Goal: Task Accomplishment & Management: Manage account settings

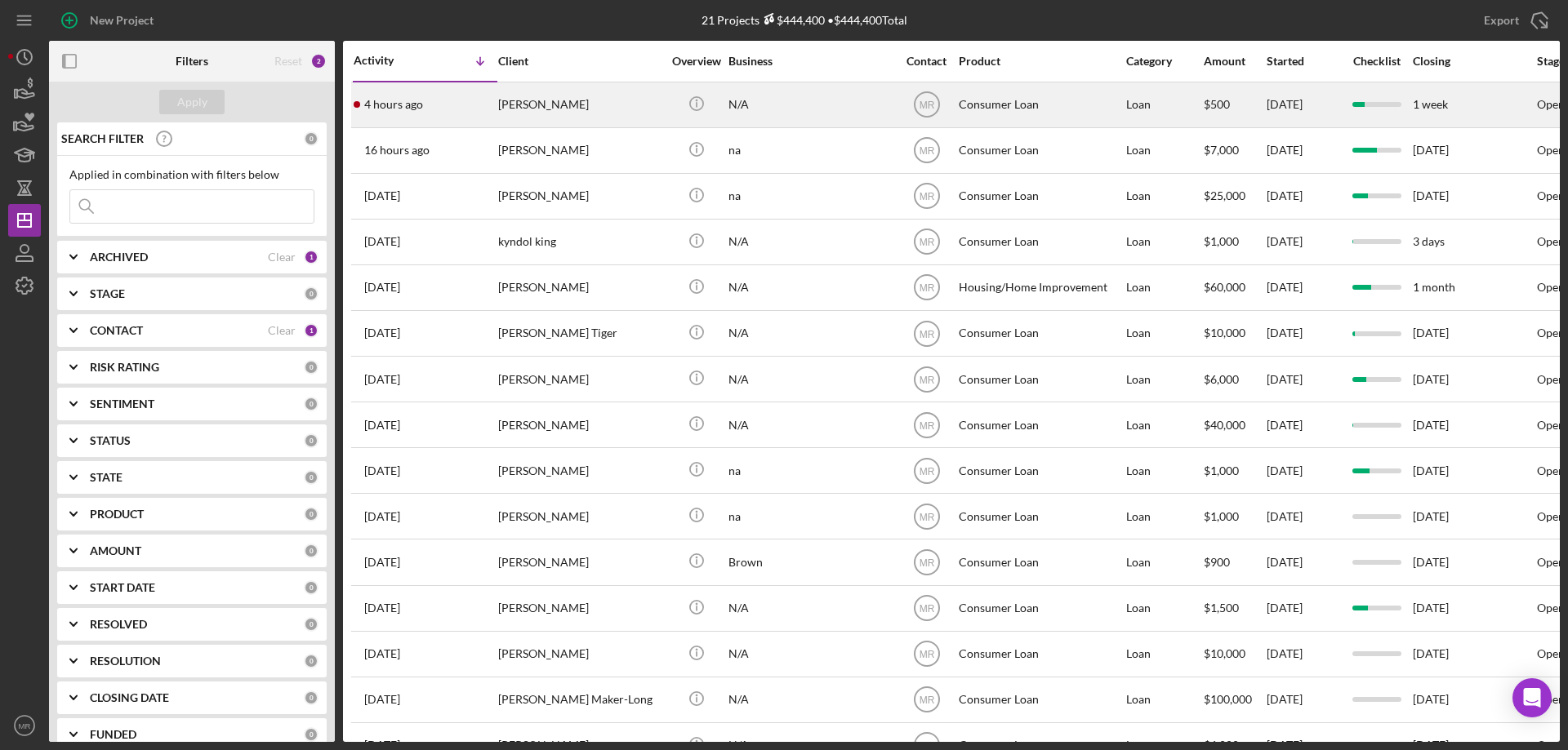
click at [849, 105] on div "N/A" at bounding box center [810, 105] width 164 height 43
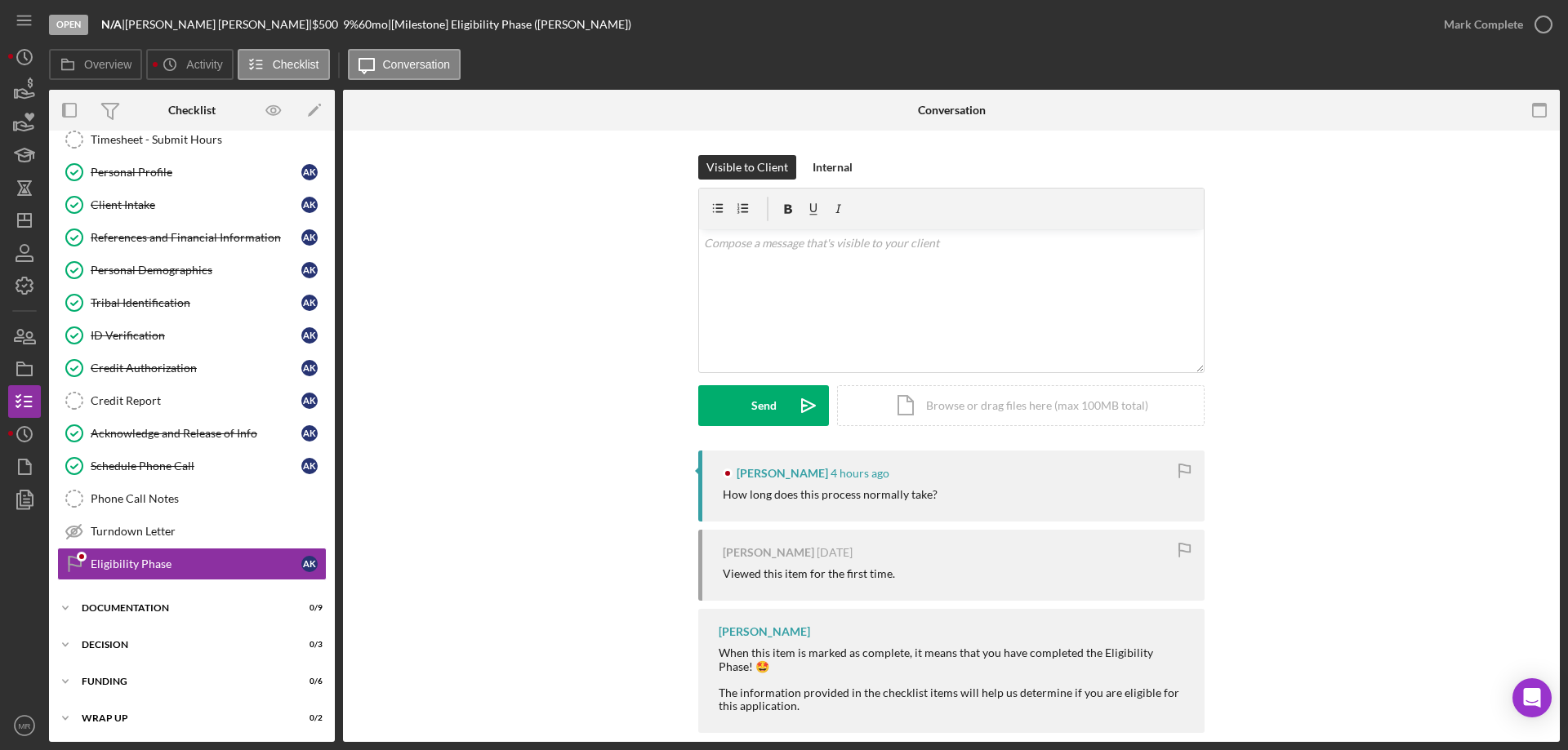
scroll to position [51, 0]
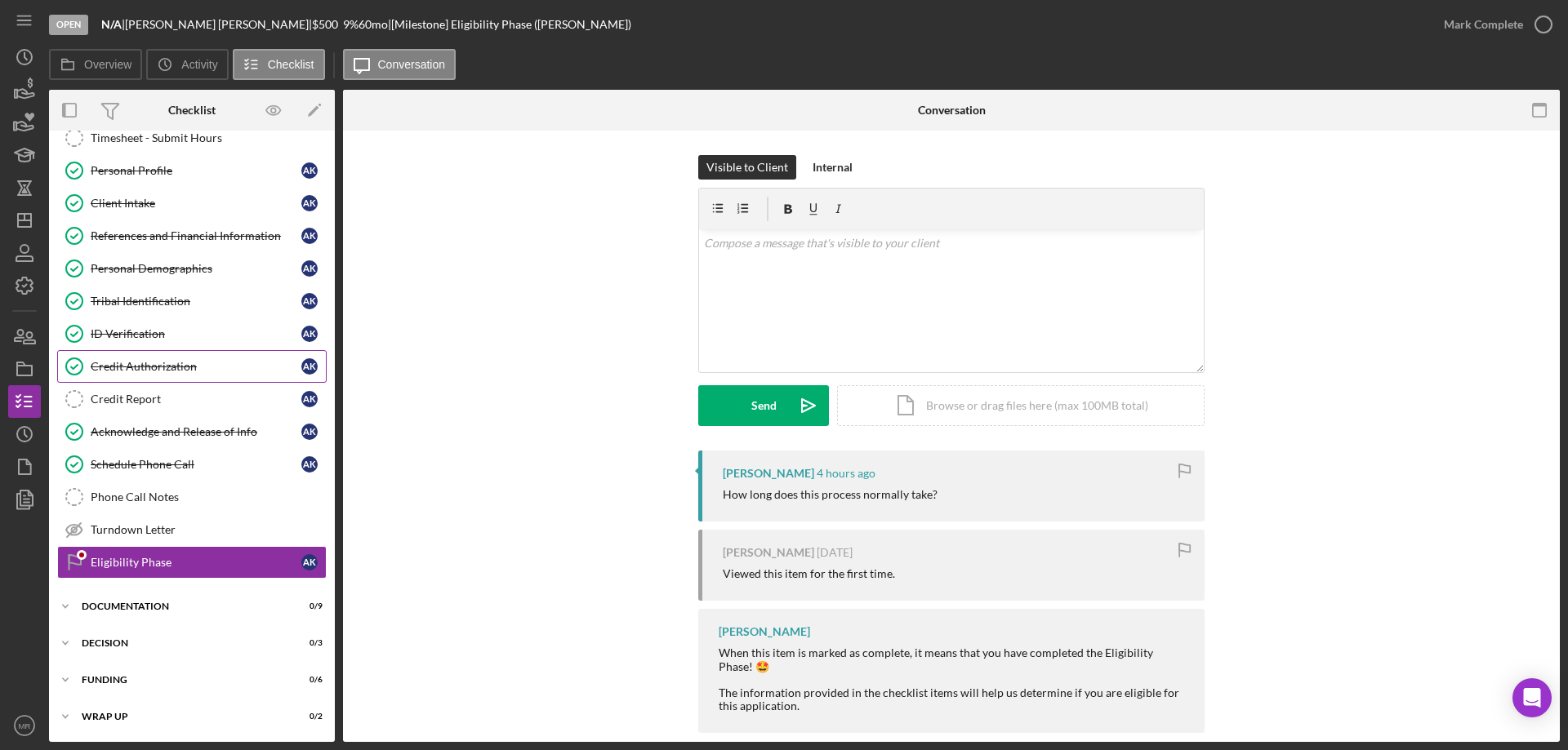
click at [152, 366] on div "Credit Authorization" at bounding box center [196, 366] width 210 height 13
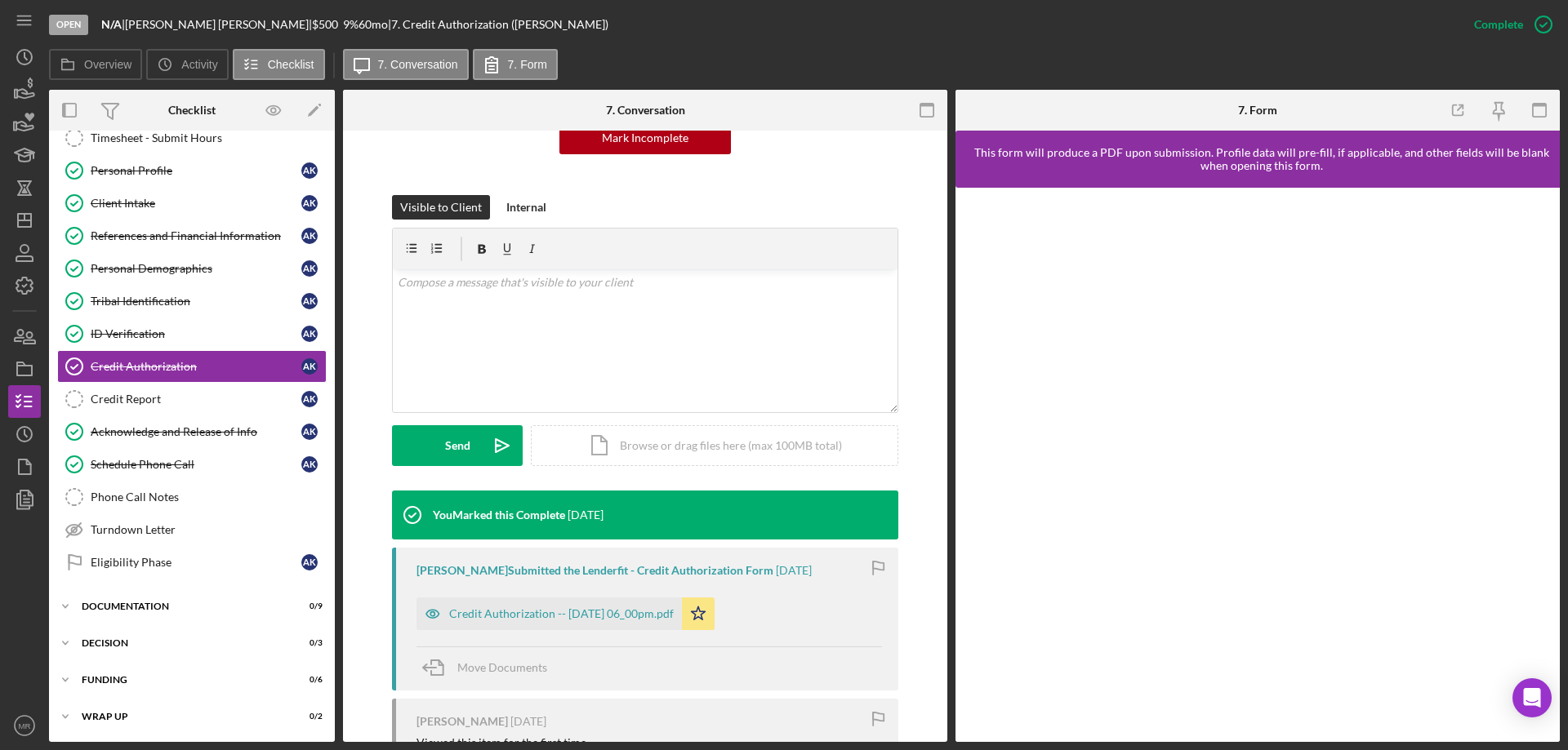
scroll to position [245, 0]
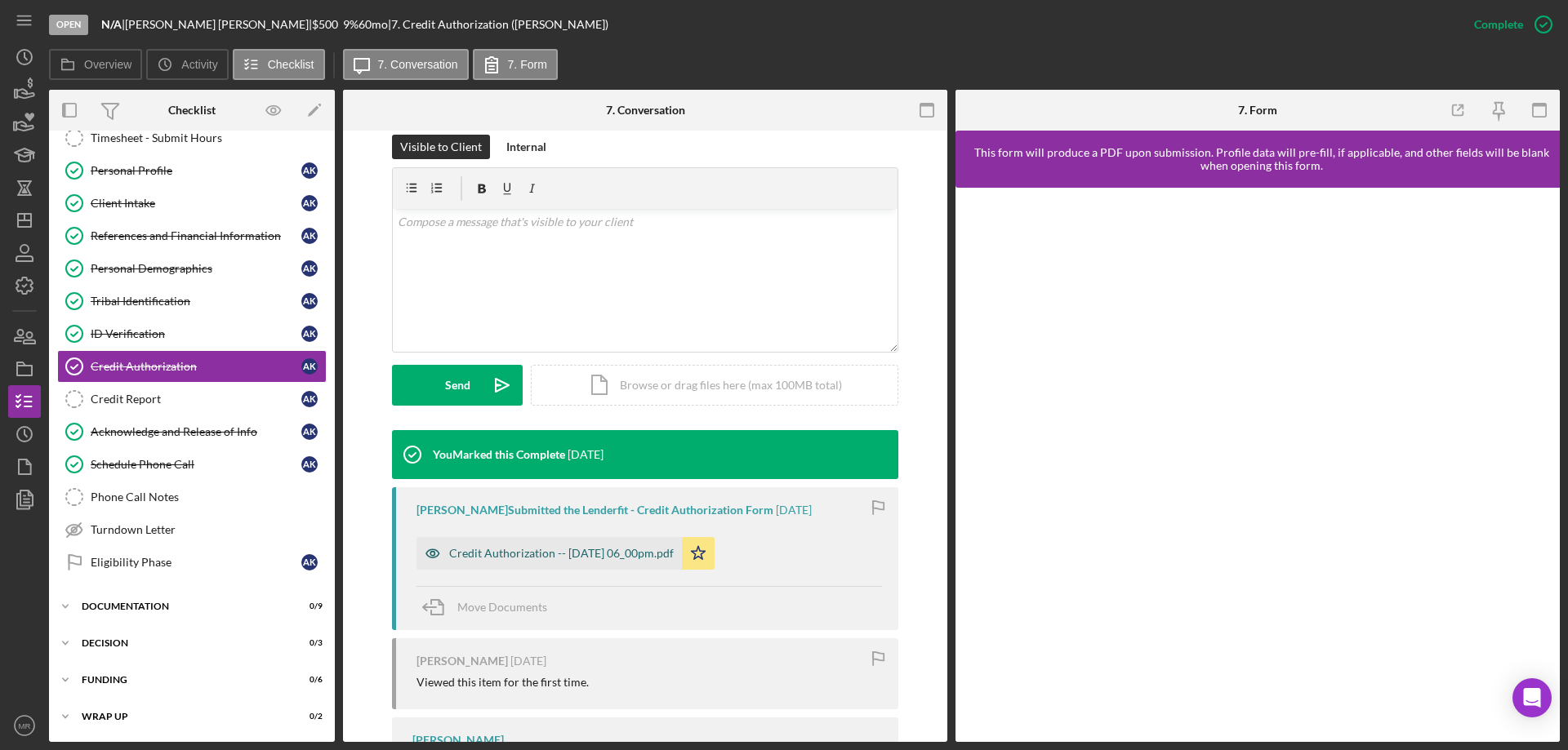
click at [585, 553] on div "Credit Authorization -- 2025-09-03 06_00pm.pdf" at bounding box center [561, 553] width 224 height 13
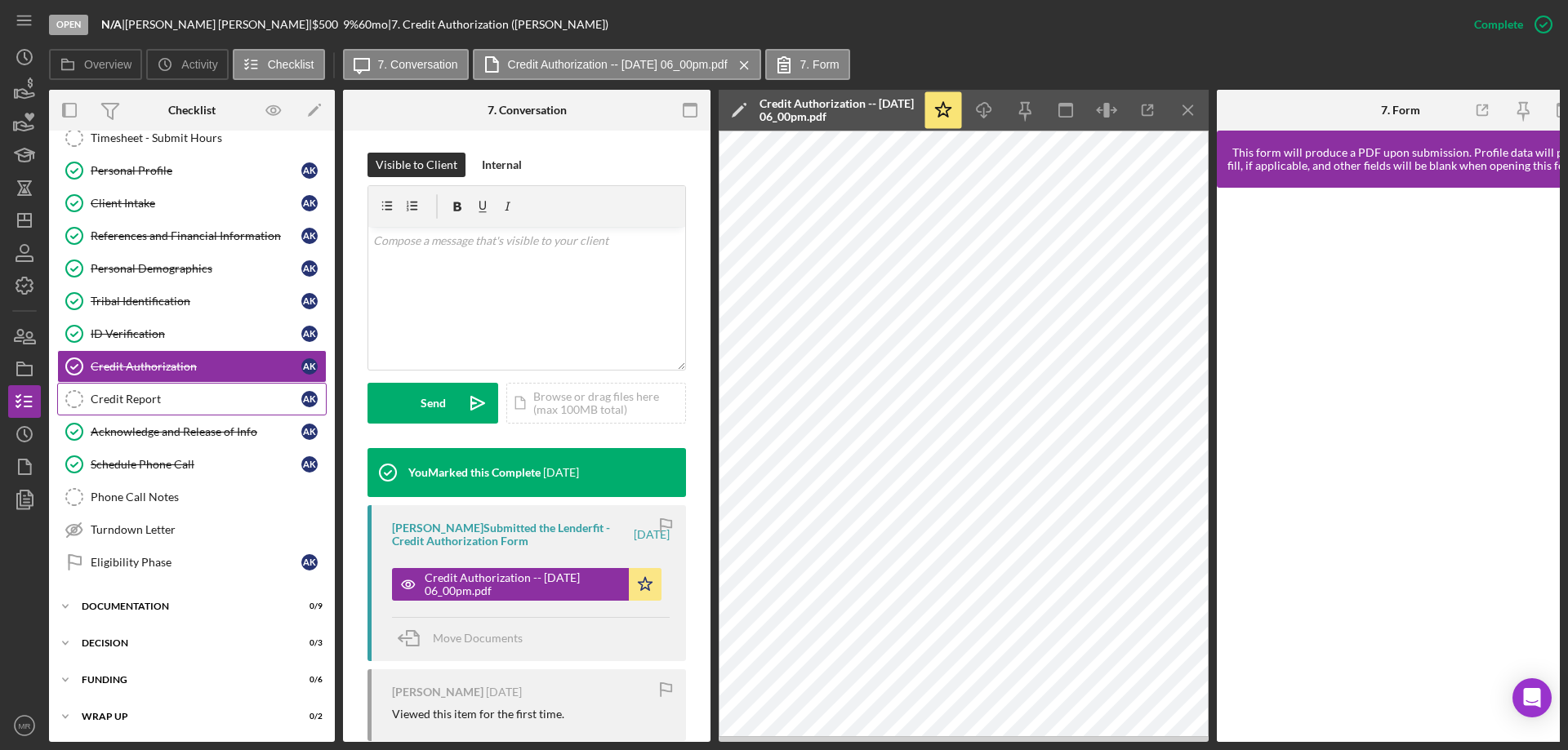
click at [117, 393] on div "Credit Report" at bounding box center [196, 399] width 210 height 13
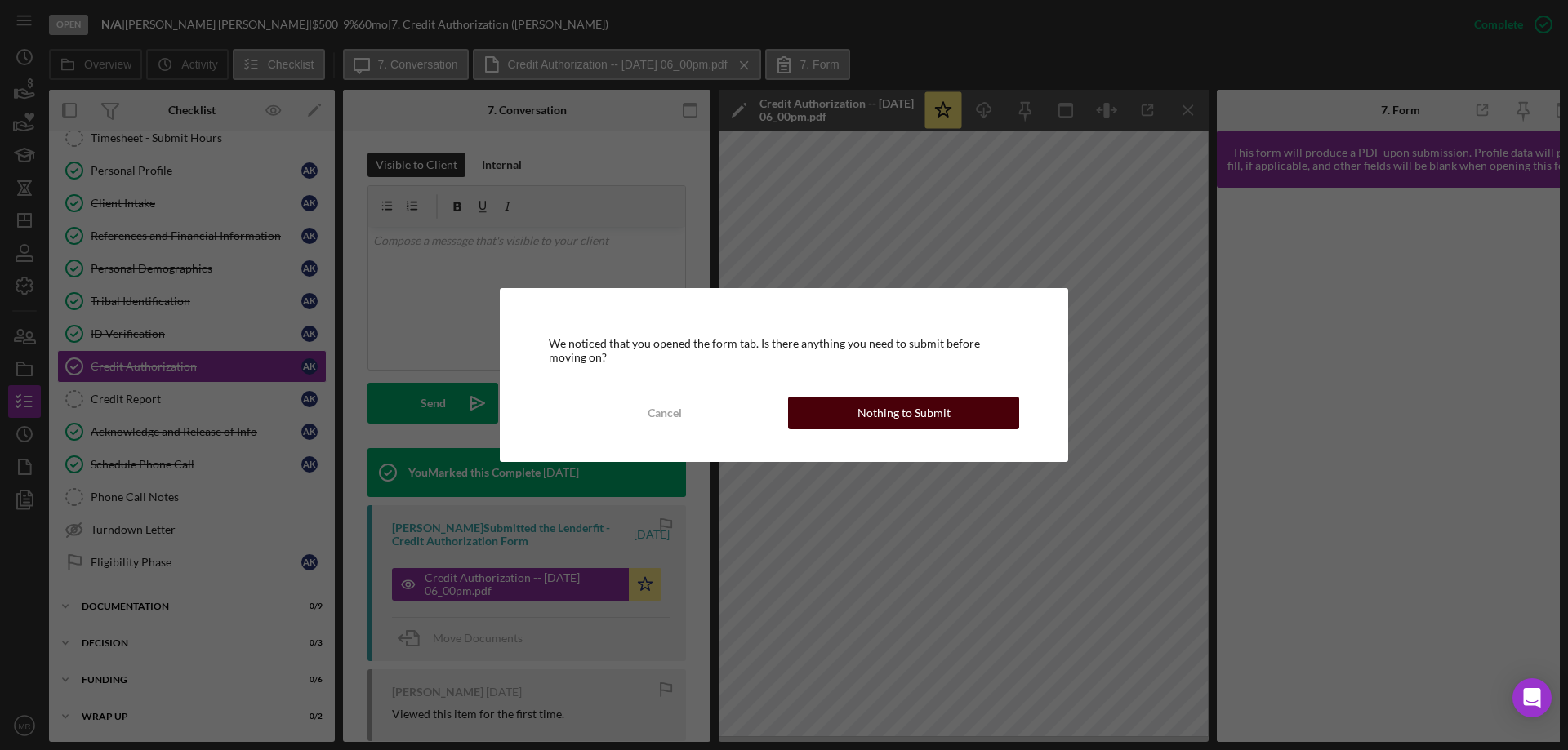
drag, startPoint x: 957, startPoint y: 410, endPoint x: 963, endPoint y: 403, distance: 9.2
click at [957, 409] on button "Nothing to Submit" at bounding box center [903, 413] width 231 height 33
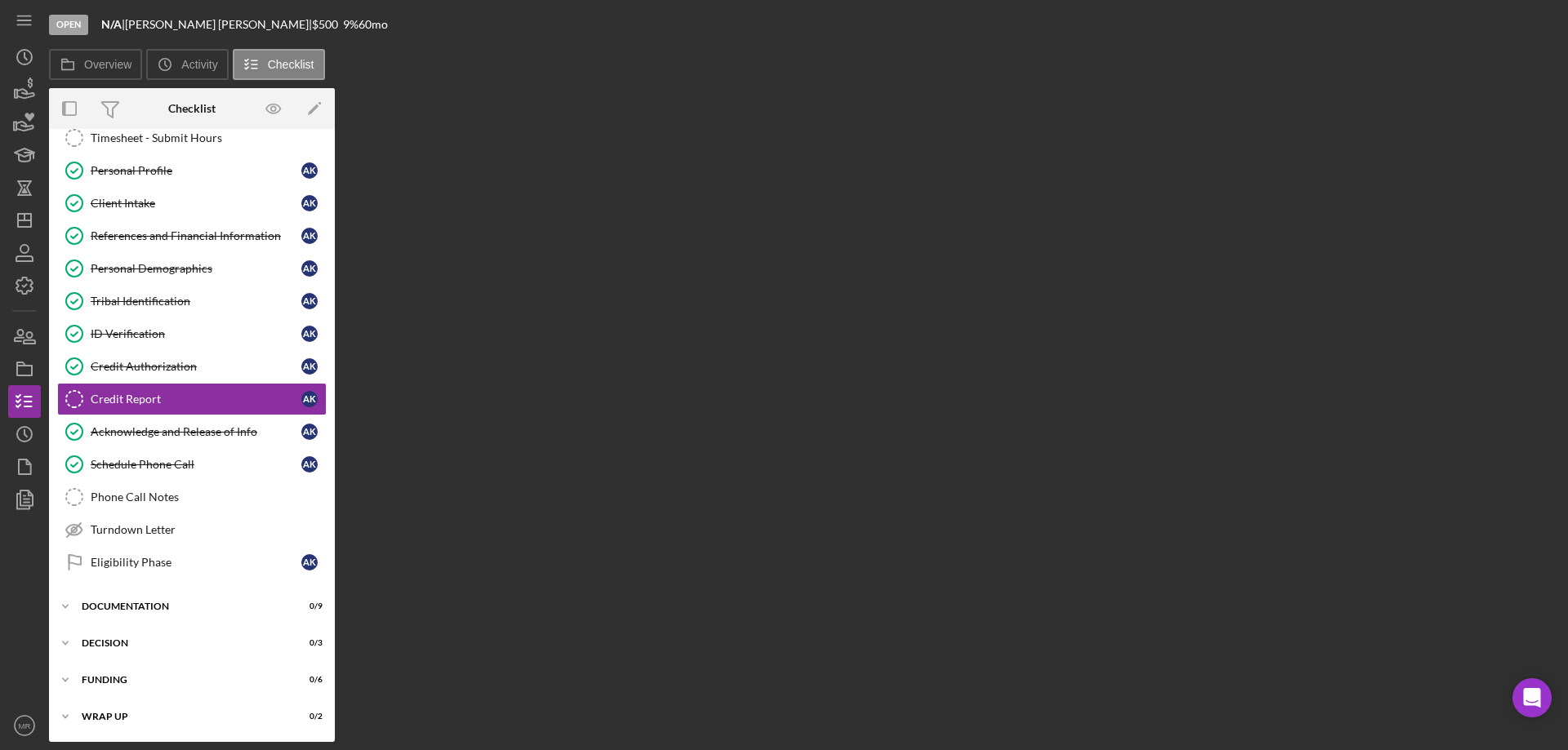
scroll to position [51, 0]
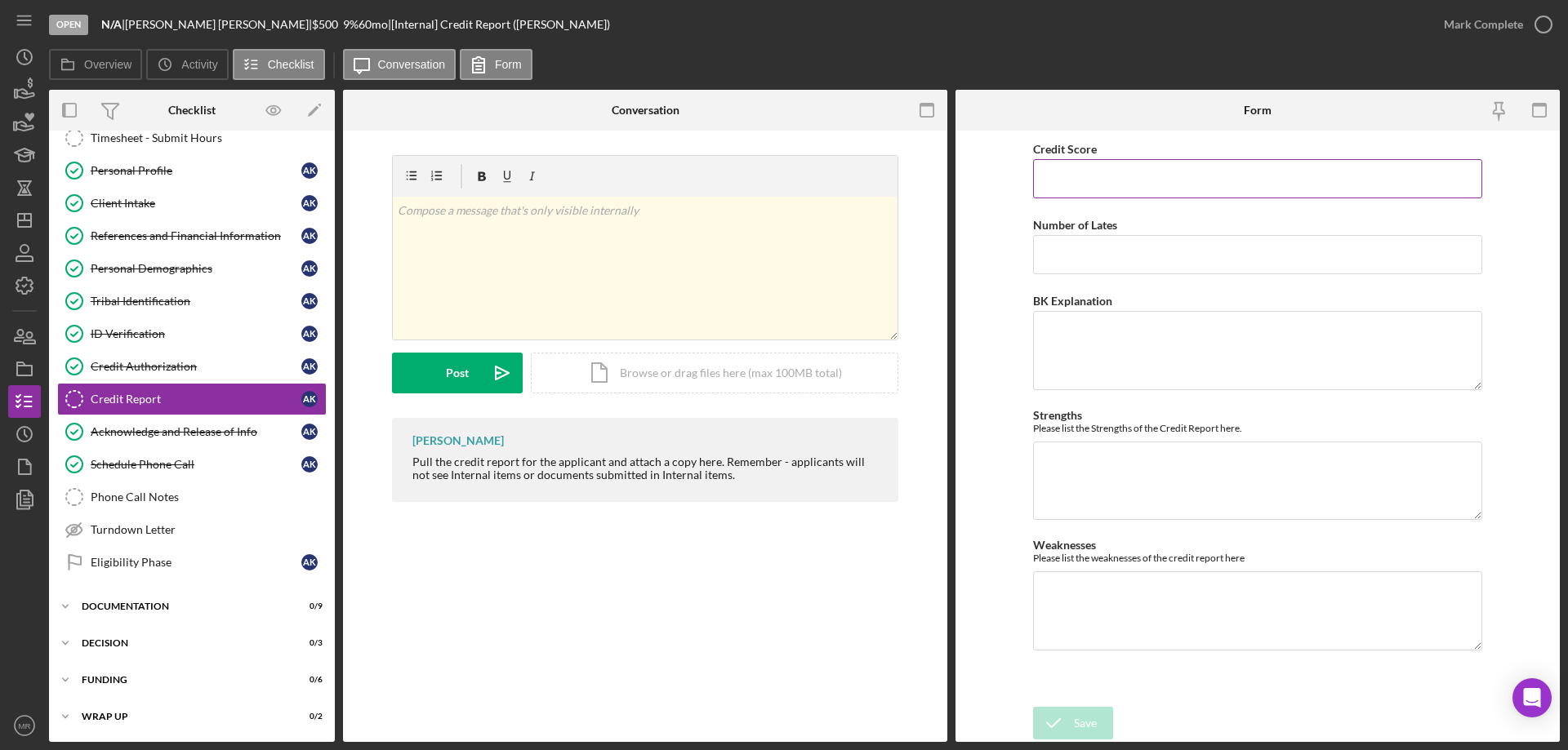
click at [1055, 173] on input "Credit Score" at bounding box center [1257, 179] width 449 height 39
click at [1077, 186] on input "Credit Score" at bounding box center [1257, 179] width 449 height 39
type input "428"
type textarea "6 open collections"
click at [1077, 718] on div "Save" at bounding box center [1085, 723] width 23 height 33
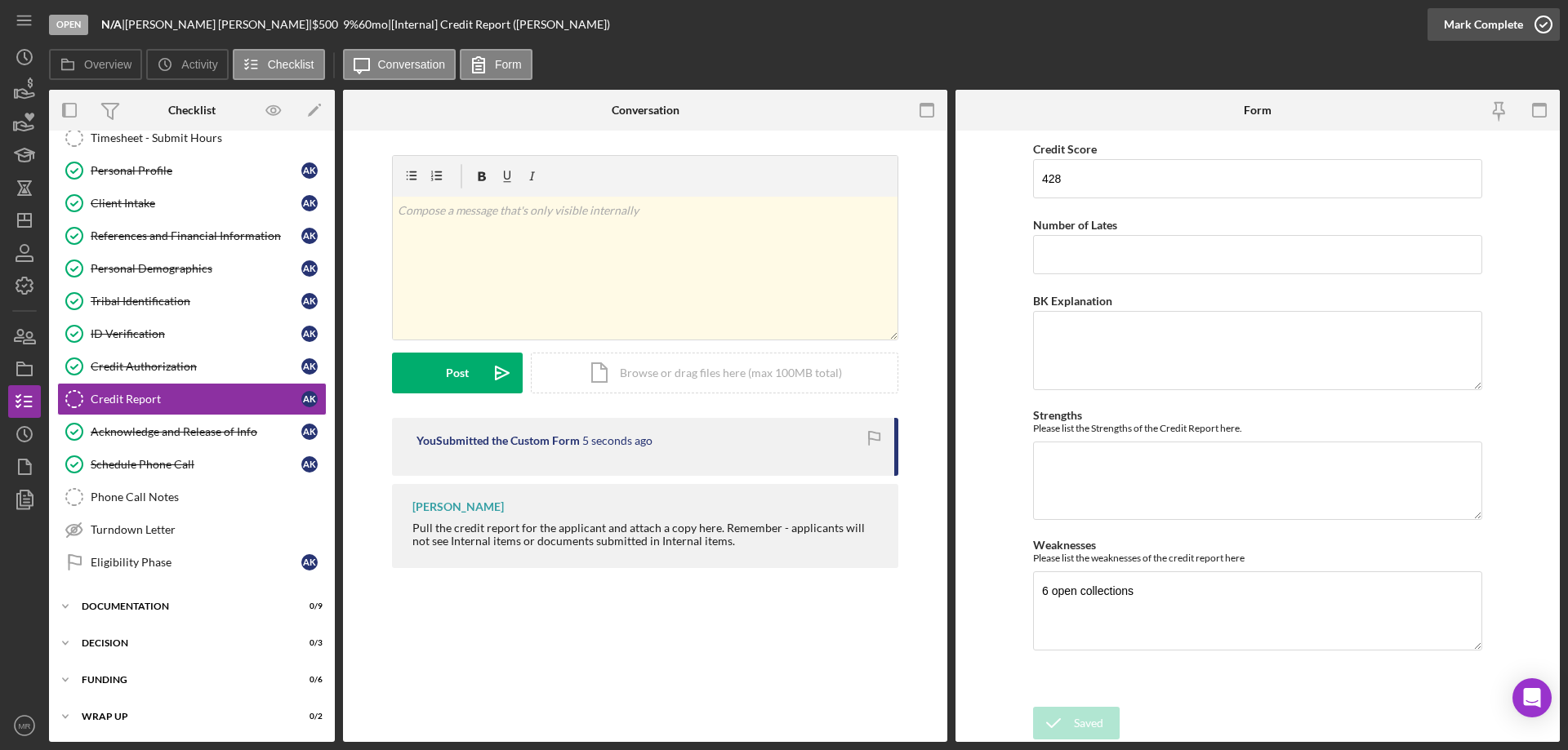
click at [1541, 22] on icon "button" at bounding box center [1543, 25] width 41 height 41
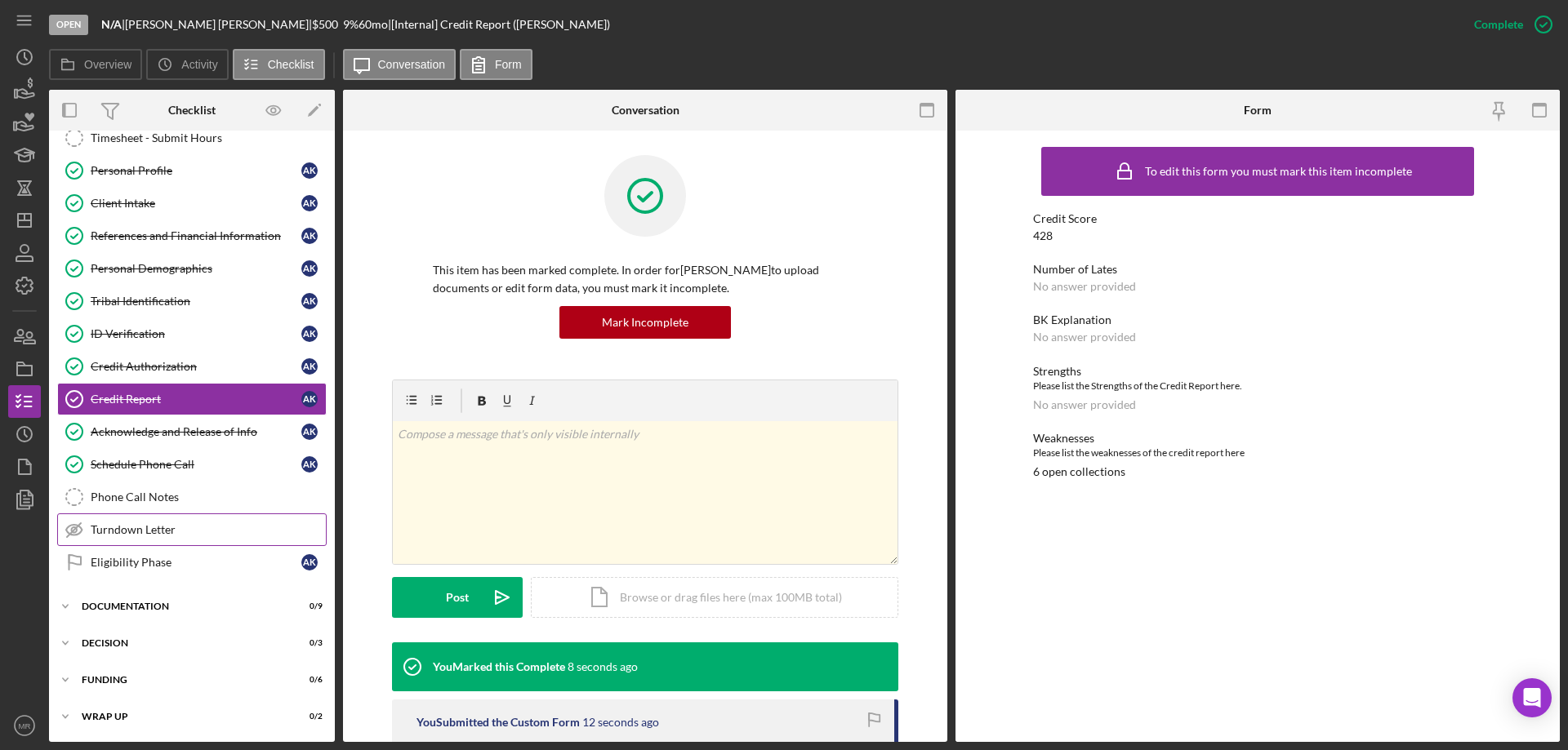
click at [131, 516] on link "Turndown Letter Turndown Letter" at bounding box center [191, 530] width 269 height 33
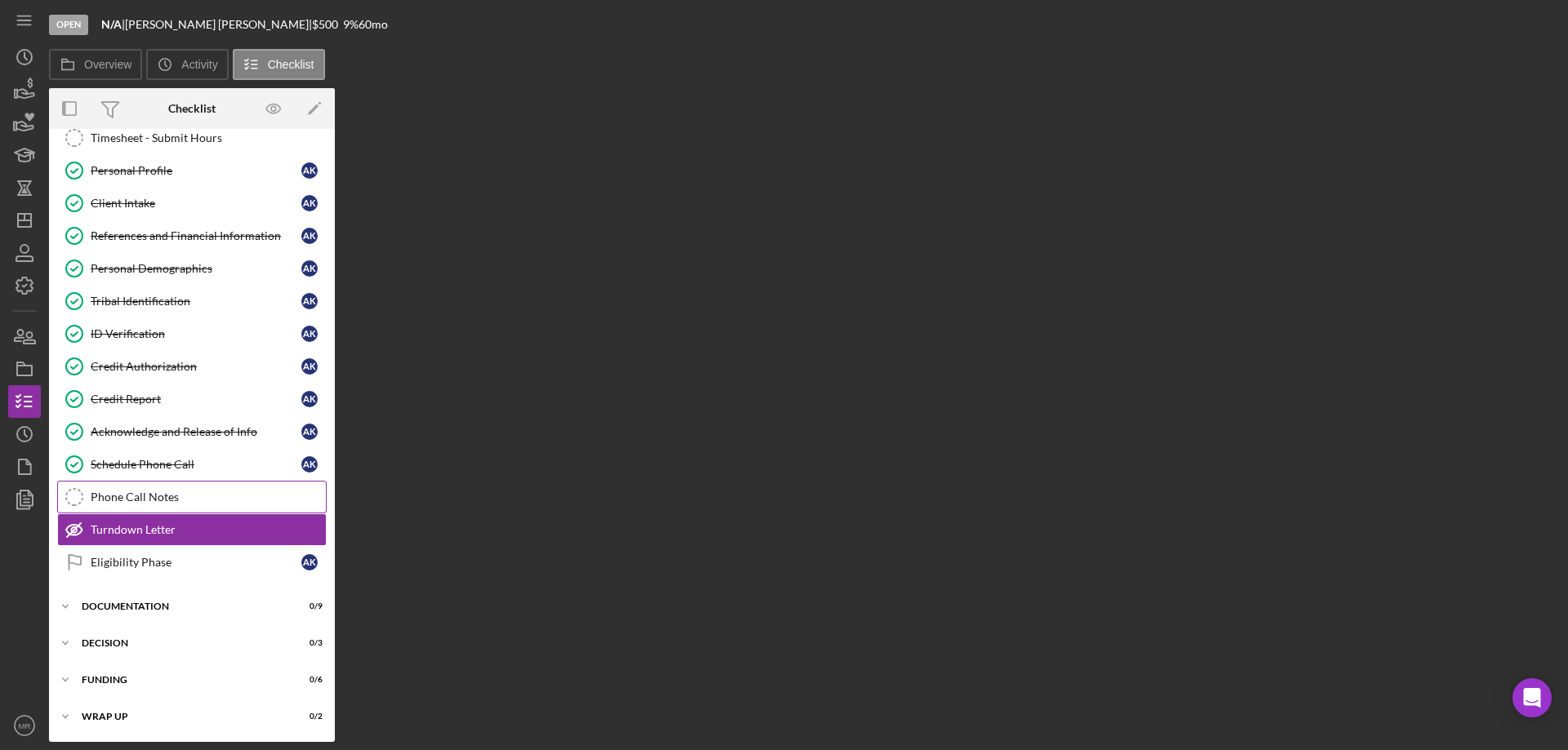
scroll to position [51, 0]
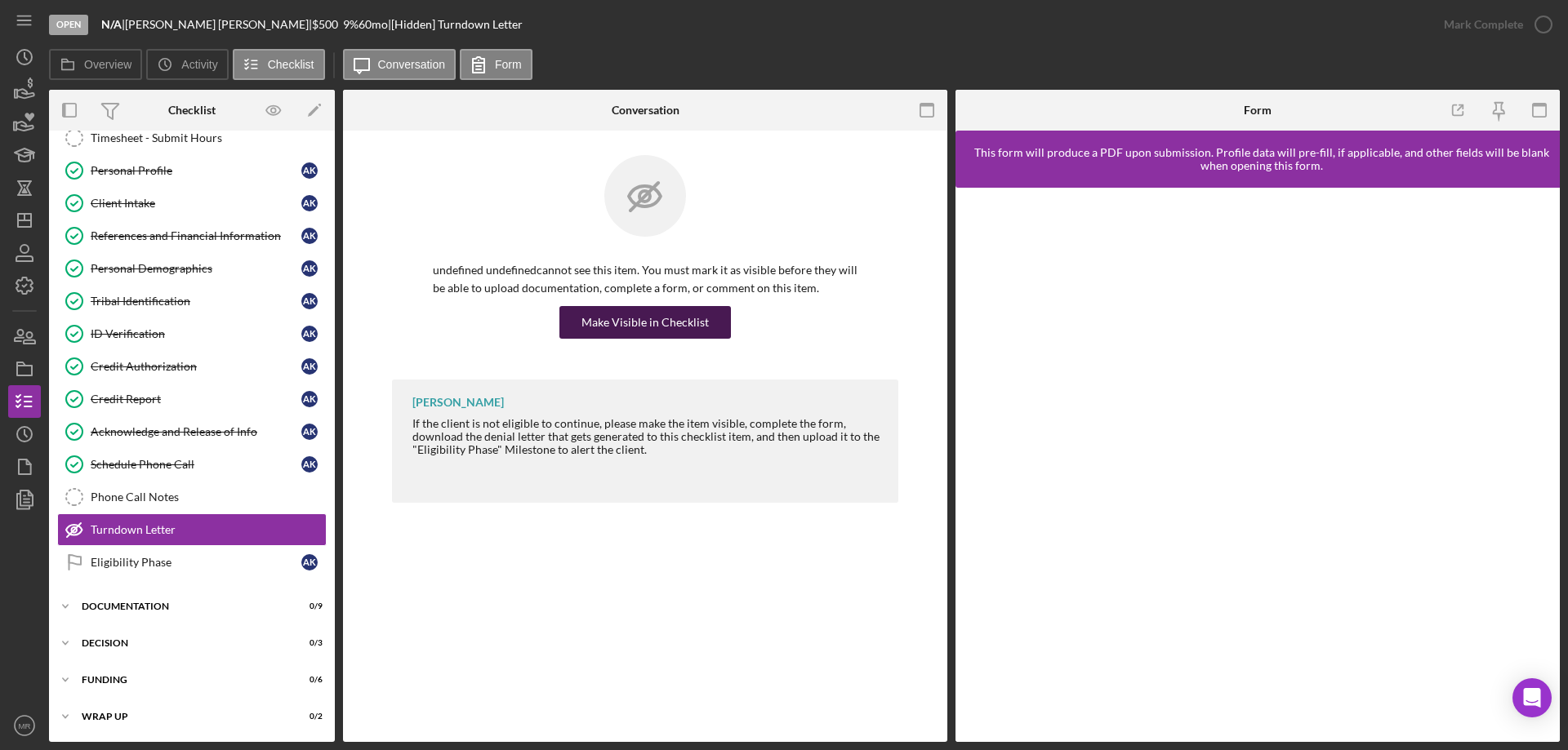
click at [633, 323] on div "Make Visible in Checklist" at bounding box center [645, 322] width 128 height 33
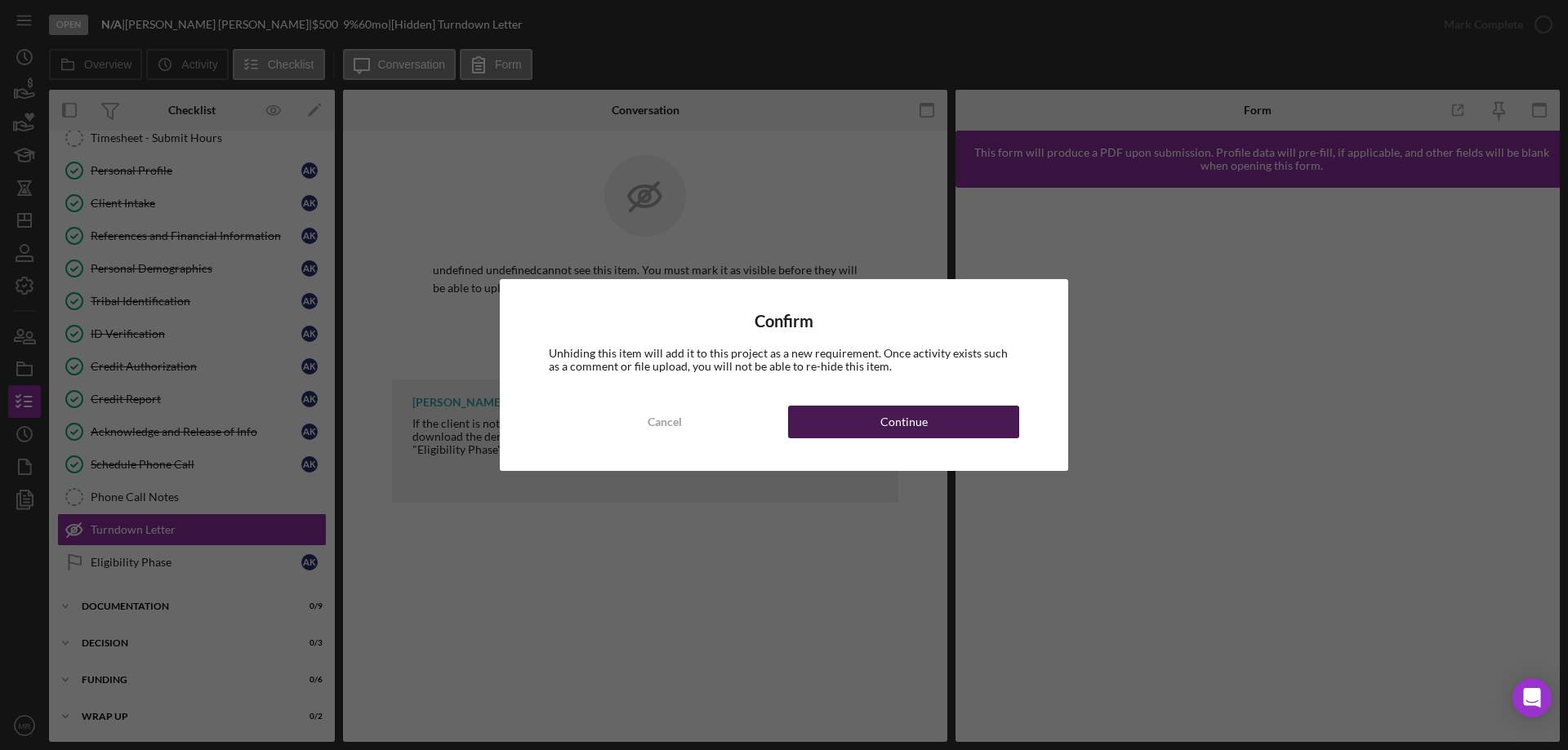
click at [910, 423] on div "Continue" at bounding box center [904, 422] width 47 height 33
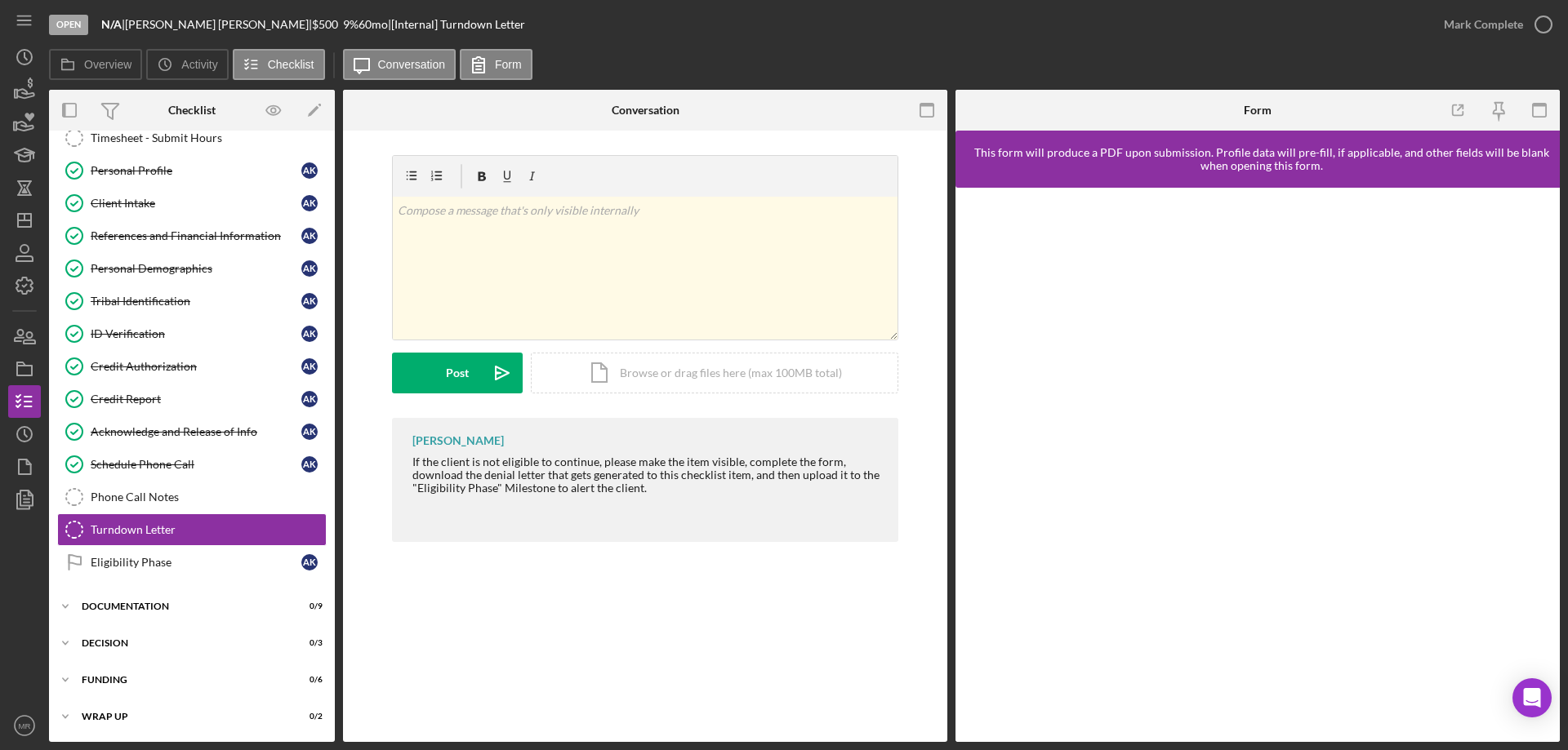
click at [1542, 2] on div "Mark Complete" at bounding box center [1494, 25] width 133 height 49
click at [1539, 26] on icon "button" at bounding box center [1543, 25] width 41 height 41
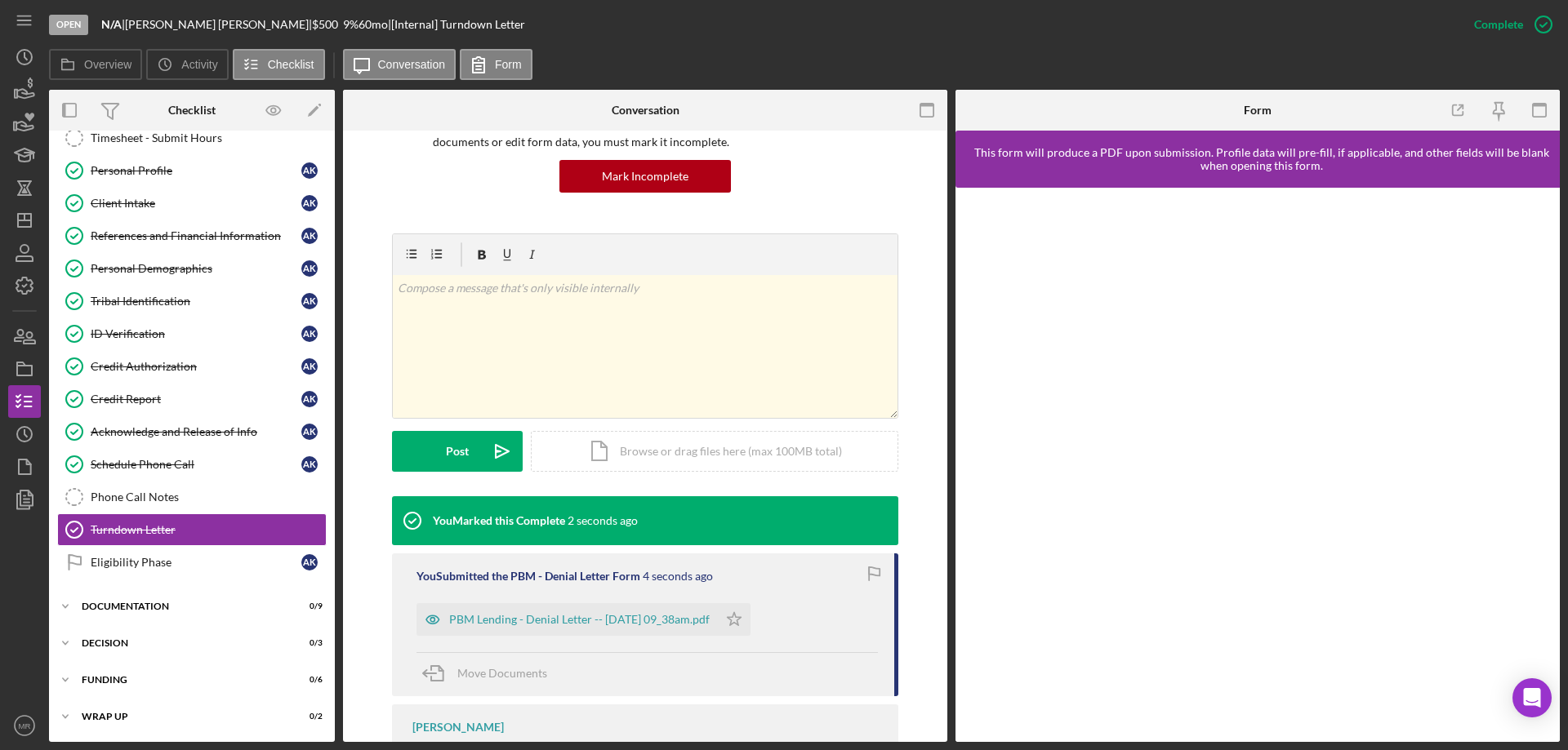
scroll to position [164, 0]
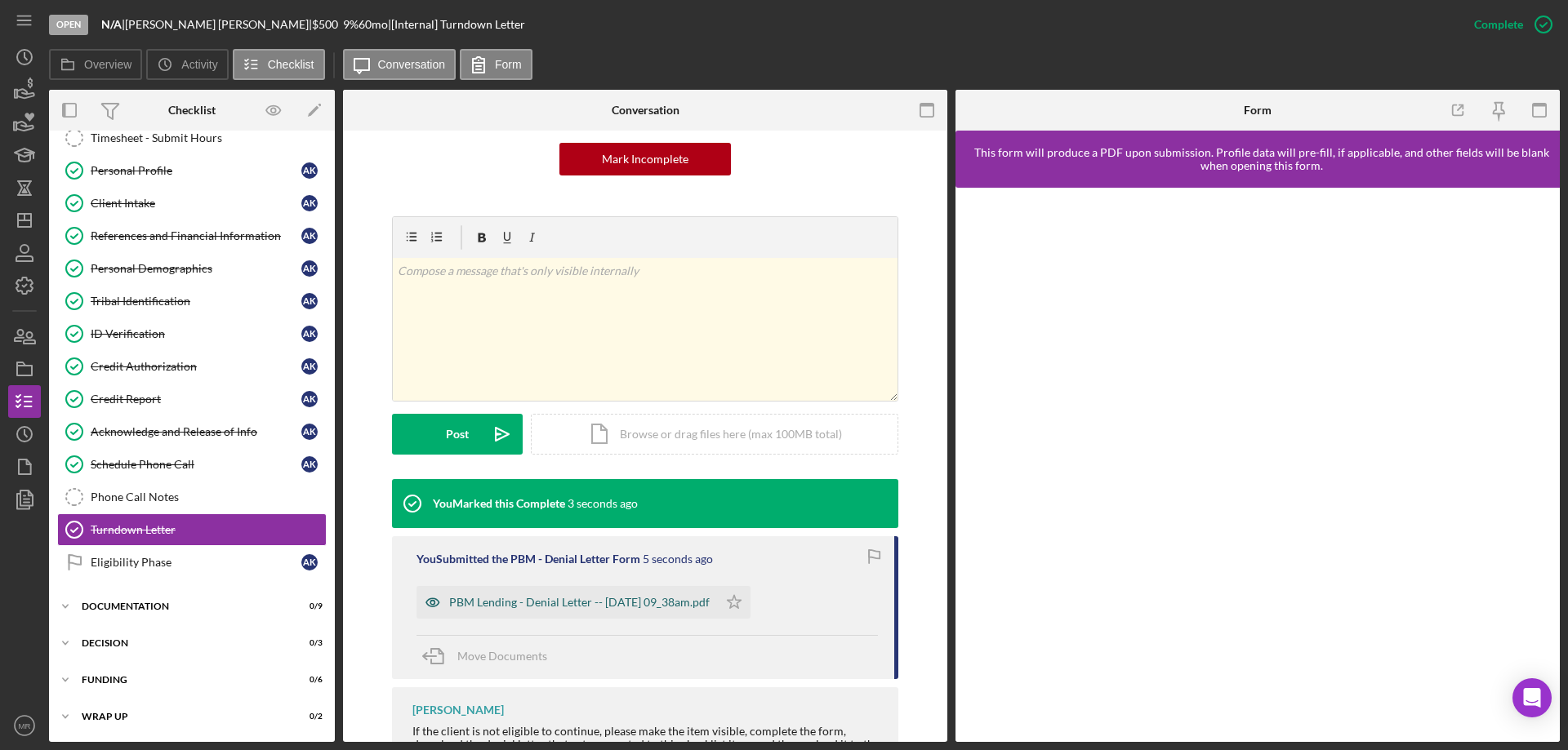
click at [570, 600] on div "PBM Lending - Denial Letter -- 2025-09-05 09_38am.pdf" at bounding box center [579, 602] width 260 height 13
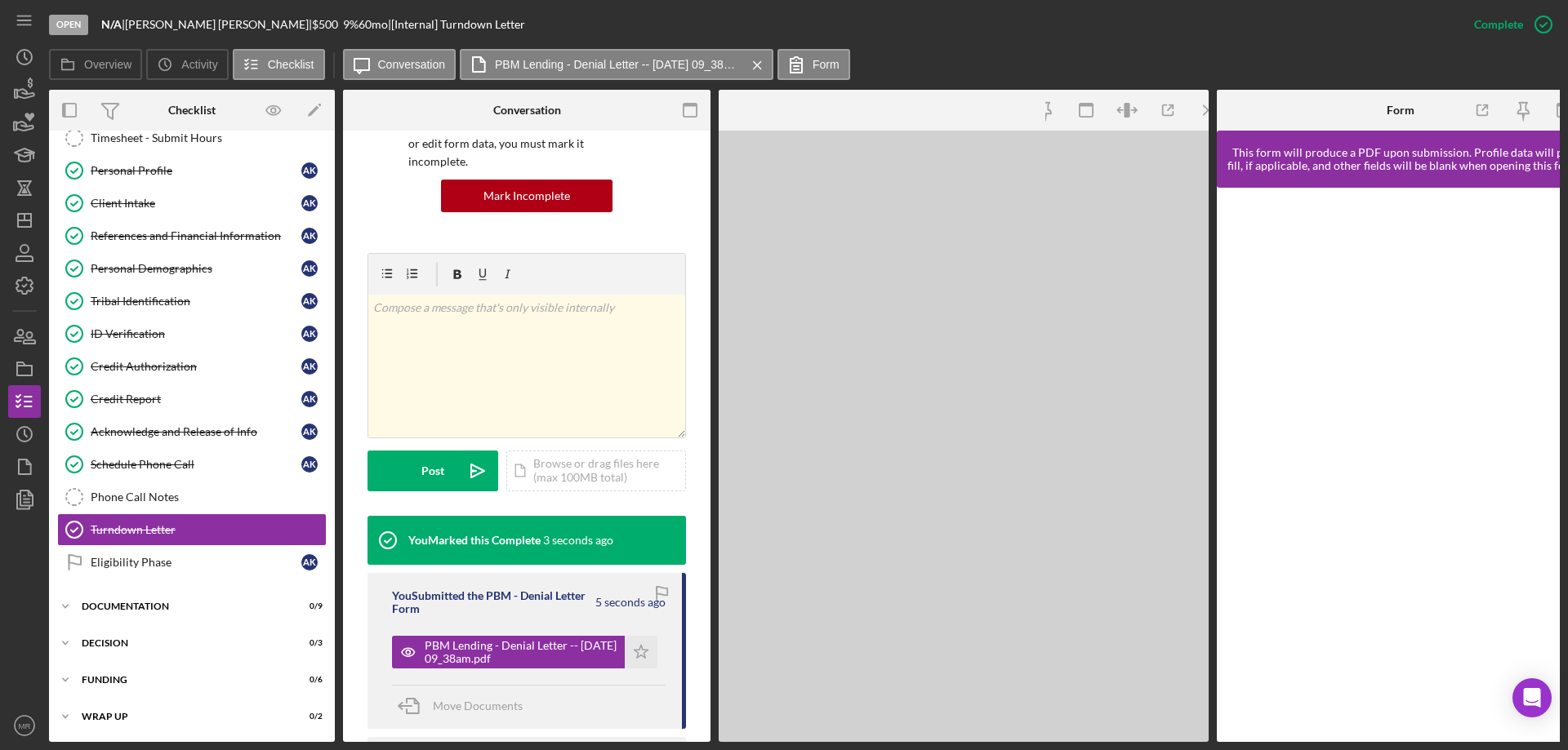
scroll to position [181, 0]
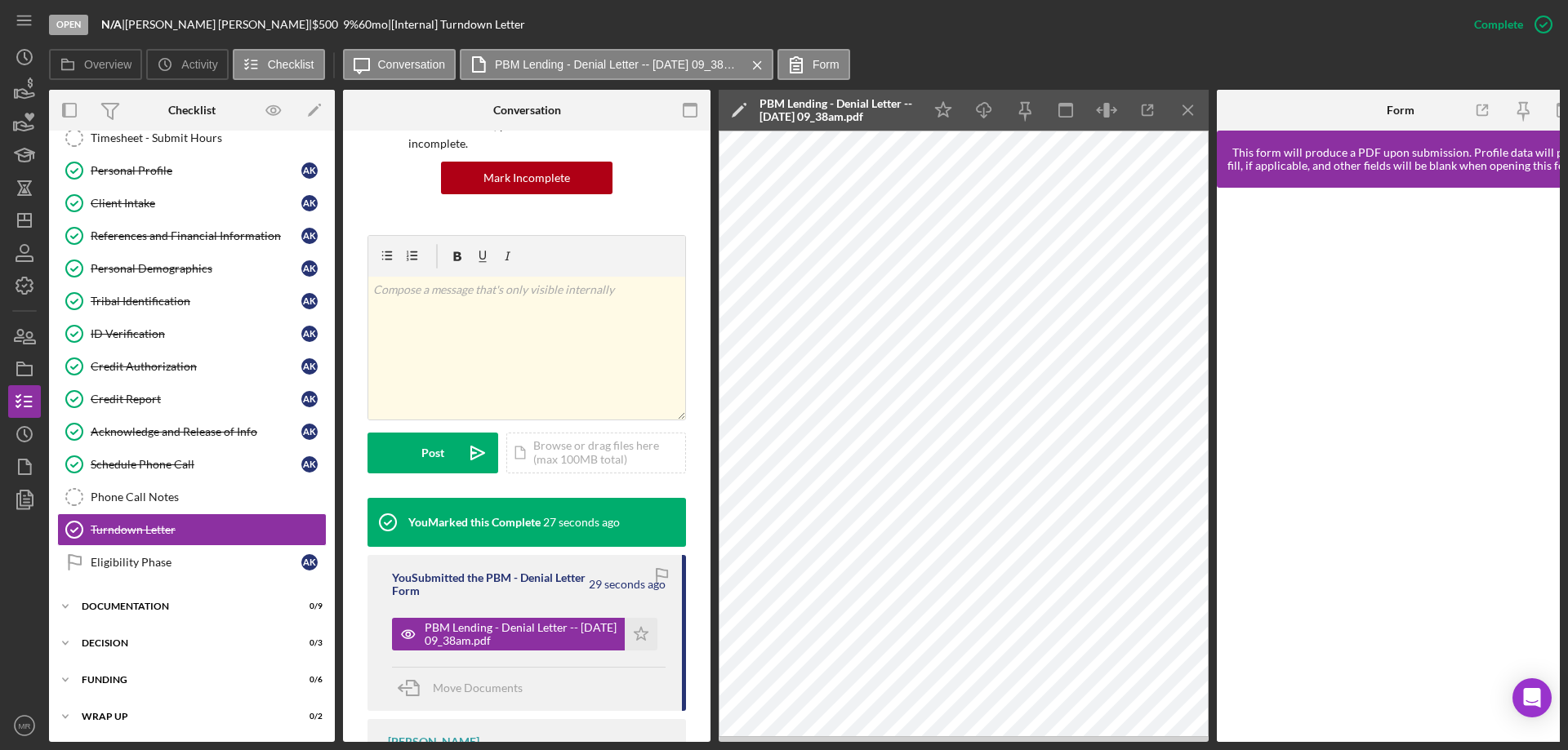
click at [1081, 34] on div "Open N/A | Alissa Kramer | $500 $500 9 % 60 mo | [Internal] Turndown Letter" at bounding box center [753, 25] width 1408 height 49
click at [931, 53] on div "Overview Icon/History Activity Checklist Icon/Message Conversation PBM Lending …" at bounding box center [804, 65] width 1511 height 33
click at [952, 46] on div "Open N/A | Alissa Kramer | $500 $500 9 % 60 mo | [Internal] Turndown Letter" at bounding box center [753, 25] width 1408 height 49
click at [917, 57] on div "Overview Icon/History Activity Checklist Icon/Message Conversation PBM Lending …" at bounding box center [804, 65] width 1511 height 33
click at [124, 559] on div "Eligibility Phase" at bounding box center [196, 562] width 210 height 13
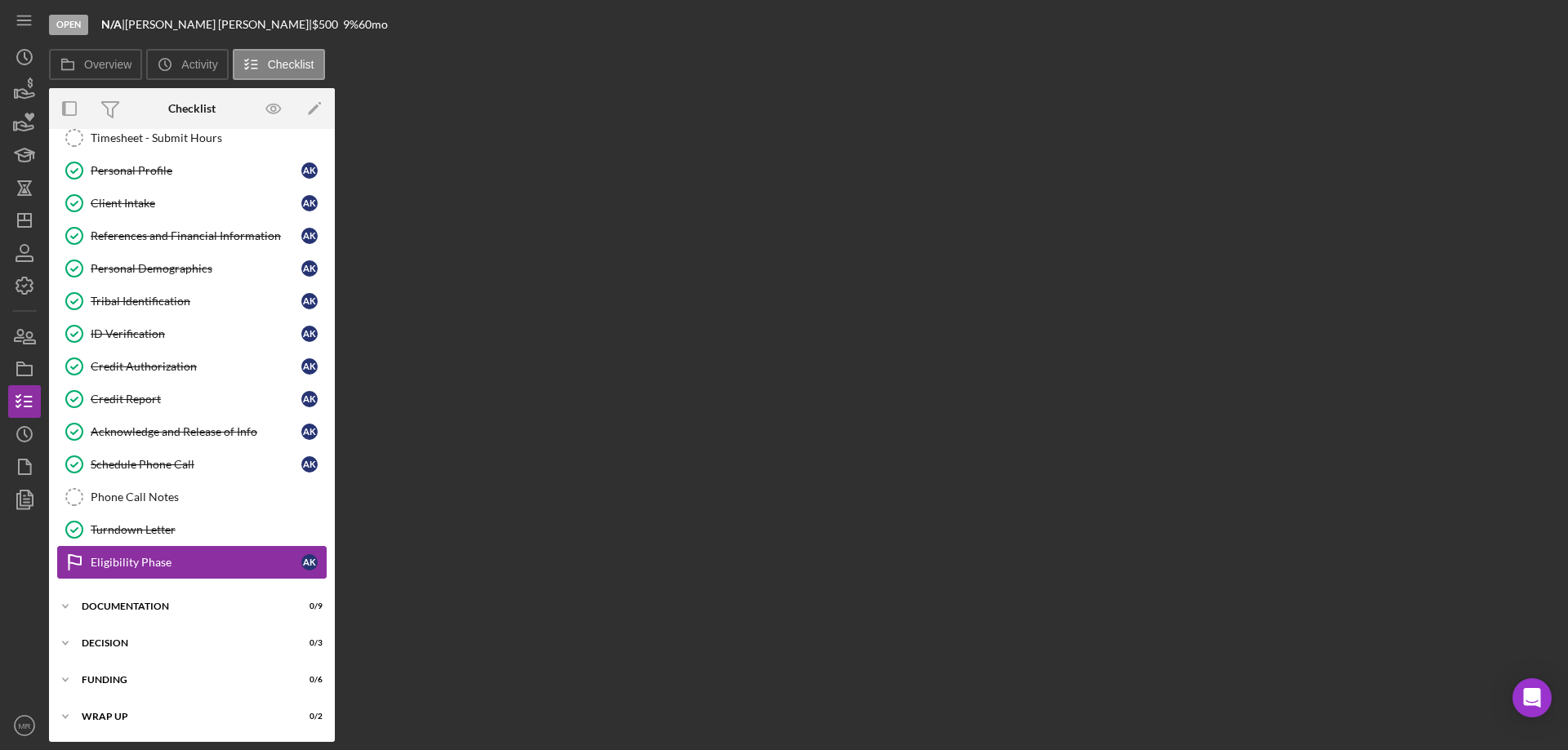
scroll to position [51, 0]
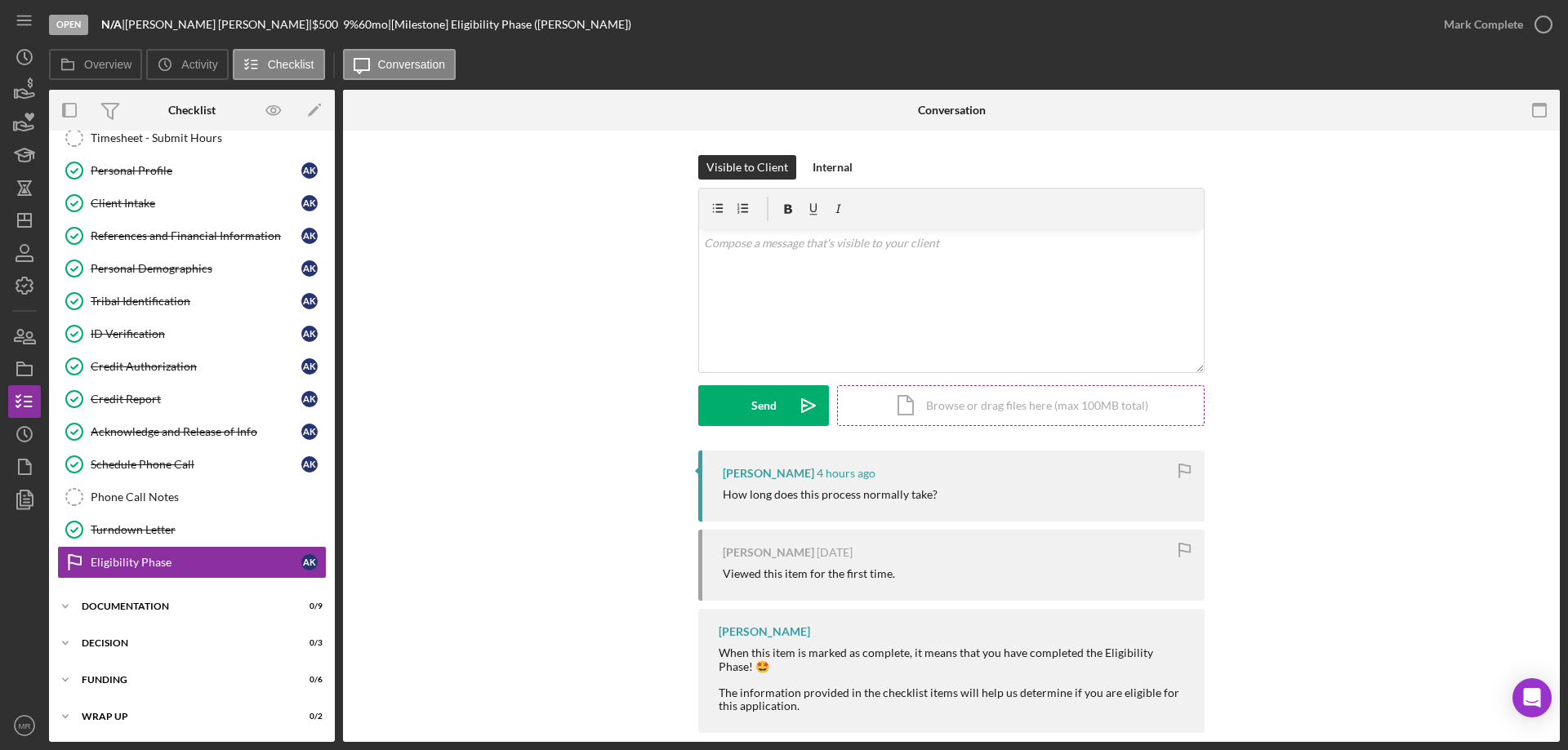
click at [983, 407] on div "Icon/Document Browse or drag files here (max 100MB total) Tap to choose files o…" at bounding box center [1021, 406] width 367 height 41
click at [746, 247] on p at bounding box center [952, 243] width 496 height 18
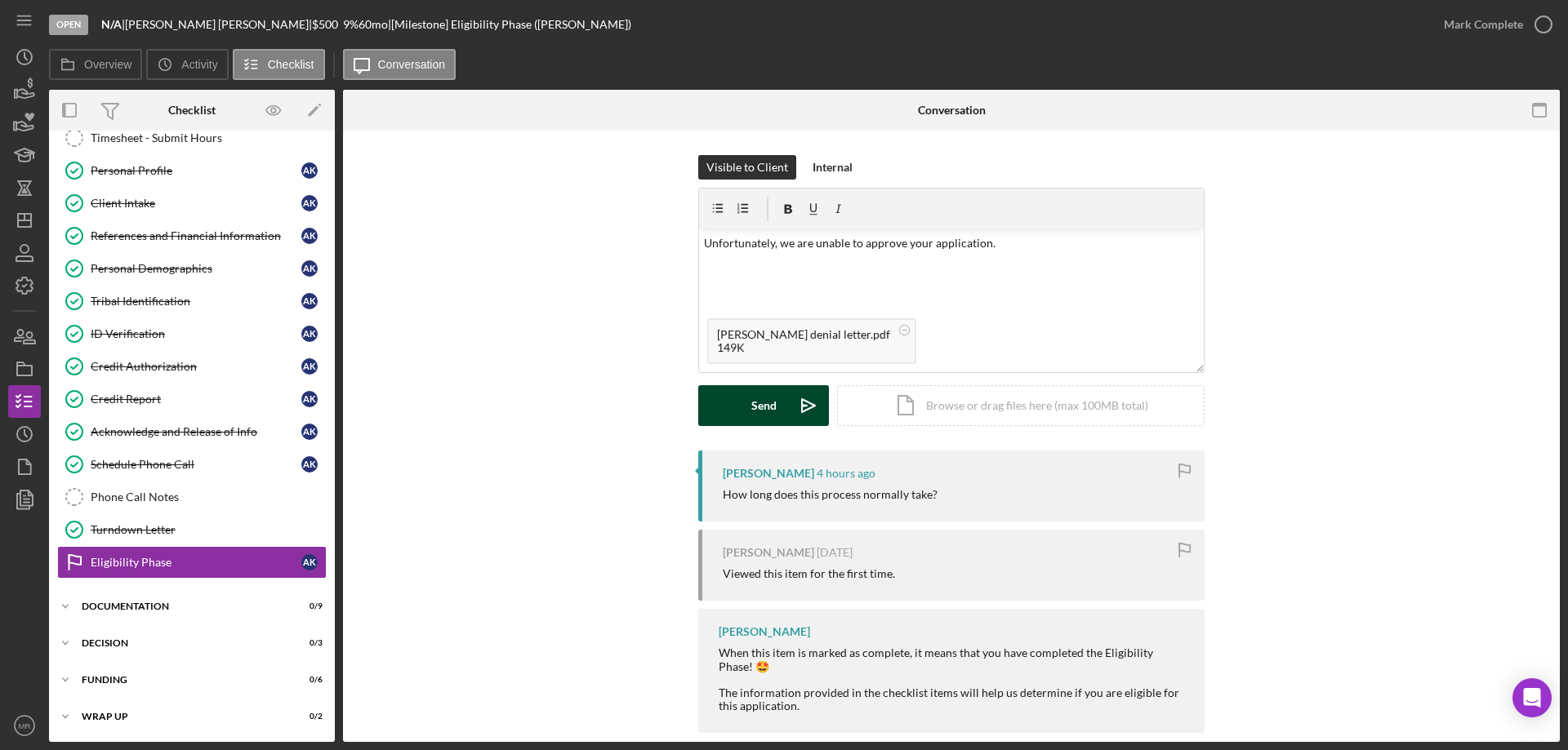
click at [767, 404] on div "Send" at bounding box center [764, 406] width 25 height 41
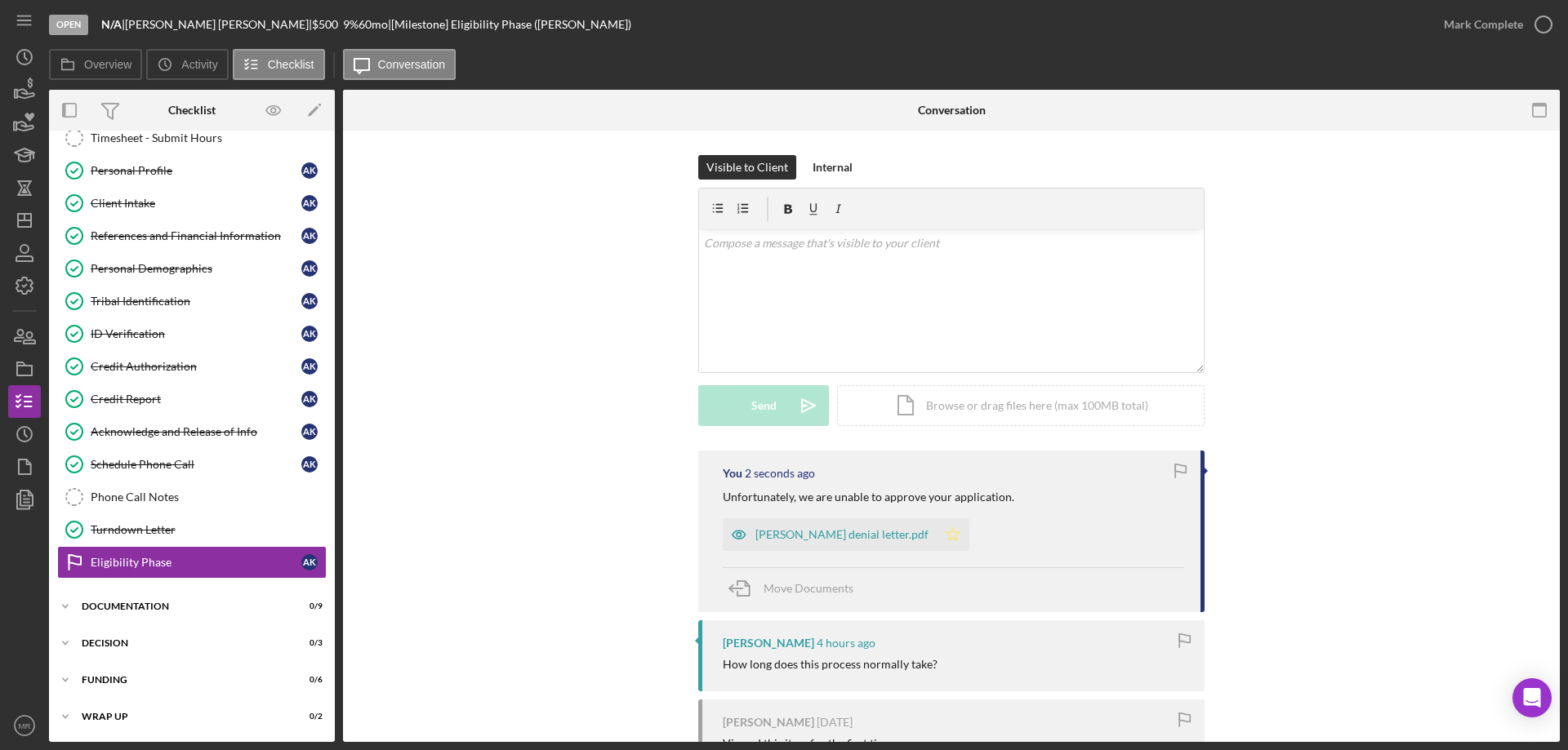
drag, startPoint x: 899, startPoint y: 537, endPoint x: 1023, endPoint y: 531, distance: 124.1
click at [936, 537] on icon "Icon/Star" at bounding box center [953, 535] width 33 height 33
click at [1544, 24] on icon "button" at bounding box center [1543, 25] width 41 height 41
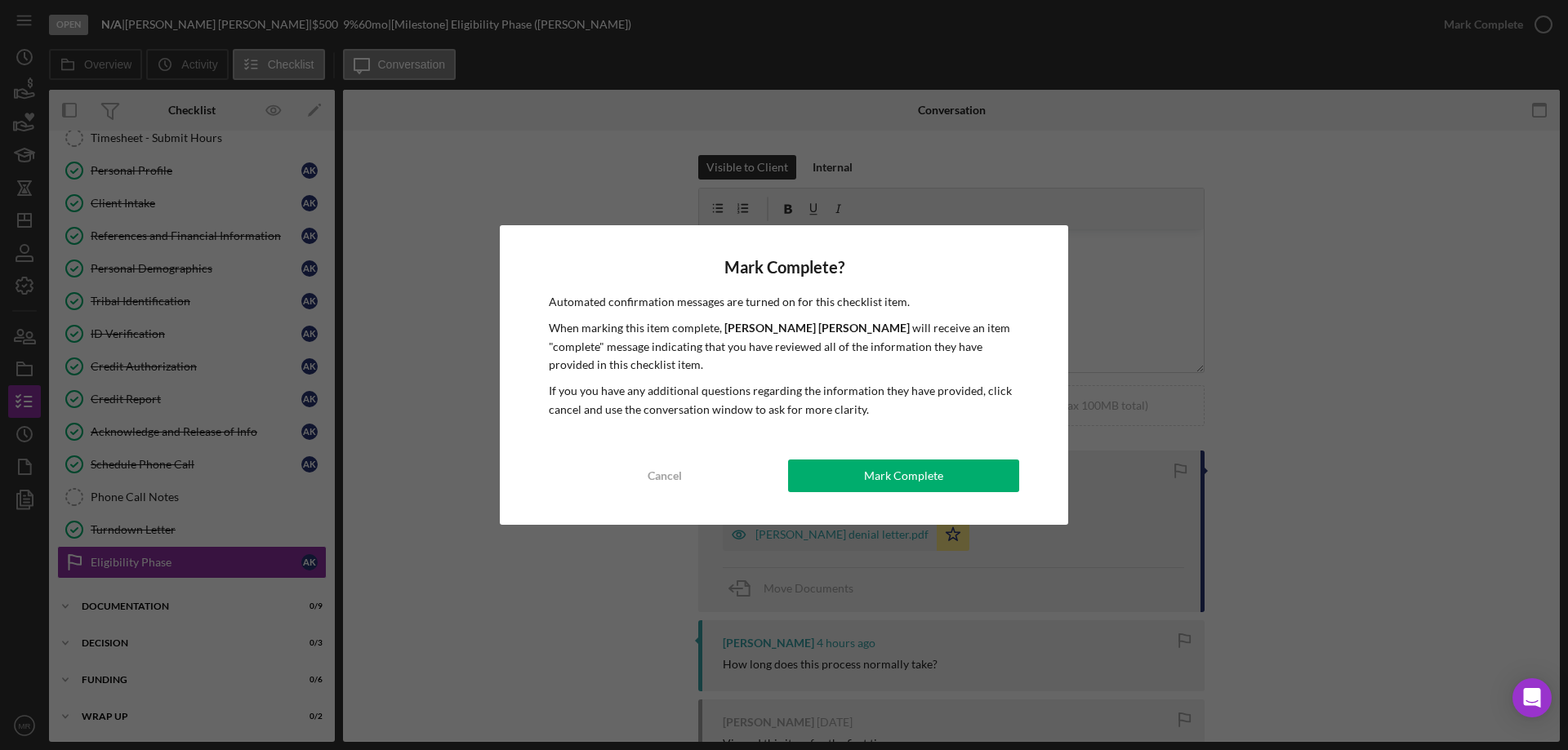
click at [914, 472] on div "Mark Complete" at bounding box center [903, 476] width 79 height 33
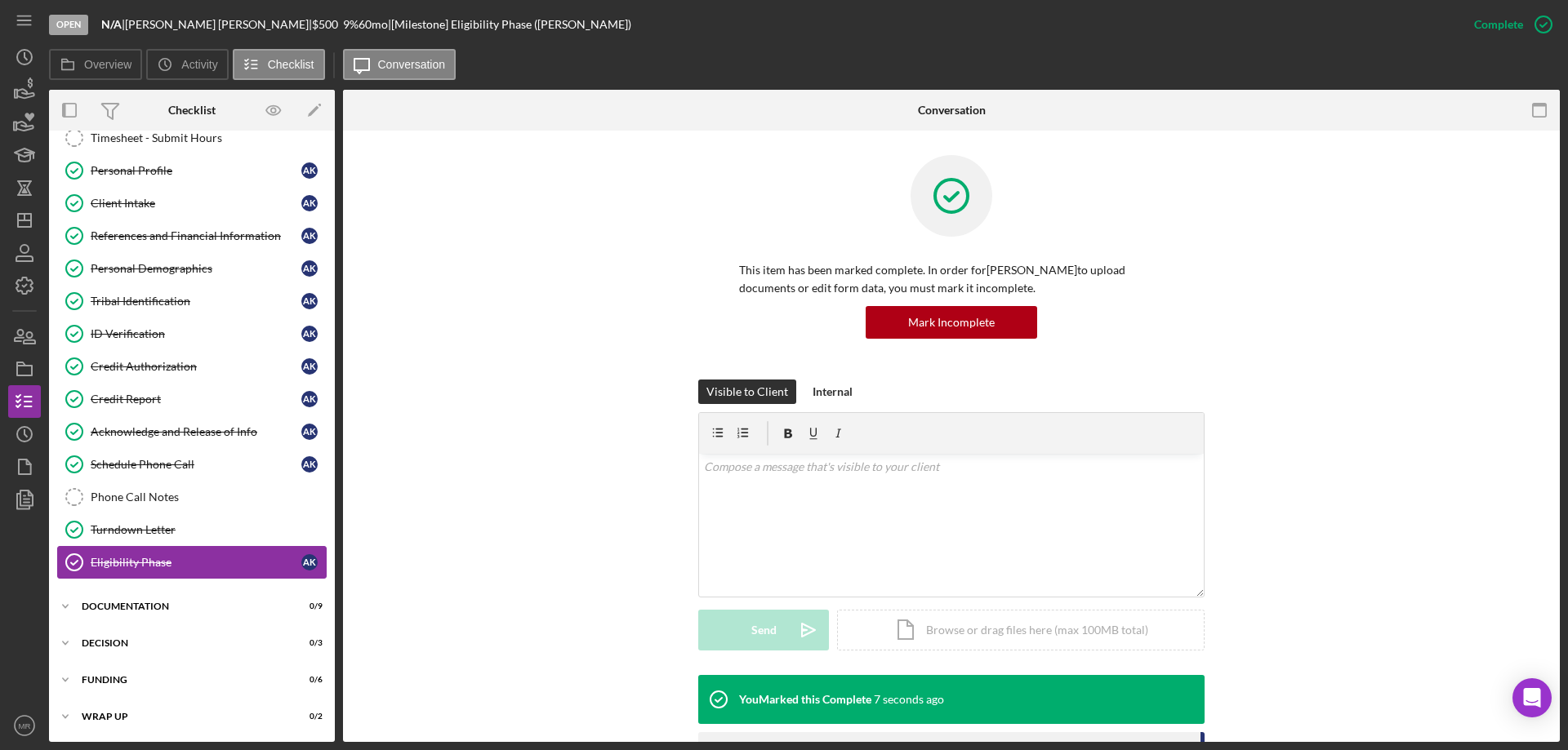
click at [132, 560] on div "Eligibility Phase" at bounding box center [196, 562] width 210 height 13
click at [1544, 20] on icon "button" at bounding box center [1543, 25] width 41 height 41
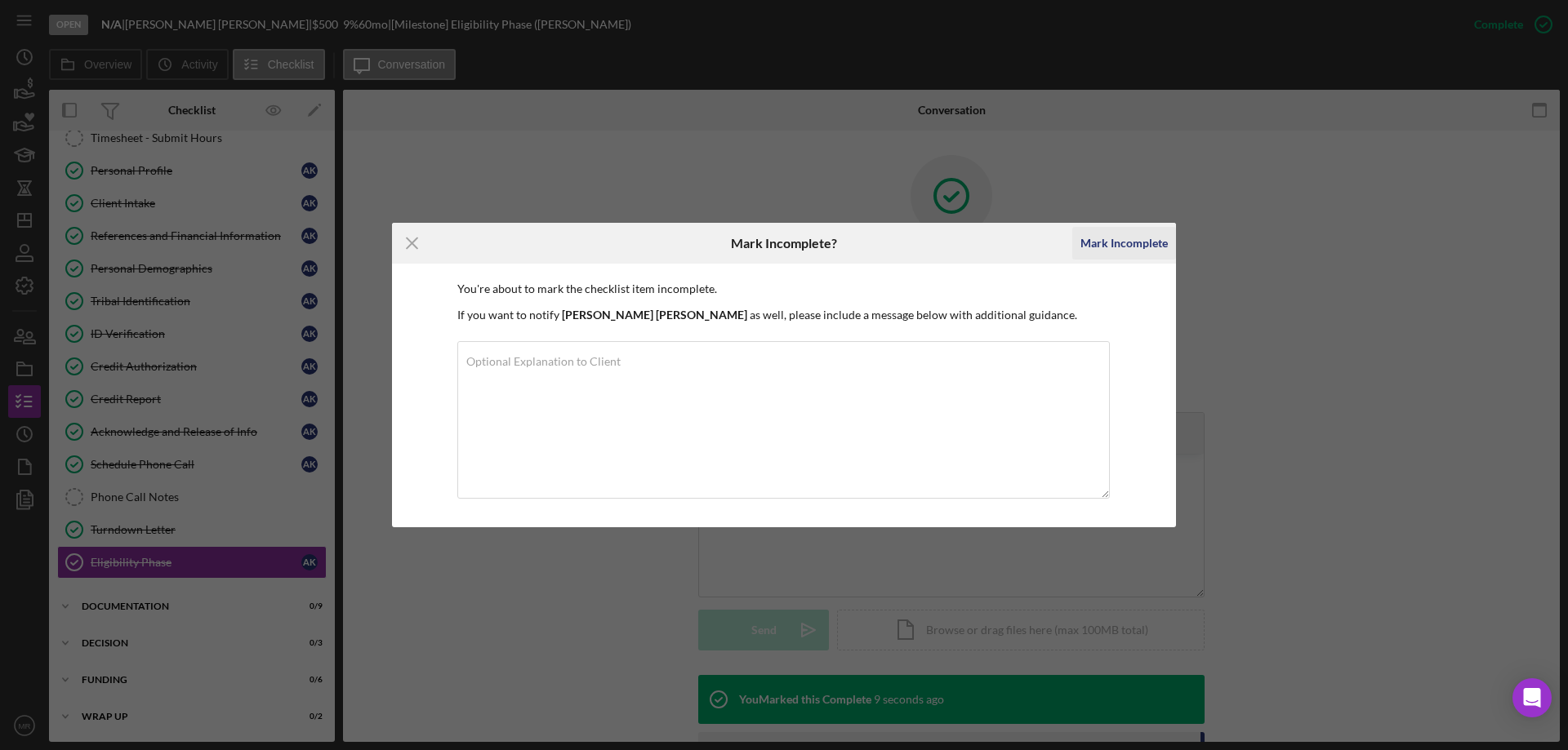
drag, startPoint x: 1143, startPoint y: 233, endPoint x: 1152, endPoint y: 236, distance: 9.5
click at [1146, 233] on div "Mark Incomplete" at bounding box center [1124, 243] width 88 height 33
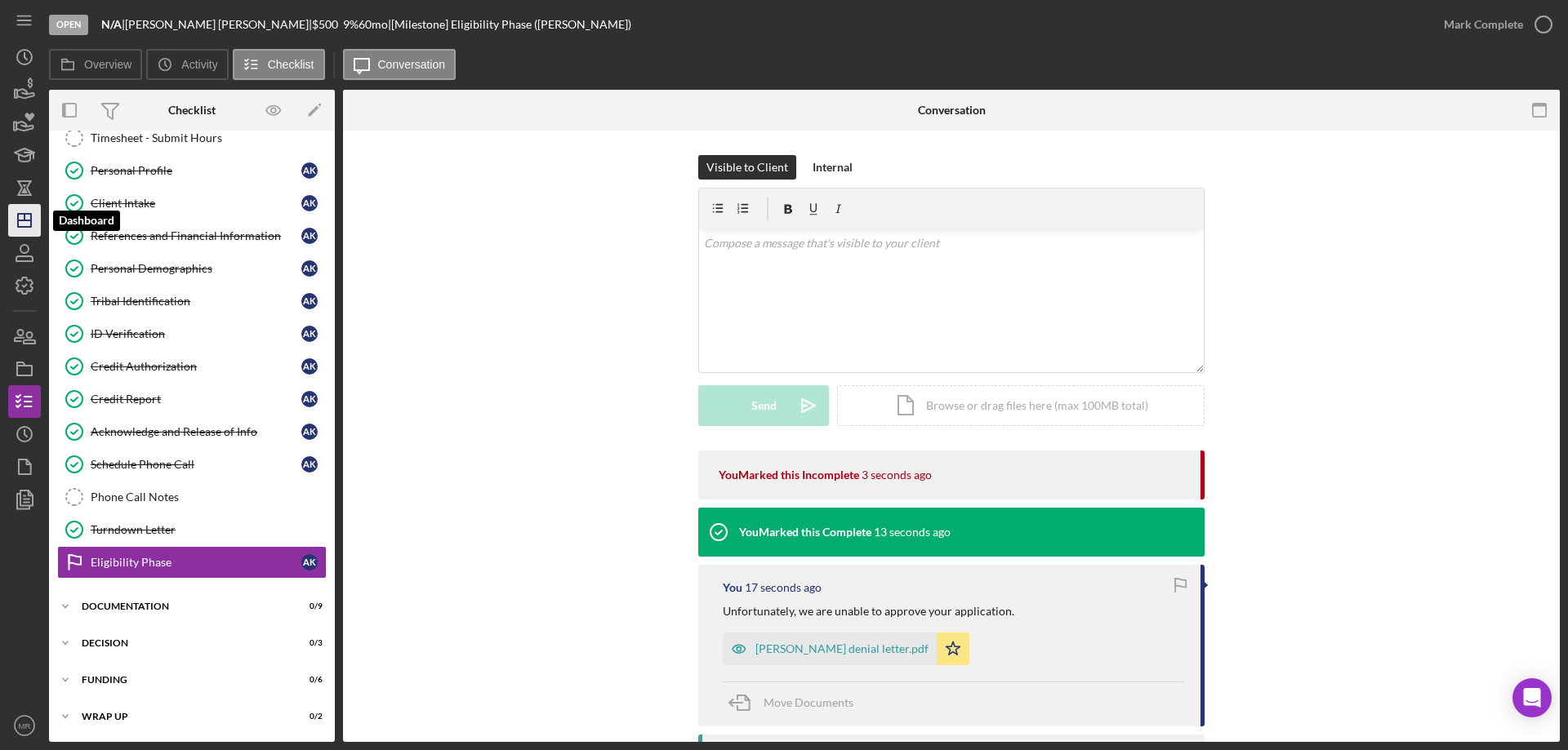
click at [20, 217] on icon "Icon/Dashboard" at bounding box center [25, 220] width 41 height 41
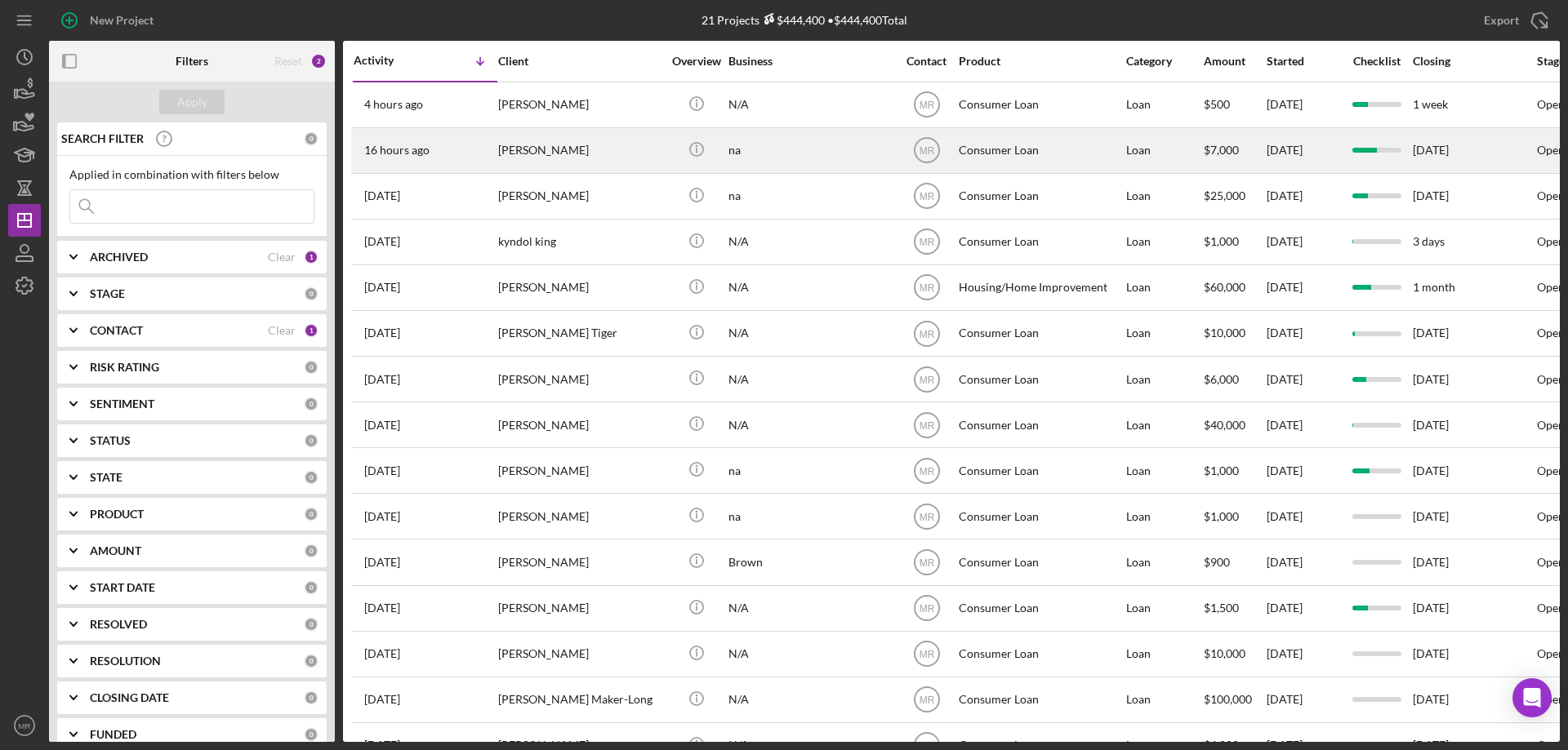
click at [633, 145] on div "[PERSON_NAME]" at bounding box center [580, 150] width 164 height 43
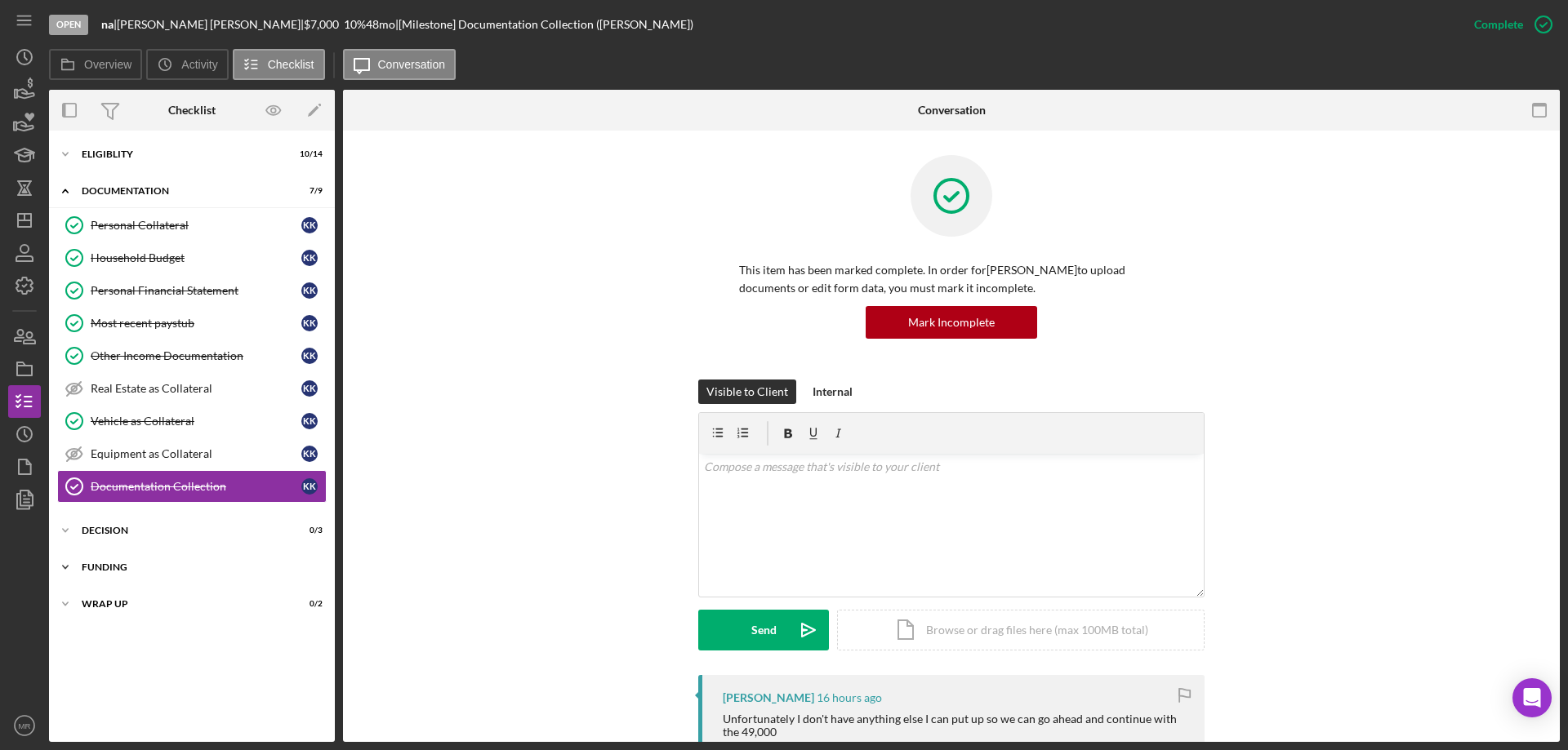
click at [121, 565] on div "Funding" at bounding box center [198, 567] width 232 height 10
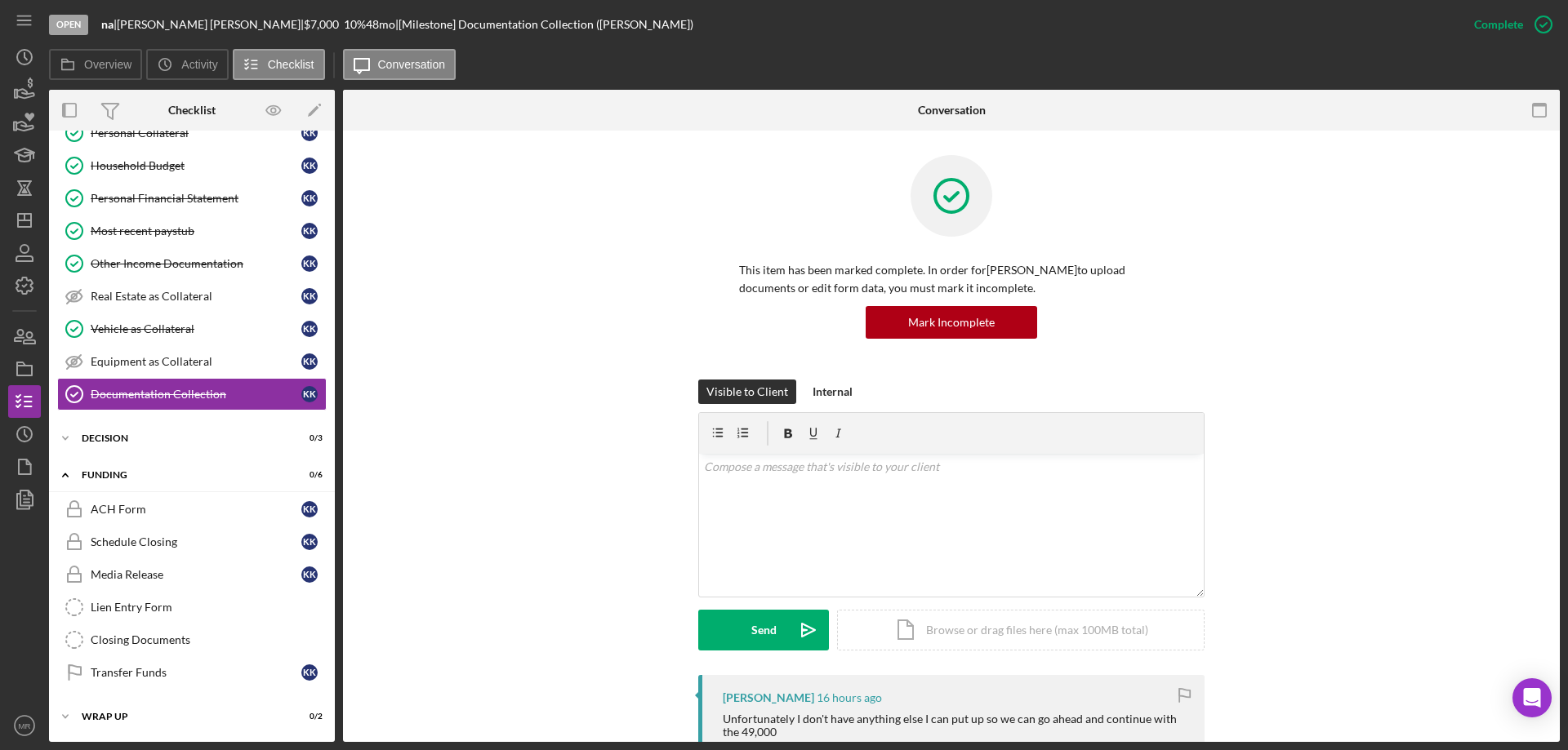
drag, startPoint x: 128, startPoint y: 506, endPoint x: 347, endPoint y: 529, distance: 220.2
click at [131, 506] on div "ACH Form" at bounding box center [196, 510] width 210 height 13
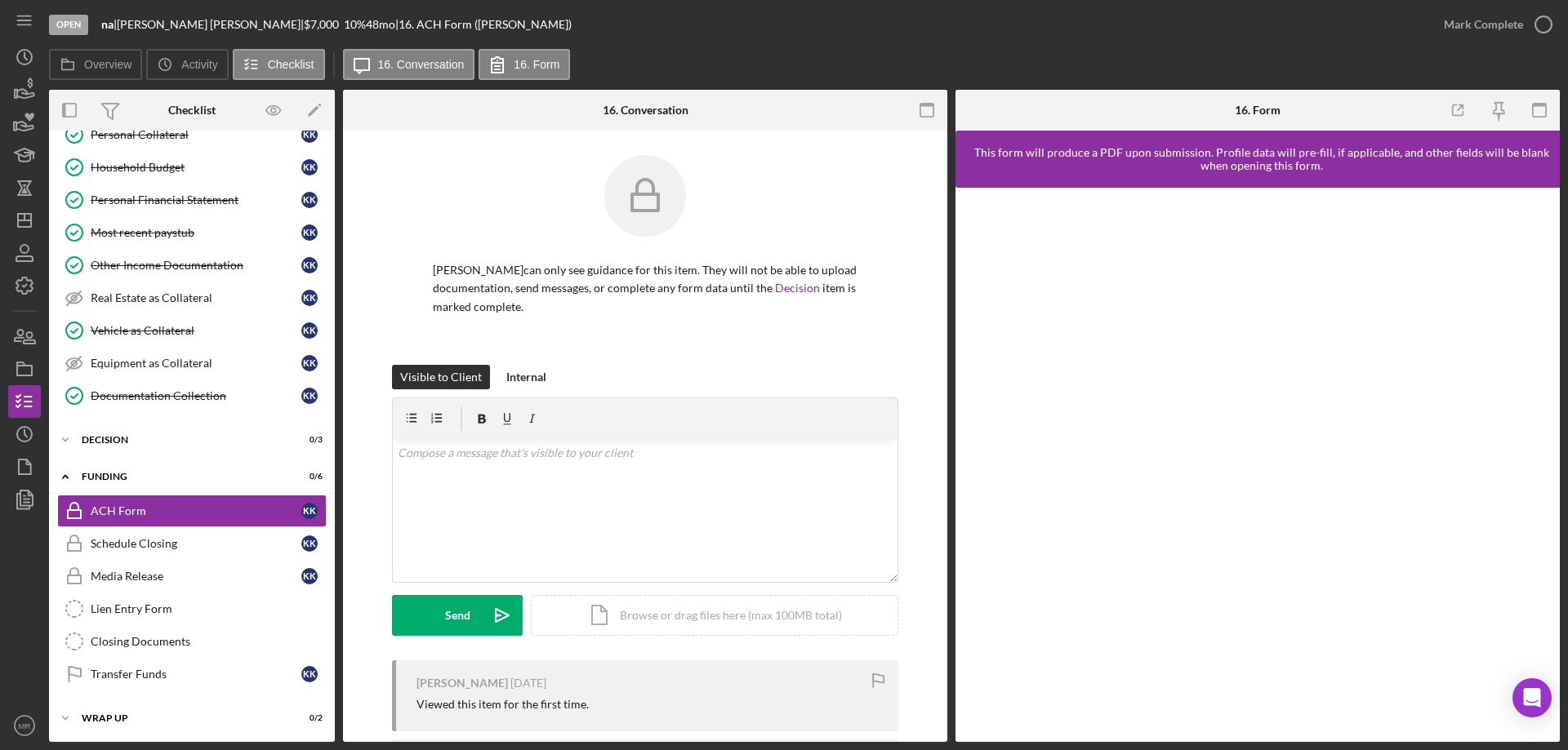
scroll to position [92, 0]
click at [118, 435] on div "Decision" at bounding box center [198, 438] width 232 height 10
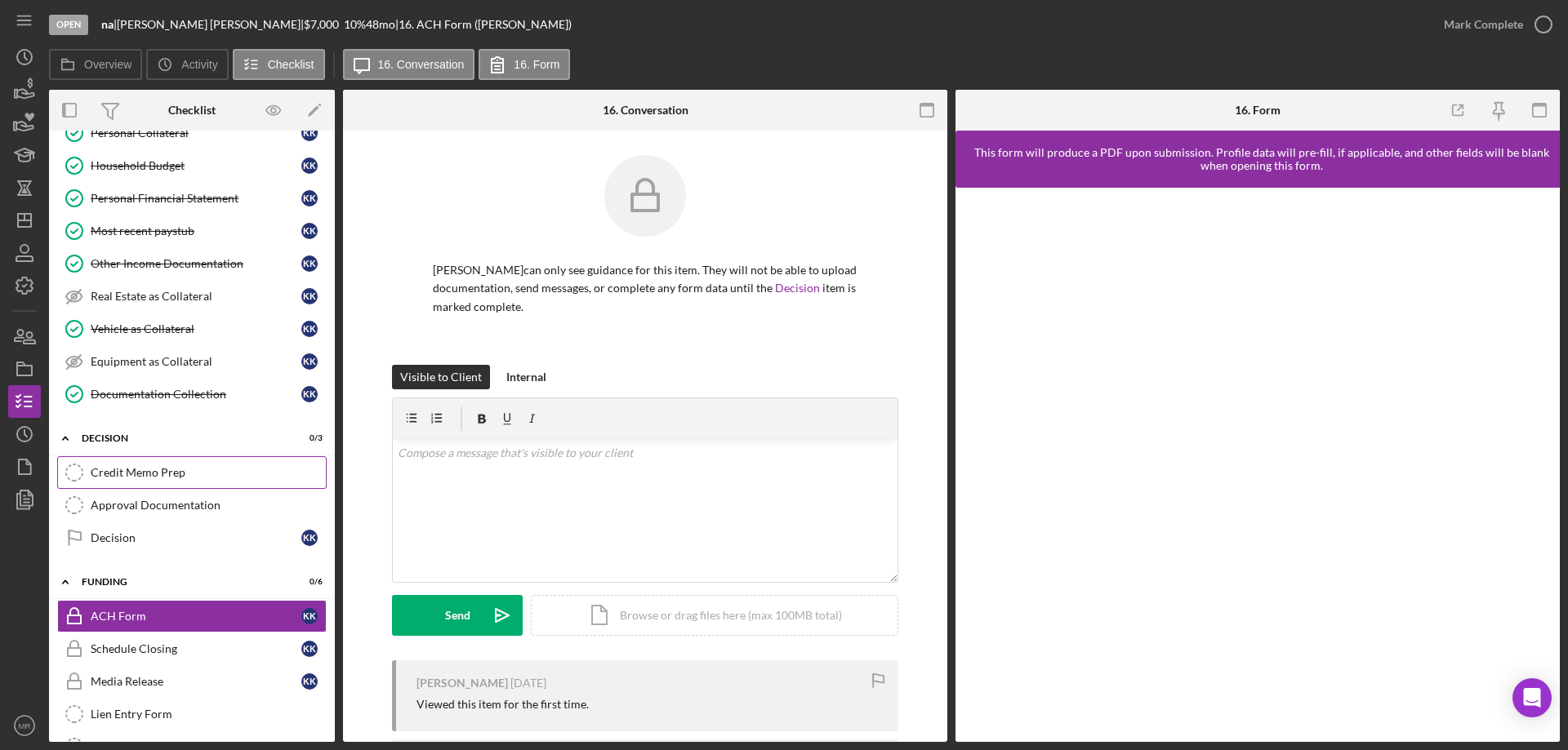
click at [156, 469] on div "Credit Memo Prep" at bounding box center [208, 473] width 235 height 13
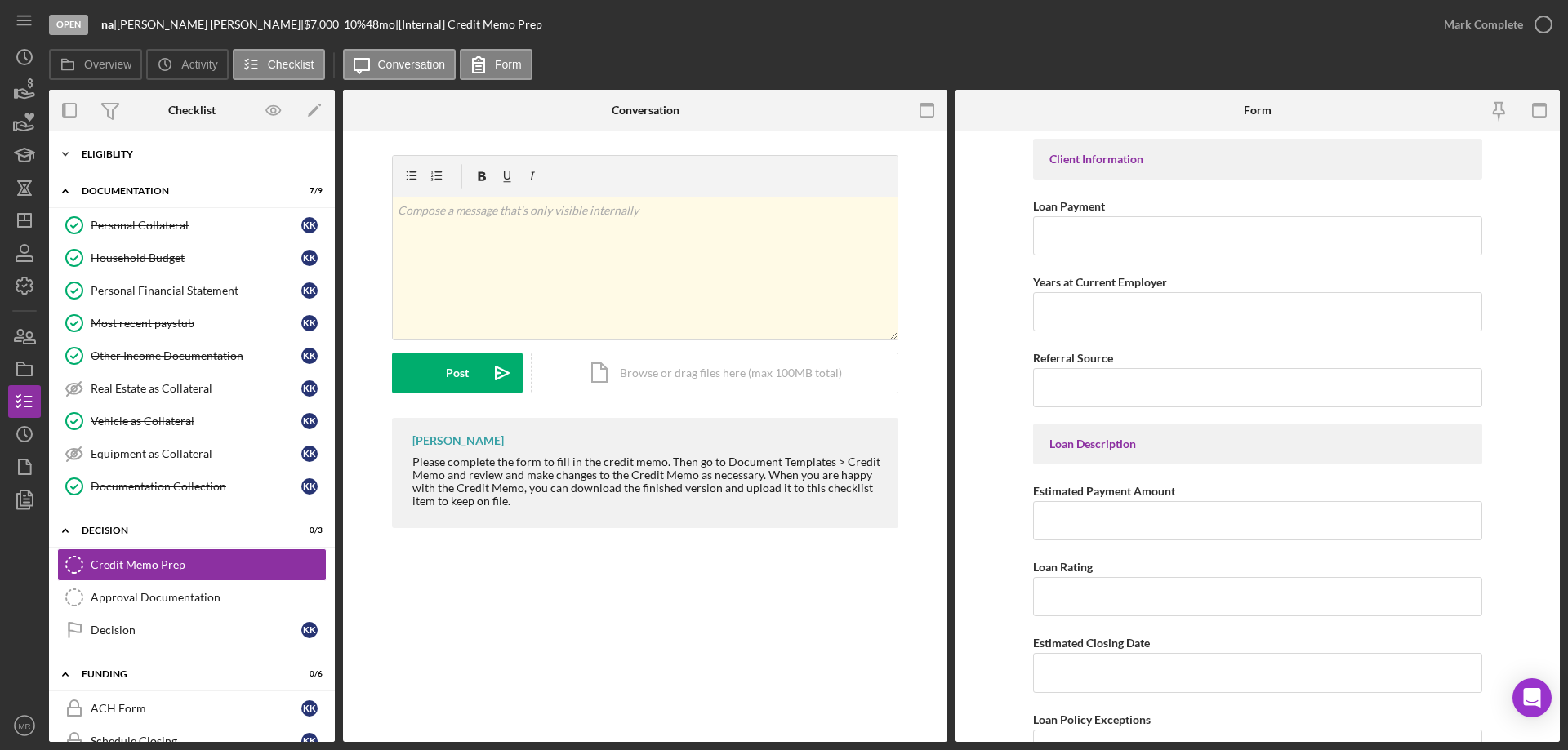
click at [106, 155] on div "Eligiblity" at bounding box center [198, 155] width 232 height 10
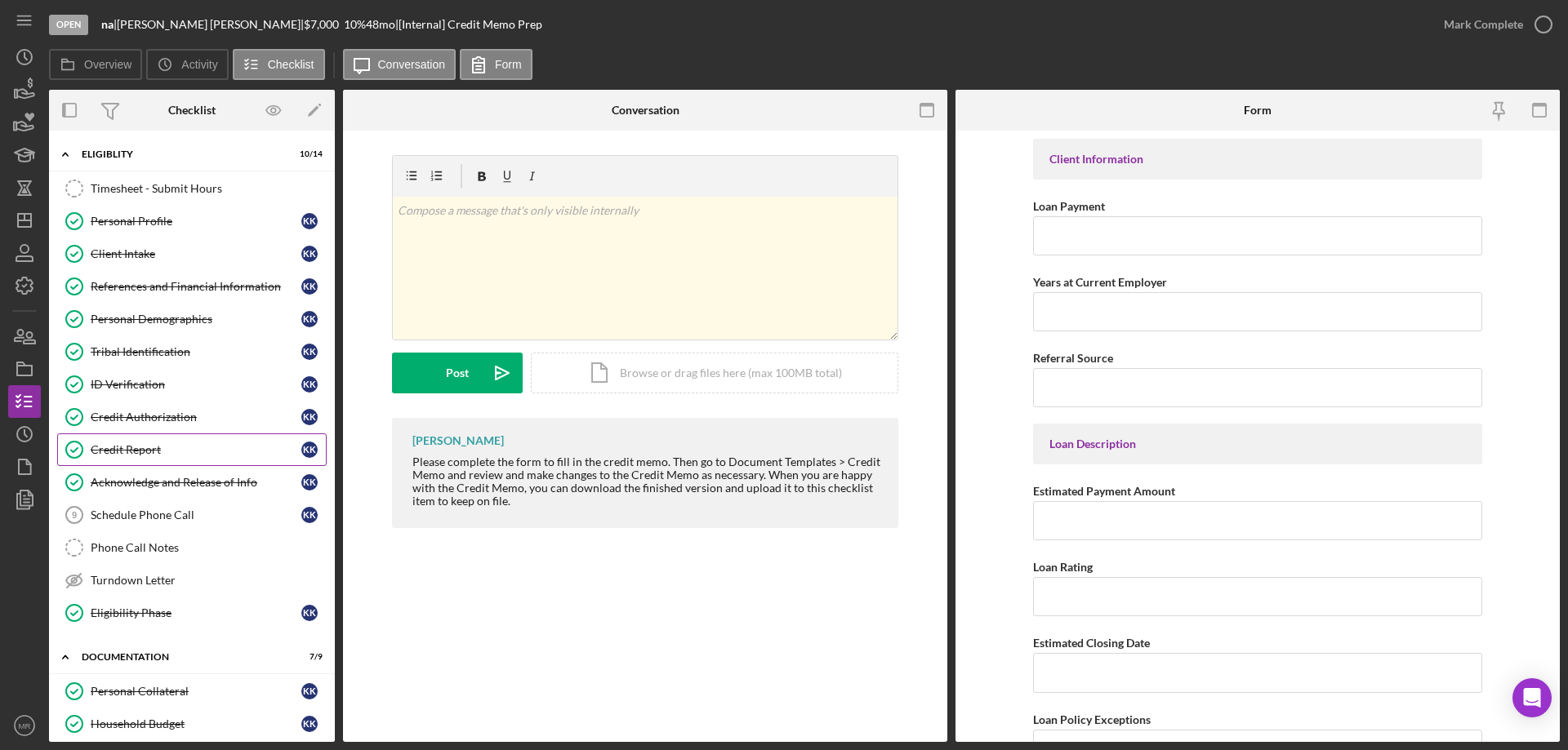
click at [109, 449] on div "Credit Report" at bounding box center [196, 450] width 210 height 13
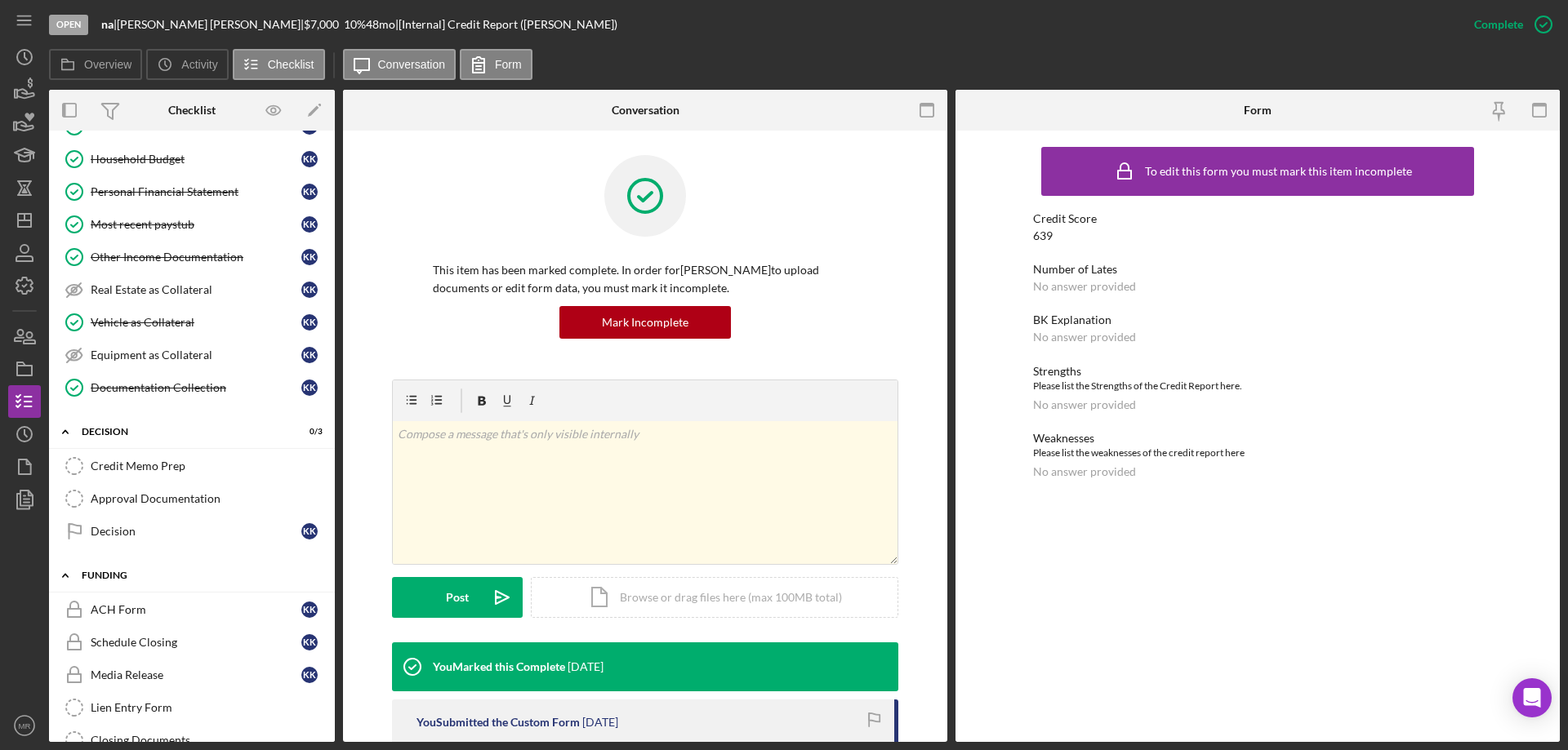
scroll to position [571, 0]
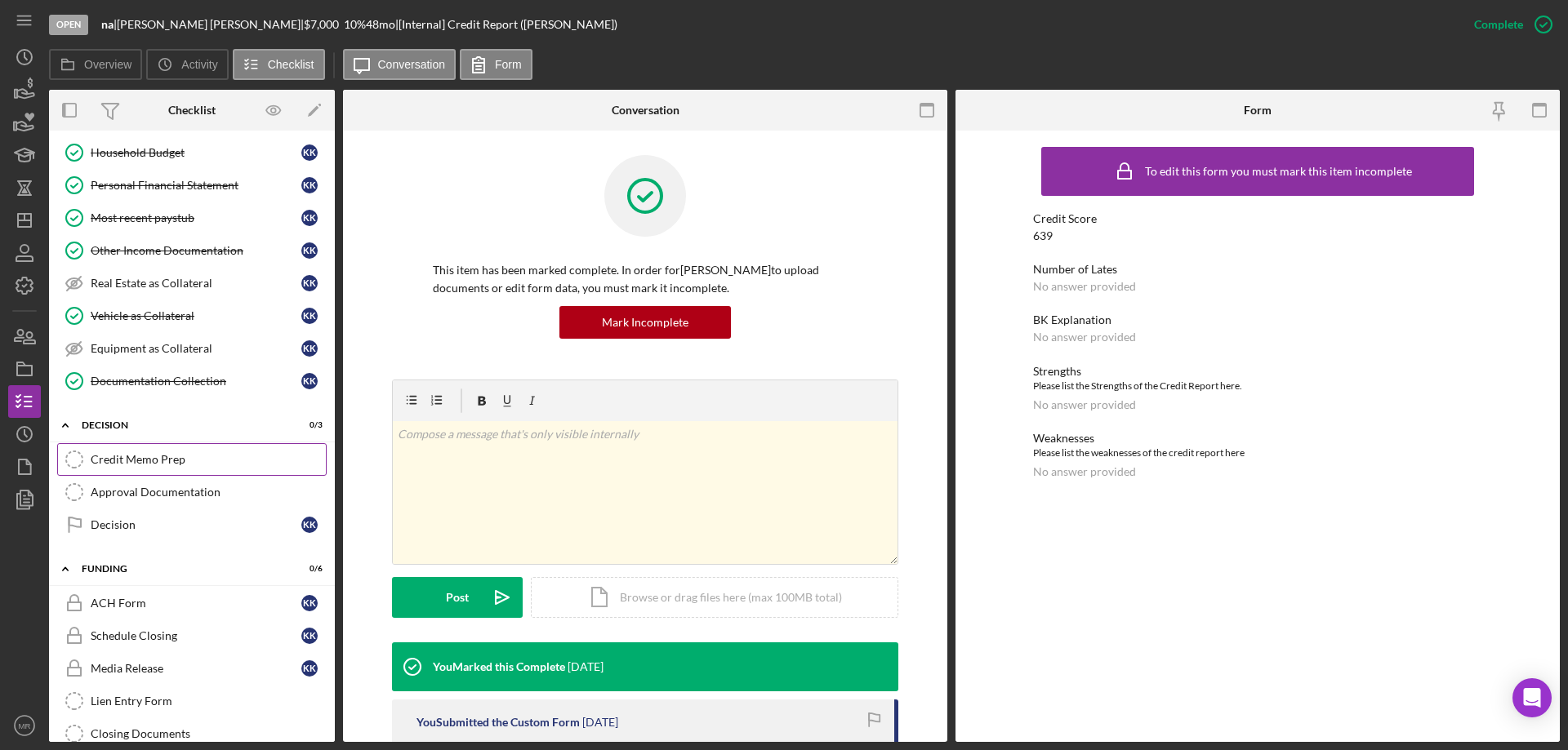
click at [128, 453] on div "Credit Memo Prep" at bounding box center [208, 460] width 235 height 13
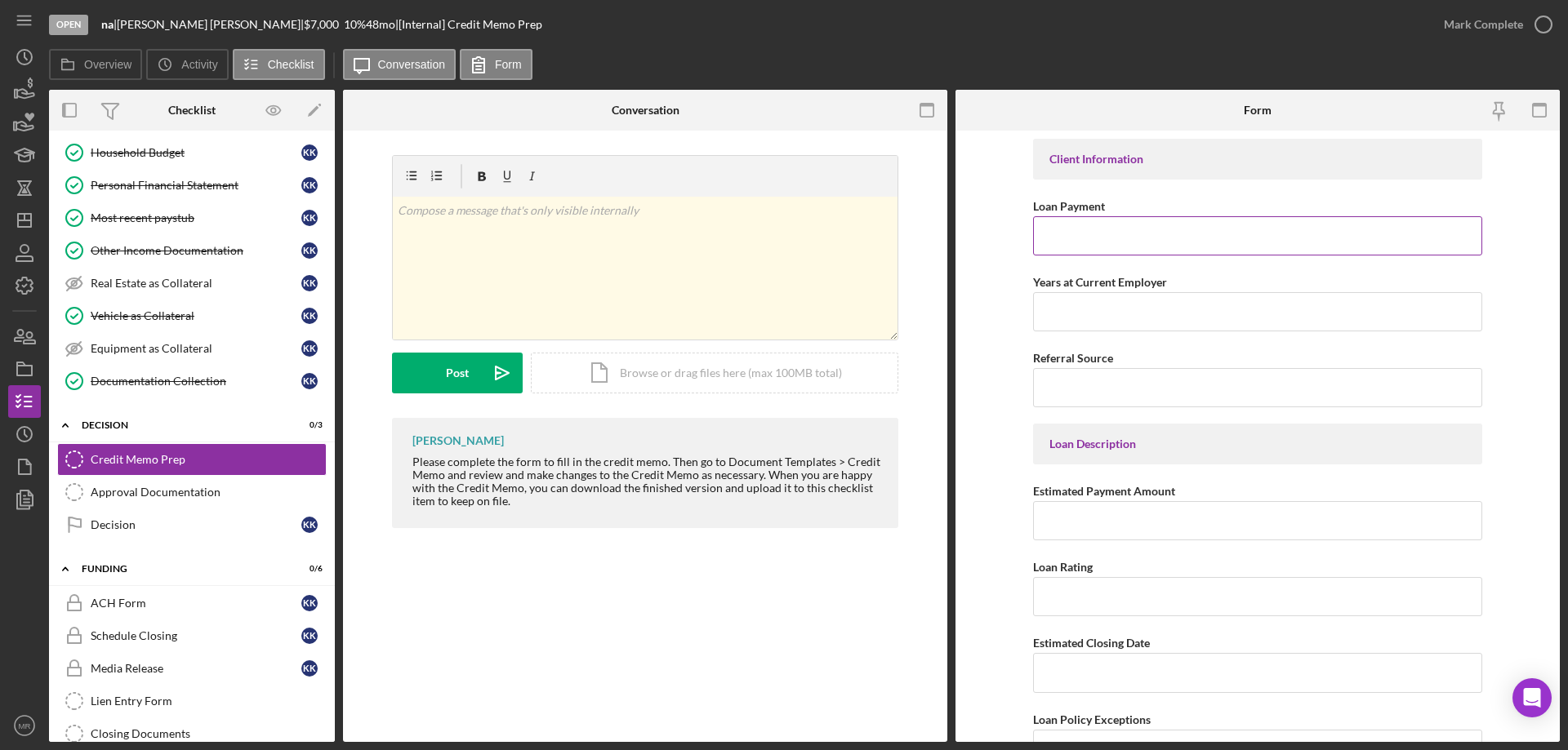
click at [1069, 233] on input "Loan Payment" at bounding box center [1257, 236] width 449 height 39
type input "$125.46"
type input "A"
type input "09/09/2025"
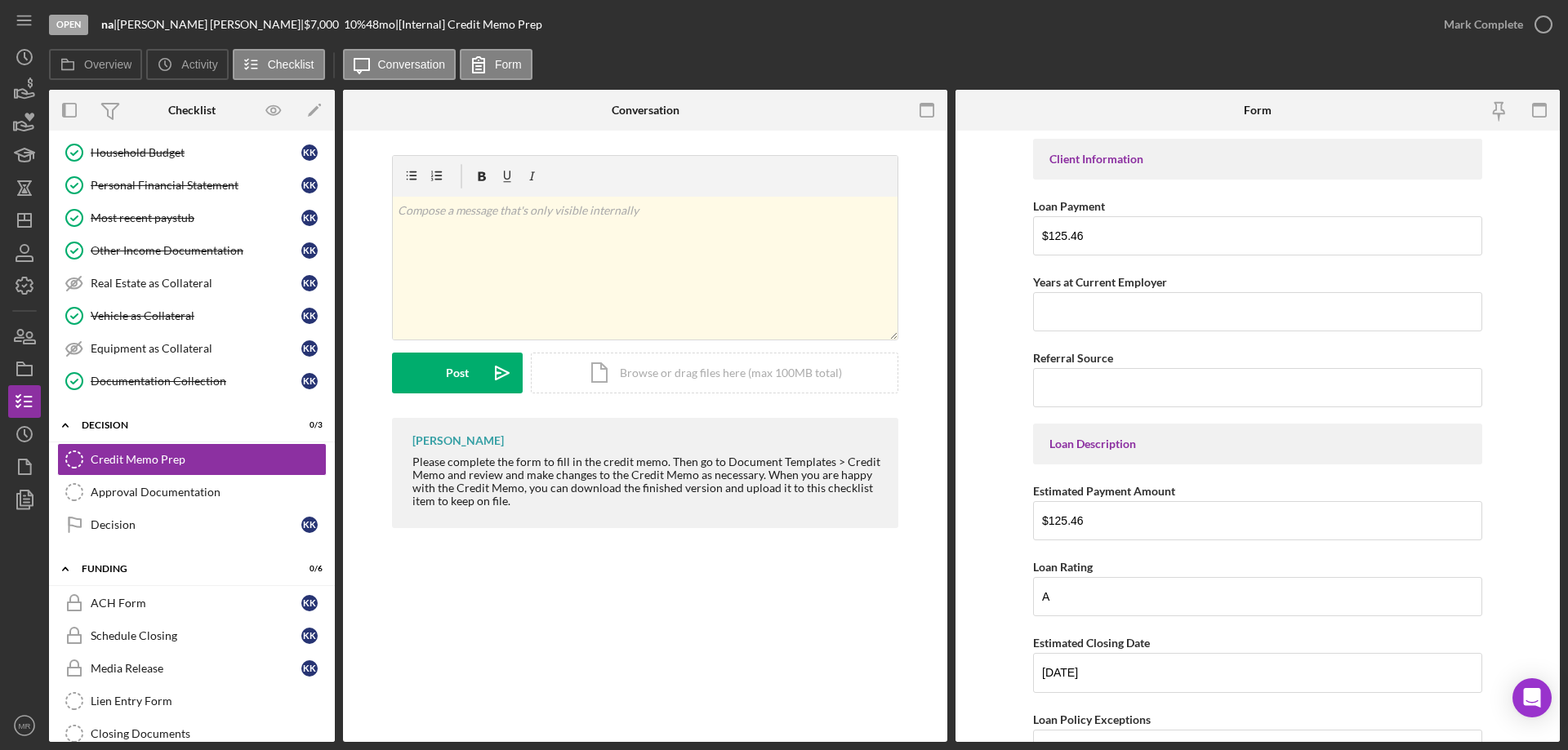
click at [705, 612] on div "Credit Memo Prep Credit Memo Prep v Color teal Color pink Remove color Add row …" at bounding box center [645, 436] width 604 height 611
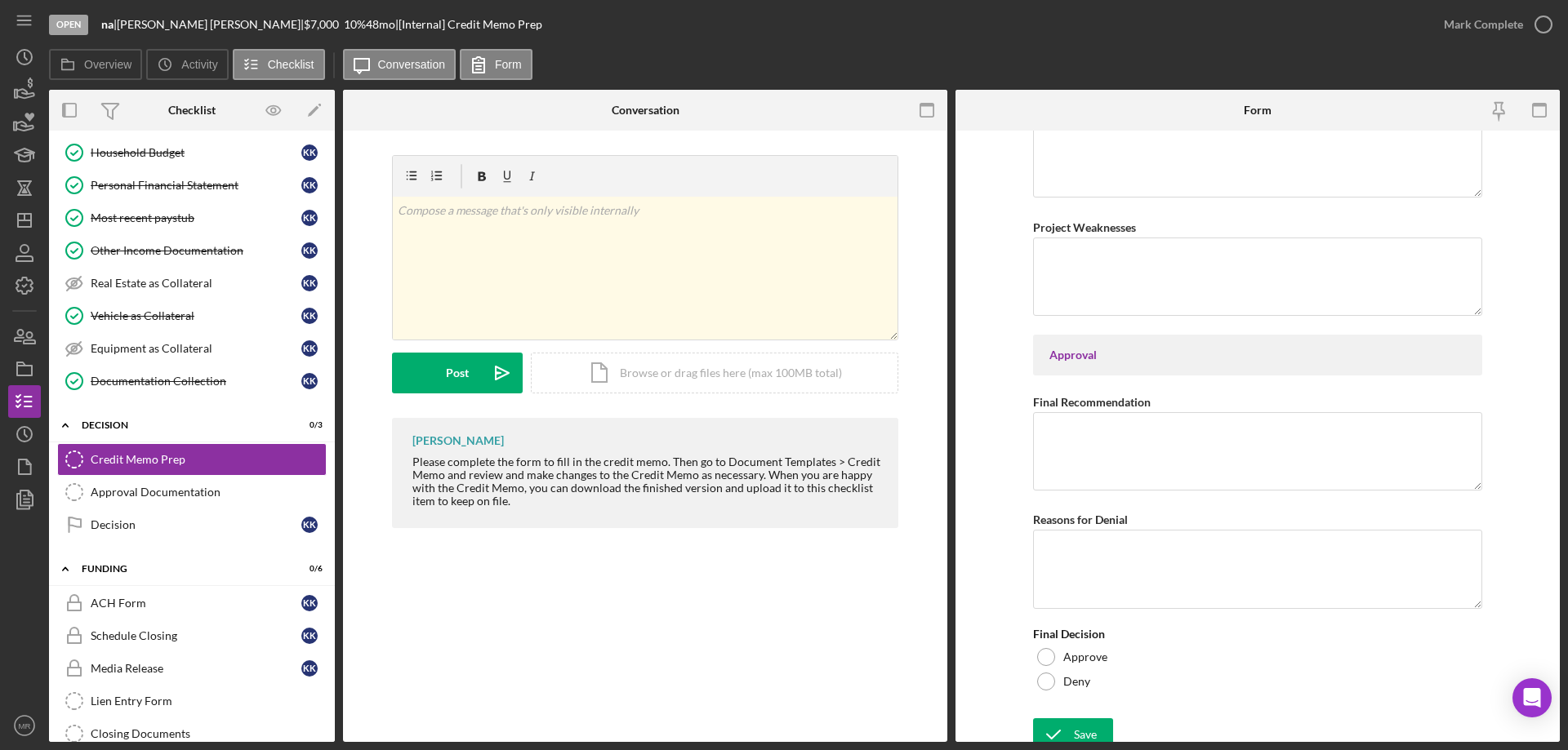
scroll to position [2562, 0]
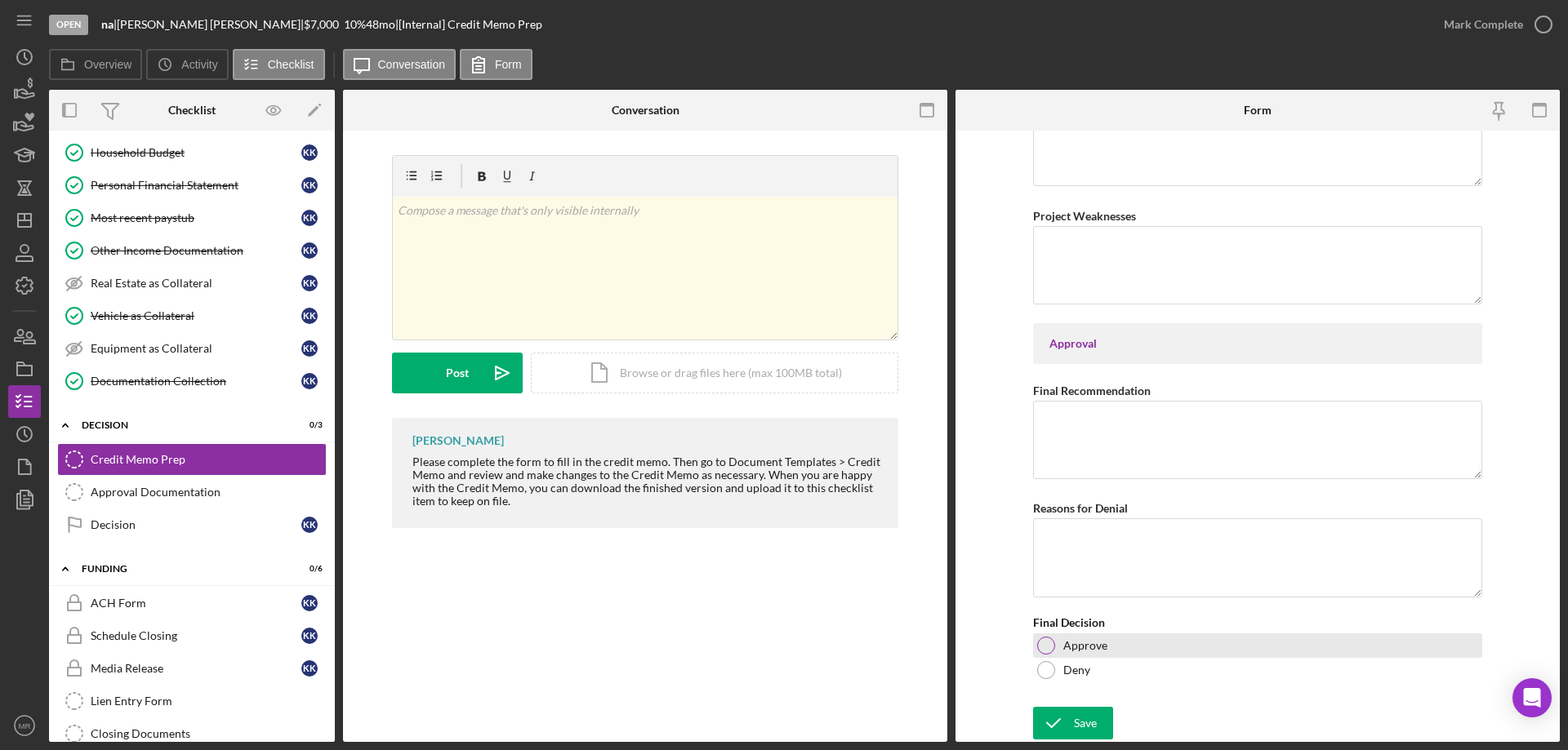
click at [1048, 645] on div at bounding box center [1046, 645] width 18 height 18
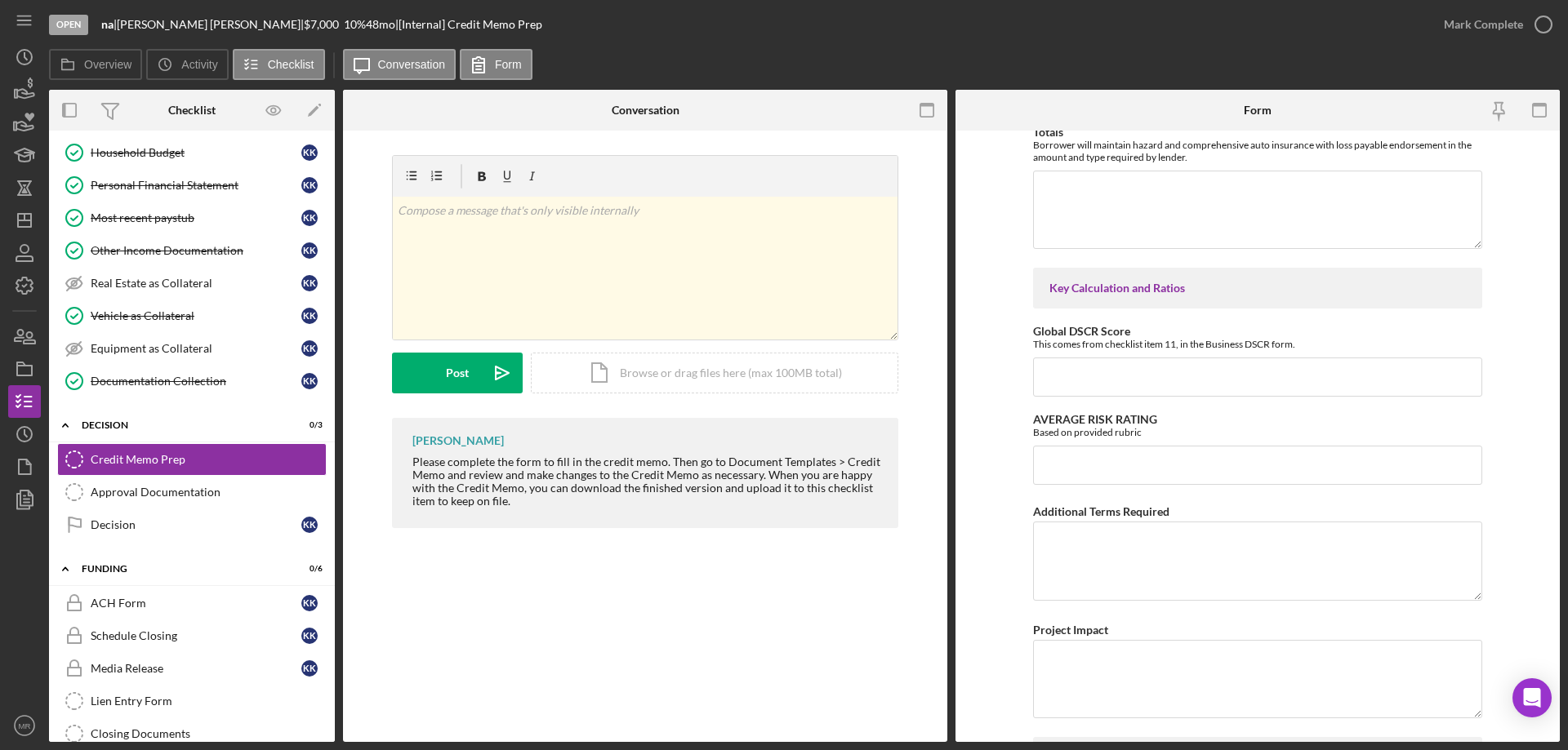
scroll to position [1583, 0]
click at [1079, 461] on input "AVERAGE RISK RATING" at bounding box center [1257, 468] width 449 height 39
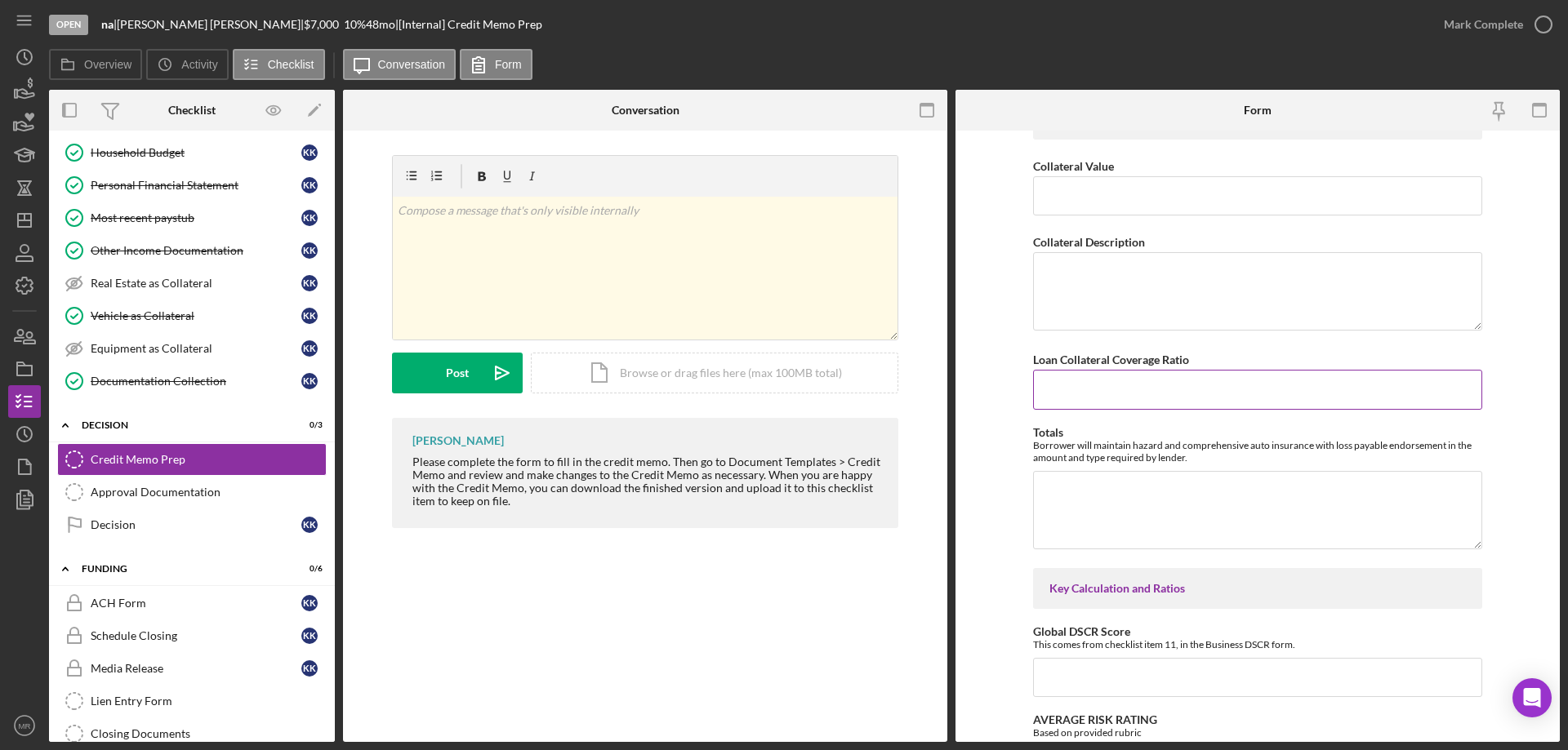
scroll to position [1255, 0]
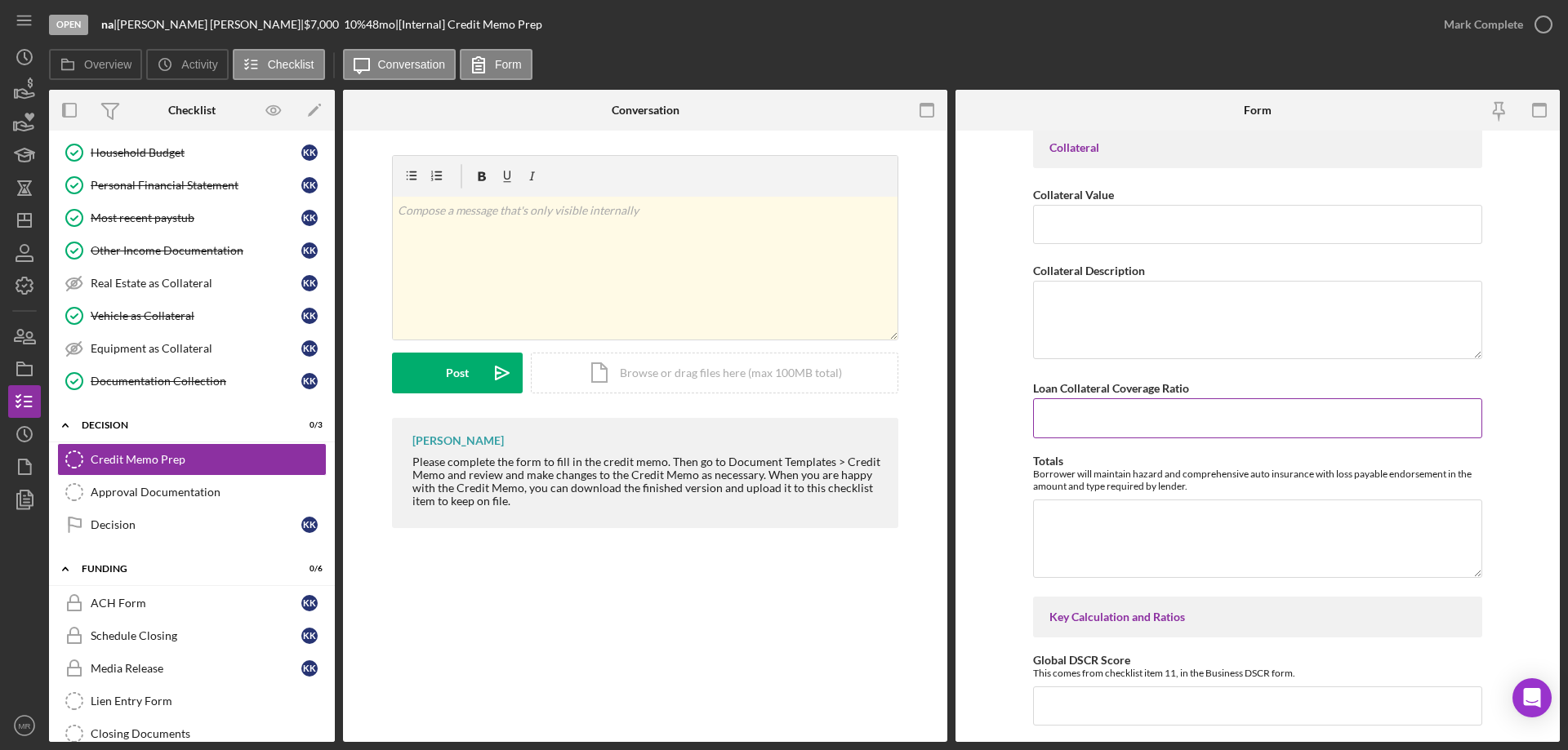
type input "2.00000%"
drag, startPoint x: 1040, startPoint y: 411, endPoint x: 1062, endPoint y: 415, distance: 22.4
click at [1044, 410] on input "Loan Collateral Coverage Ratio" at bounding box center [1257, 418] width 449 height 39
type input "1.25000%"
drag, startPoint x: 1069, startPoint y: 290, endPoint x: 1256, endPoint y: 371, distance: 203.8
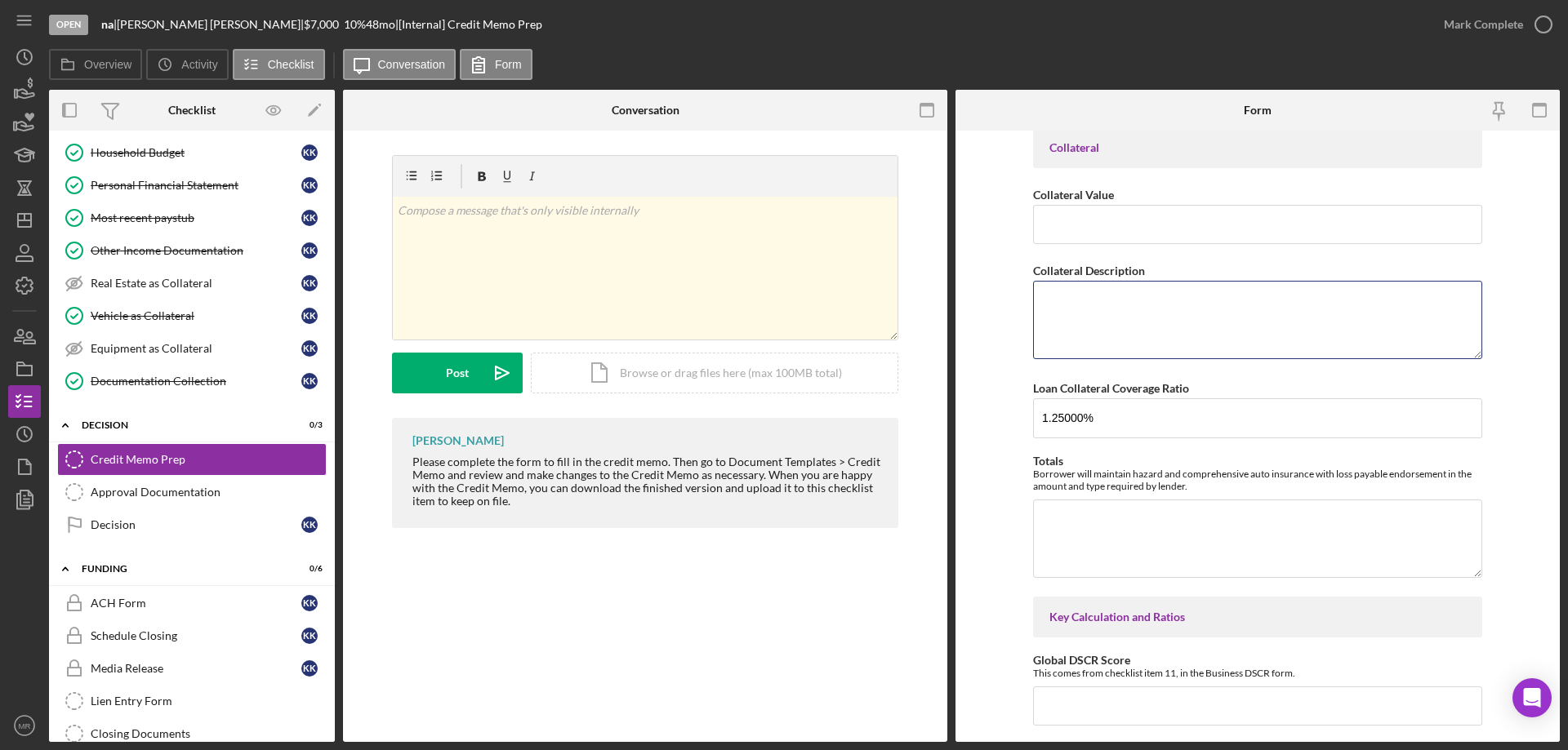
click at [1069, 290] on textarea "Collateral Description" at bounding box center [1257, 320] width 449 height 79
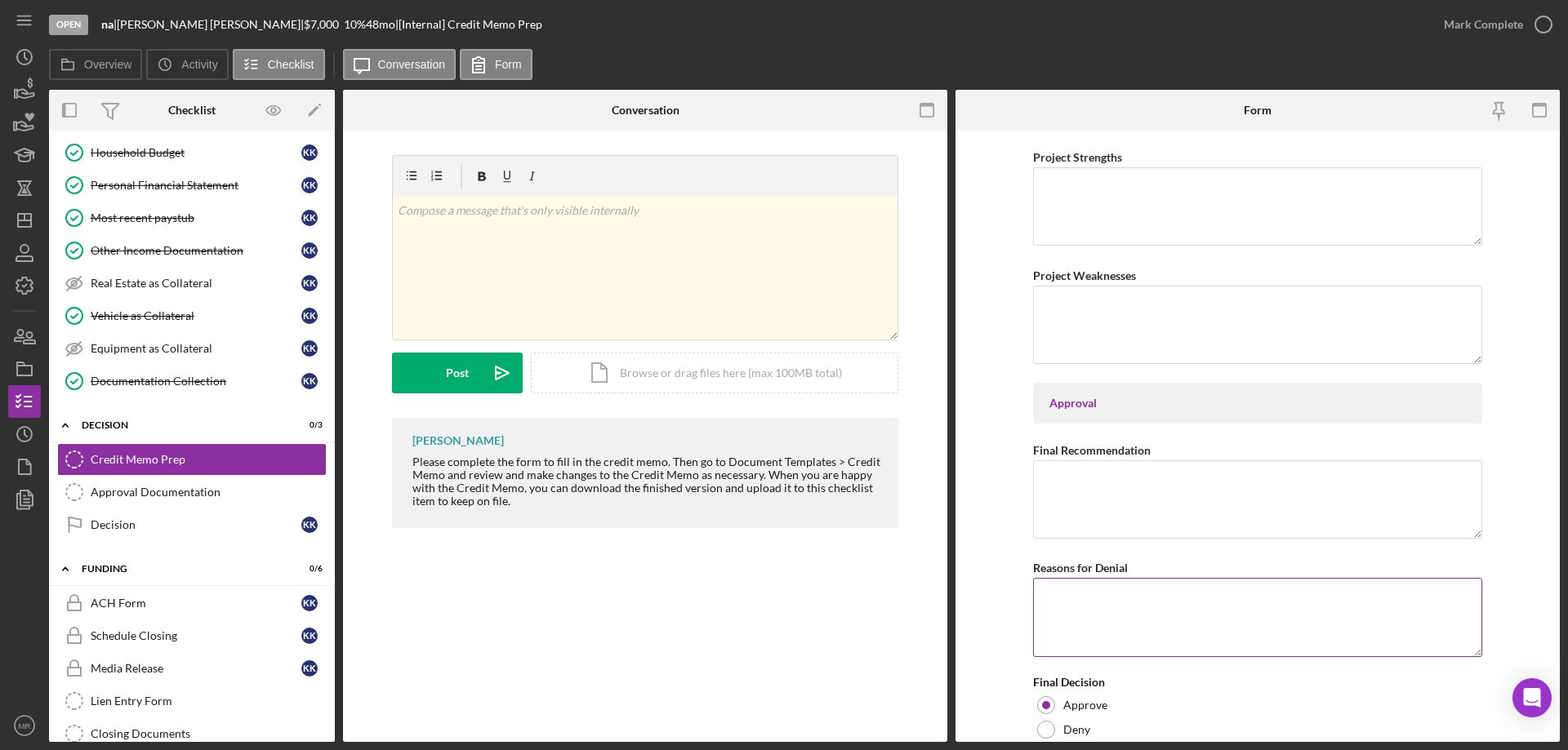
scroll to position [2562, 0]
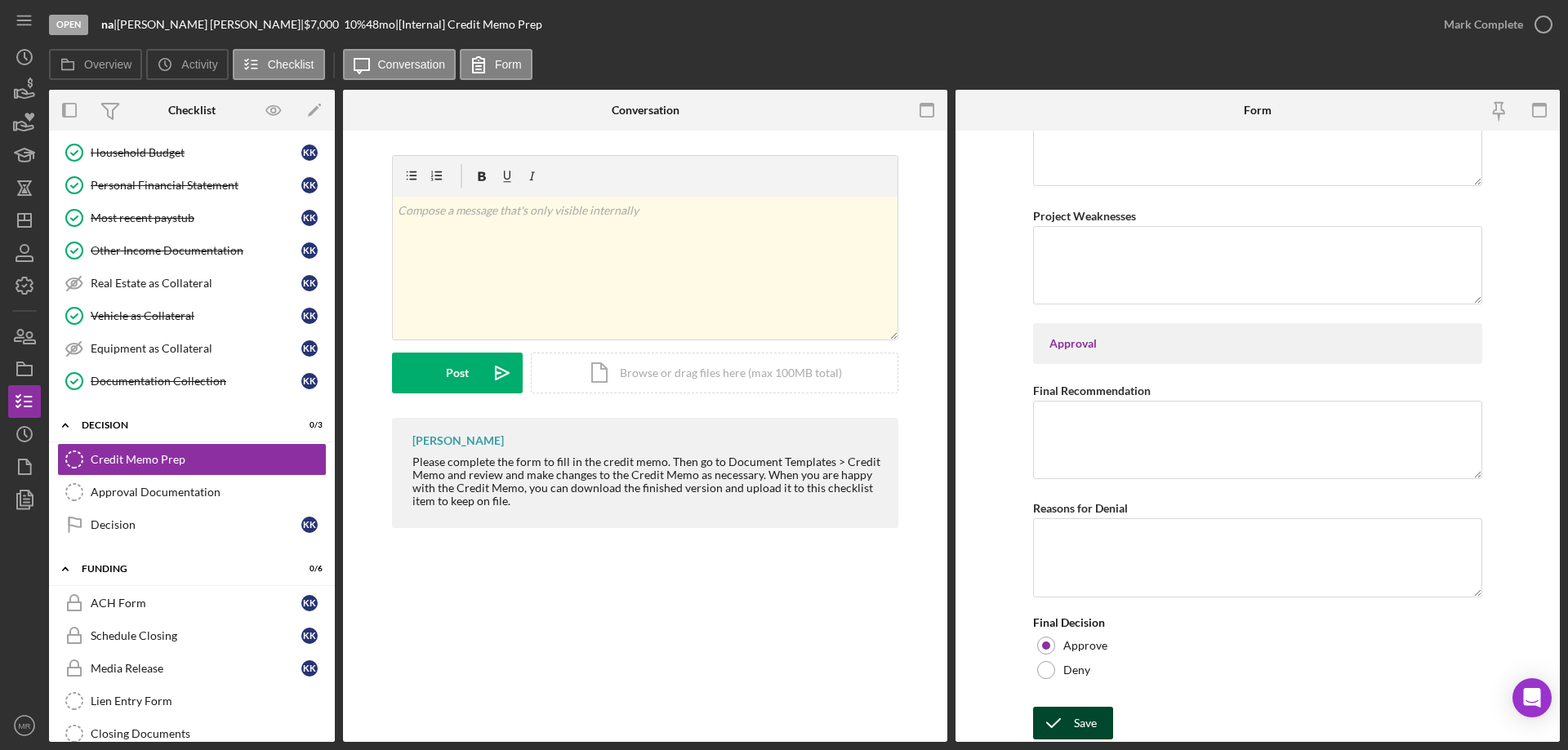
click at [1074, 720] on div "Save" at bounding box center [1085, 723] width 23 height 33
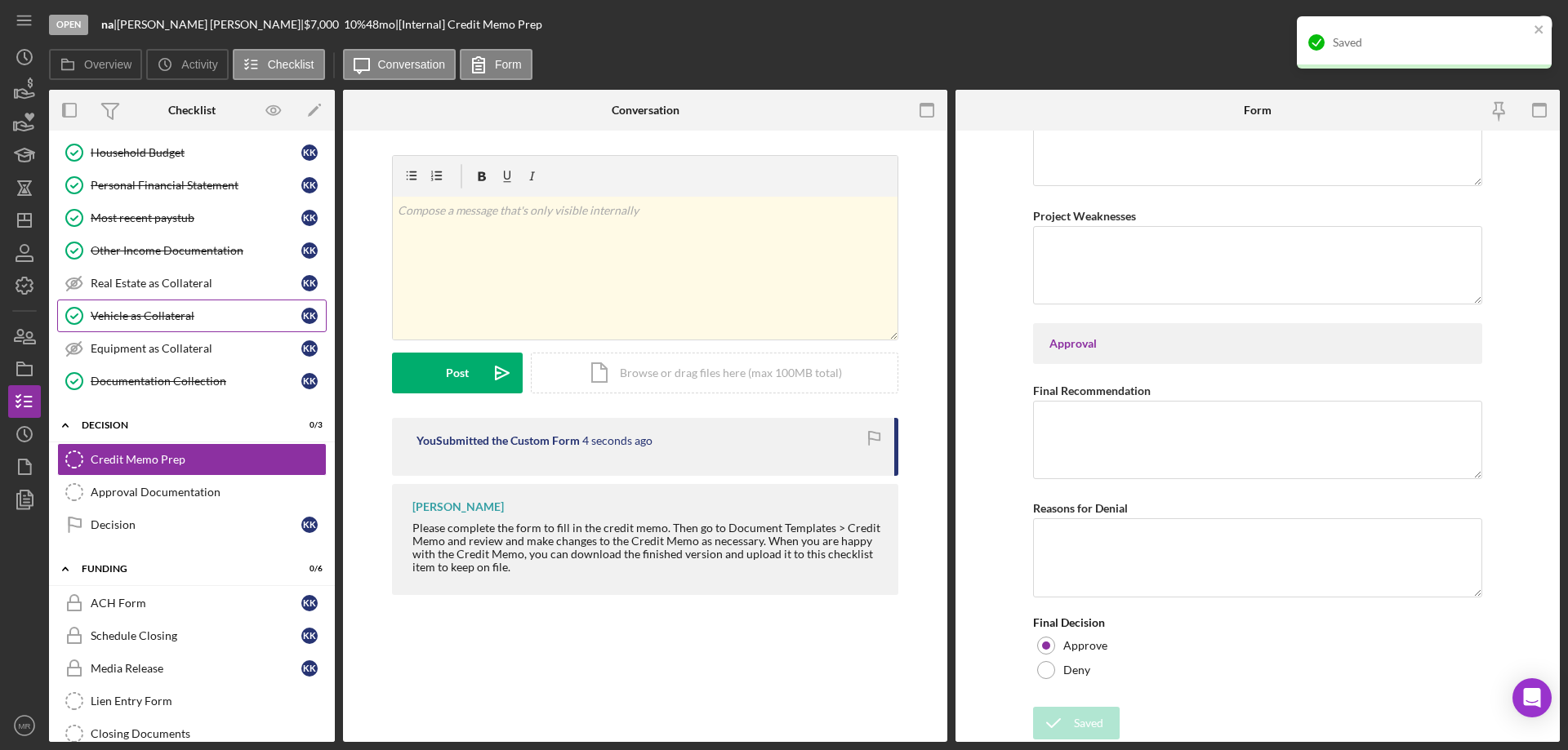
click at [160, 312] on div "Vehicle as Collateral" at bounding box center [196, 316] width 210 height 13
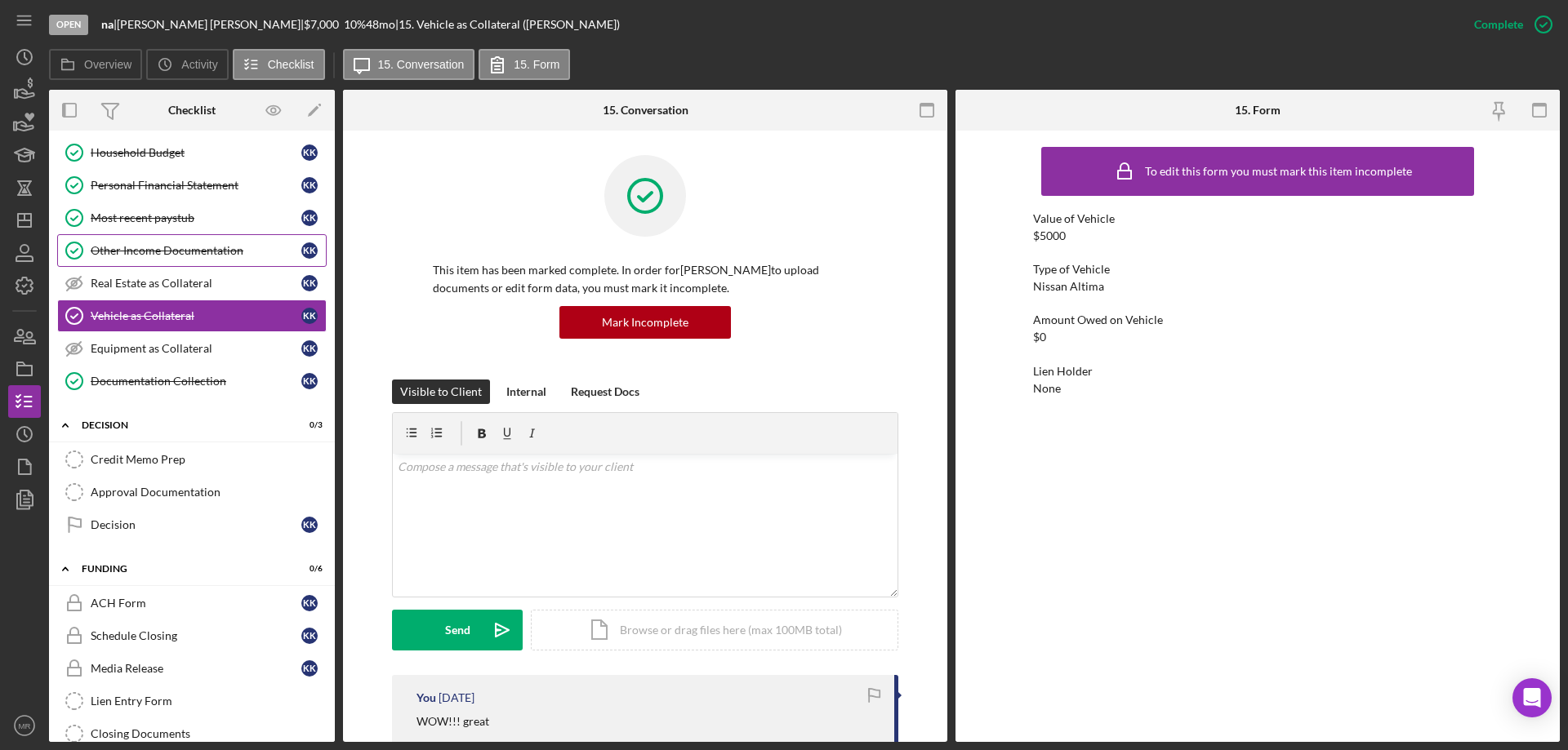
click at [128, 240] on link "Other Income Documentation Other Income Documentation K K" at bounding box center [191, 250] width 269 height 33
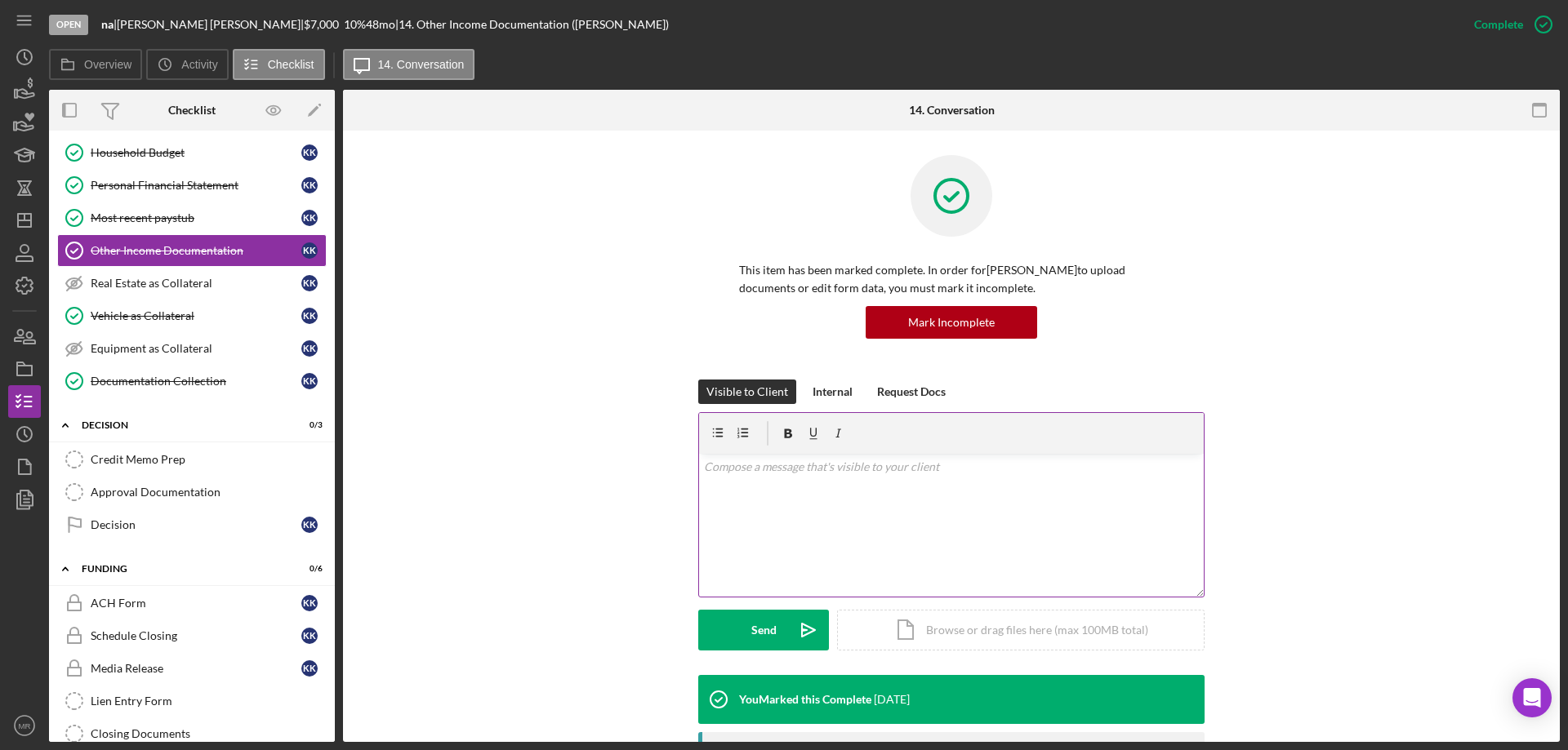
scroll to position [390, 0]
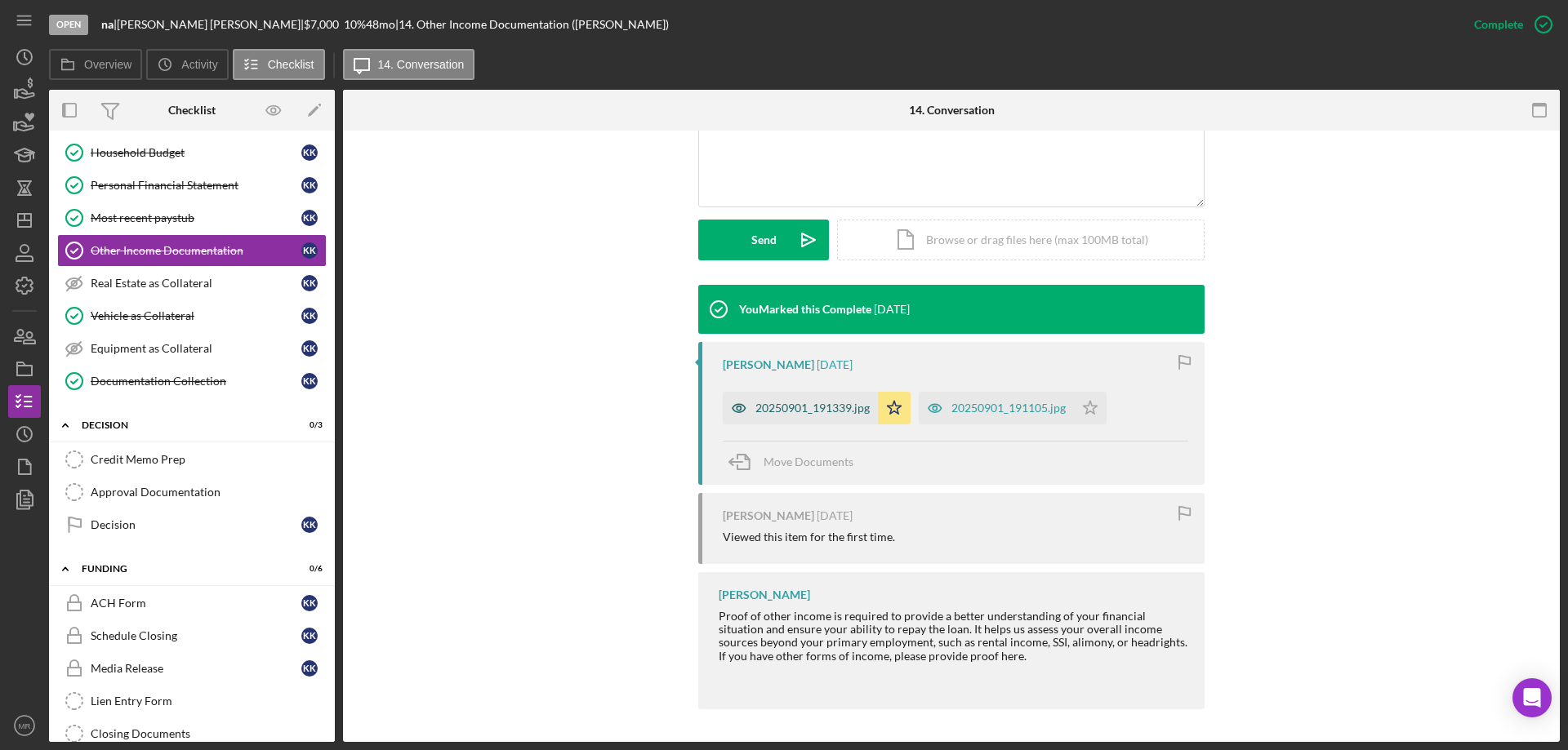
click at [790, 404] on div "20250901_191339.jpg" at bounding box center [813, 408] width 115 height 13
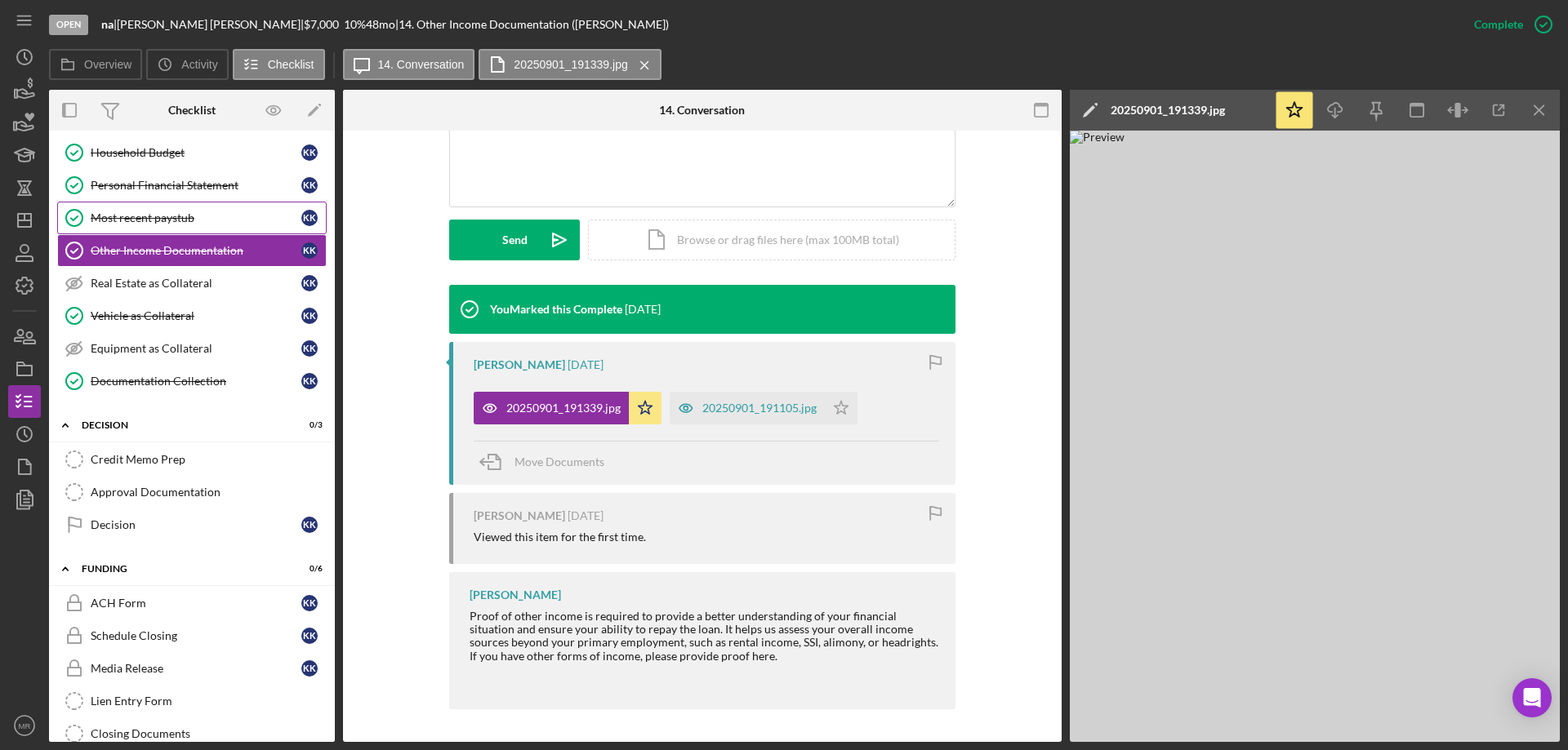
click at [160, 214] on div "Most recent paystub" at bounding box center [196, 218] width 210 height 13
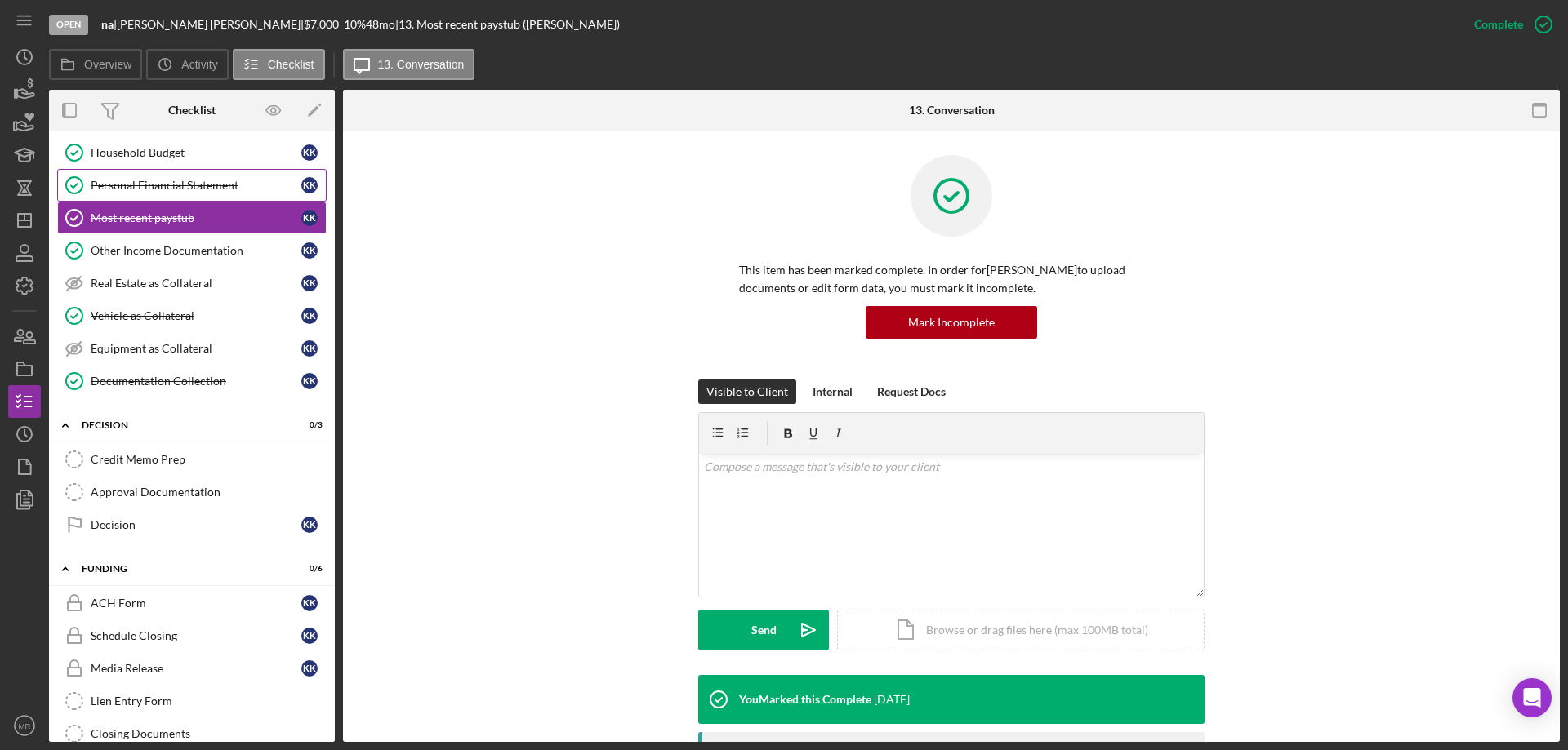
click at [125, 180] on div "Personal Financial Statement" at bounding box center [196, 185] width 210 height 13
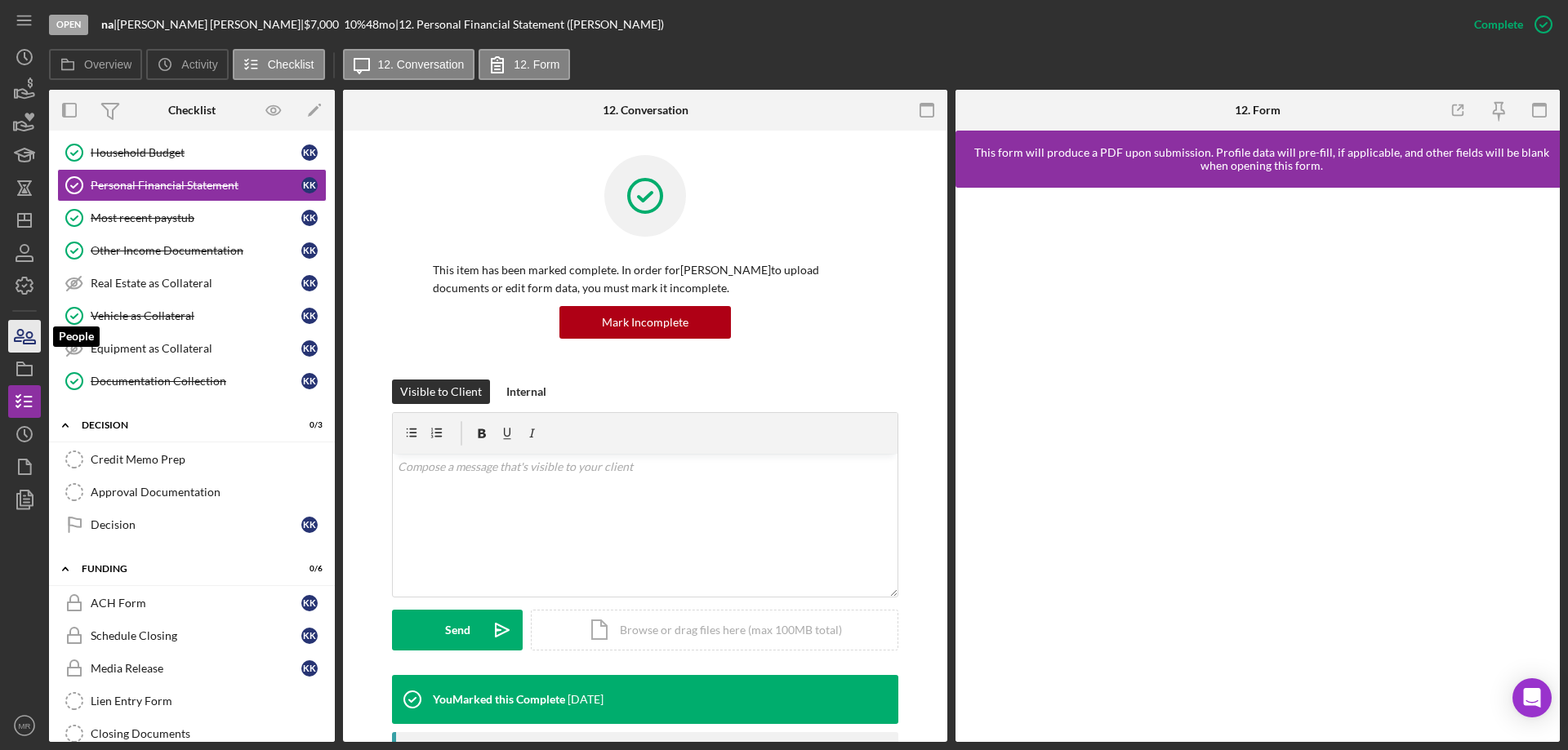
click at [22, 336] on icon "button" at bounding box center [25, 336] width 41 height 41
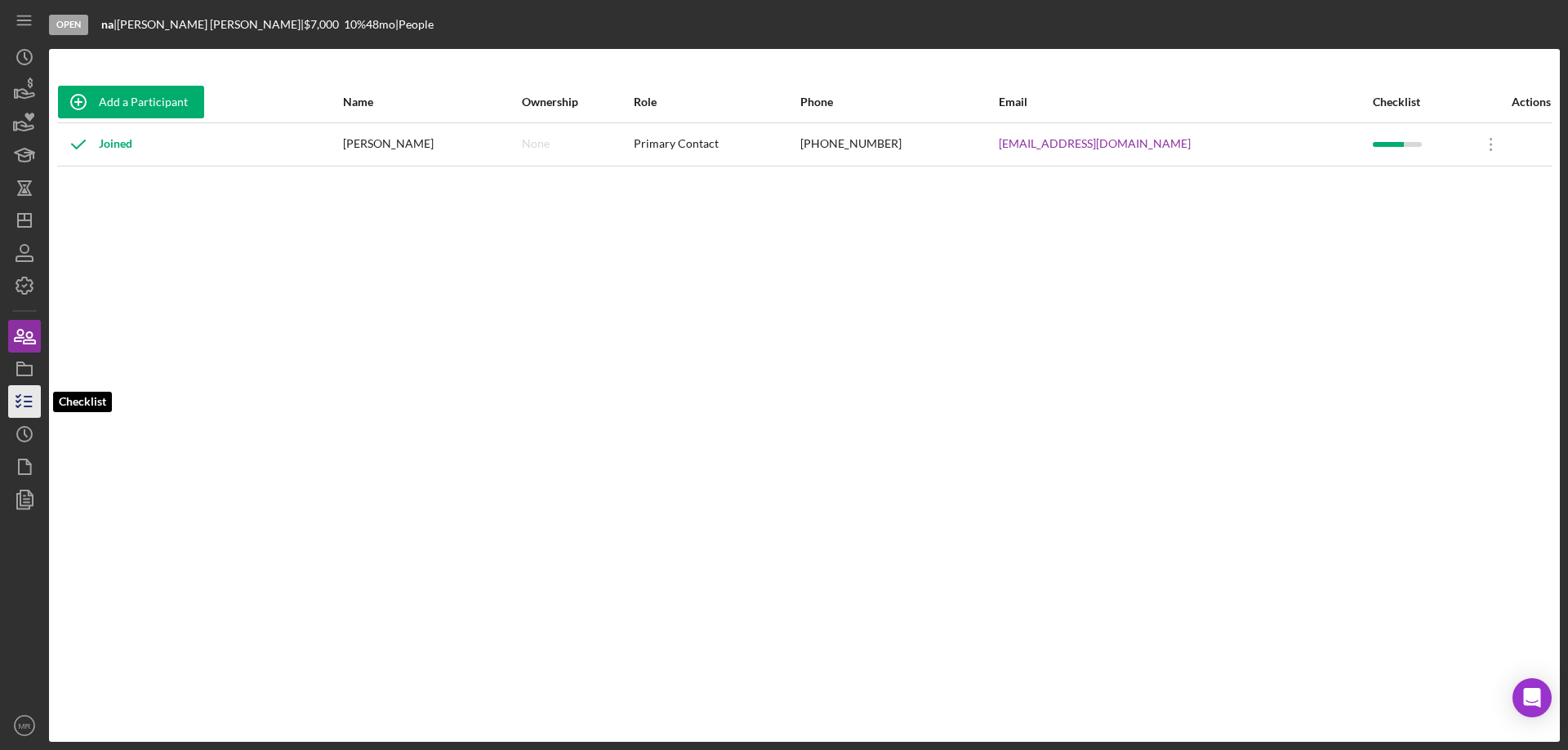
click at [26, 408] on icon "button" at bounding box center [25, 402] width 41 height 41
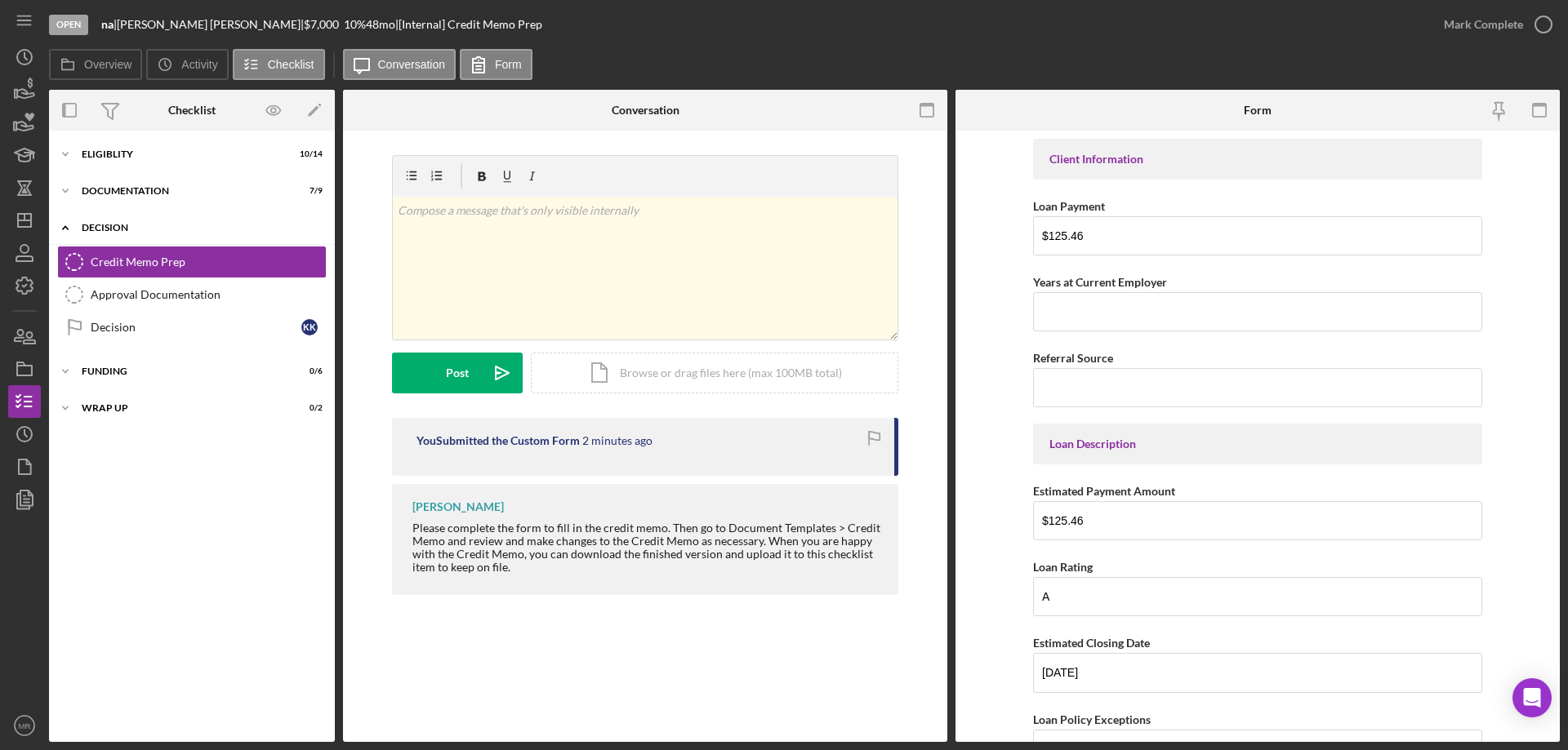
click at [104, 222] on div "Decision" at bounding box center [198, 227] width 232 height 10
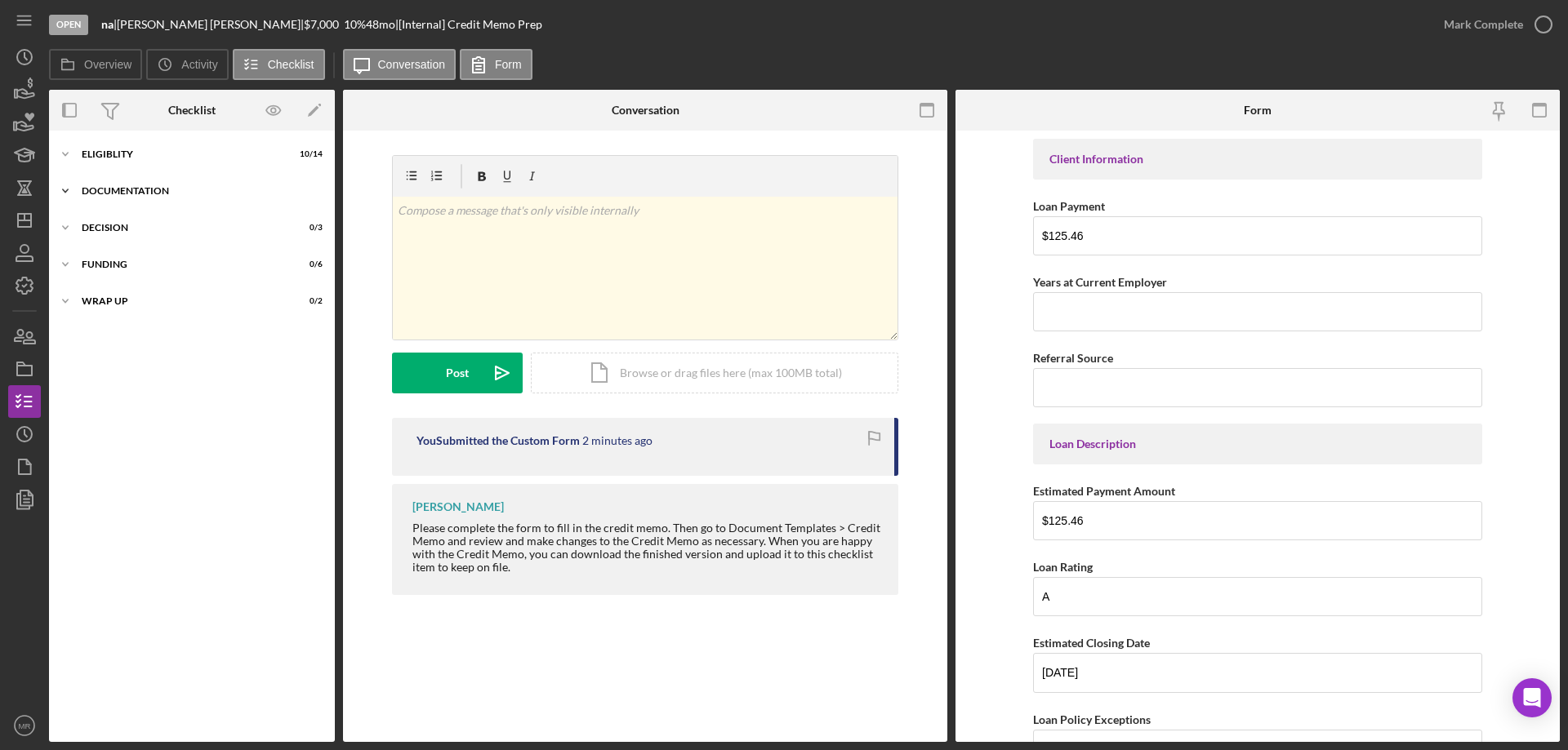
click at [116, 183] on div "Icon/Expander Documentation 7 / 9" at bounding box center [191, 191] width 286 height 33
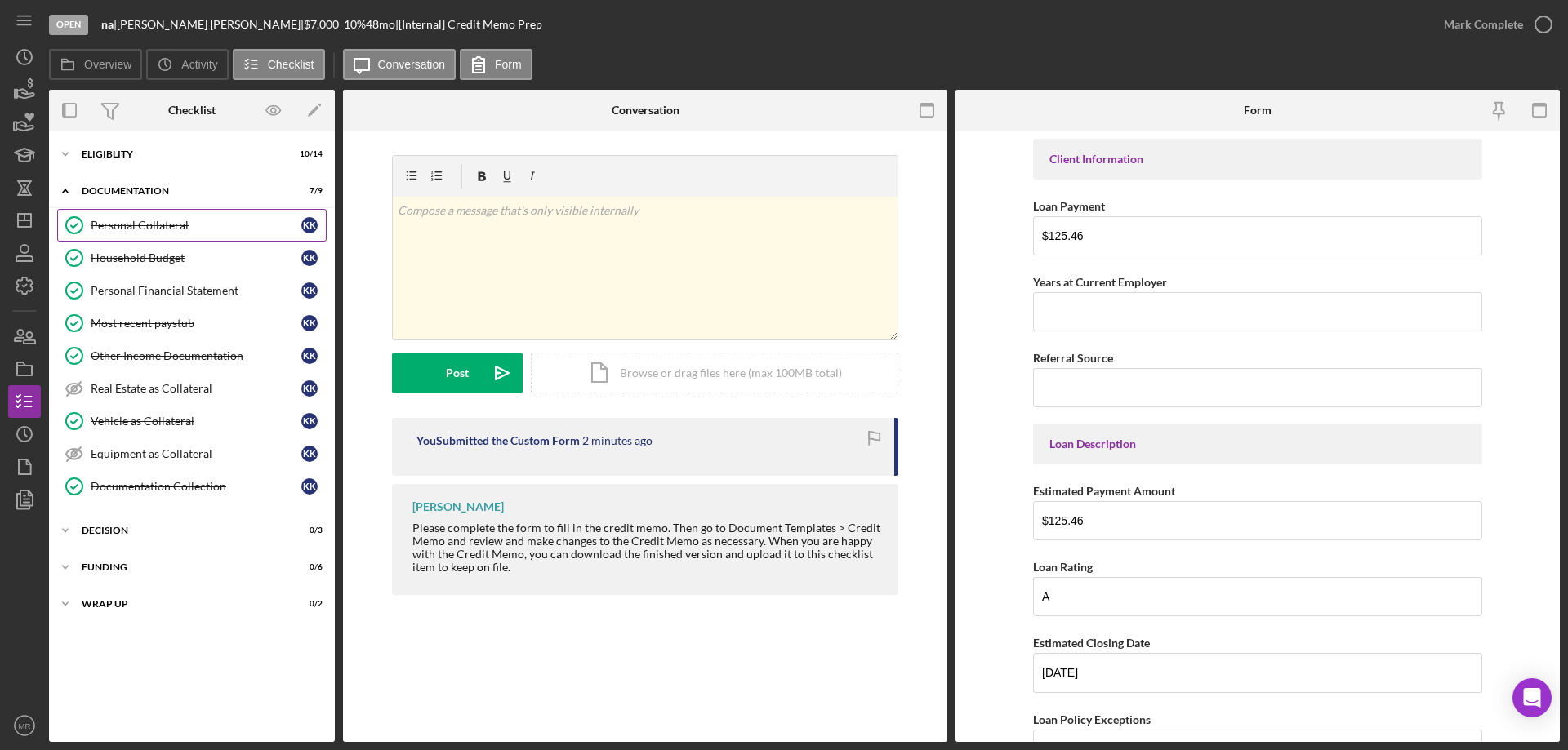
click at [133, 221] on div "Personal Collateral" at bounding box center [196, 225] width 210 height 13
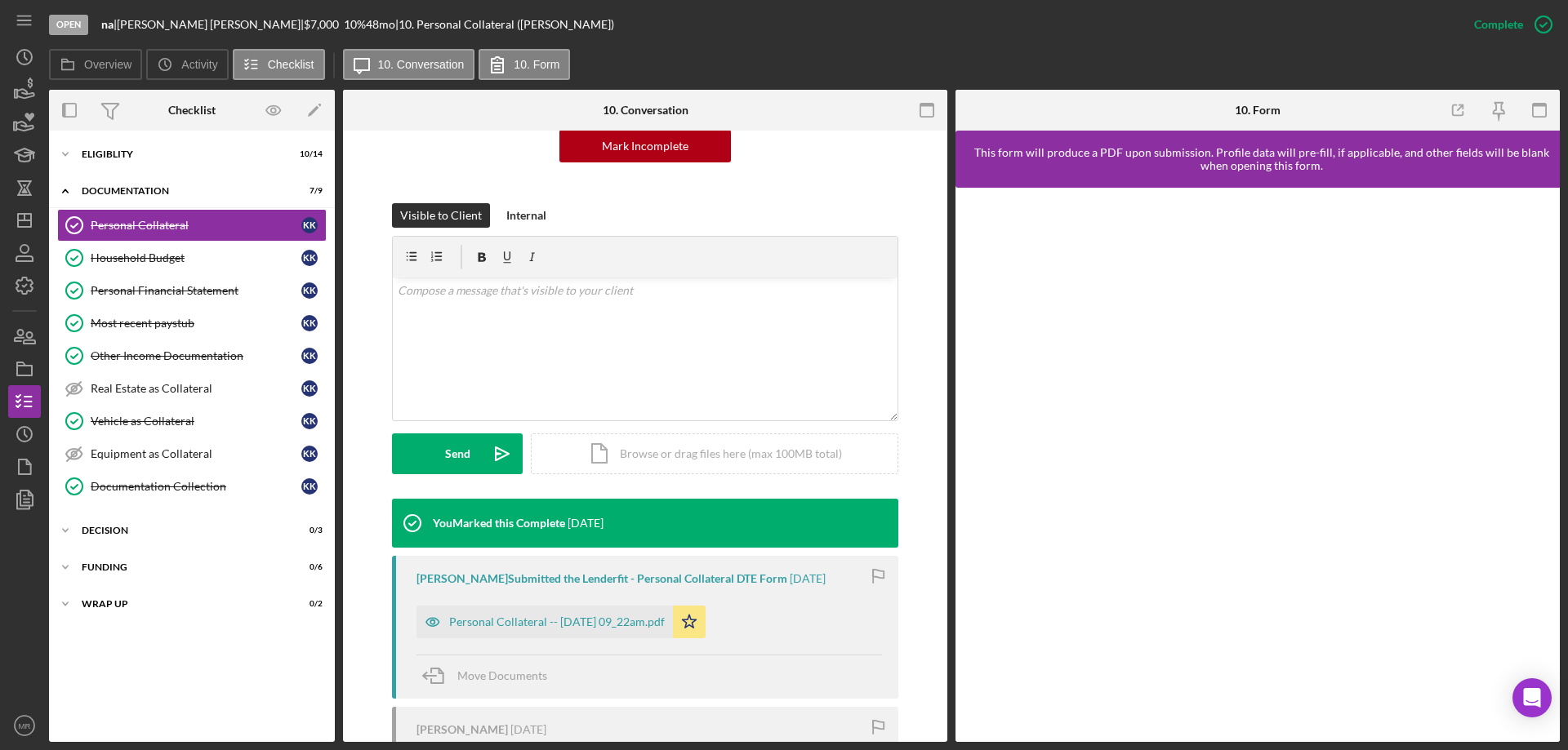
scroll to position [326, 0]
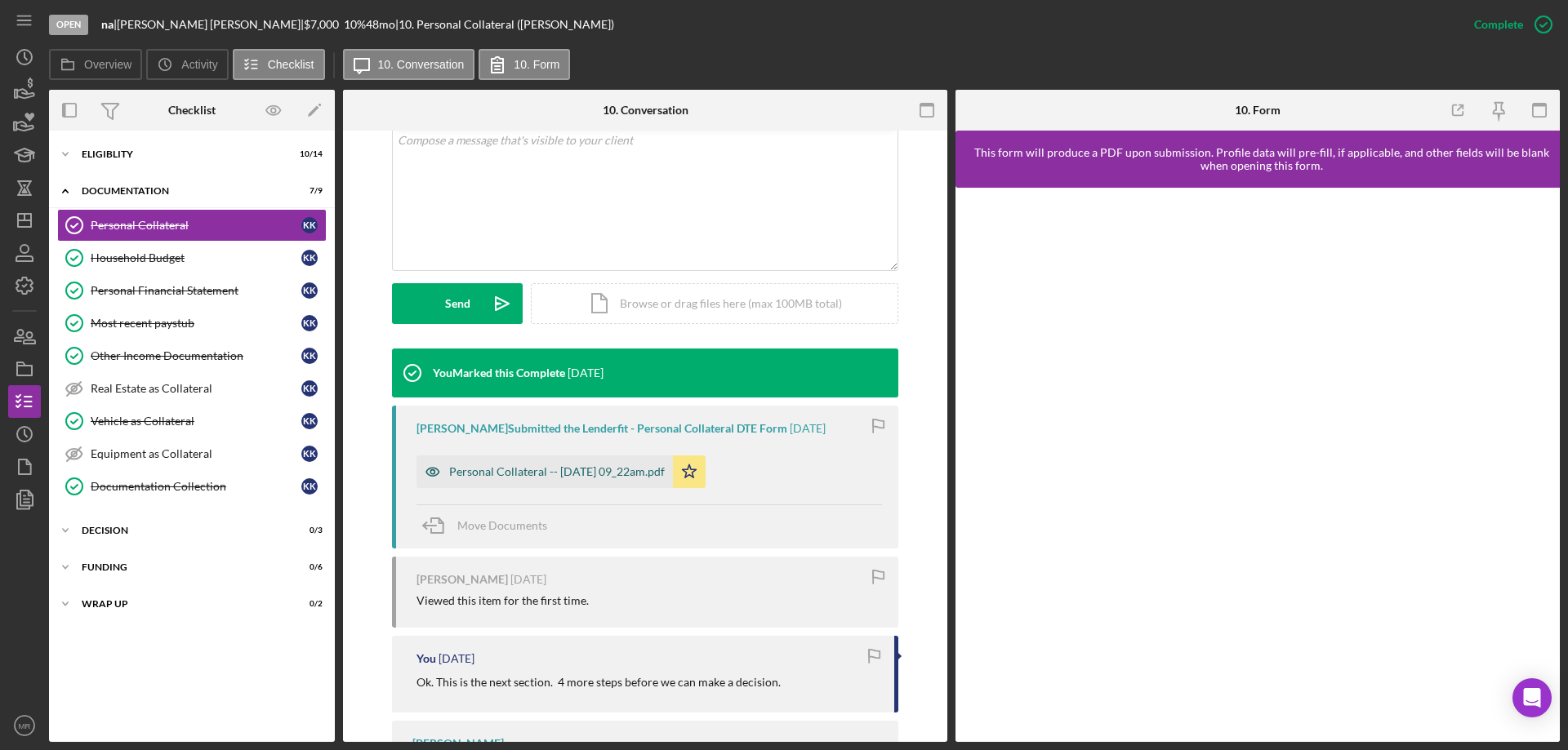
click at [578, 467] on div "Personal Collateral -- 2025-08-14 09_22am.pdf" at bounding box center [556, 472] width 215 height 13
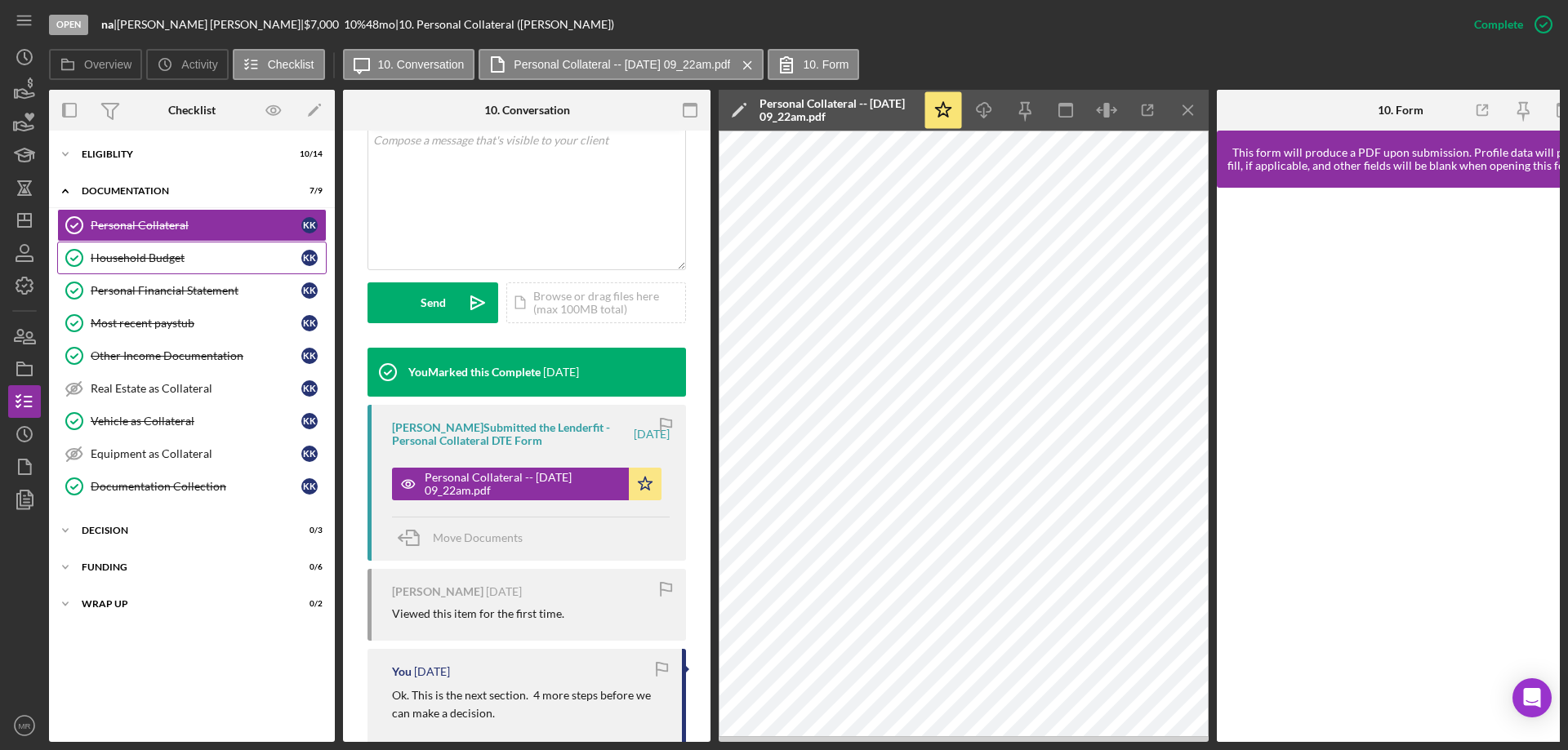
click at [144, 254] on div "Household Budget" at bounding box center [196, 258] width 210 height 13
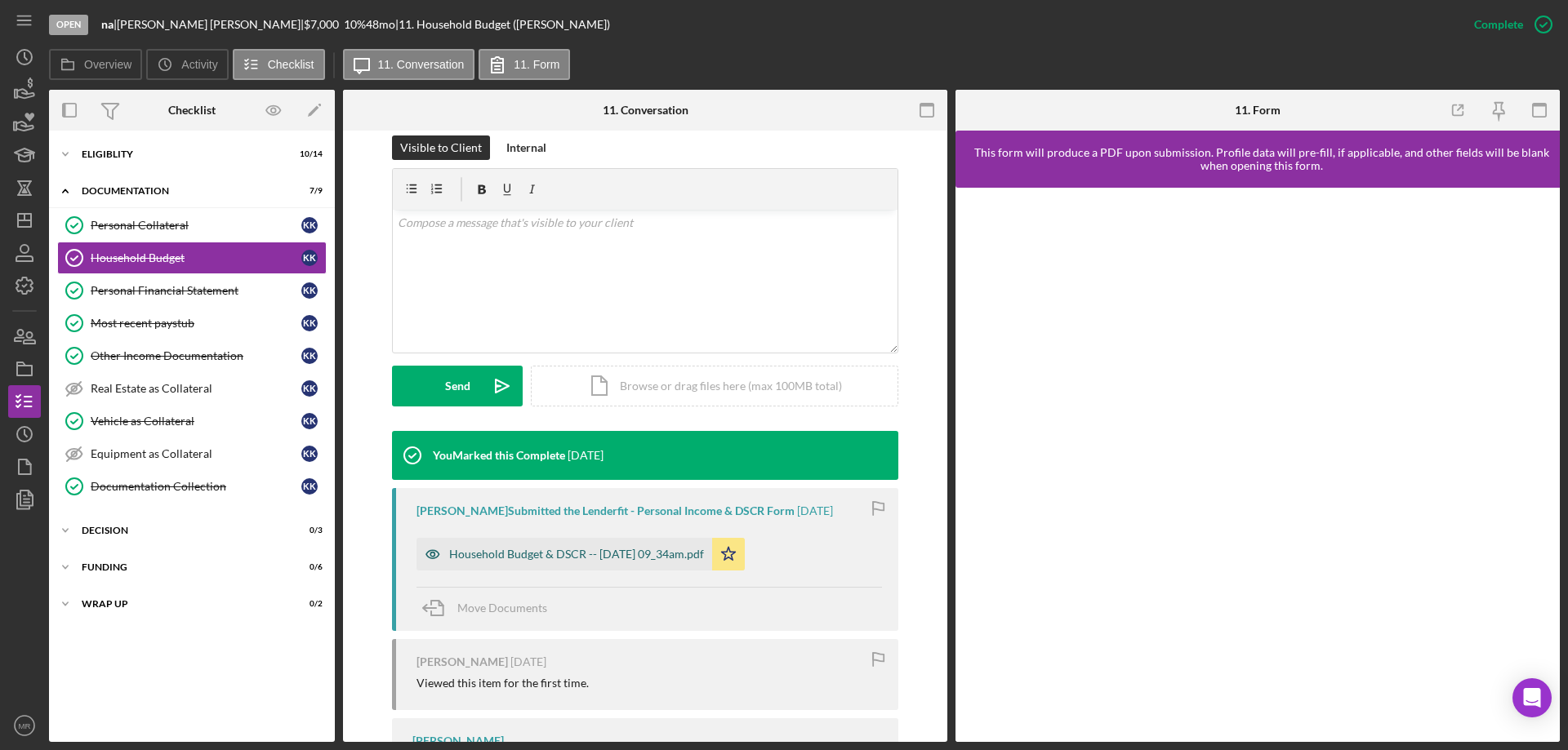
scroll to position [245, 0]
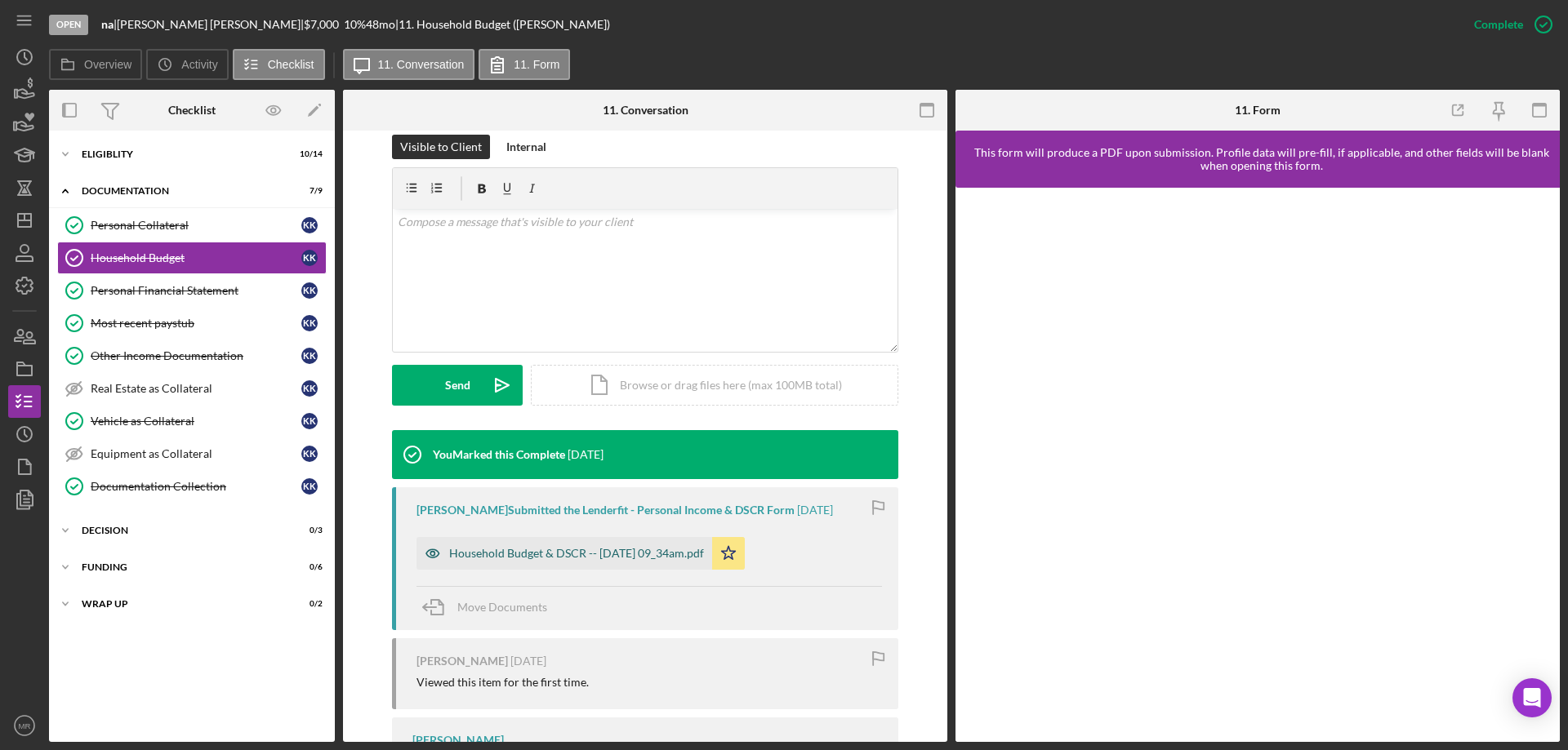
click at [558, 546] on div "Household Budget & DSCR -- 2025-08-14 09_34am.pdf" at bounding box center [576, 553] width 255 height 13
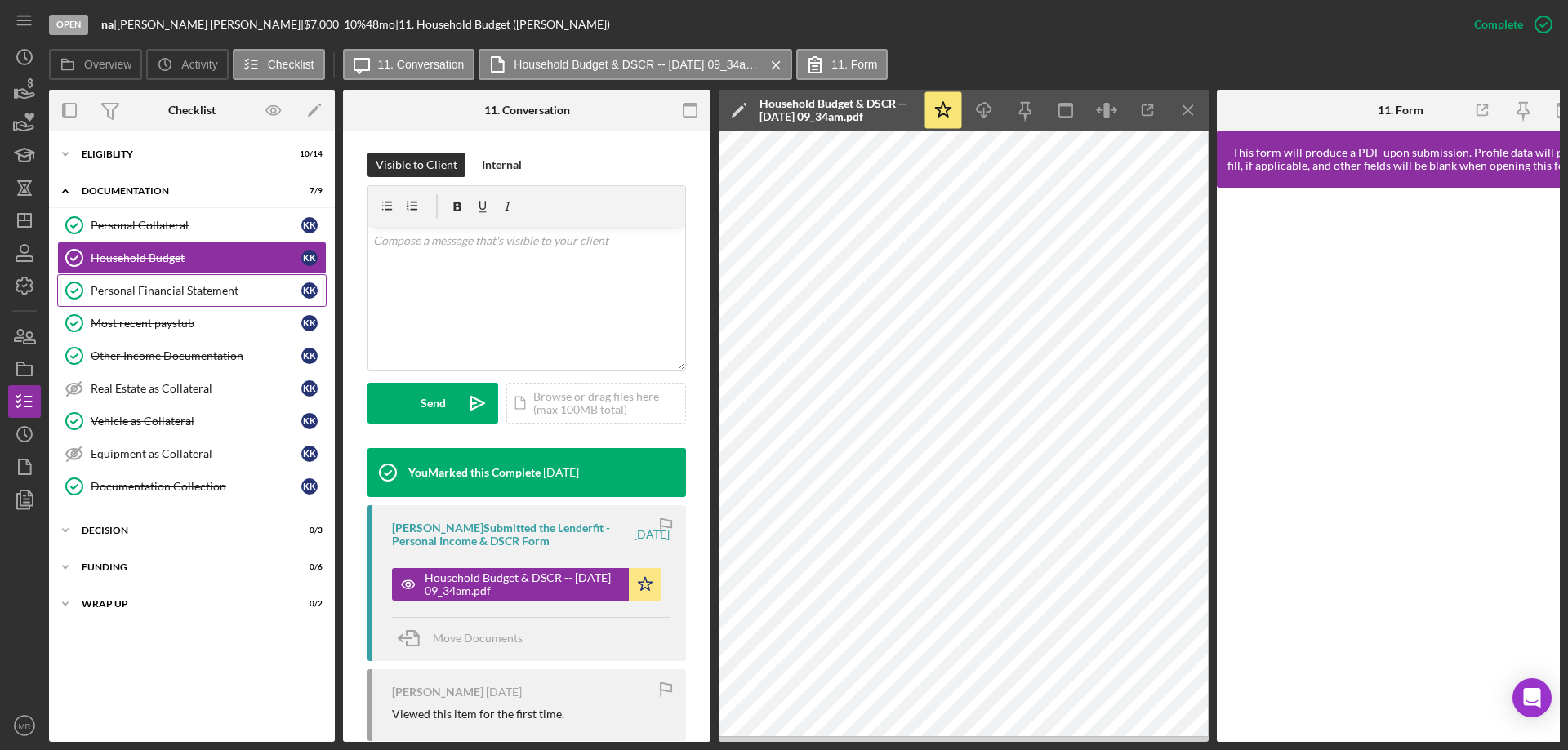
click at [164, 294] on div "Personal Financial Statement" at bounding box center [196, 290] width 210 height 13
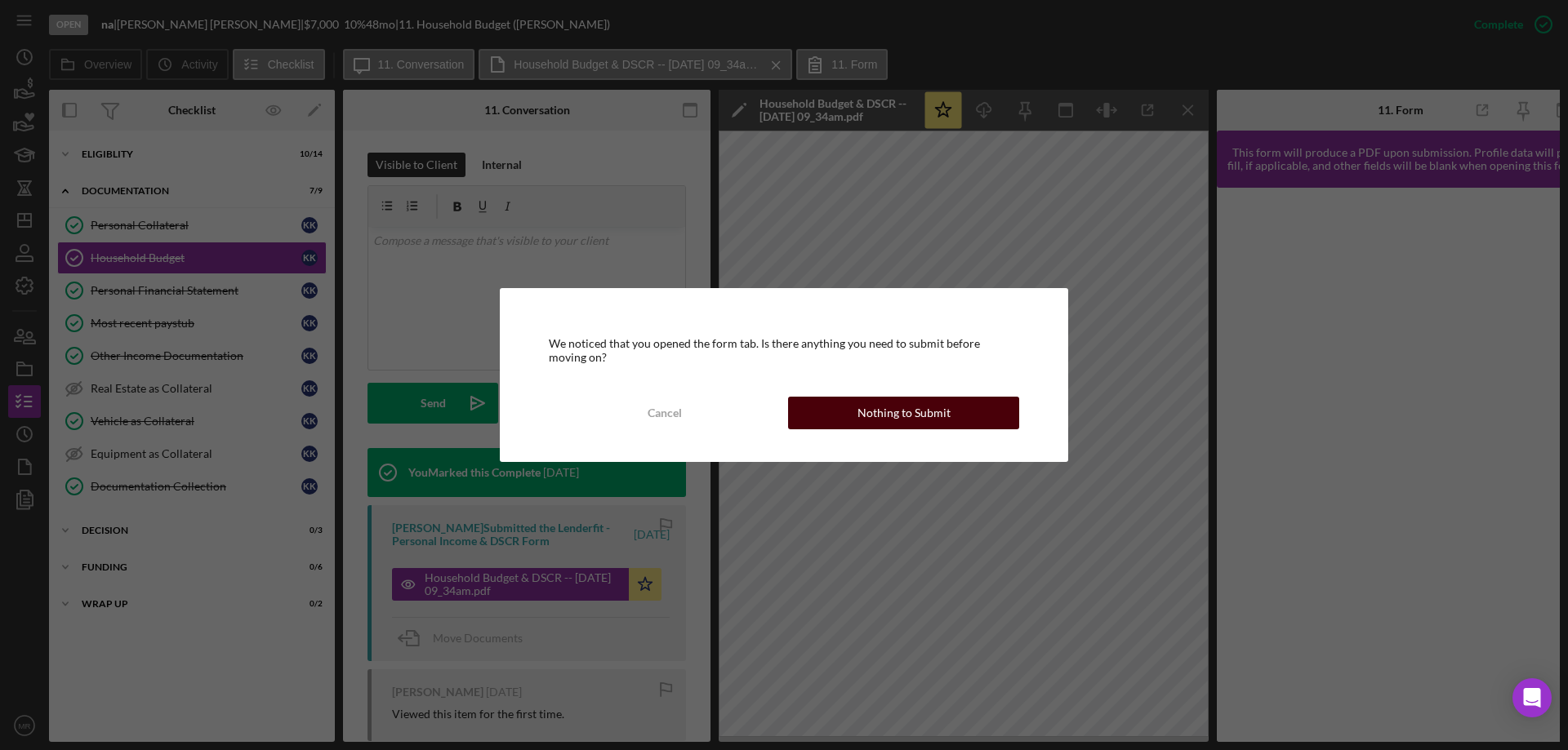
click at [863, 418] on div "Nothing to Submit" at bounding box center [904, 413] width 93 height 33
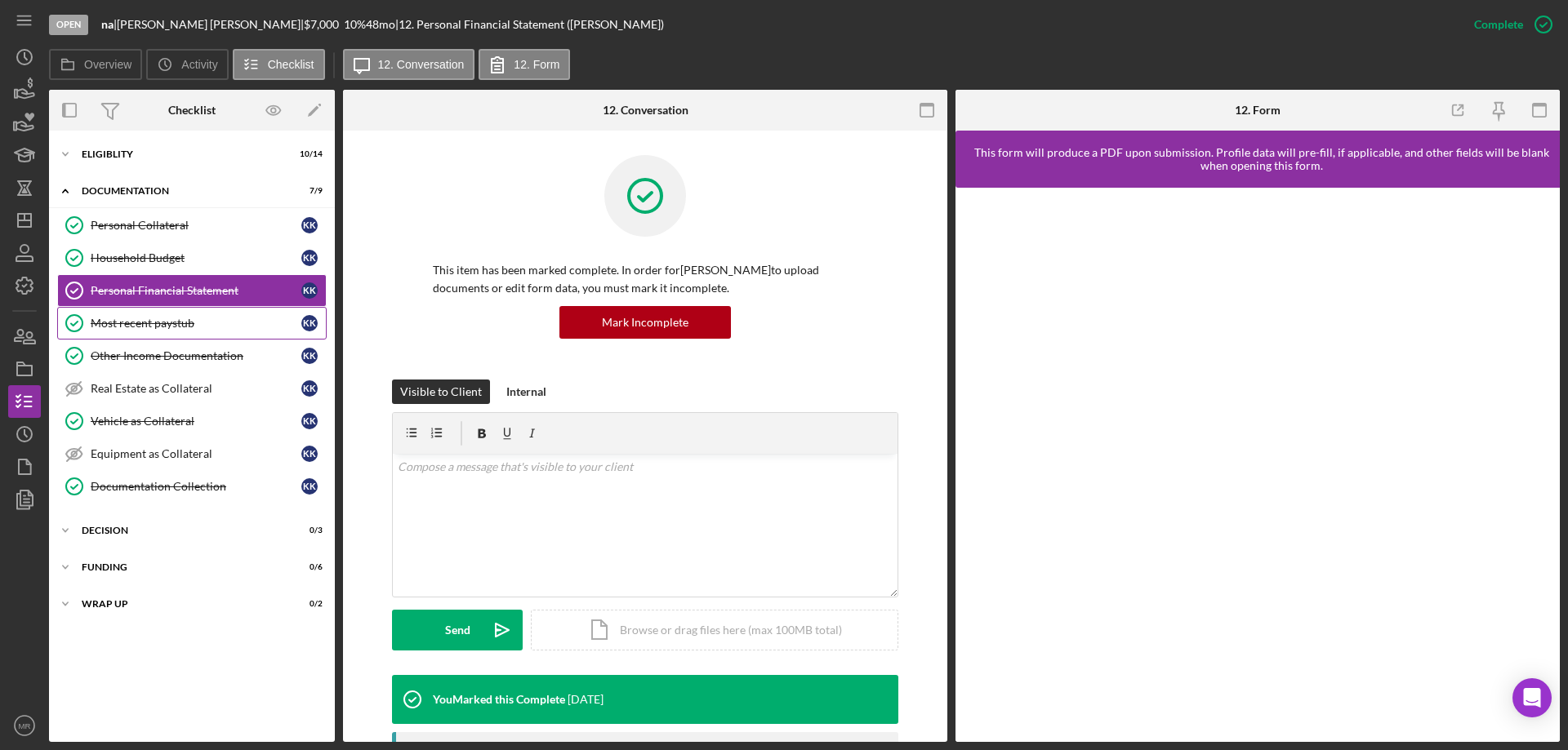
click at [137, 321] on div "Most recent paystub" at bounding box center [196, 323] width 210 height 13
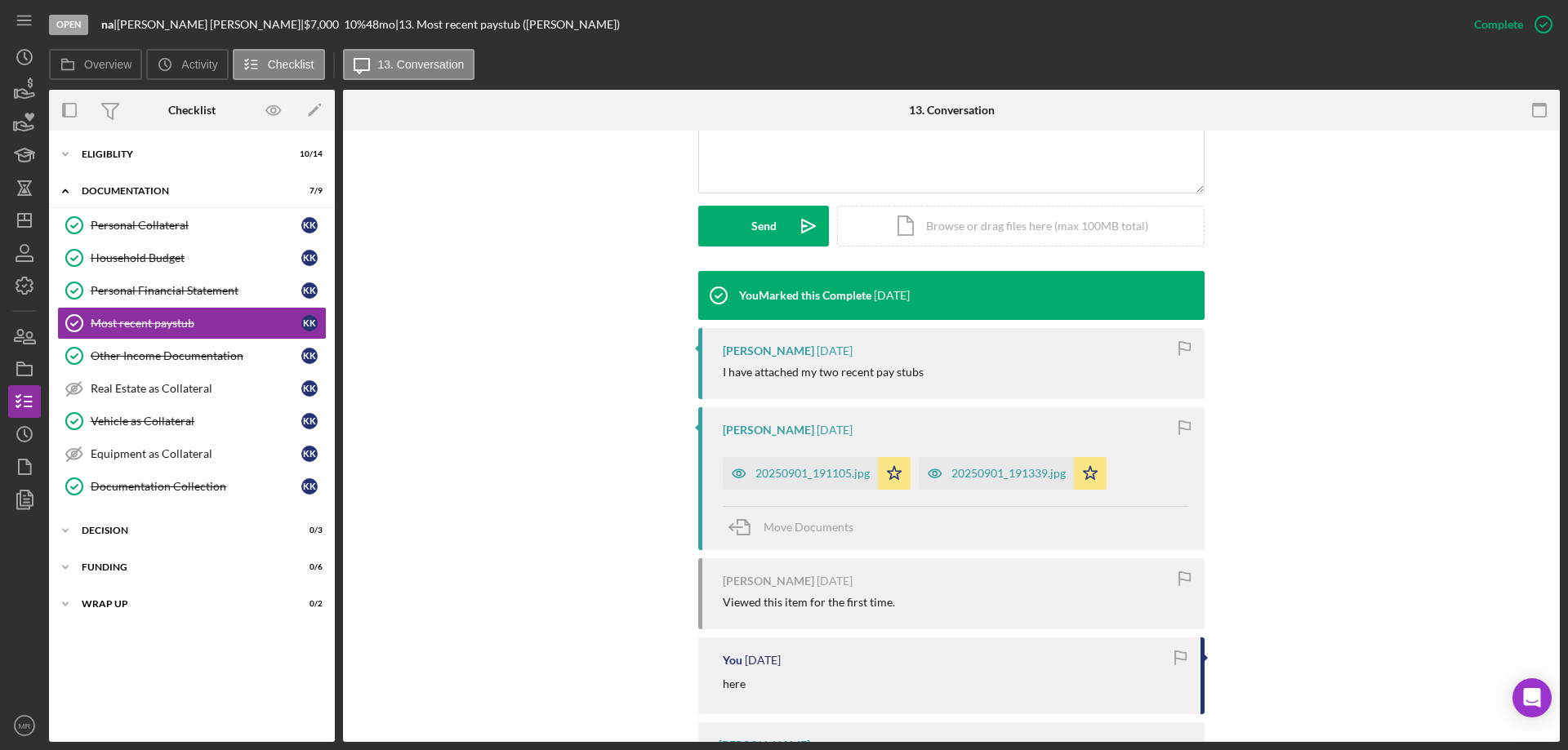
scroll to position [408, 0]
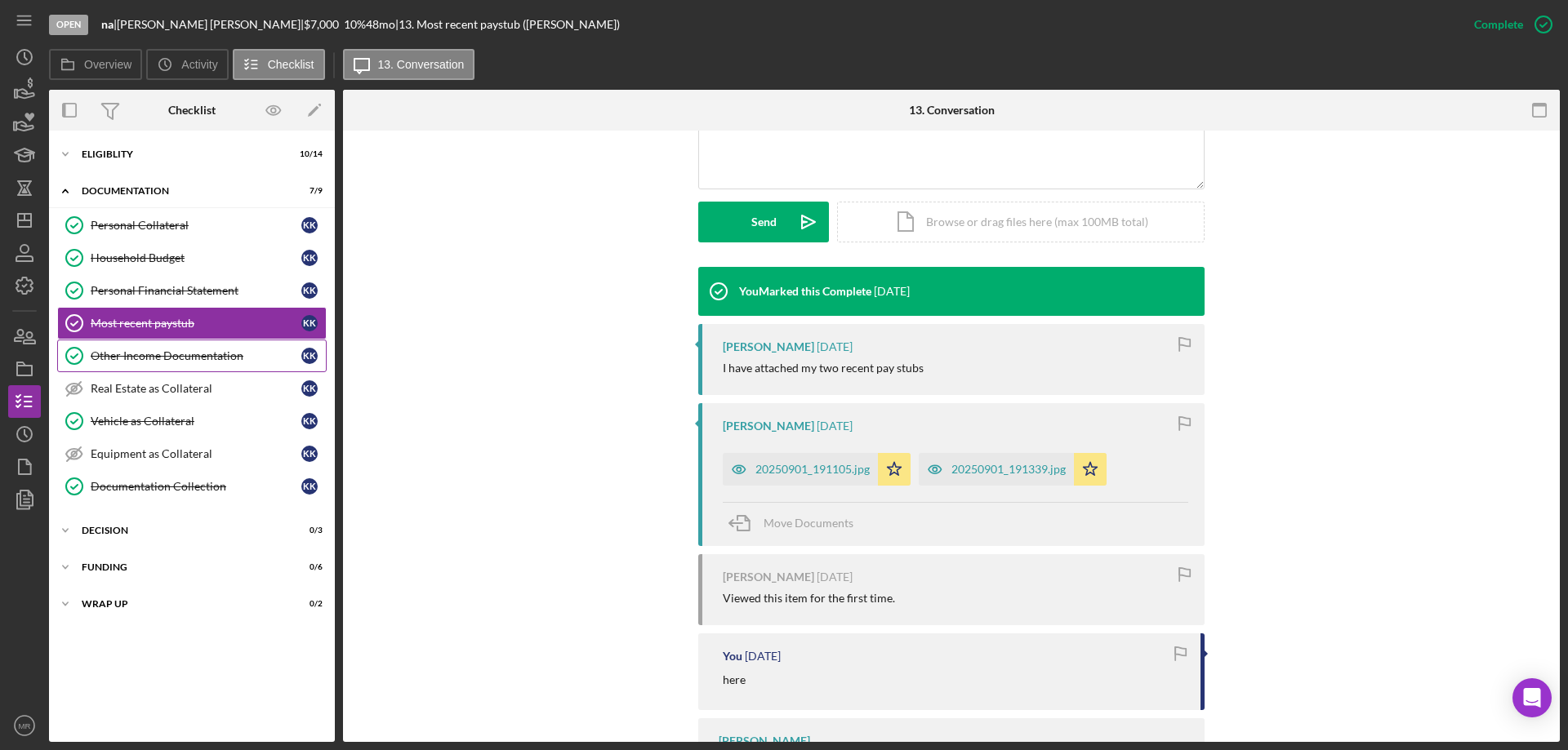
click at [178, 348] on link "Other Income Documentation Other Income Documentation K K" at bounding box center [191, 356] width 269 height 33
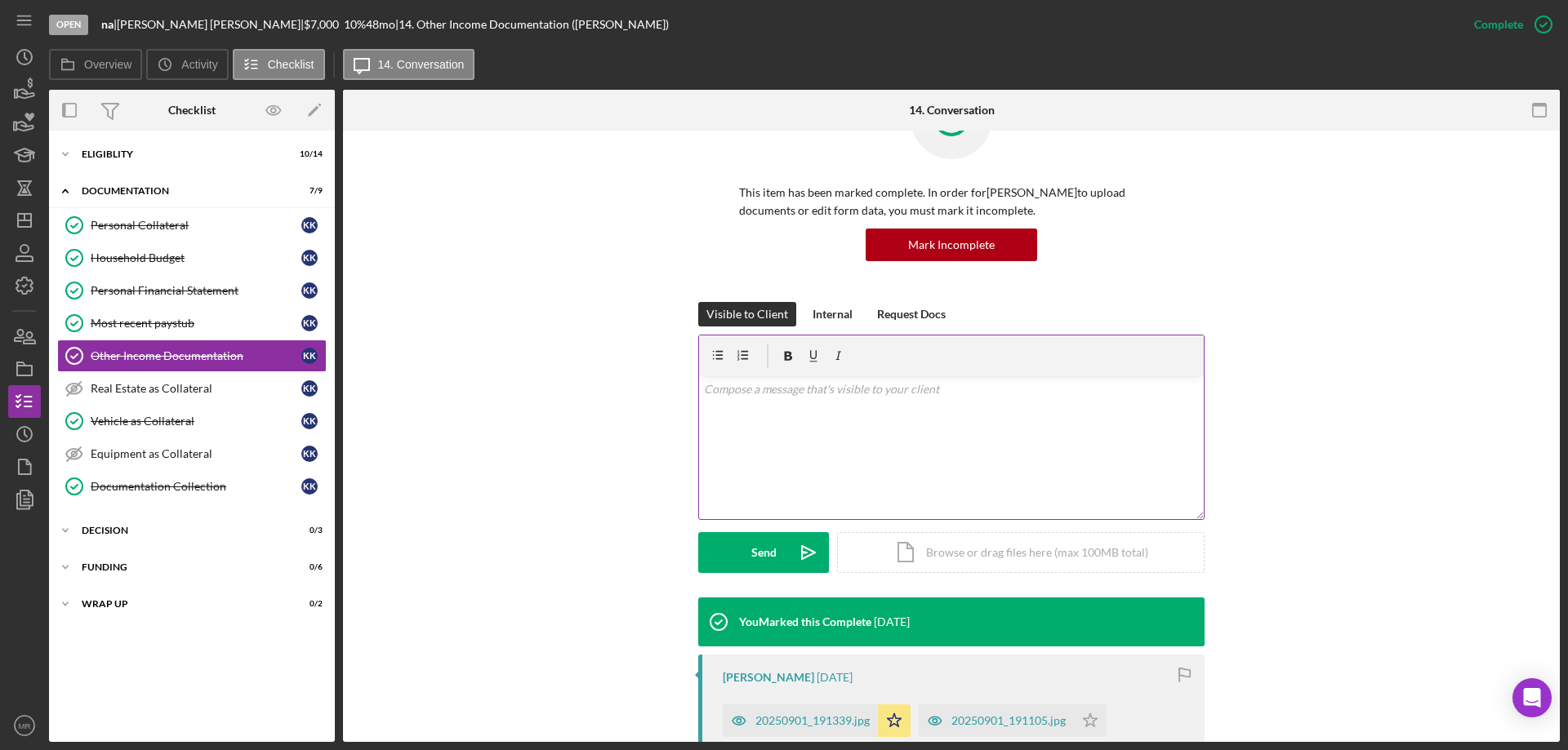
scroll to position [390, 0]
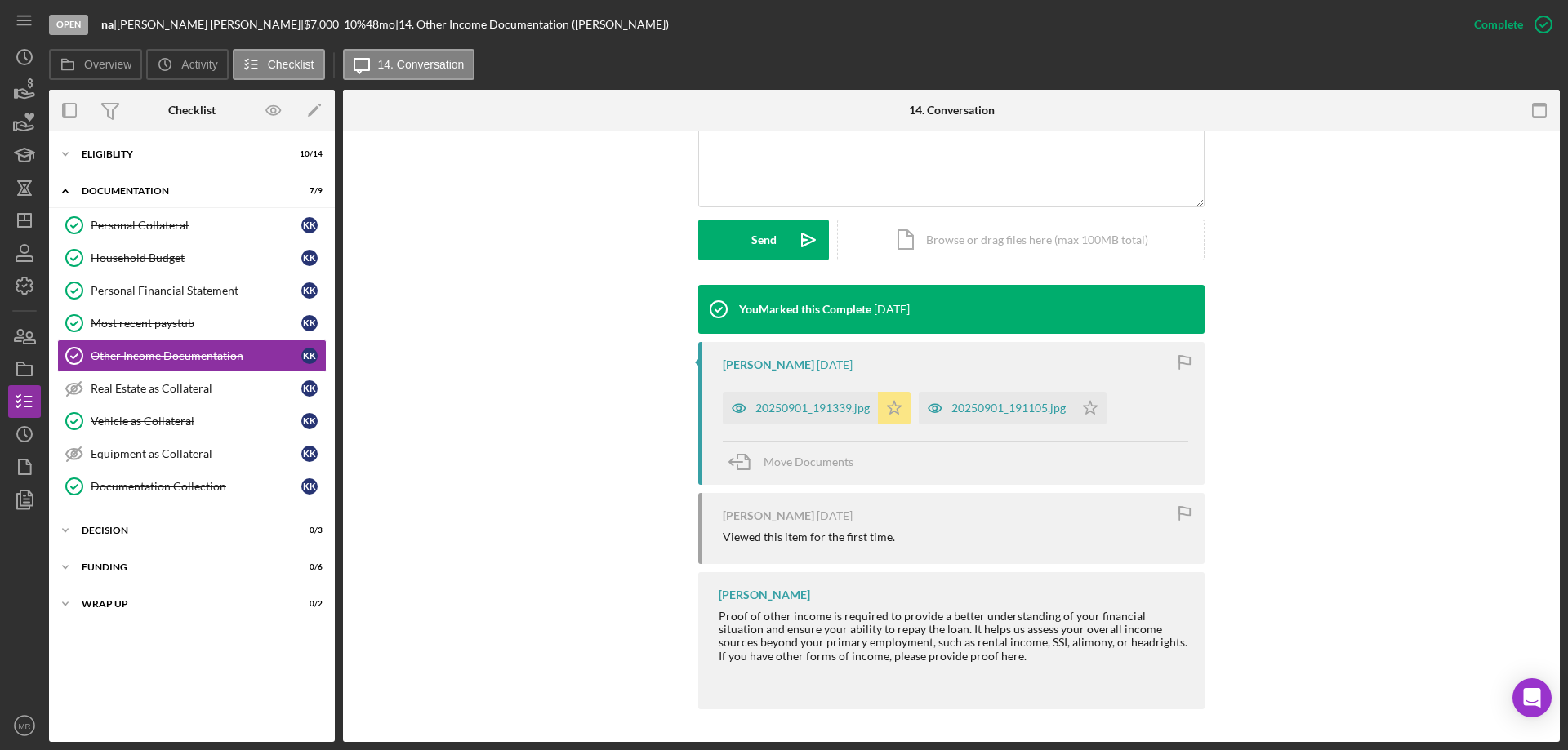
click at [890, 407] on icon "Icon/Star" at bounding box center [894, 408] width 33 height 33
click at [800, 412] on div "20250901_191339.jpg" at bounding box center [813, 408] width 115 height 13
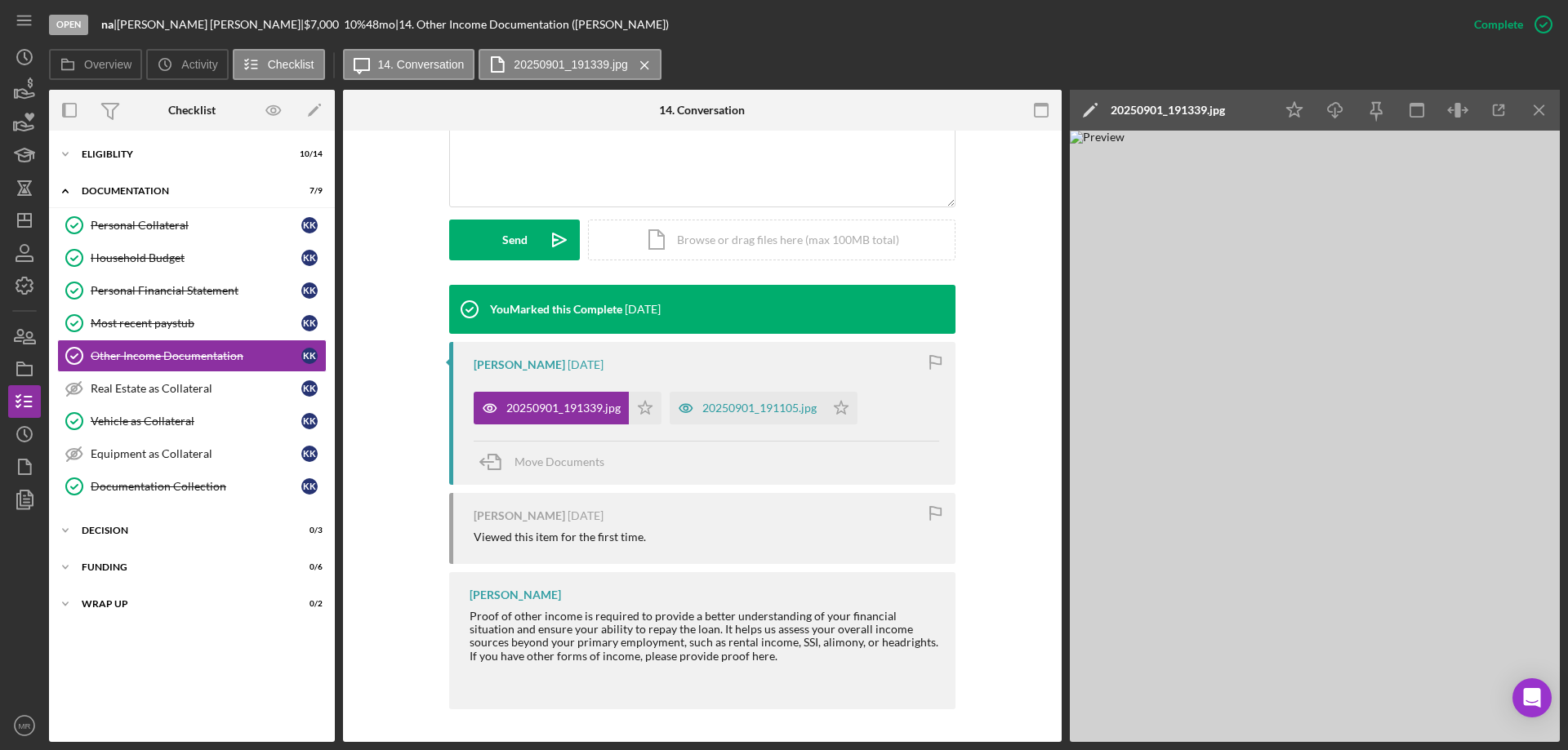
click at [376, 438] on div "You Marked this Complete 2 days ago Kellie Kays-Cox 4 days ago 20250901_191339.…" at bounding box center [702, 501] width 669 height 433
click at [136, 419] on div "Vehicle as Collateral" at bounding box center [196, 421] width 210 height 13
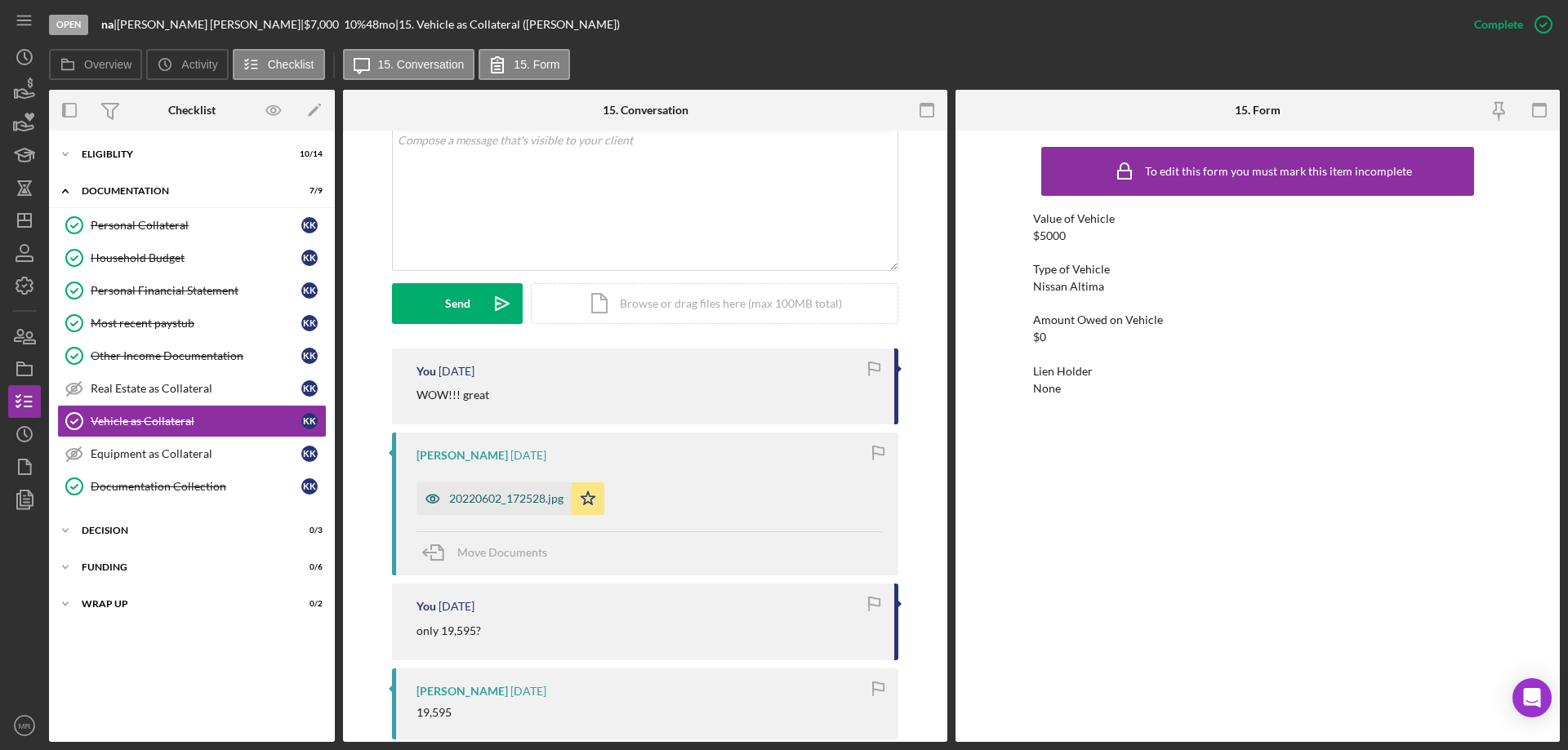
click at [501, 499] on div "20220602_172528.jpg" at bounding box center [507, 499] width 115 height 13
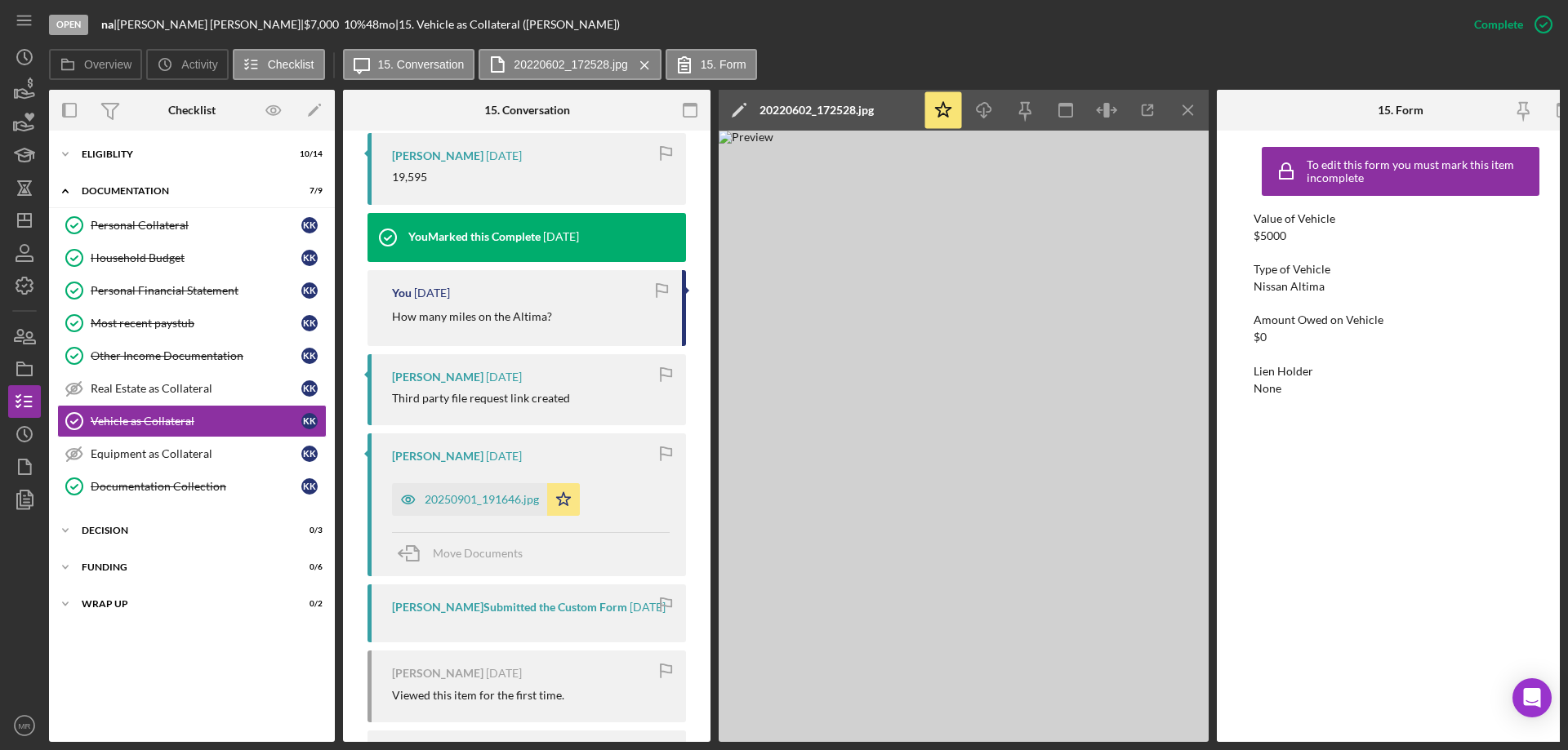
scroll to position [916, 0]
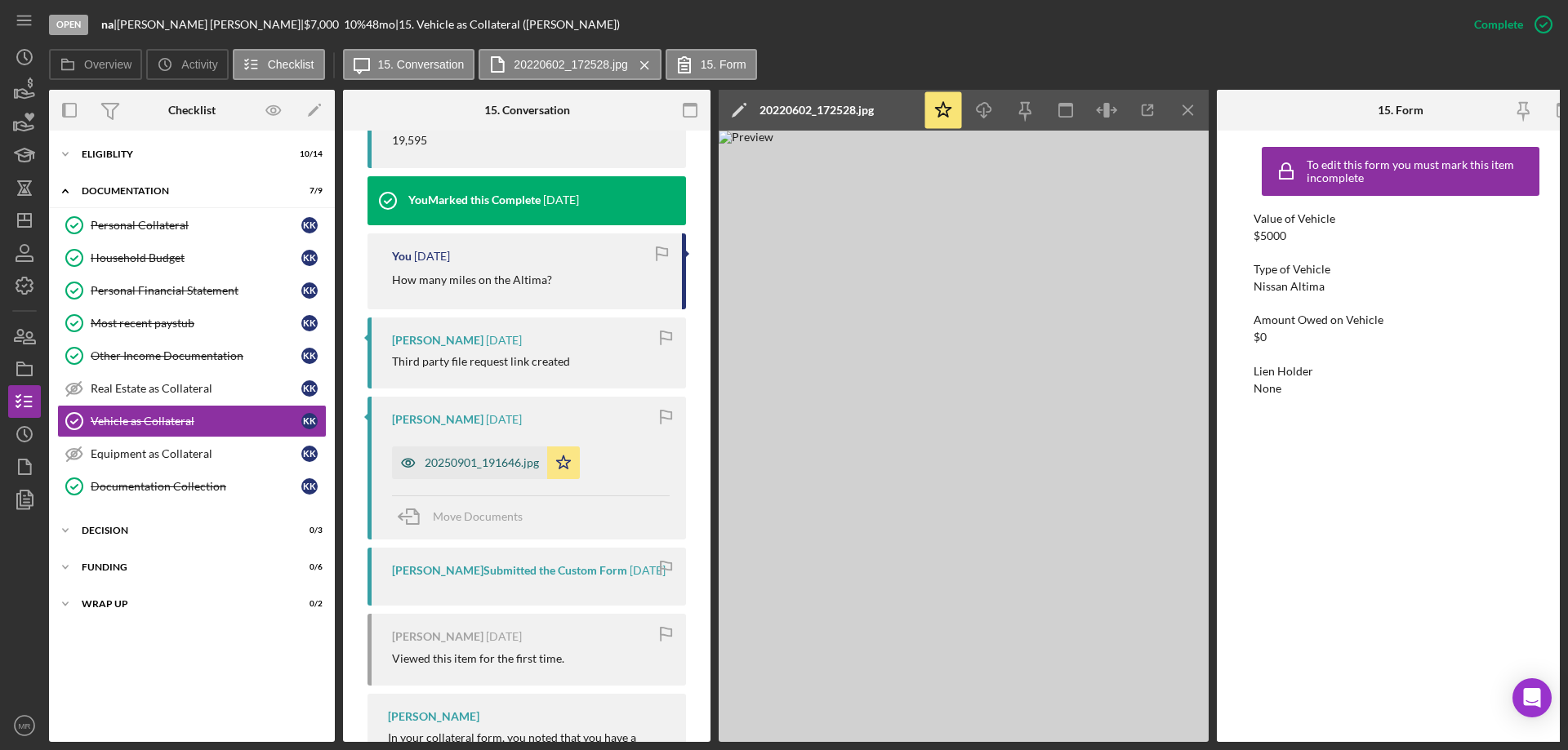
click at [480, 459] on div "20250901_191646.jpg" at bounding box center [482, 463] width 115 height 13
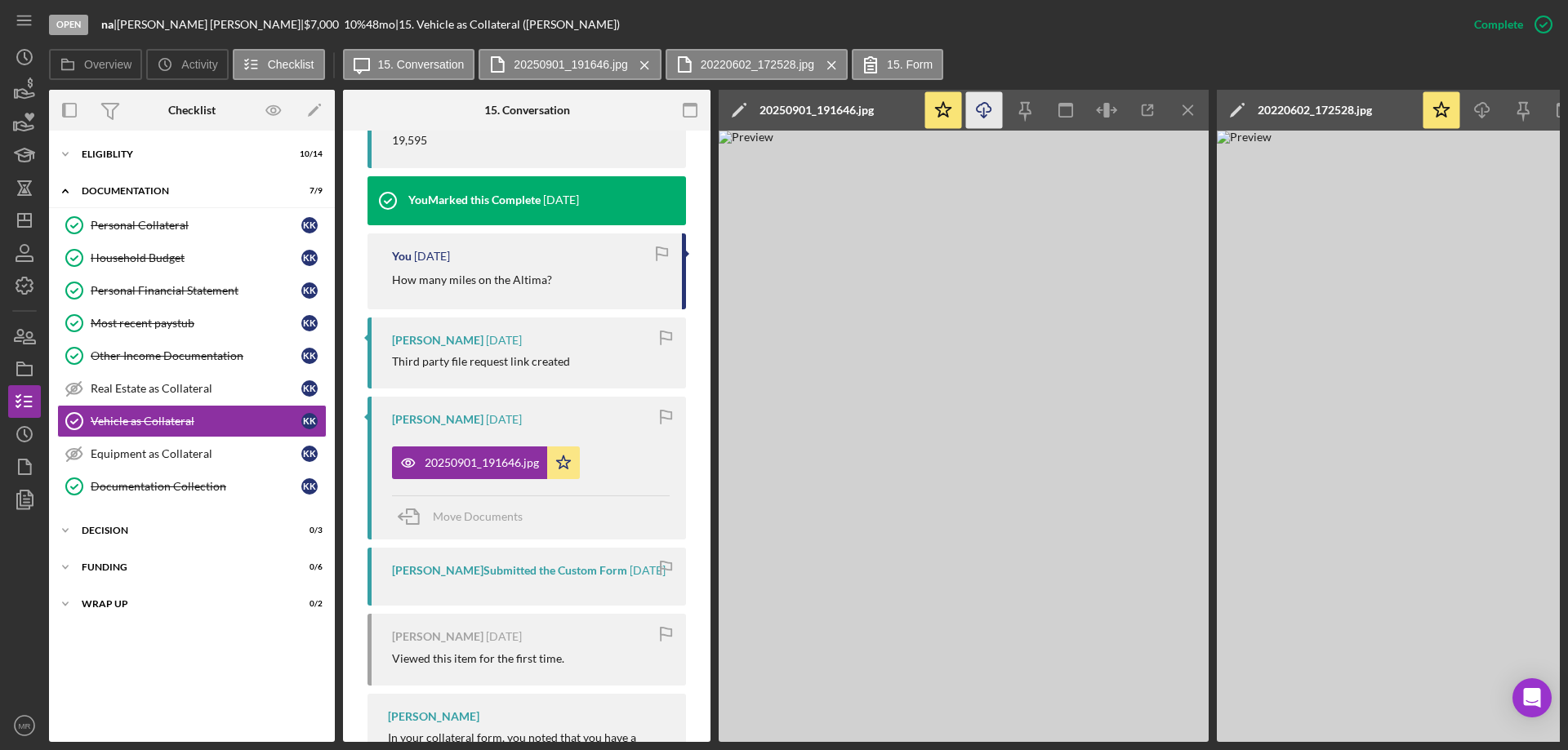
click at [986, 109] on icon "Icon/Download" at bounding box center [984, 110] width 37 height 37
click at [975, 355] on img at bounding box center [963, 436] width 490 height 611
click at [119, 522] on div "Icon/Expander Decision 0 / 3" at bounding box center [191, 531] width 286 height 33
click at [119, 559] on div "Credit Memo Prep" at bounding box center [208, 564] width 235 height 13
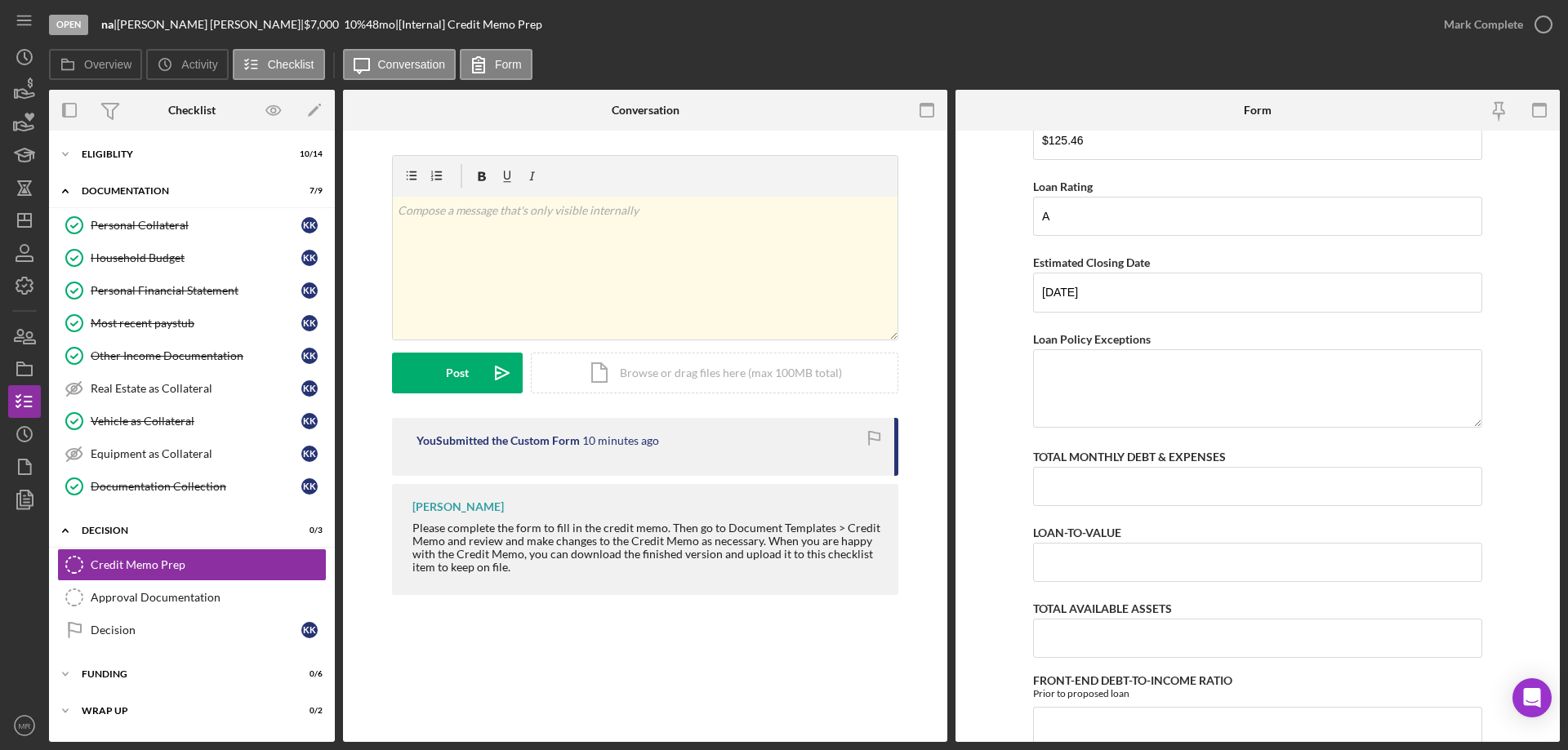
scroll to position [408, 0]
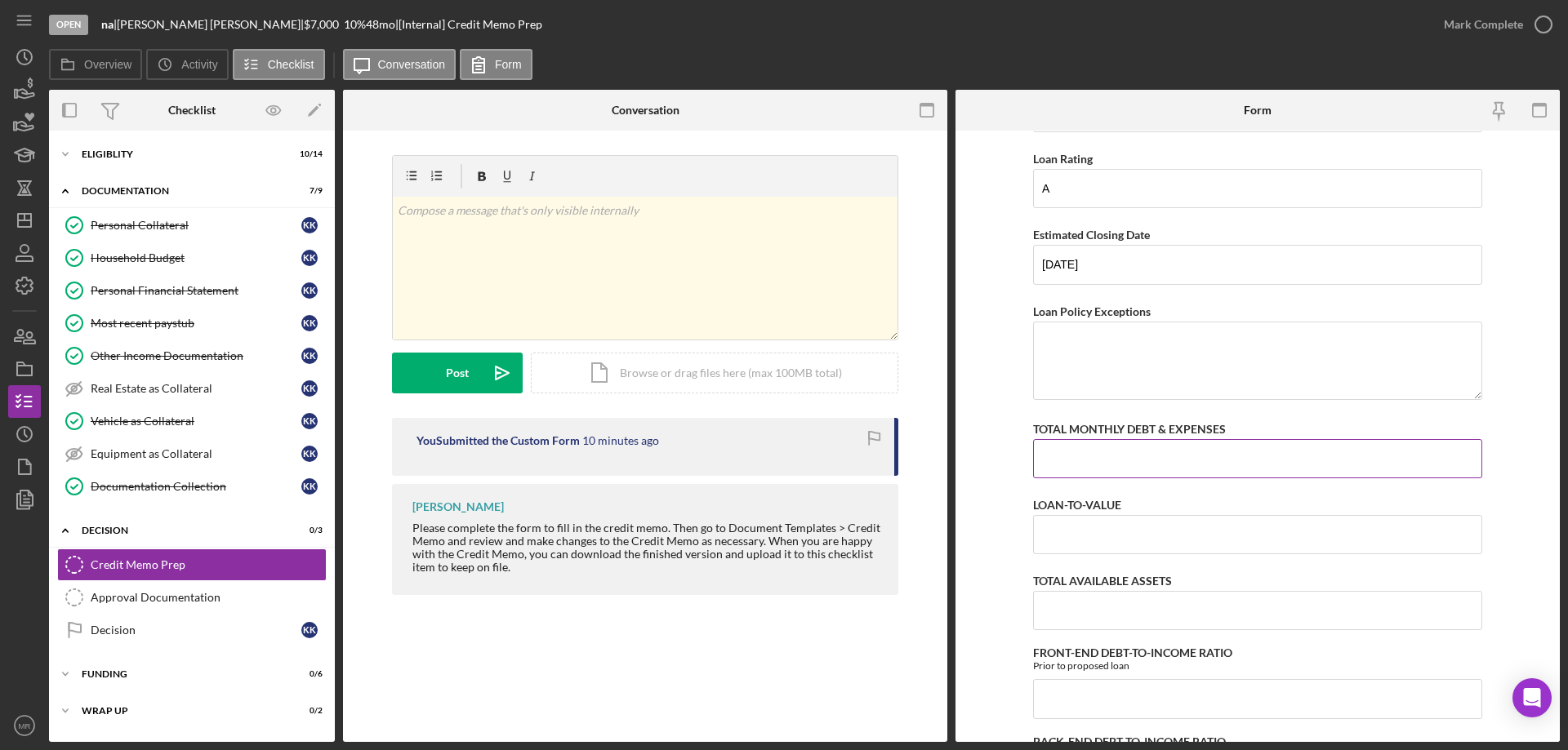
drag, startPoint x: 1078, startPoint y: 449, endPoint x: 1181, endPoint y: 446, distance: 103.0
click at [1079, 449] on input "TOTAL MONTHLY DEBT & EXPENSES" at bounding box center [1257, 459] width 449 height 39
type input "$1,054"
click at [160, 356] on div "Other Income Documentation" at bounding box center [196, 356] width 210 height 13
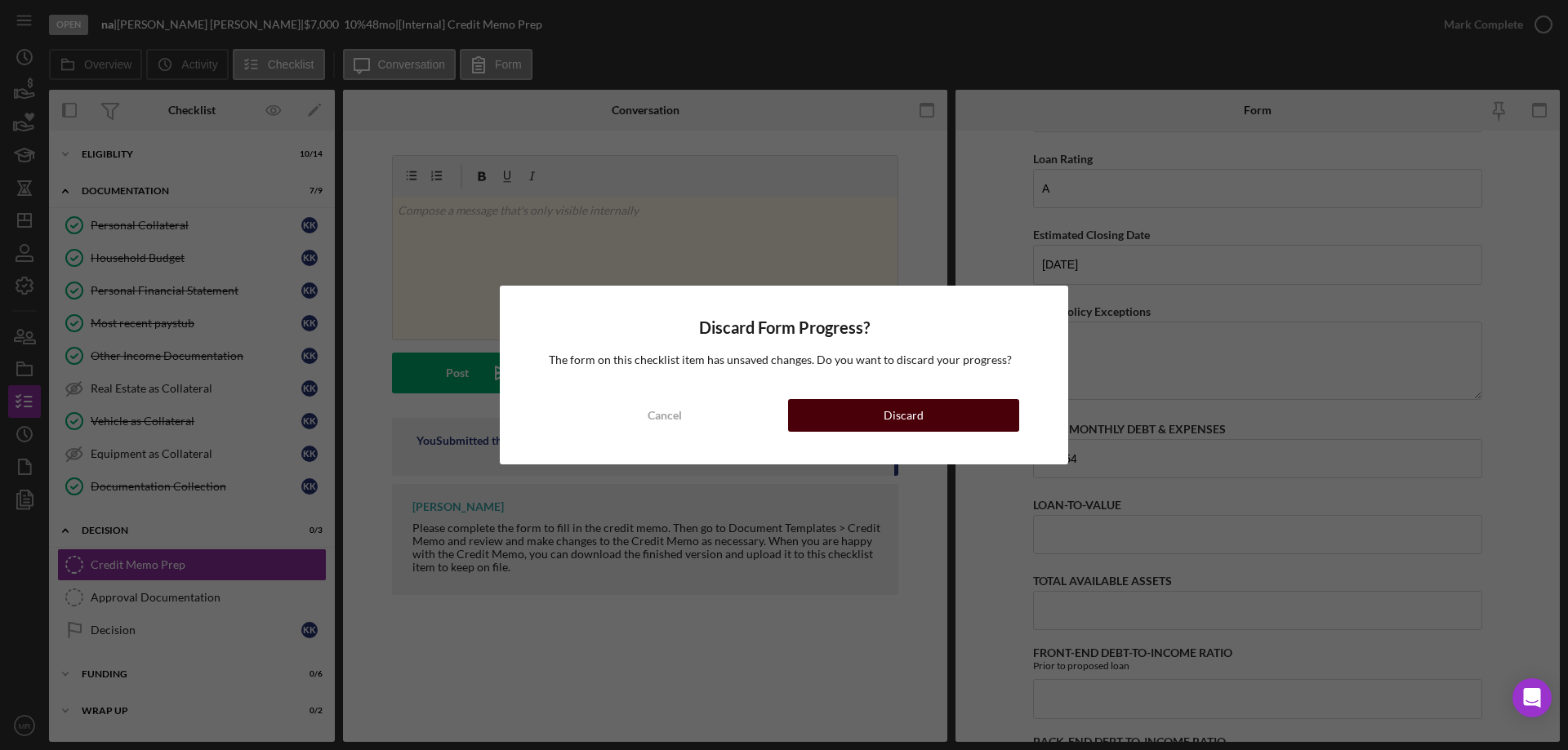
click at [919, 421] on div "Discard" at bounding box center [903, 415] width 40 height 33
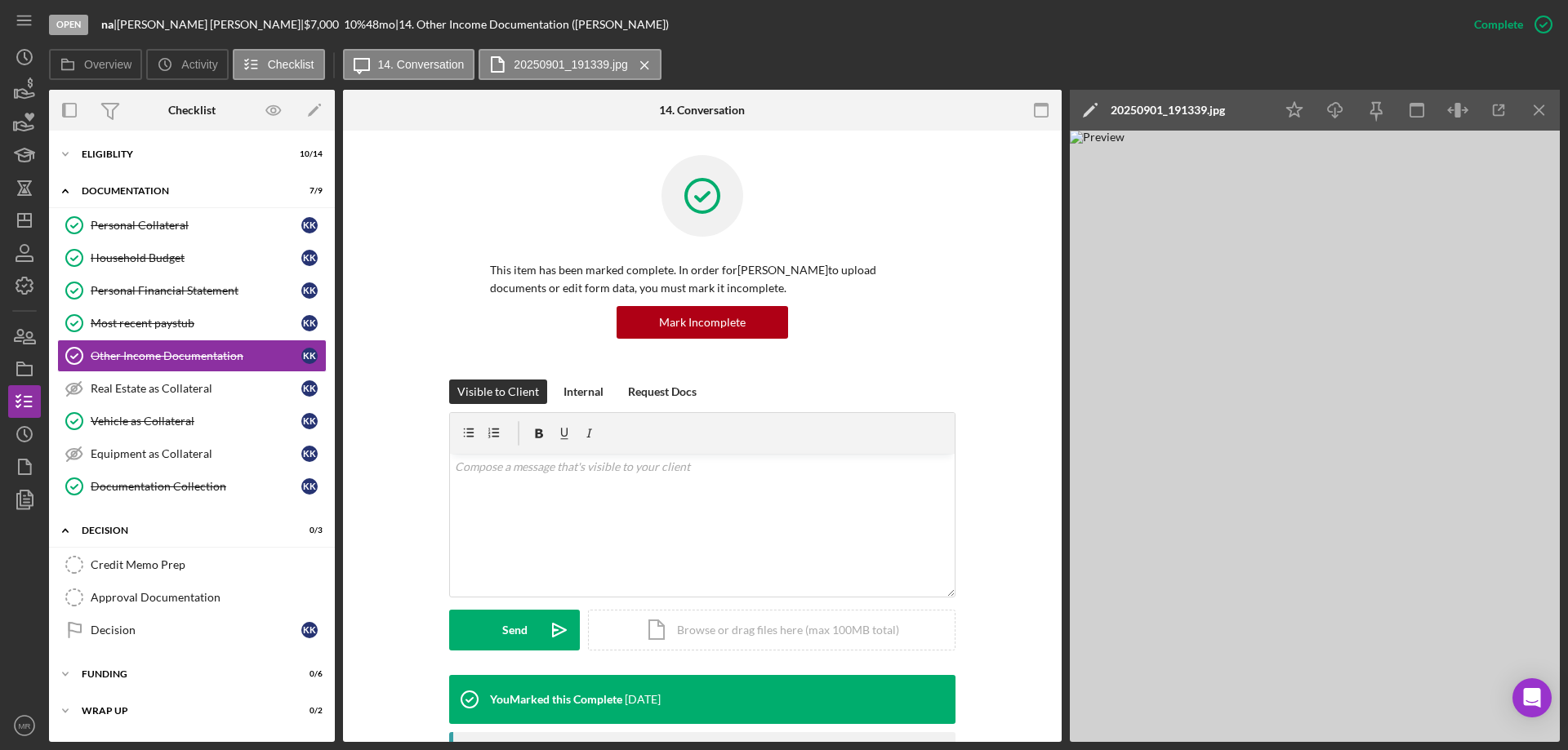
scroll to position [326, 0]
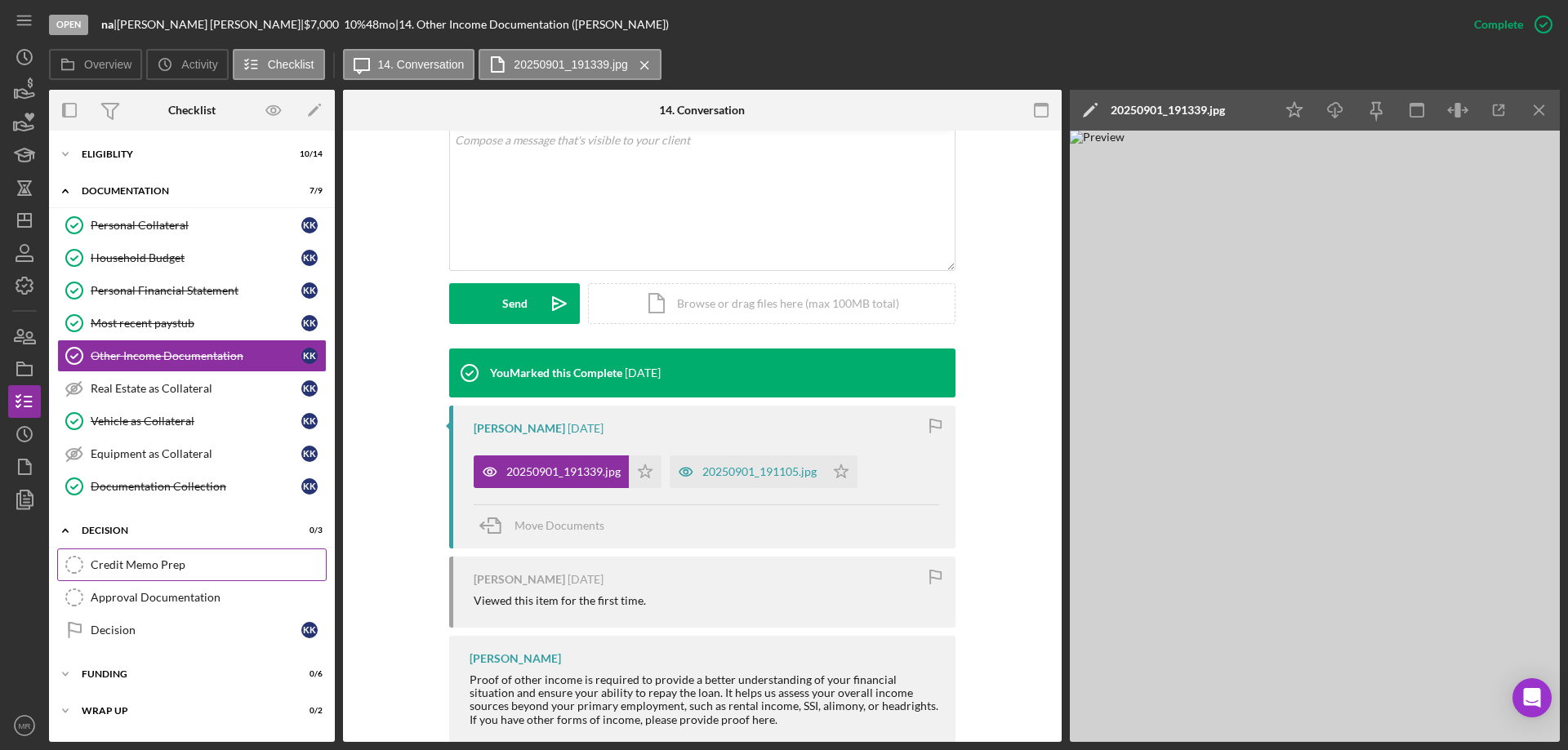
drag, startPoint x: 119, startPoint y: 559, endPoint x: 265, endPoint y: 567, distance: 146.2
click at [120, 559] on div "Credit Memo Prep" at bounding box center [208, 564] width 235 height 13
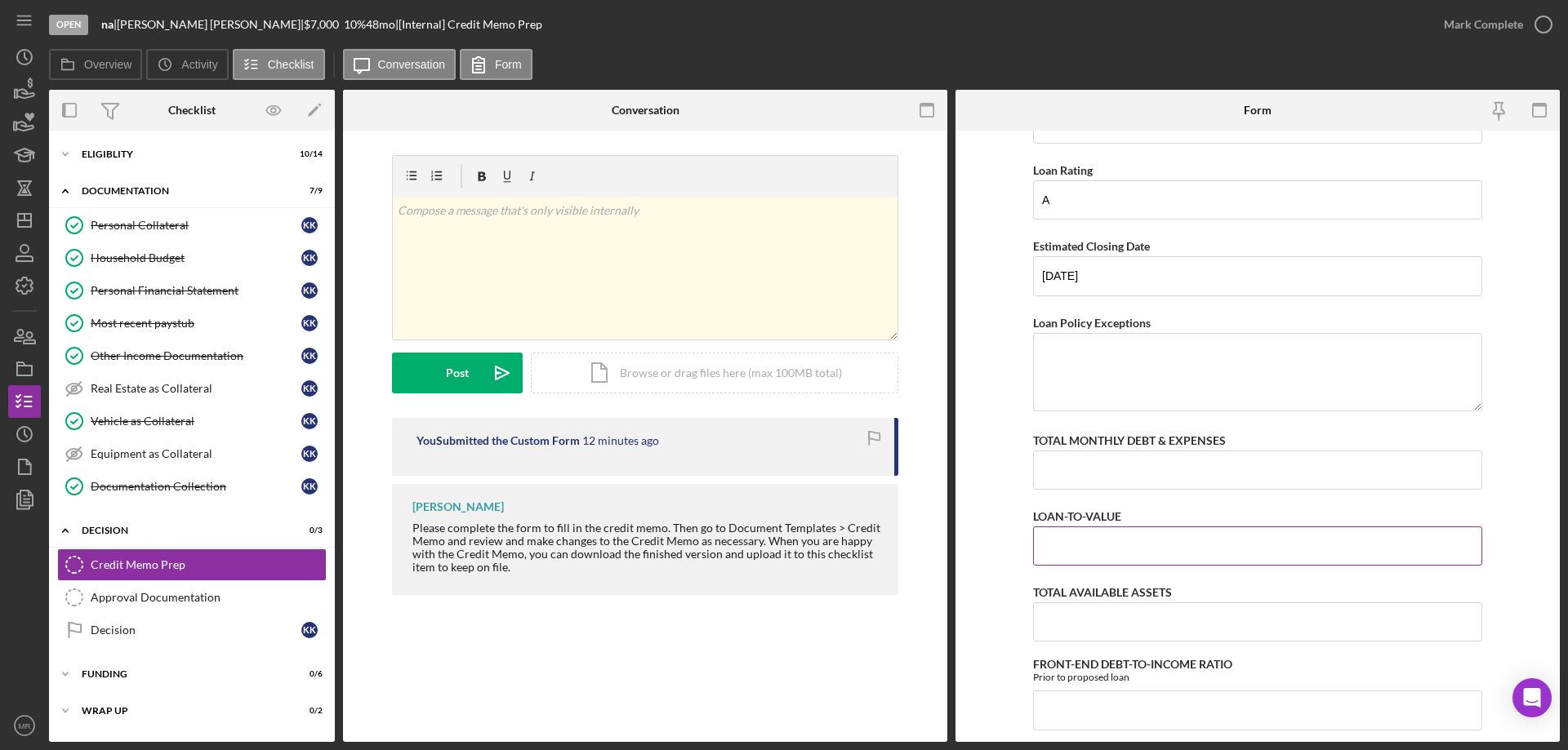
scroll to position [408, 0]
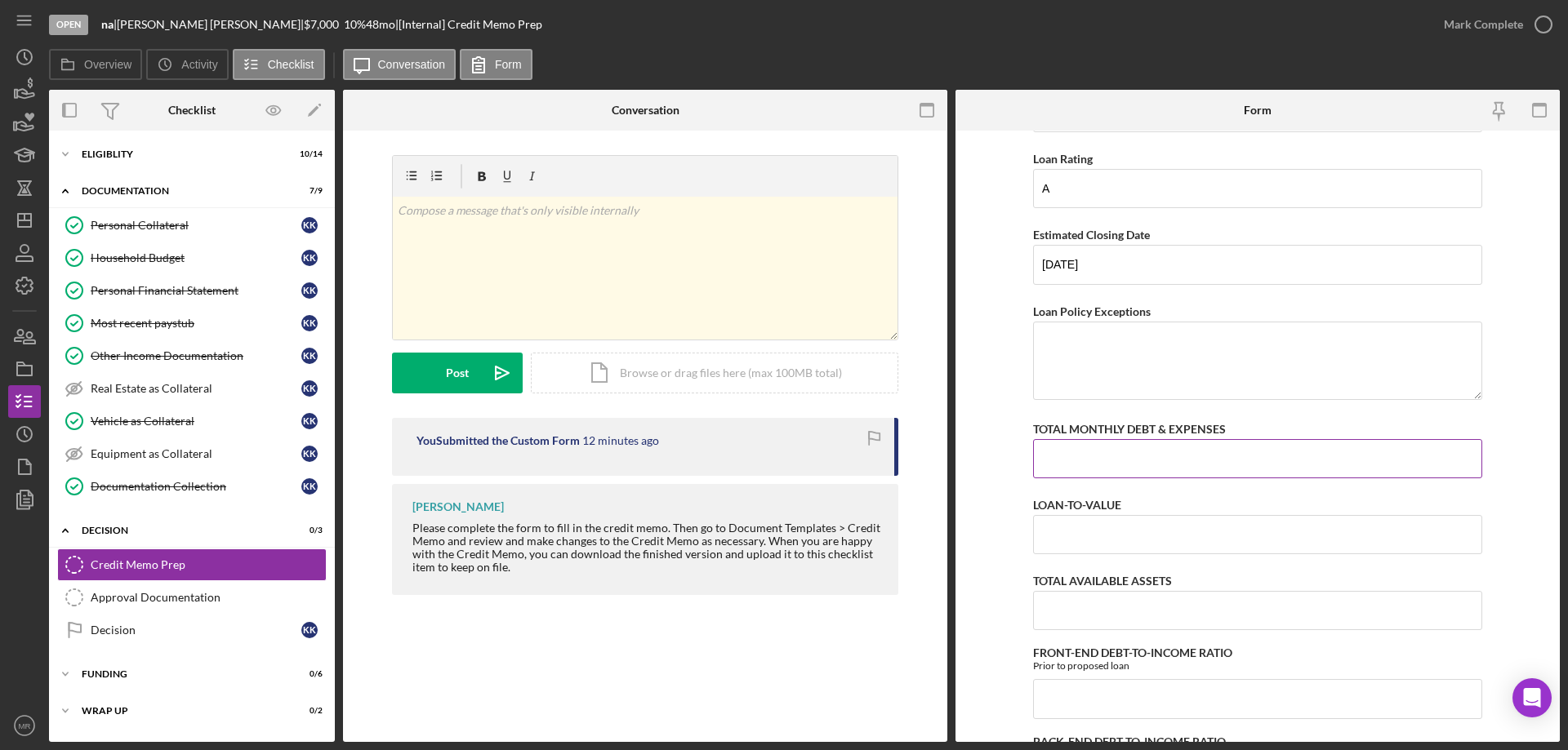
click at [1127, 465] on input "TOTAL MONTHLY DEBT & EXPENSES" at bounding box center [1257, 459] width 449 height 39
type input "$1,054"
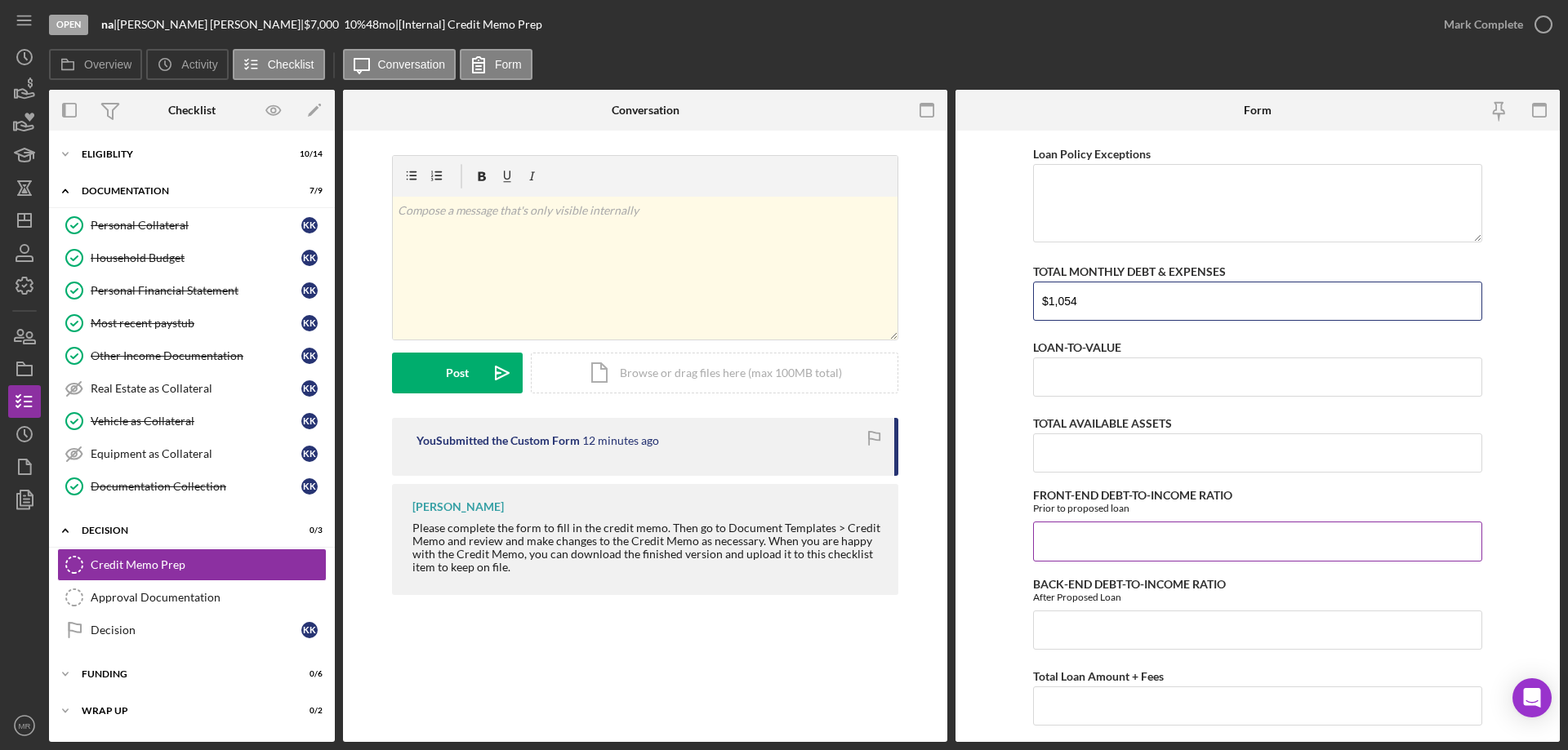
scroll to position [571, 0]
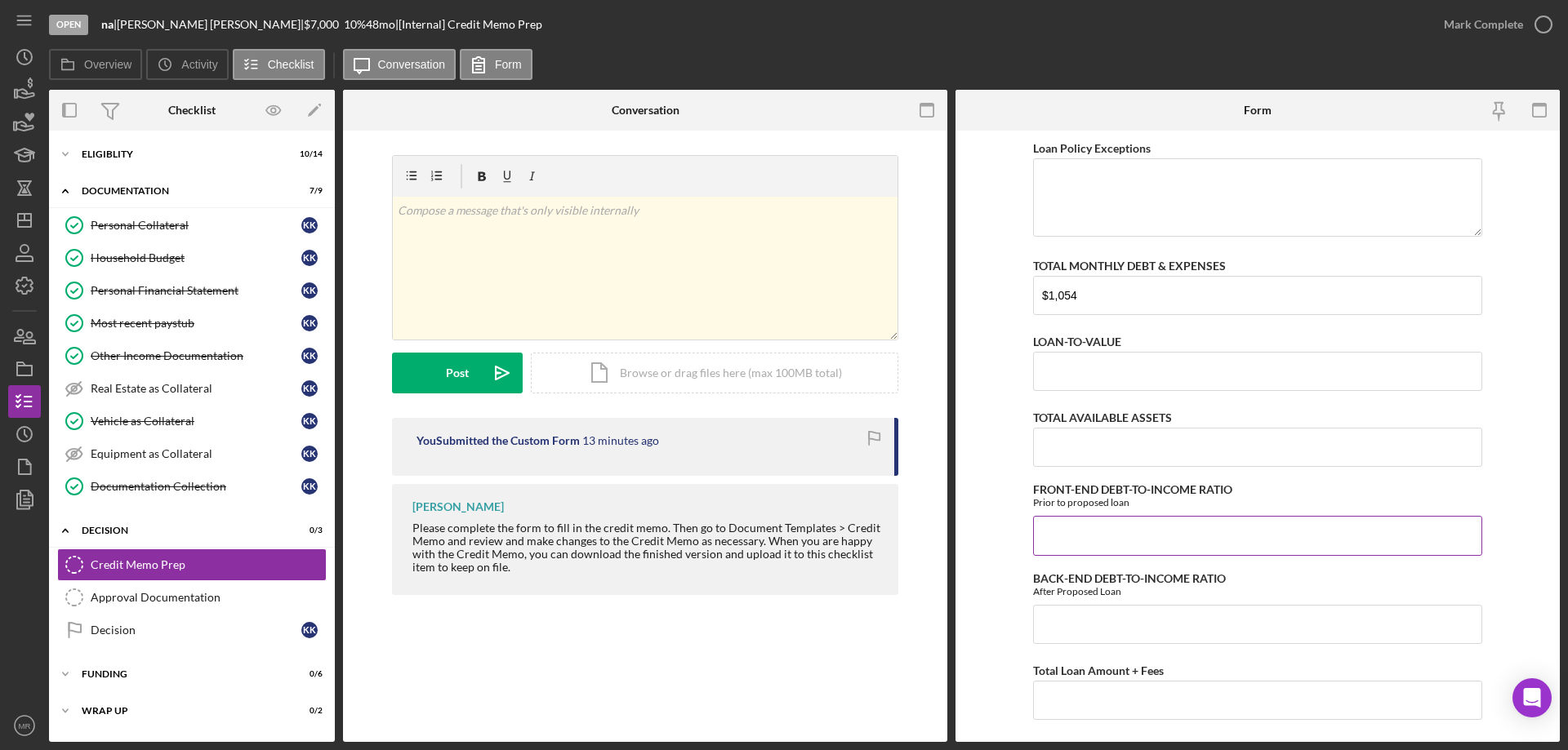
click at [1126, 548] on input "FRONT-END DEBT-TO-INCOME RATIO" at bounding box center [1257, 536] width 449 height 39
type input "32.00000%"
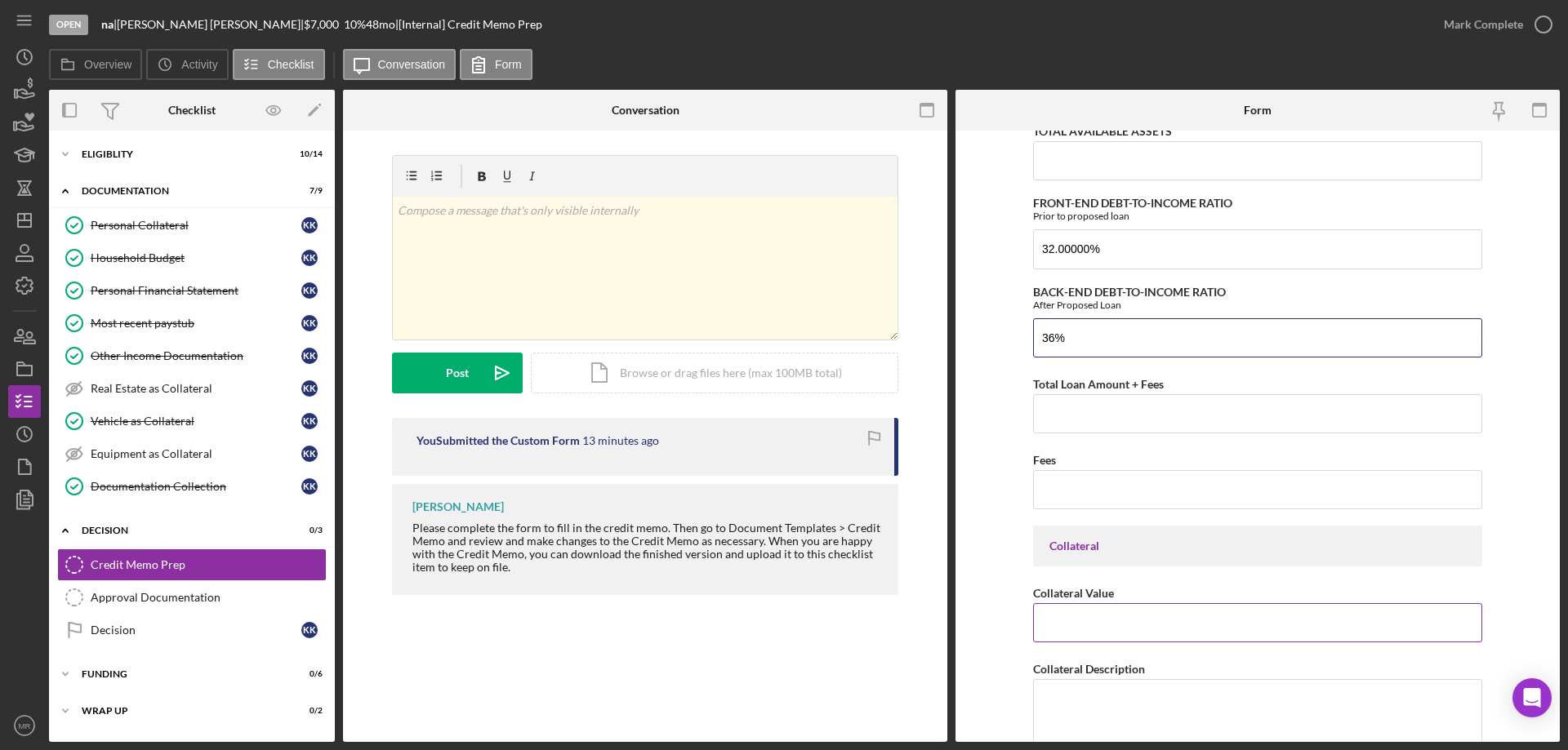
scroll to position [897, 0]
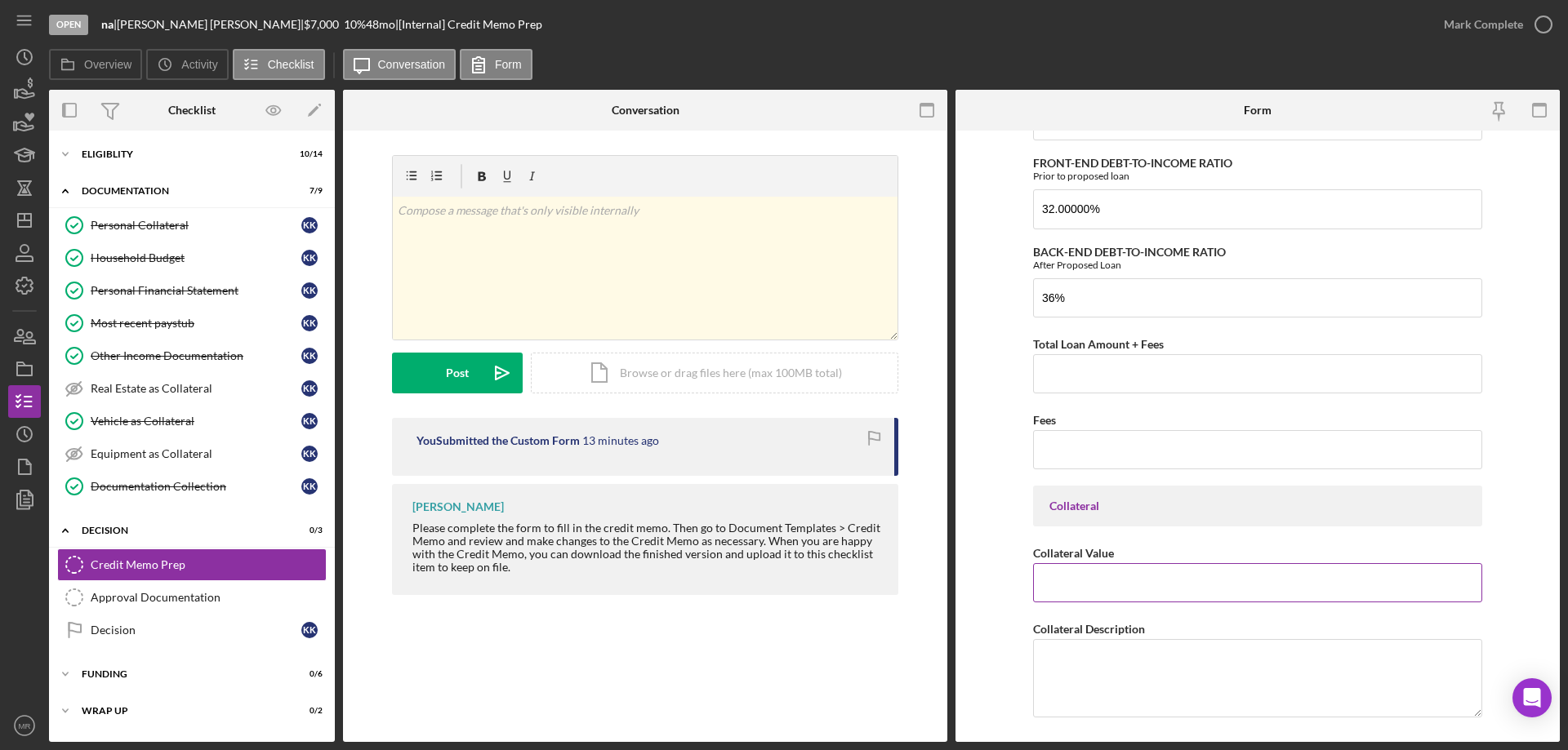
type input "36.00000%"
click at [1117, 573] on input "Collateral Value" at bounding box center [1257, 582] width 449 height 39
drag, startPoint x: 1098, startPoint y: 567, endPoint x: 1101, endPoint y: 575, distance: 8.5
click at [1098, 568] on input "$6,100" at bounding box center [1257, 582] width 449 height 39
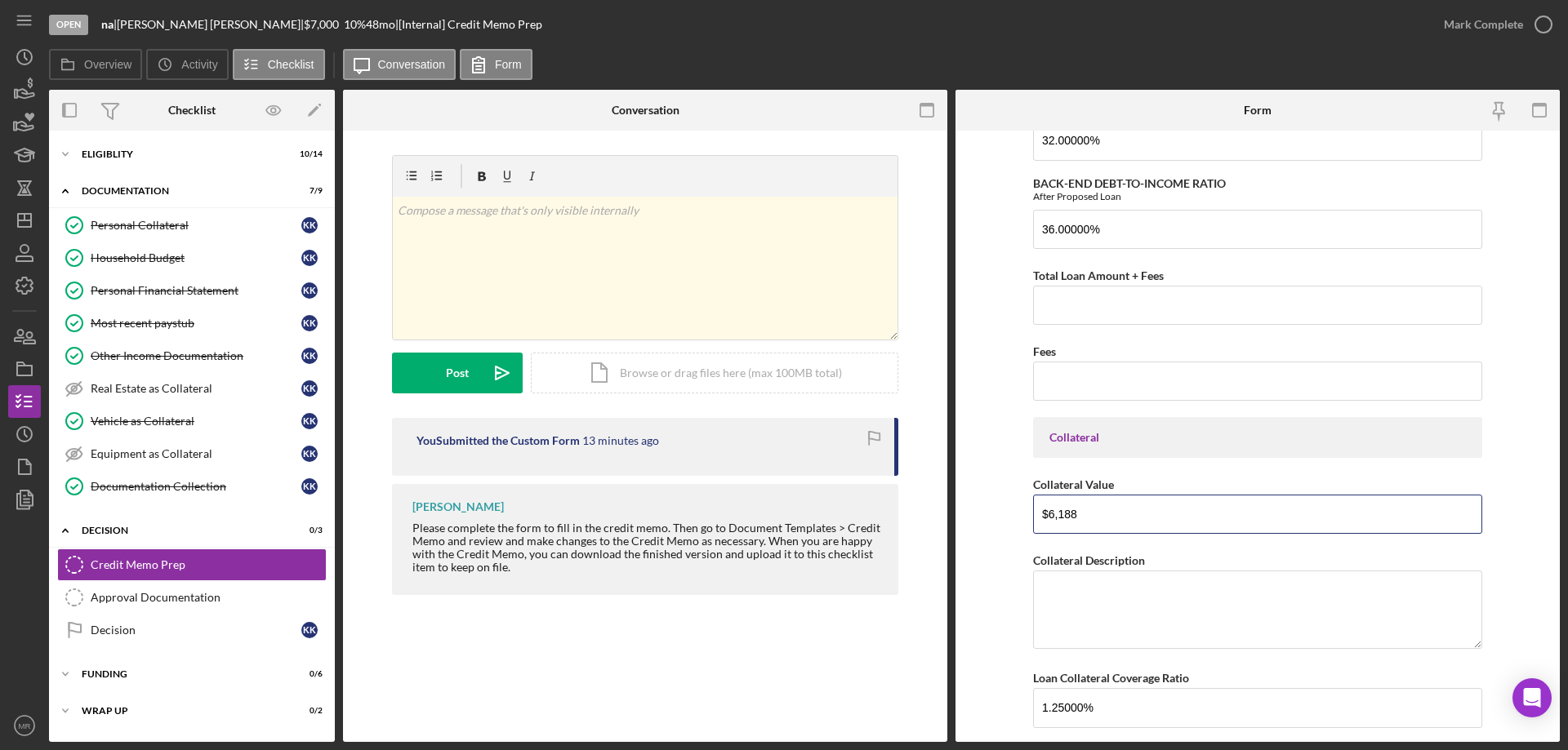
scroll to position [1143, 0]
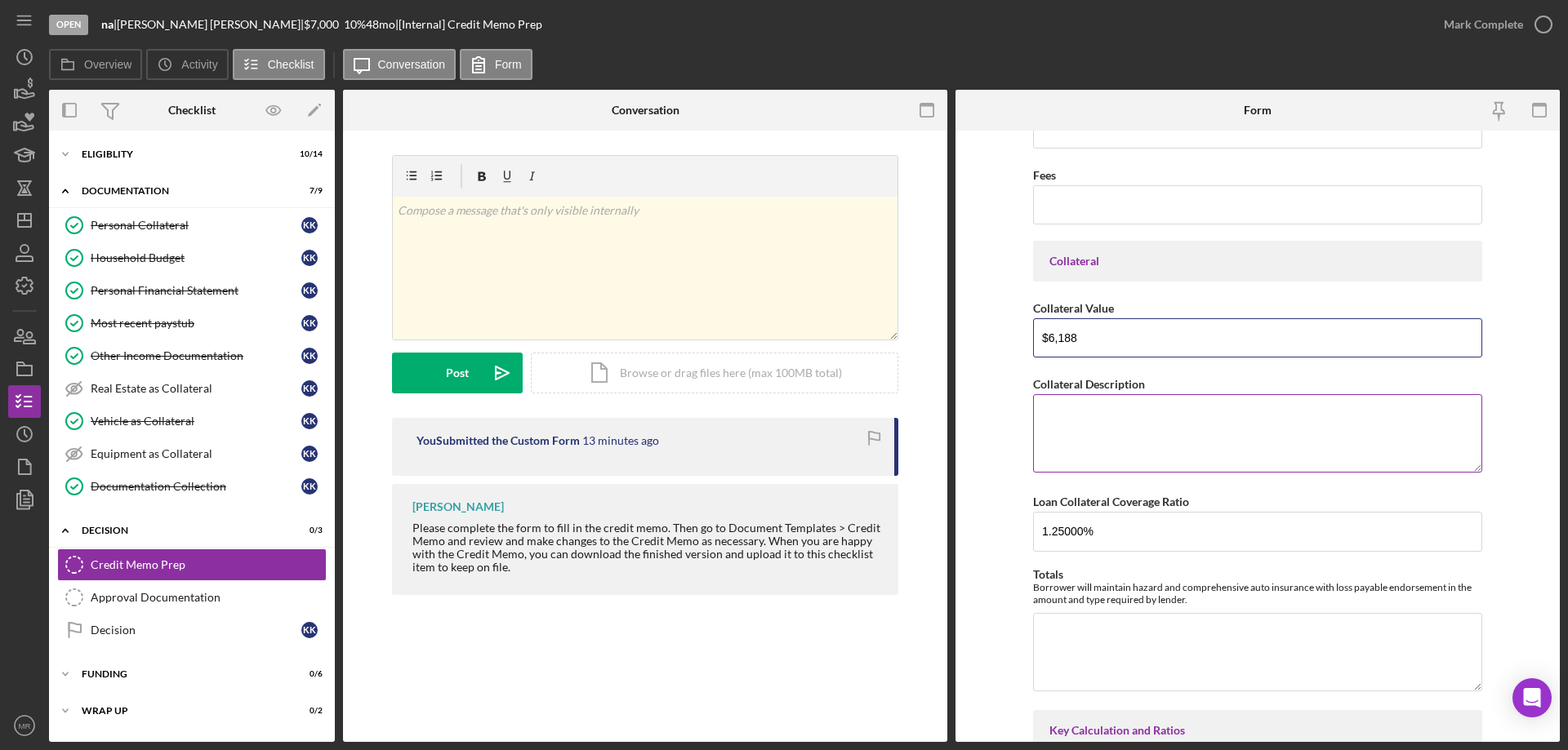
type input "$6,188"
drag, startPoint x: 1051, startPoint y: 409, endPoint x: 1064, endPoint y: 409, distance: 13.0
click at [1060, 409] on textarea "Collateral Description" at bounding box center [1257, 433] width 449 height 79
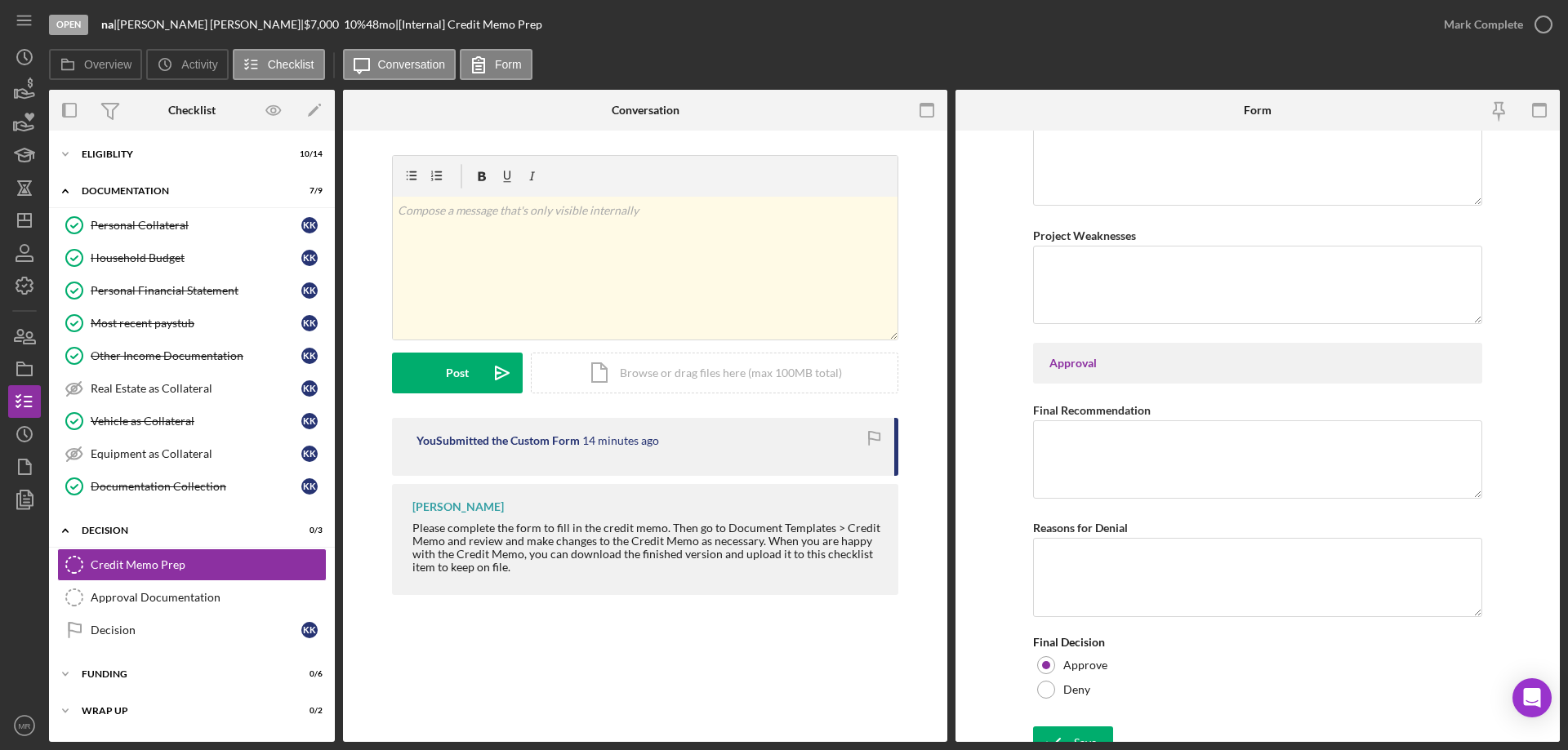
scroll to position [2562, 0]
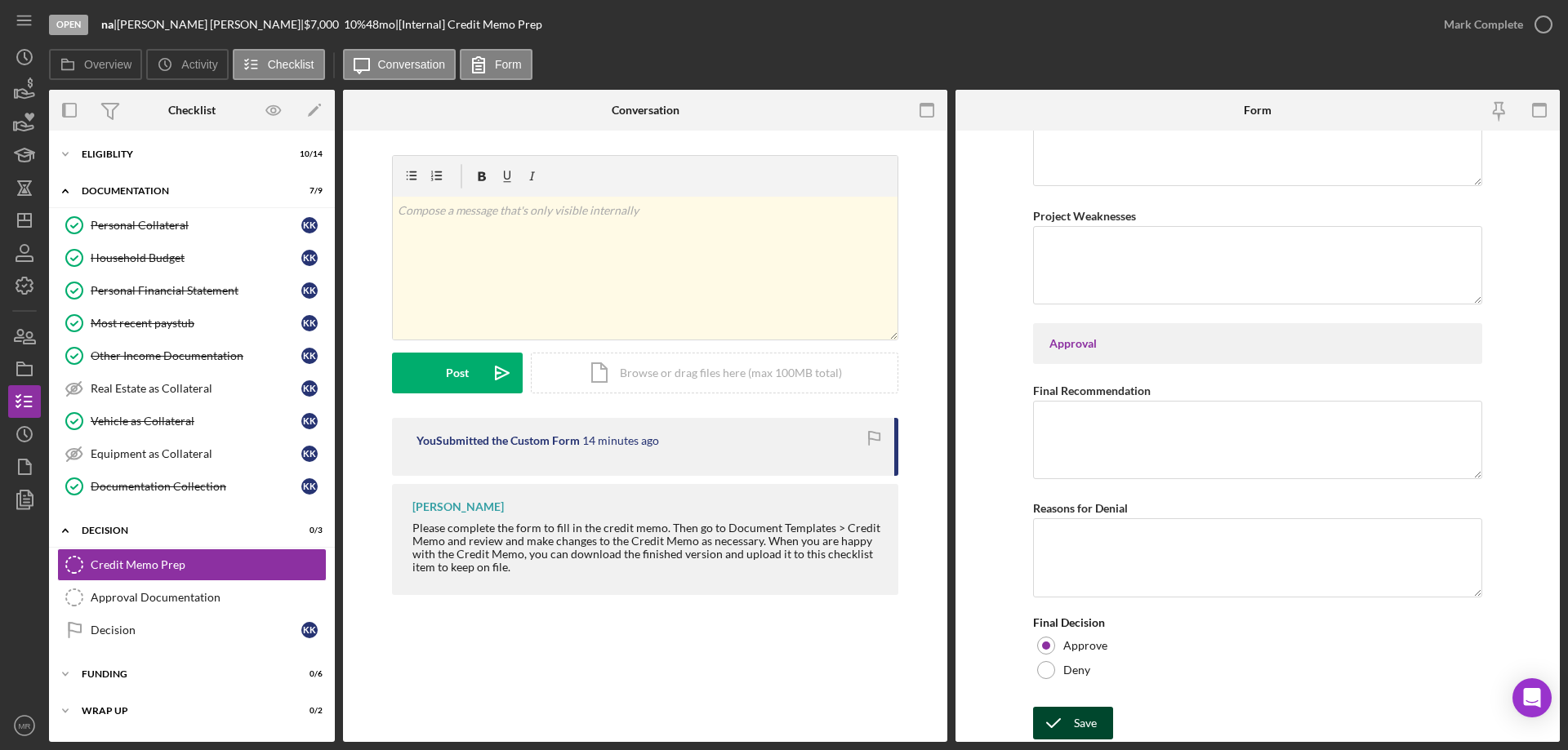
type textarea "2009 Nissan Altima"
click at [1066, 718] on icon "submit" at bounding box center [1053, 723] width 41 height 41
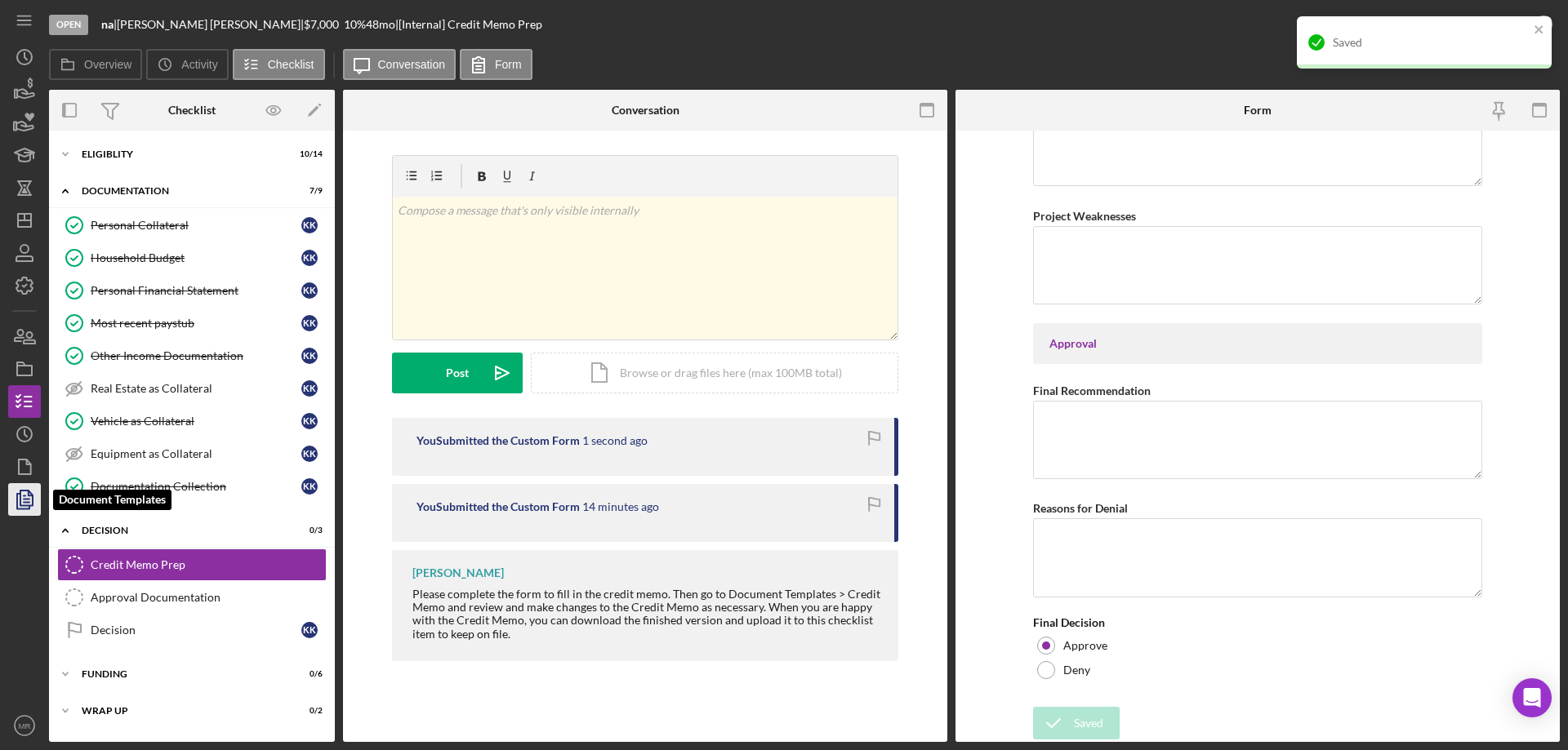
click at [24, 499] on icon "button" at bounding box center [26, 500] width 6 height 7
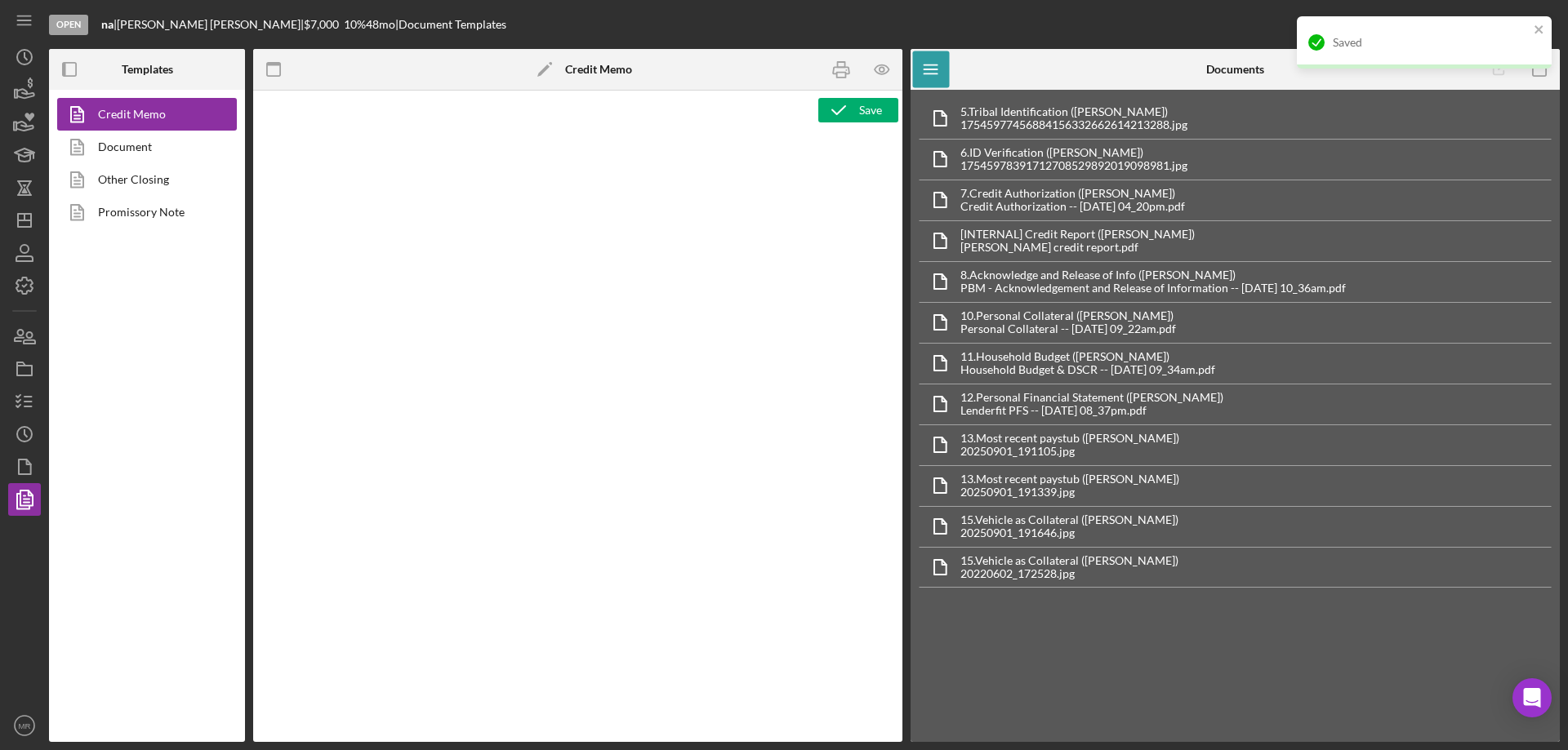
type textarea "<p style="margin: 0 0 10pt; line-height: 115%; font-size: 11pt; font-family: Ca…"
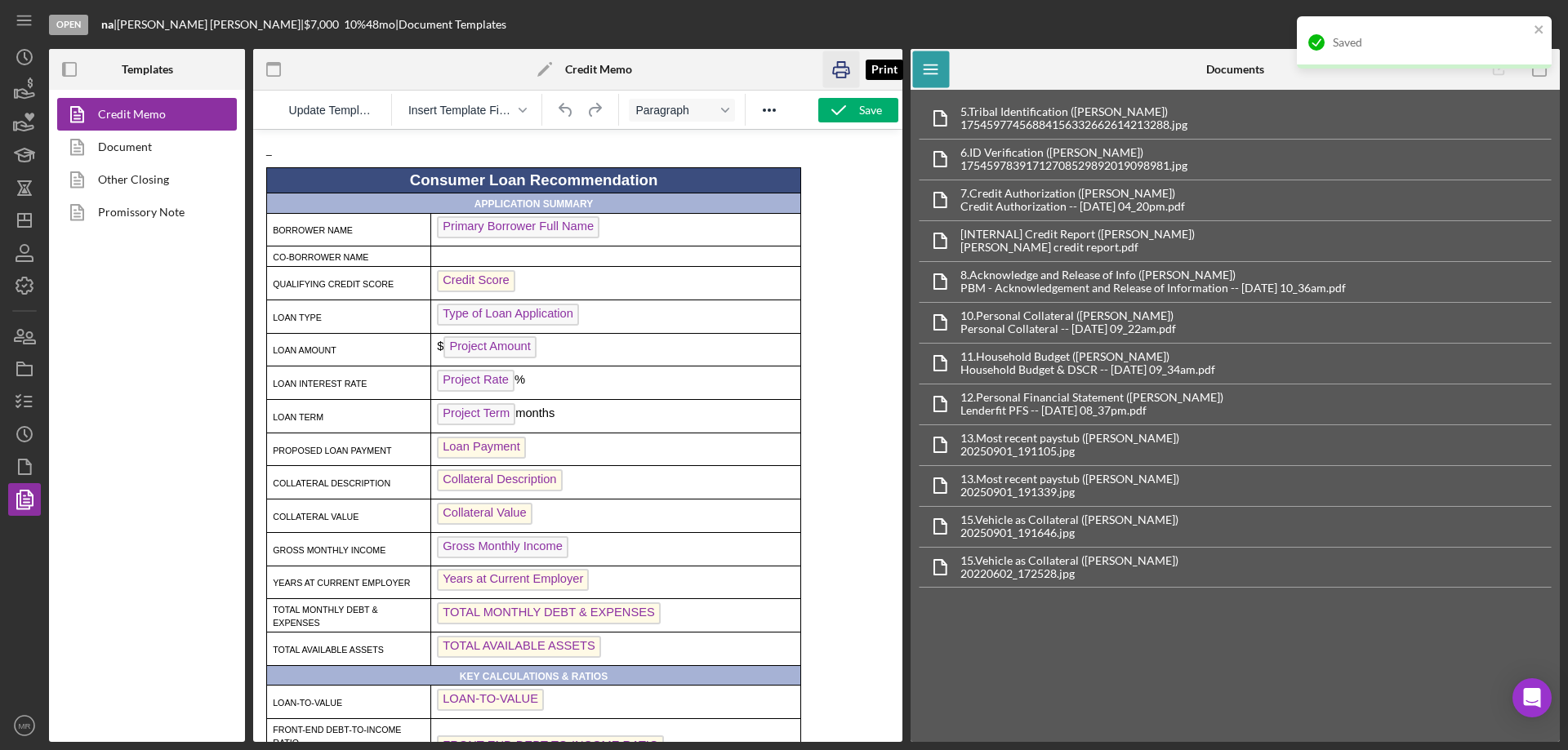
click at [844, 69] on icon "button" at bounding box center [841, 70] width 37 height 37
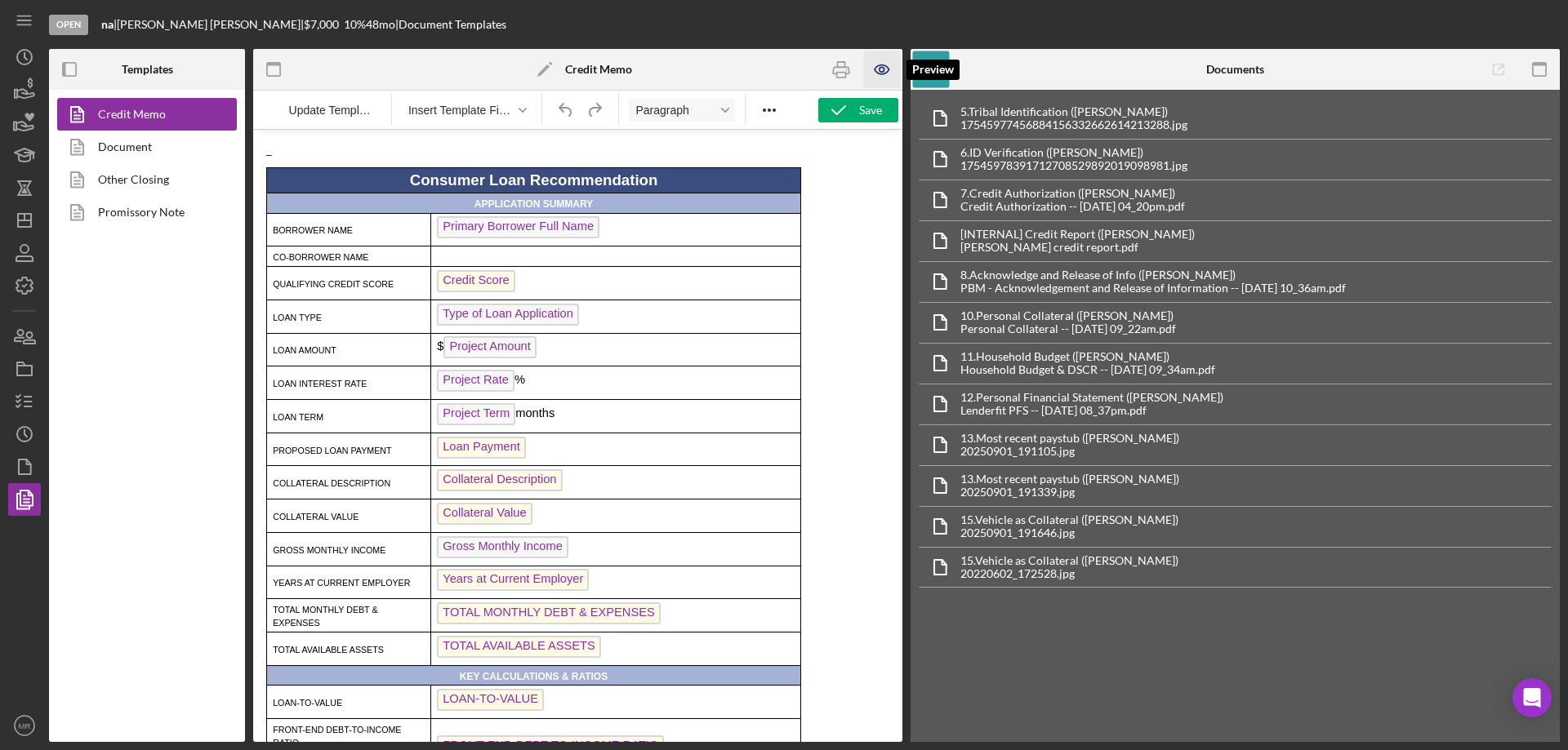
click at [888, 65] on icon "button" at bounding box center [882, 70] width 37 height 37
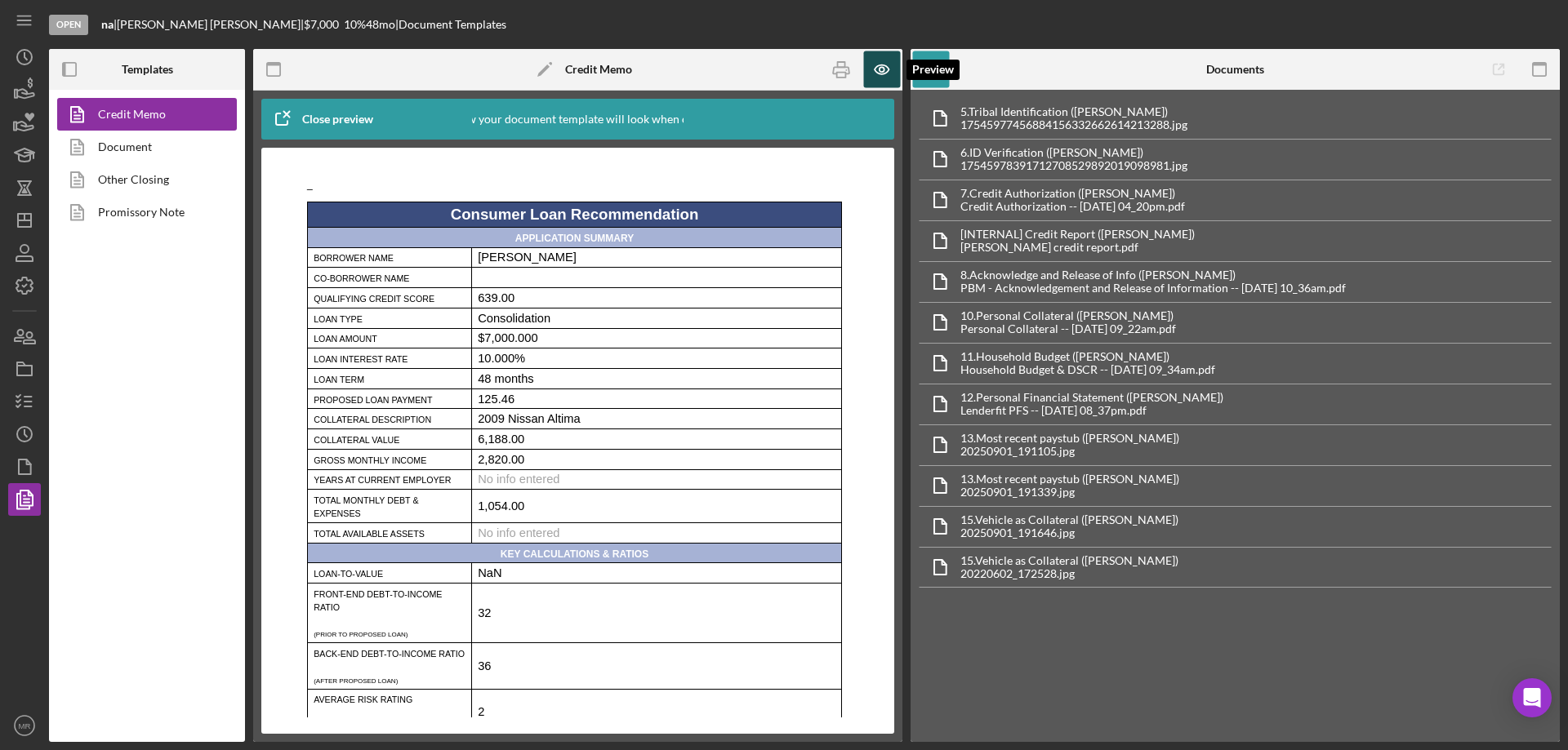
click at [885, 70] on icon "button" at bounding box center [882, 70] width 5 height 5
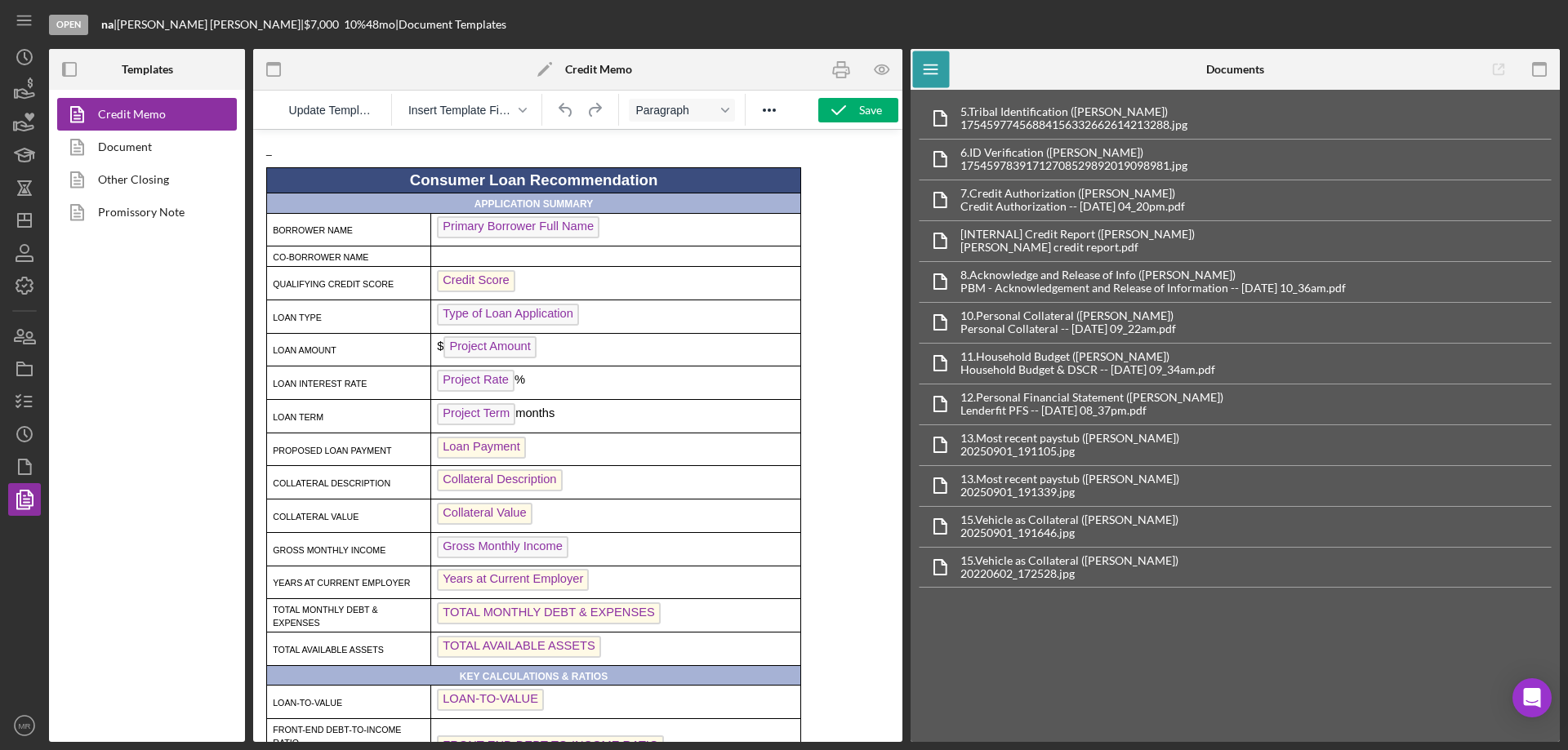
click at [519, 549] on span "Gross Monthly Income" at bounding box center [502, 546] width 132 height 22
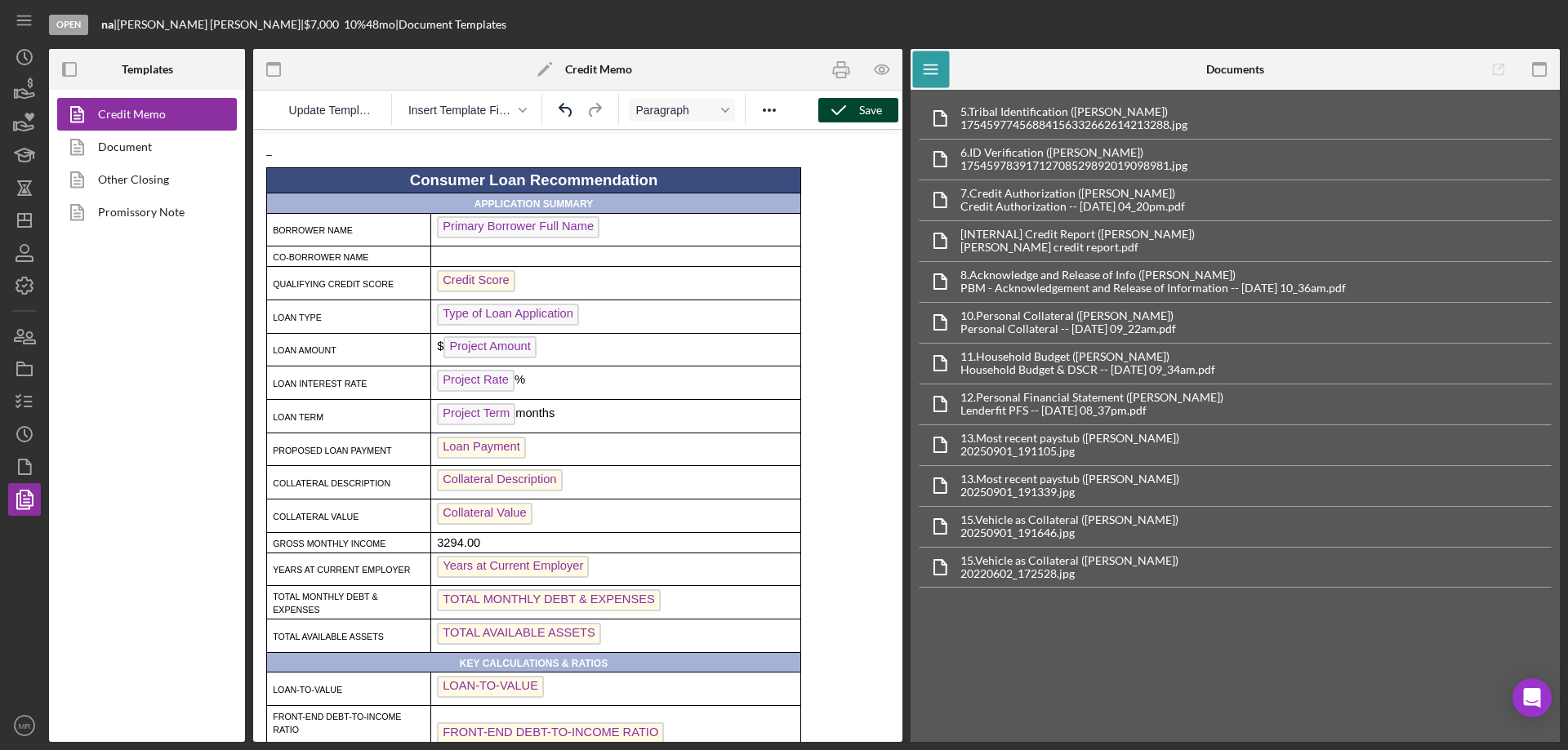
click at [855, 112] on icon "button" at bounding box center [839, 110] width 41 height 41
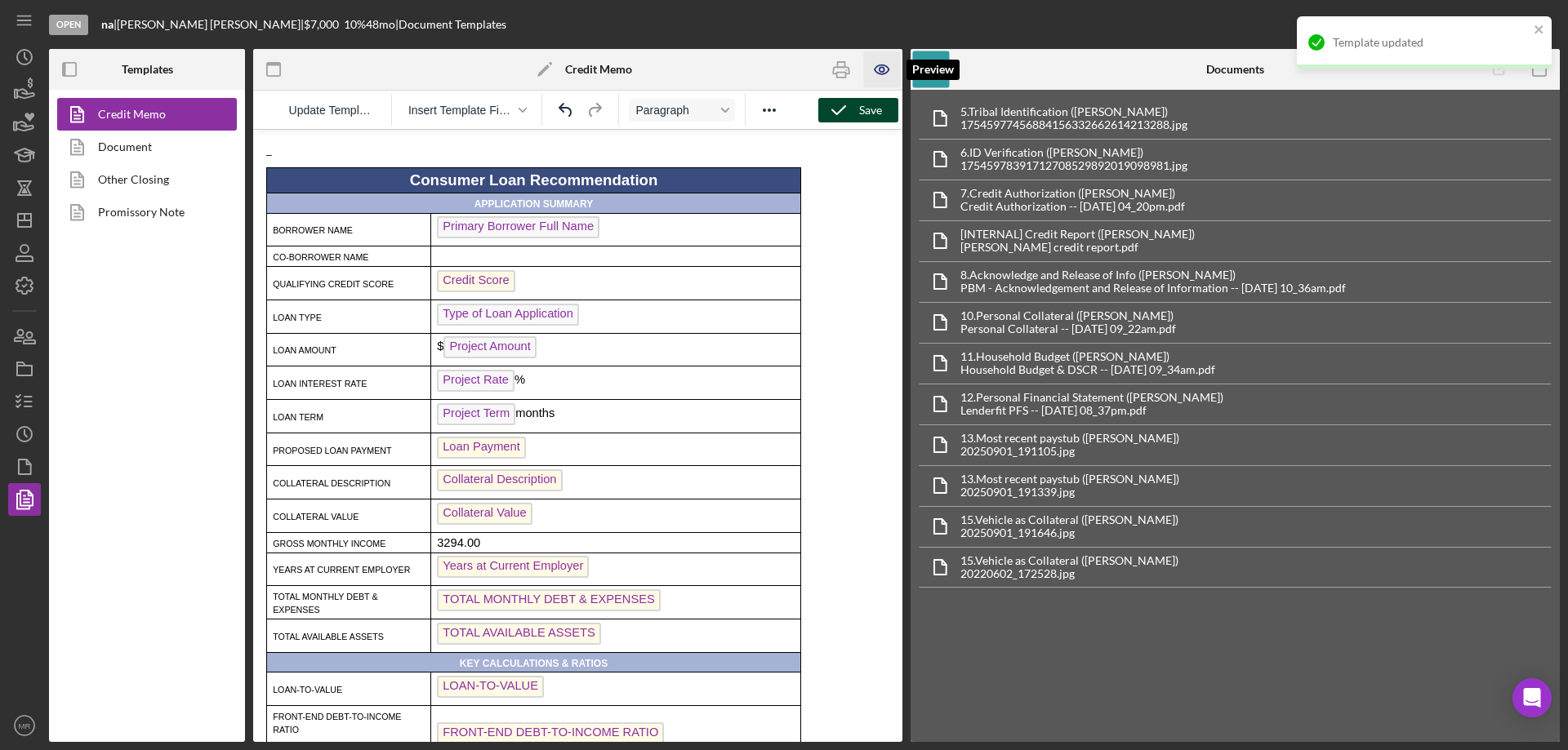
click at [884, 66] on icon "button" at bounding box center [882, 70] width 37 height 37
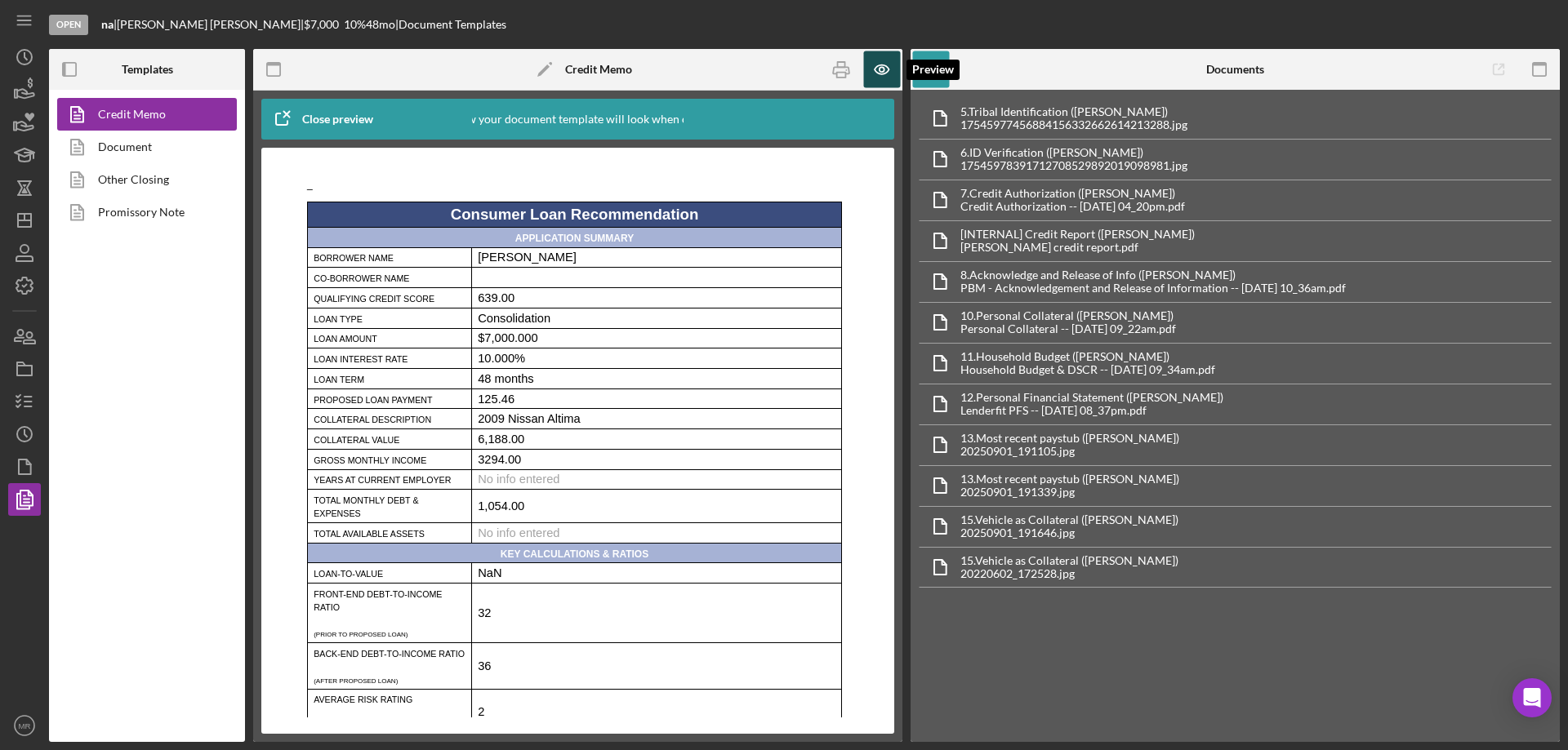
click at [875, 70] on icon "button" at bounding box center [882, 70] width 37 height 37
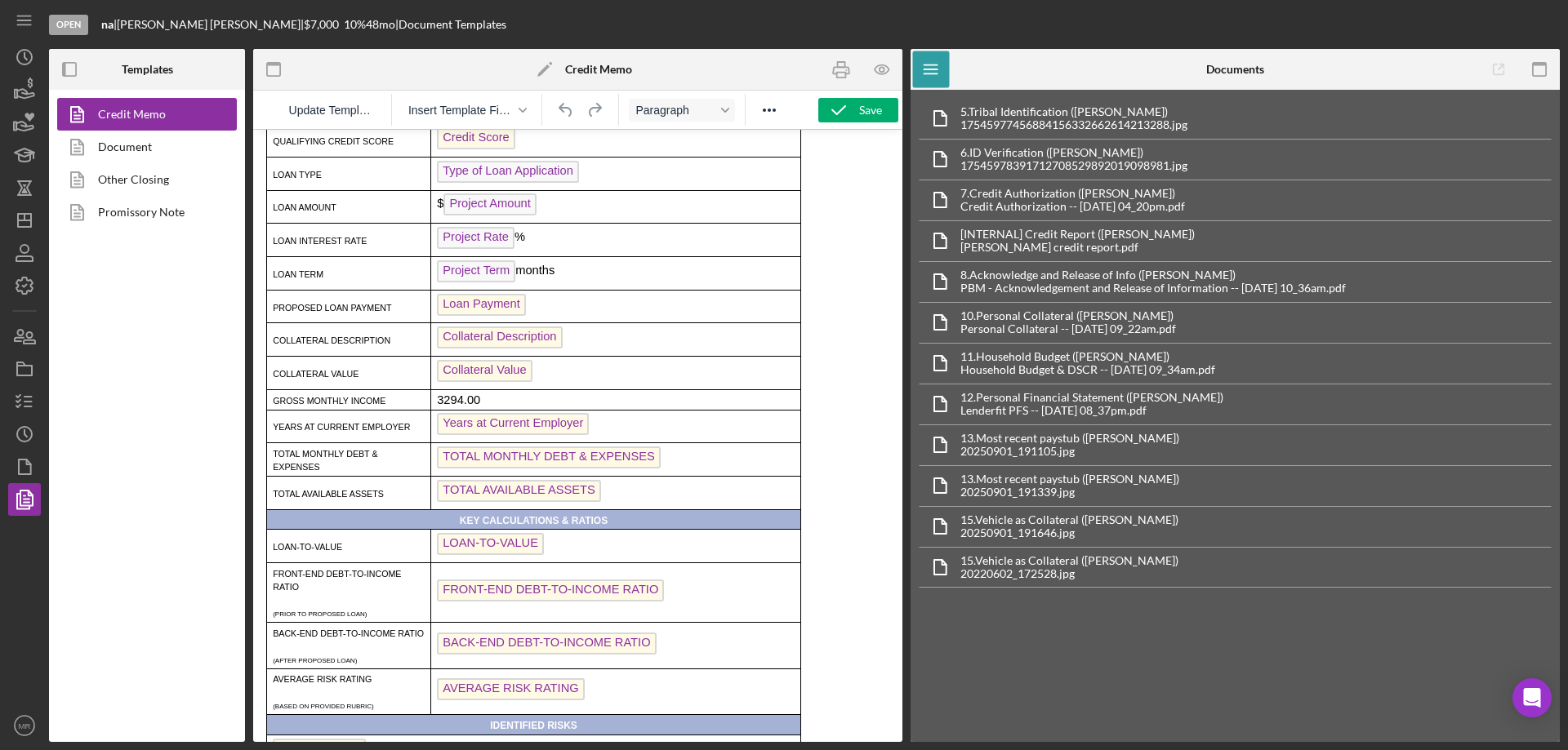
scroll to position [164, 0]
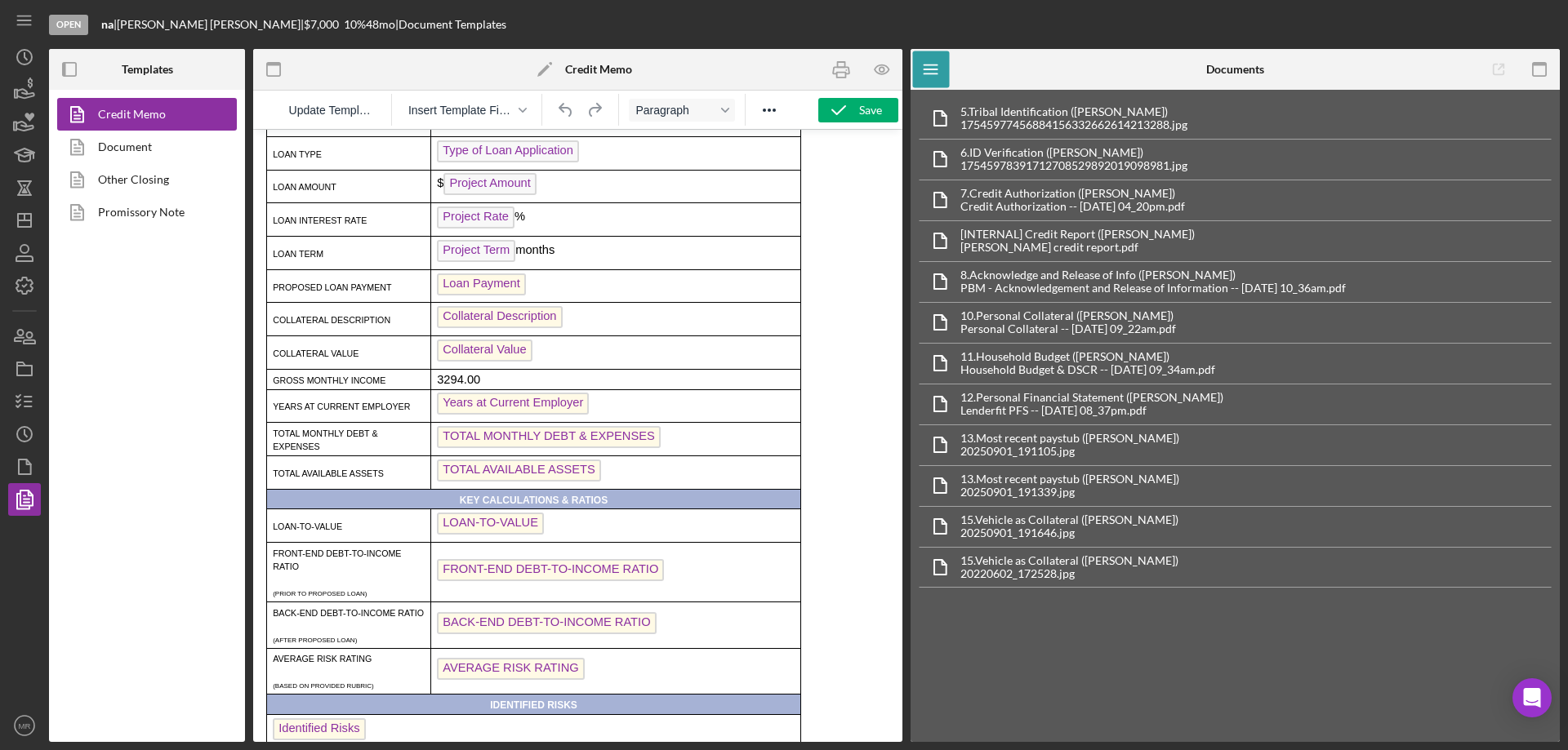
click at [494, 532] on span "LOAN-TO-VALUE" at bounding box center [490, 523] width 107 height 22
click at [23, 395] on icon "button" at bounding box center [25, 402] width 41 height 41
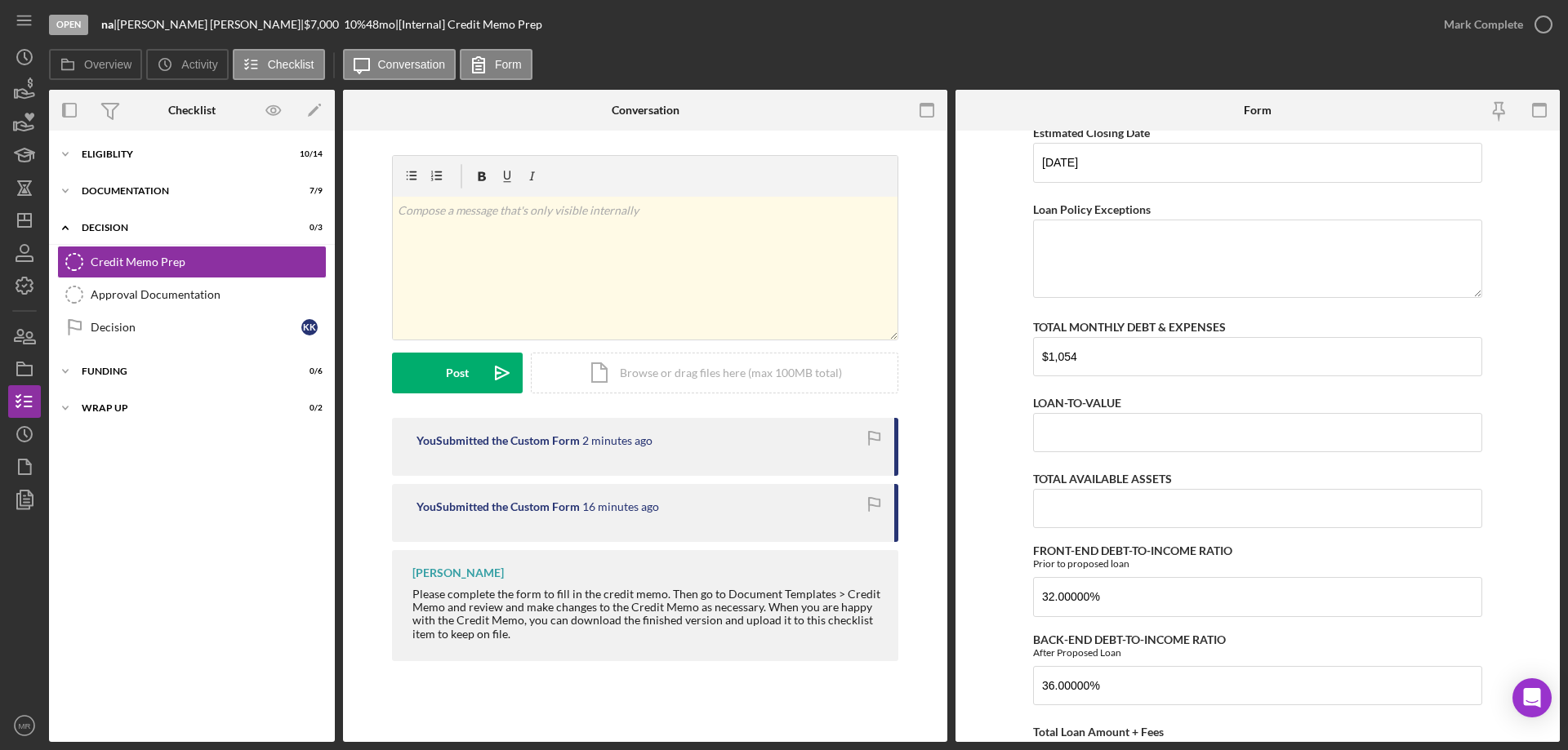
scroll to position [571, 0]
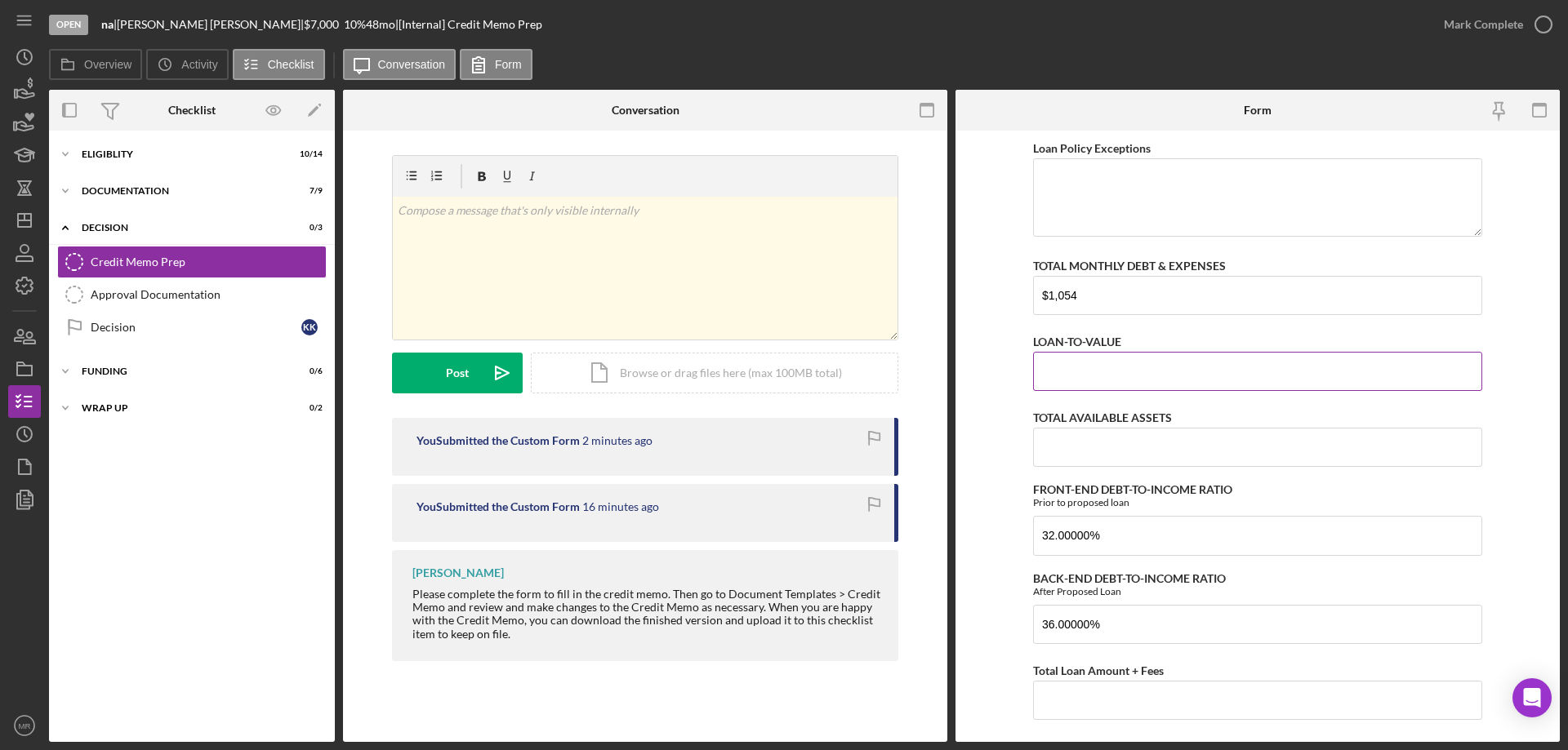
click at [1095, 378] on input "LOAN-TO-VALUE" at bounding box center [1257, 371] width 449 height 39
type input "79.00000%"
drag, startPoint x: 990, startPoint y: 433, endPoint x: 993, endPoint y: 420, distance: 13.3
click at [988, 429] on form "Client Information Loan Payment $125.46 Years at Current Employer Referral Sour…" at bounding box center [1257, 436] width 604 height 611
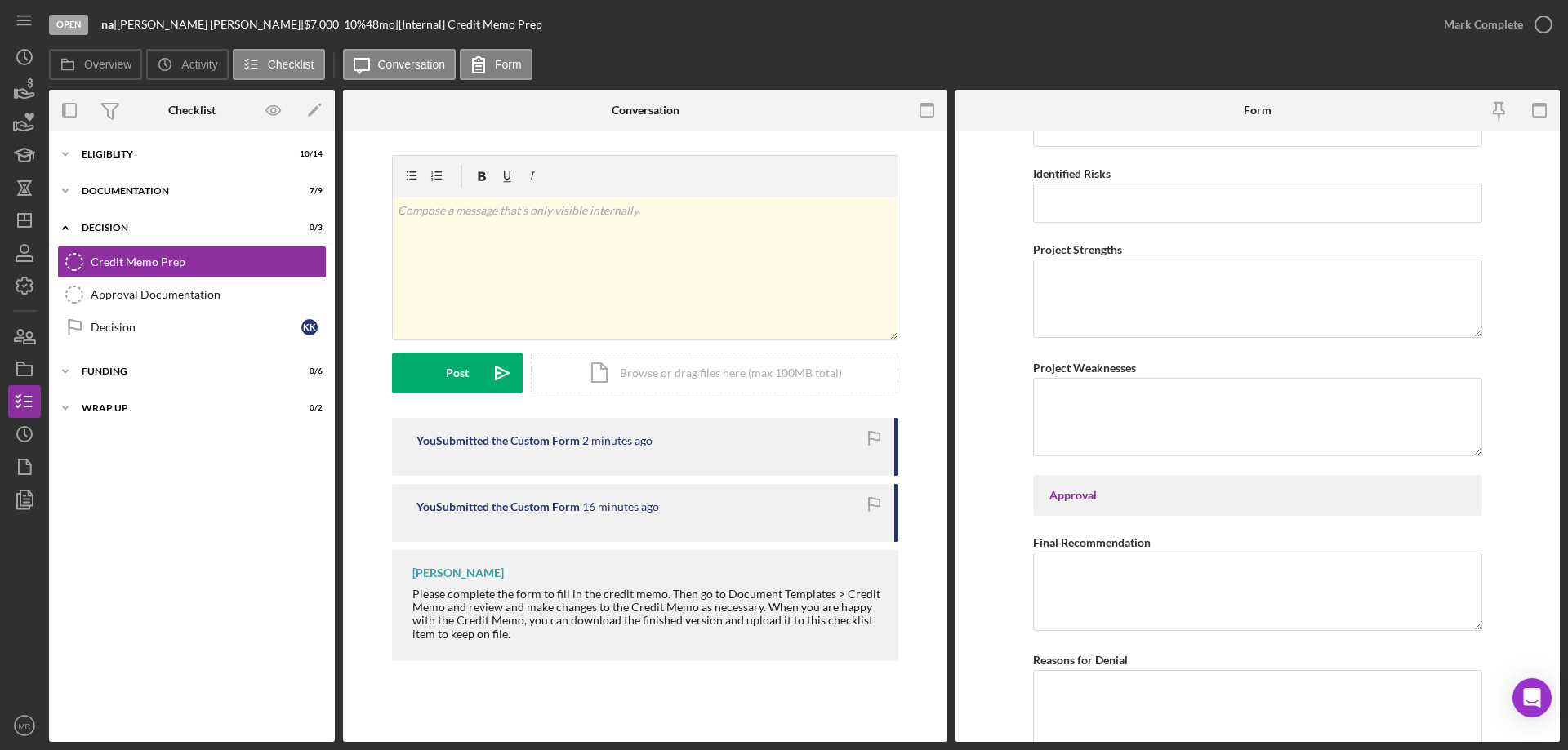
scroll to position [2562, 0]
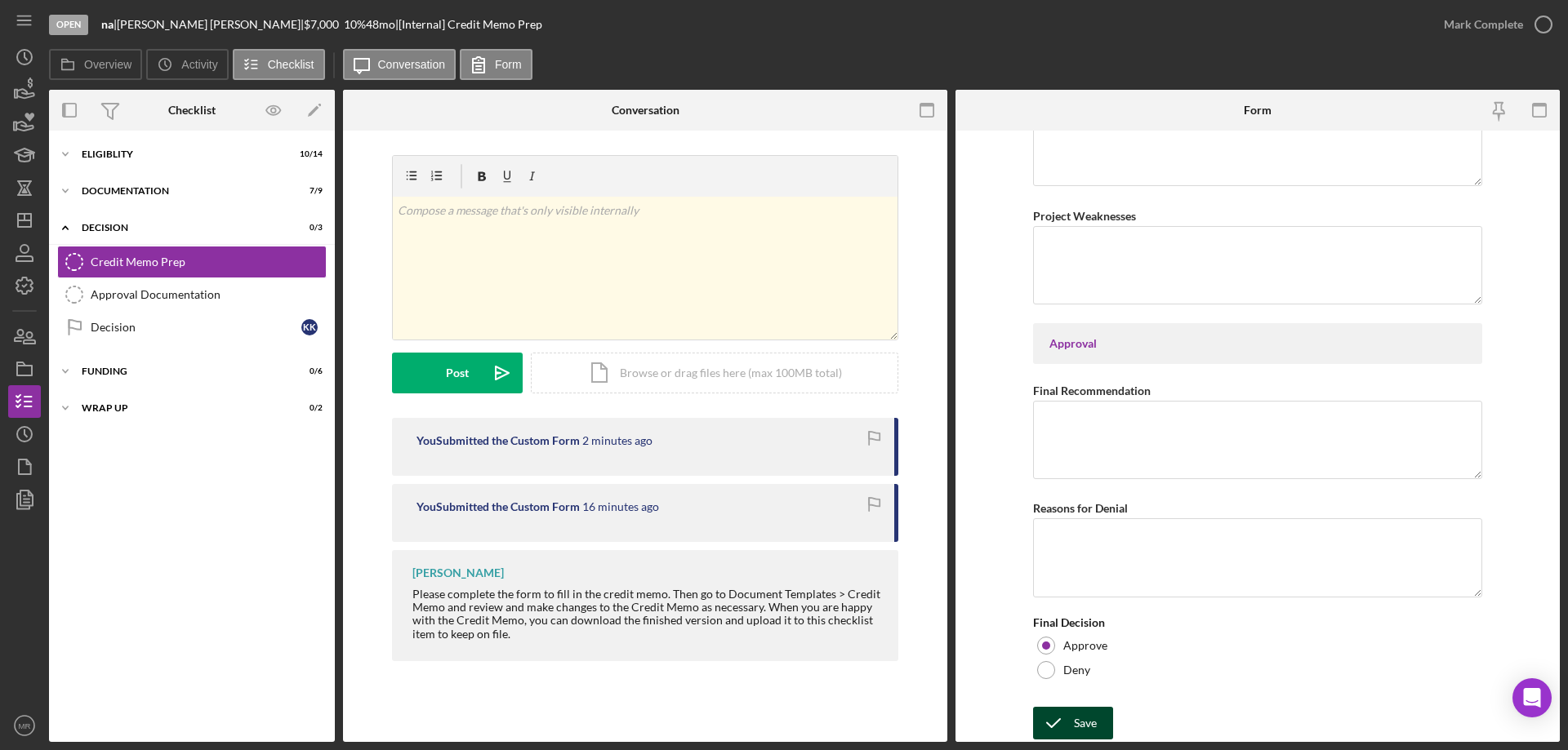
click at [1059, 719] on icon "submit" at bounding box center [1053, 723] width 41 height 41
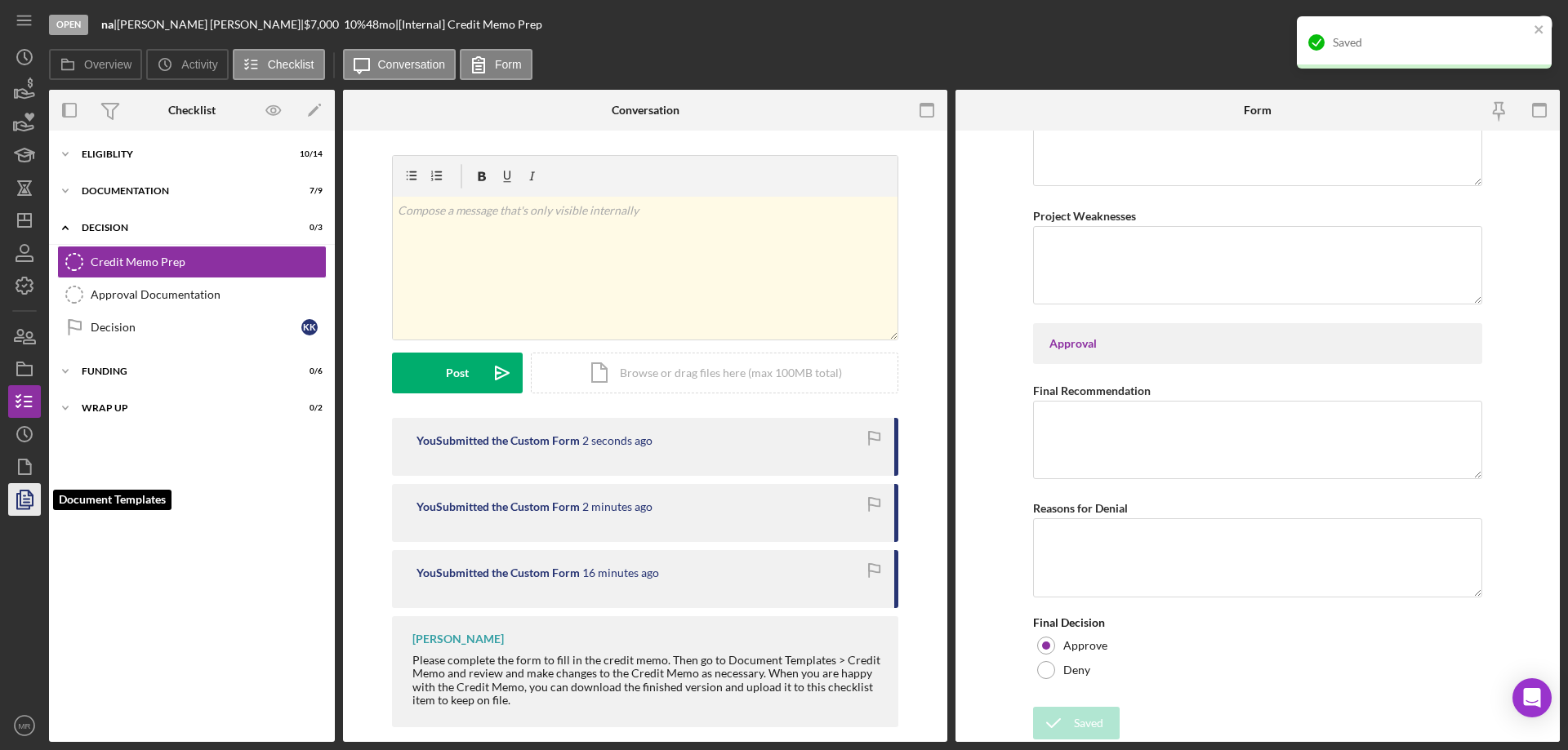
click at [11, 493] on icon "button" at bounding box center [25, 500] width 41 height 41
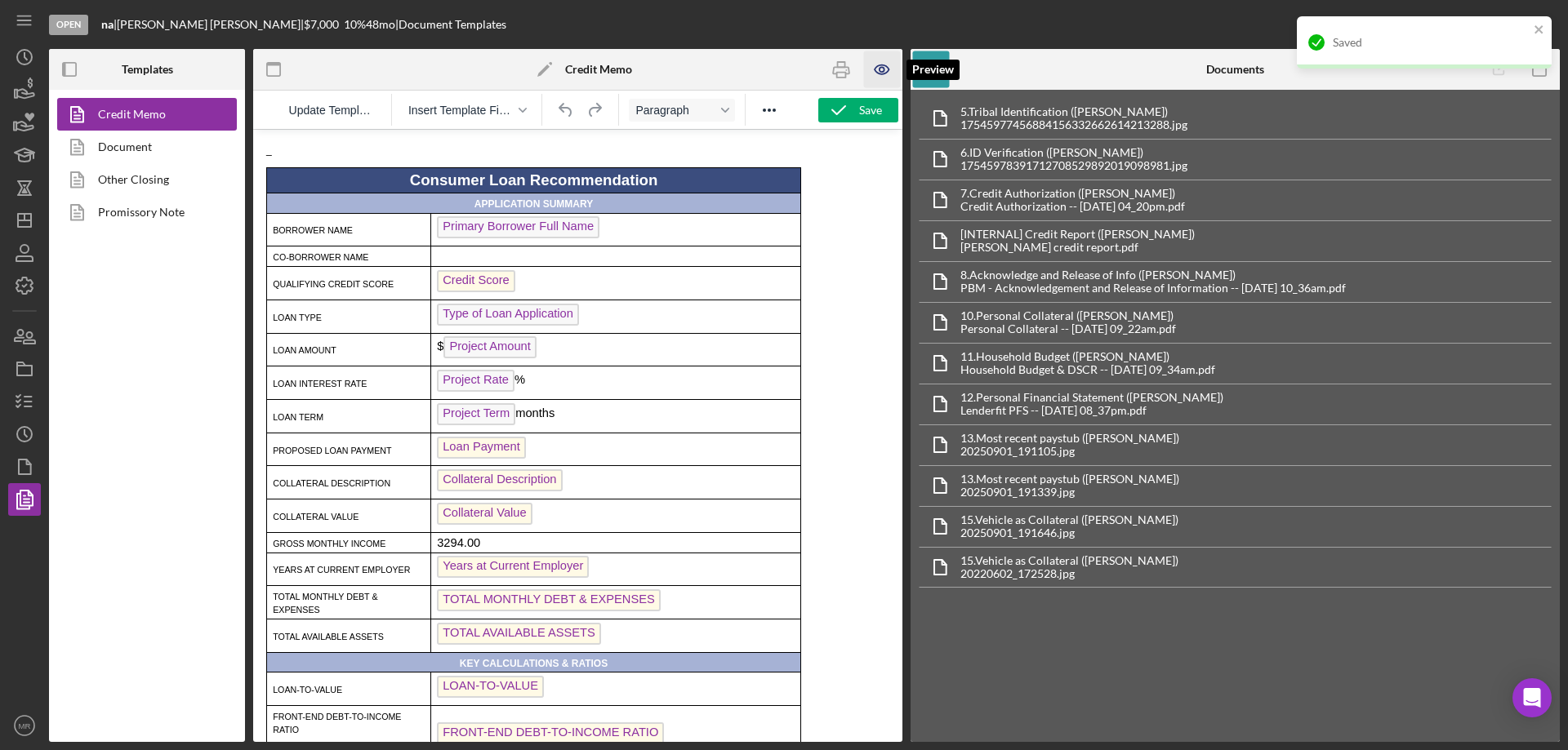
click at [885, 63] on icon "button" at bounding box center [882, 70] width 37 height 37
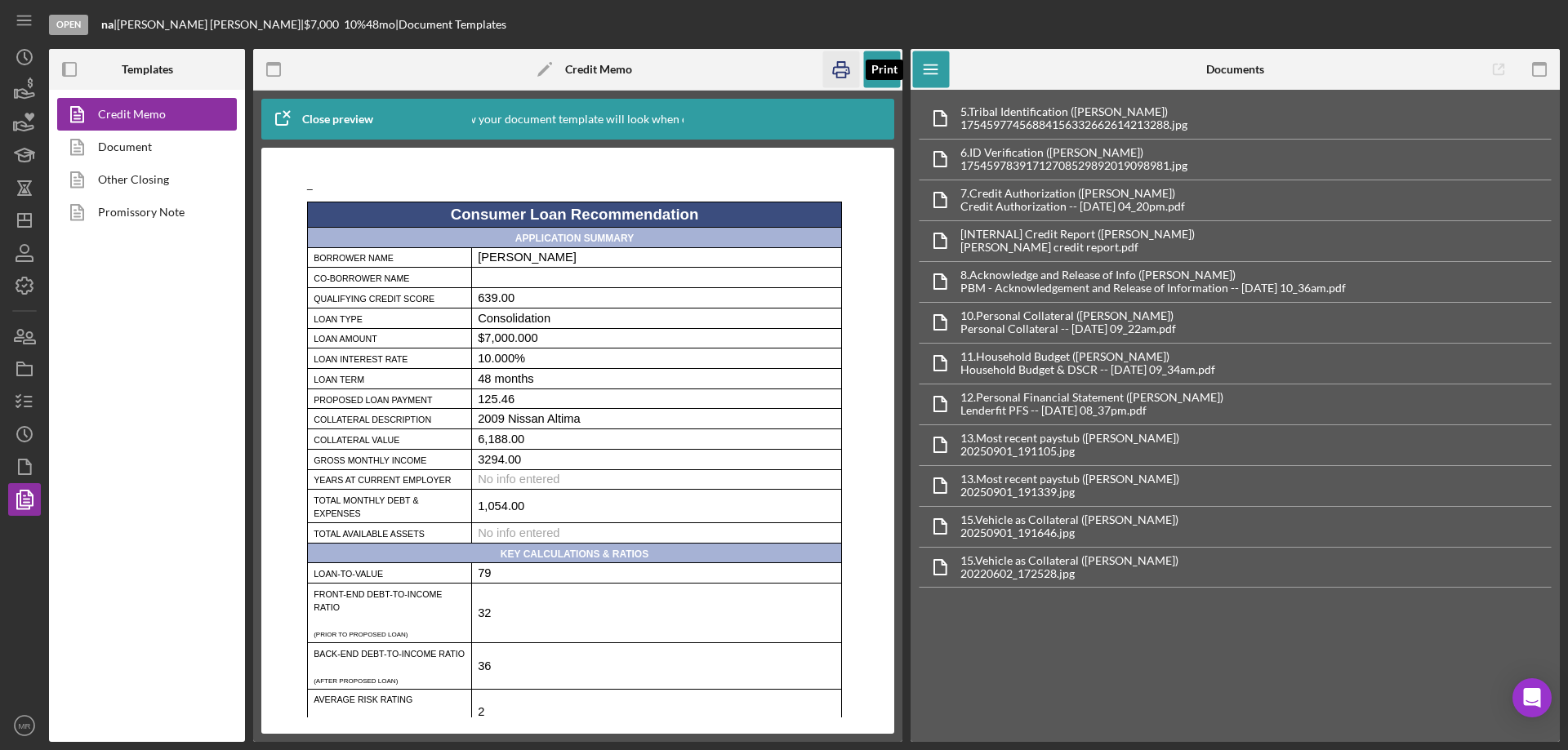
click at [841, 70] on icon "button" at bounding box center [841, 70] width 37 height 37
click at [1201, 712] on div "5. Tribal Identification (Kellie Kays-Cox) 17545977456884156332662614213288.jpg…" at bounding box center [1234, 415] width 649 height 652
click at [88, 353] on div "Credit Memo Document Other Closing Promissory Note" at bounding box center [146, 415] width 196 height 652
click at [131, 150] on link "Document" at bounding box center [143, 147] width 172 height 33
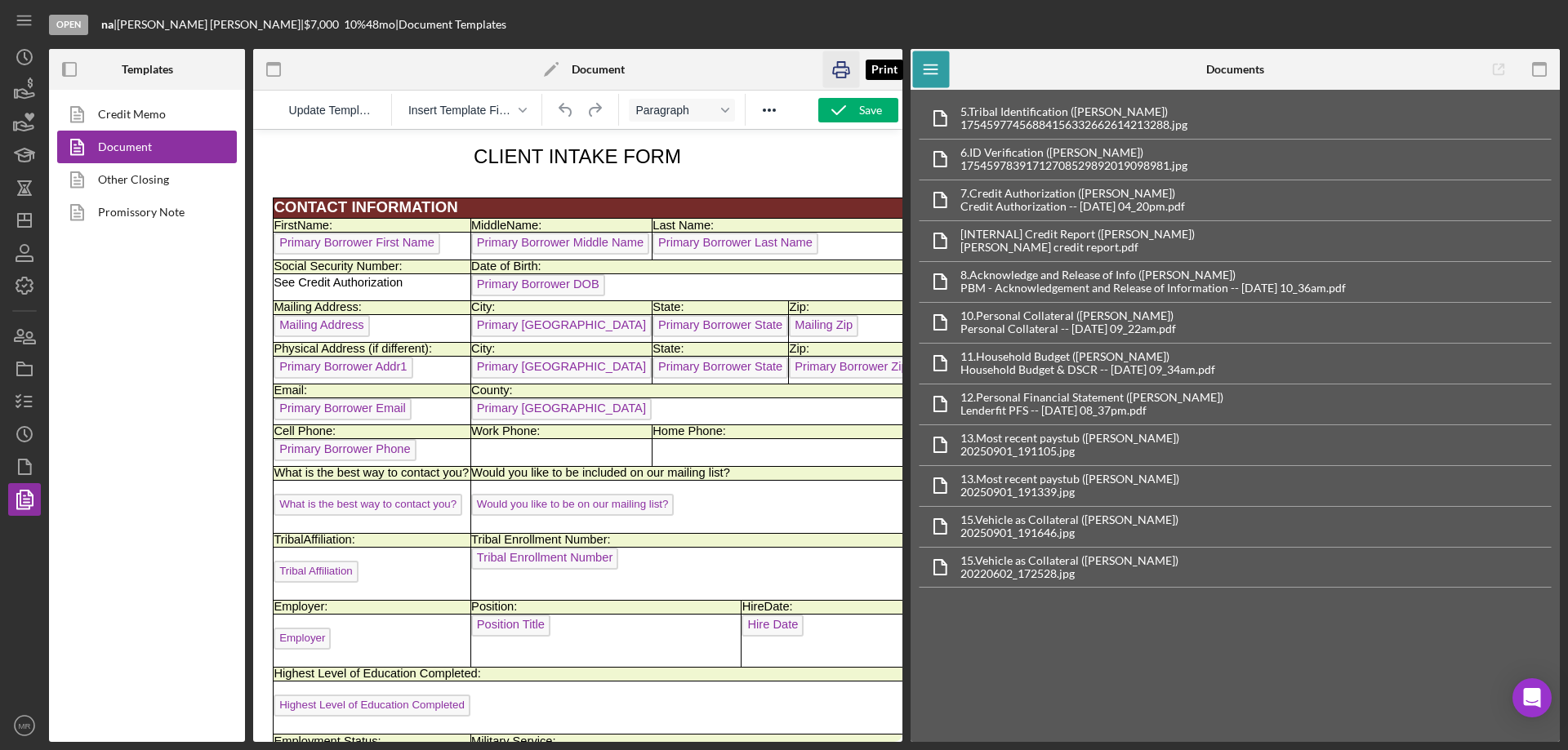
click at [834, 67] on icon "button" at bounding box center [841, 70] width 16 height 7
click at [25, 400] on icon "button" at bounding box center [25, 402] width 41 height 41
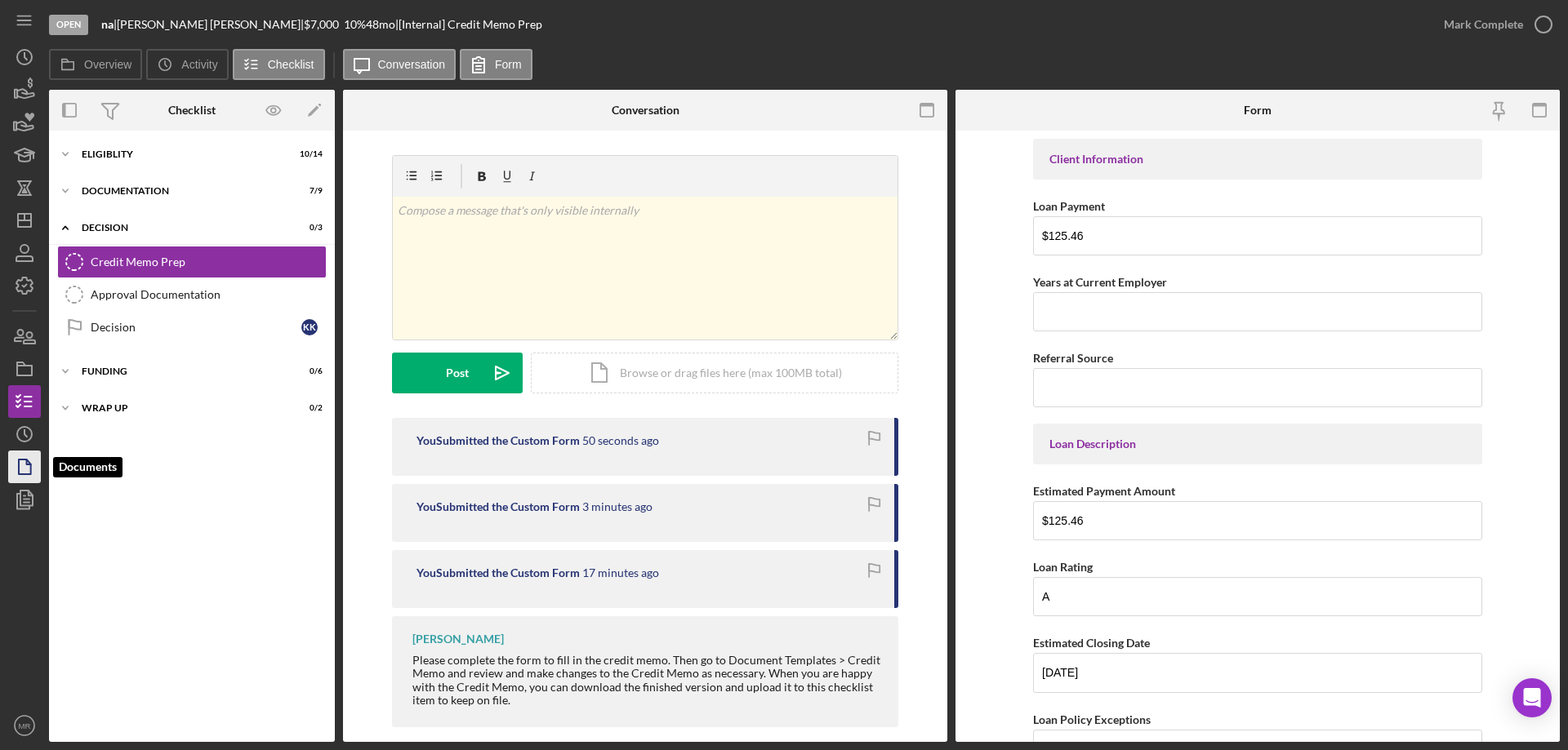
click at [25, 473] on icon "button" at bounding box center [25, 467] width 41 height 41
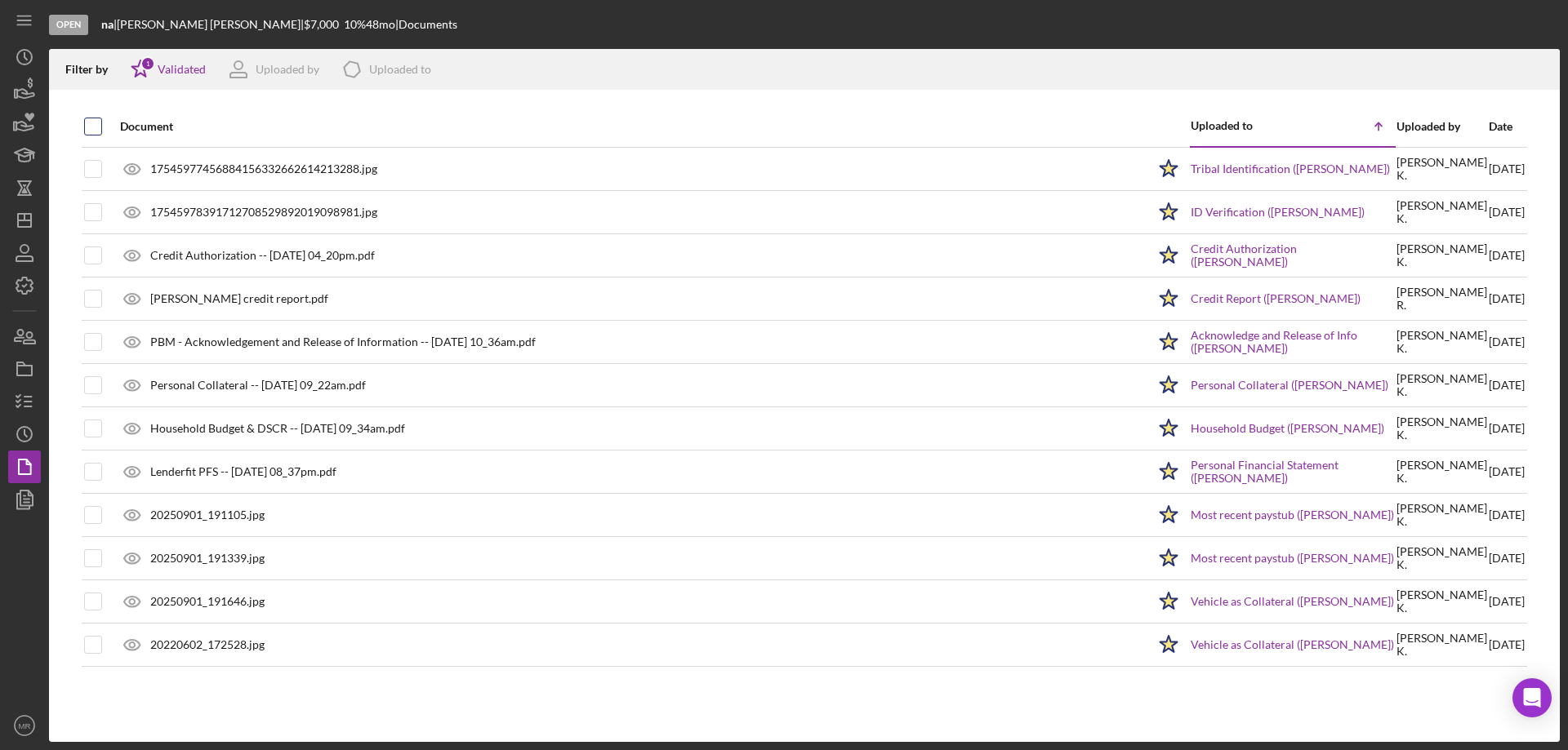
click at [101, 124] on div at bounding box center [93, 127] width 18 height 18
click at [94, 122] on input "checkbox" at bounding box center [93, 127] width 16 height 16
checkbox input "true"
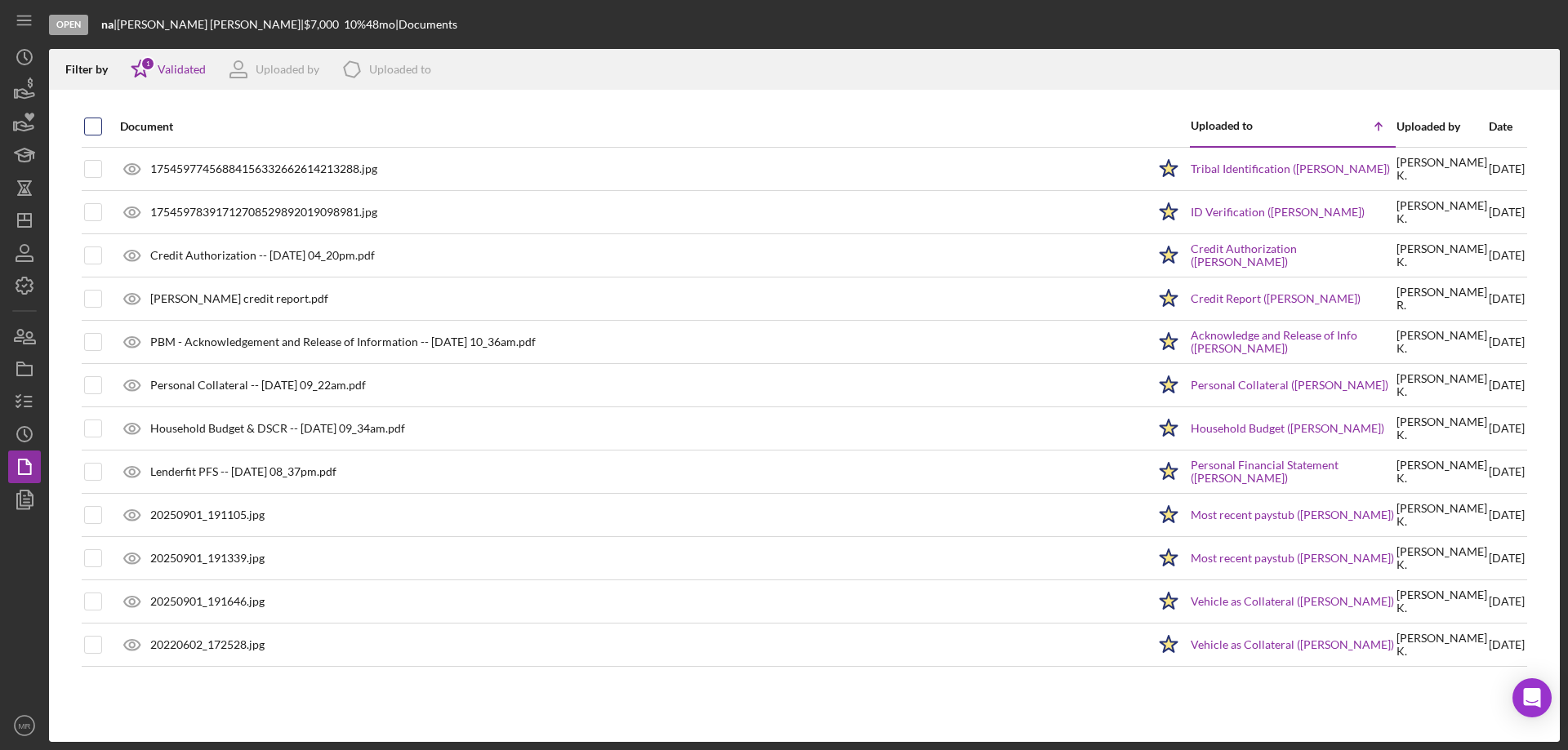
checkbox input "true"
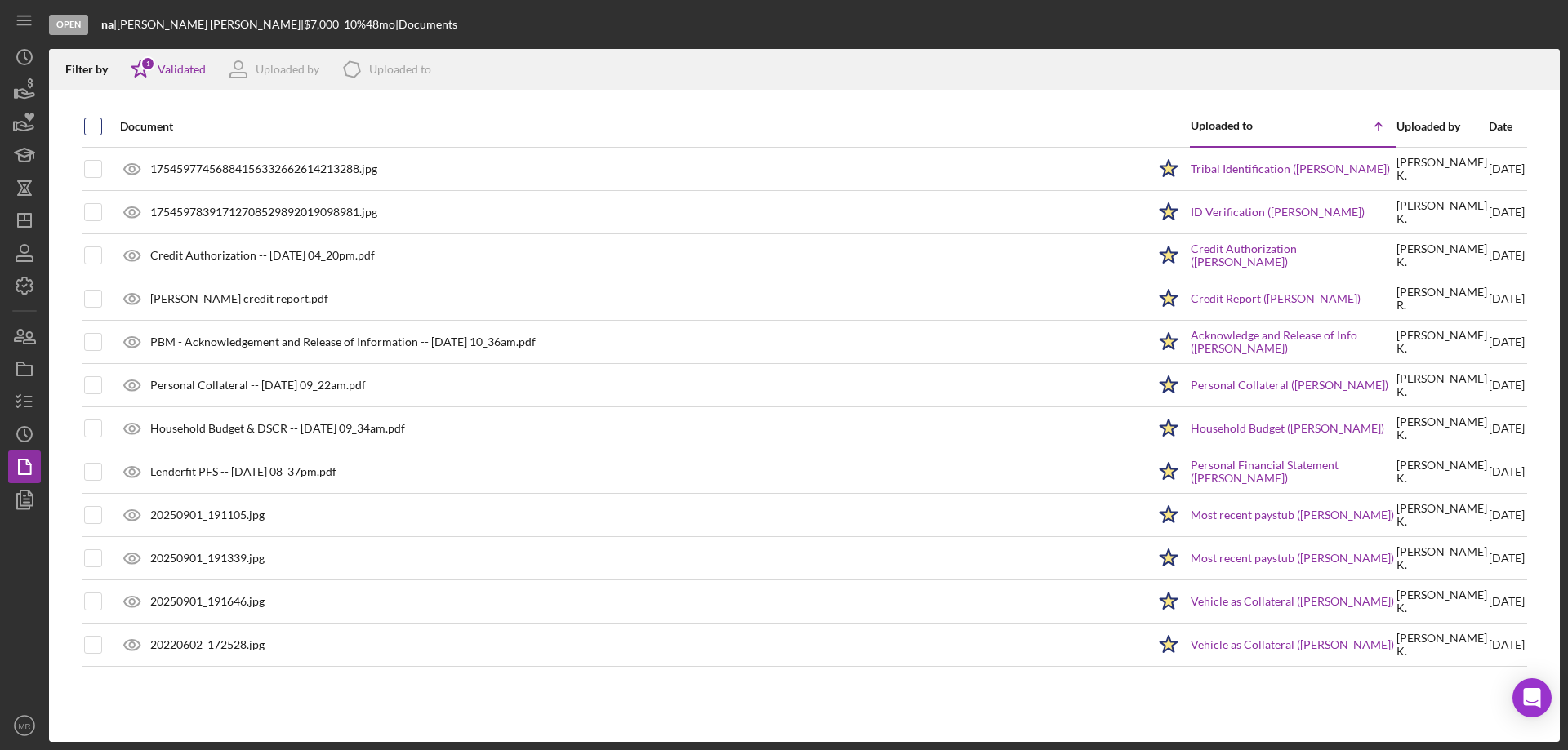
checkbox input "true"
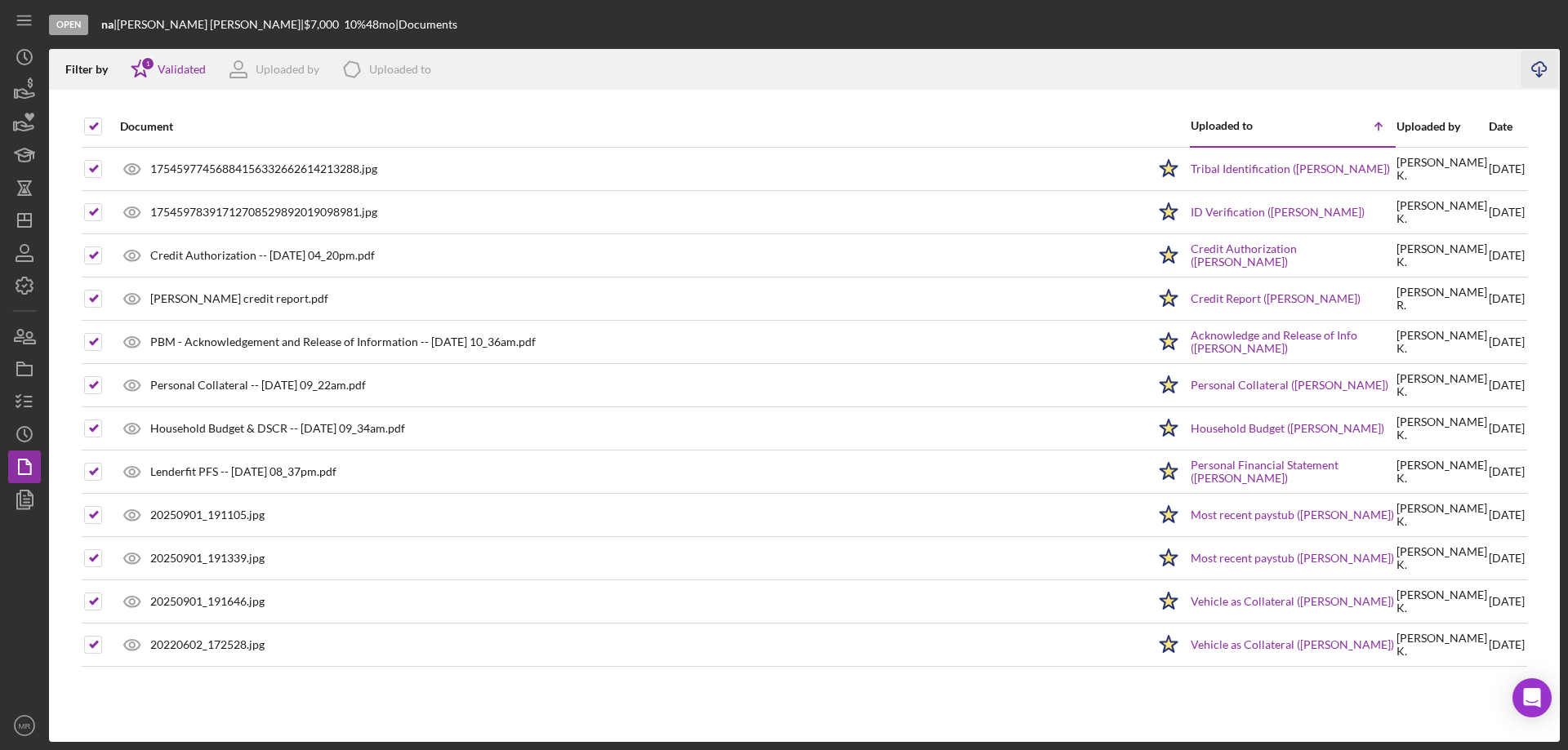
click at [1549, 70] on icon "Icon/Download" at bounding box center [1539, 70] width 37 height 37
click at [18, 341] on icon "button" at bounding box center [19, 335] width 9 height 11
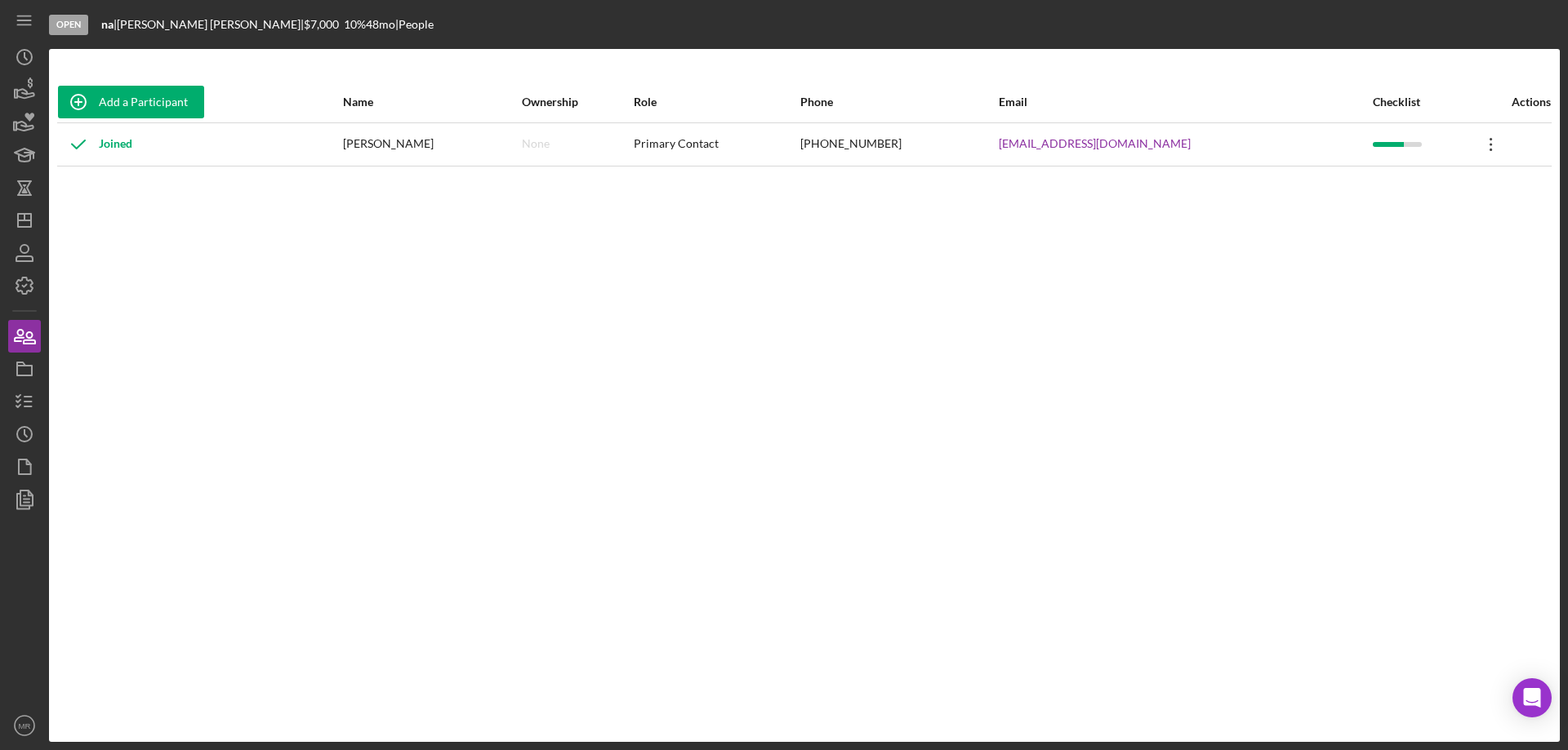
click at [1489, 145] on icon at bounding box center [1490, 145] width 2 height 13
click at [25, 398] on icon "button" at bounding box center [25, 402] width 41 height 41
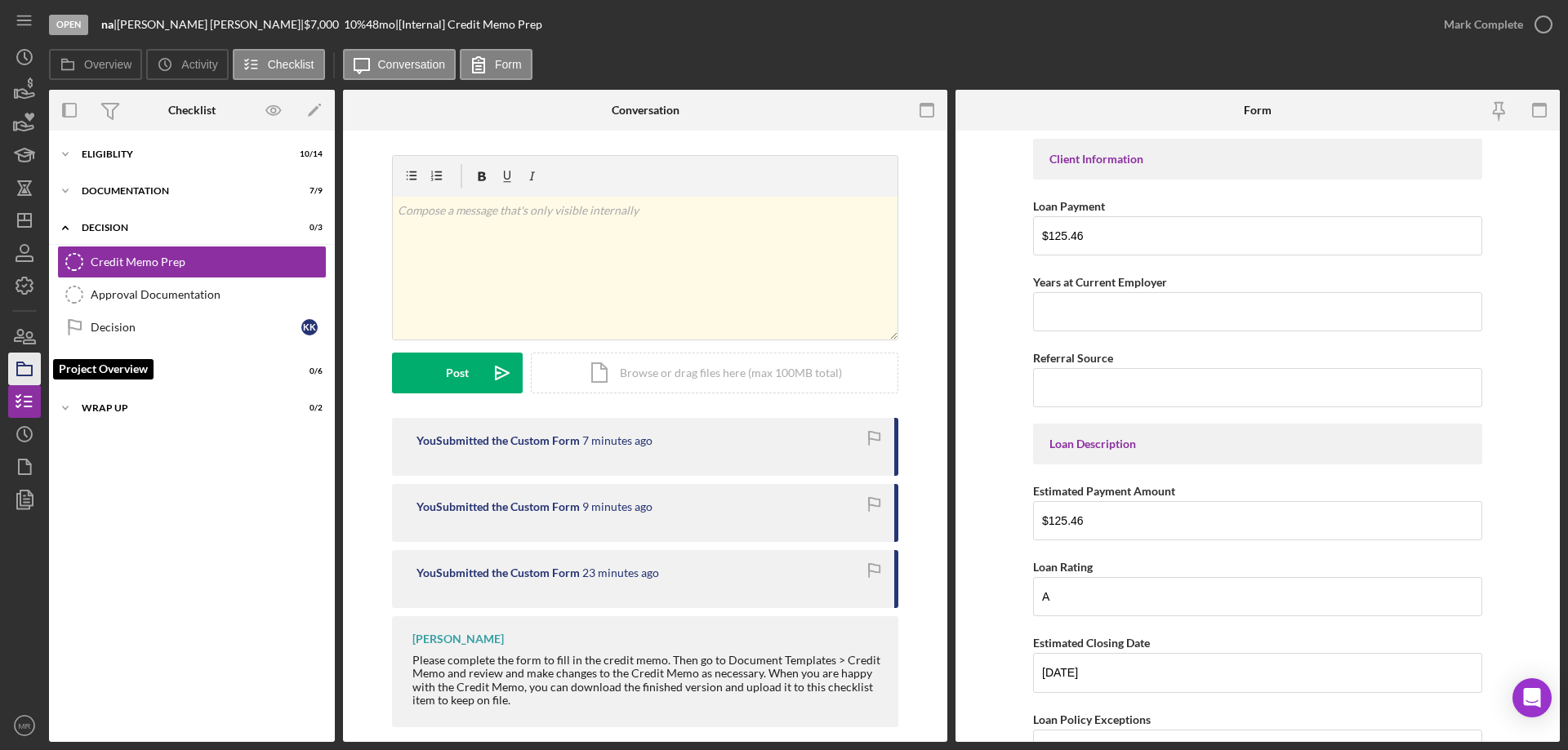
click at [24, 360] on icon "button" at bounding box center [25, 369] width 41 height 41
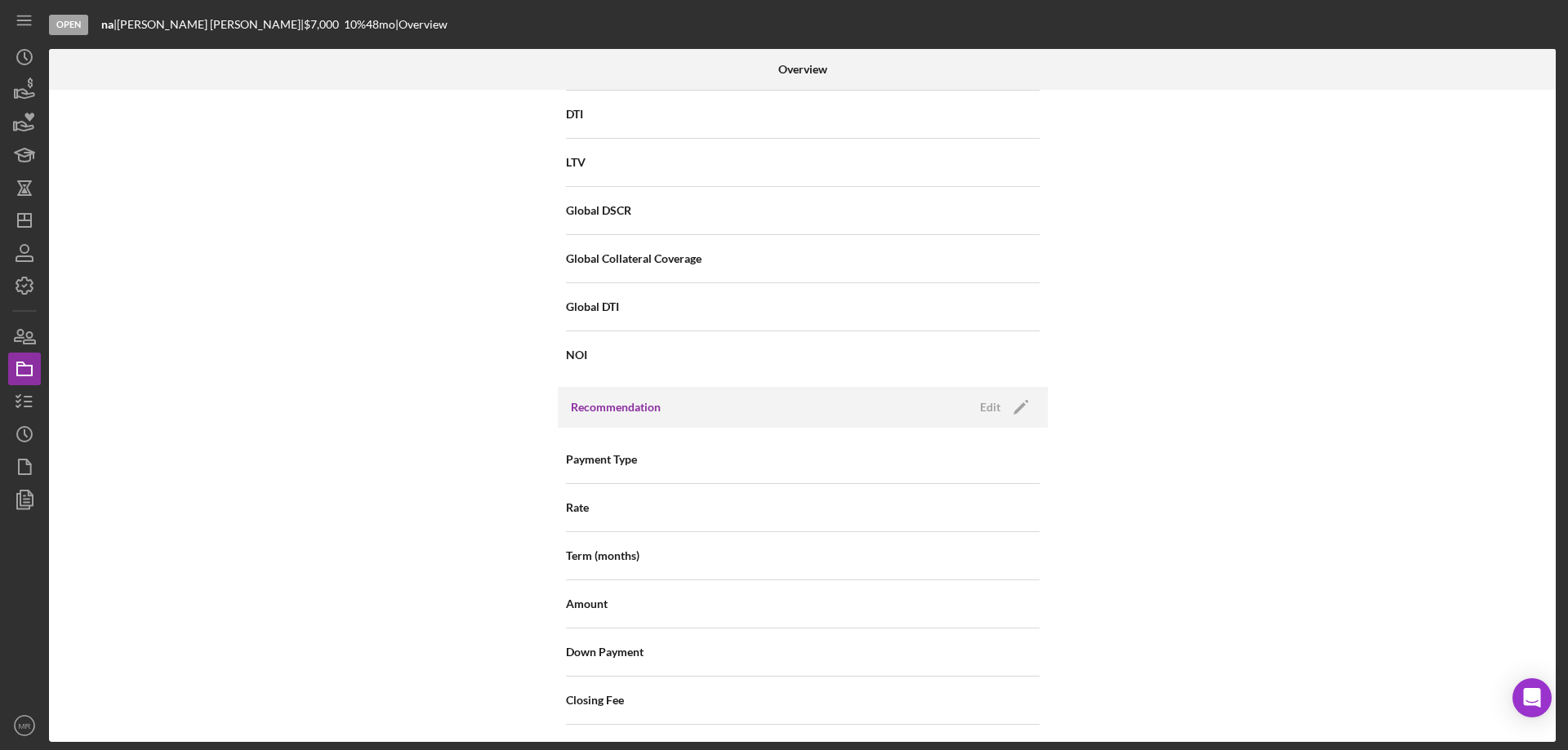
scroll to position [1305, 0]
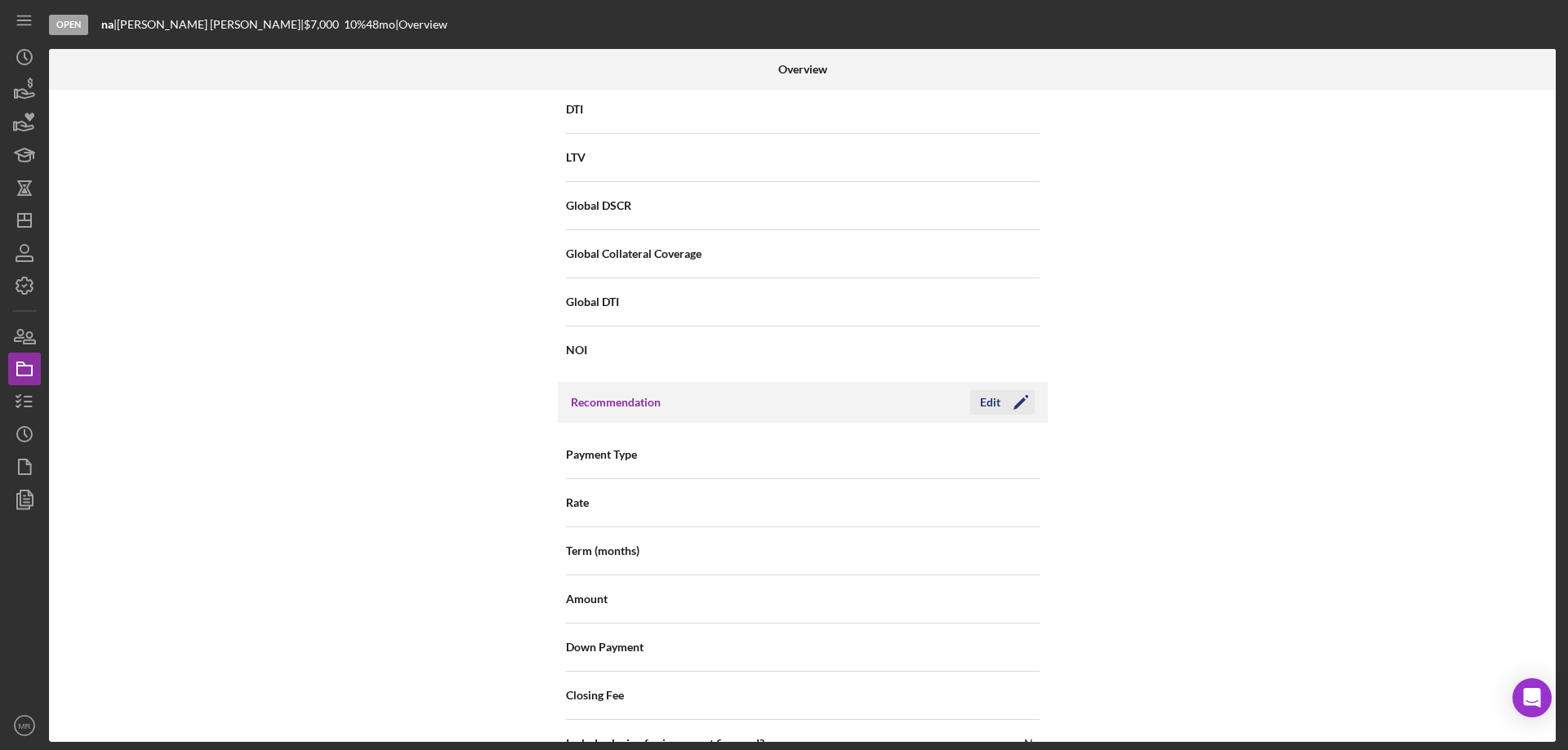
click at [1000, 394] on icon "Icon/Edit" at bounding box center [1021, 402] width 41 height 41
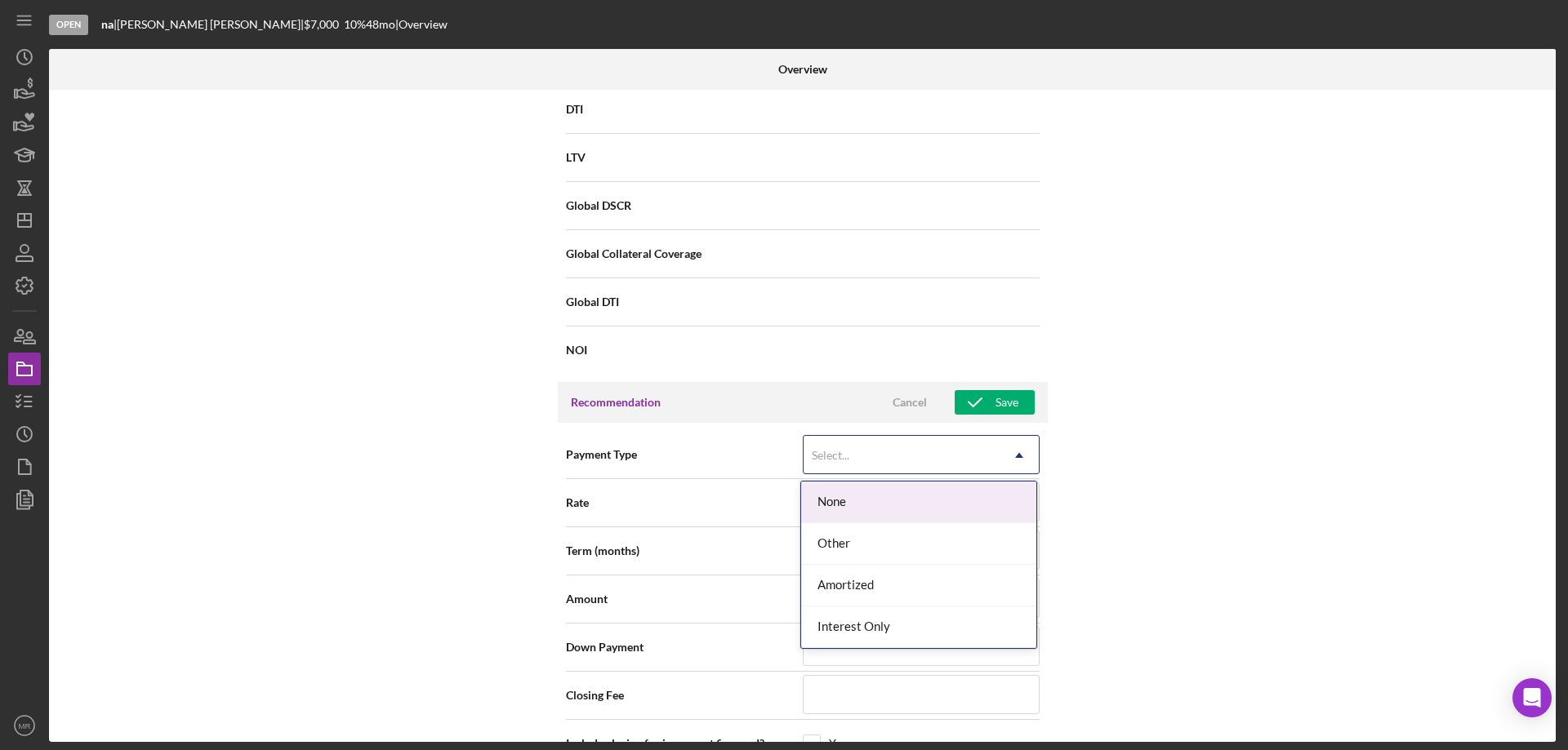
drag, startPoint x: 969, startPoint y: 444, endPoint x: 980, endPoint y: 444, distance: 11.0
click at [979, 444] on div "Select..." at bounding box center [901, 456] width 196 height 38
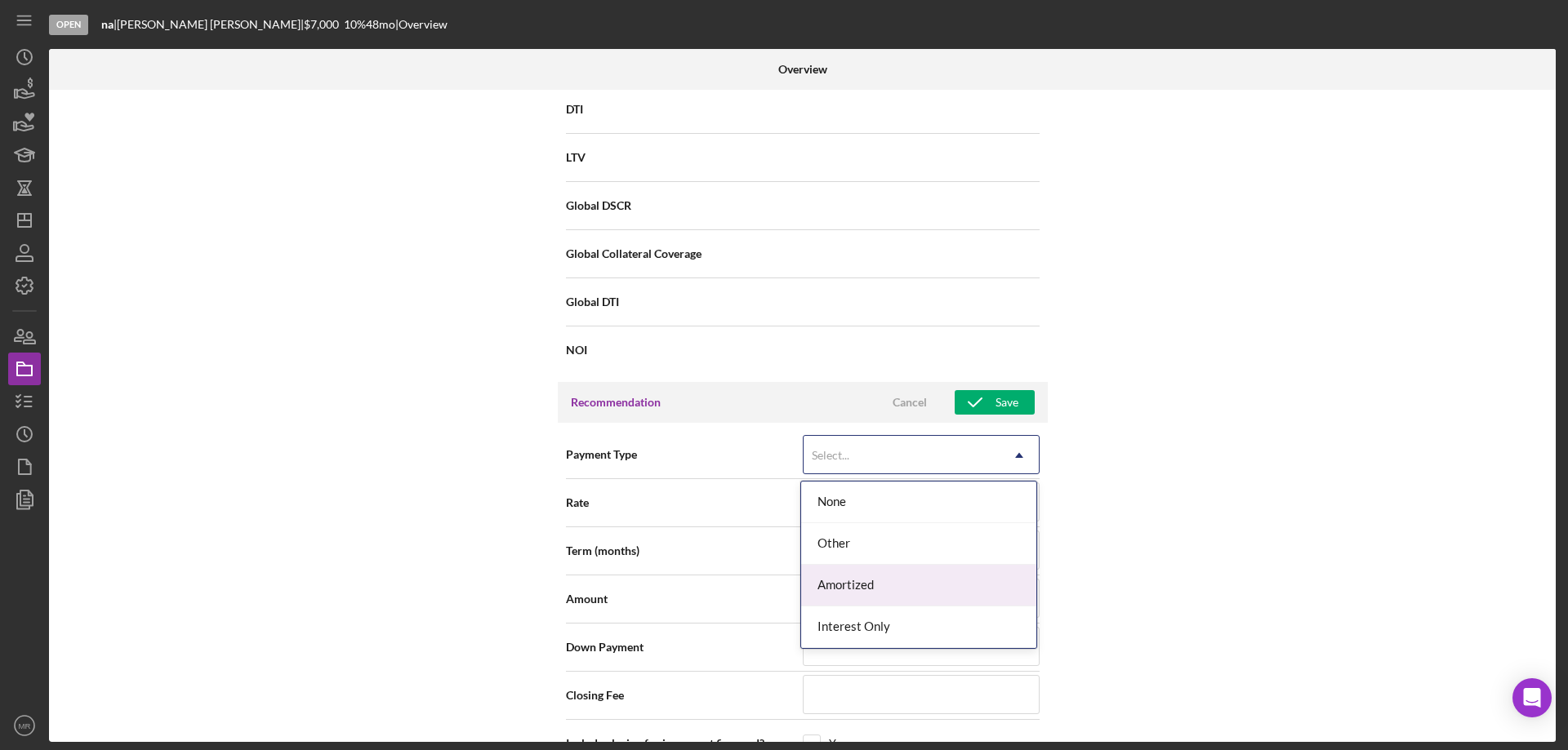
click at [949, 577] on div "Amortized" at bounding box center [918, 585] width 235 height 42
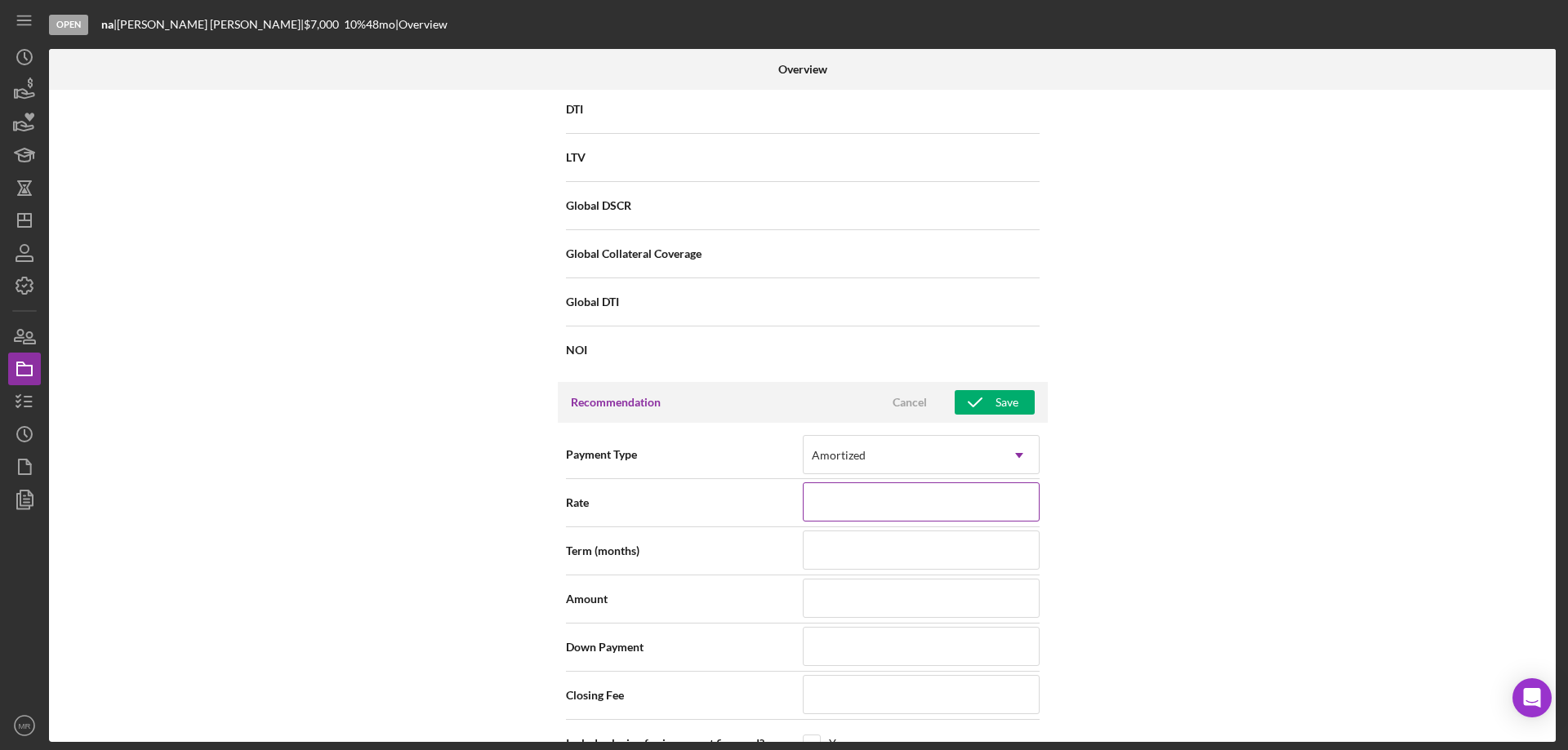
click at [888, 507] on input at bounding box center [921, 502] width 237 height 39
type input "1%"
type input "10%"
type input "10.%"
type input "10.5%"
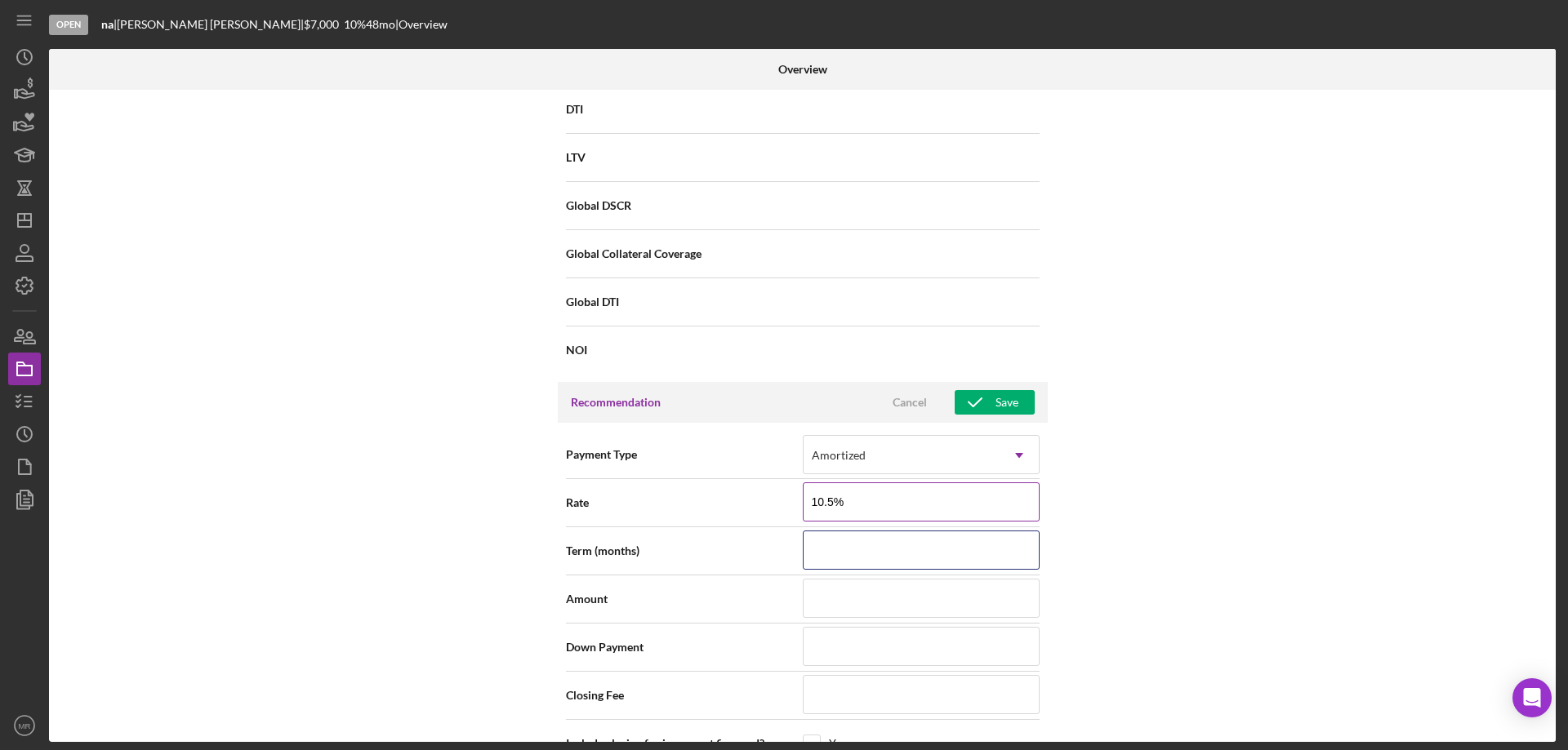
type input "10.500%"
type input "4"
type input "48"
type input "$4"
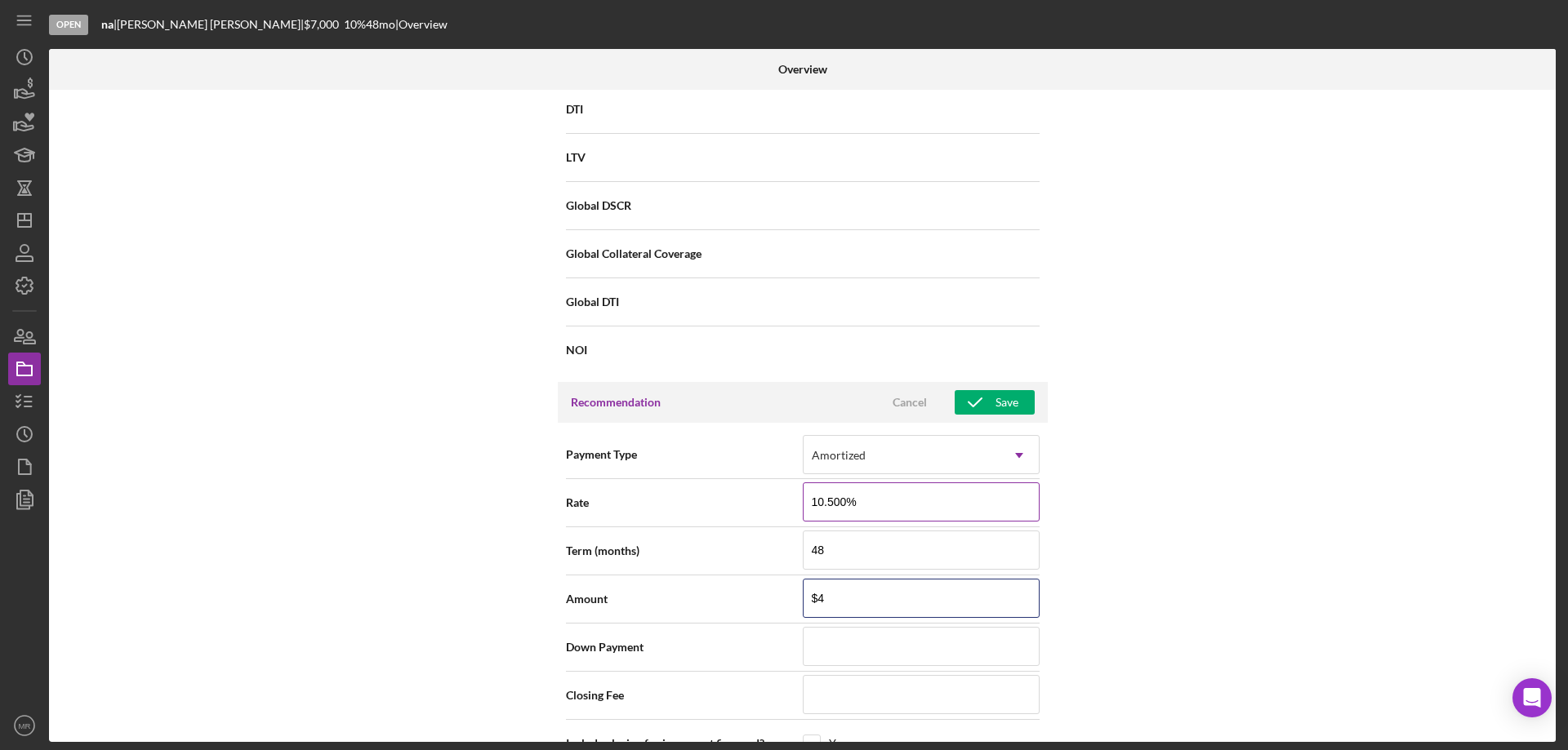
type input "$49"
type input "$490"
type input "$4,900"
type input "$0"
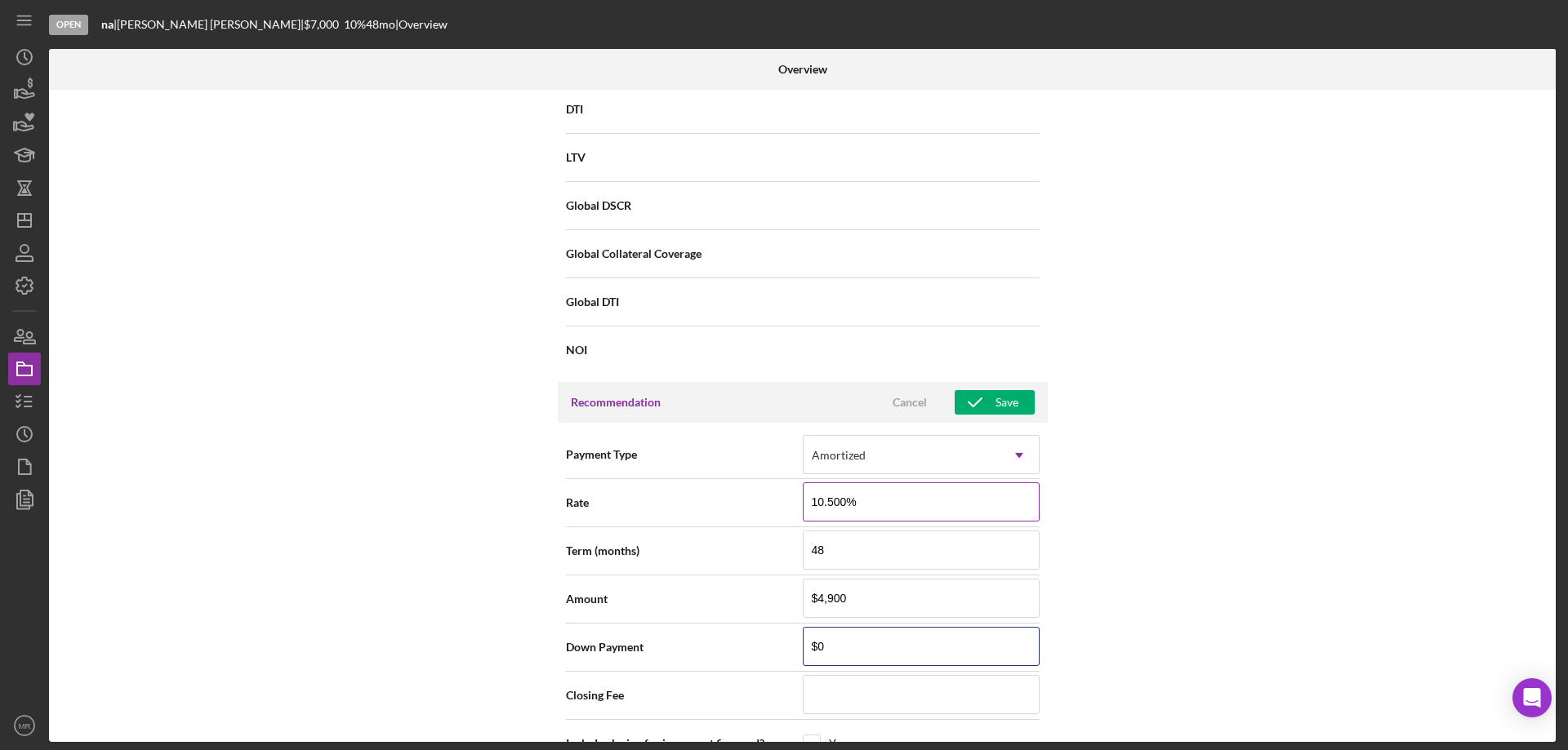
type input "$0"
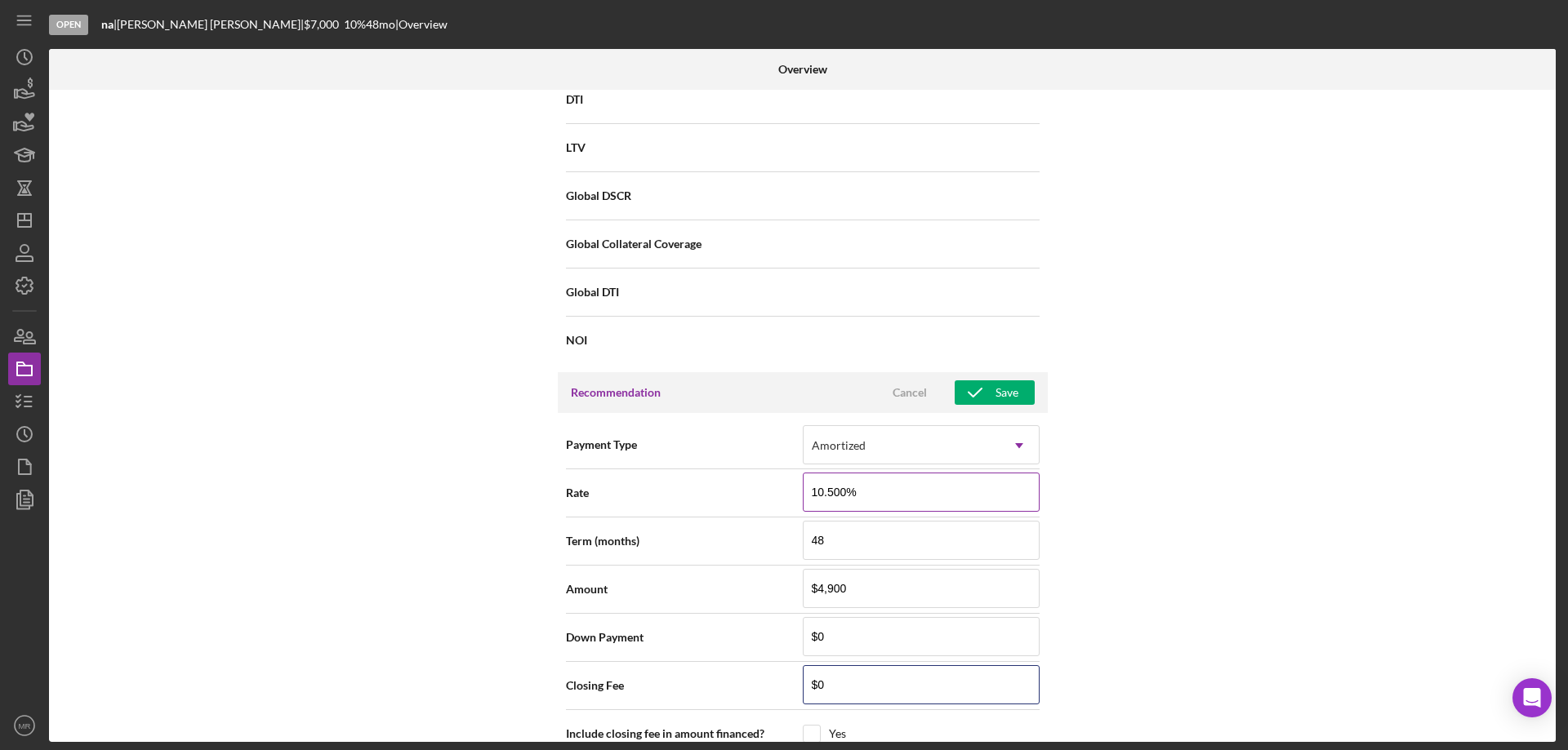
type input "$4"
type input "$49"
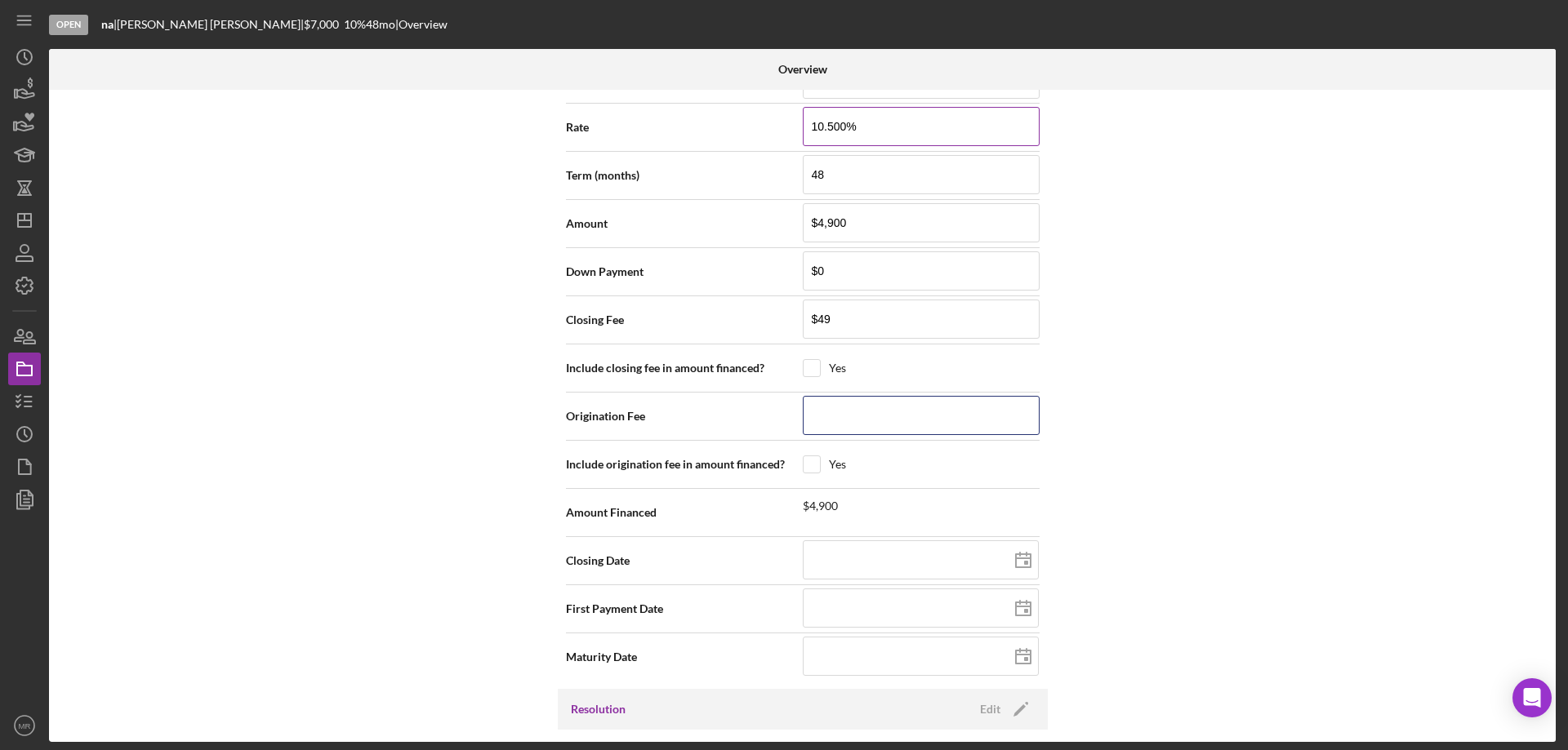
type input "$0"
type input "0m/dd/yyyy"
type input "09/dd/yyyy"
type input "09/0d/yyyy"
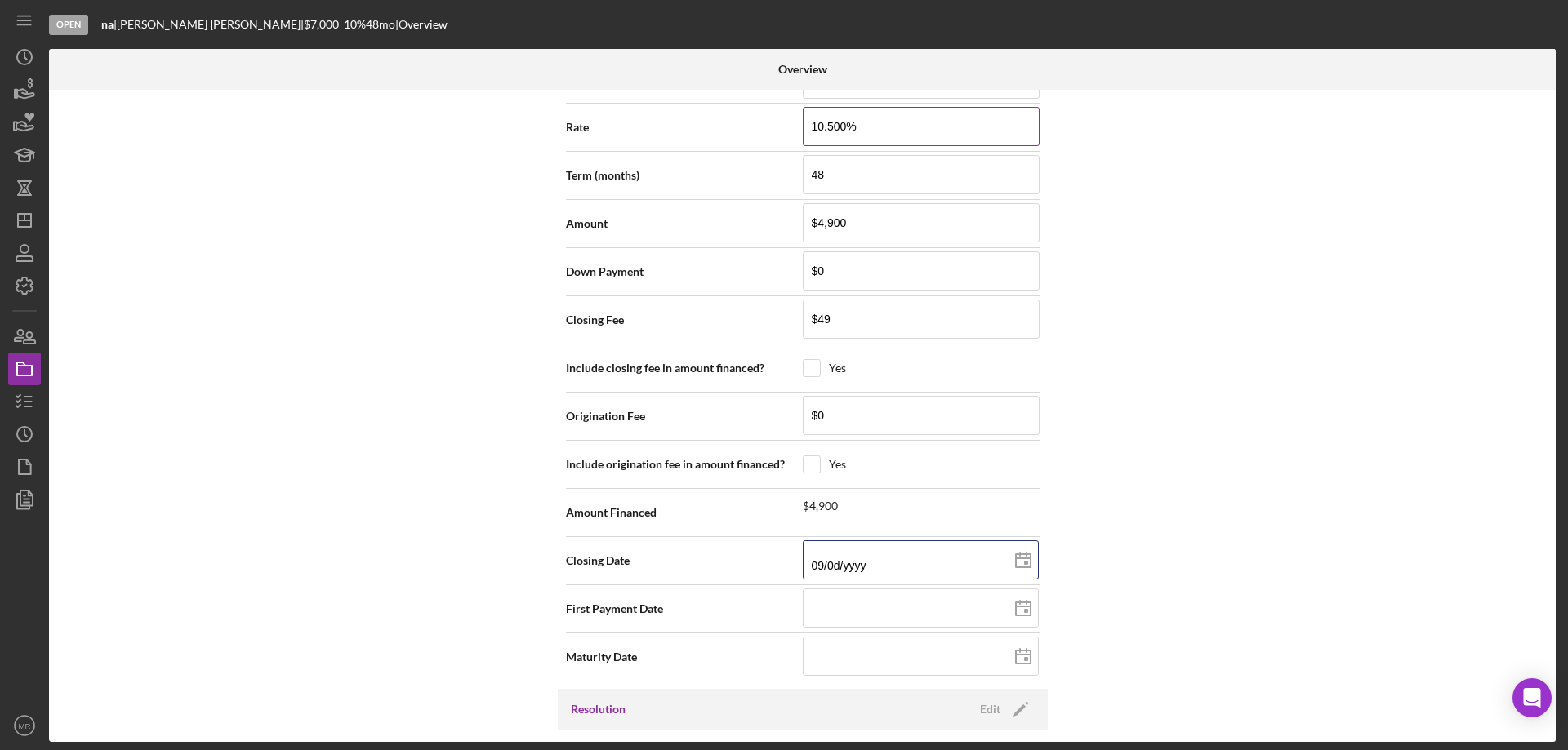
type input "09/09/yyyy"
type input "09/09/2yyy"
type input "09/09/20yy"
type input "09/09/202y"
type input "09/09/2025"
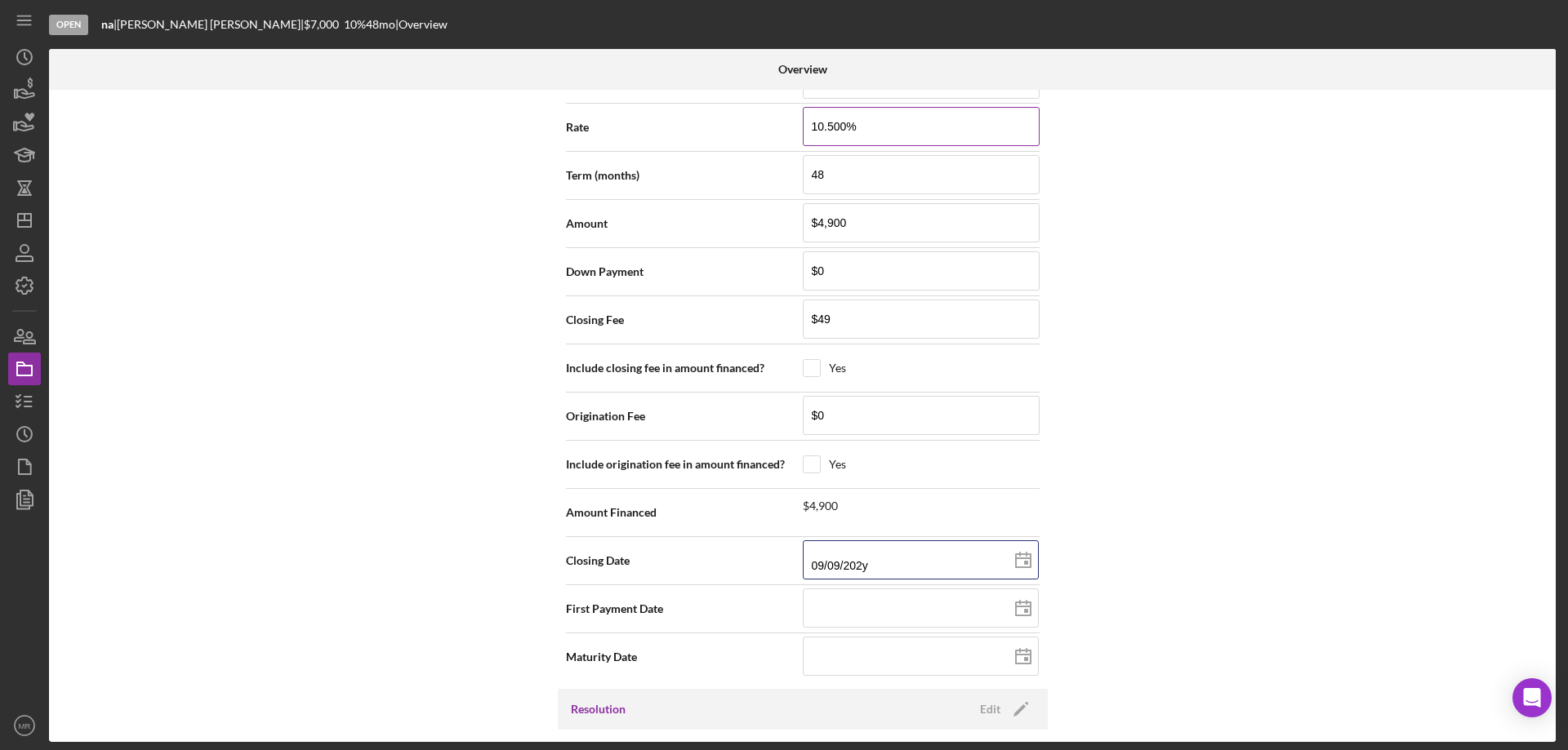
type input "2025-09-09"
type input "09/09/2025"
type input "2025-01-09"
type input "01/09/2025"
type input "2025-11-09"
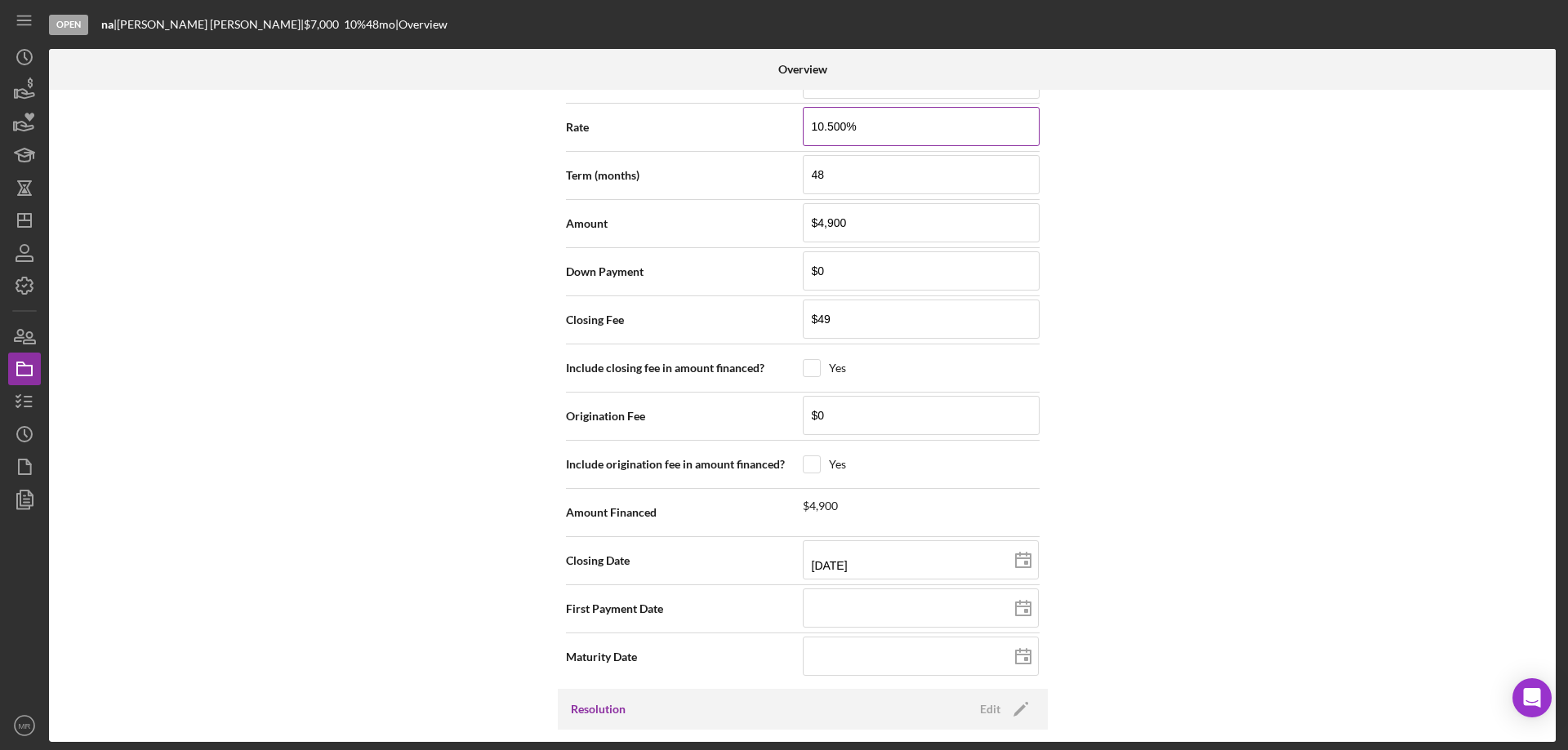
type input "11/09/2025"
click at [911, 542] on label at bounding box center [925, 544] width 227 height 7
click at [911, 542] on input at bounding box center [921, 559] width 236 height 39
click at [883, 625] on input at bounding box center [921, 608] width 236 height 39
click at [849, 653] on input at bounding box center [921, 656] width 236 height 39
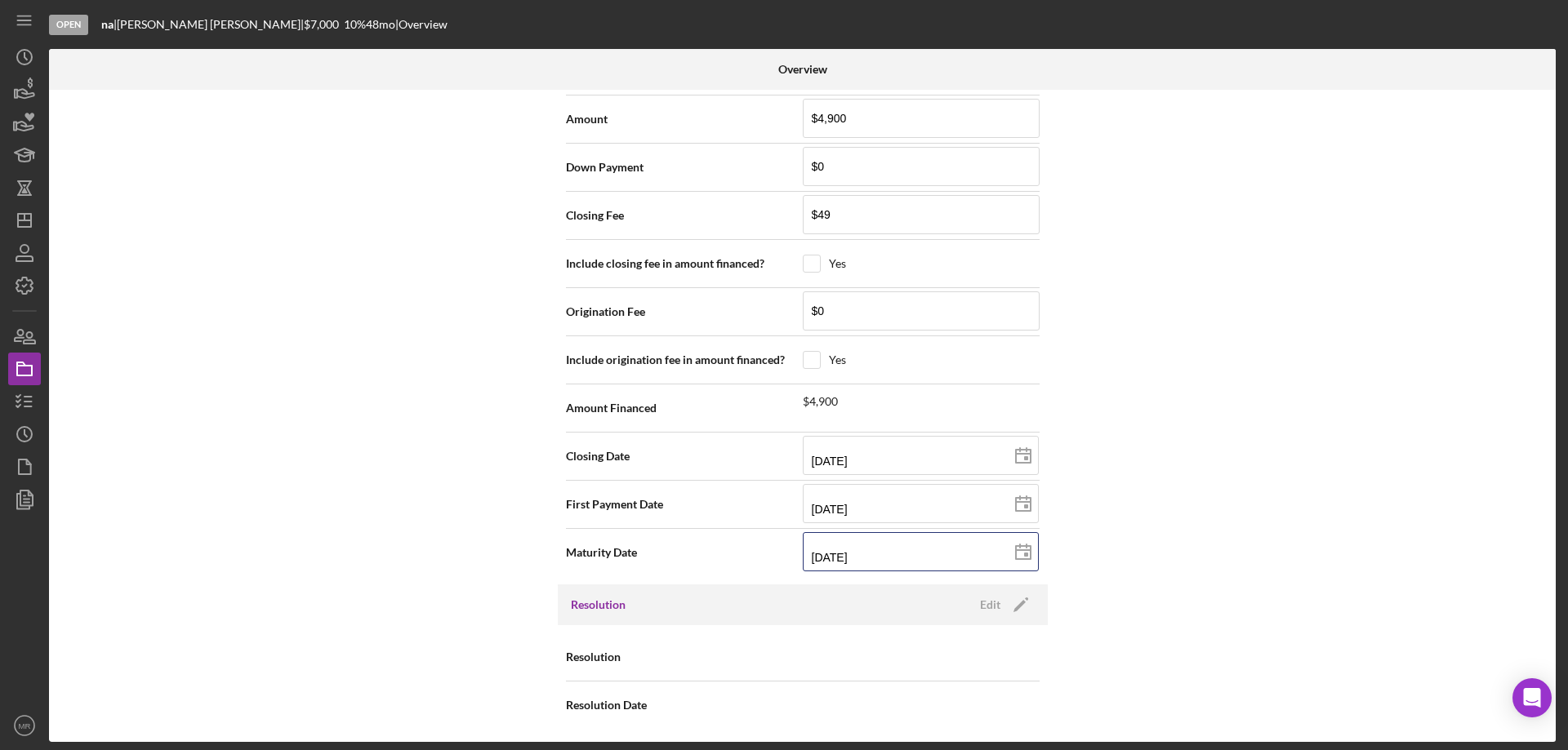
scroll to position [1789, 0]
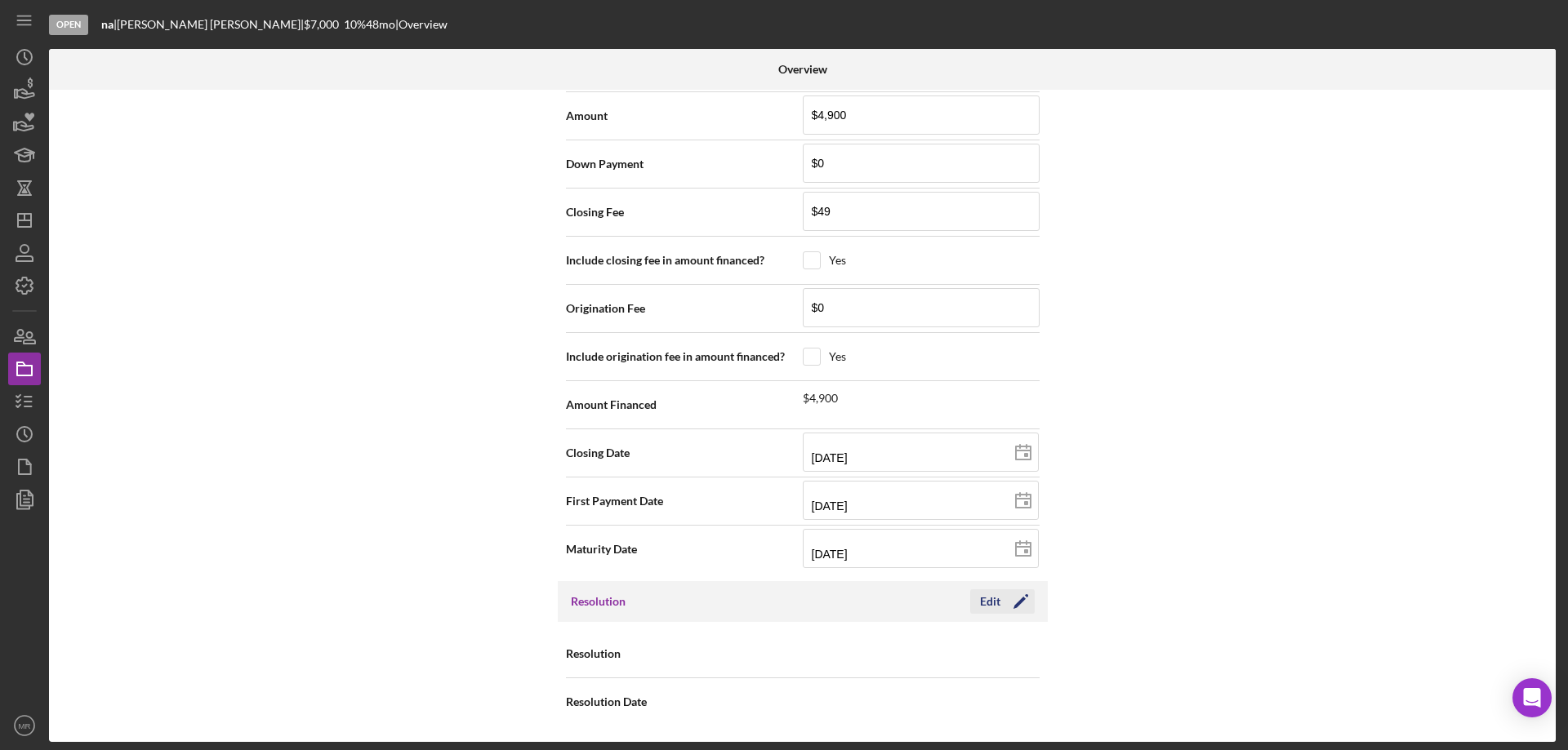
click at [1000, 602] on icon "Icon/Edit" at bounding box center [1021, 601] width 41 height 41
click at [974, 656] on div "Select..." at bounding box center [901, 654] width 196 height 38
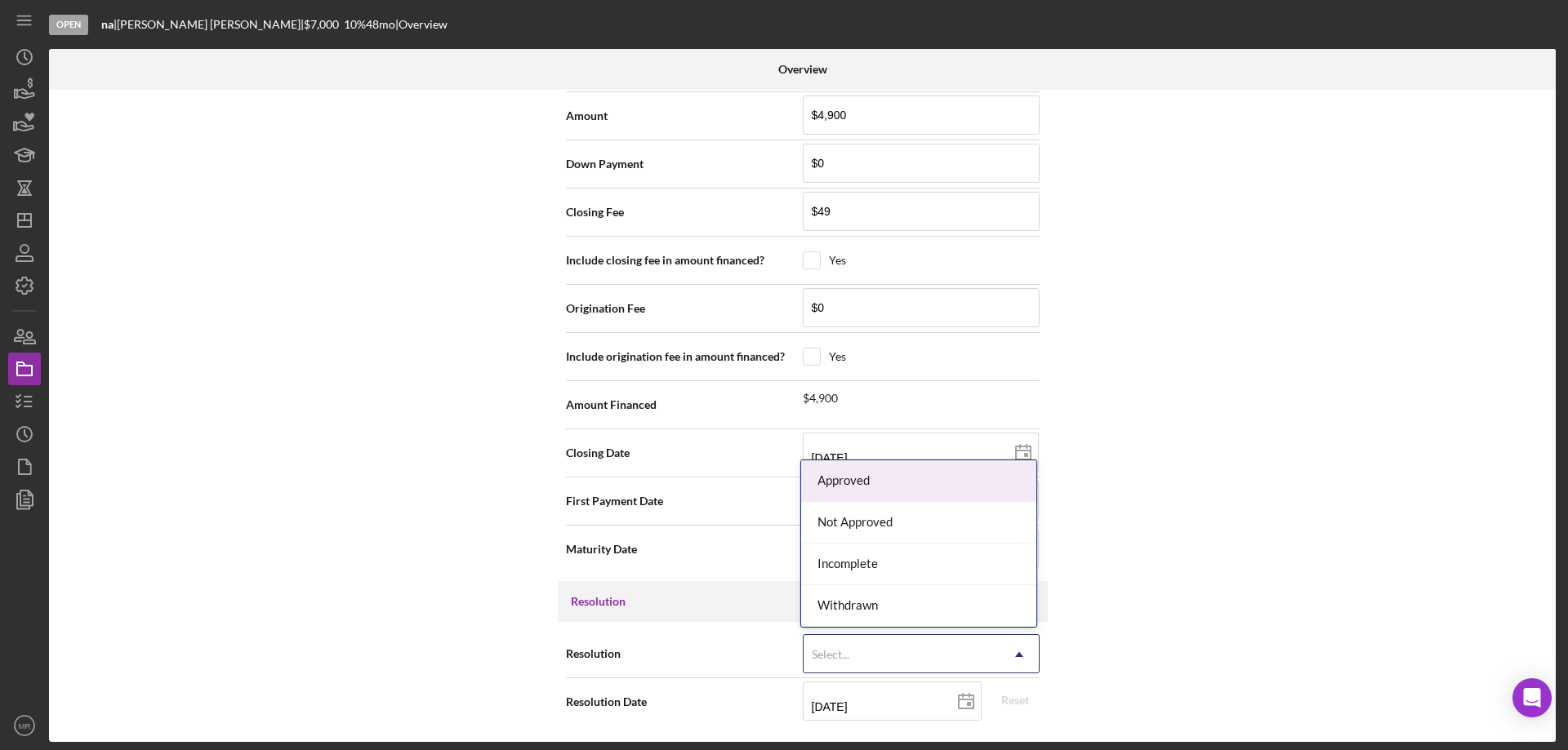
drag, startPoint x: 898, startPoint y: 474, endPoint x: 1088, endPoint y: 535, distance: 199.6
click at [898, 474] on div "Approved" at bounding box center [918, 481] width 235 height 42
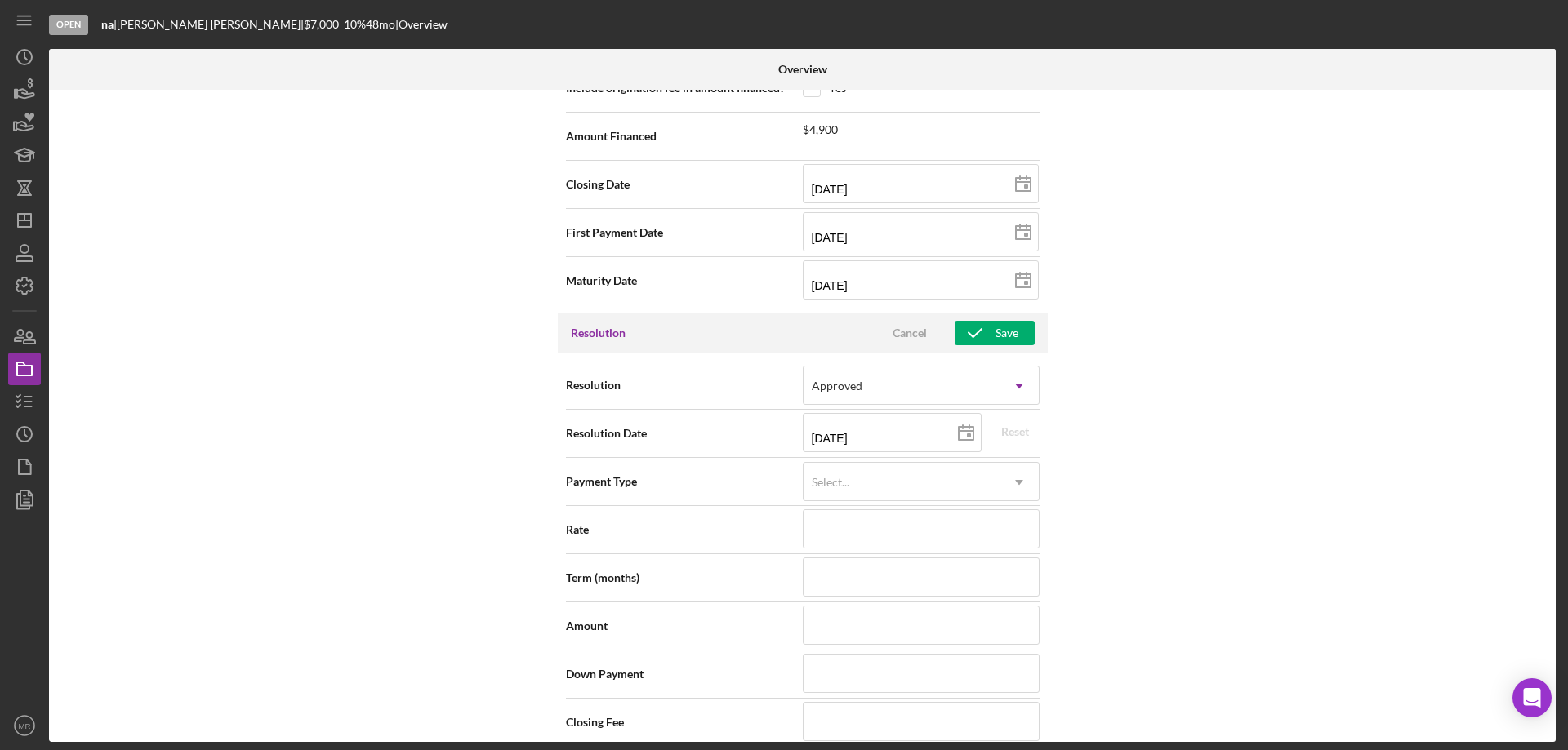
scroll to position [2115, 0]
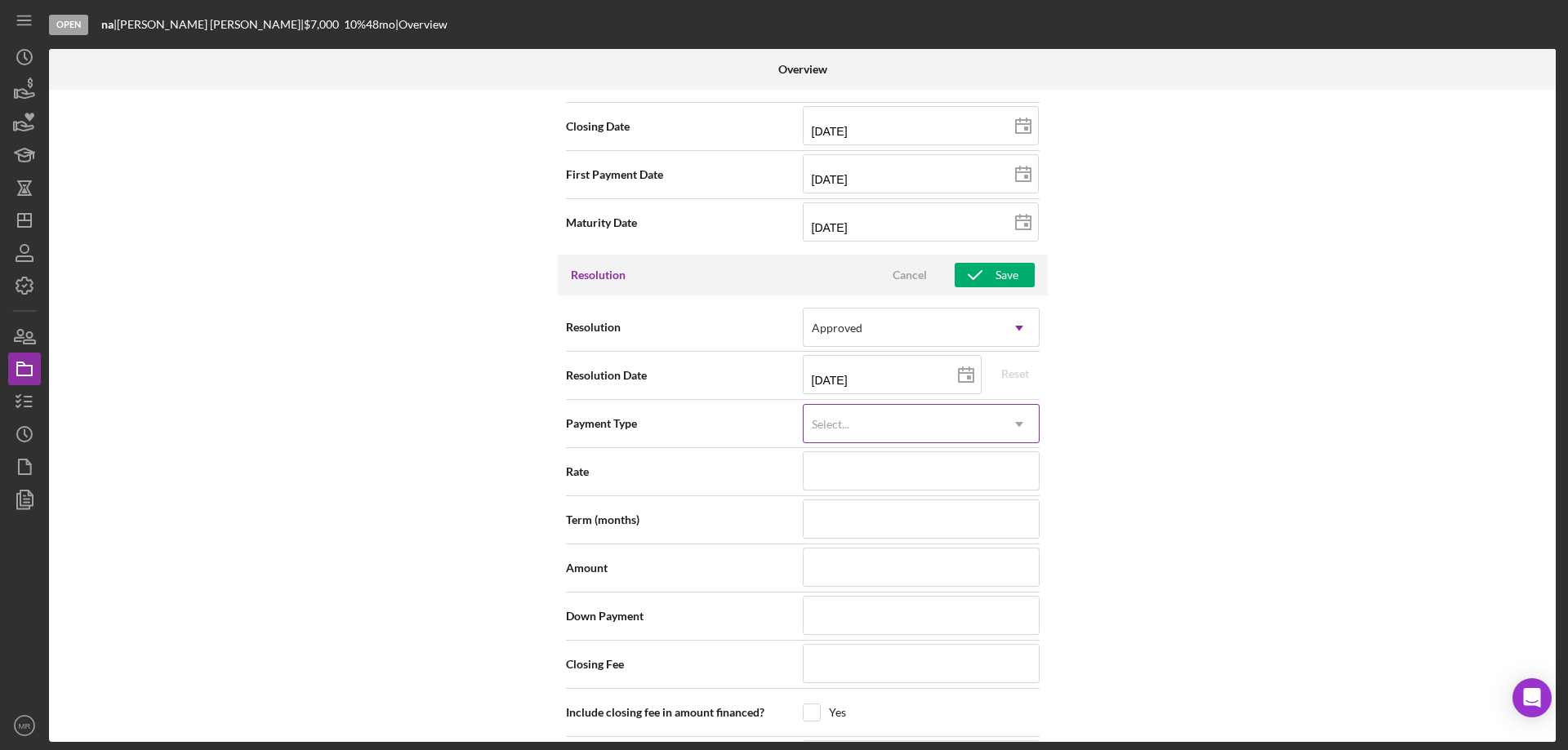
click at [953, 426] on div "Select..." at bounding box center [901, 424] width 196 height 38
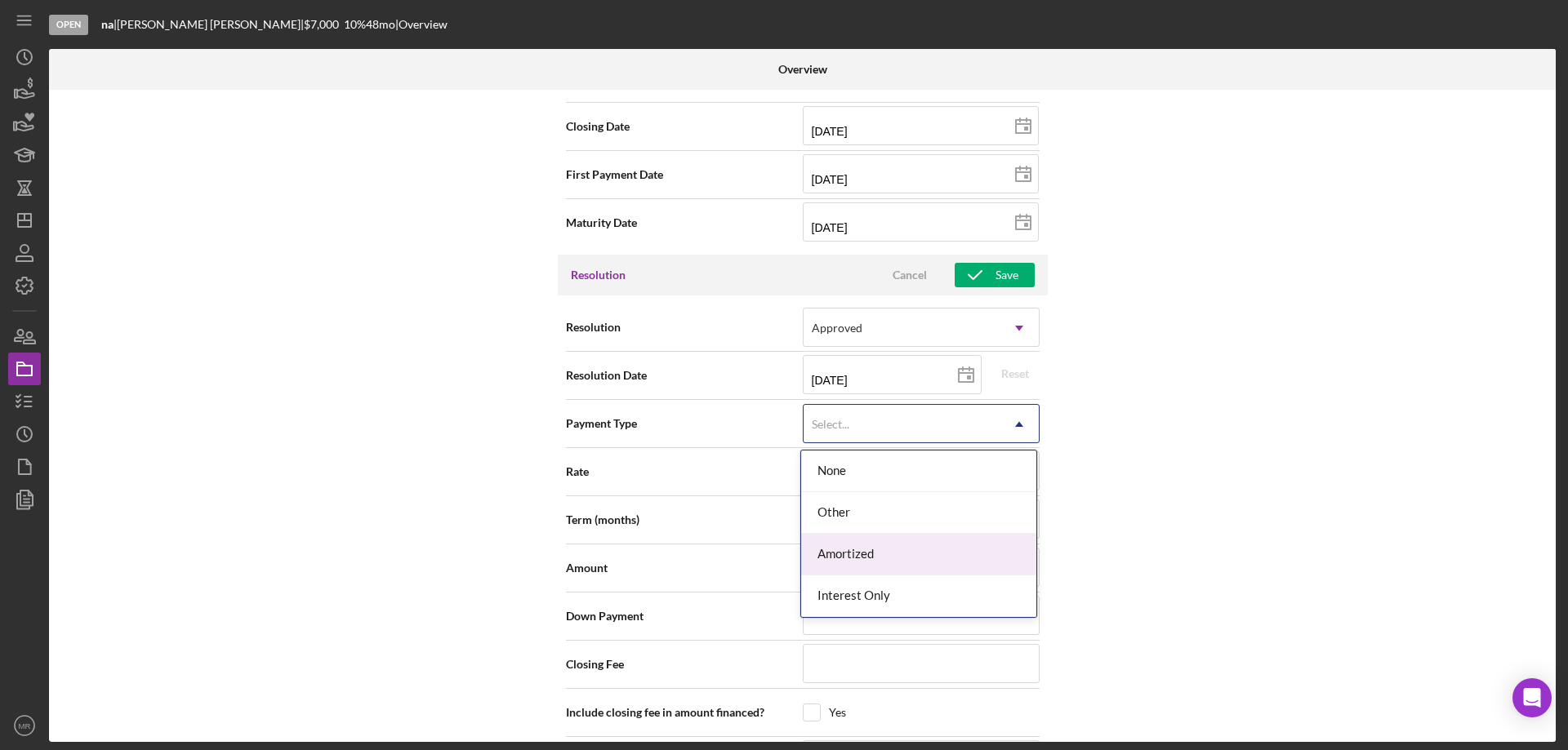
click at [921, 546] on div "Amortized" at bounding box center [918, 554] width 235 height 42
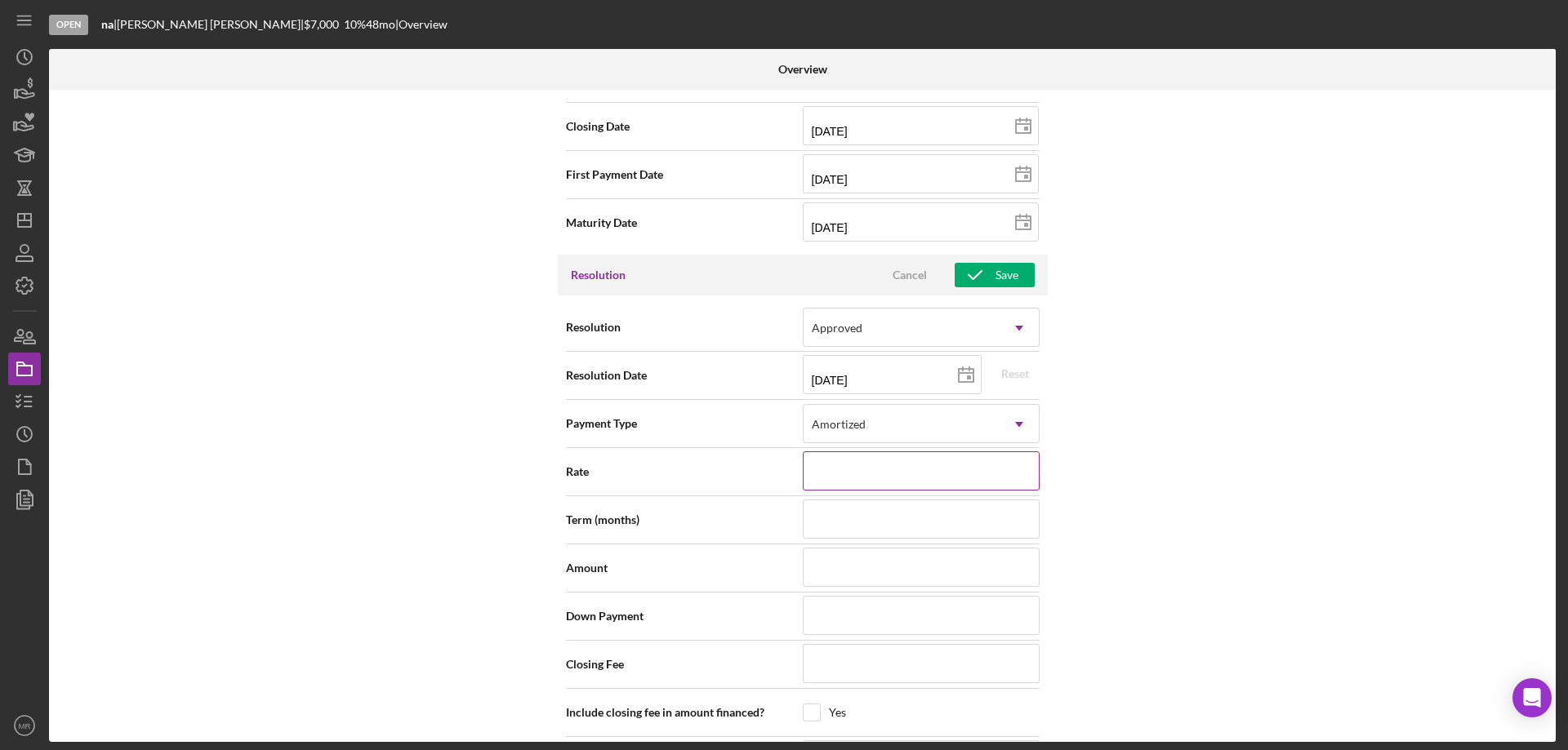
drag, startPoint x: 915, startPoint y: 477, endPoint x: 938, endPoint y: 483, distance: 23.8
click at [915, 477] on input at bounding box center [921, 471] width 237 height 39
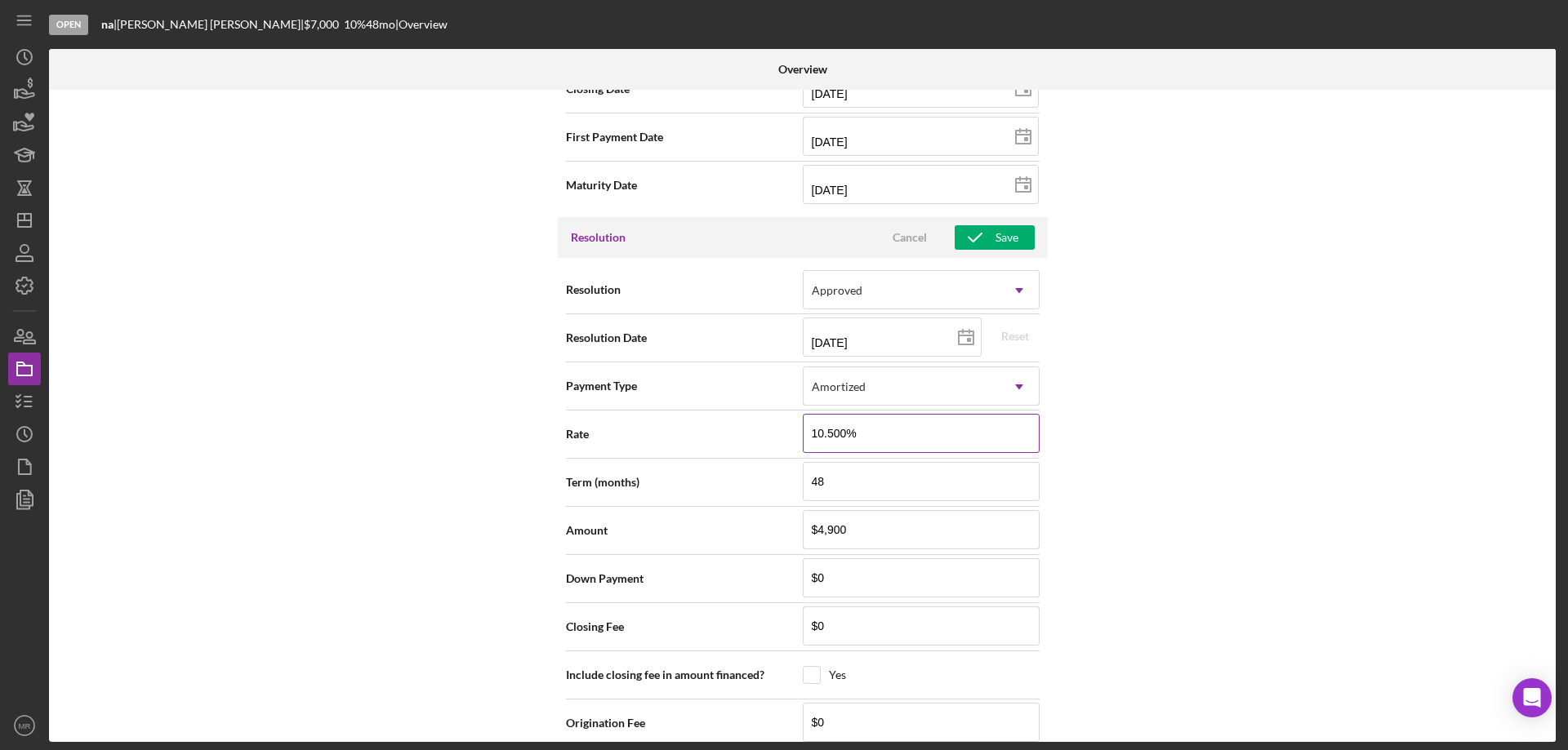
scroll to position [2414, 0]
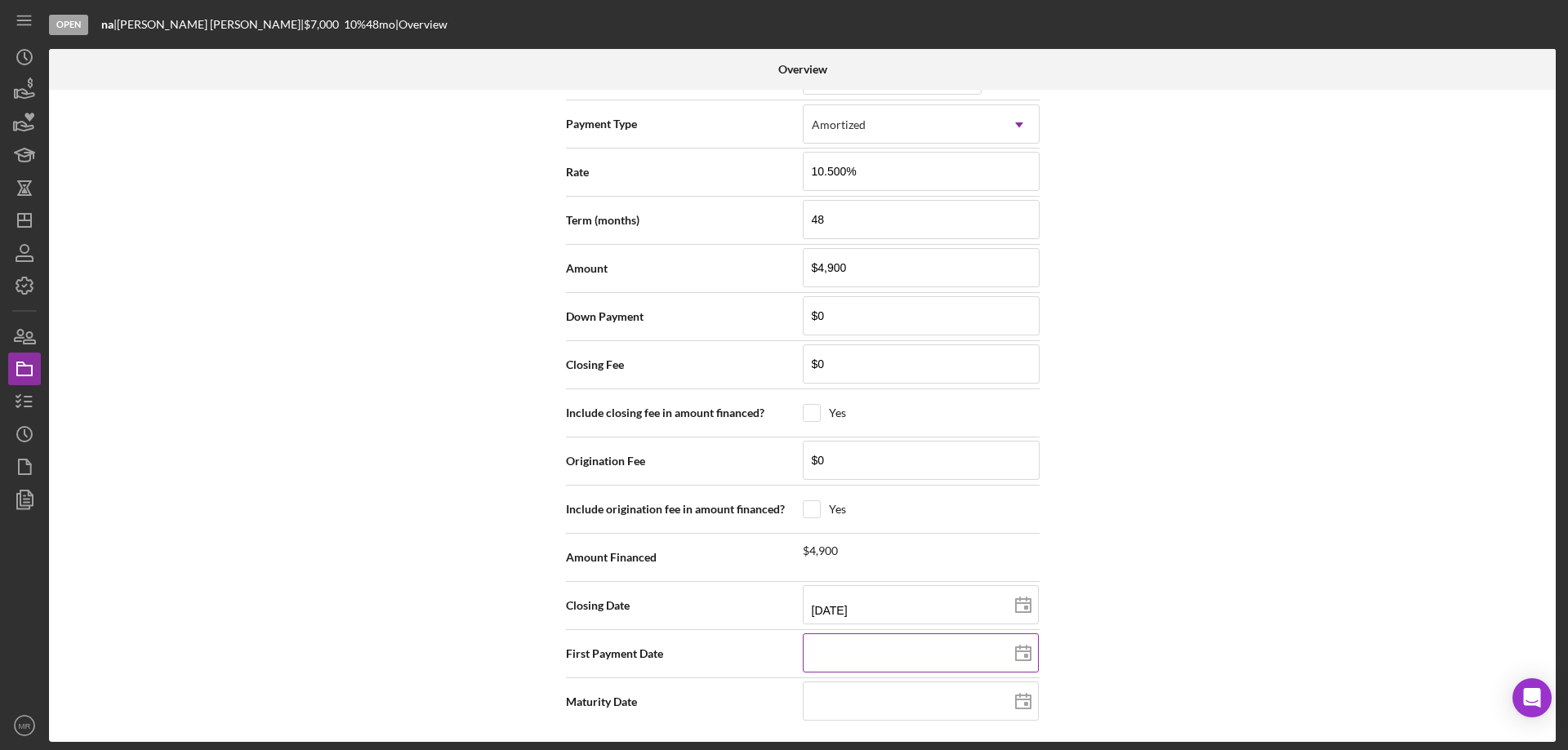
click at [844, 654] on input at bounding box center [921, 653] width 236 height 39
click at [846, 701] on input at bounding box center [921, 701] width 236 height 39
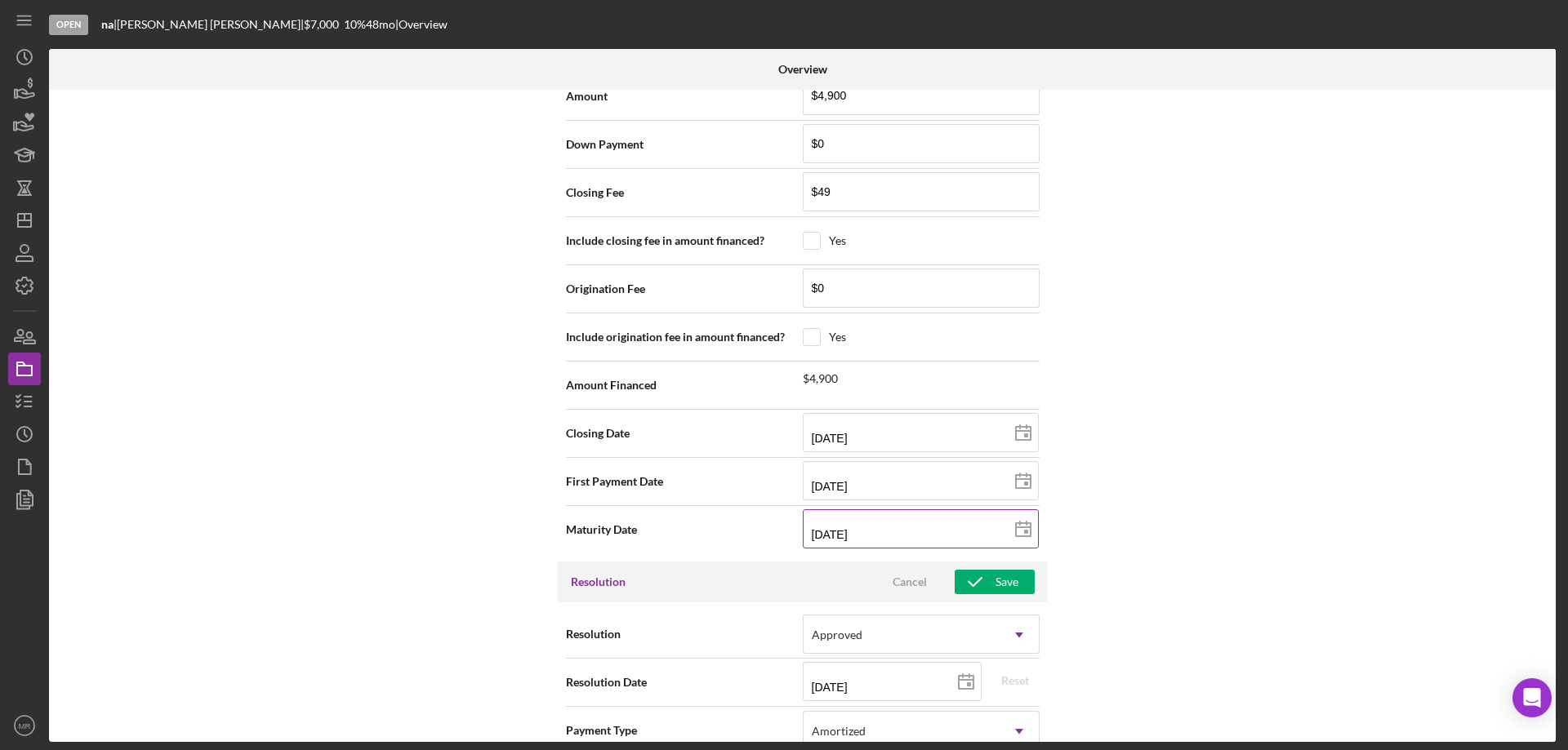
scroll to position [1844, 0]
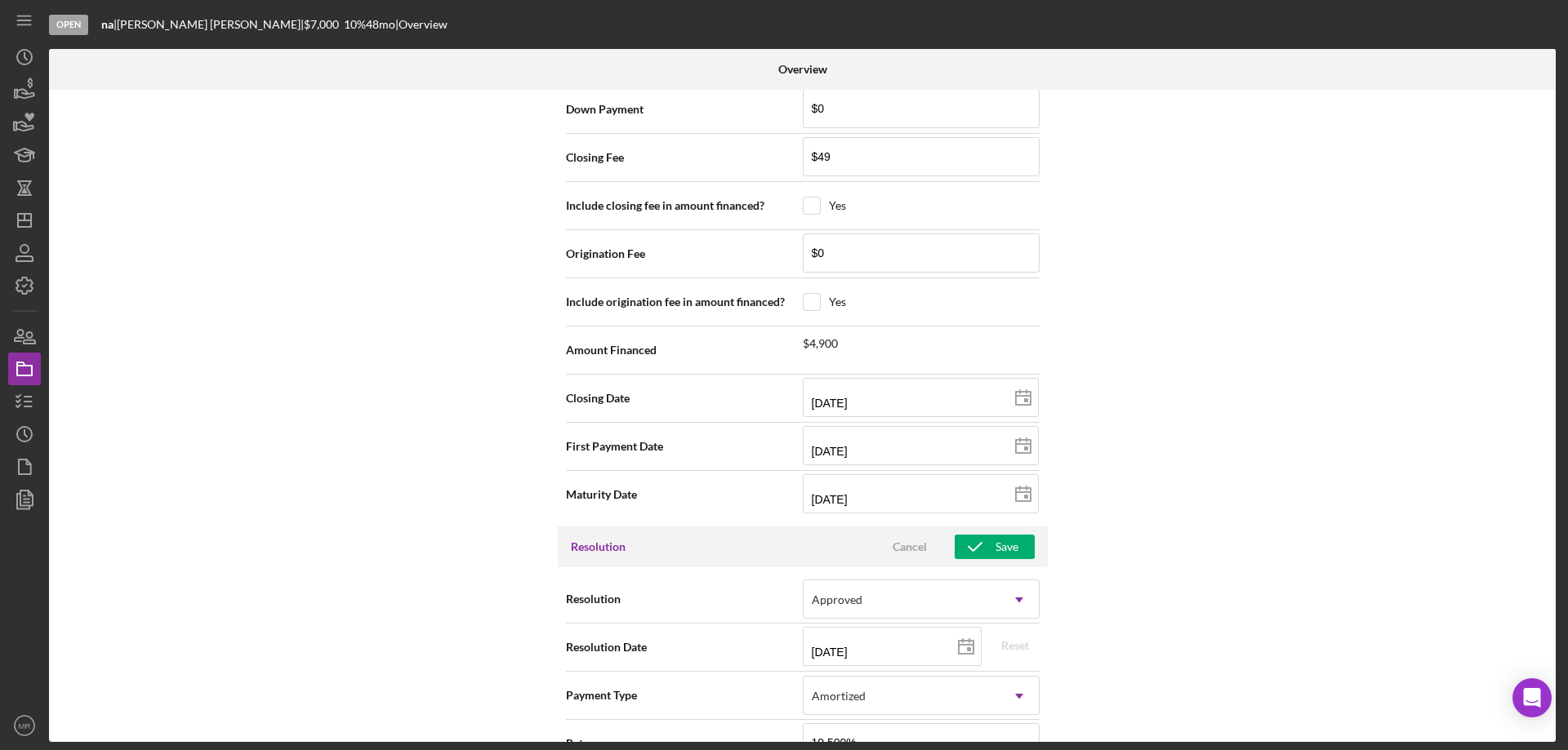
drag, startPoint x: 985, startPoint y: 539, endPoint x: 1192, endPoint y: 561, distance: 208.2
click at [991, 541] on button "Save" at bounding box center [994, 546] width 80 height 25
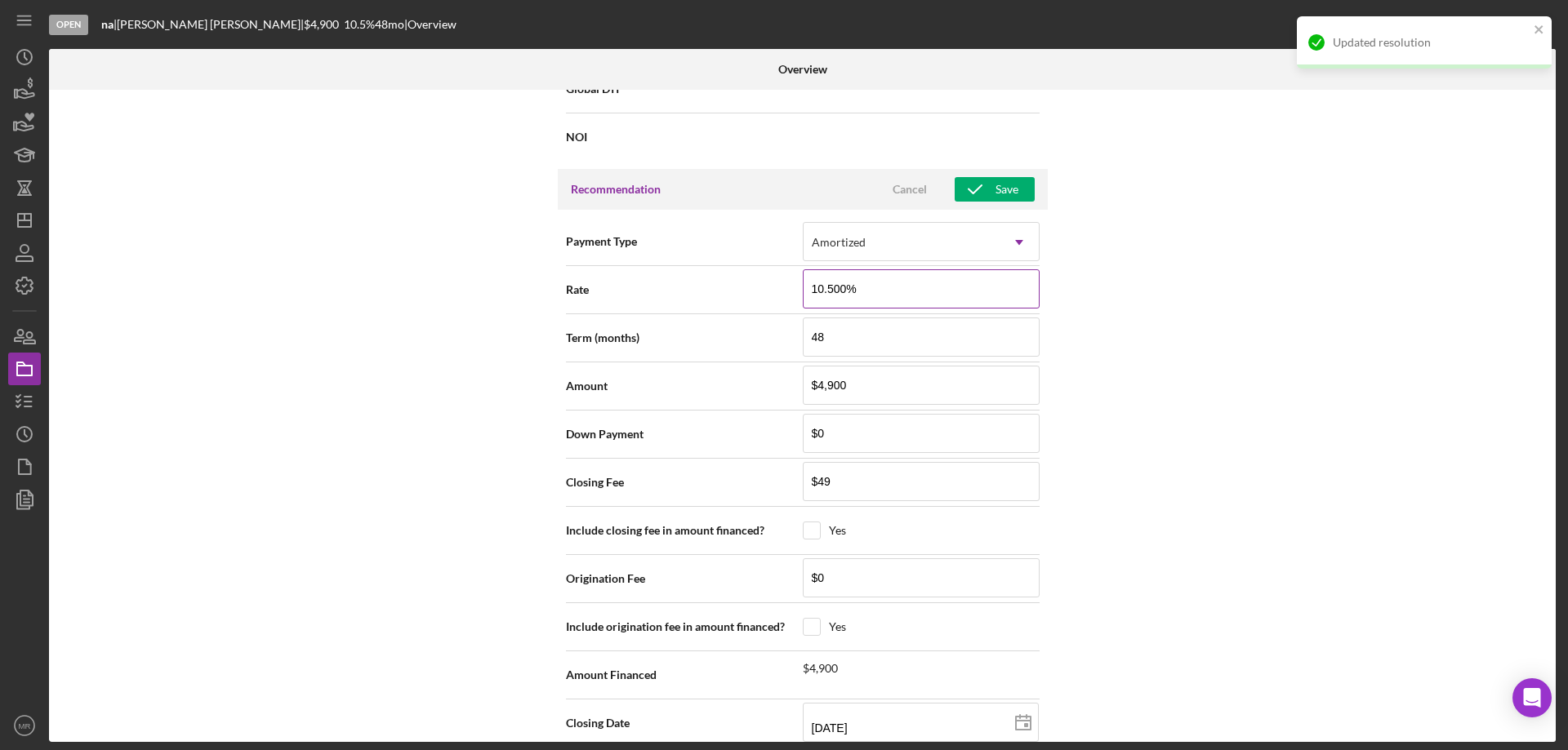
scroll to position [1517, 0]
click at [1007, 186] on div "Save" at bounding box center [1007, 191] width 23 height 25
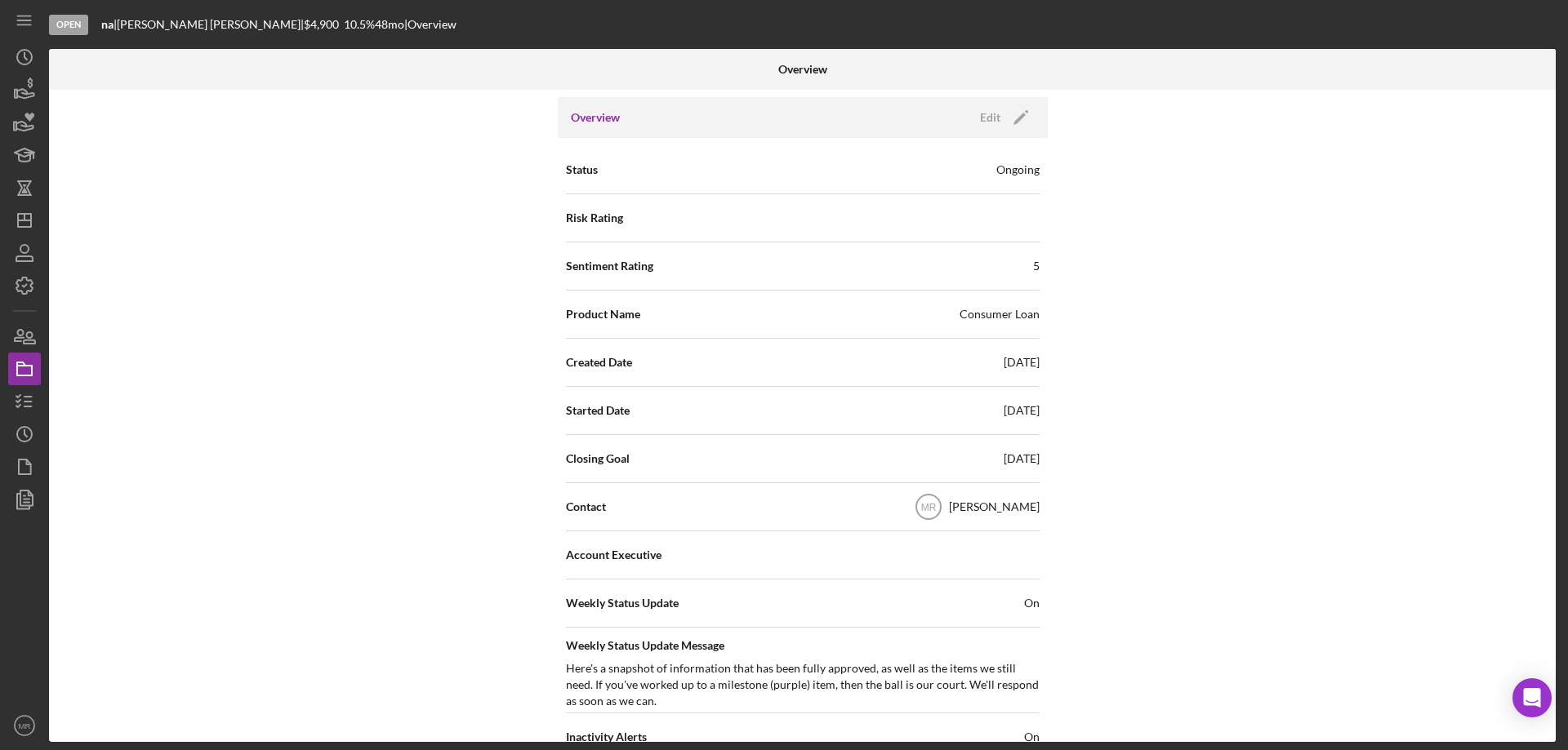
scroll to position [0, 0]
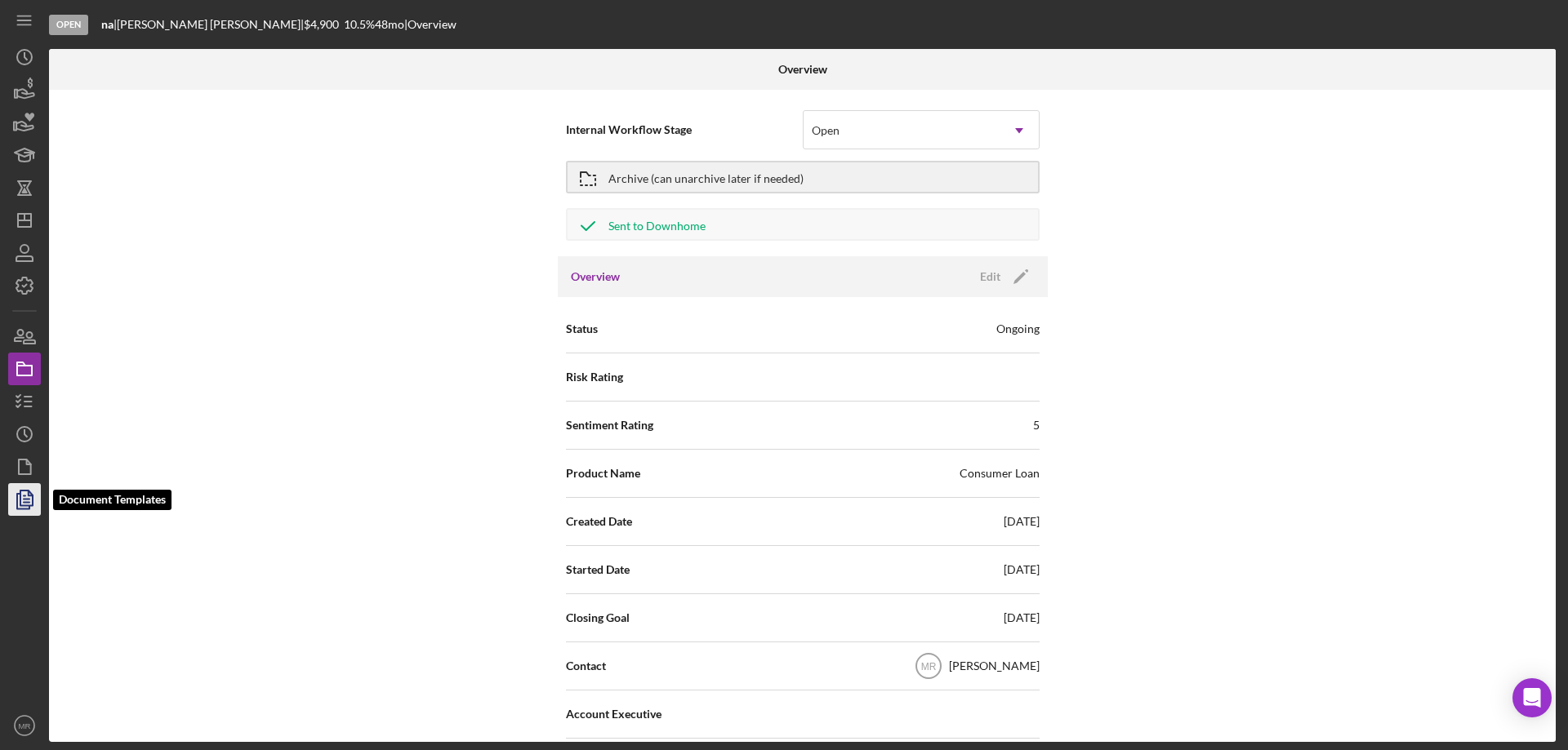
click at [23, 503] on icon "button" at bounding box center [25, 500] width 41 height 41
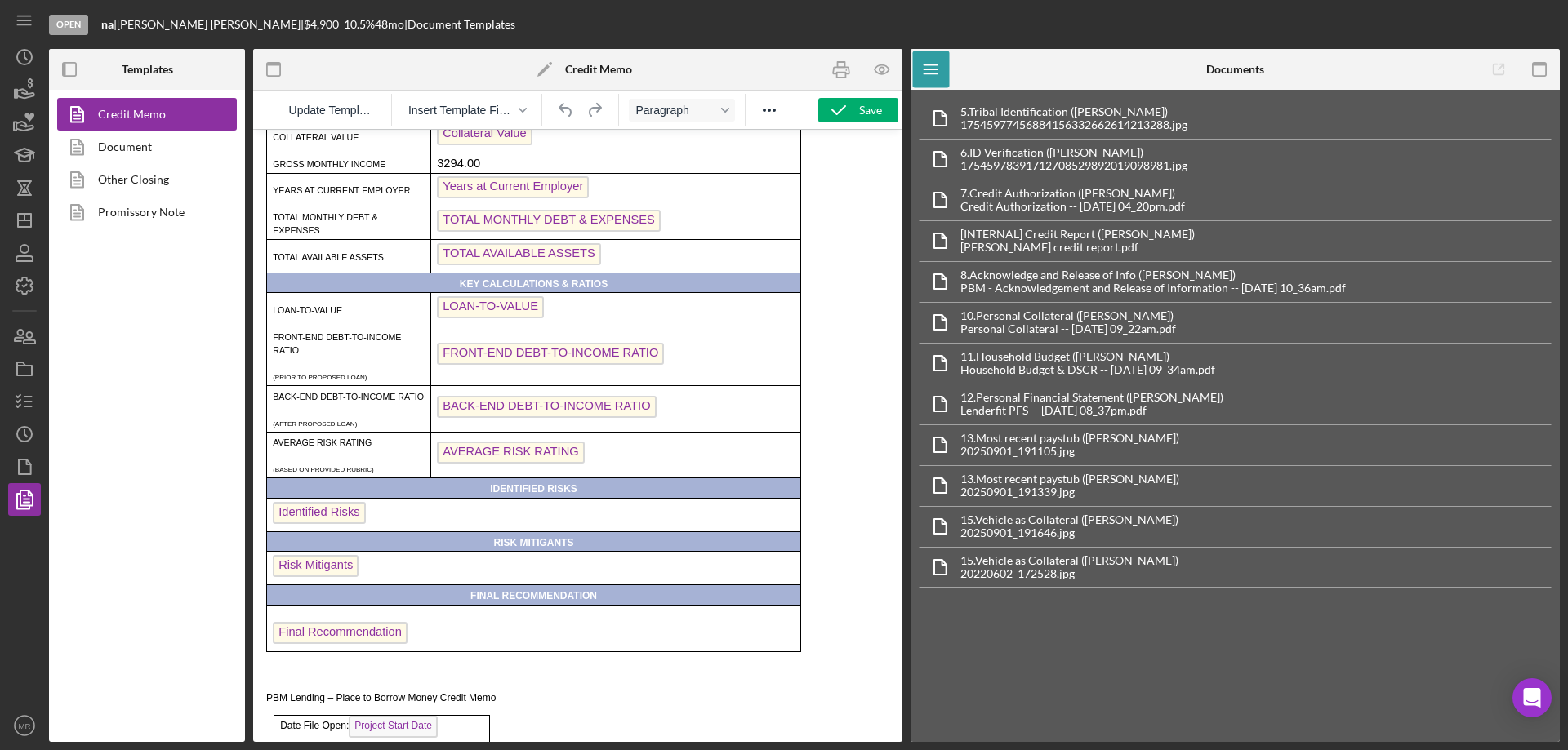
scroll to position [408, 0]
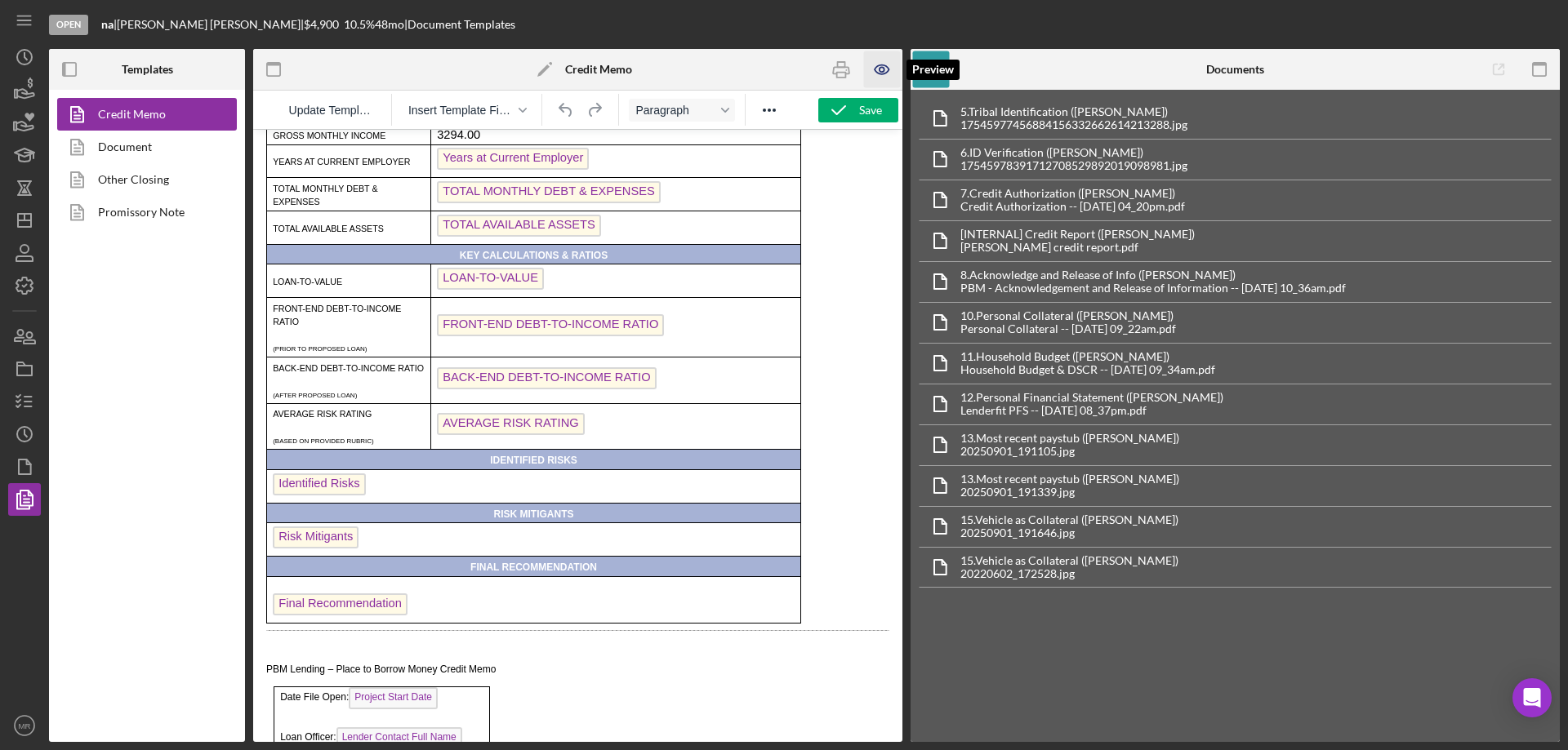
click at [882, 67] on icon "button" at bounding box center [882, 70] width 5 height 5
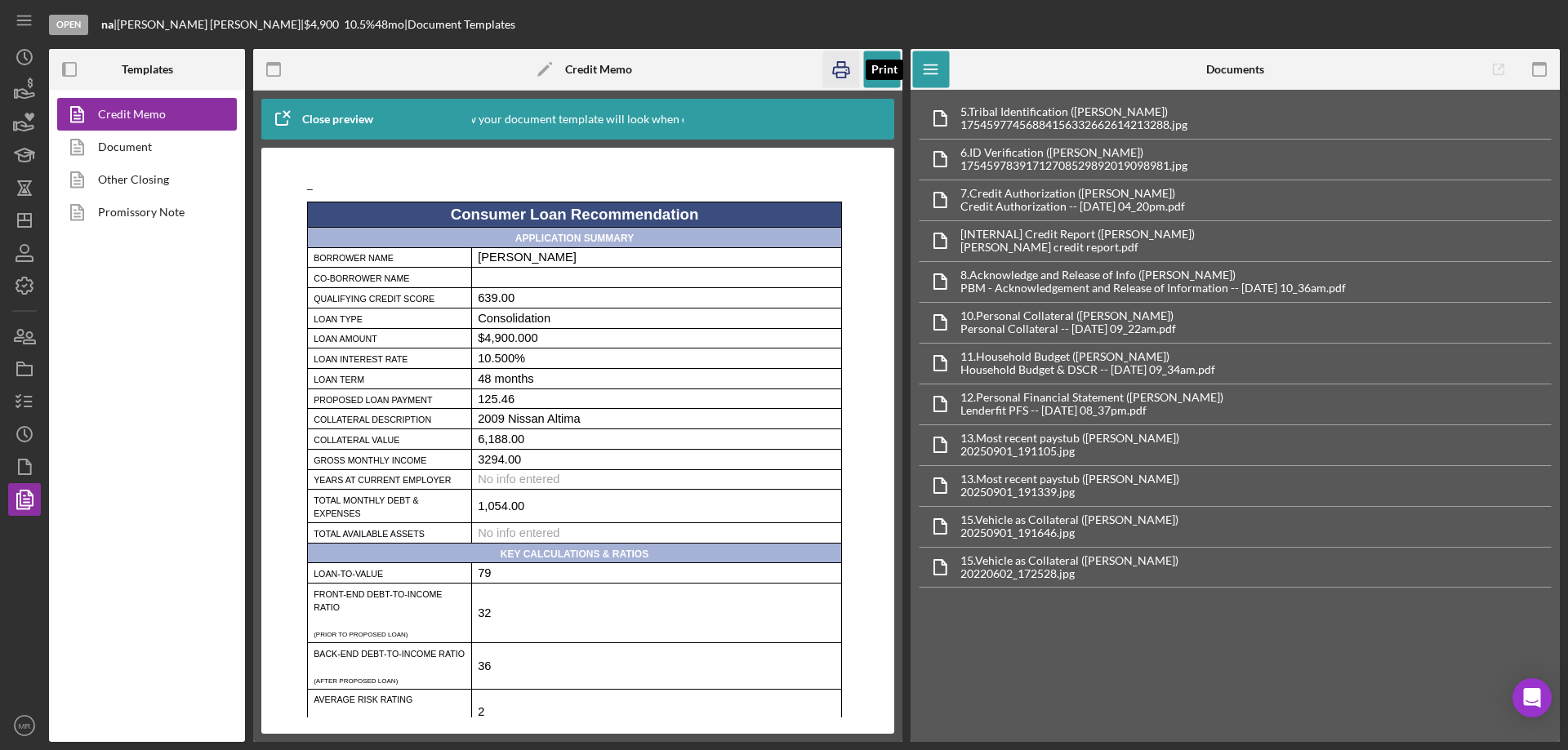
click at [843, 62] on rect "button" at bounding box center [841, 65] width 7 height 5
click at [23, 397] on icon "button" at bounding box center [25, 402] width 41 height 41
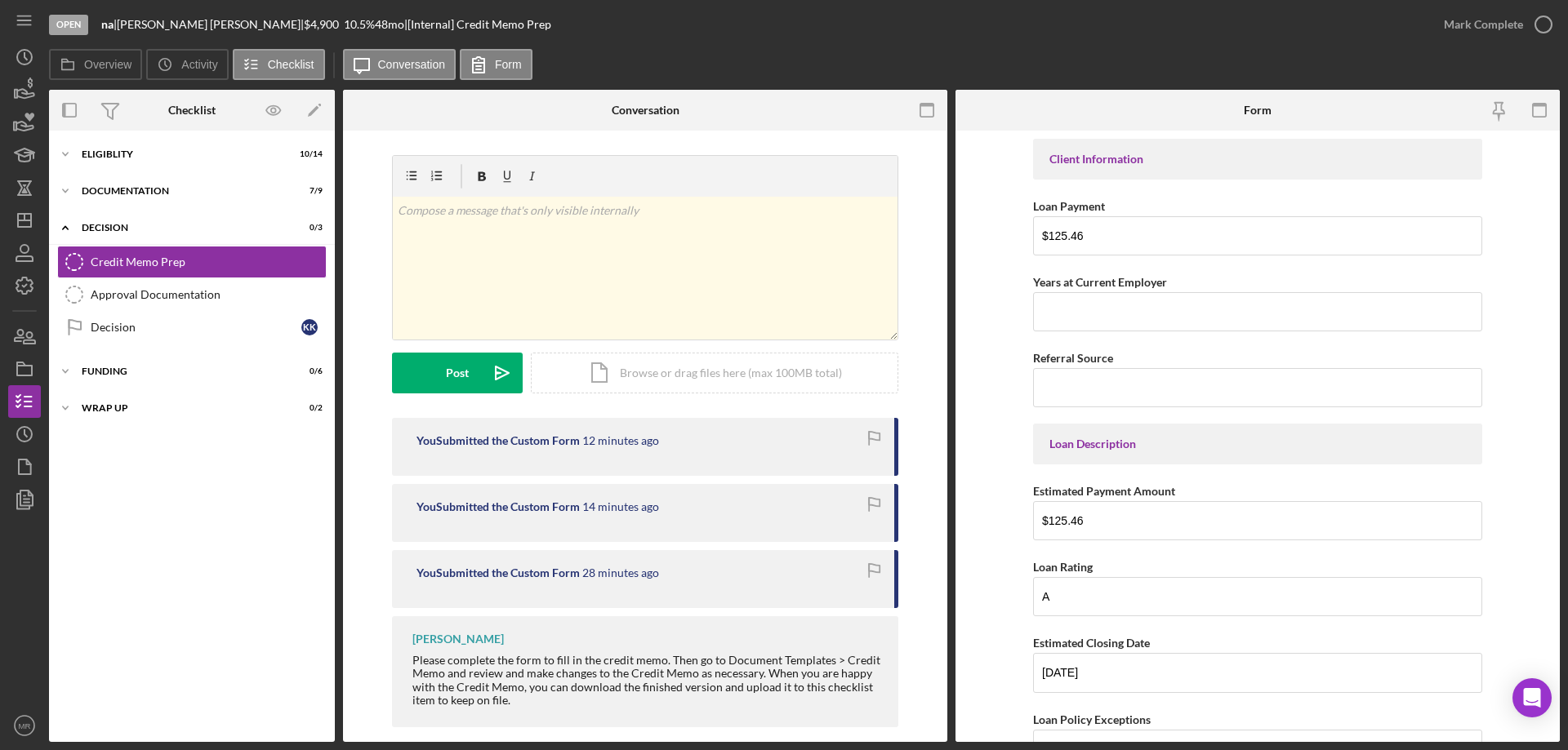
click at [765, 49] on div "Overview Icon/History Activity Checklist Icon/Message Conversation Form" at bounding box center [804, 65] width 1511 height 33
click at [790, 46] on div "Open na | Kellie Kays-Cox | $4,900 10.5 % 48 mo | [Internal] Credit Memo Prep" at bounding box center [738, 25] width 1378 height 49
click at [1530, 20] on icon "button" at bounding box center [1543, 25] width 41 height 41
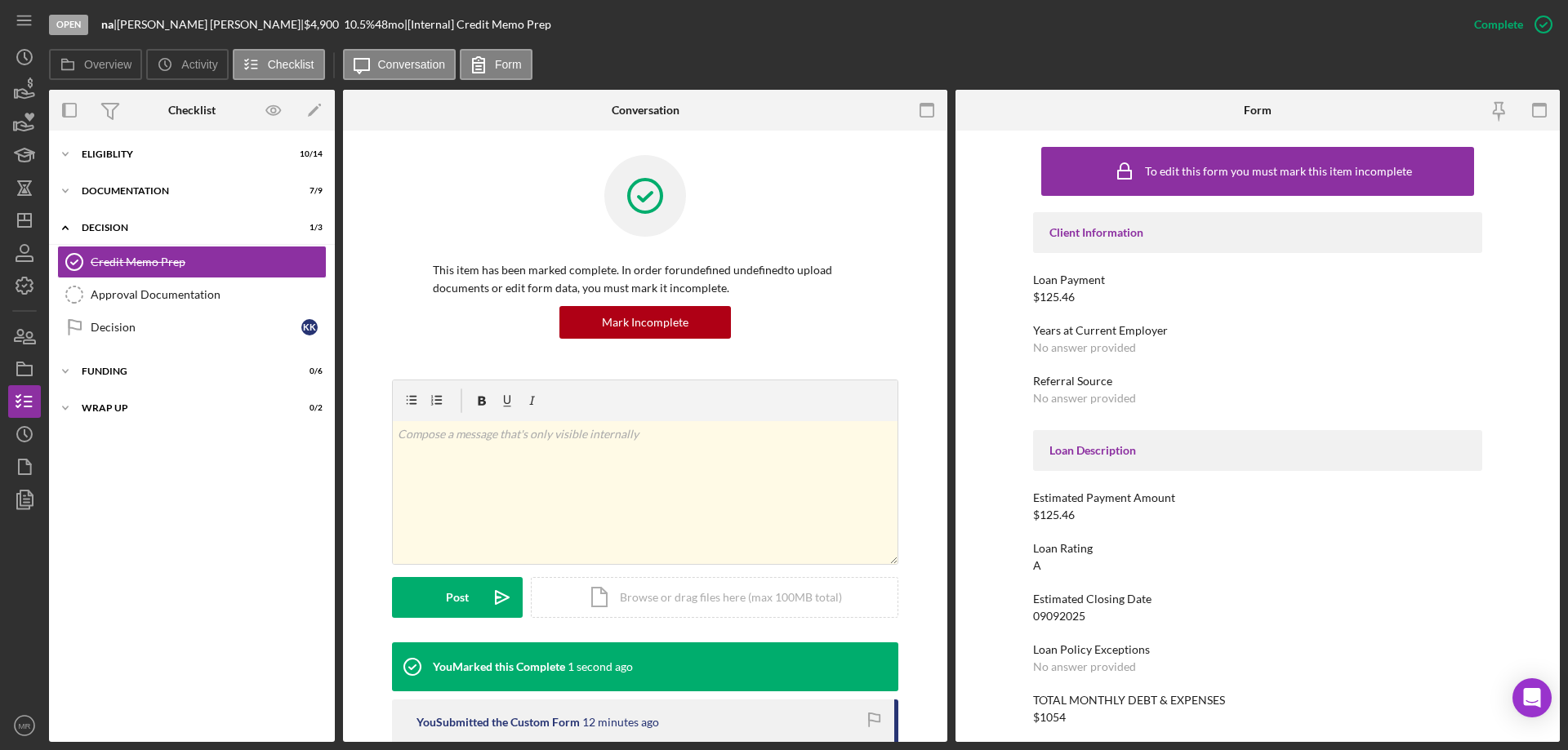
click at [804, 43] on div "Open na | Kellie Kays-Cox | $4,900 10.5 % 48 mo | [Internal] Credit Memo Prep" at bounding box center [753, 25] width 1408 height 49
click at [100, 371] on div "Funding" at bounding box center [198, 371] width 232 height 10
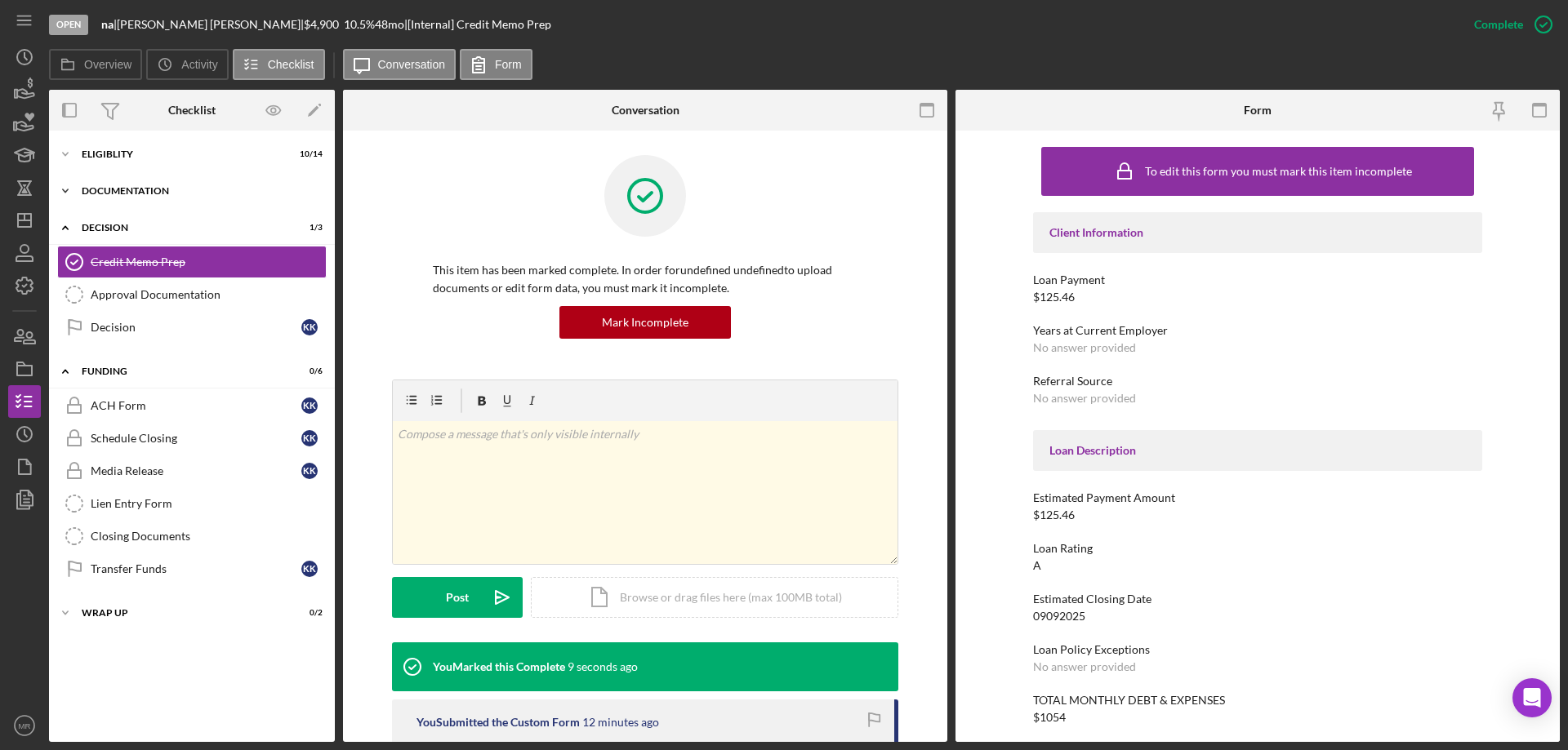
click at [137, 189] on div "Documentation" at bounding box center [198, 191] width 232 height 10
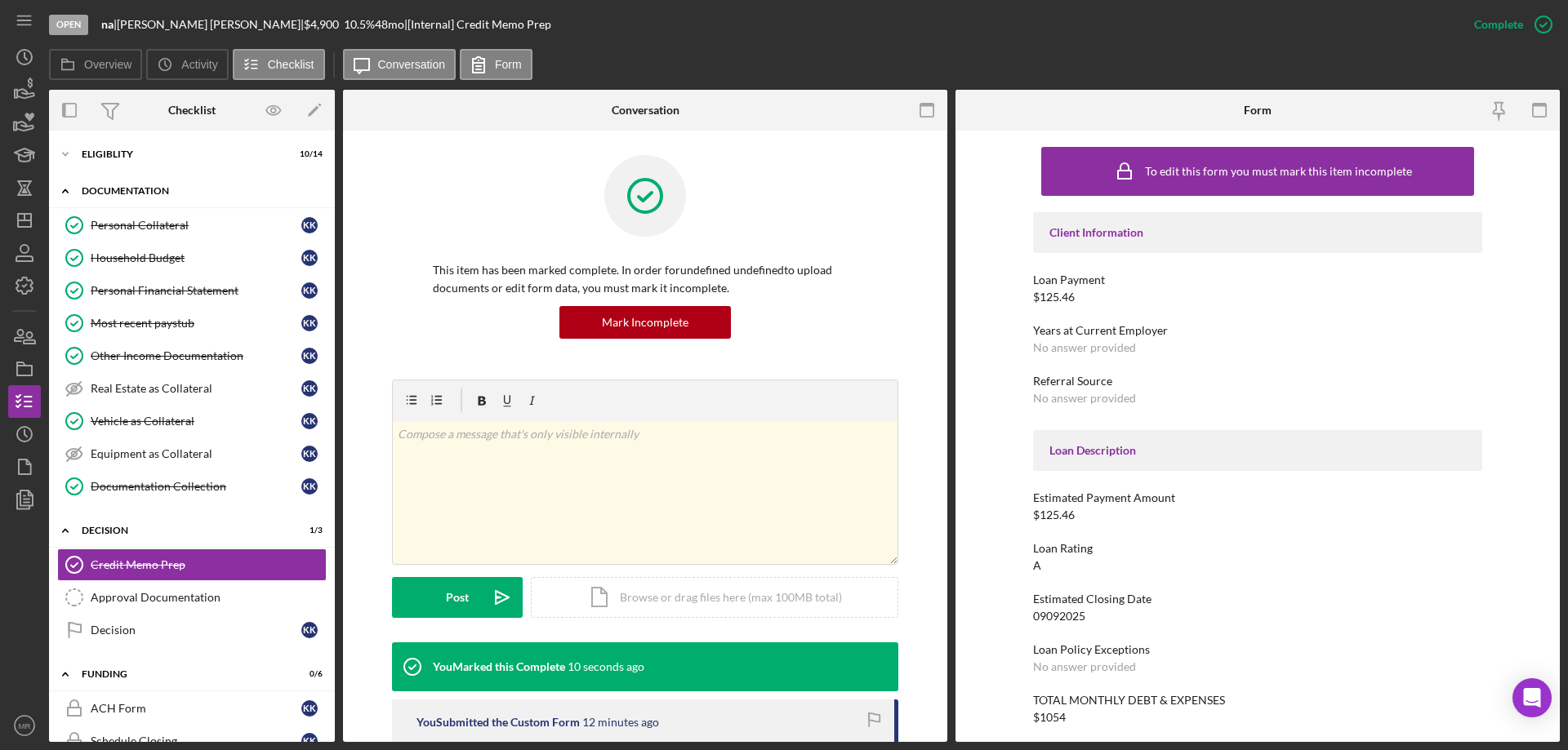
click at [137, 188] on div "Documentation" at bounding box center [198, 191] width 232 height 10
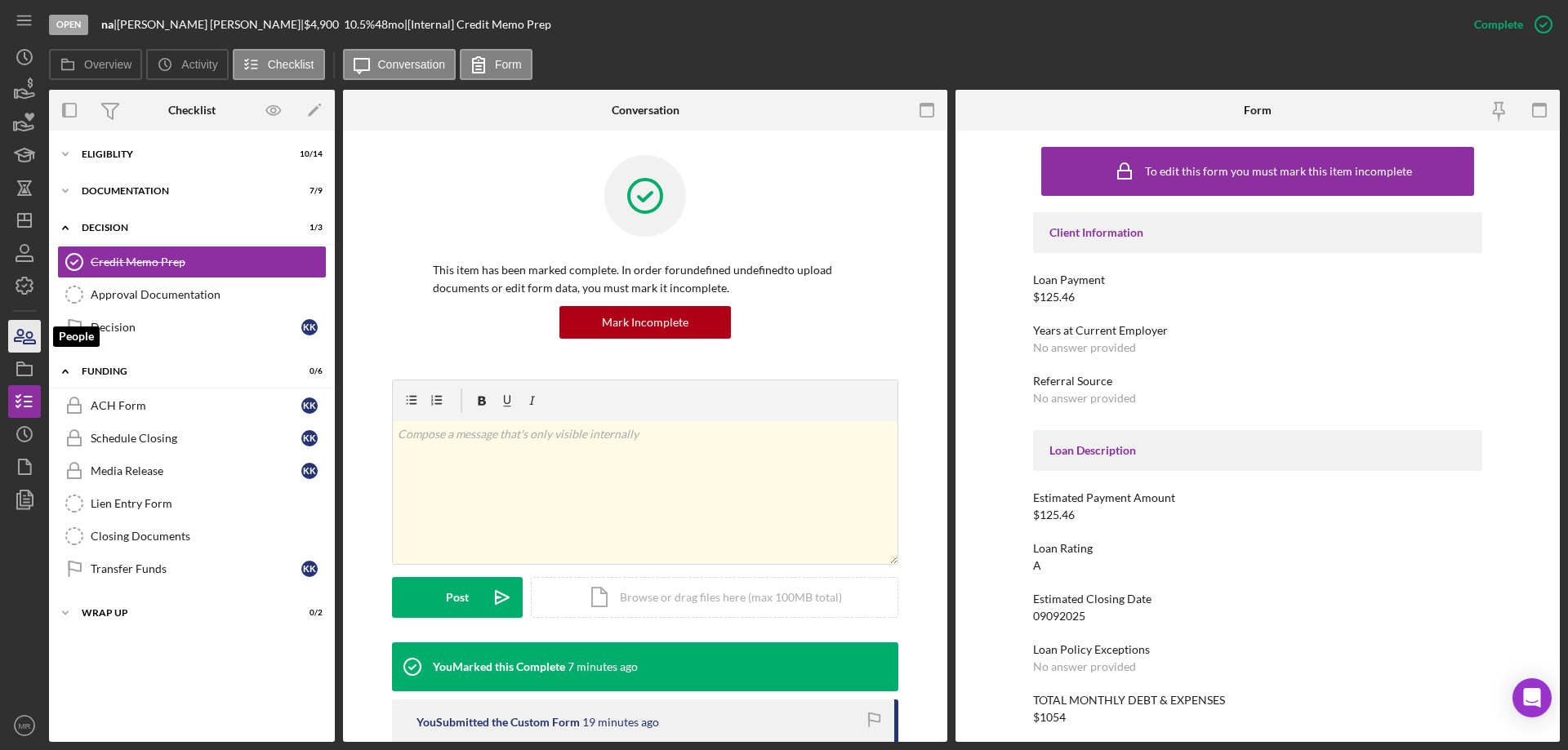
click at [20, 328] on icon "button" at bounding box center [25, 336] width 41 height 41
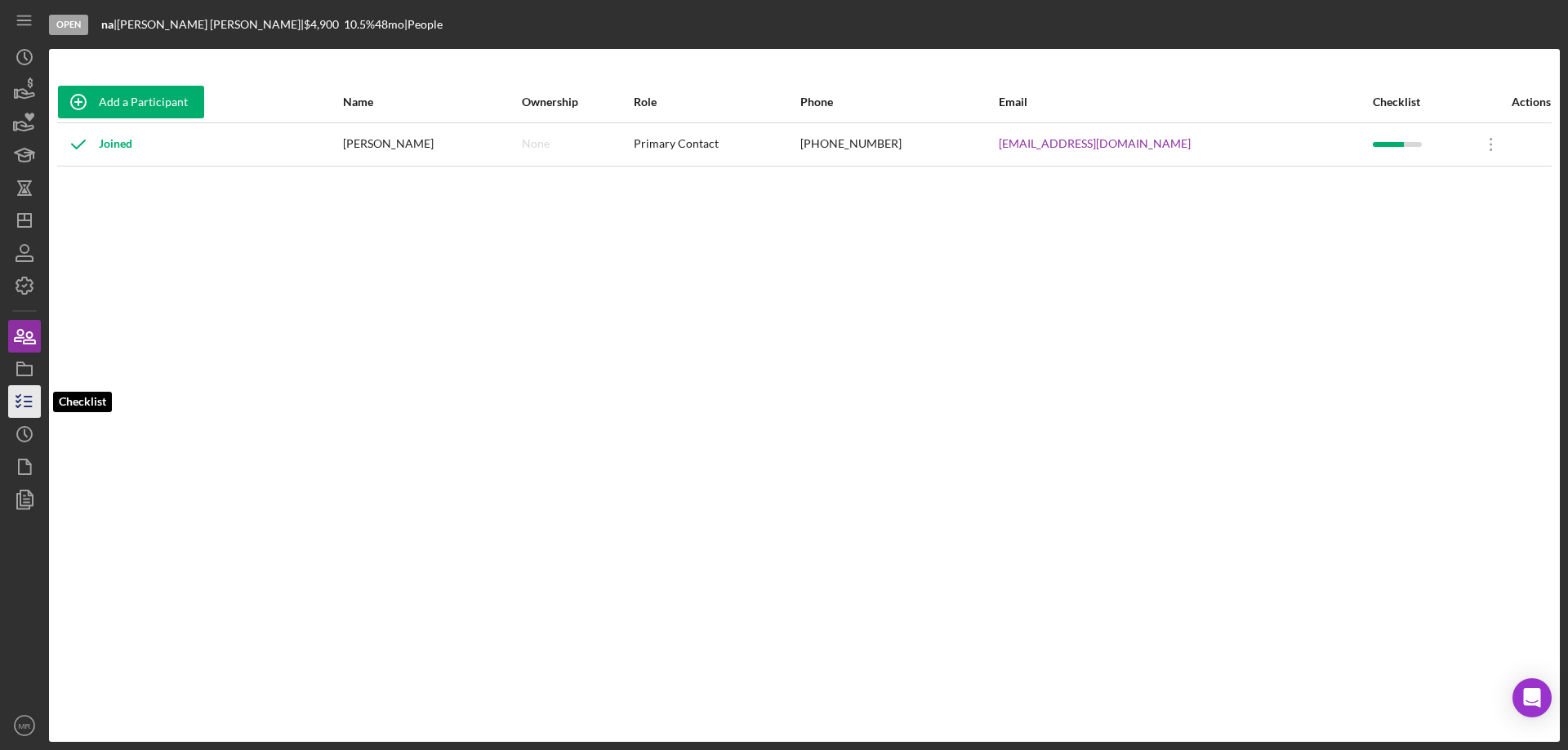
click at [22, 407] on icon "button" at bounding box center [25, 402] width 41 height 41
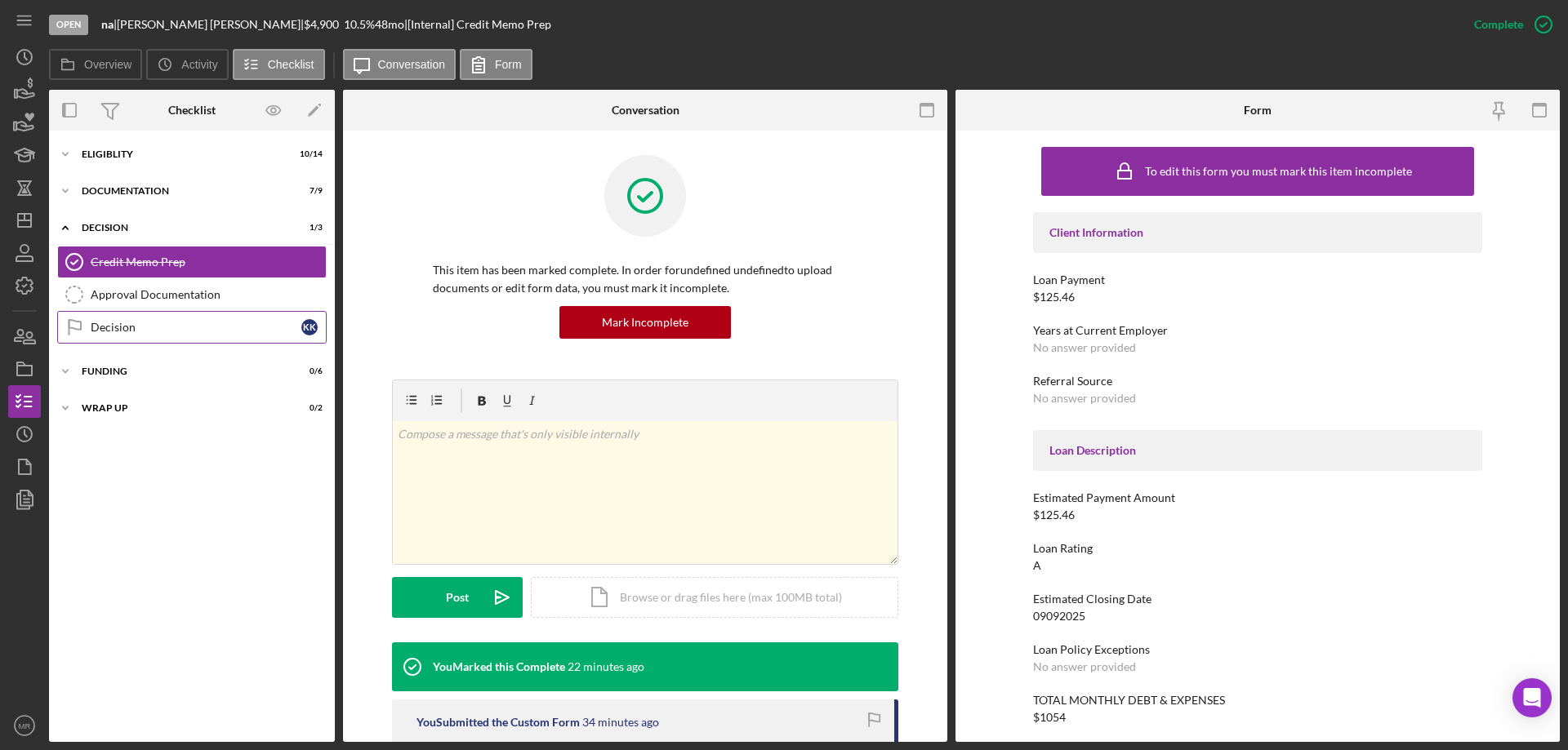
click at [107, 322] on div "Decision" at bounding box center [196, 327] width 210 height 13
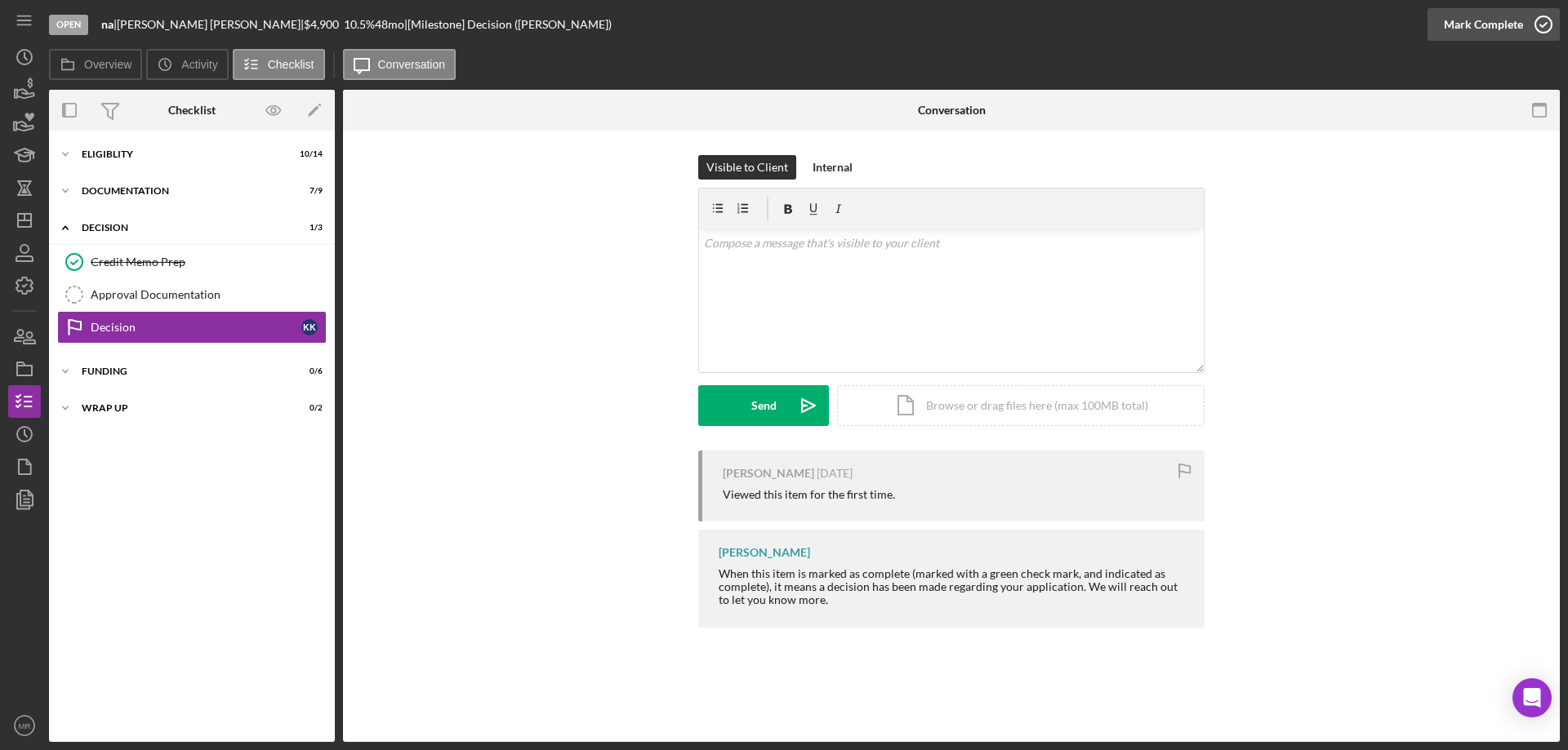
click at [1545, 25] on icon "button" at bounding box center [1543, 25] width 41 height 41
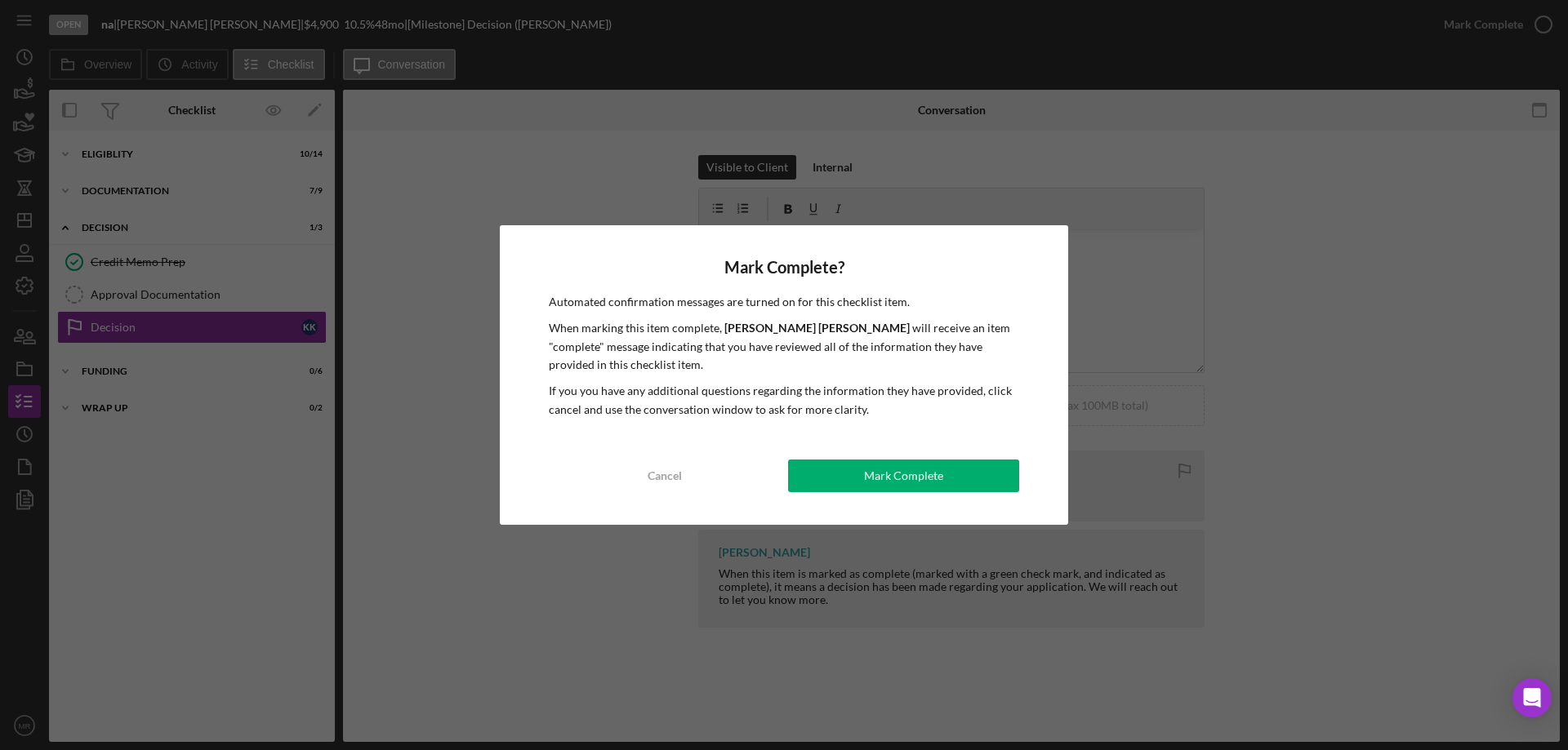
drag, startPoint x: 936, startPoint y: 456, endPoint x: 857, endPoint y: 493, distance: 87.2
click at [924, 461] on div "Mark Complete? Automated confirmation messages are turned on for this checklist…" at bounding box center [784, 375] width 568 height 299
click at [858, 493] on div "Mark Complete? Automated confirmation messages are turned on for this checklist…" at bounding box center [784, 375] width 568 height 299
click at [892, 477] on div "Mark Complete" at bounding box center [903, 476] width 79 height 33
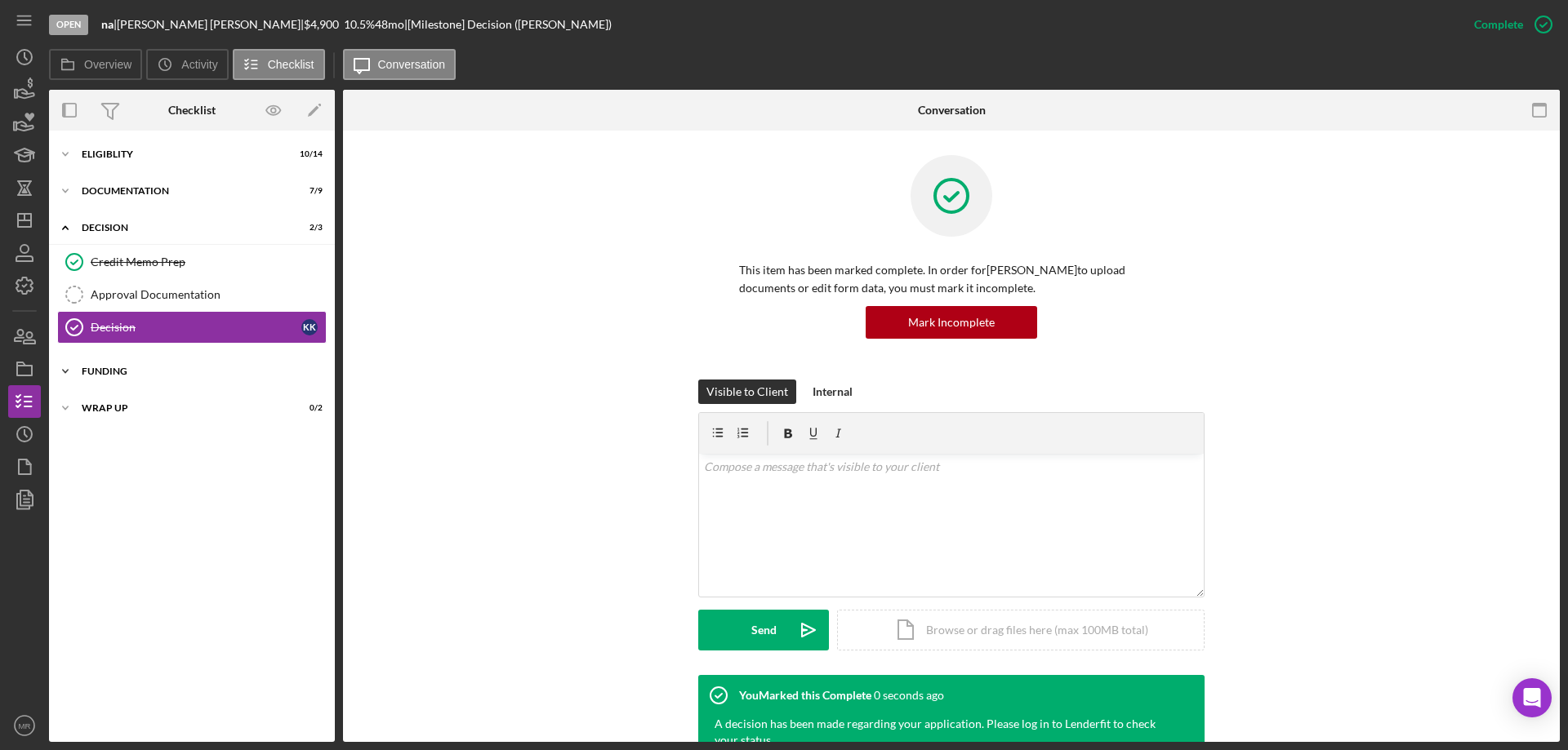
click at [115, 366] on div "Icon/Expander Funding 0 / 6" at bounding box center [191, 371] width 286 height 33
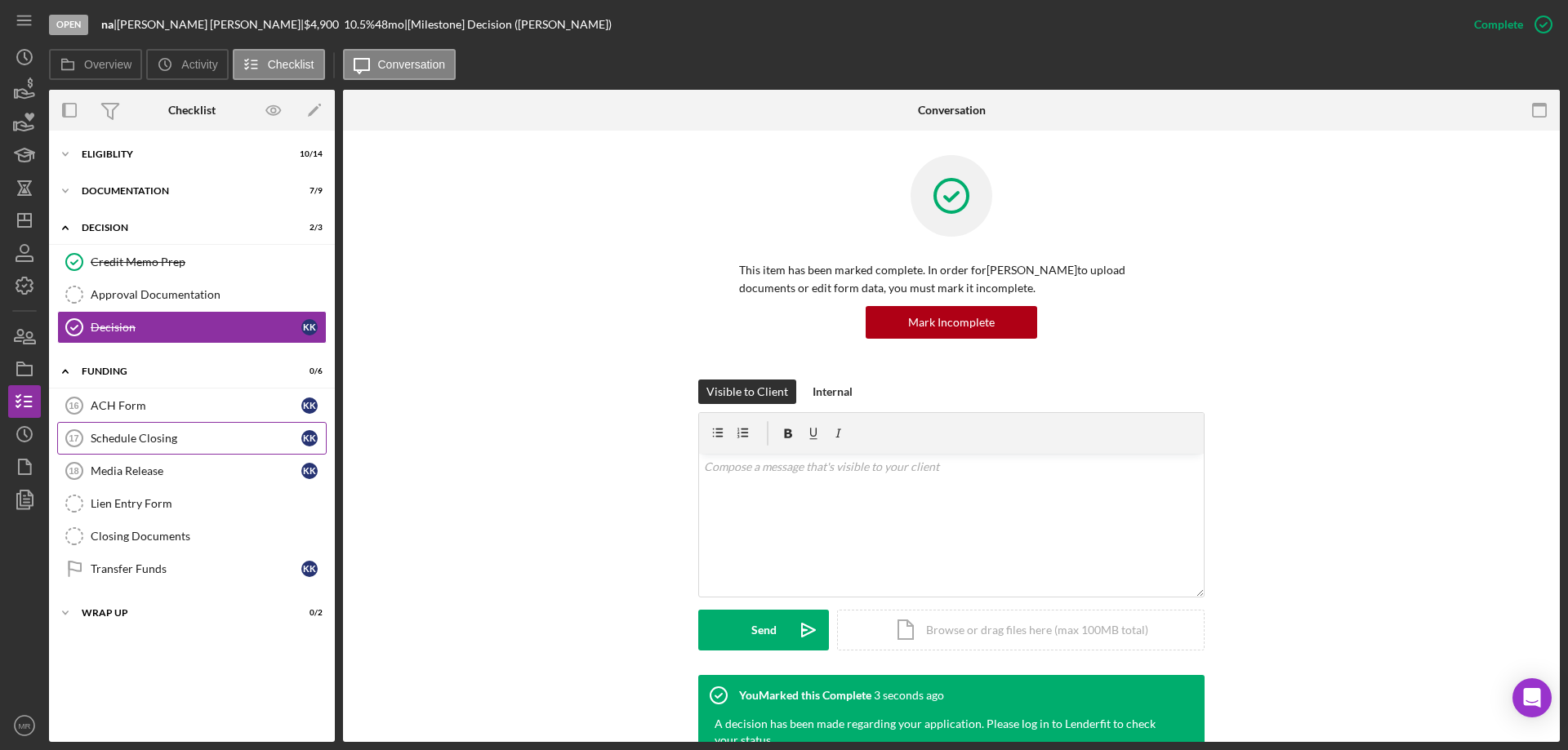
click at [133, 436] on div "Schedule Closing" at bounding box center [196, 438] width 210 height 13
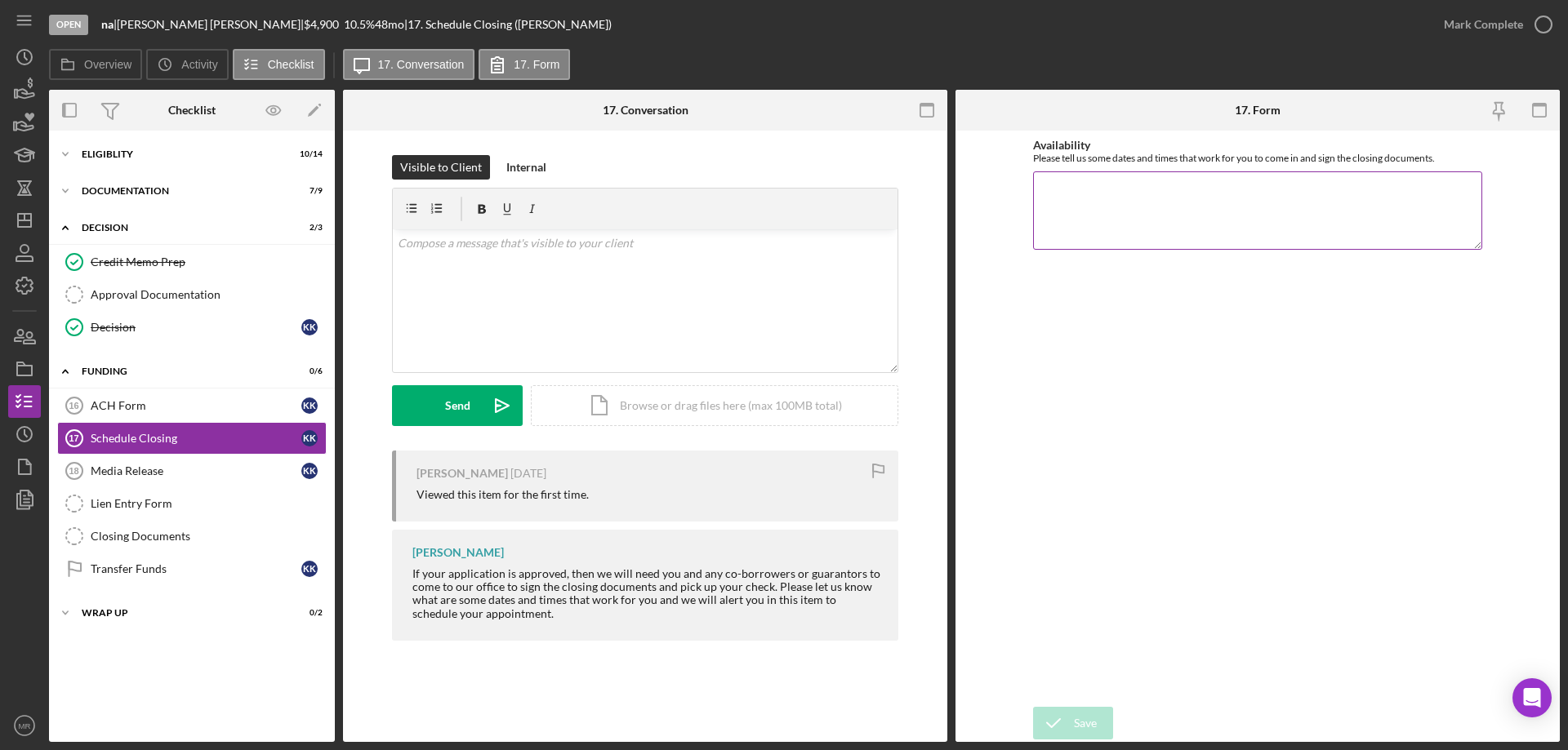
click at [1131, 203] on textarea "Availability" at bounding box center [1257, 211] width 449 height 79
click at [1087, 724] on div "Save" at bounding box center [1085, 723] width 23 height 33
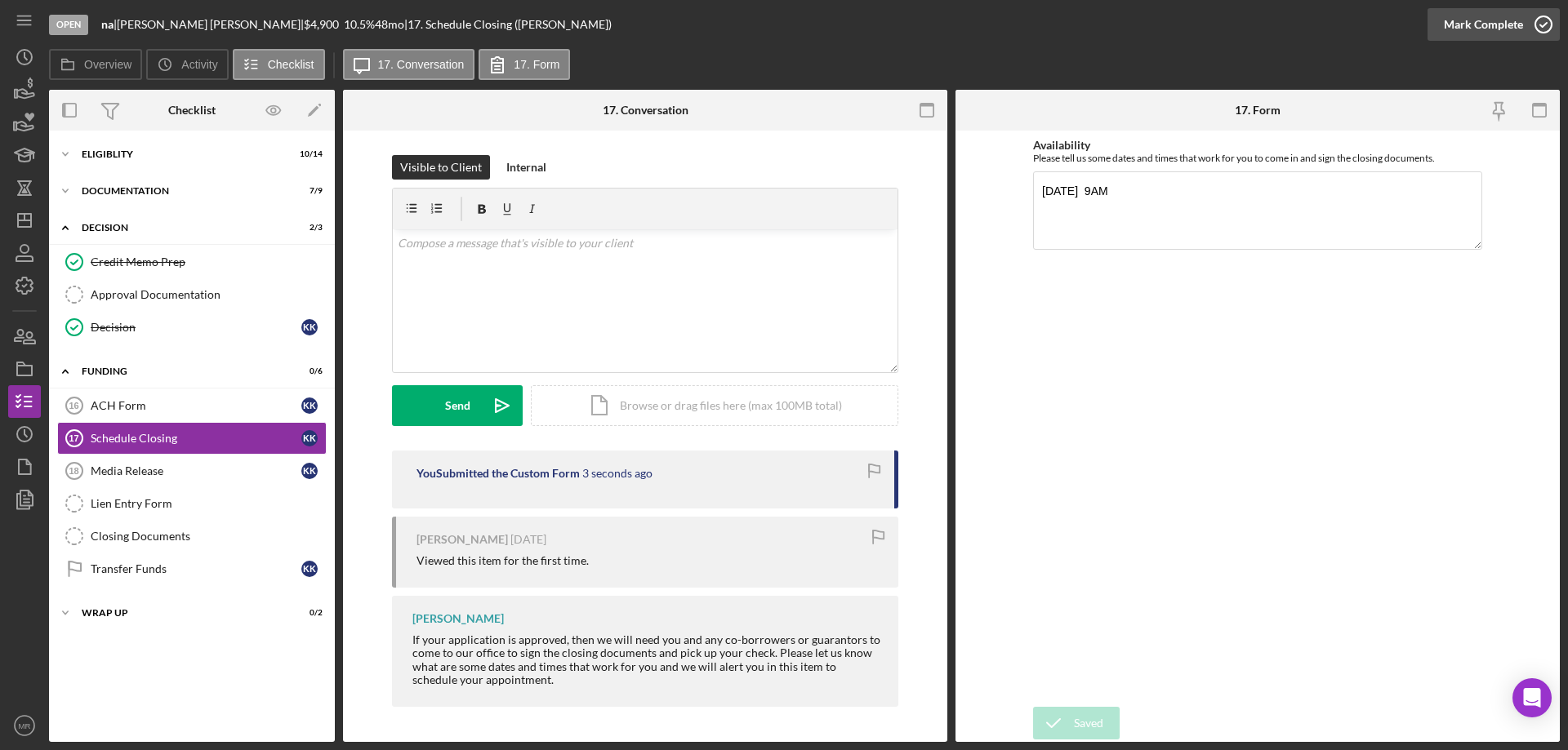
click at [1539, 23] on icon "button" at bounding box center [1543, 25] width 41 height 41
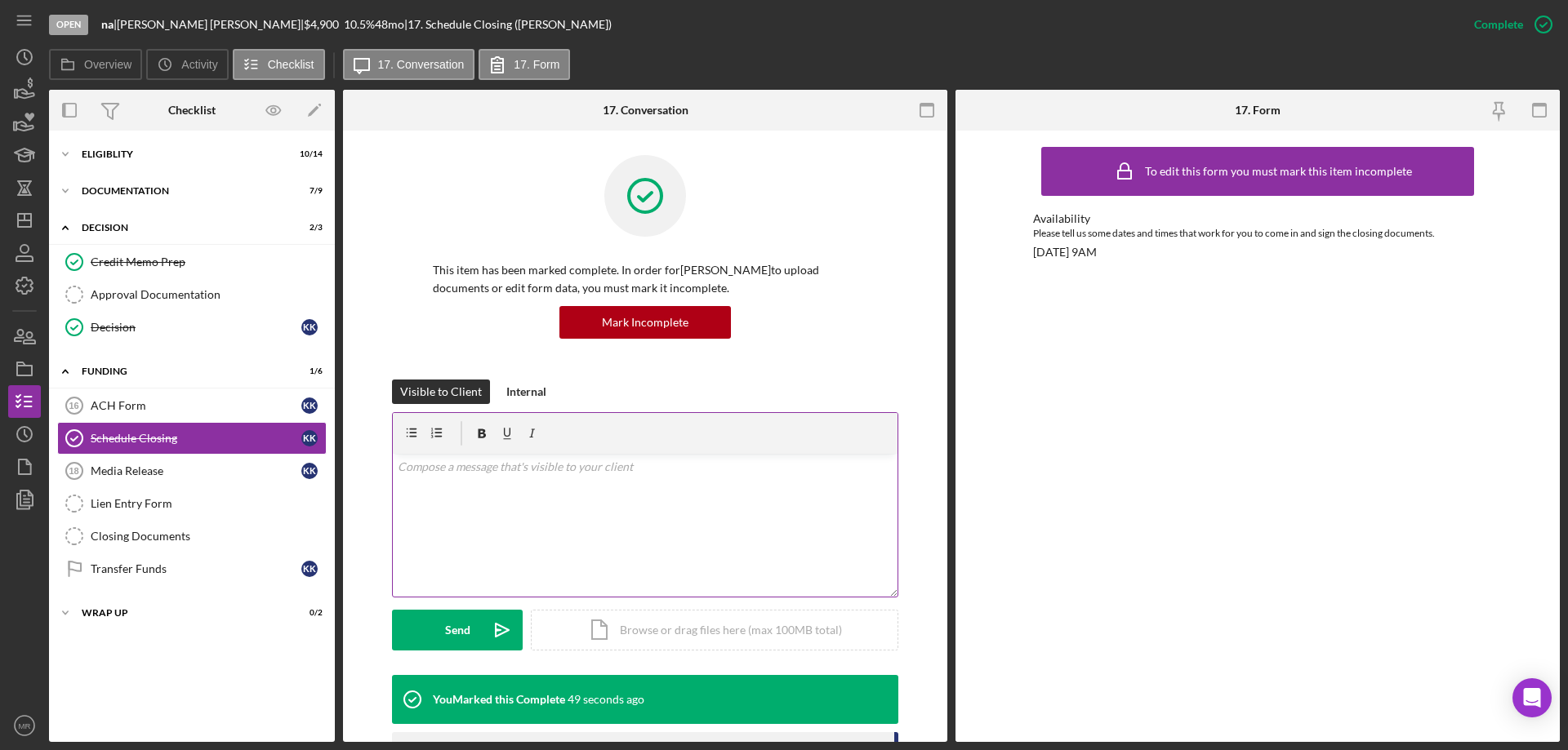
drag, startPoint x: 509, startPoint y: 498, endPoint x: 559, endPoint y: 508, distance: 51.0
click at [509, 497] on div "v Color teal Color pink Remove color Add row above Add row below Add column bef…" at bounding box center [645, 525] width 505 height 143
click at [439, 618] on button "Send Icon/icon-invite-send" at bounding box center [457, 630] width 131 height 41
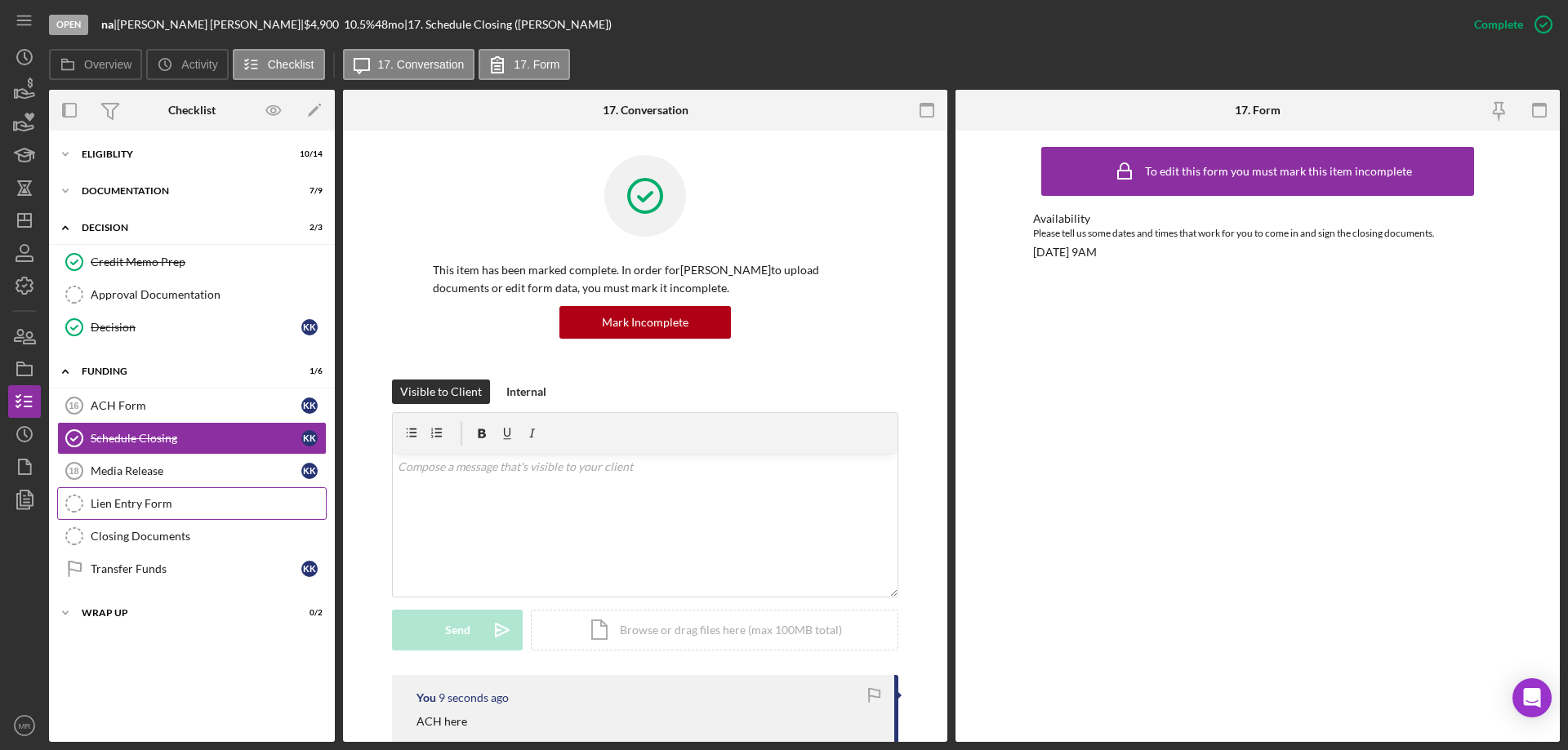
click at [128, 501] on div "Lien Entry Form" at bounding box center [208, 504] width 235 height 13
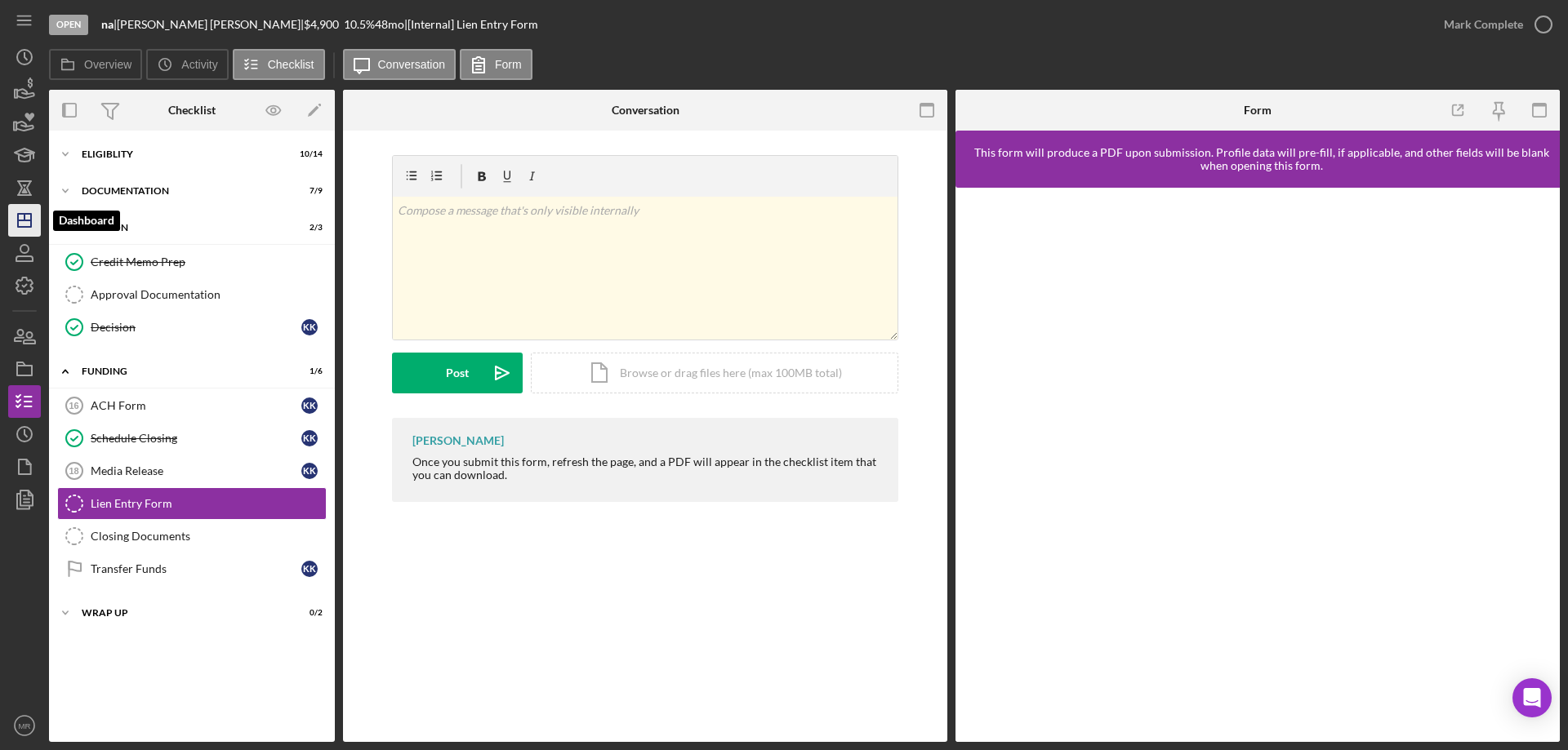
click at [18, 213] on polygon "button" at bounding box center [25, 220] width 13 height 13
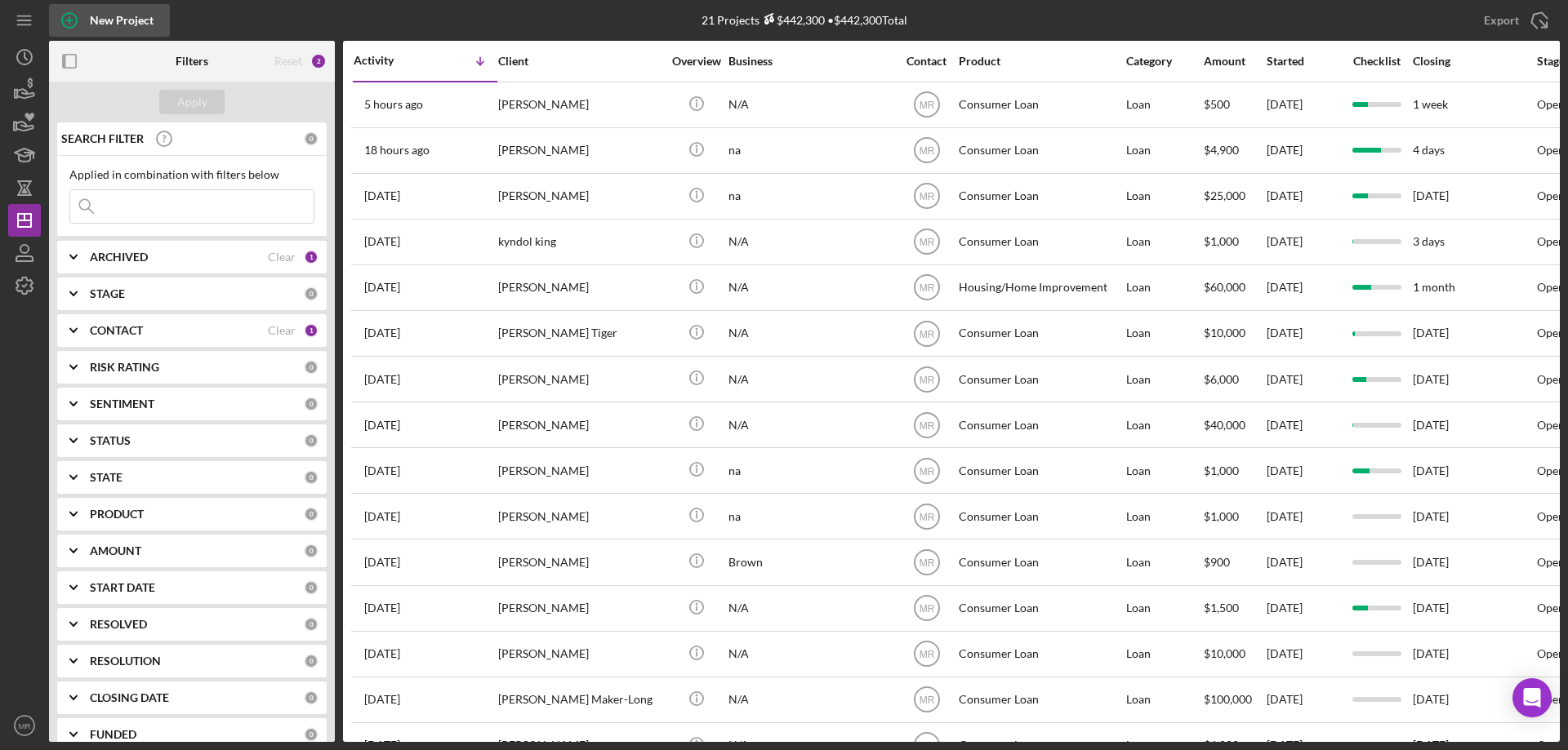
click at [73, 16] on icon "button" at bounding box center [70, 20] width 41 height 41
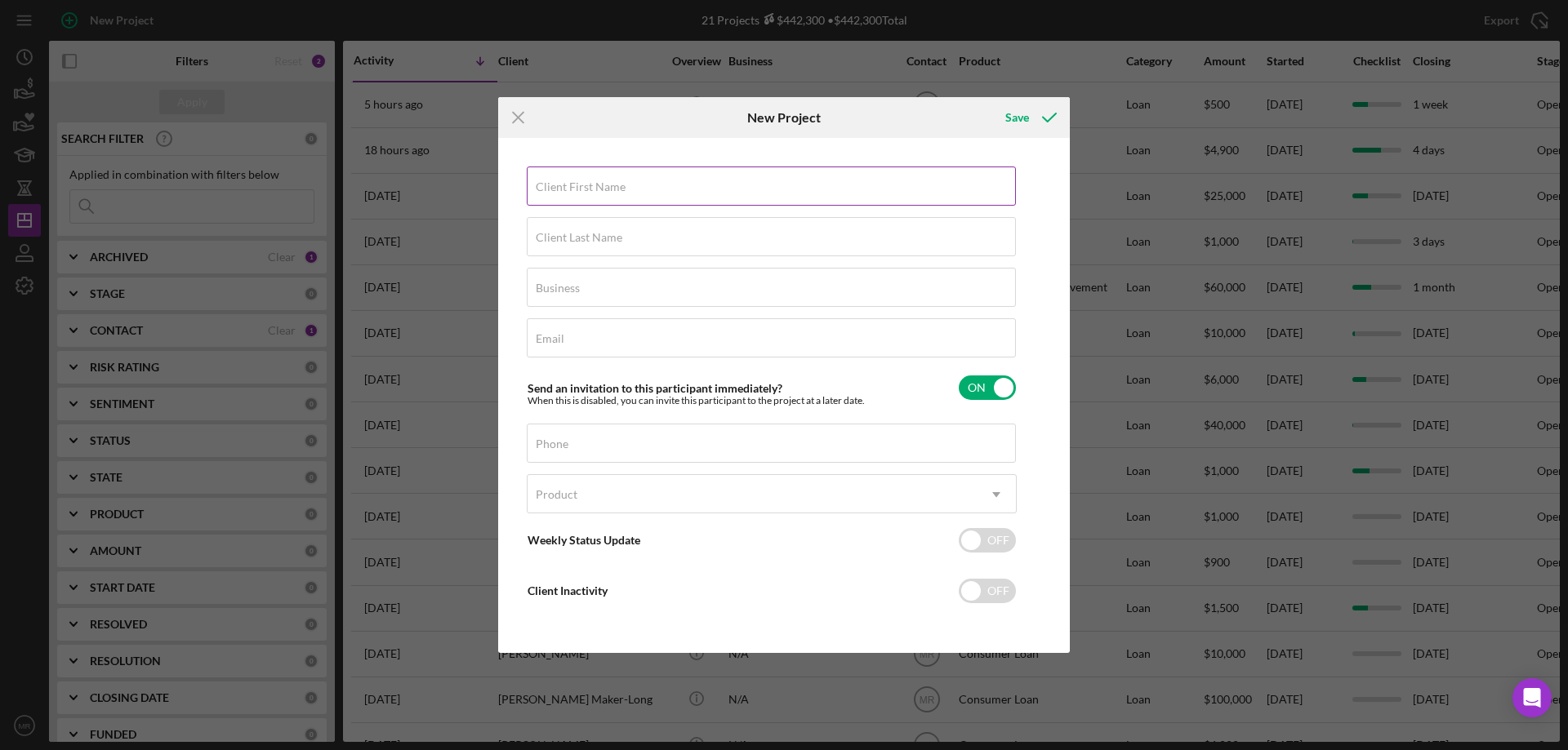
drag, startPoint x: 604, startPoint y: 178, endPoint x: 616, endPoint y: 178, distance: 12.0
click at [615, 178] on div "Client First Name Required" at bounding box center [772, 187] width 490 height 41
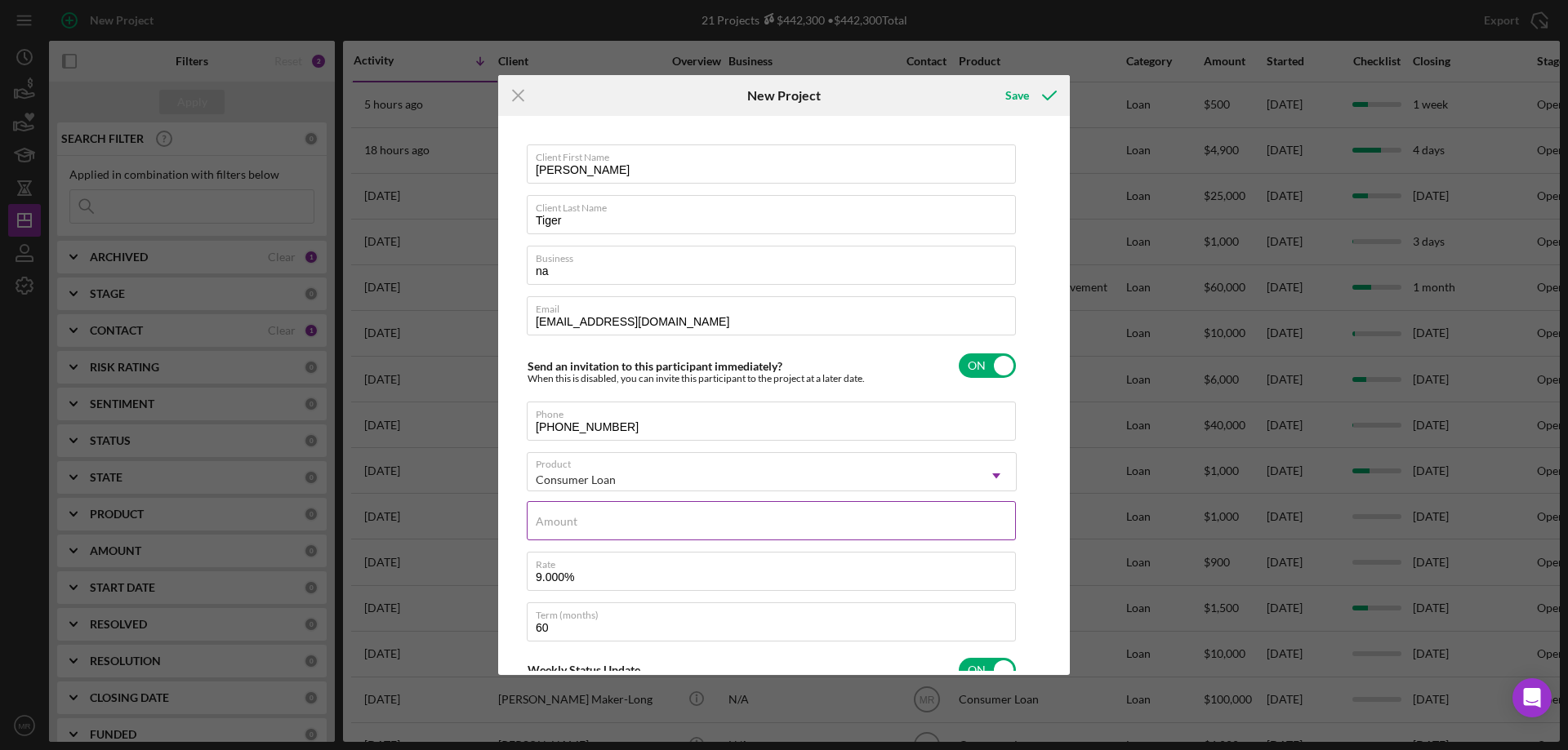
click at [600, 530] on input "Amount" at bounding box center [772, 521] width 489 height 39
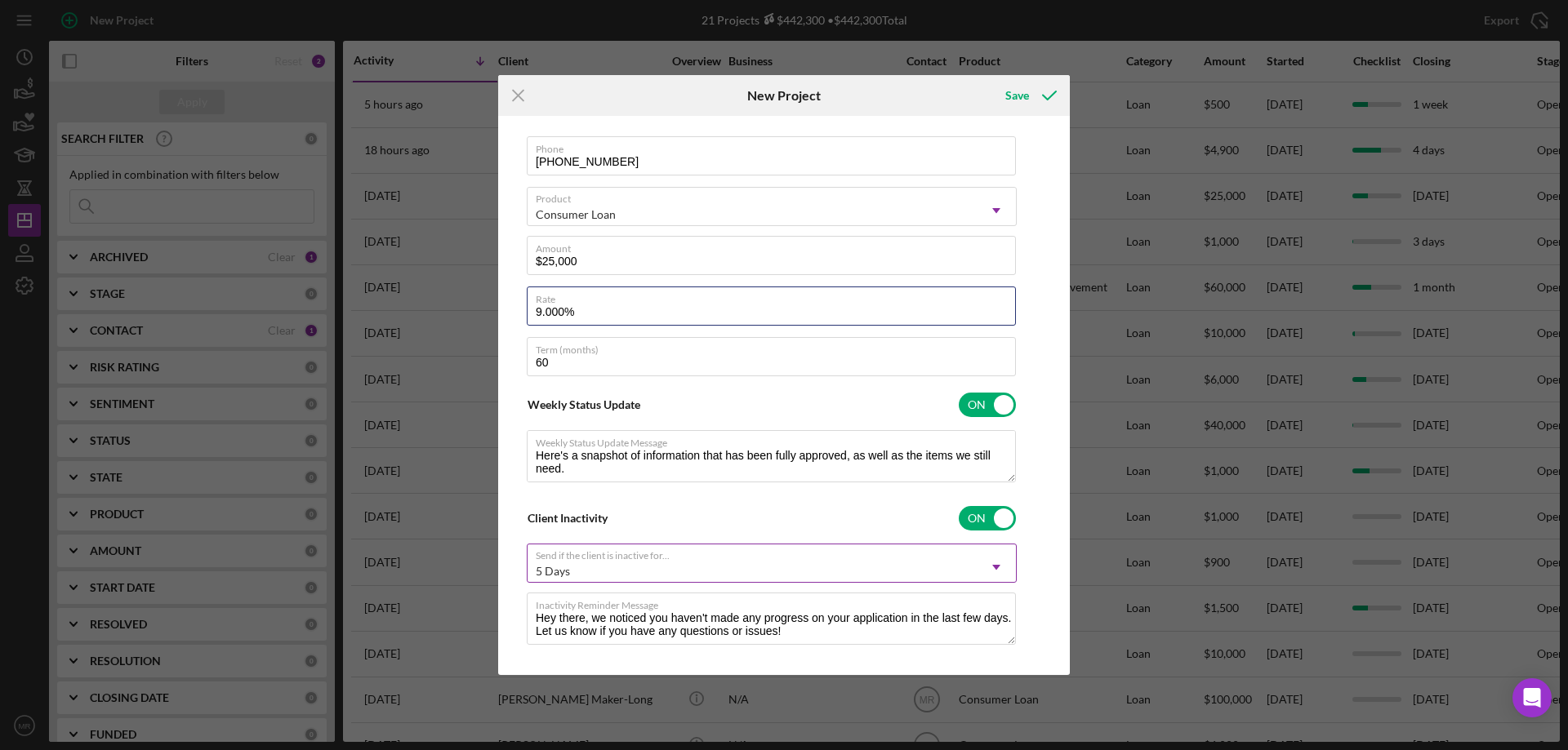
scroll to position [282, 0]
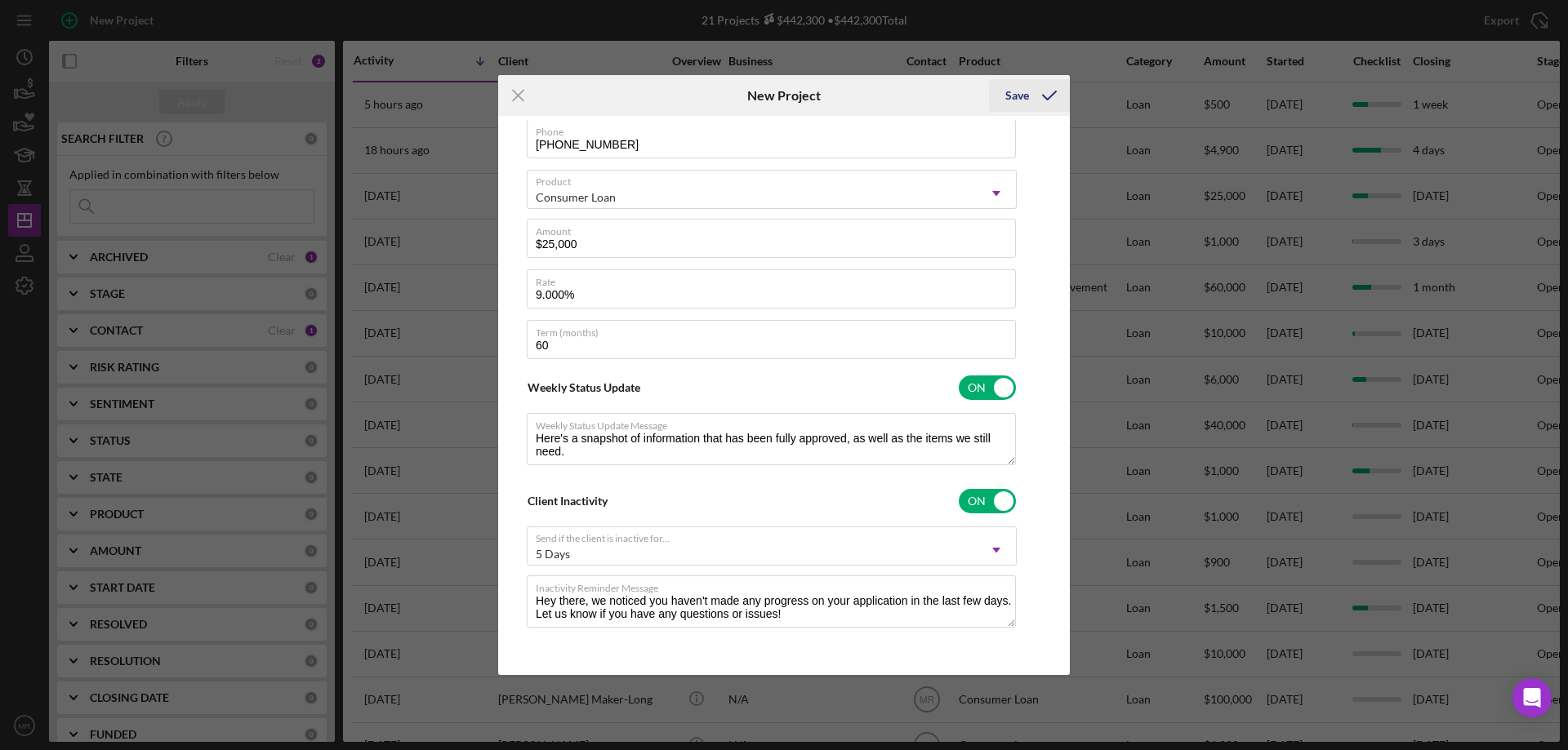
click at [1021, 96] on div "Save" at bounding box center [1016, 96] width 24 height 33
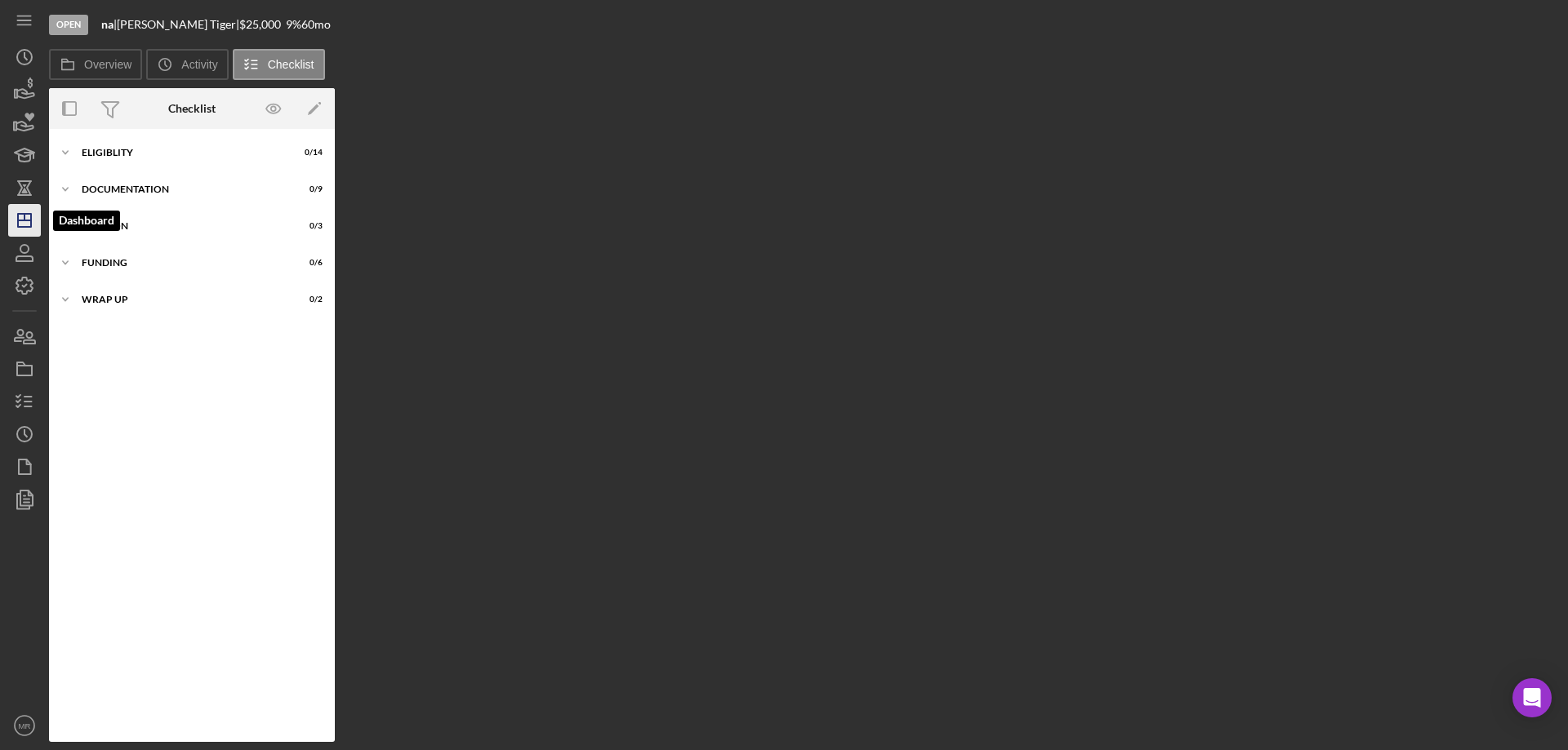
click at [20, 231] on icon "Icon/Dashboard" at bounding box center [25, 220] width 41 height 41
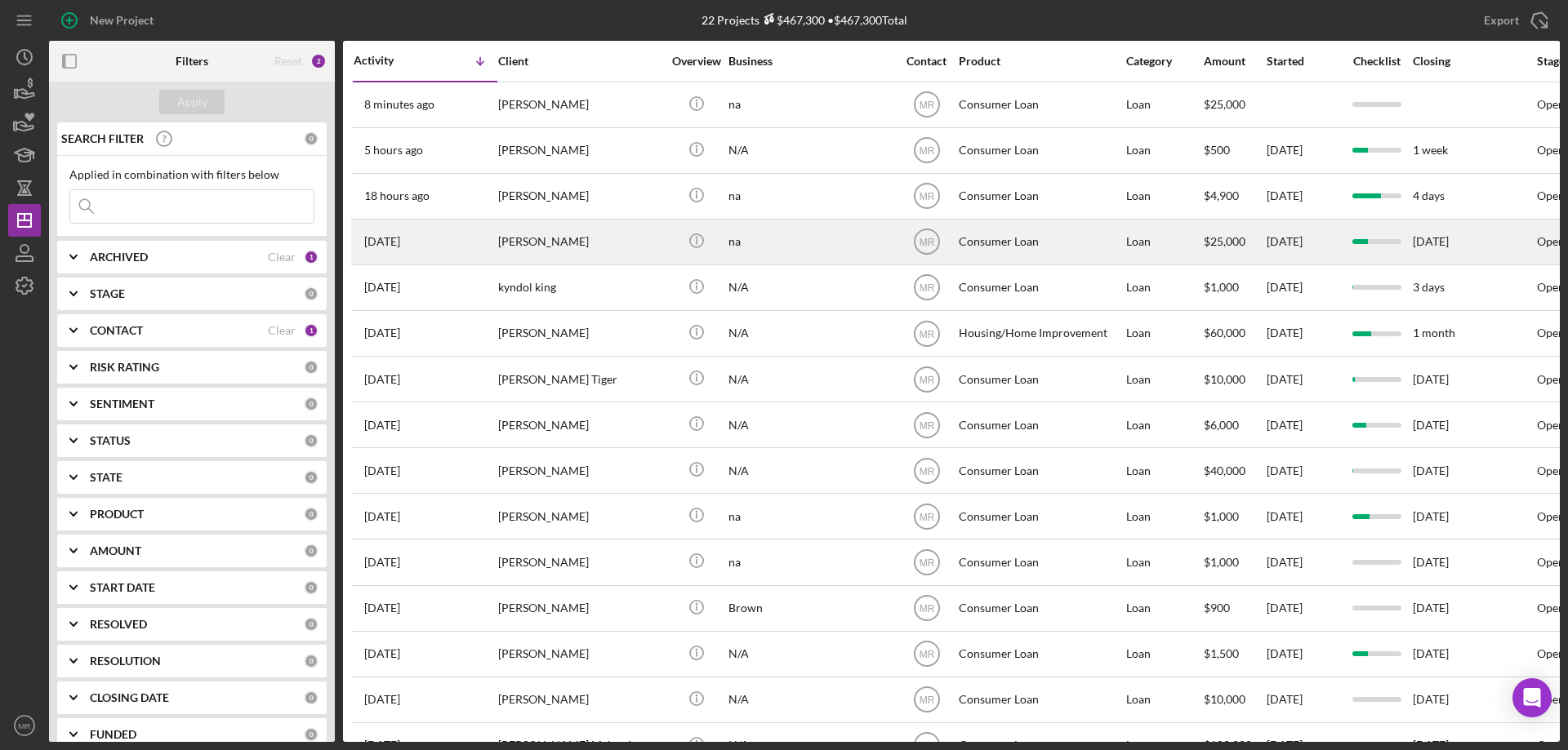
click at [787, 239] on div "na" at bounding box center [810, 241] width 164 height 43
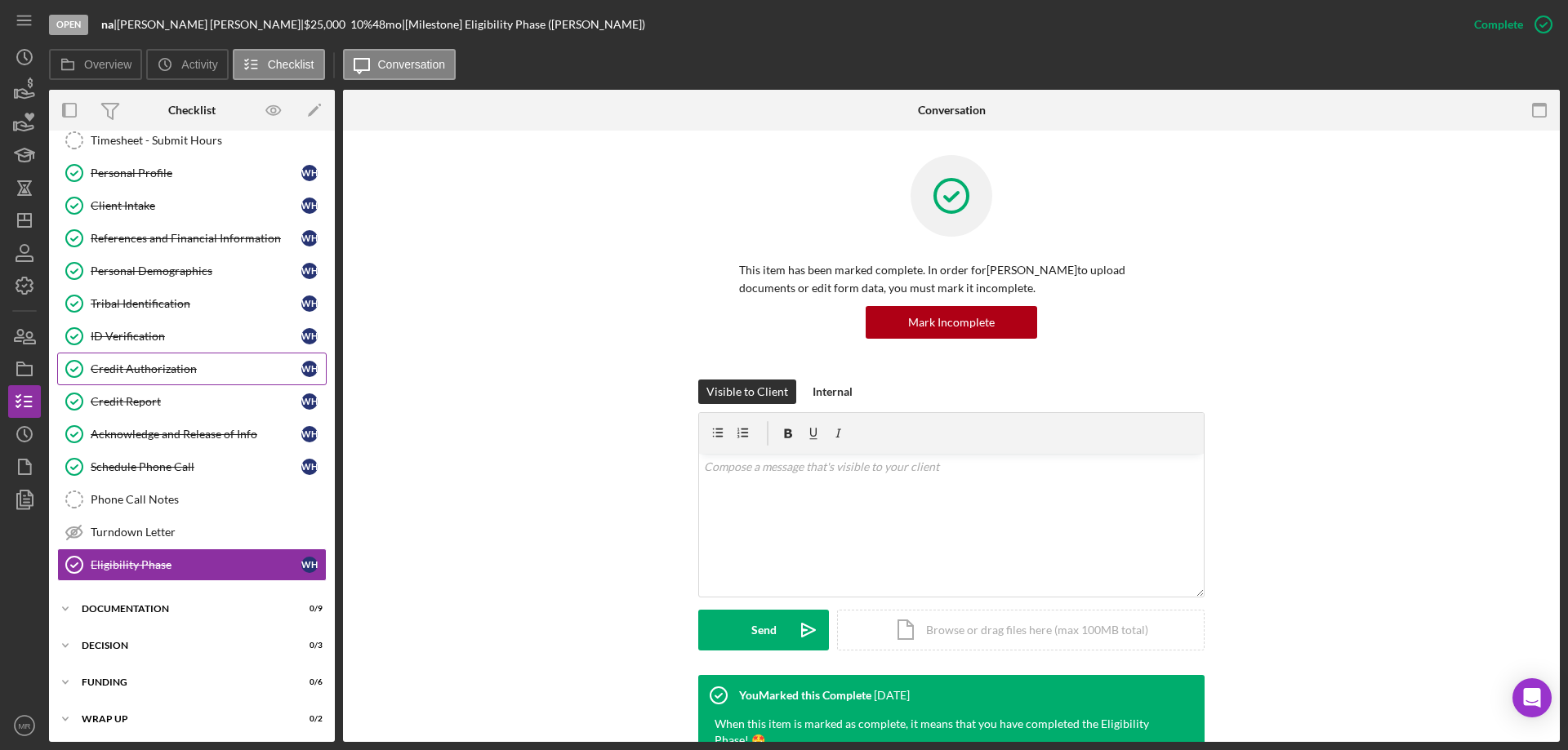
scroll to position [49, 0]
click at [157, 604] on div "Documentation" at bounding box center [198, 608] width 232 height 10
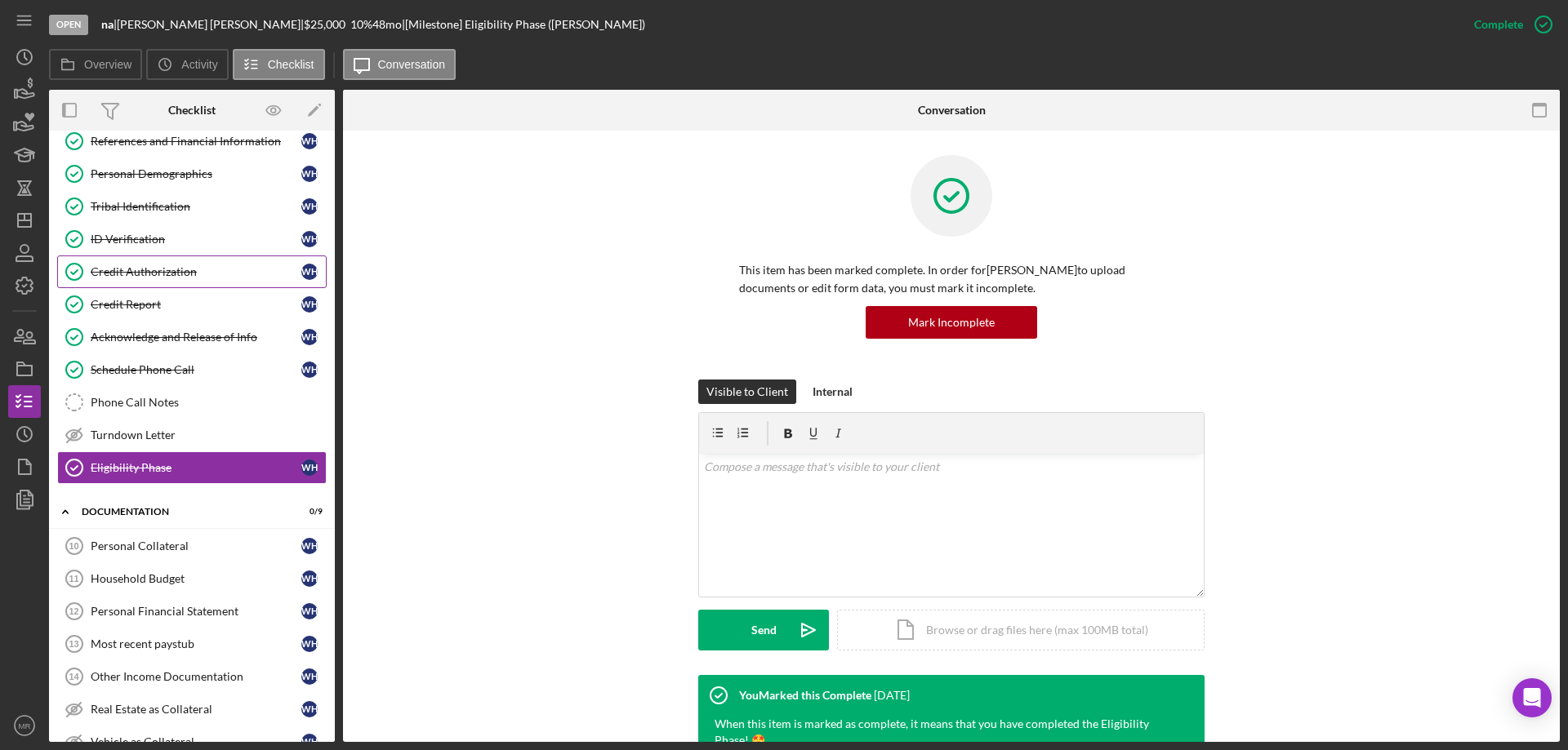
scroll to position [0, 0]
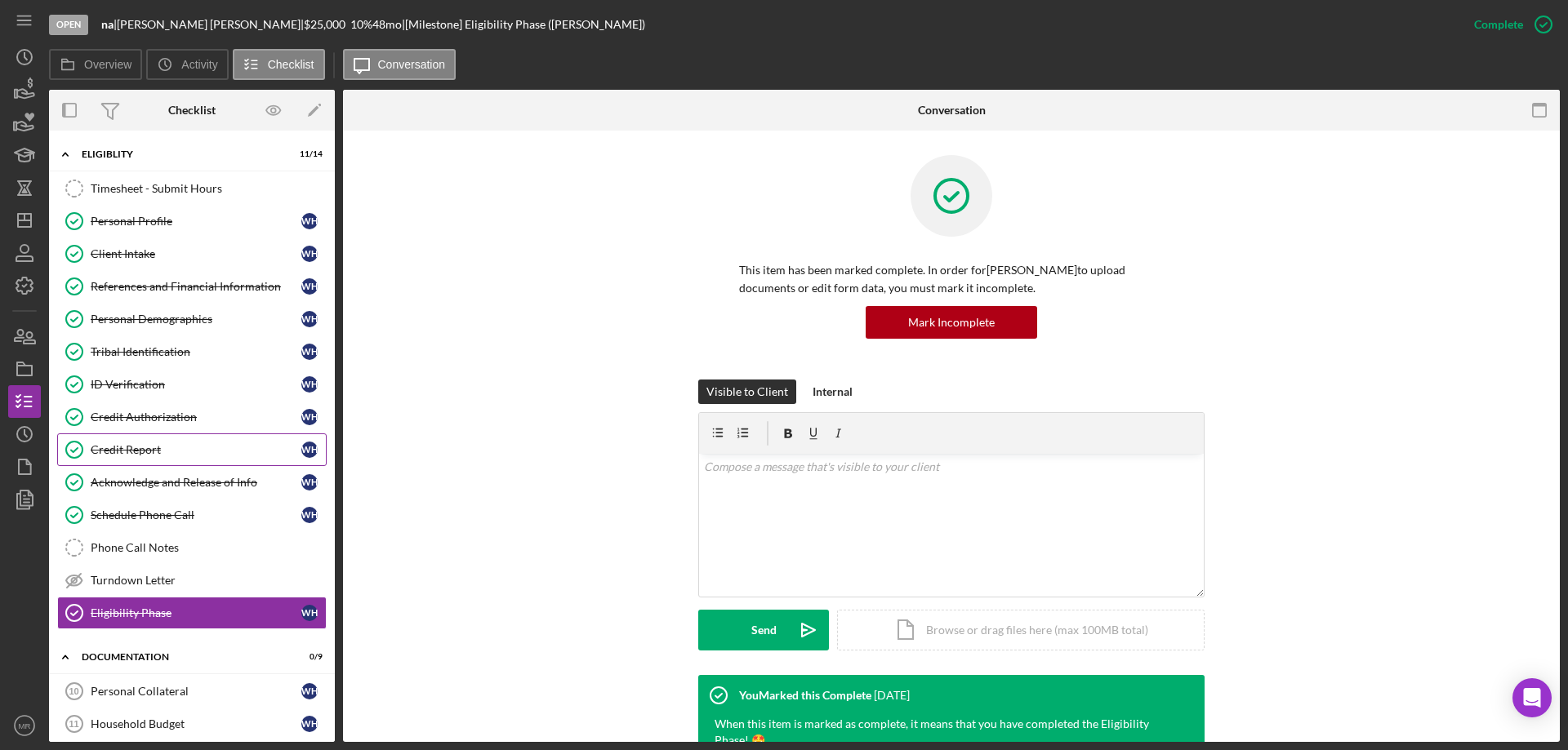
click at [132, 445] on div "Credit Report" at bounding box center [196, 450] width 210 height 13
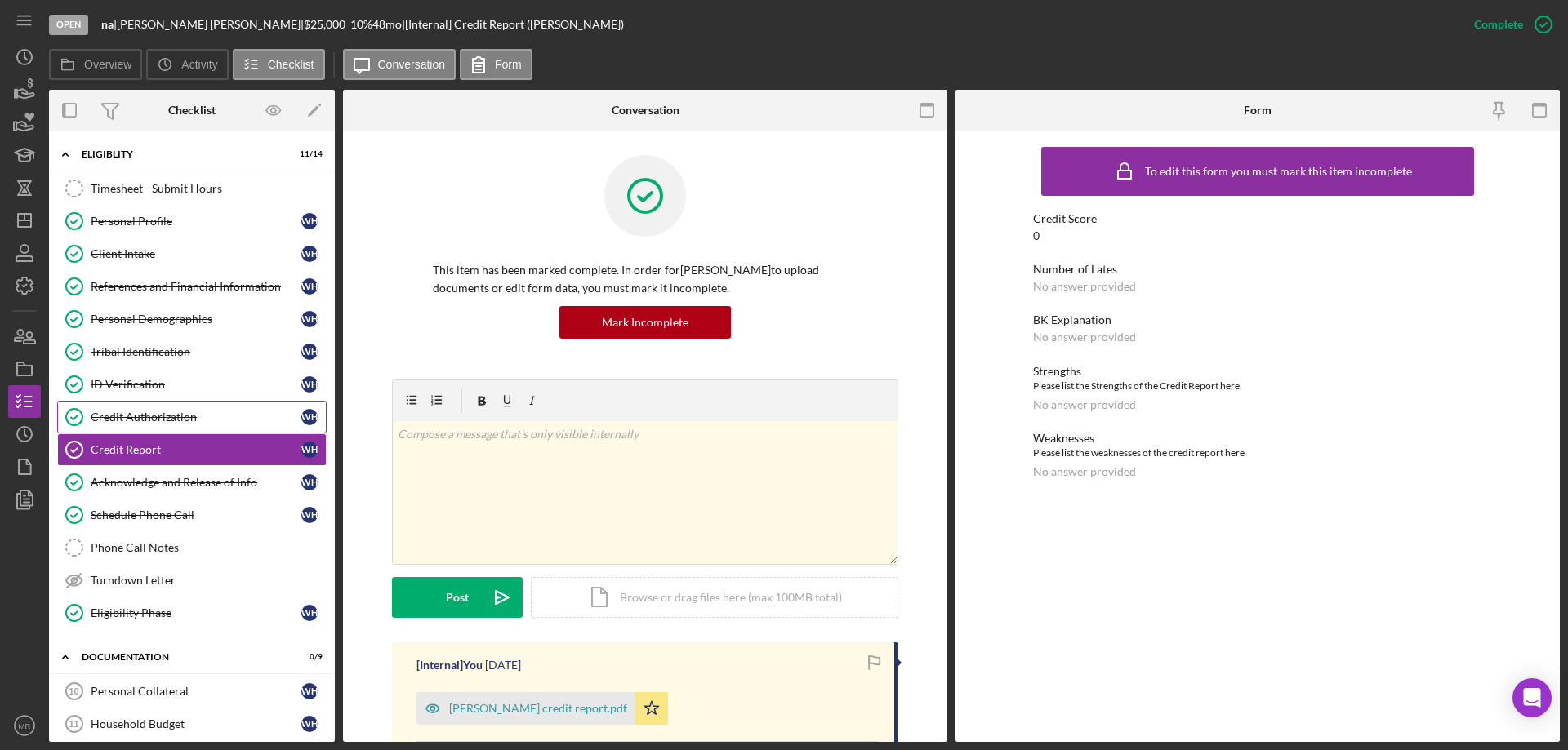
click at [129, 414] on div "Credit Authorization" at bounding box center [196, 417] width 210 height 13
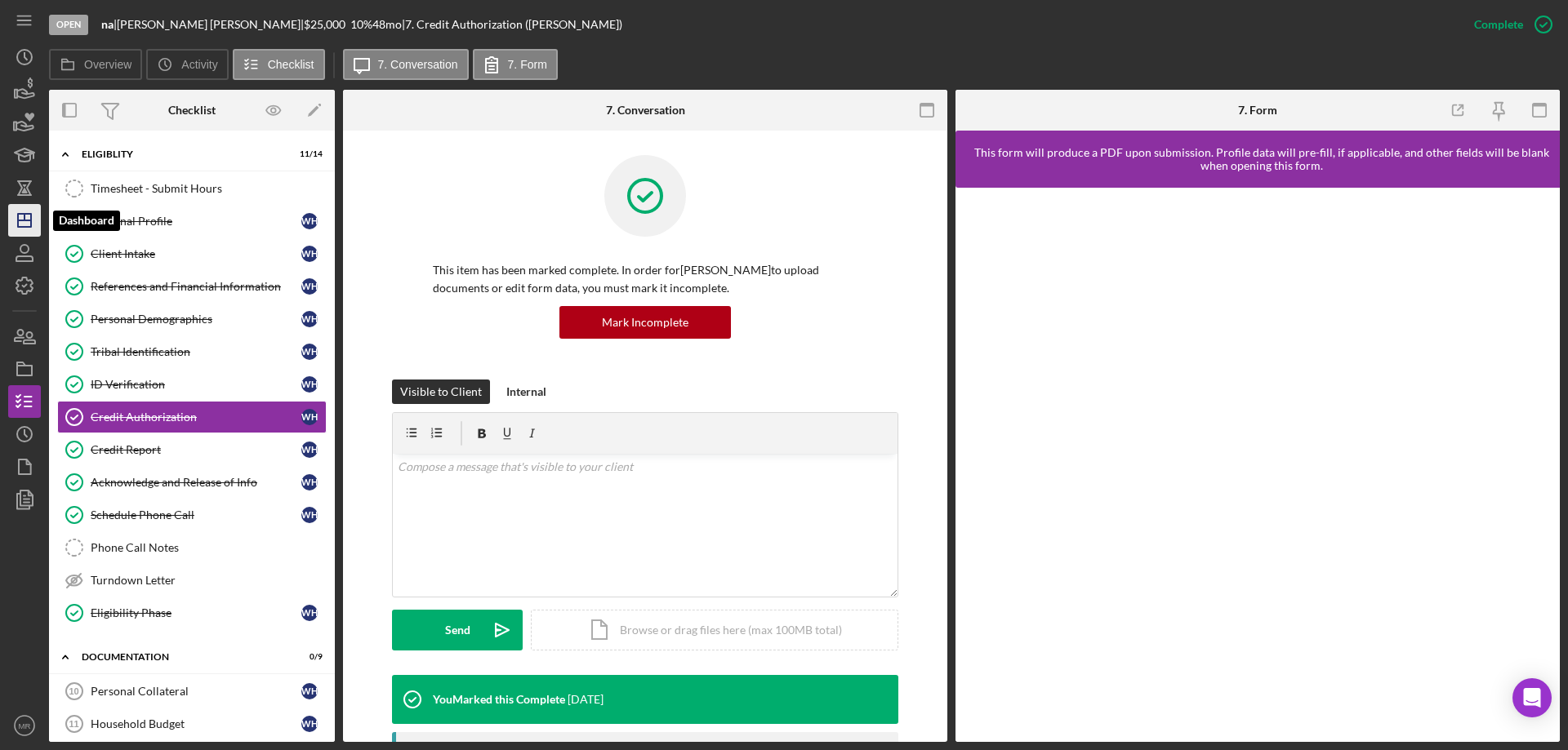
click at [26, 224] on icon "Icon/Dashboard" at bounding box center [25, 220] width 41 height 41
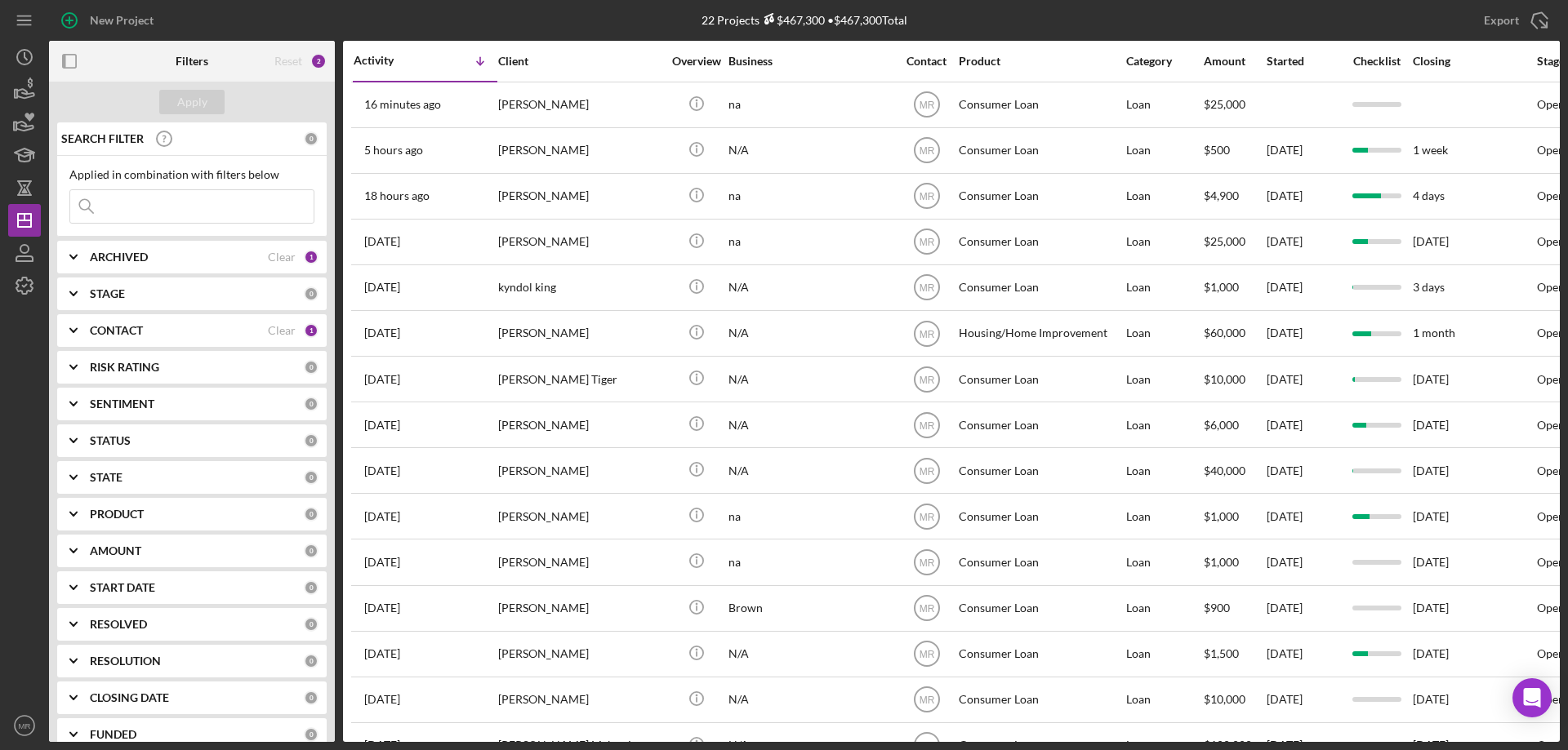
click at [115, 255] on b "ARCHIVED" at bounding box center [119, 257] width 58 height 13
drag, startPoint x: 77, startPoint y: 352, endPoint x: 86, endPoint y: 353, distance: 9.1
click at [78, 352] on input "Archived" at bounding box center [79, 350] width 16 height 16
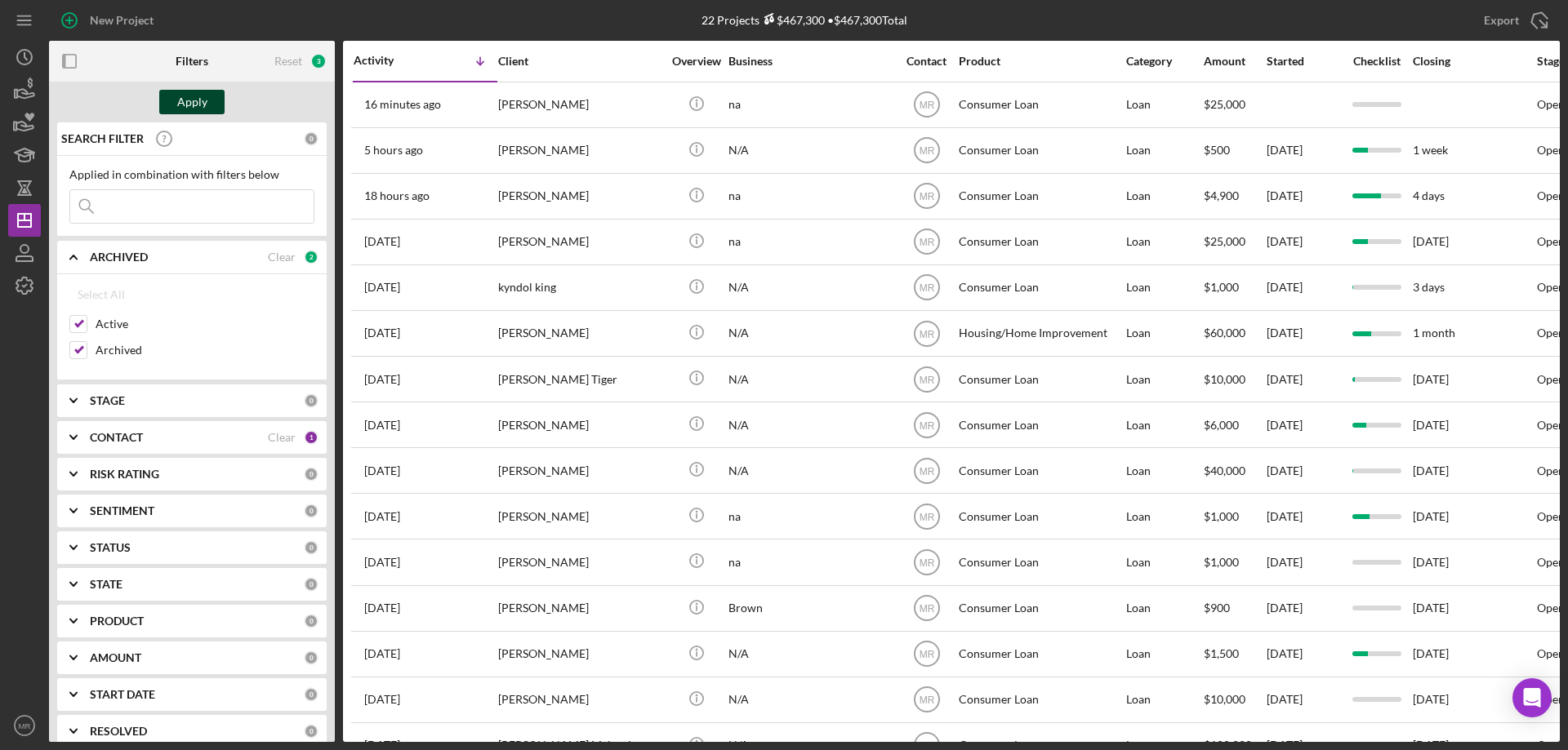
click at [191, 98] on div "Apply" at bounding box center [192, 102] width 30 height 25
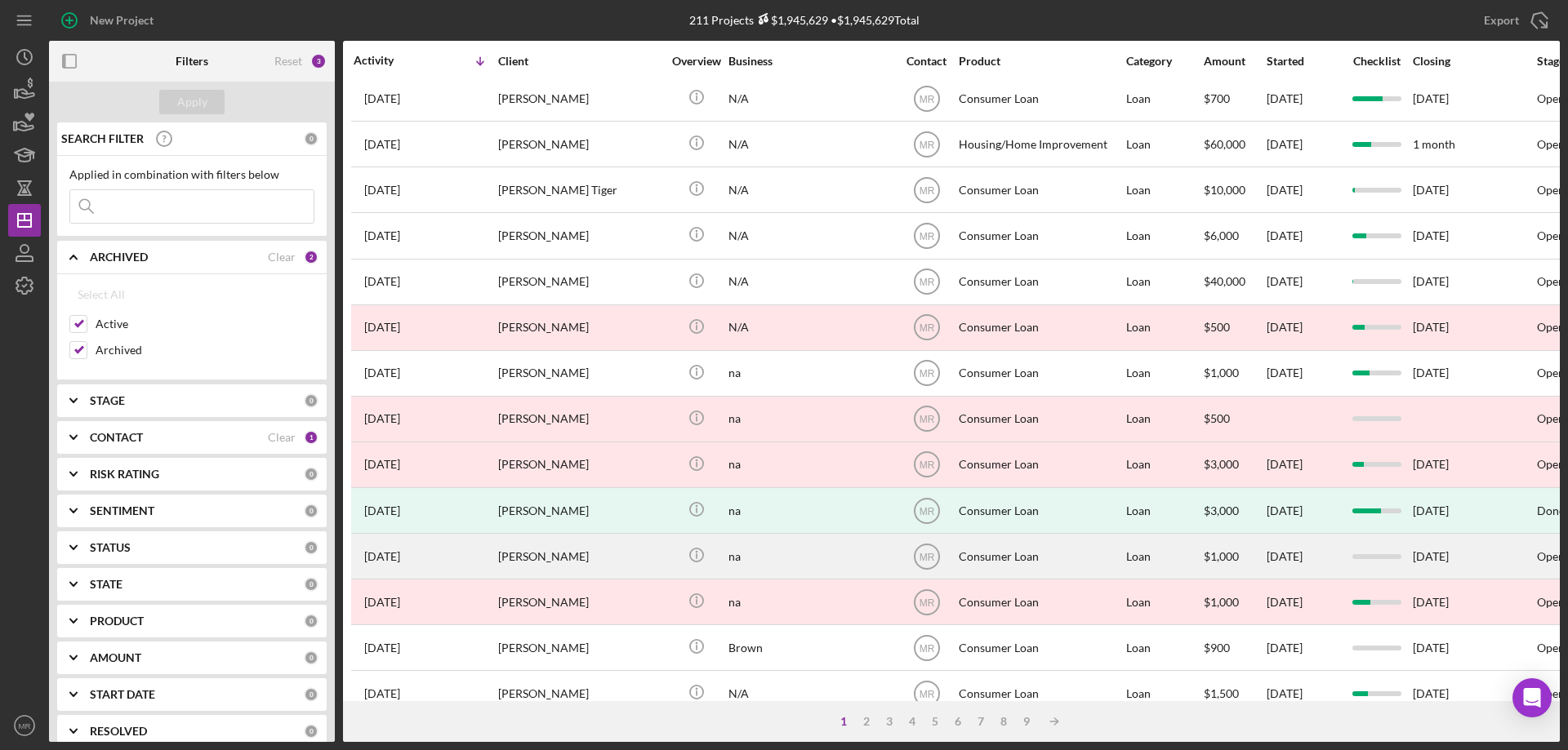
scroll to position [245, 0]
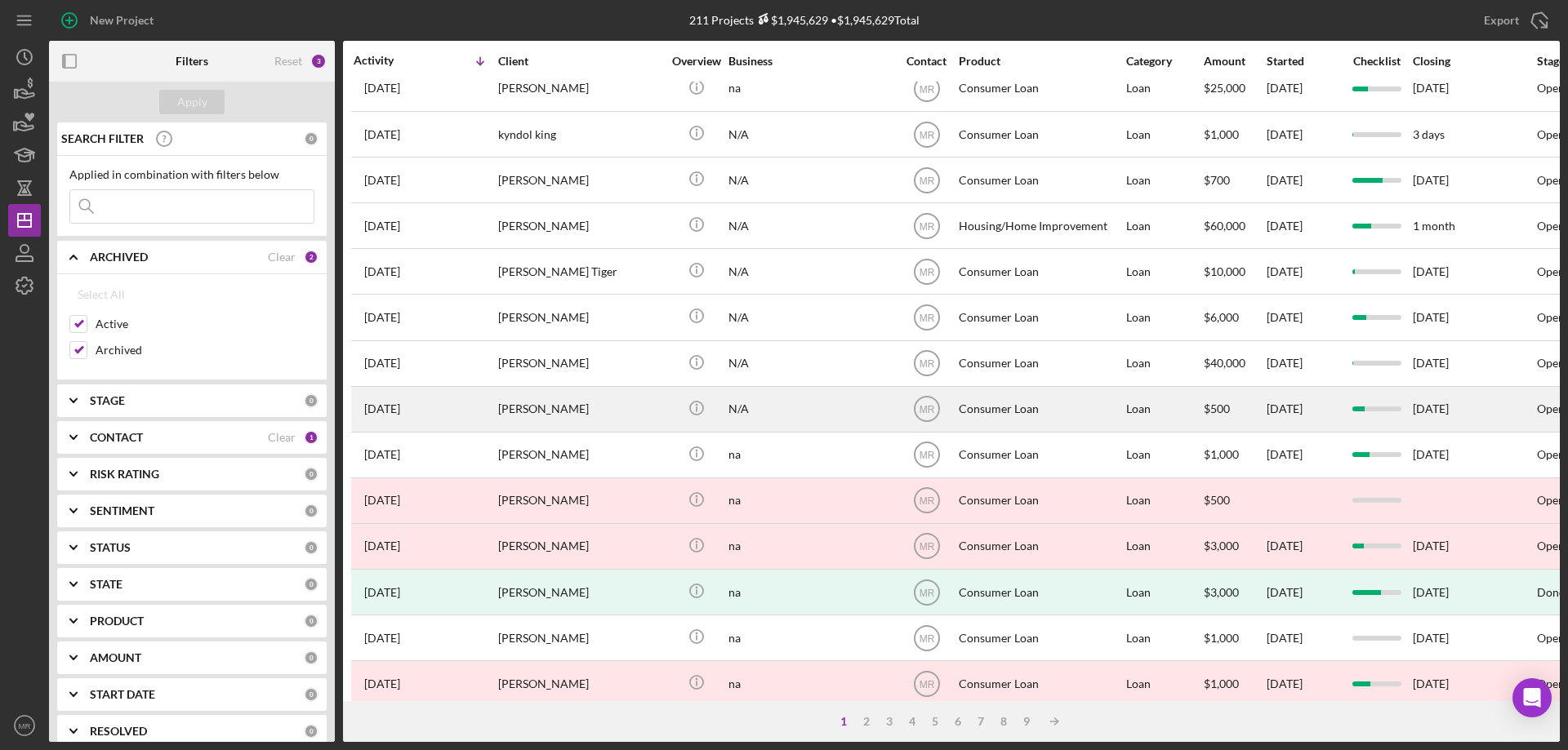
click at [566, 405] on div "Celena White" at bounding box center [580, 409] width 164 height 43
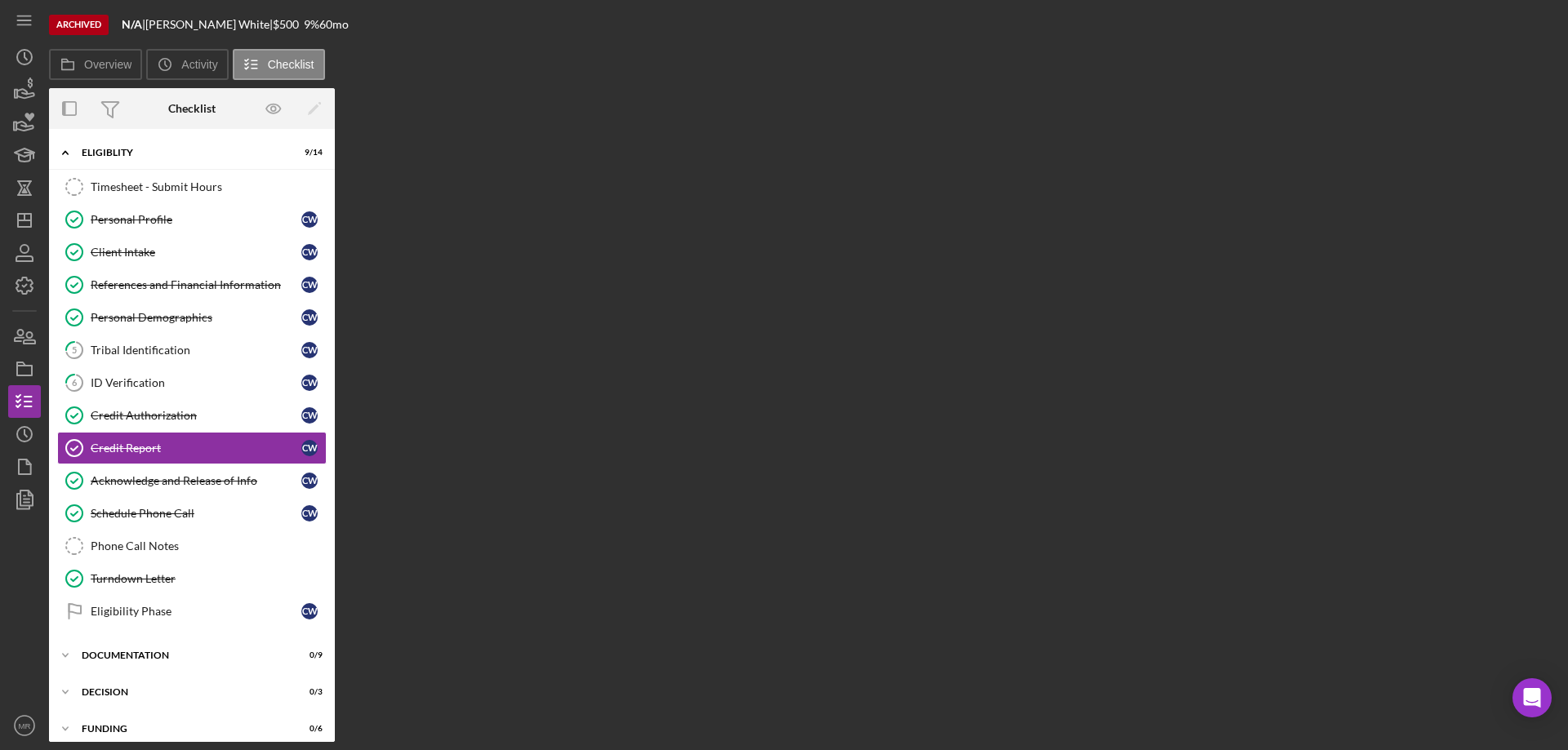
scroll to position [13, 0]
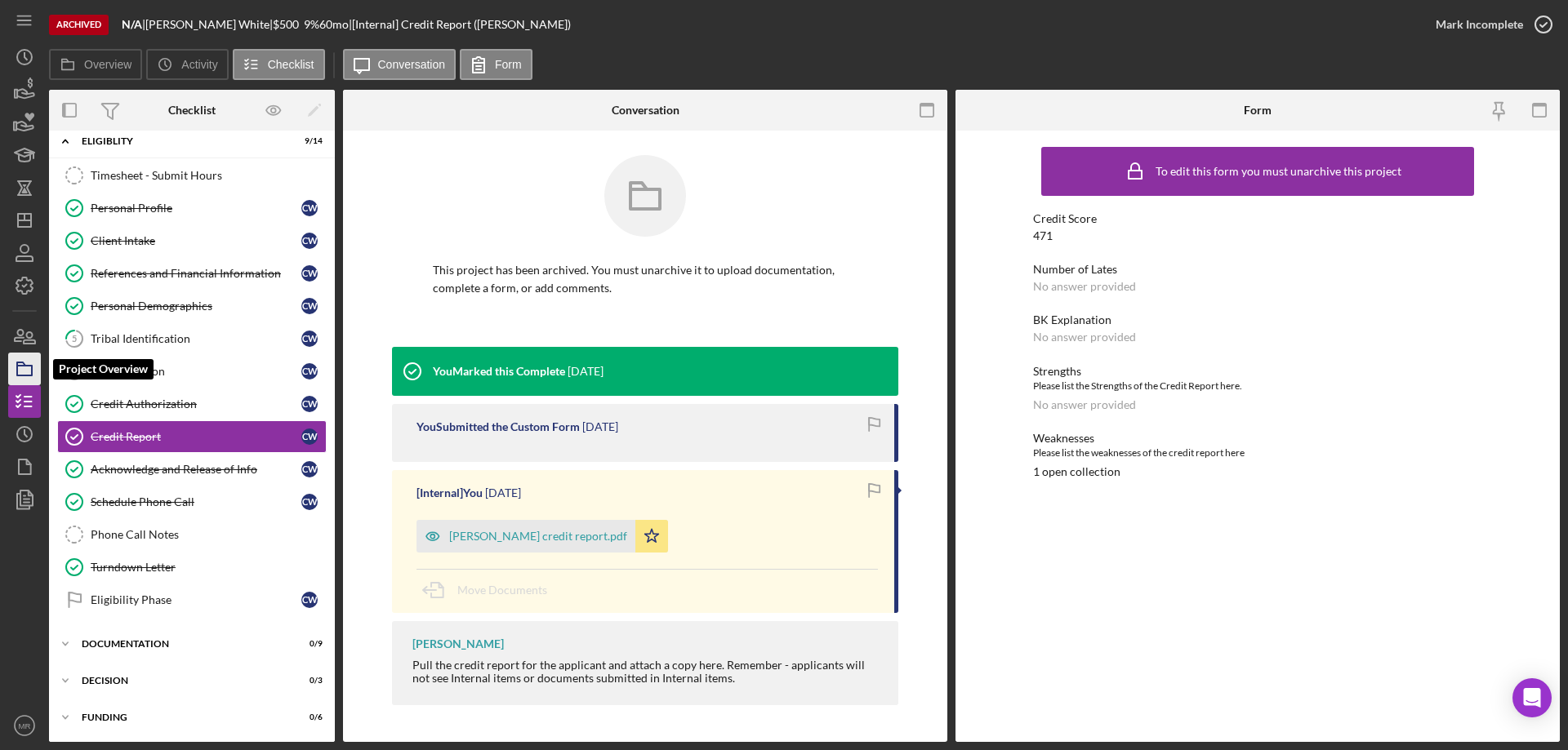
click at [27, 368] on icon "button" at bounding box center [25, 369] width 41 height 41
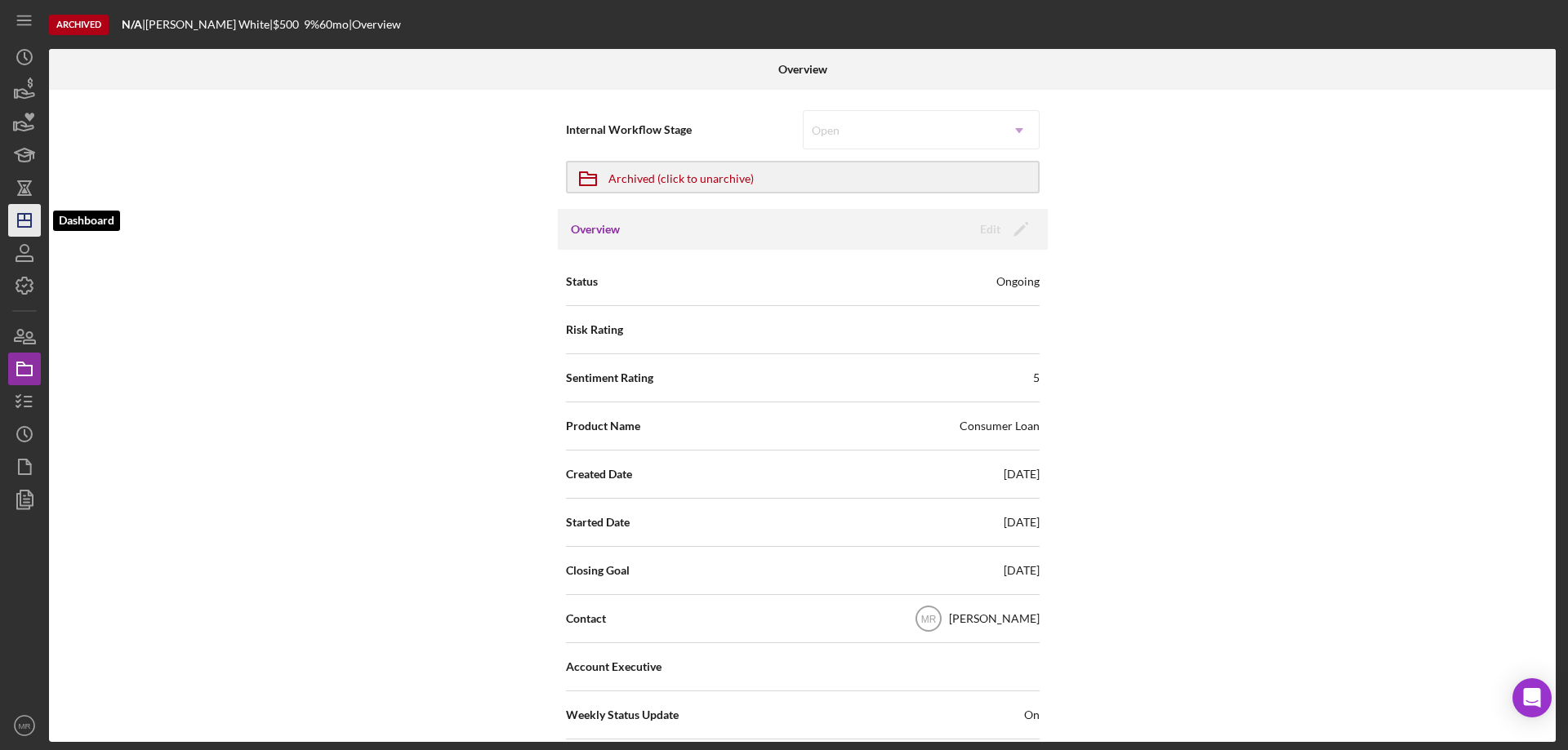
click at [20, 220] on line "button" at bounding box center [25, 220] width 13 height 0
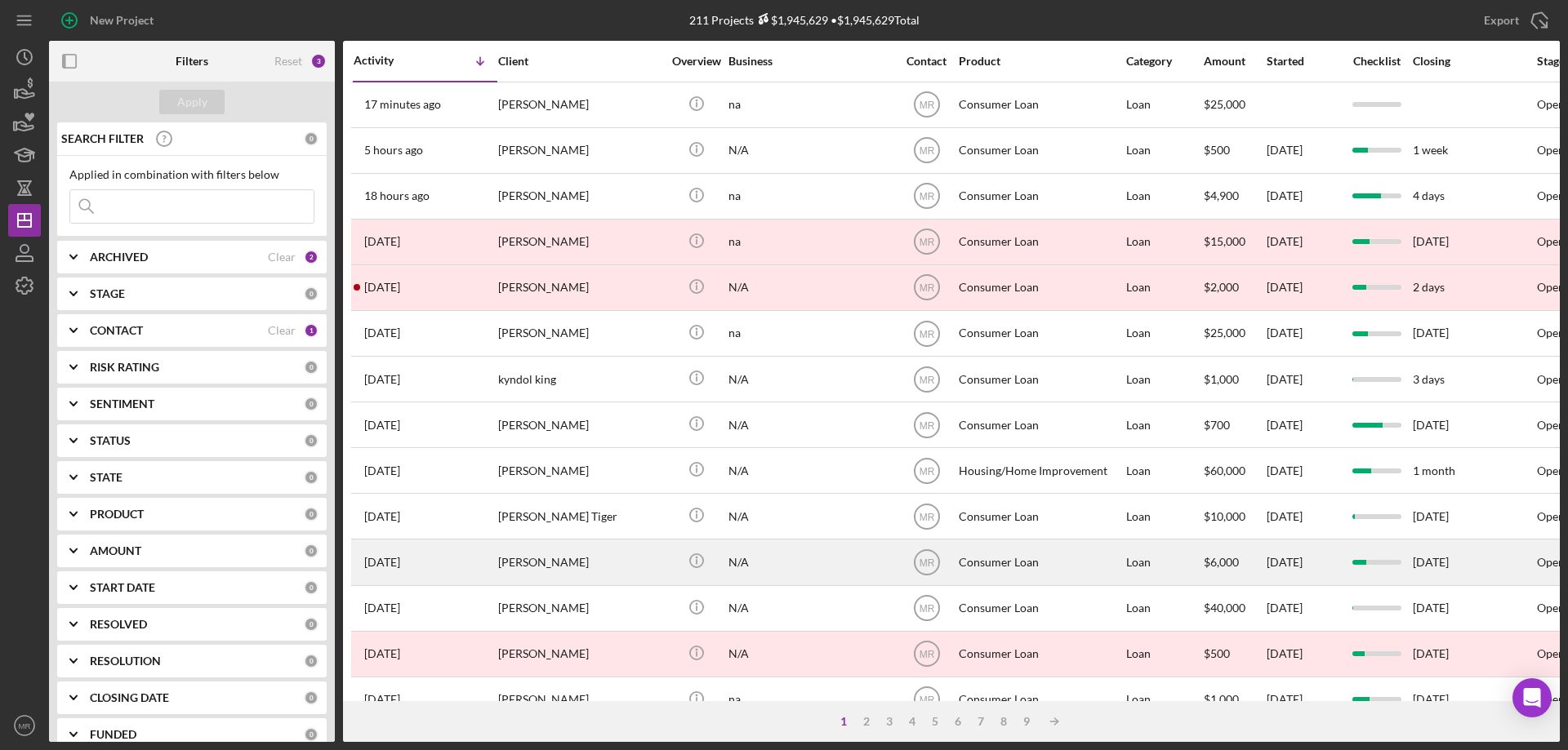
click at [546, 555] on div "[PERSON_NAME]" at bounding box center [580, 561] width 164 height 43
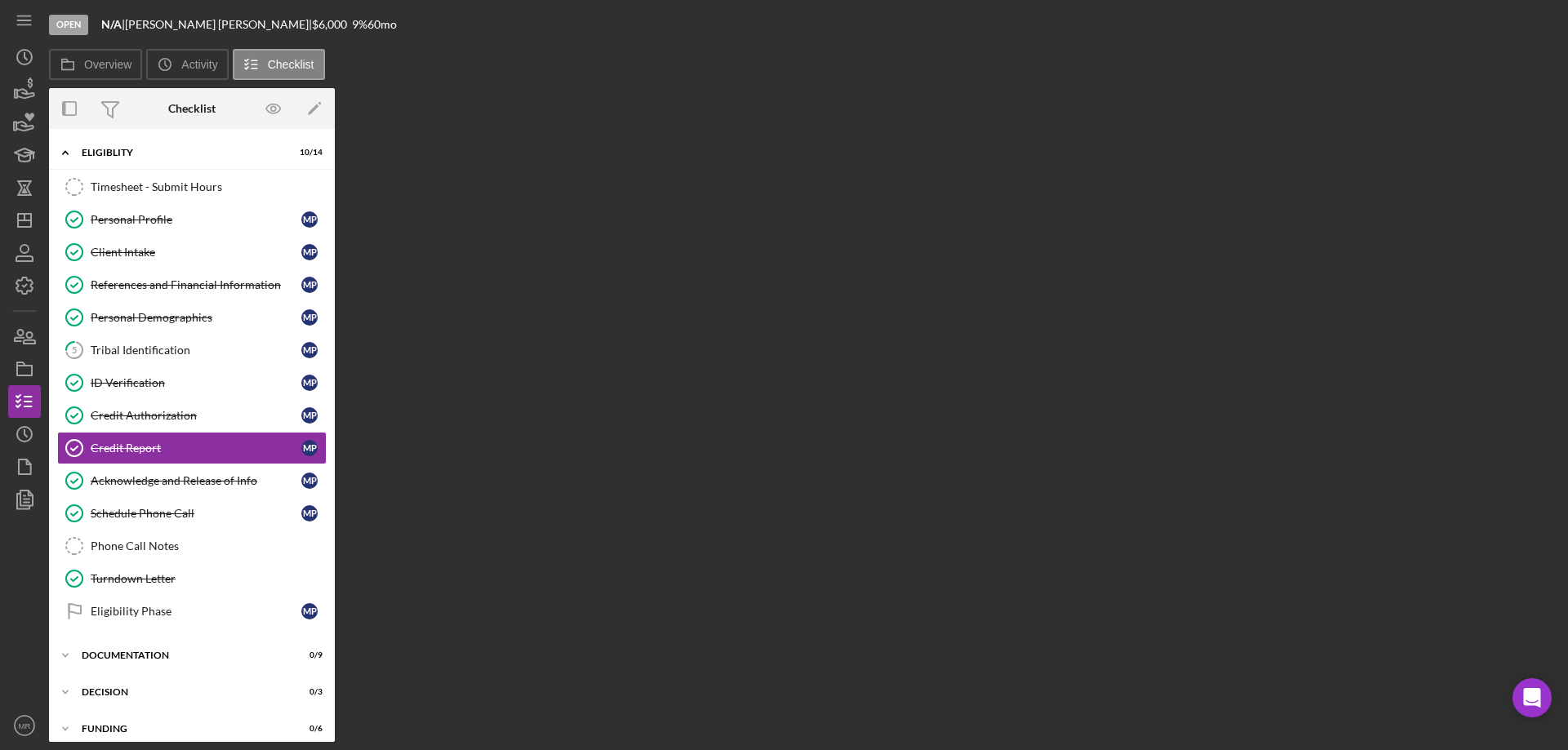
scroll to position [13, 0]
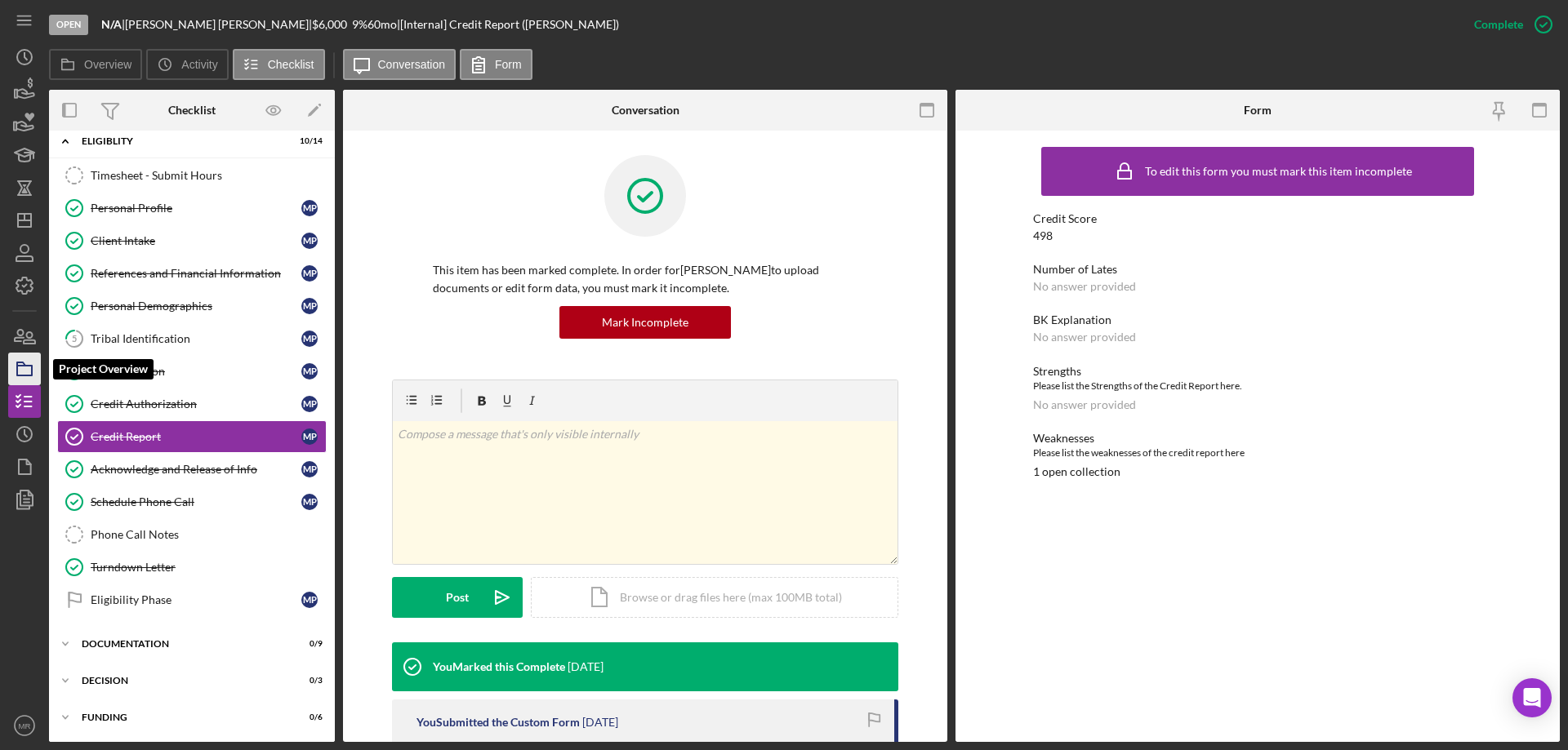
click at [20, 367] on icon "button" at bounding box center [25, 369] width 41 height 41
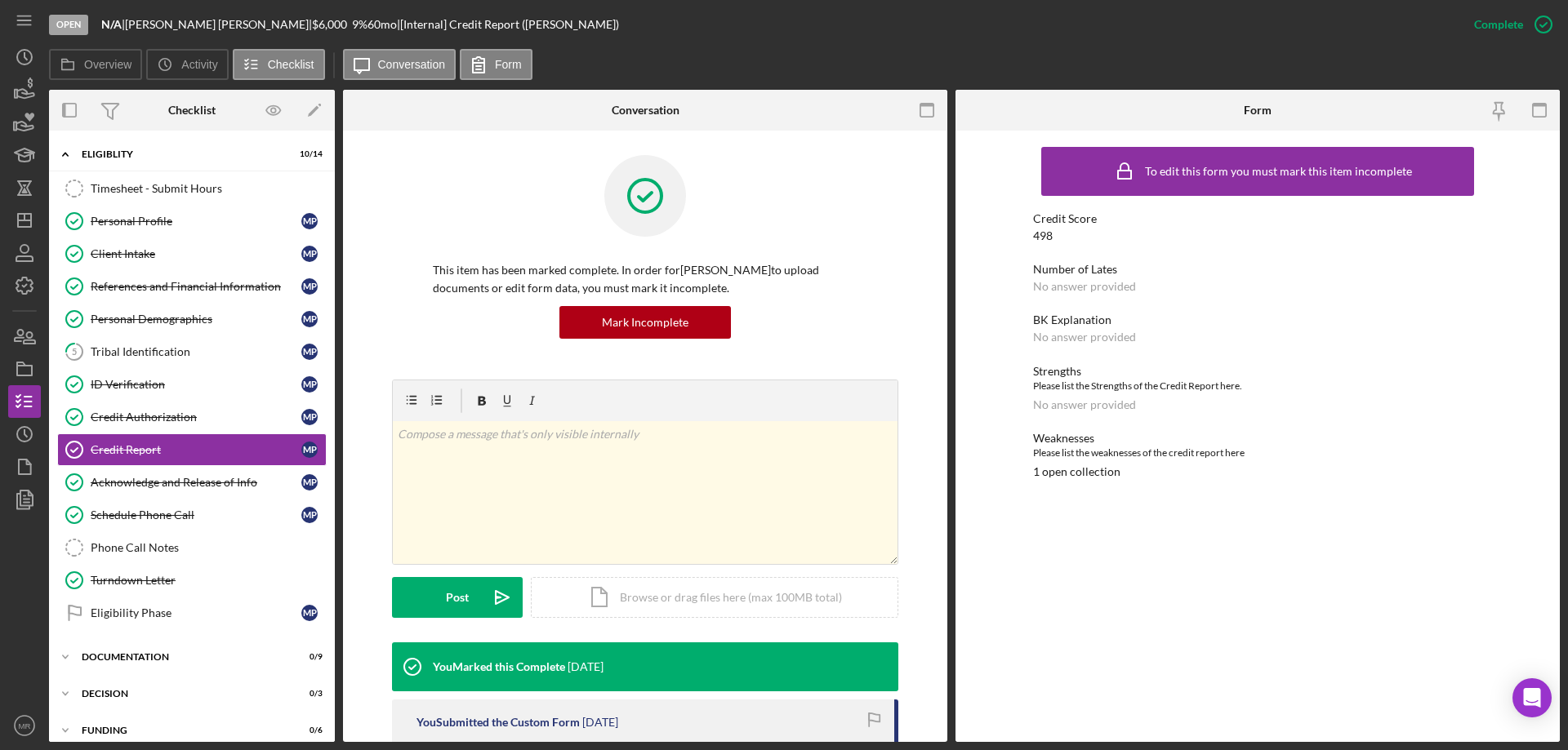
scroll to position [14, 0]
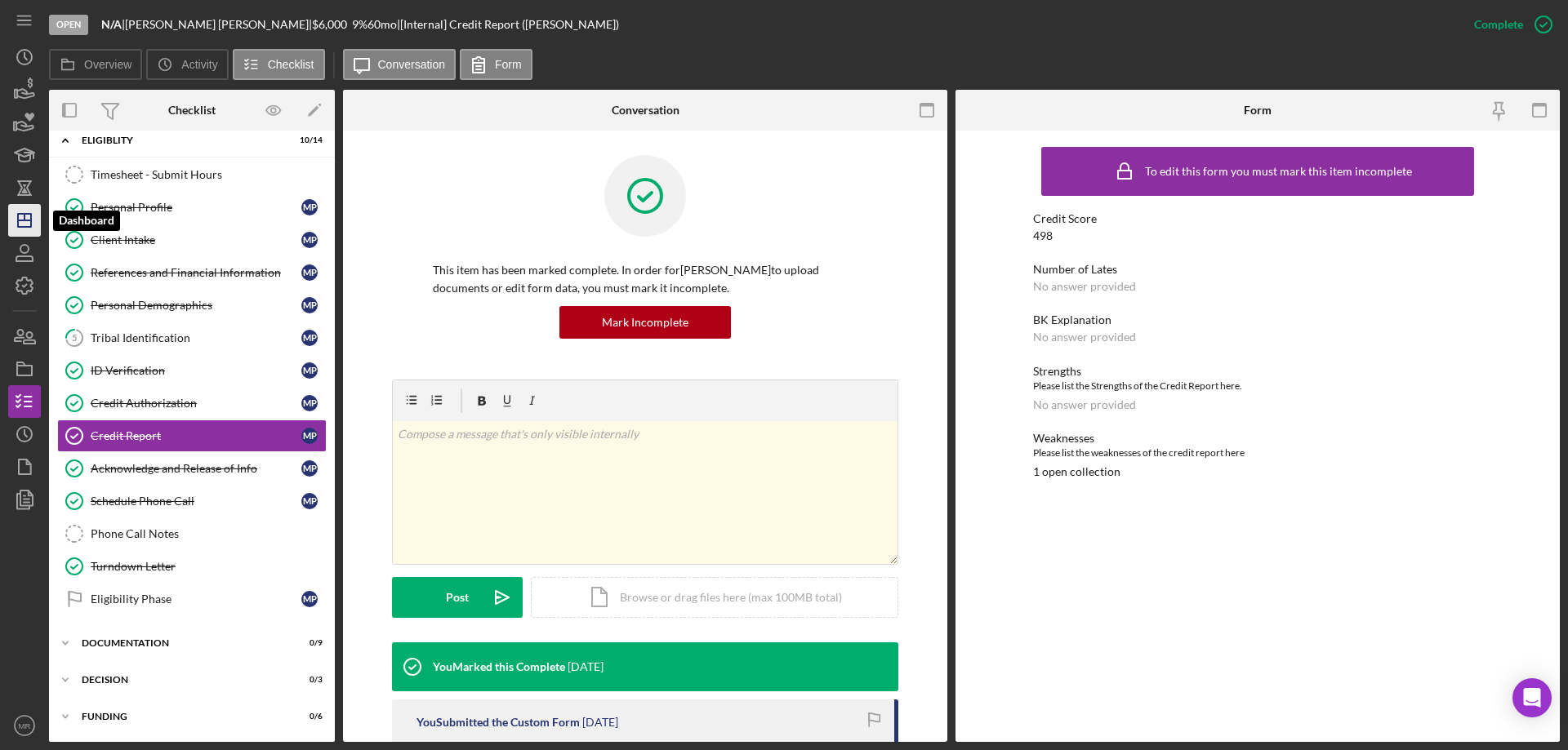
click at [27, 223] on icon "Icon/Dashboard" at bounding box center [25, 220] width 41 height 41
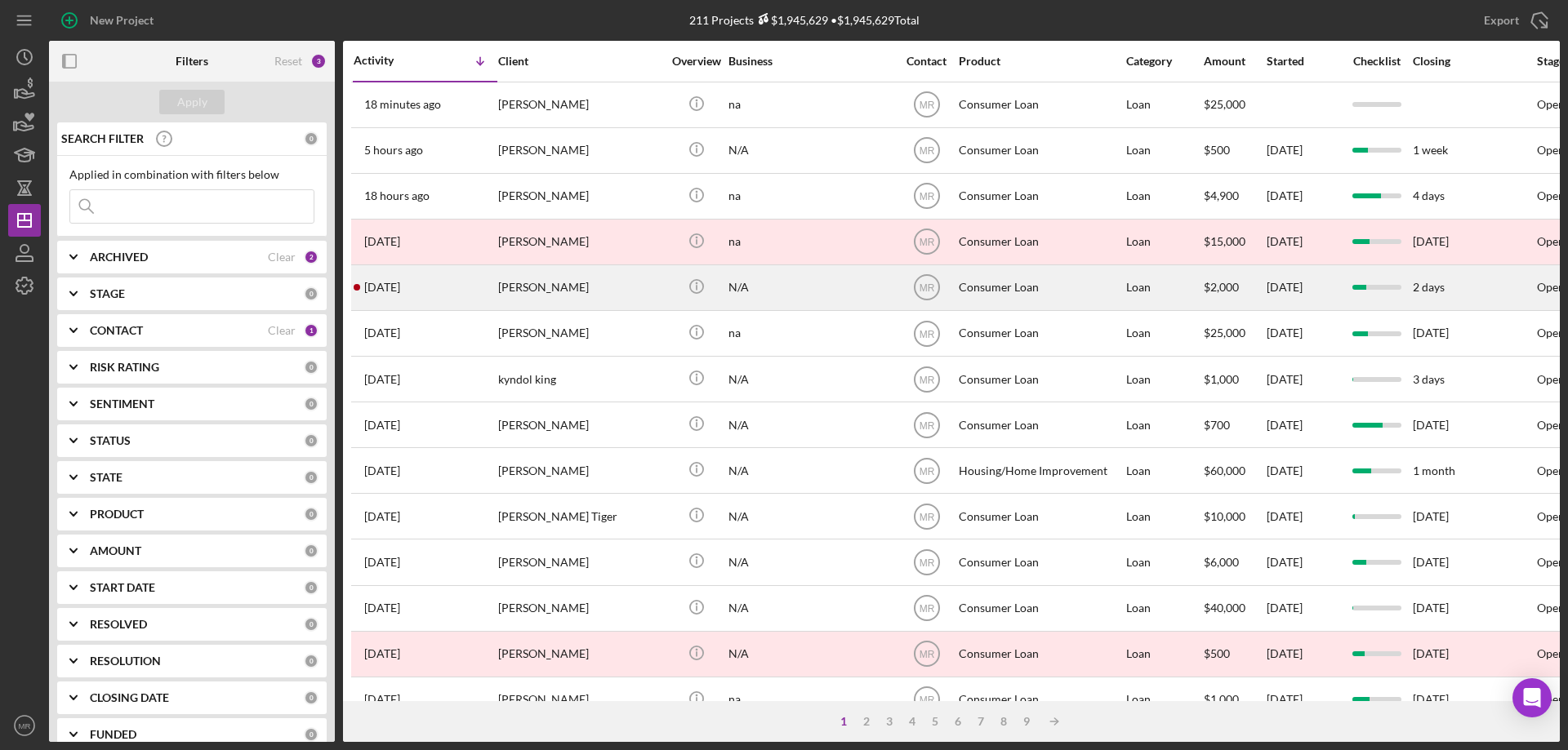
click at [567, 285] on div "Jayden Sloan" at bounding box center [580, 287] width 164 height 43
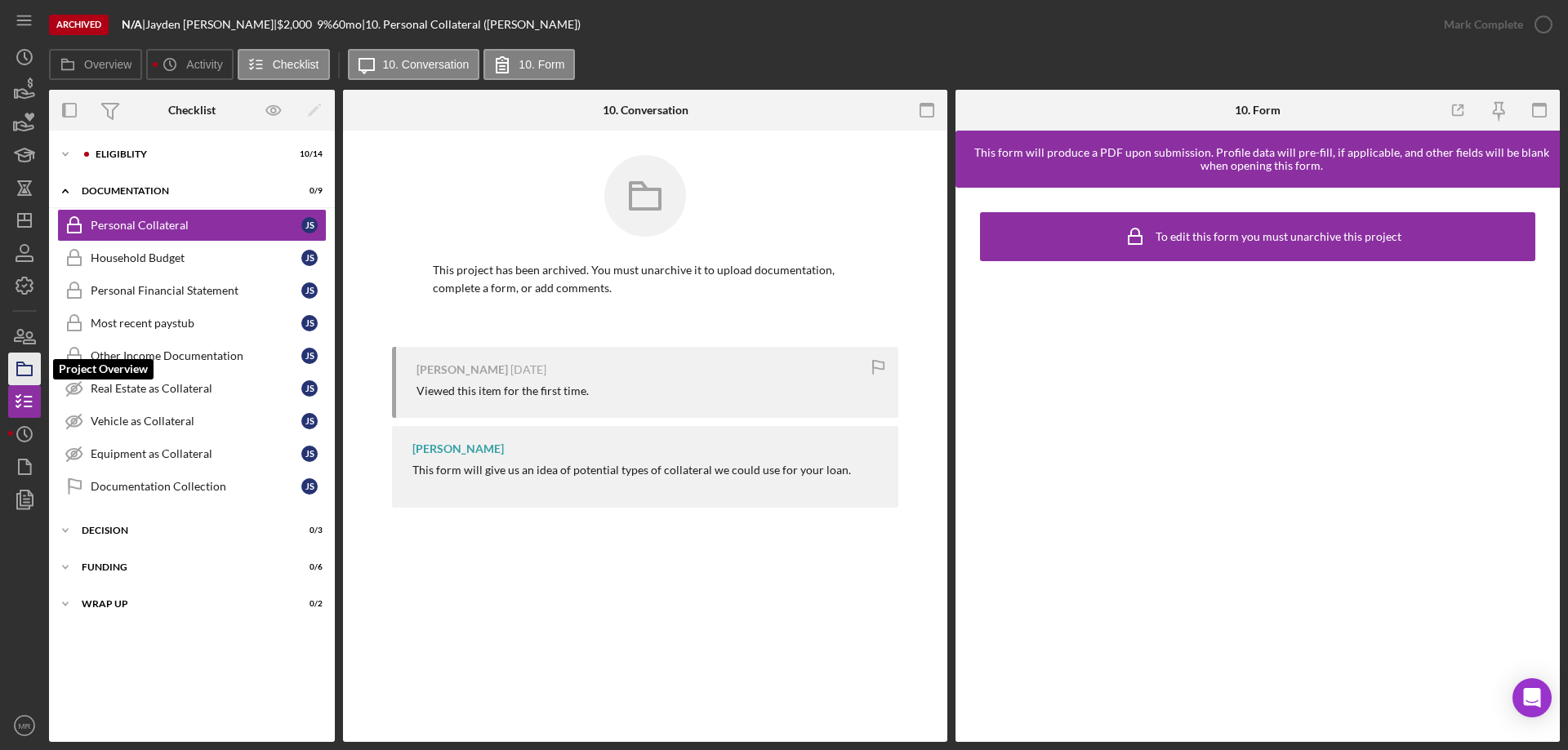
click at [32, 366] on rect "button" at bounding box center [25, 371] width 15 height 10
click at [20, 227] on polygon "button" at bounding box center [25, 220] width 13 height 13
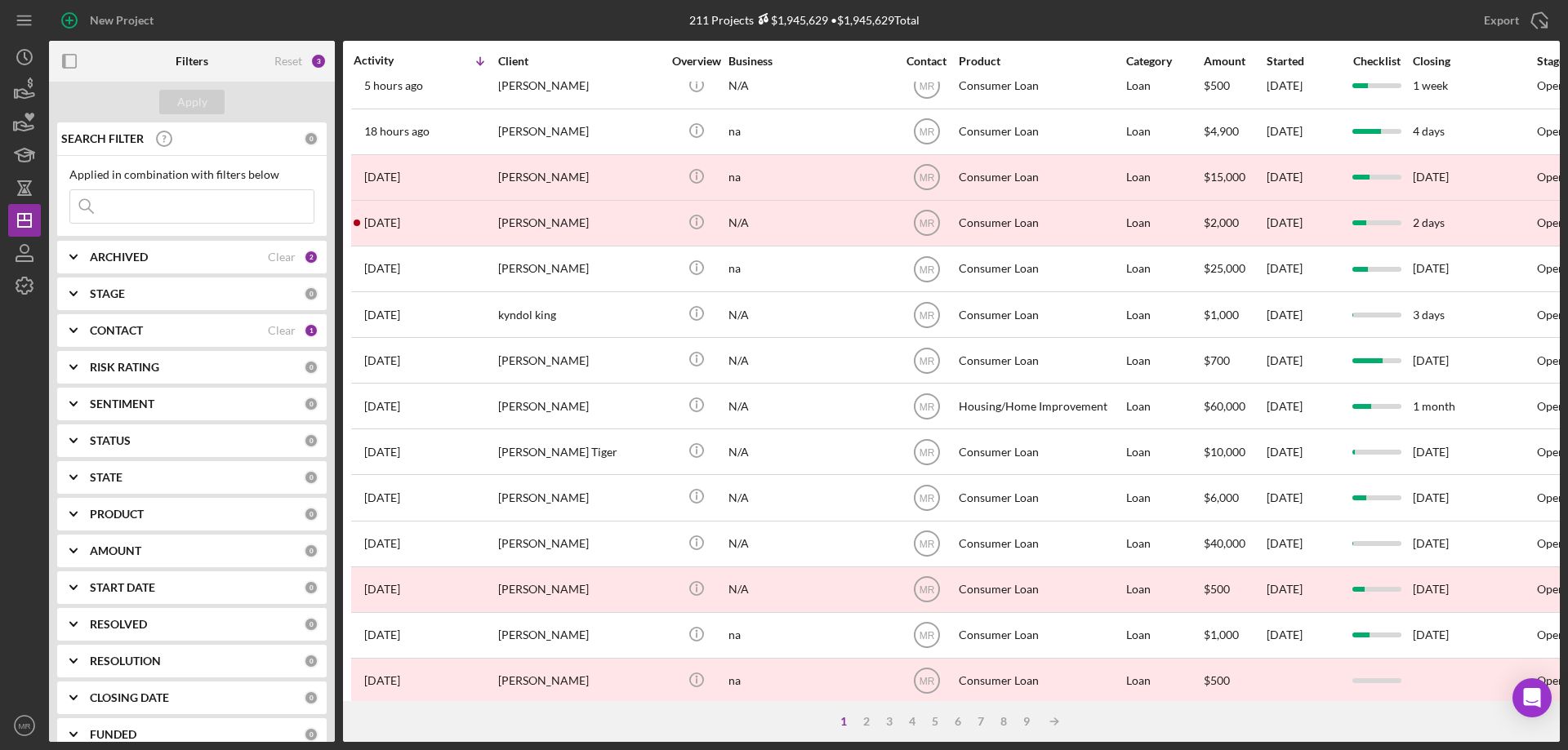
scroll to position [245, 0]
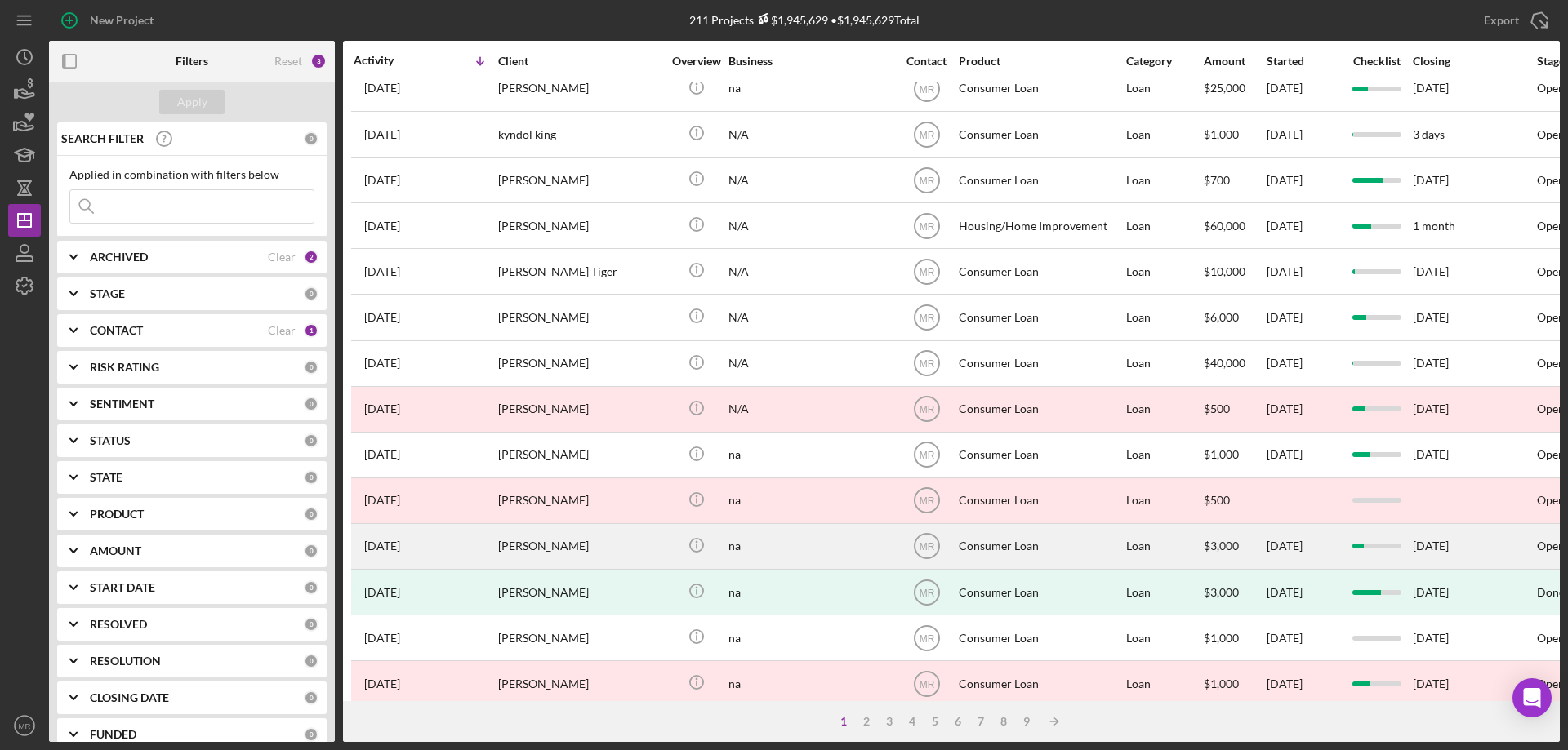
click at [543, 538] on div "Tammy Foster" at bounding box center [580, 546] width 164 height 43
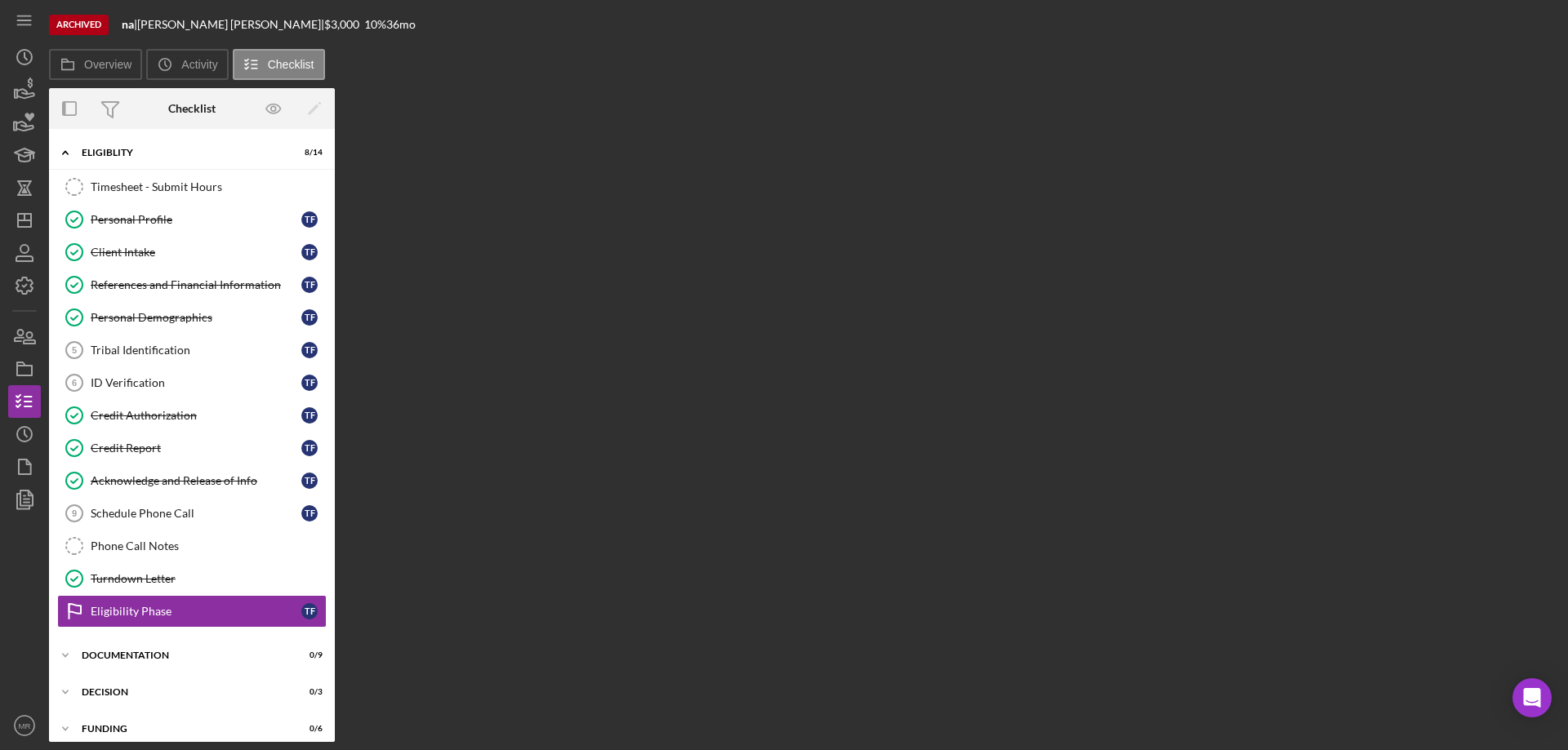
scroll to position [49, 0]
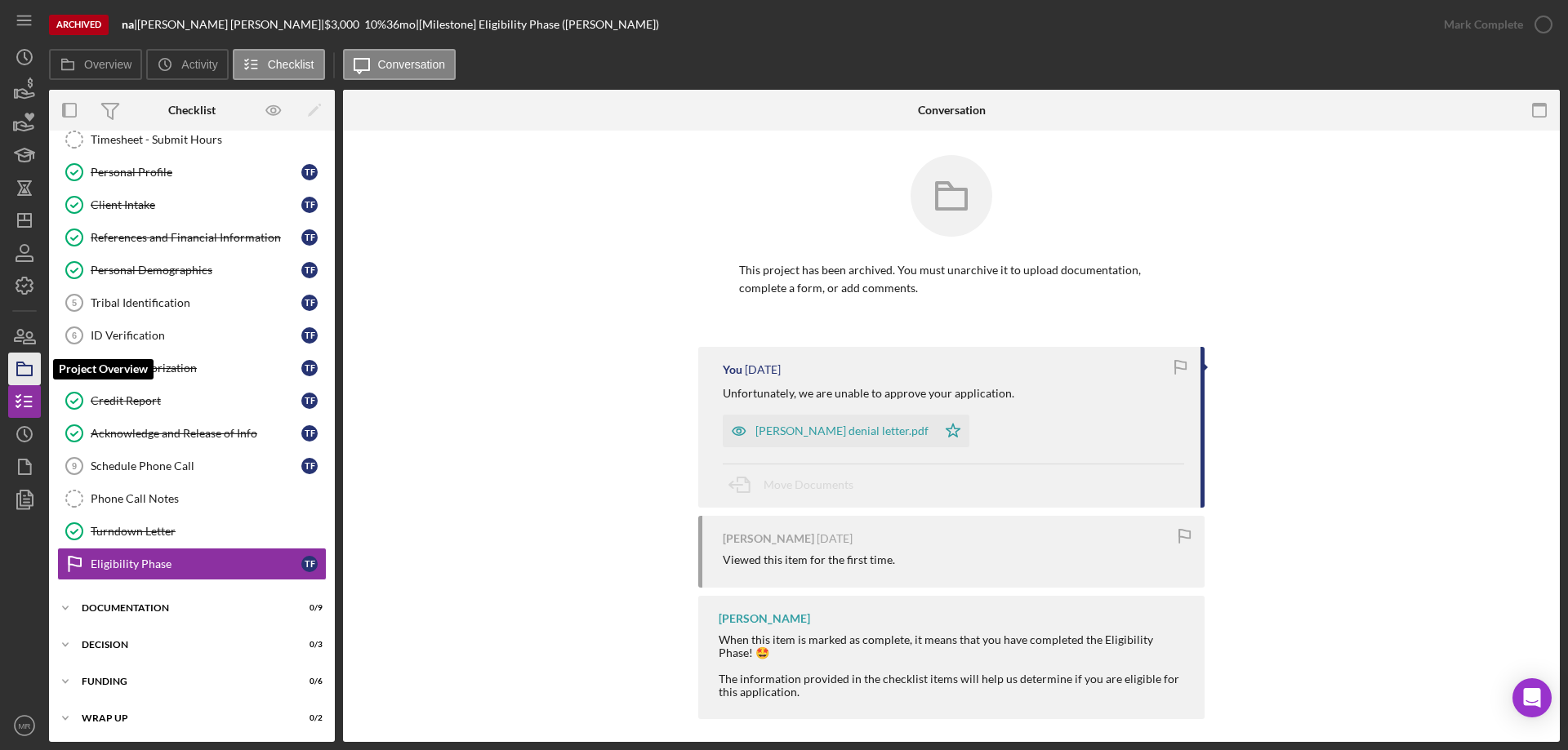
click at [19, 368] on icon "button" at bounding box center [25, 369] width 41 height 41
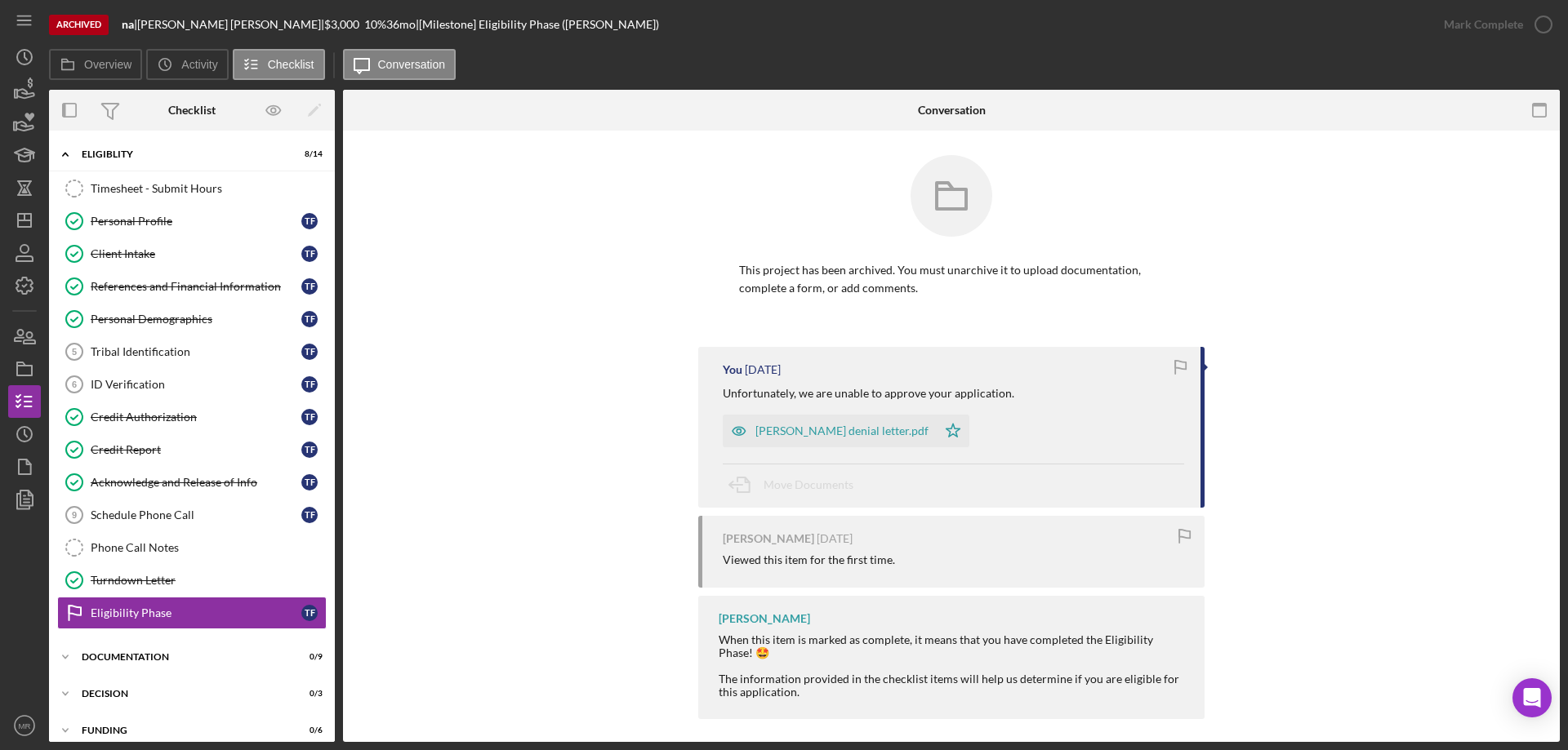
scroll to position [51, 0]
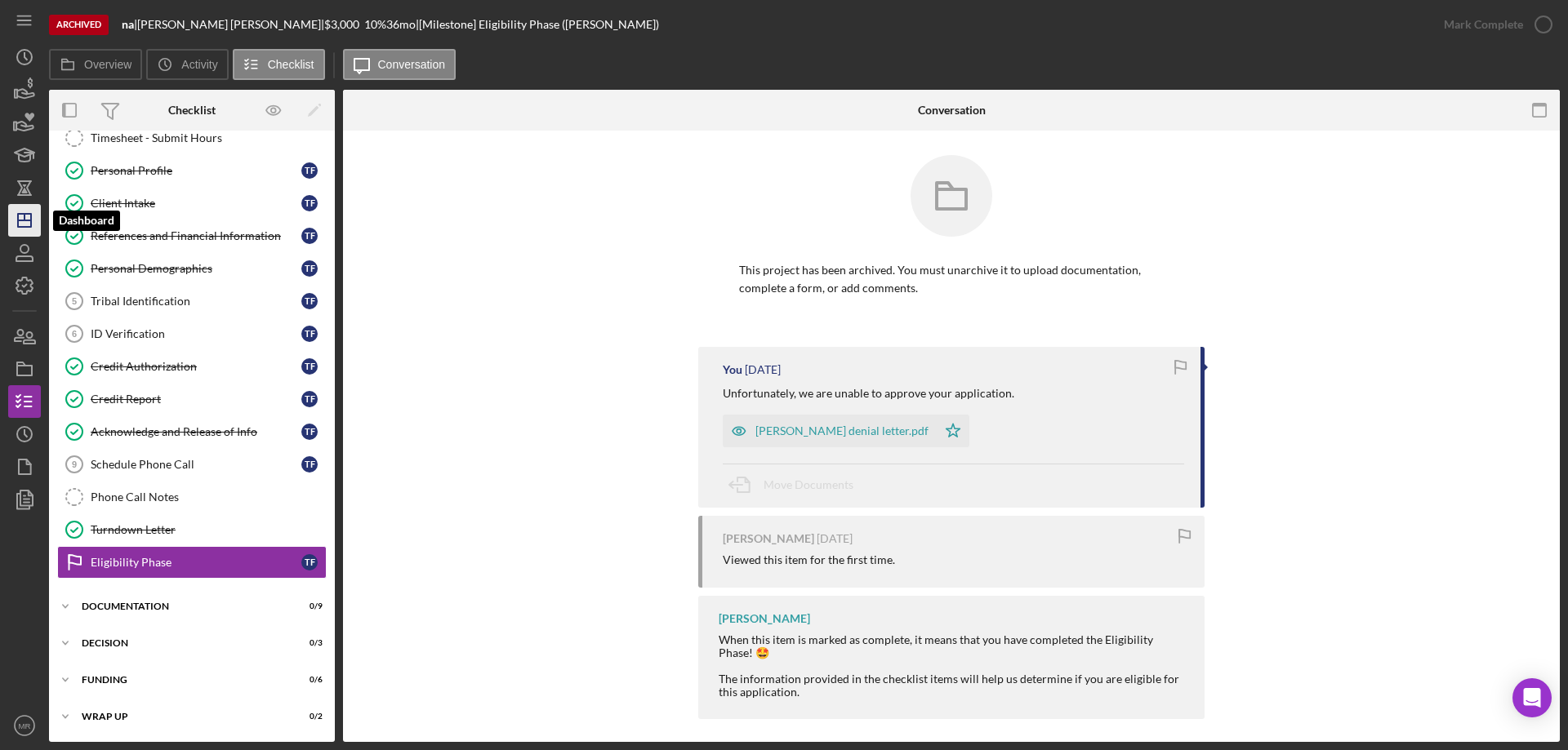
click at [31, 222] on polygon "button" at bounding box center [25, 220] width 13 height 13
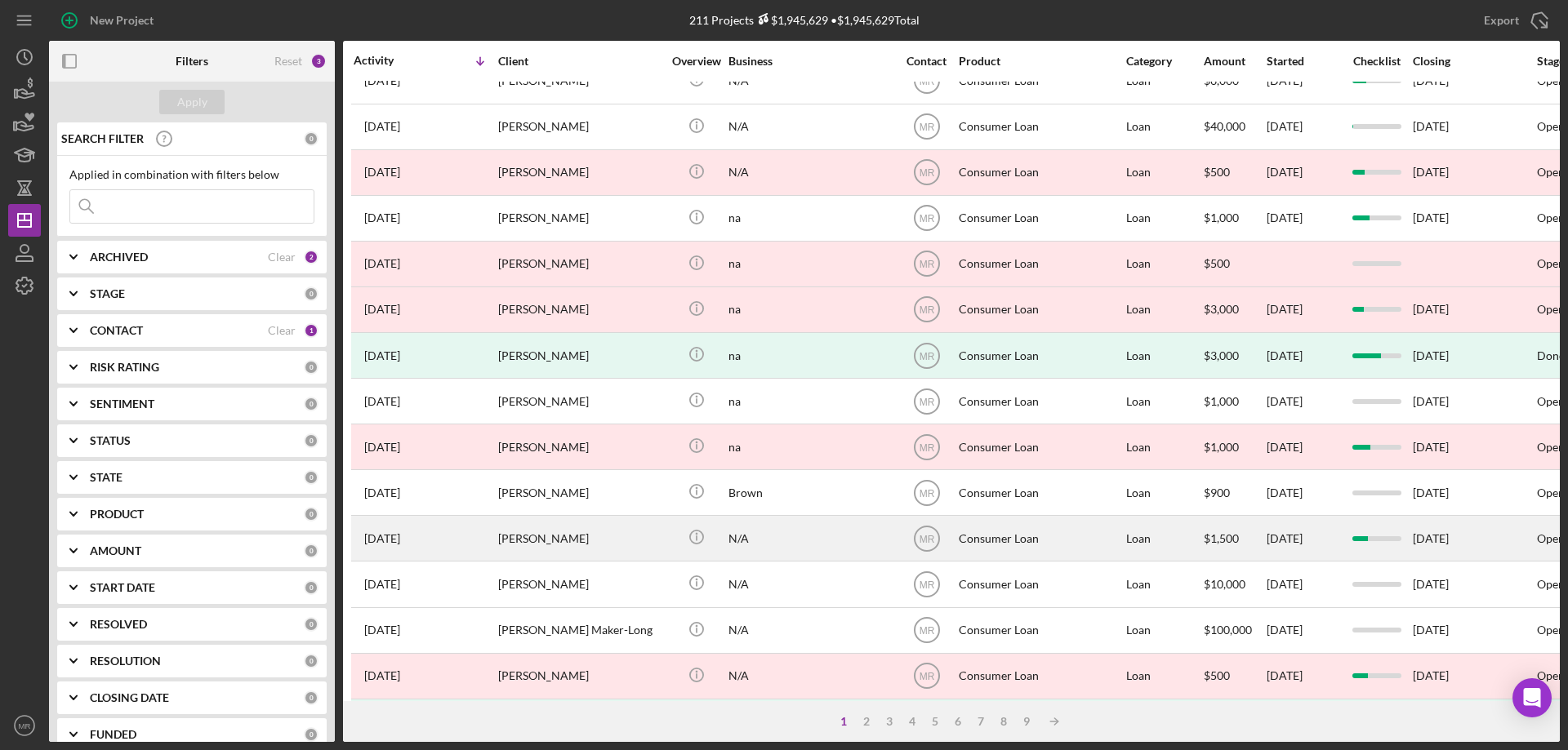
scroll to position [490, 0]
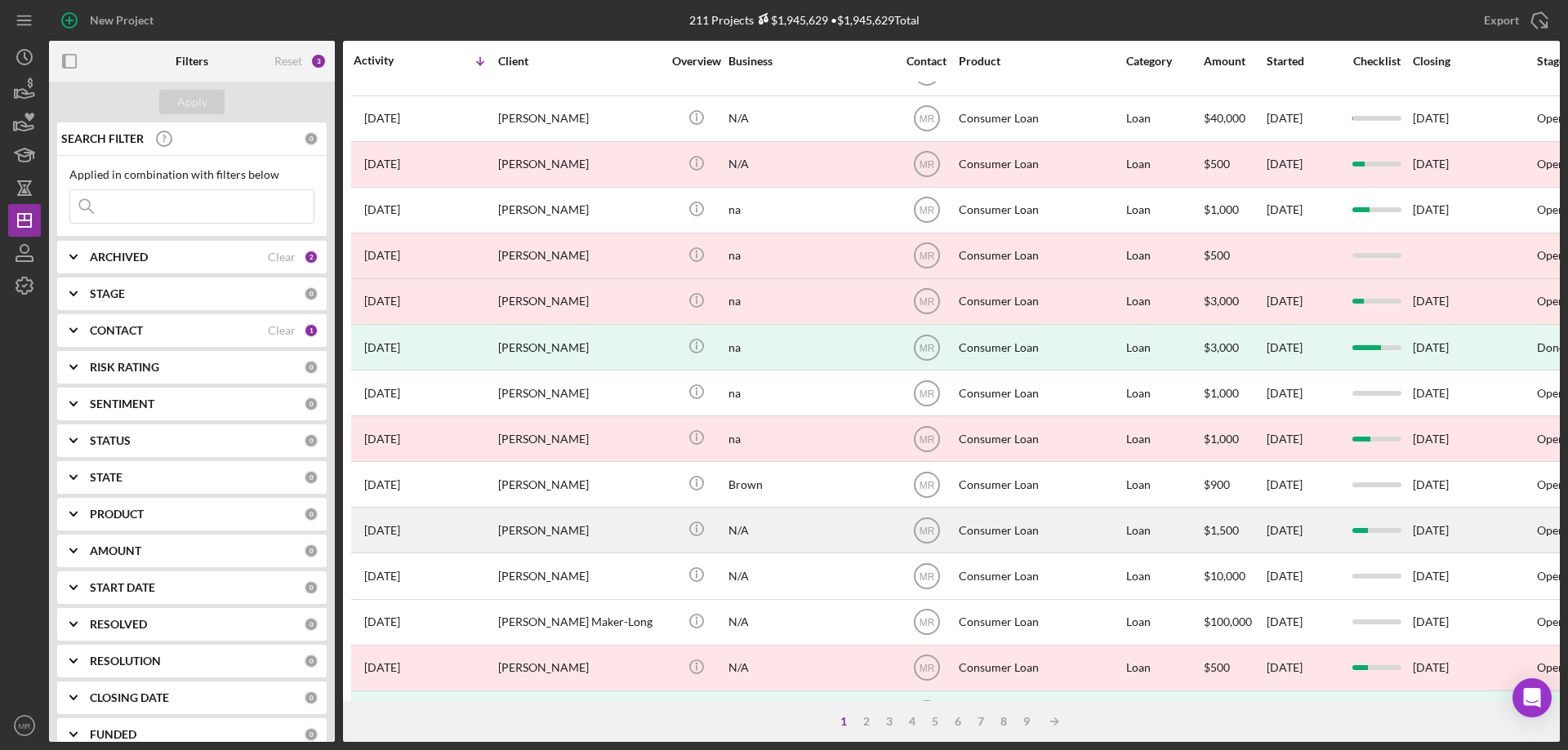
click at [534, 530] on div "[PERSON_NAME]" at bounding box center [580, 530] width 164 height 43
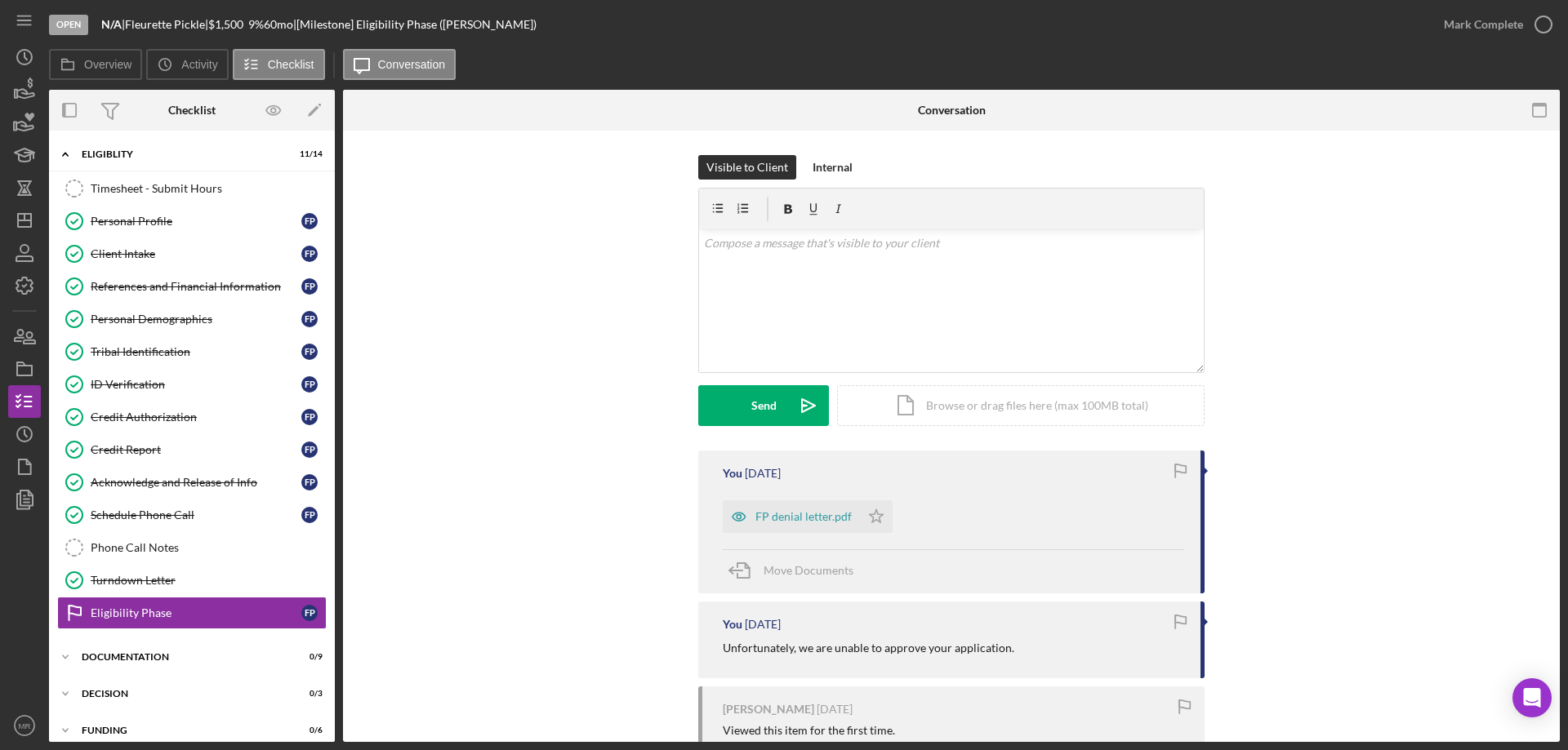
scroll to position [49, 0]
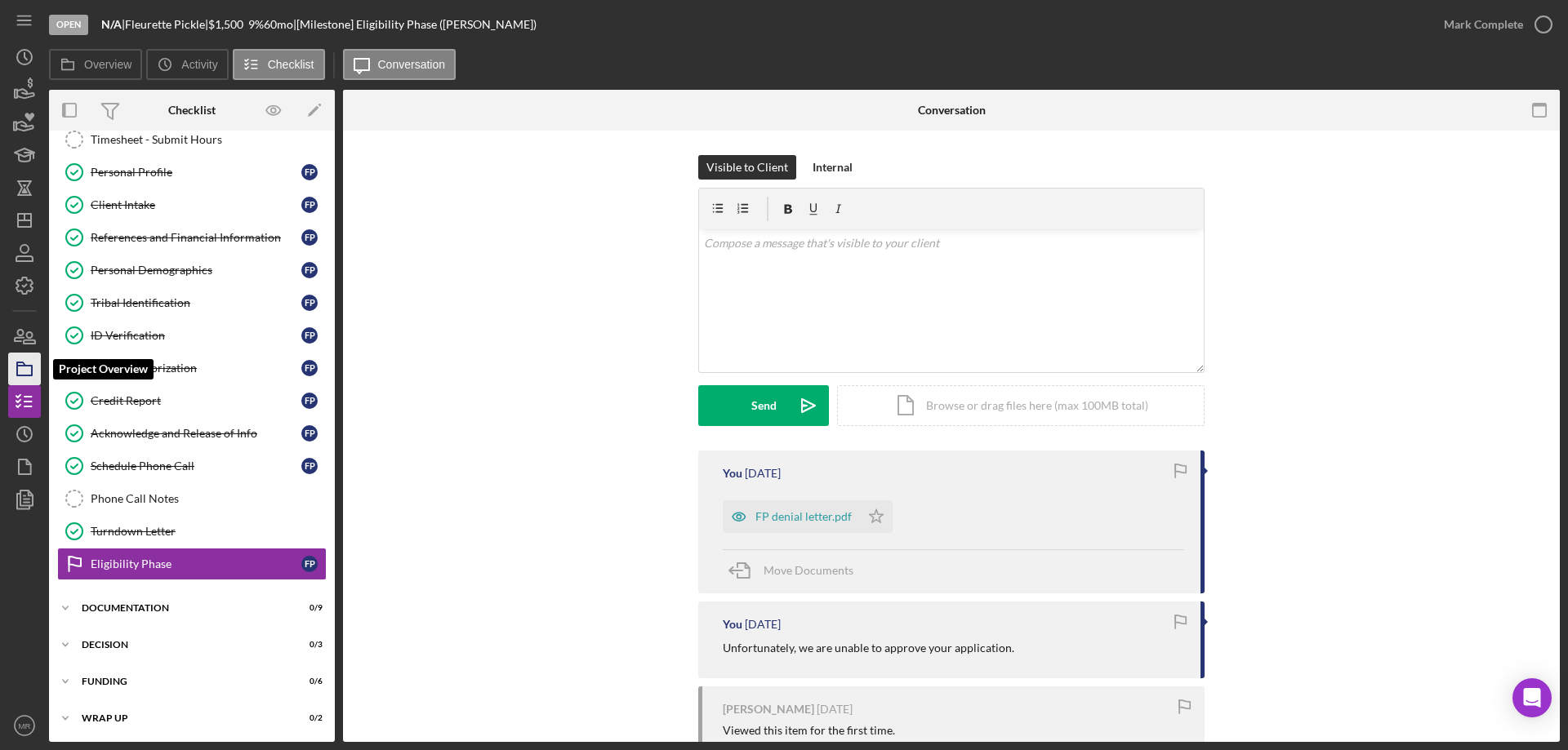
click at [22, 372] on icon "button" at bounding box center [25, 369] width 41 height 41
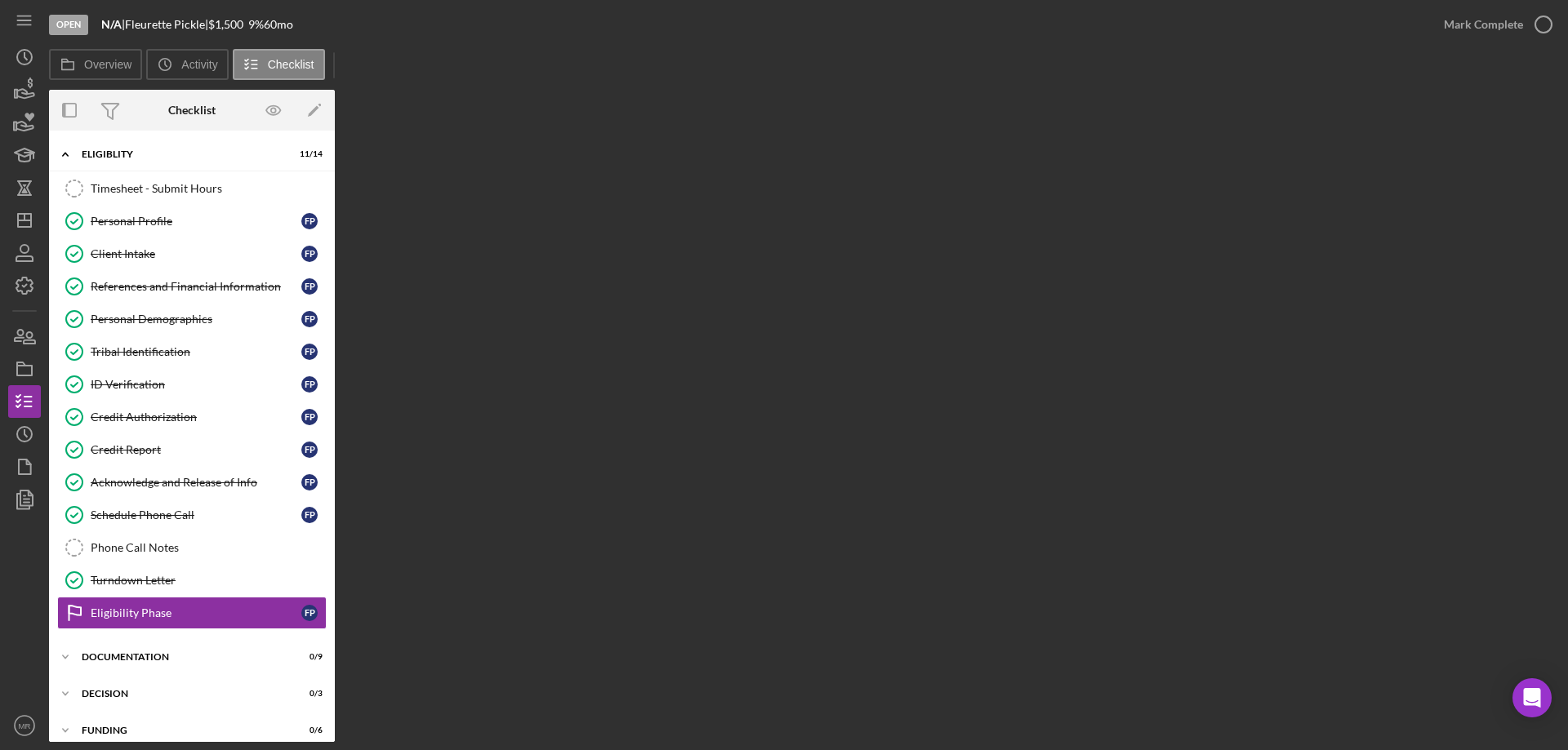
scroll to position [51, 0]
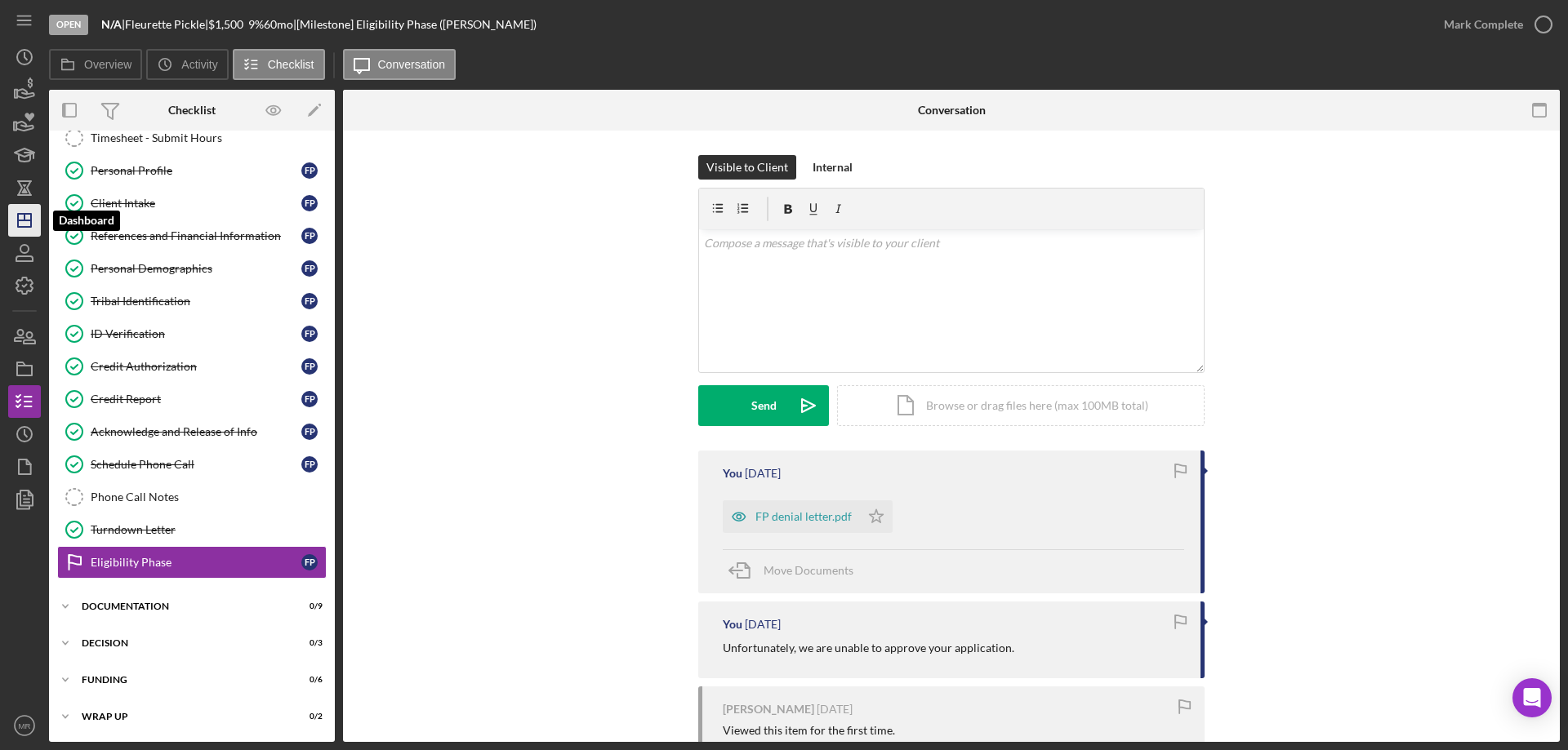
click at [18, 214] on polygon "button" at bounding box center [25, 220] width 13 height 13
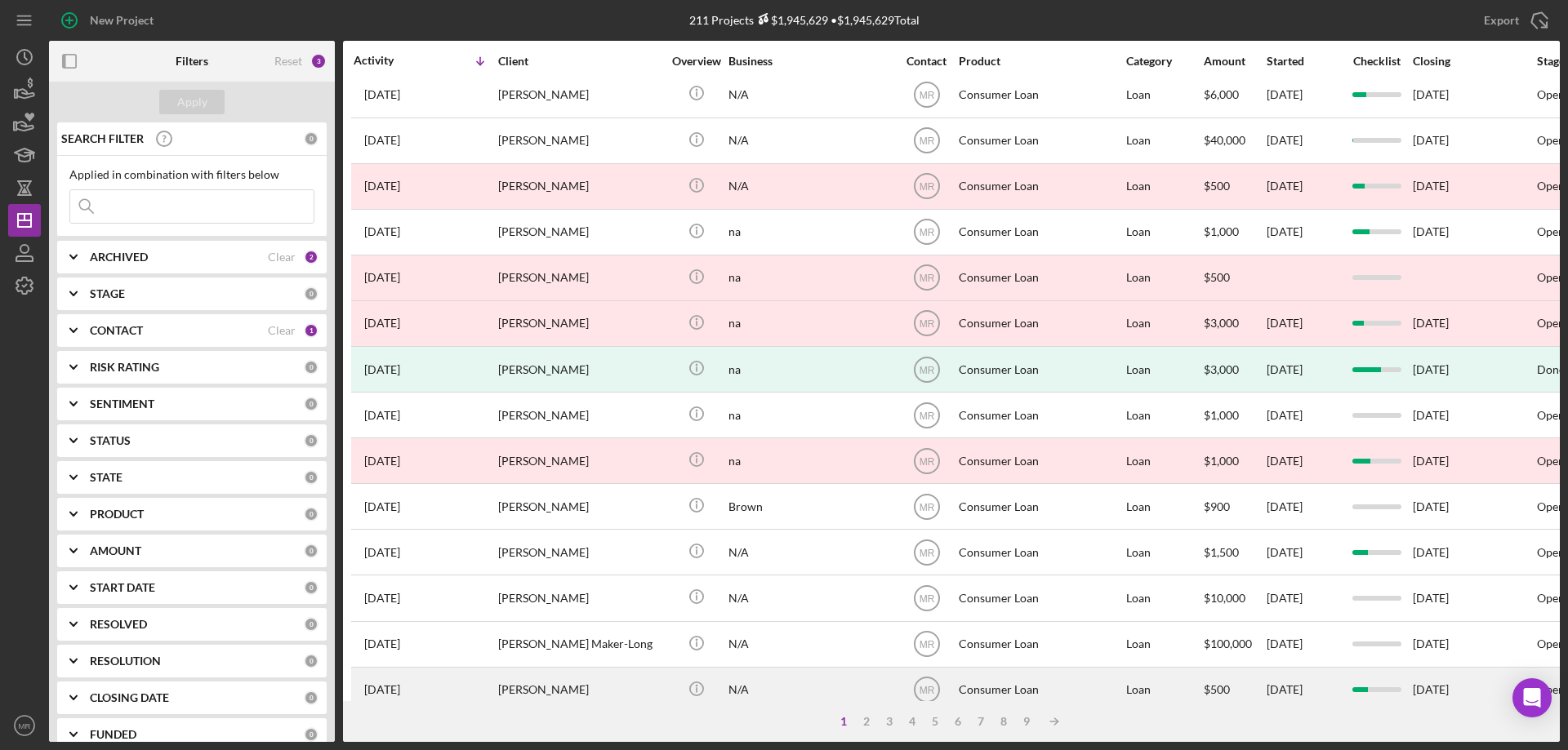
scroll to position [546, 0]
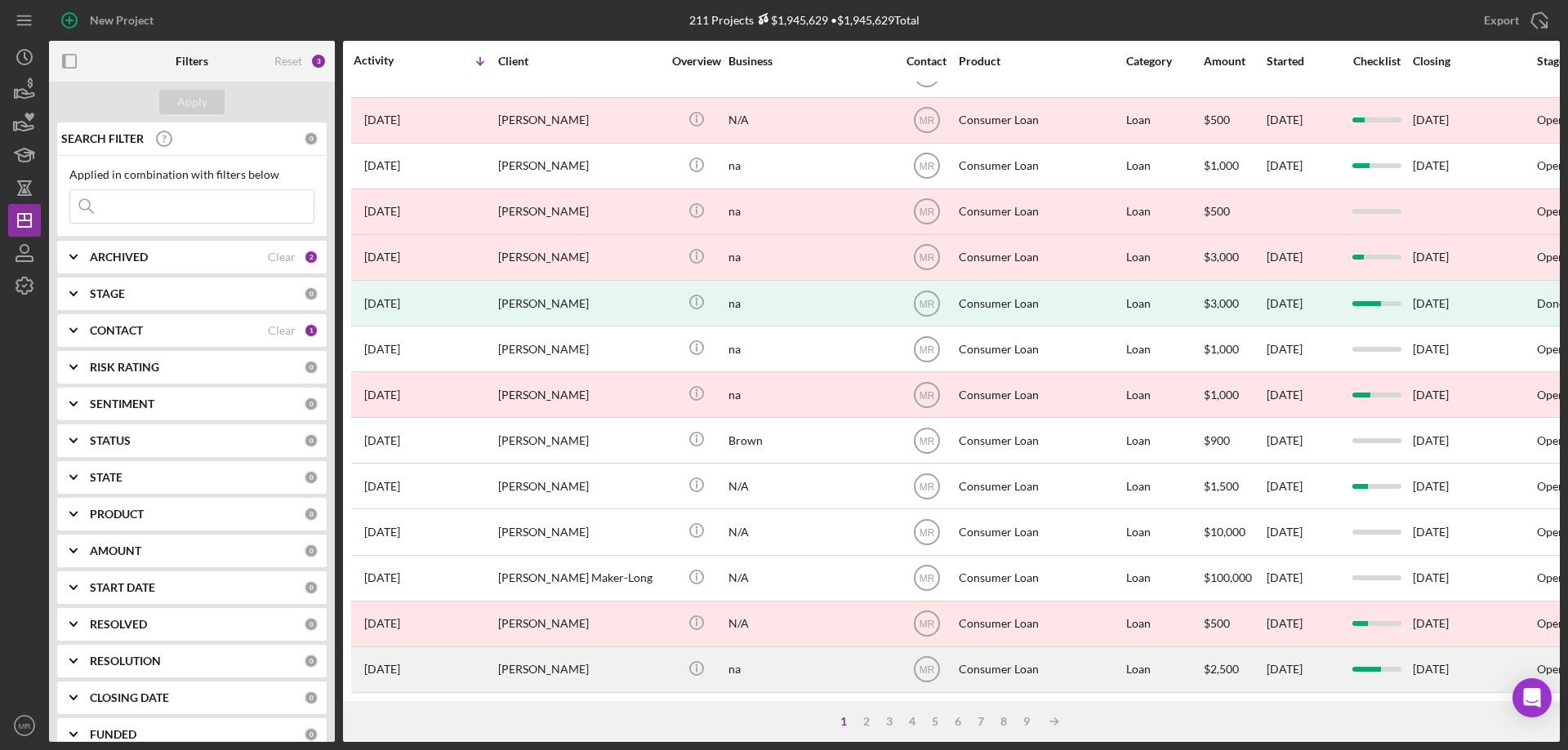
click at [560, 659] on div "Delila Ware" at bounding box center [580, 669] width 164 height 43
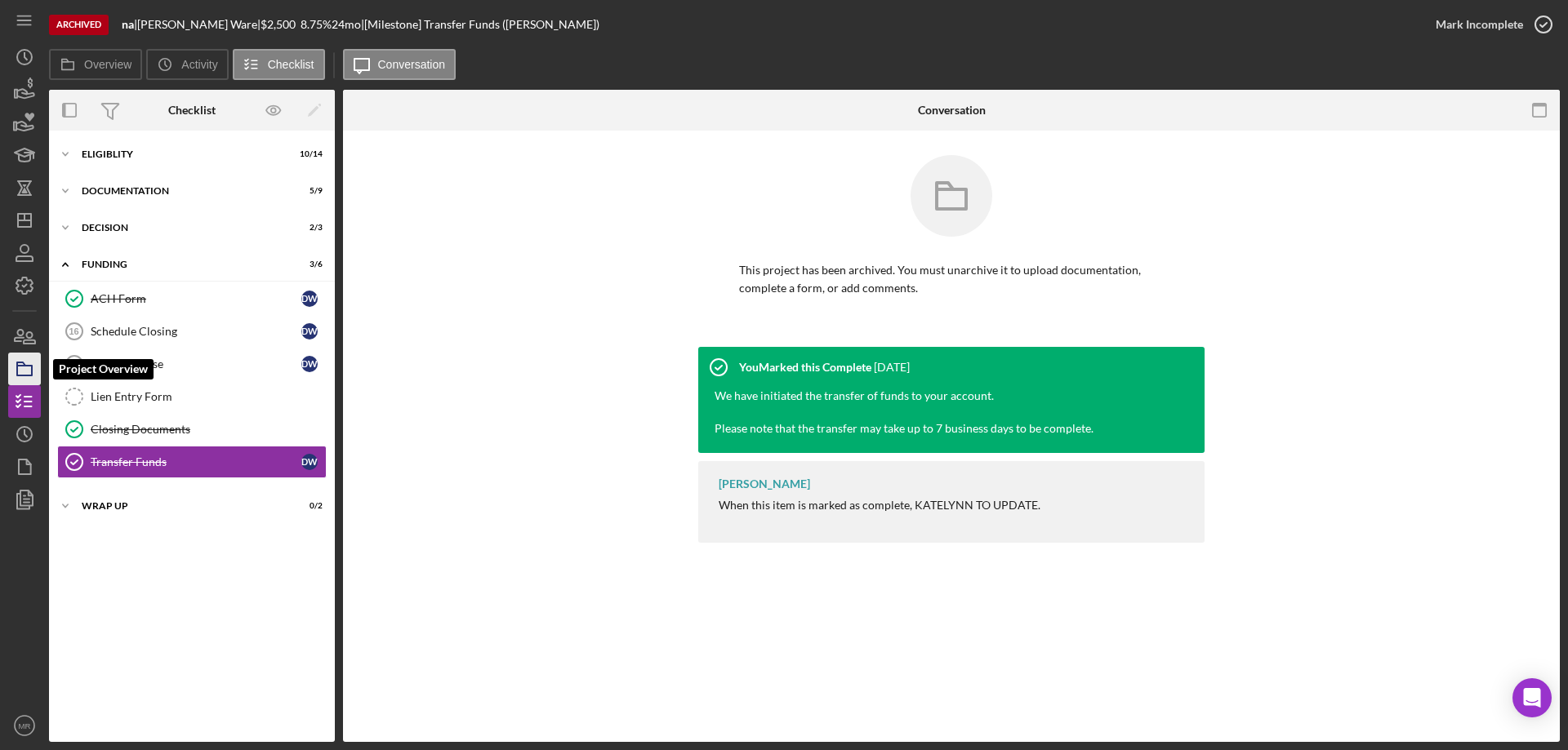
click at [25, 368] on icon "button" at bounding box center [25, 369] width 41 height 41
drag, startPoint x: 16, startPoint y: 229, endPoint x: 32, endPoint y: 228, distance: 16.0
click at [16, 229] on icon "Icon/Dashboard" at bounding box center [25, 220] width 41 height 41
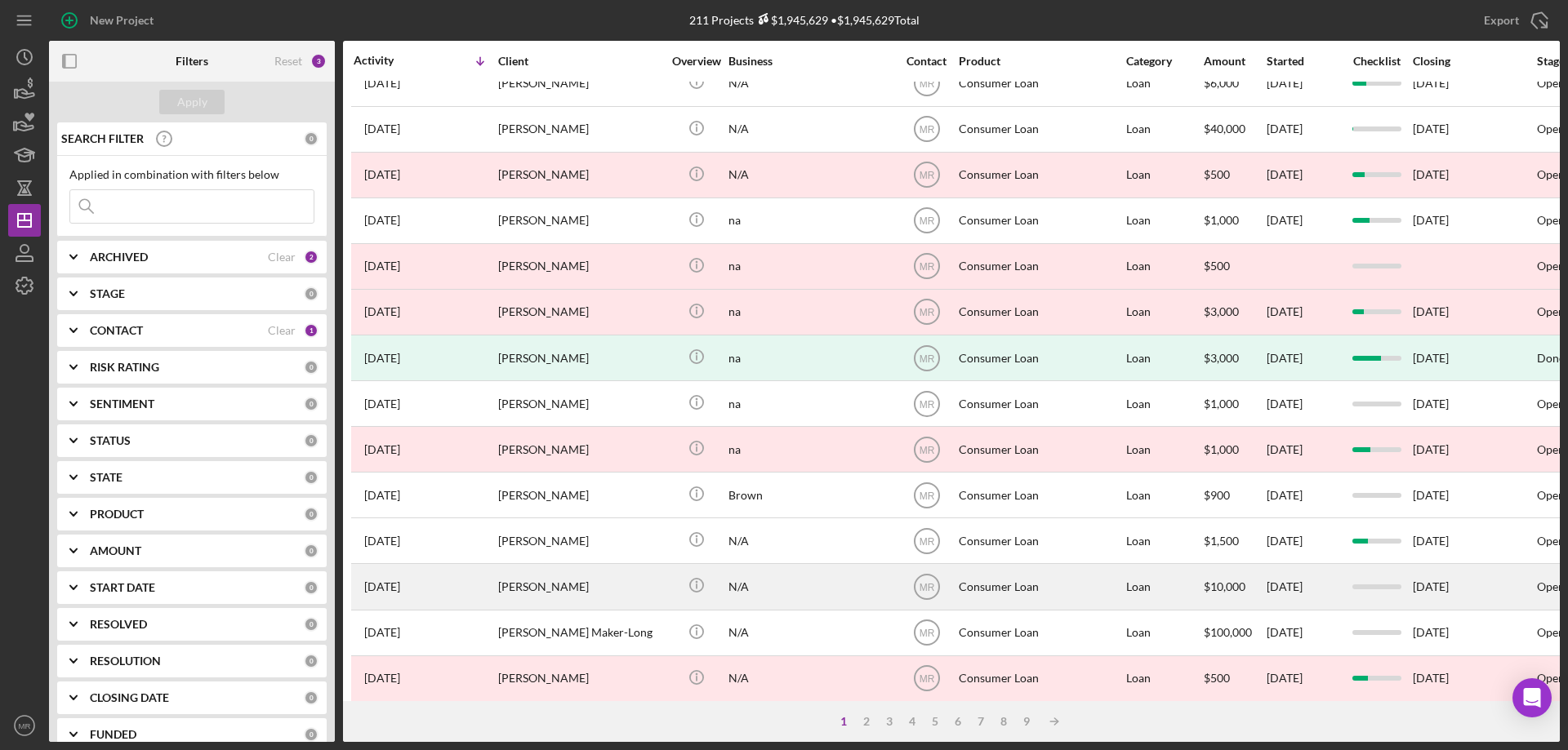
scroll to position [546, 0]
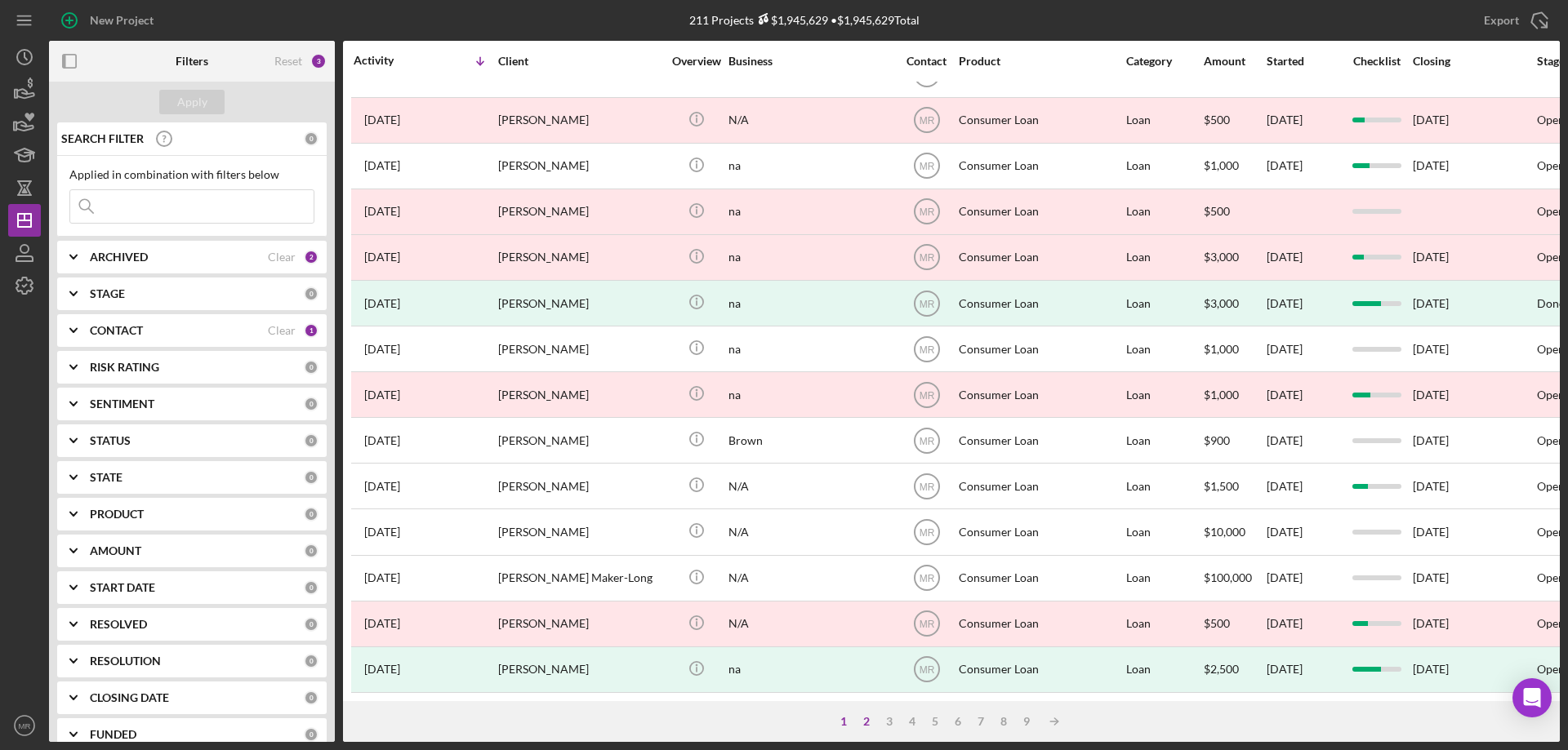
click at [868, 725] on div "2" at bounding box center [867, 721] width 23 height 13
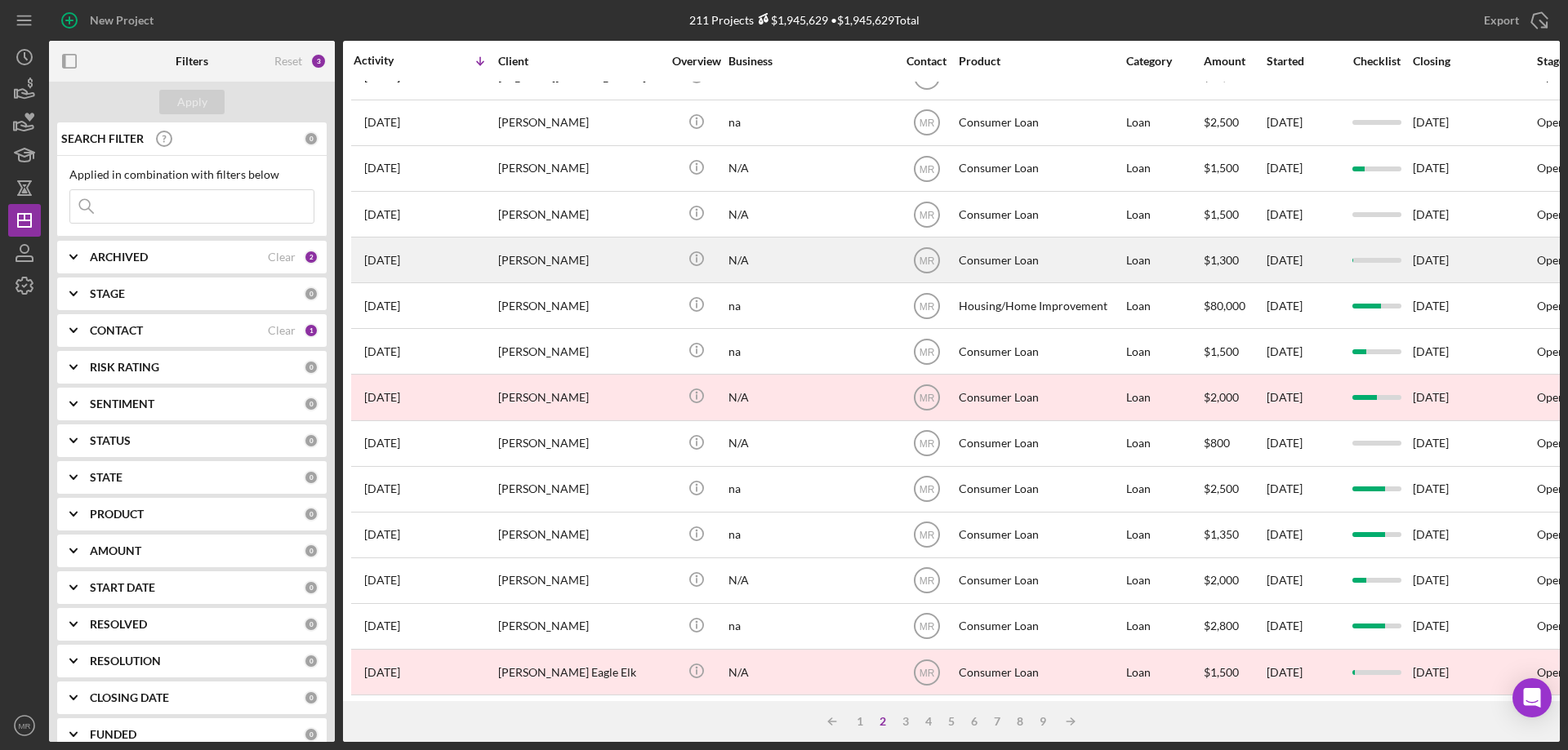
scroll to position [0, 0]
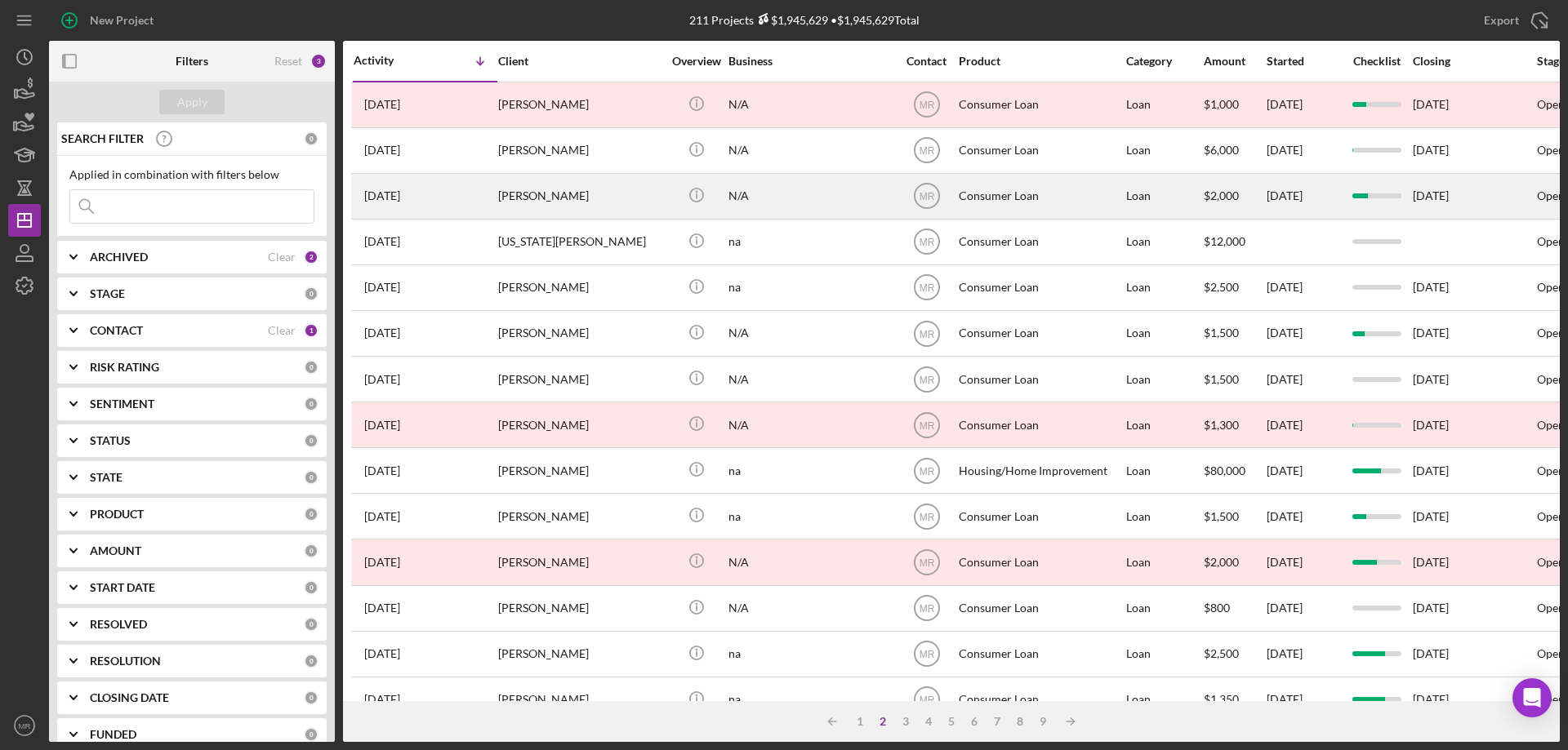
click at [550, 192] on div "[PERSON_NAME]" at bounding box center [580, 196] width 164 height 43
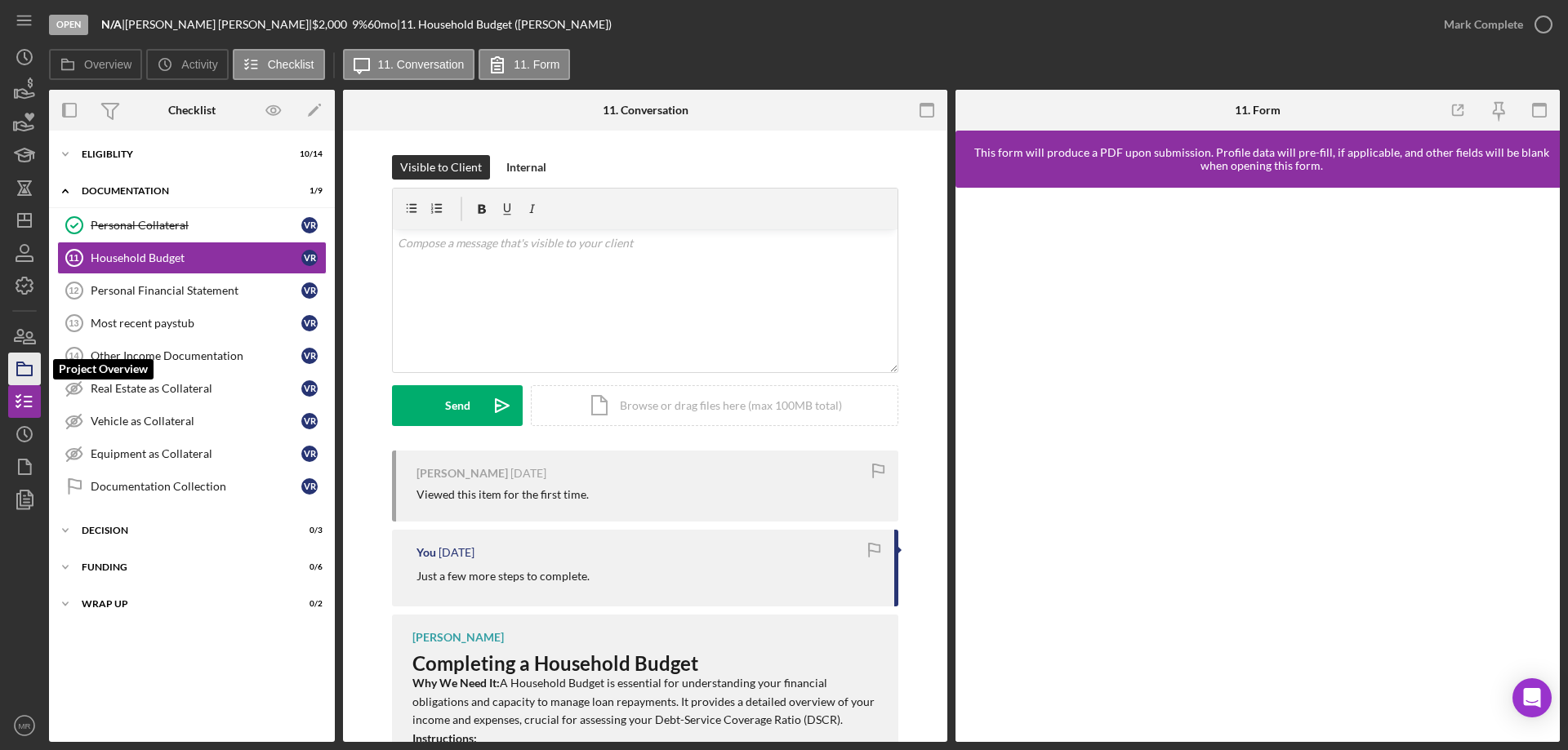
click at [22, 368] on icon "button" at bounding box center [25, 369] width 41 height 41
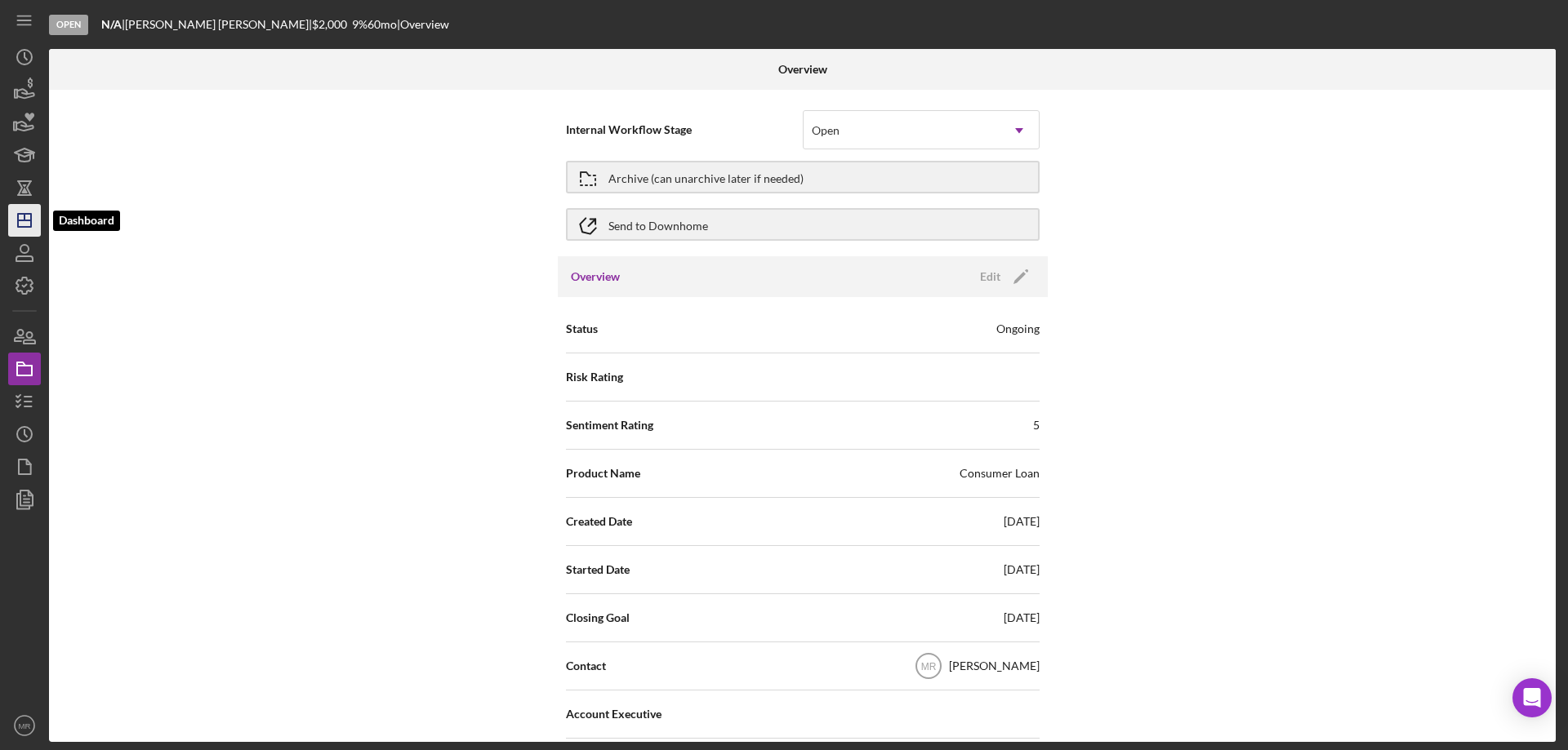
click at [25, 220] on line "button" at bounding box center [25, 217] width 0 height 7
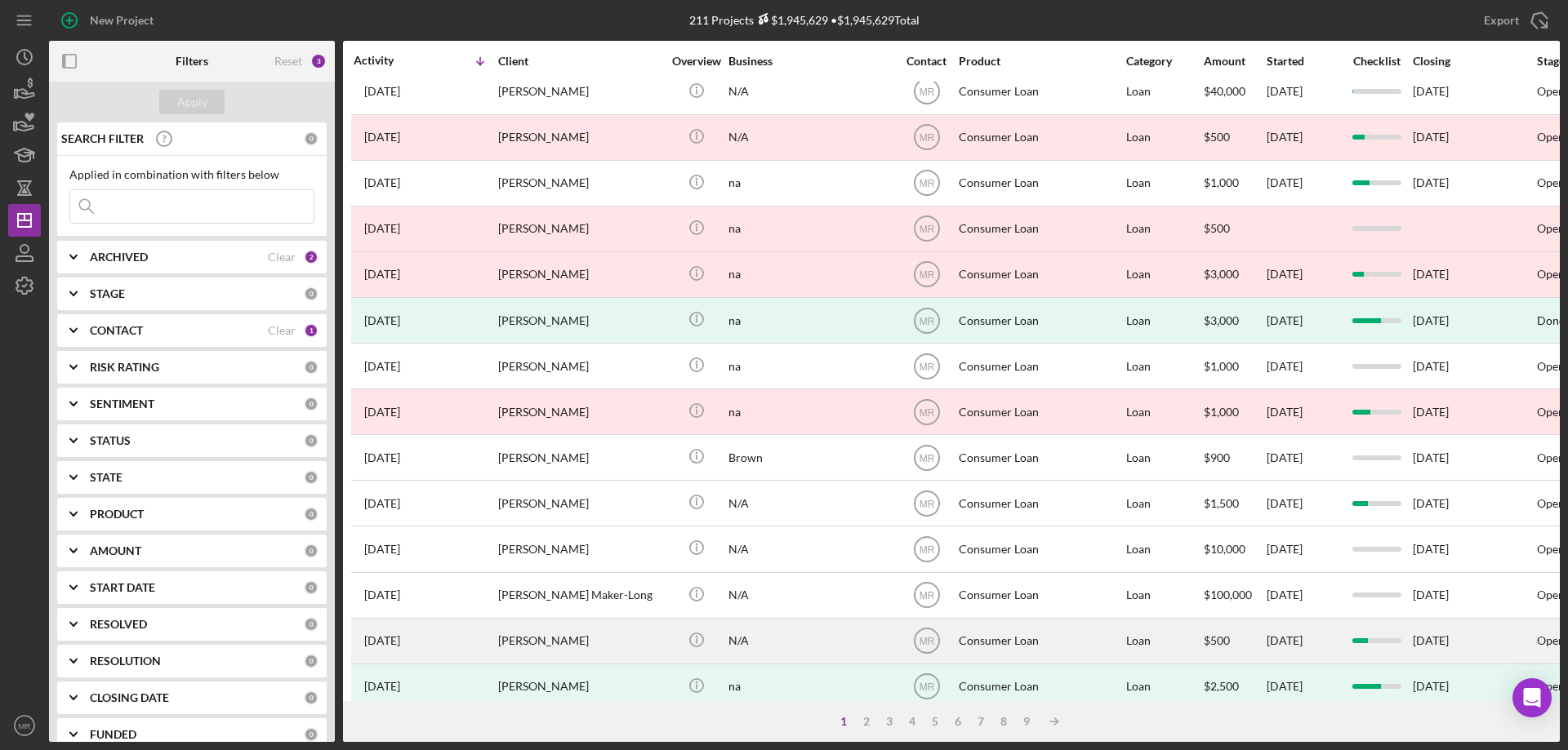
scroll to position [546, 0]
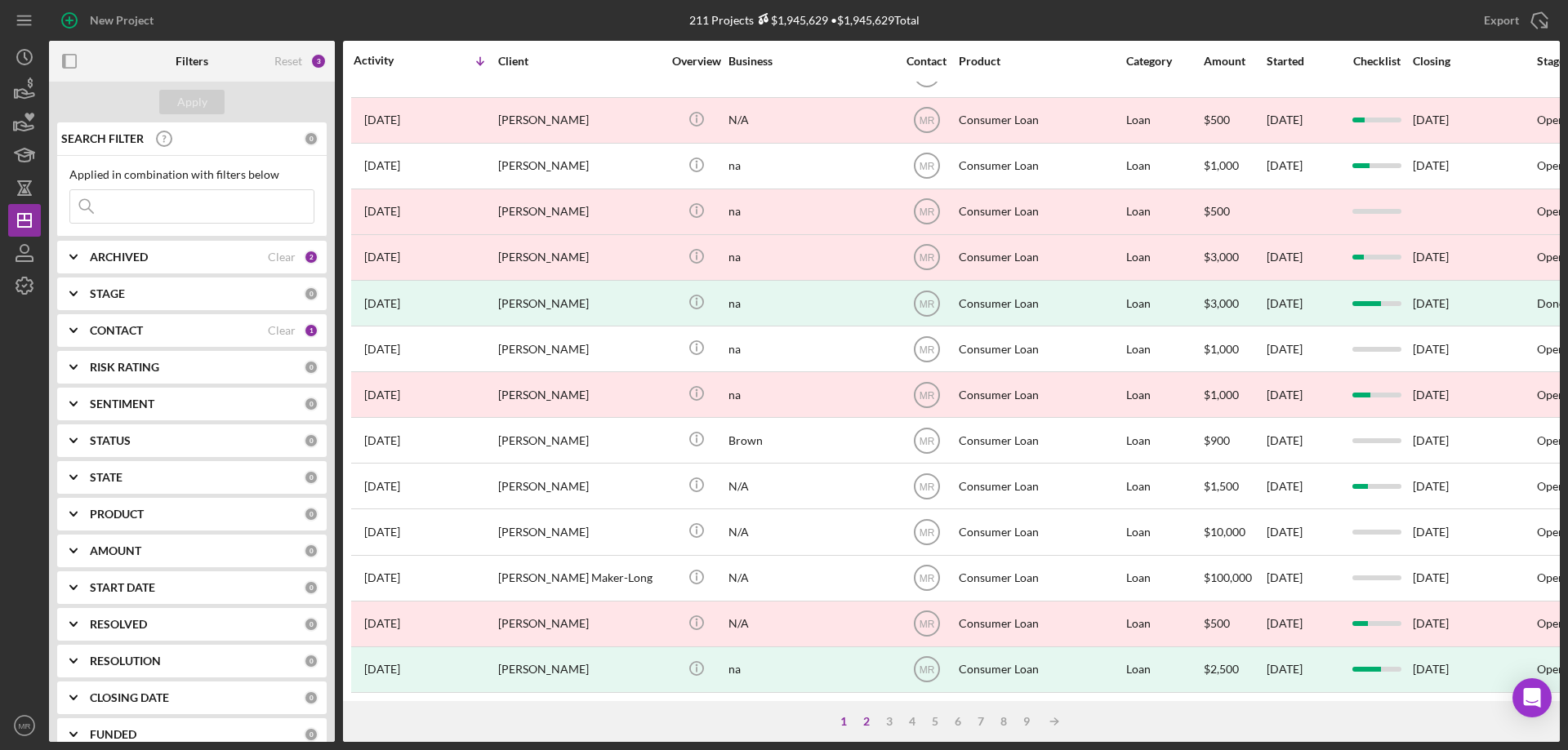
click at [867, 720] on div "2" at bounding box center [867, 721] width 23 height 13
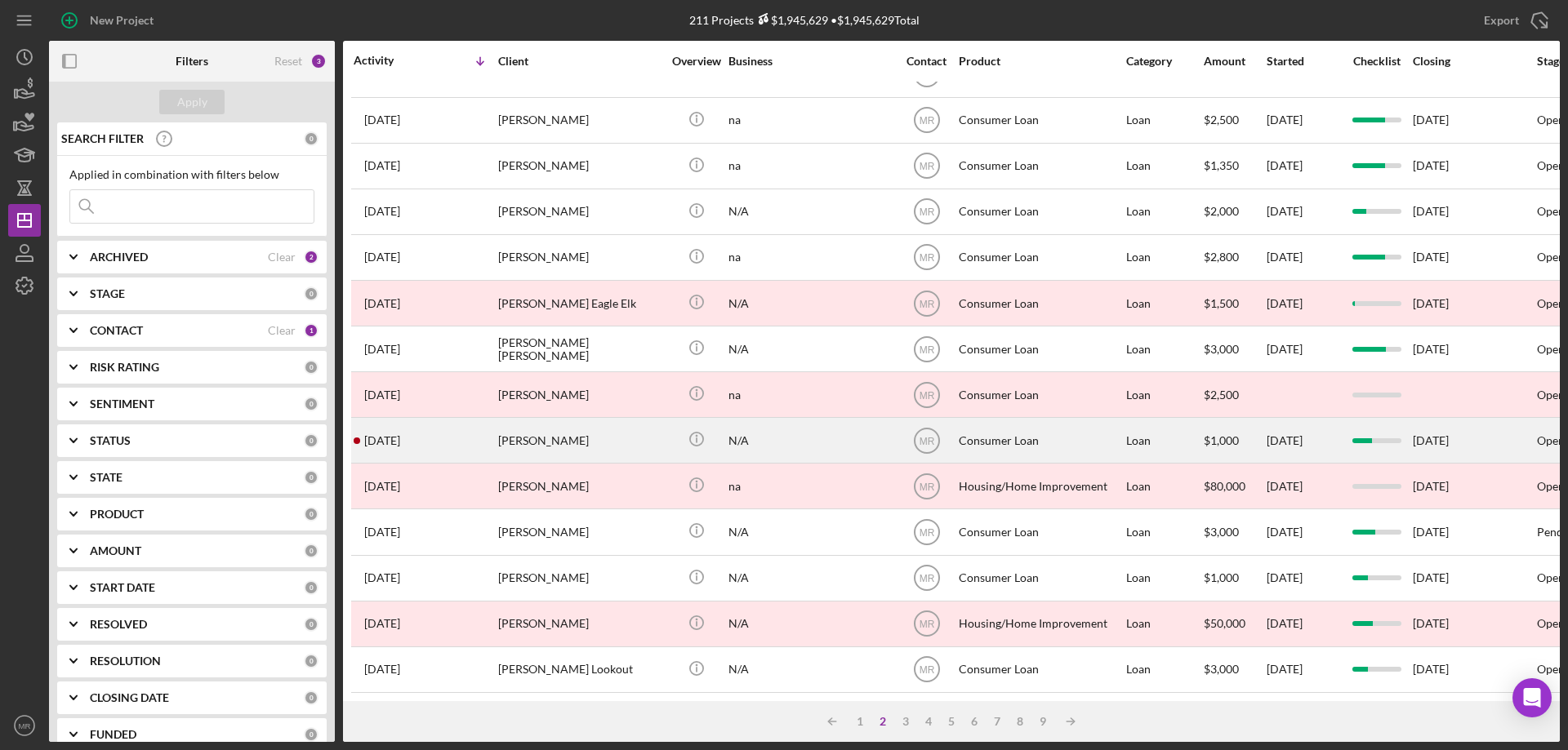
click at [849, 424] on div "N/A" at bounding box center [810, 440] width 164 height 43
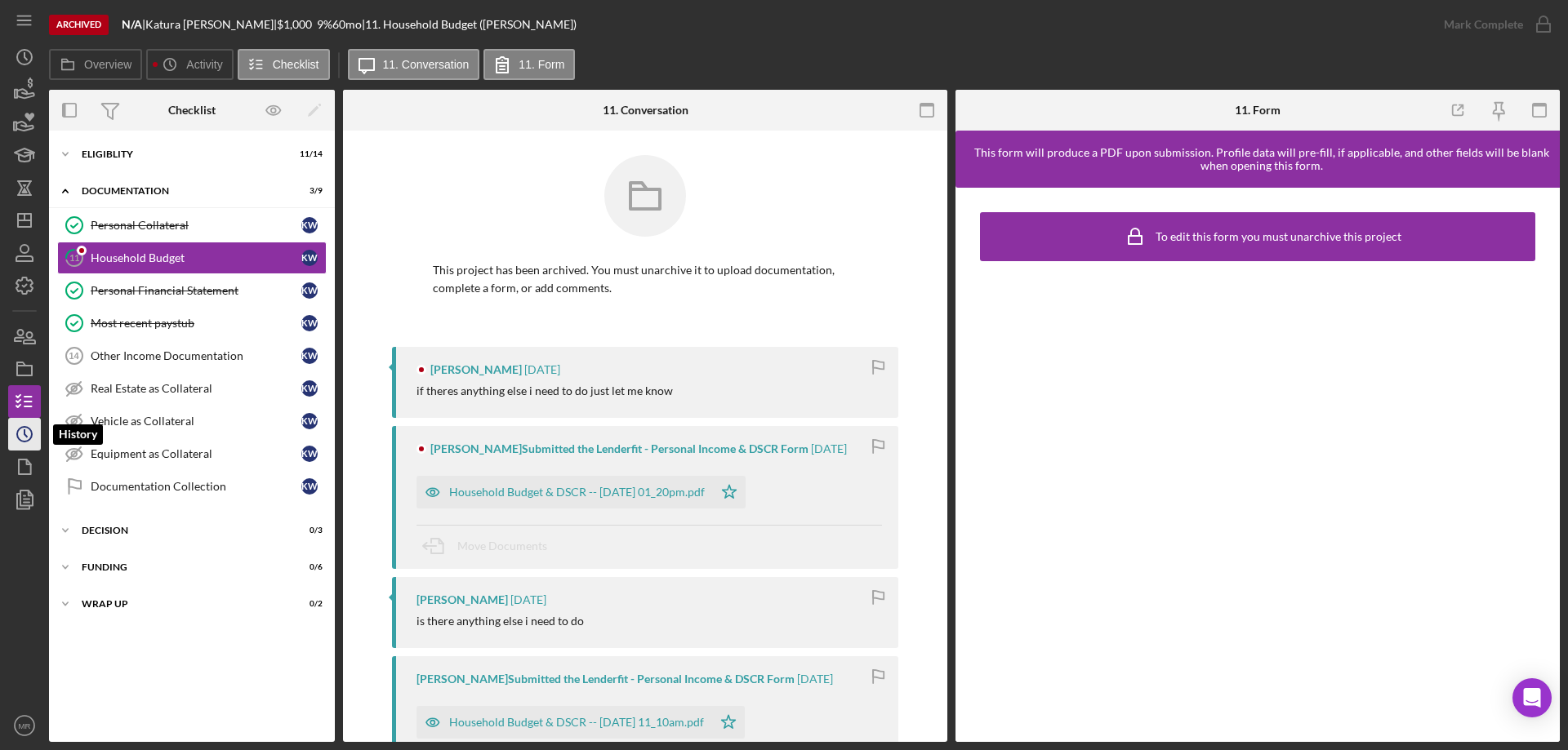
click at [28, 430] on icon "Icon/History" at bounding box center [25, 434] width 41 height 41
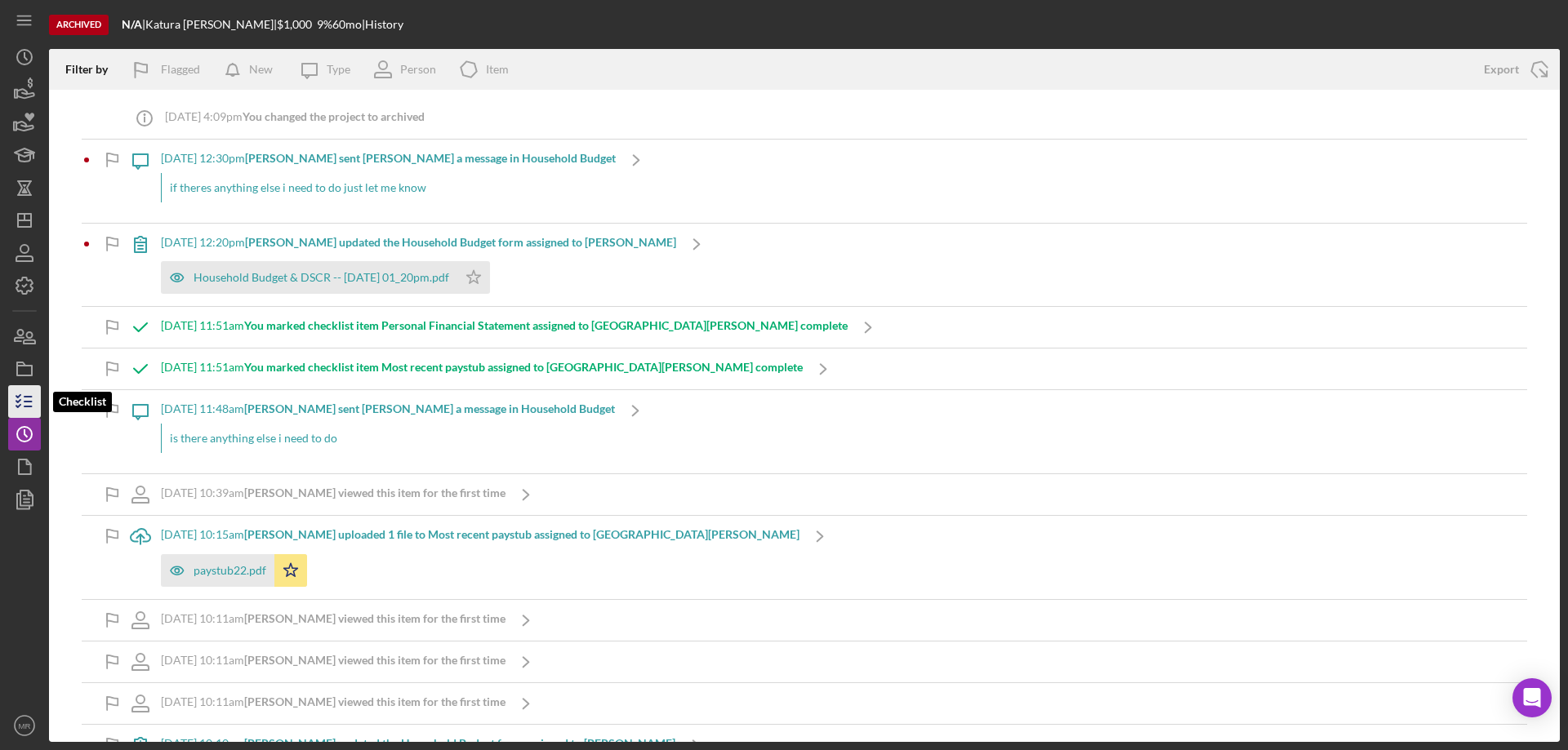
click at [24, 400] on icon "button" at bounding box center [25, 402] width 41 height 41
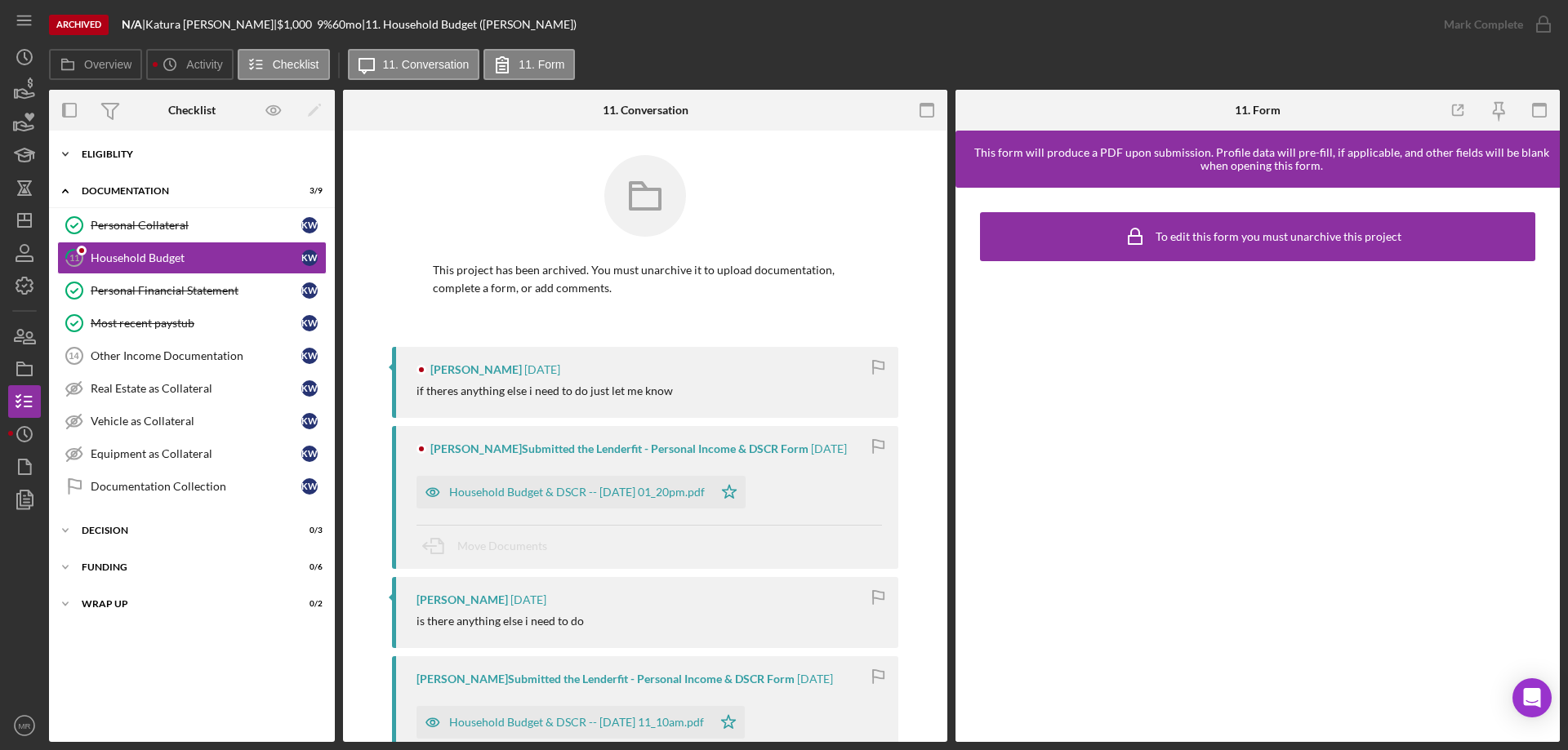
click at [115, 150] on div "Eligiblity" at bounding box center [198, 155] width 232 height 10
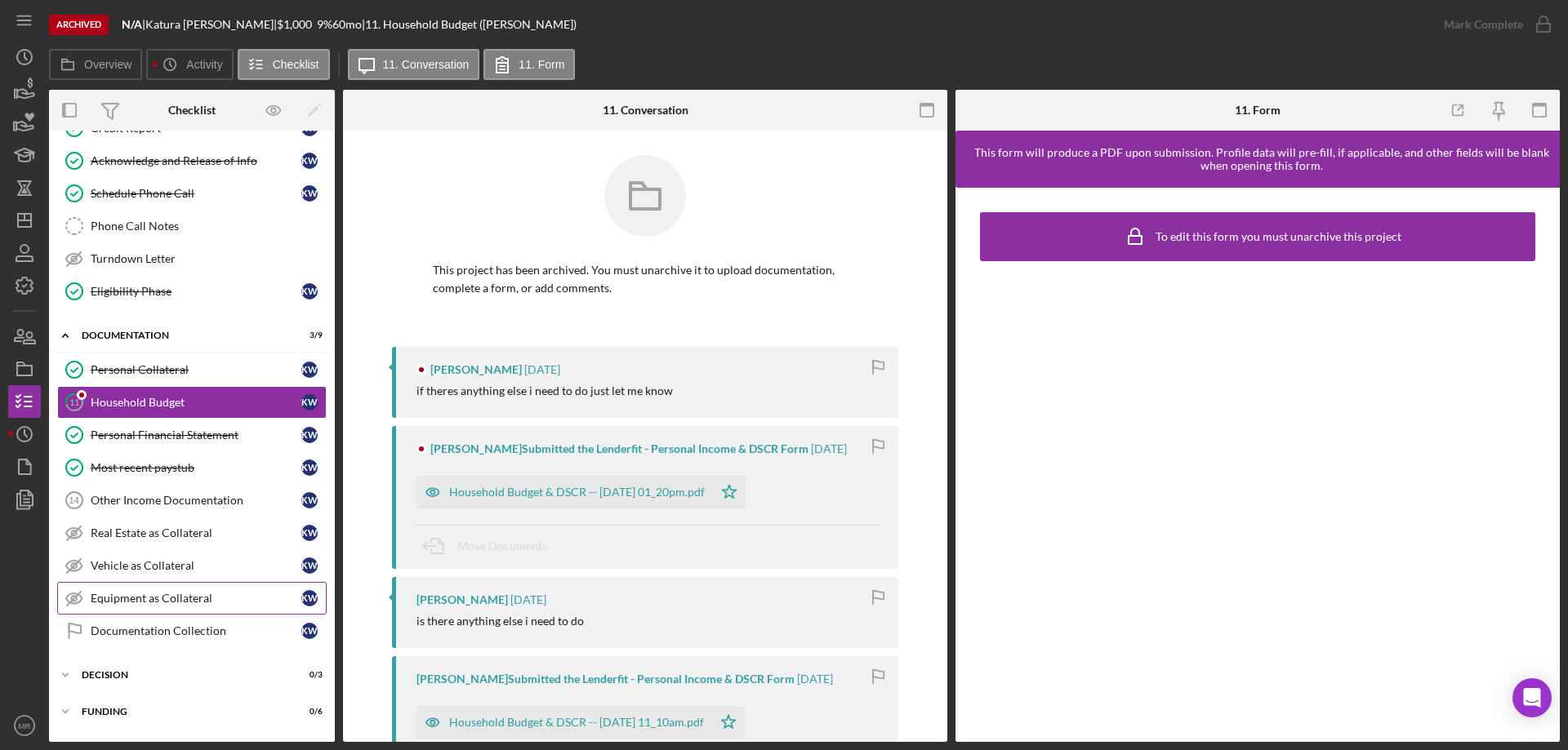
scroll to position [353, 0]
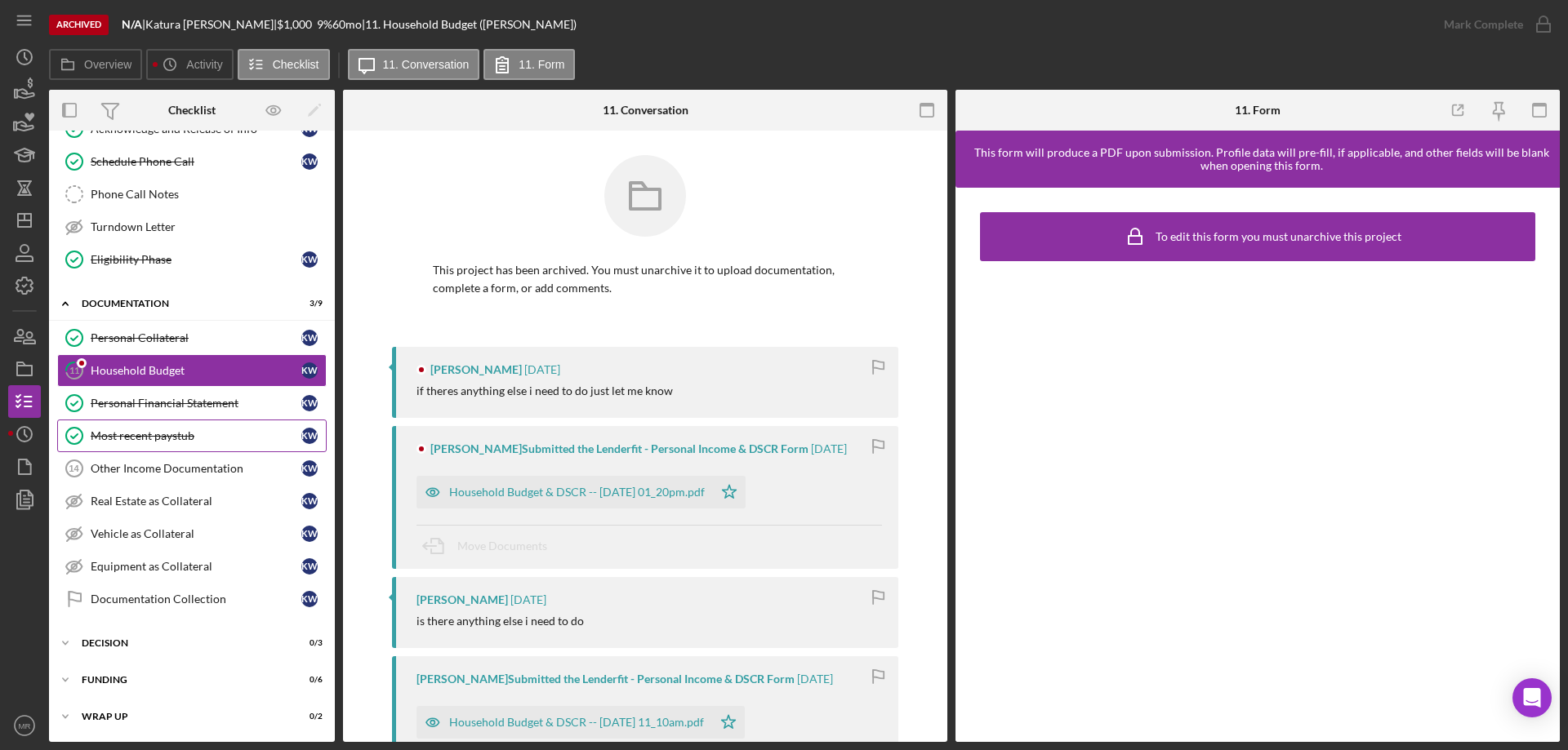
click at [136, 430] on div "Most recent paystub" at bounding box center [196, 436] width 210 height 13
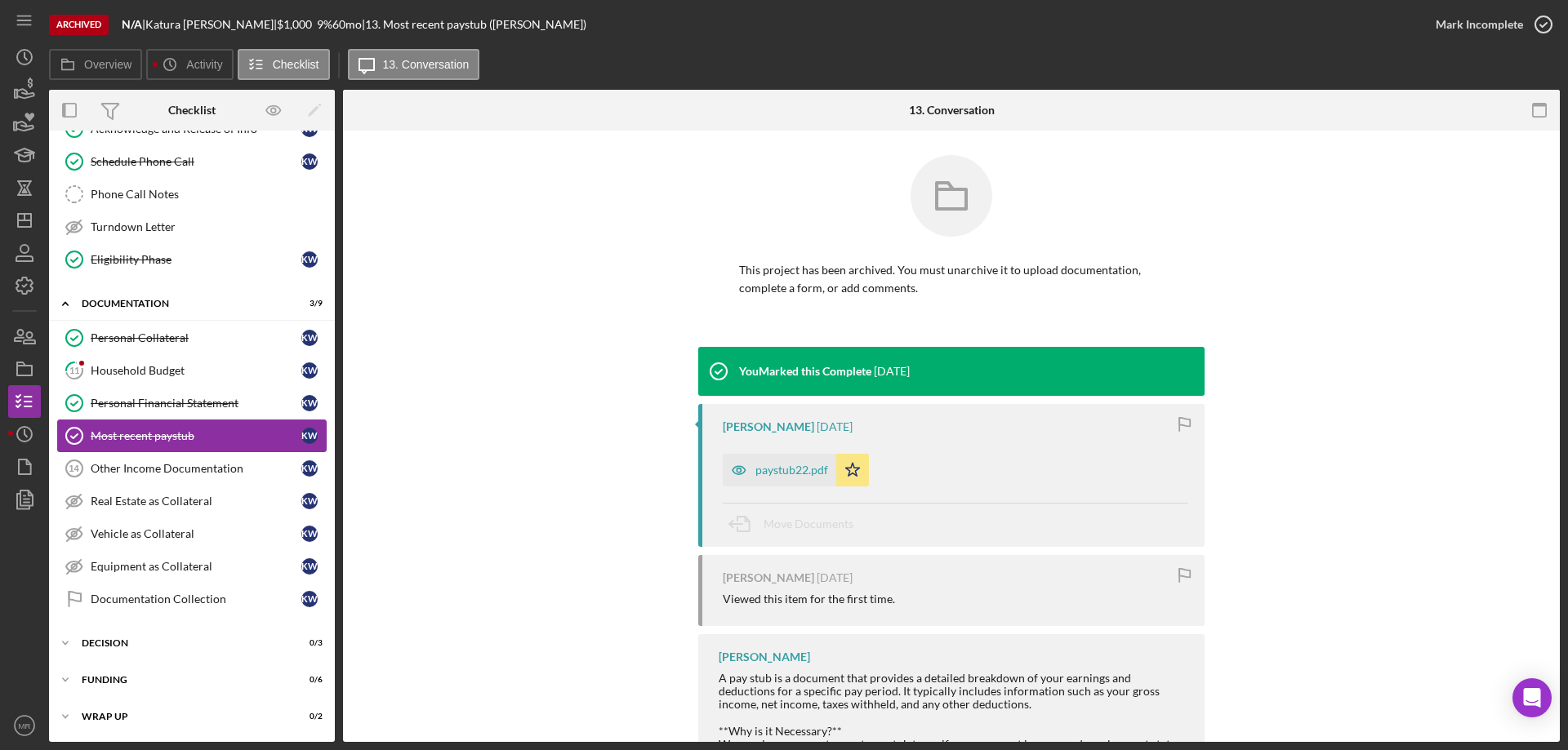
scroll to position [353, 0]
click at [125, 356] on link "11 Household Budget K W" at bounding box center [191, 371] width 269 height 33
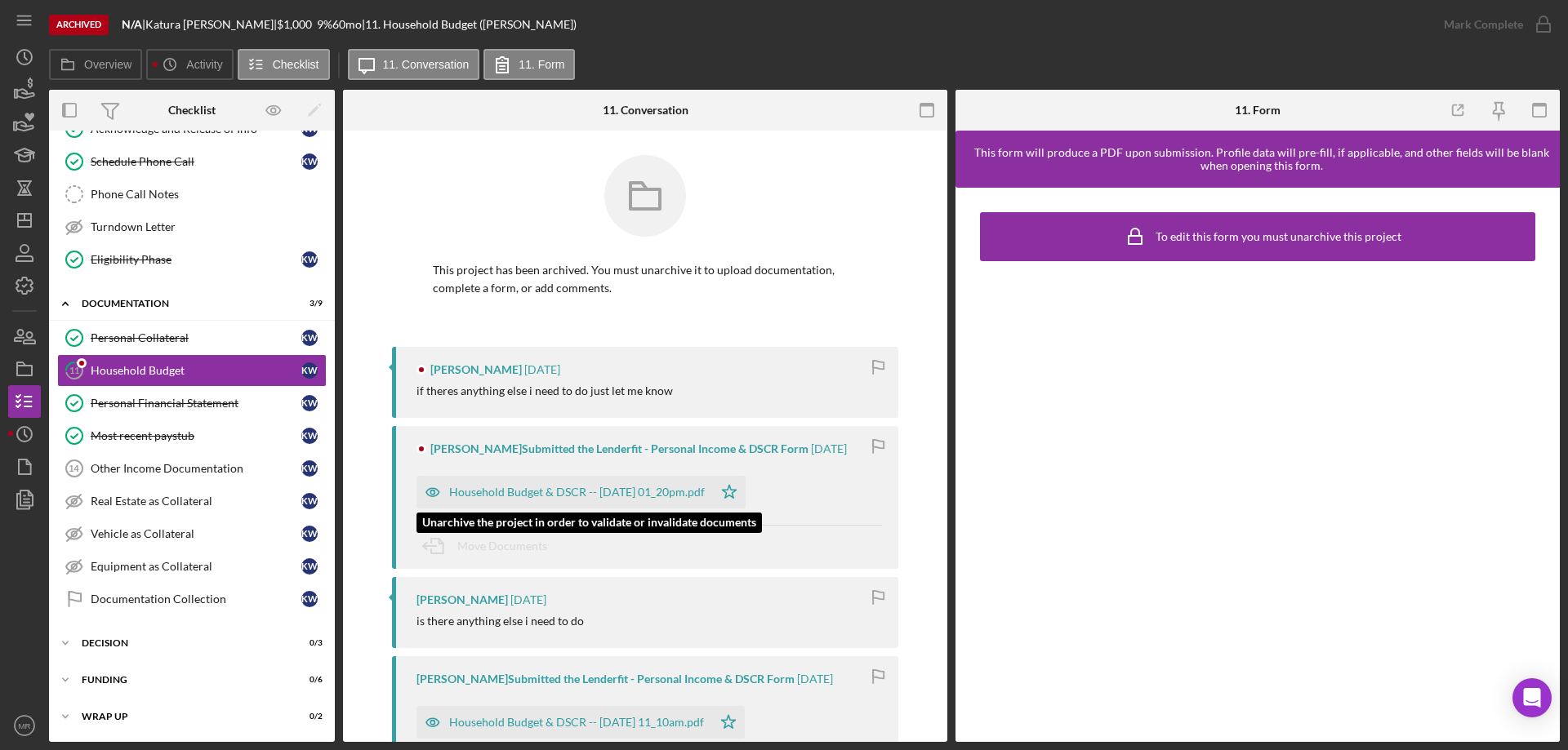
click at [600, 477] on div "Household Budget & DSCR -- 2025-07-21 01_20pm.pdf" at bounding box center [565, 492] width 296 height 33
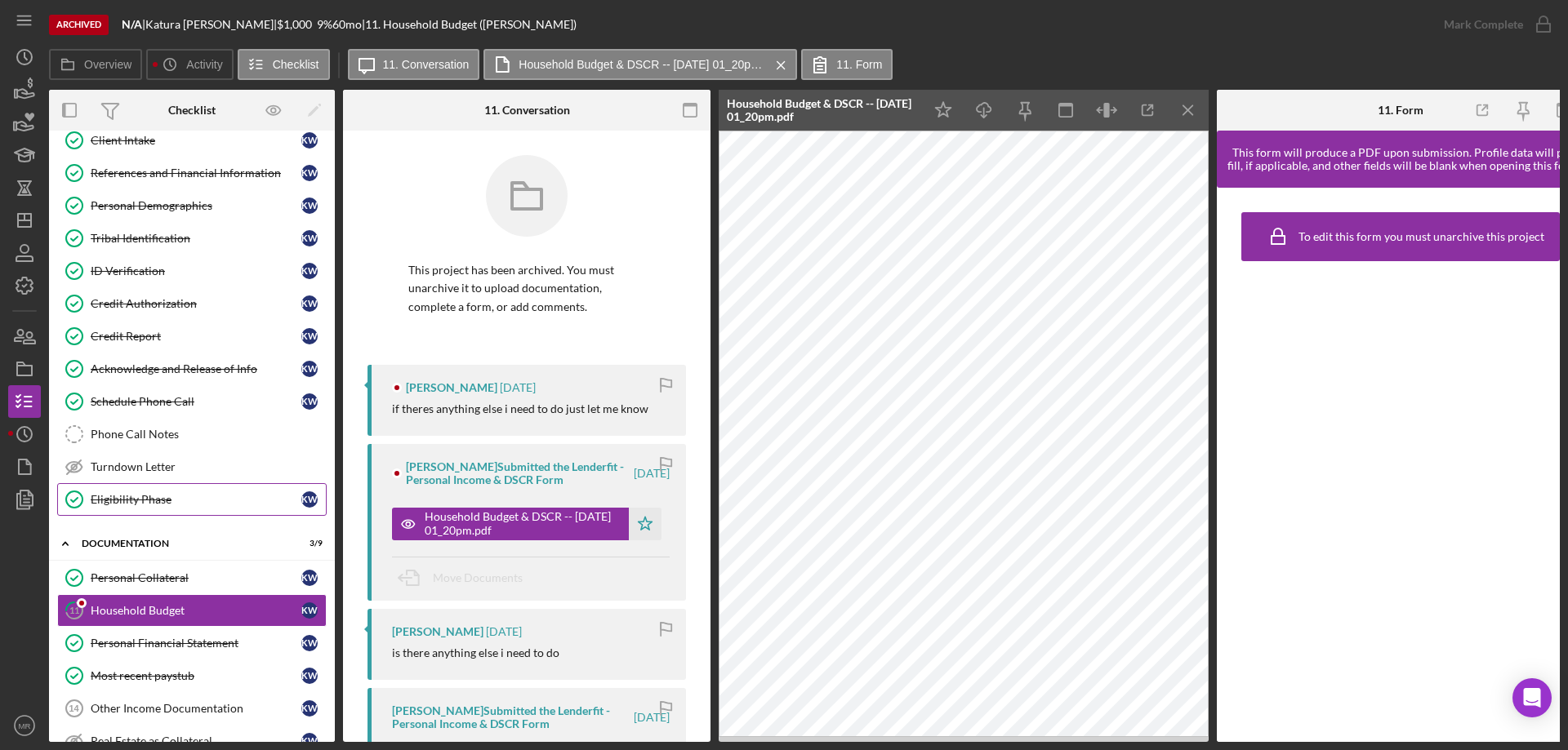
scroll to position [109, 0]
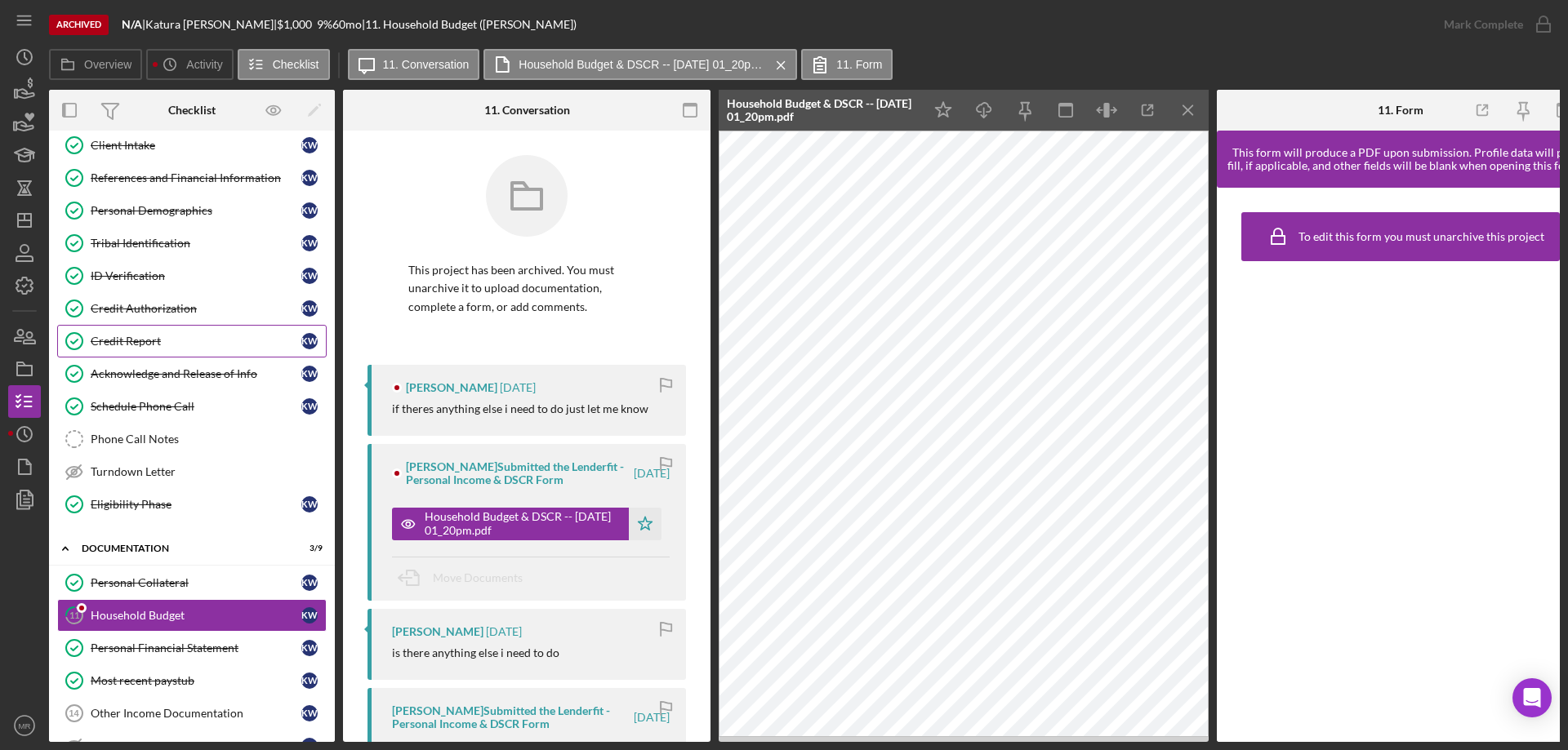
click at [112, 335] on div "Credit Report" at bounding box center [196, 341] width 210 height 13
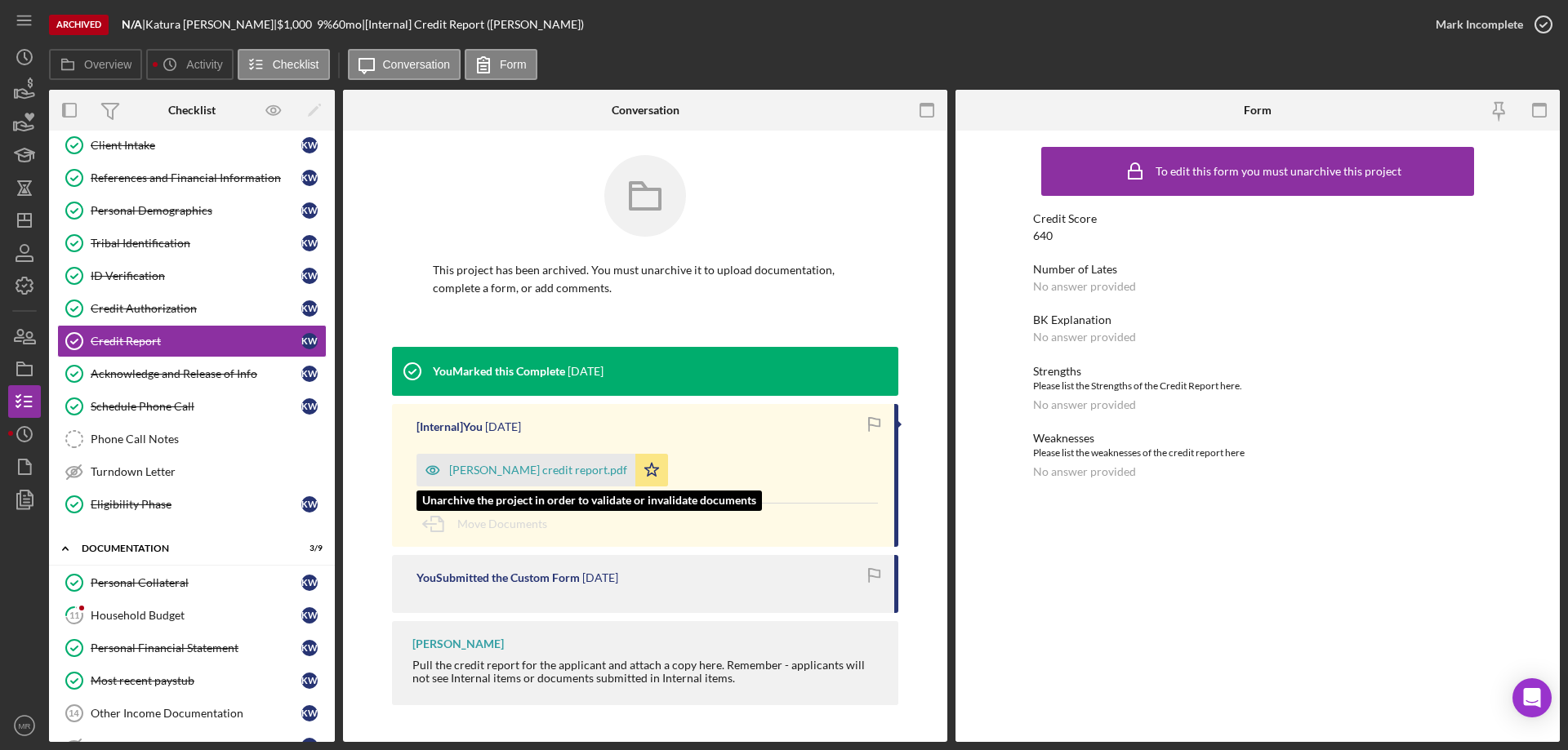
click at [534, 461] on div "Katura Weeden credit report.pdf" at bounding box center [525, 470] width 219 height 33
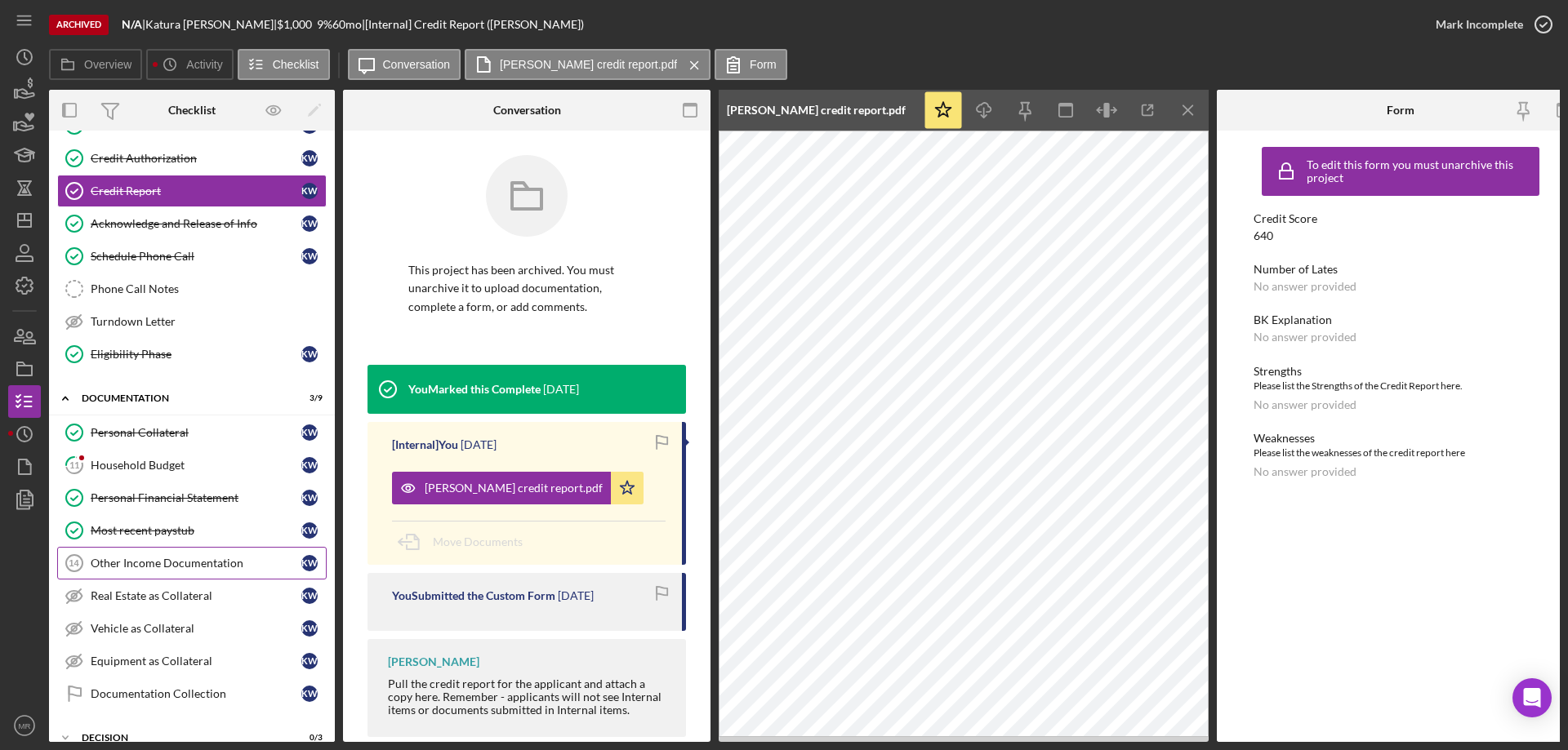
scroll to position [272, 0]
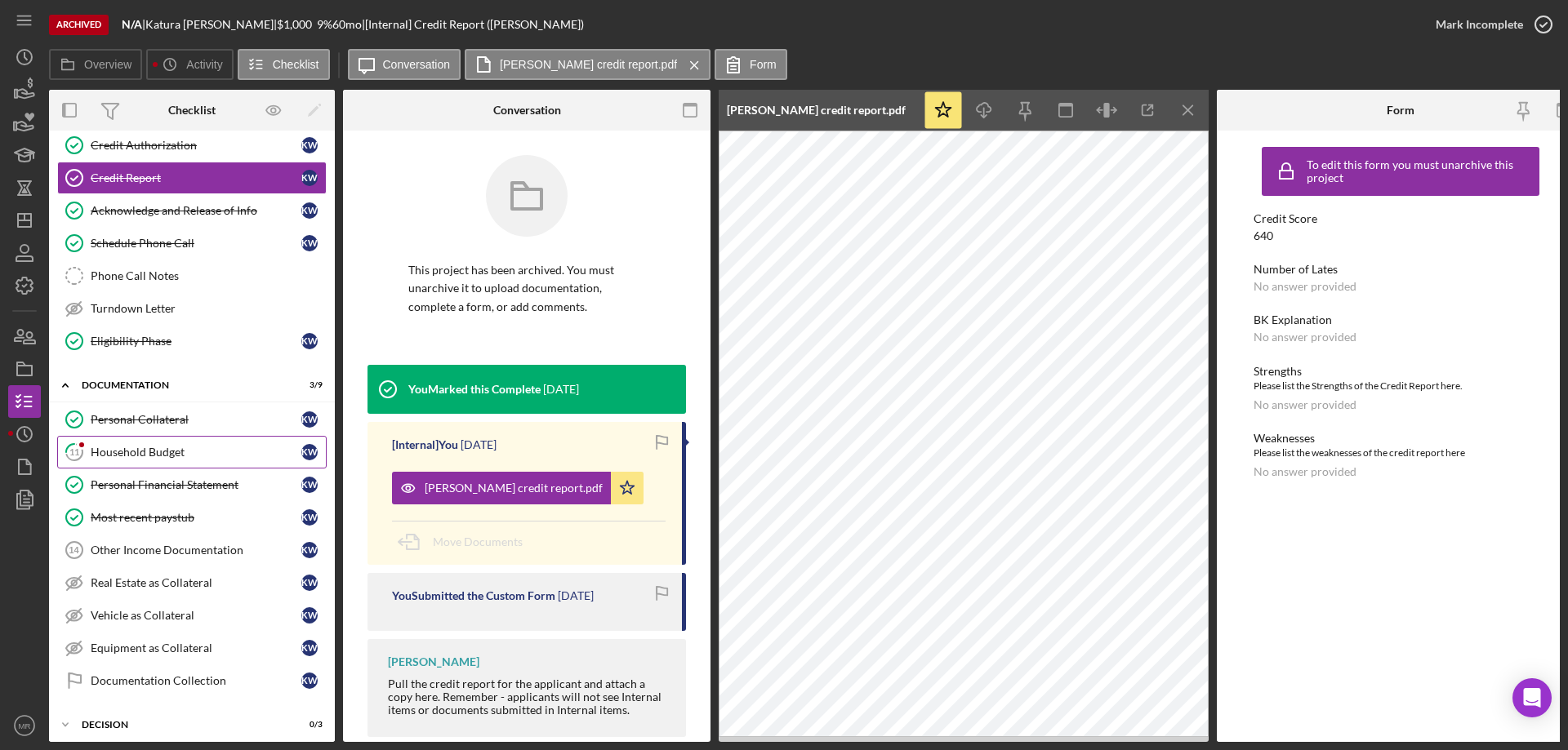
click at [133, 452] on div "Household Budget" at bounding box center [196, 452] width 210 height 13
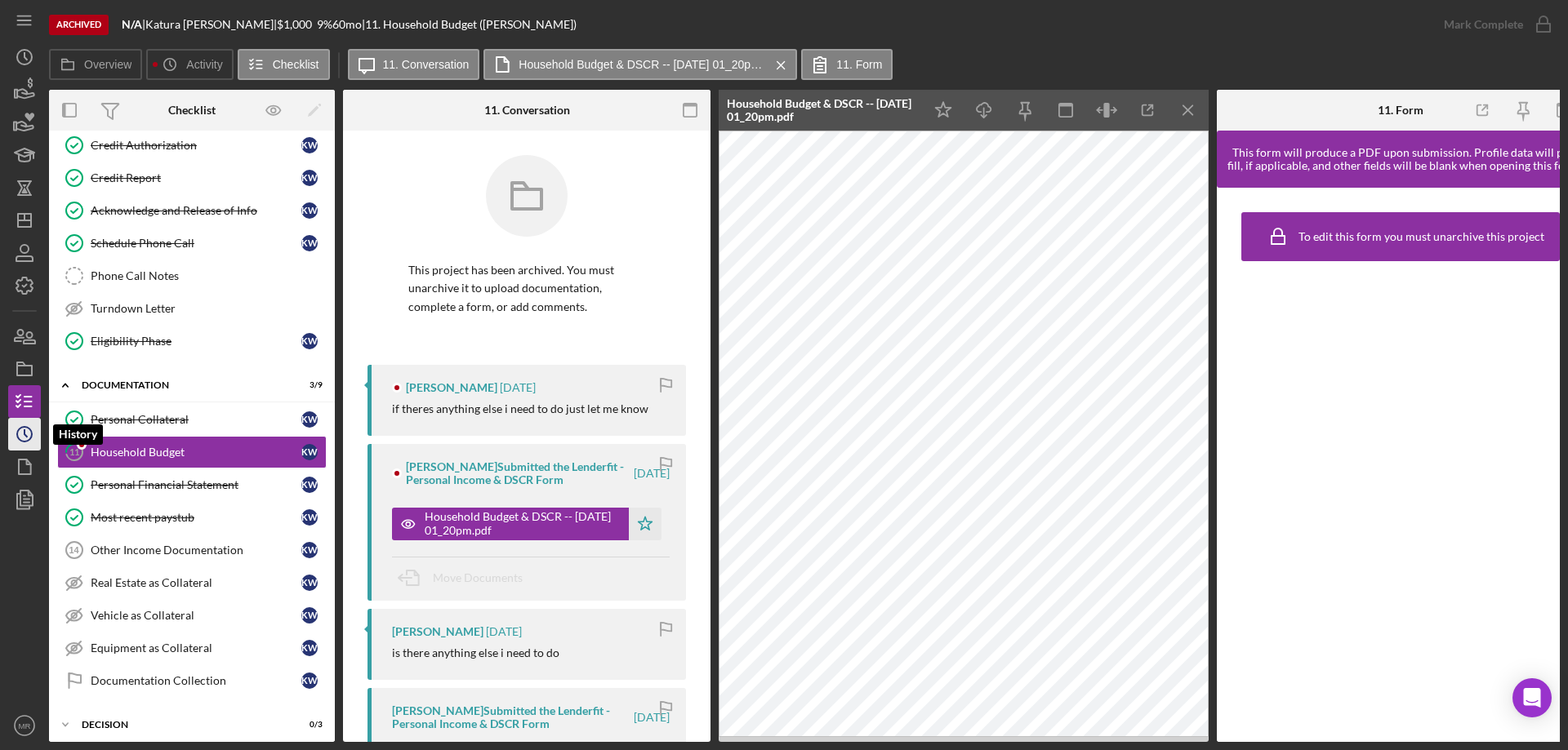
click at [16, 433] on icon "Icon/History" at bounding box center [25, 434] width 41 height 41
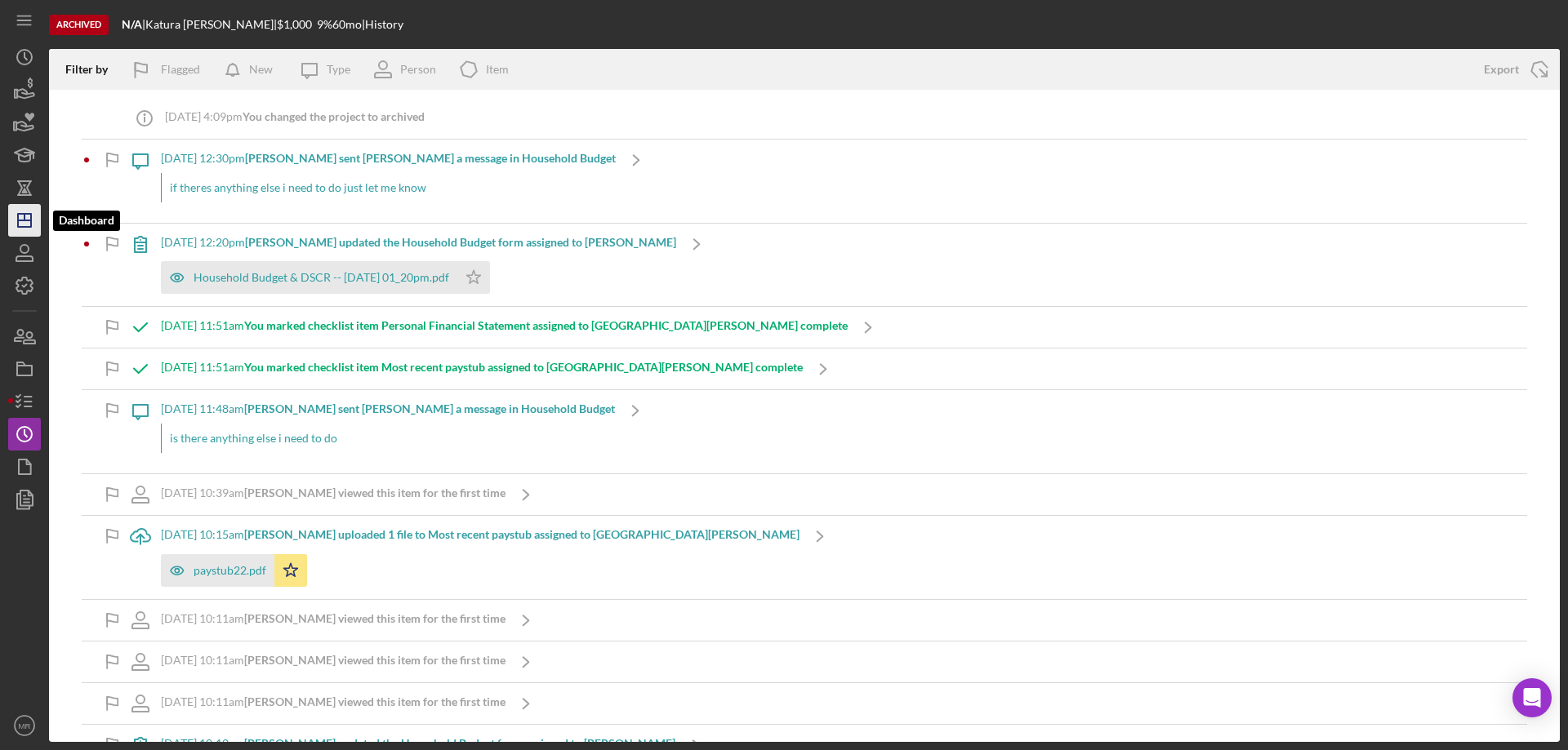
click at [23, 225] on icon "Icon/Dashboard" at bounding box center [25, 220] width 41 height 41
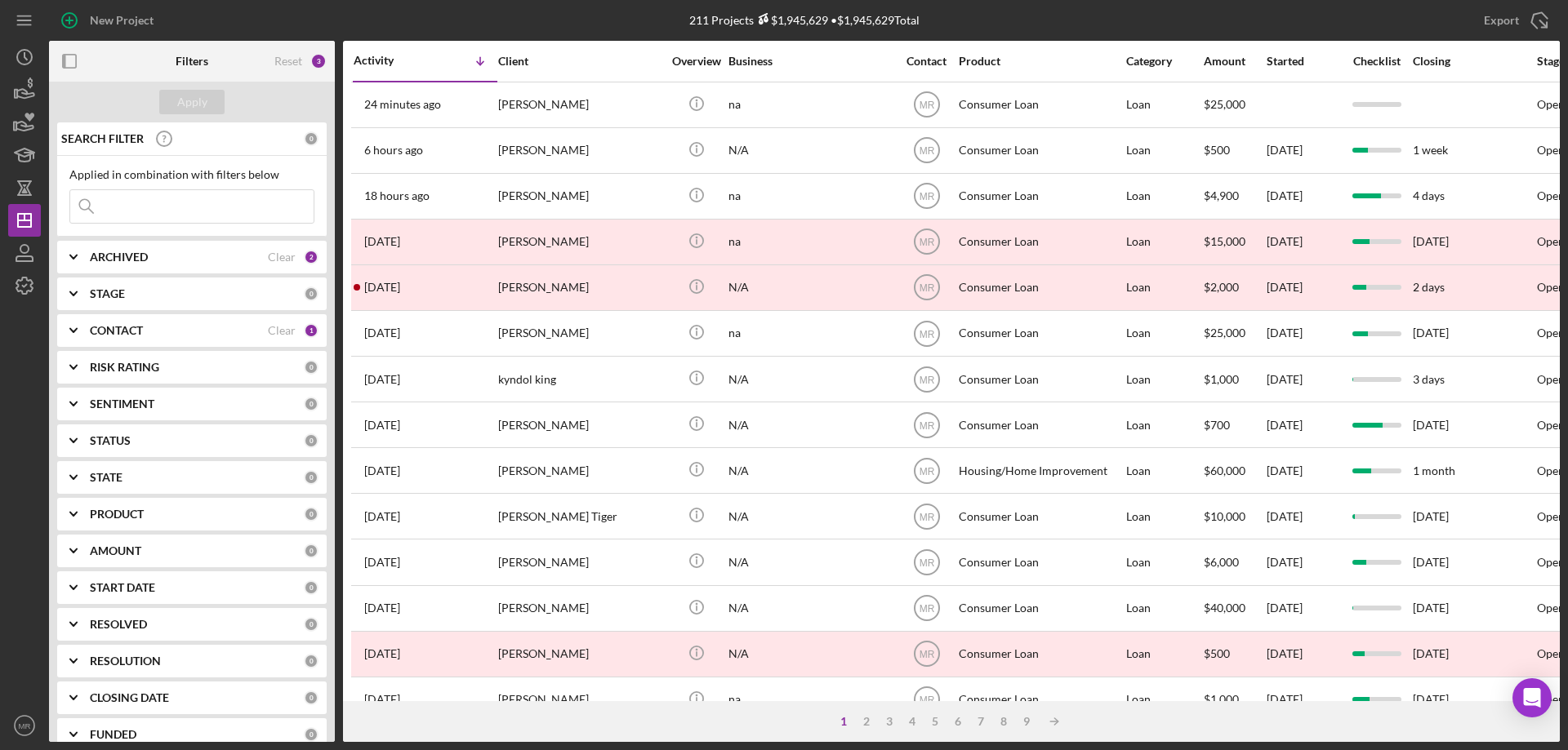
click at [124, 263] on b "ARCHIVED" at bounding box center [119, 257] width 58 height 13
click at [79, 350] on input "Archived" at bounding box center [79, 350] width 16 height 16
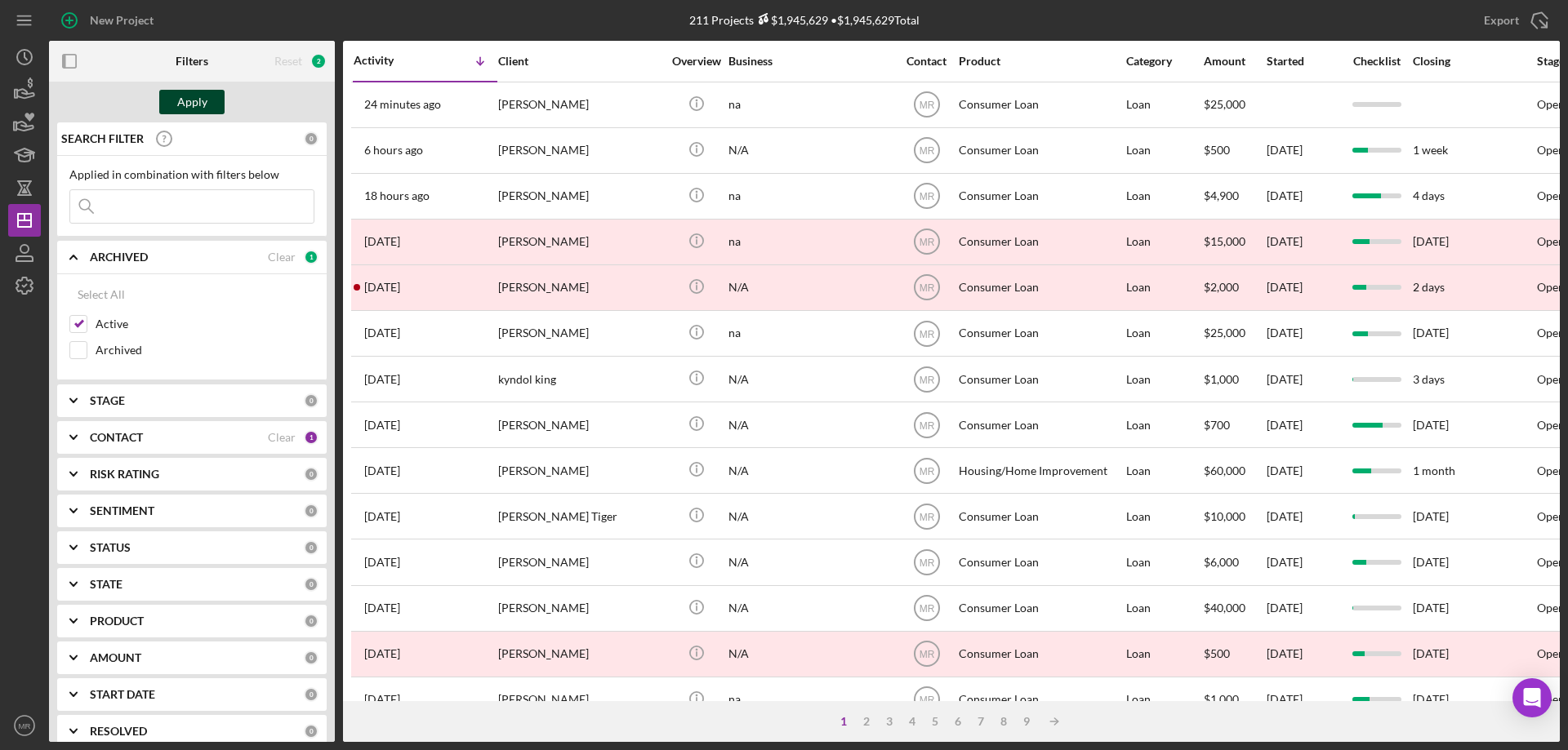
click at [196, 105] on div "Apply" at bounding box center [192, 102] width 30 height 25
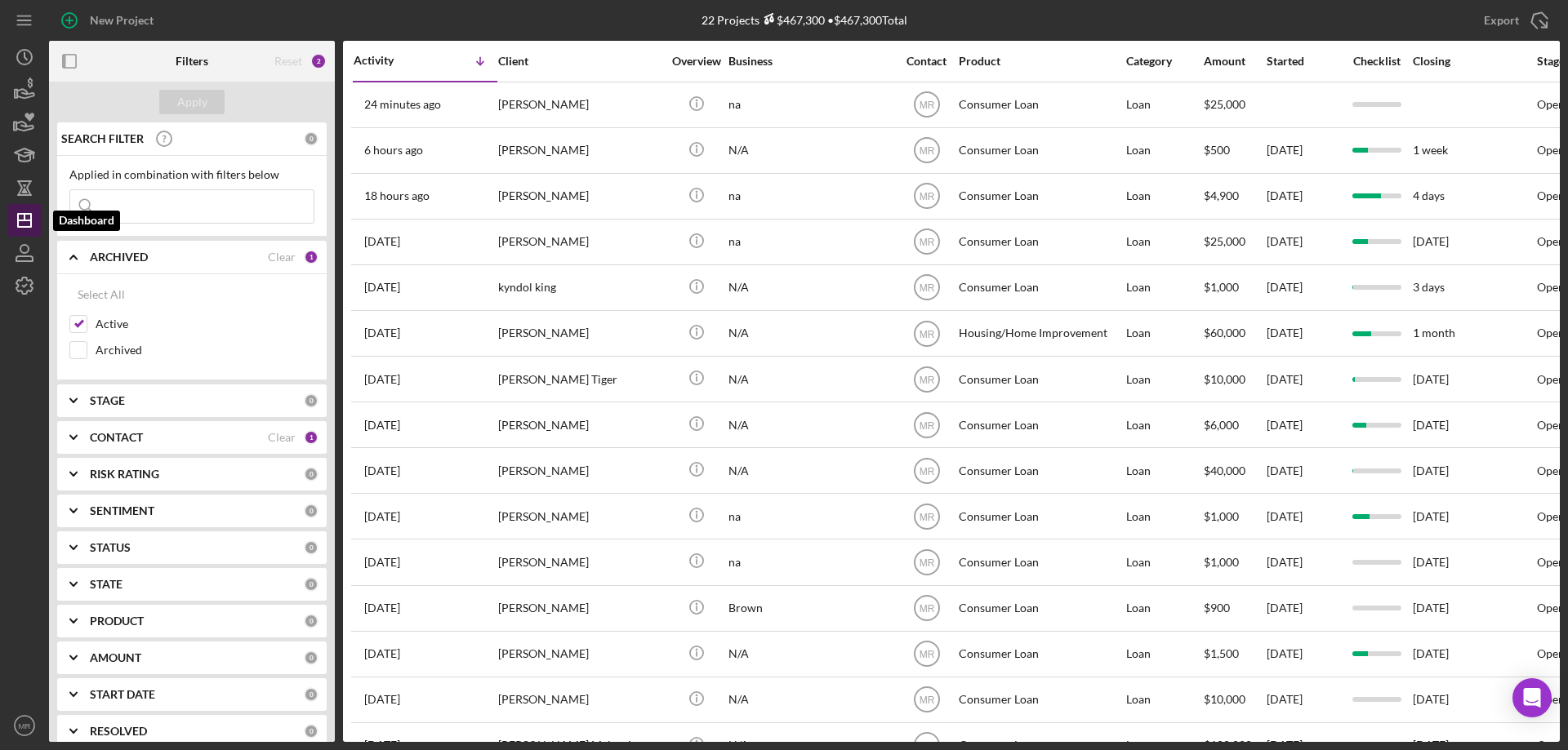
click at [25, 219] on line "button" at bounding box center [25, 217] width 0 height 7
drag, startPoint x: 57, startPoint y: 58, endPoint x: 156, endPoint y: 79, distance: 101.2
click at [60, 58] on icon "button" at bounding box center [70, 61] width 37 height 37
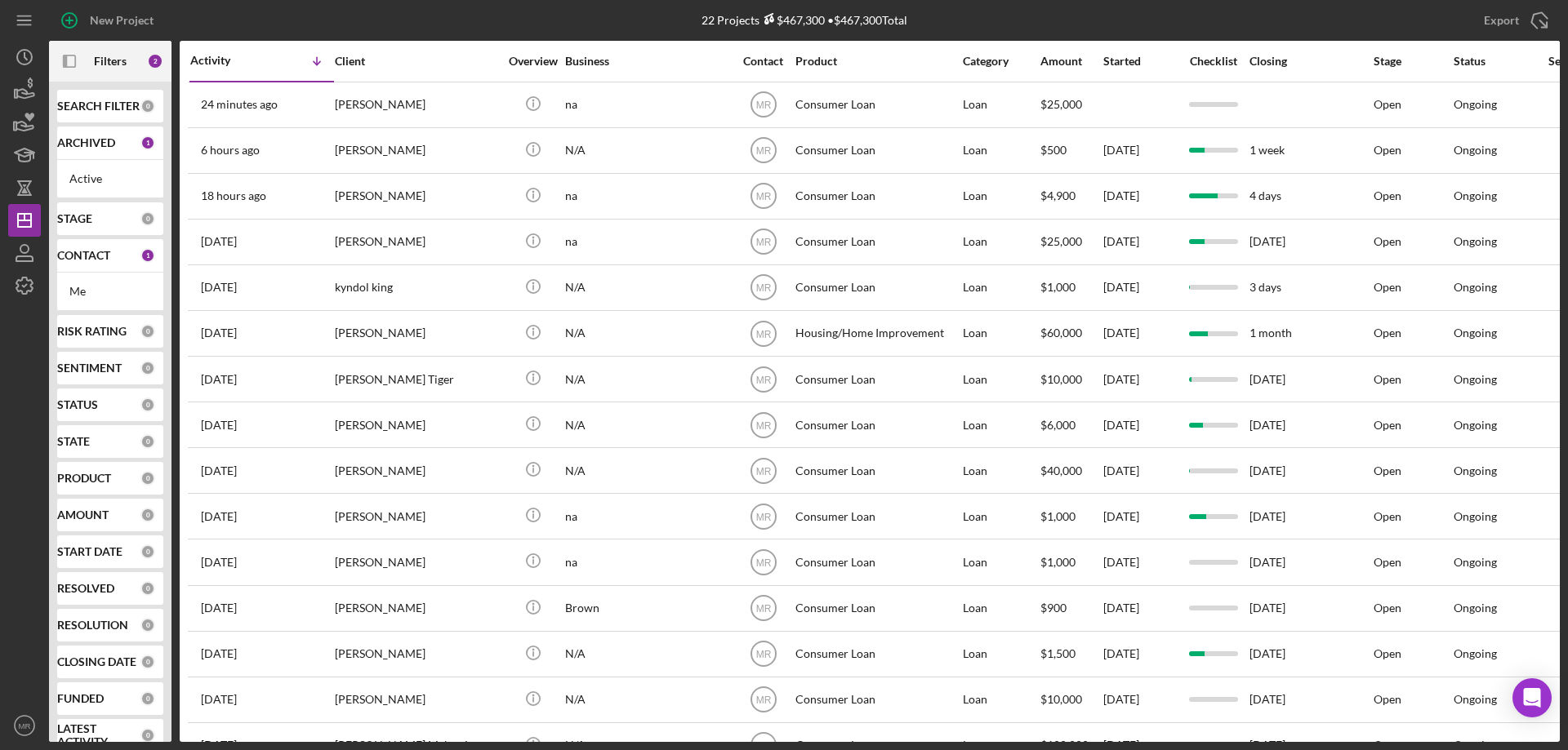
click at [111, 331] on b "RISK RATING" at bounding box center [92, 331] width 70 height 13
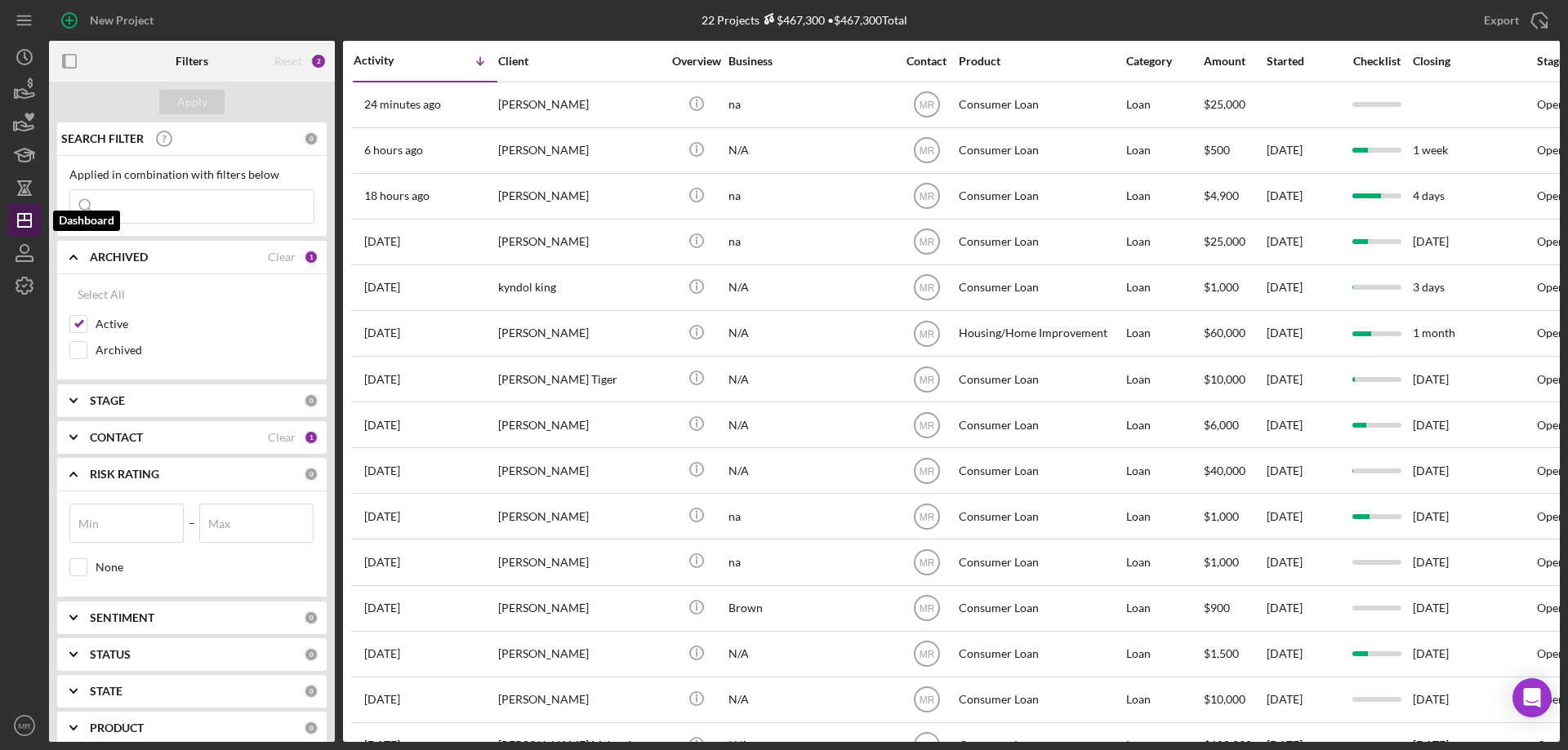
click at [25, 208] on icon "Icon/Dashboard" at bounding box center [25, 220] width 41 height 41
click at [73, 52] on icon "button" at bounding box center [70, 61] width 37 height 37
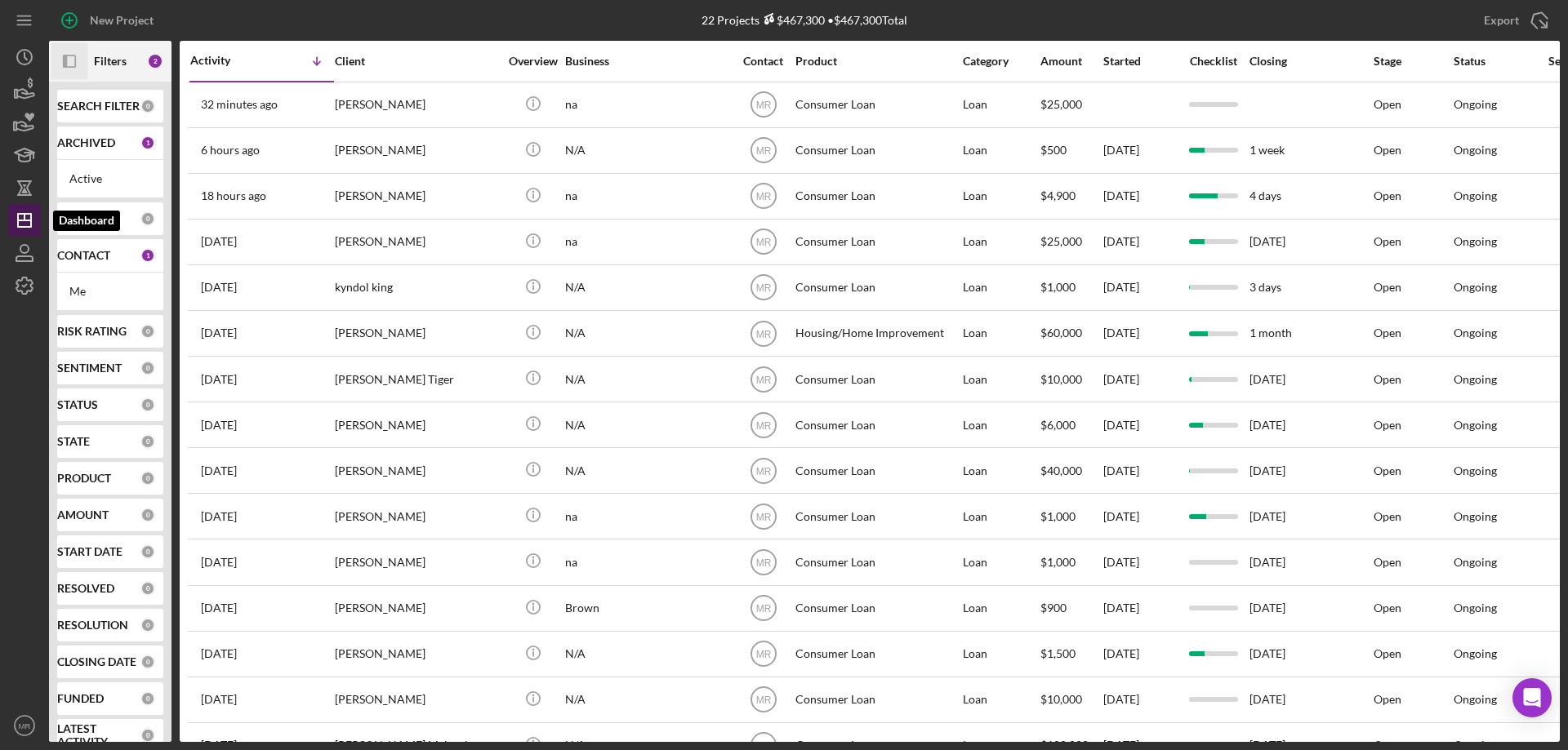
click at [20, 218] on icon "Icon/Dashboard" at bounding box center [25, 220] width 41 height 41
click at [97, 137] on b "ARCHIVED" at bounding box center [86, 143] width 58 height 13
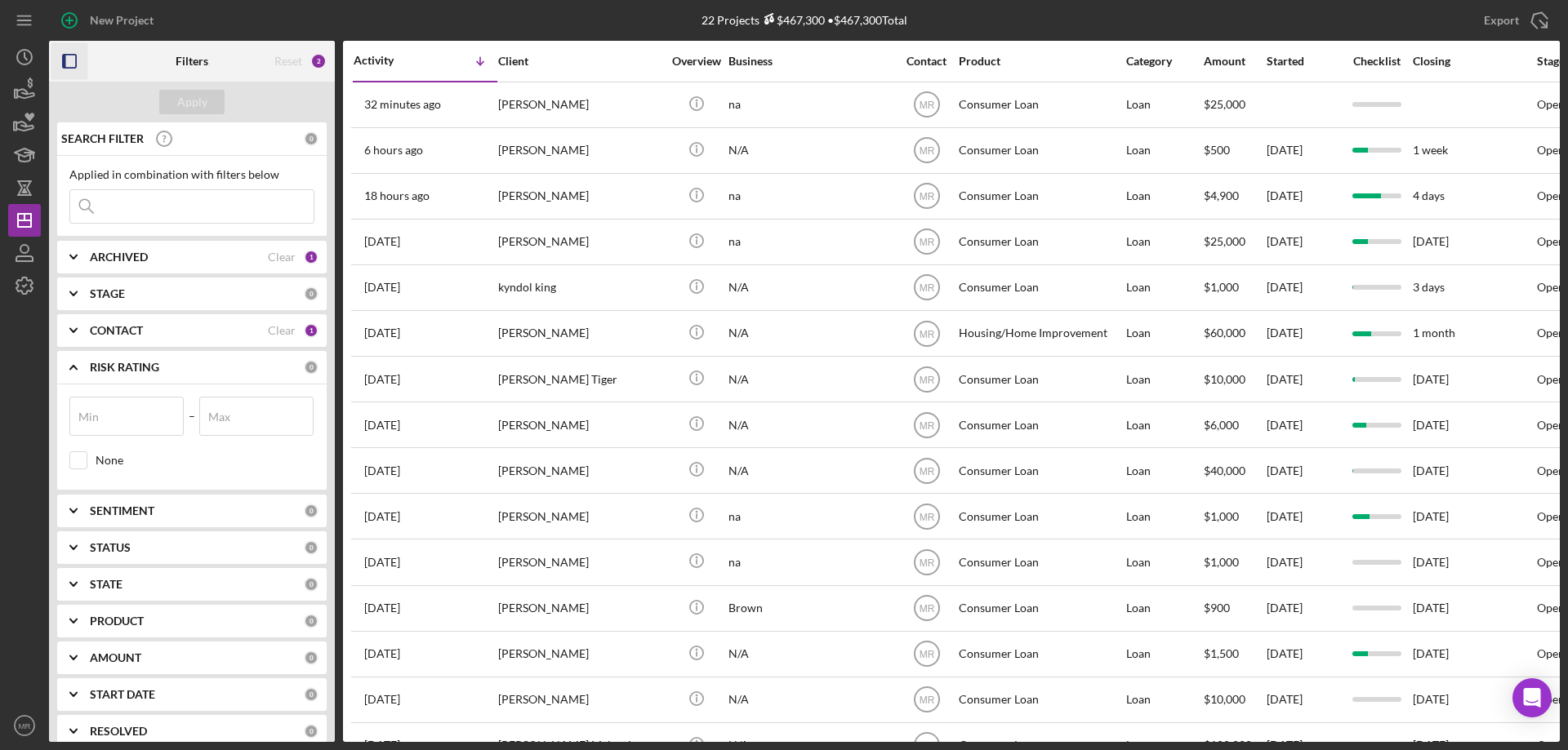
click at [145, 250] on b "ARCHIVED" at bounding box center [119, 257] width 58 height 13
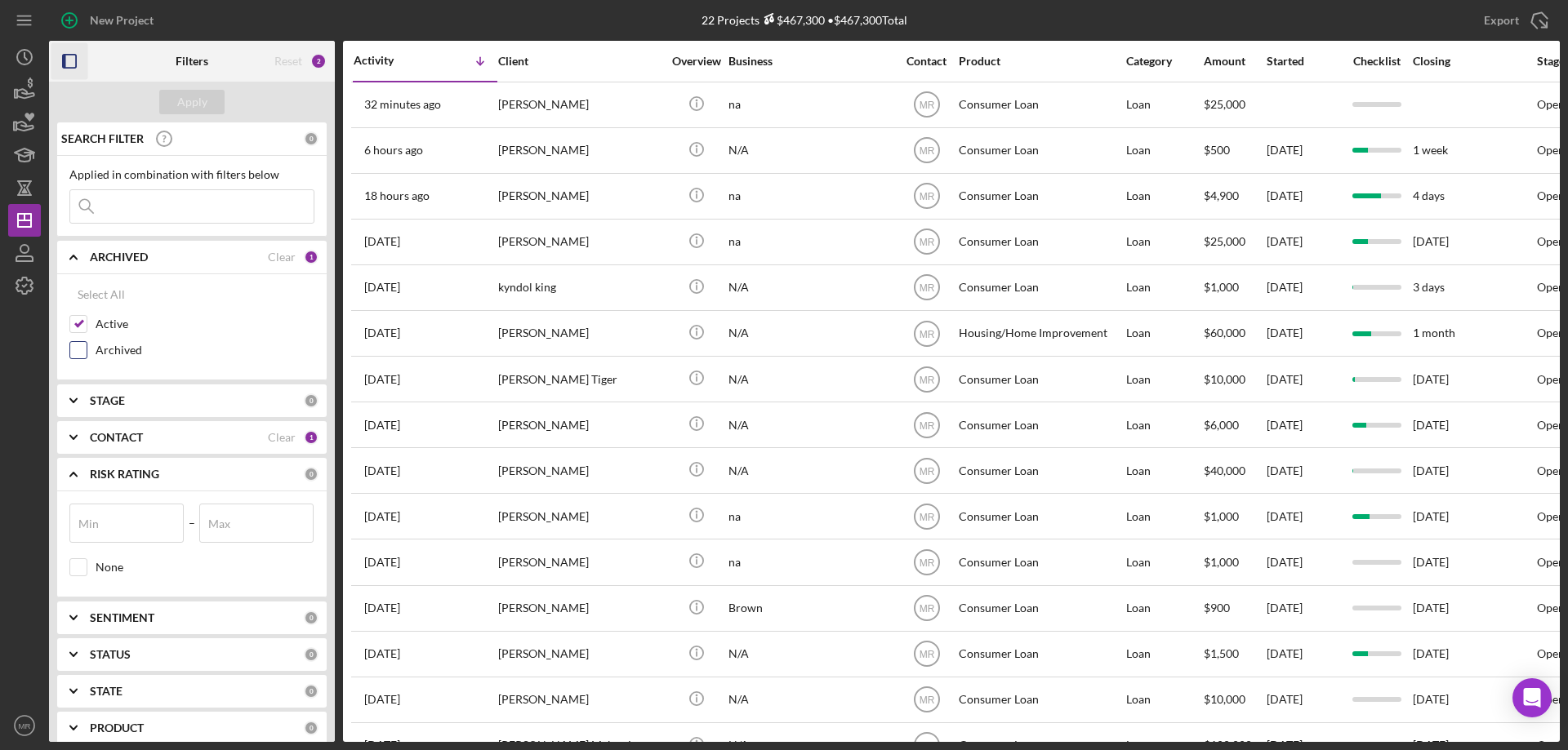
drag, startPoint x: 83, startPoint y: 355, endPoint x: 89, endPoint y: 344, distance: 12.5
click at [83, 354] on input "Archived" at bounding box center [79, 350] width 16 height 16
click at [189, 101] on div "Apply" at bounding box center [192, 102] width 30 height 25
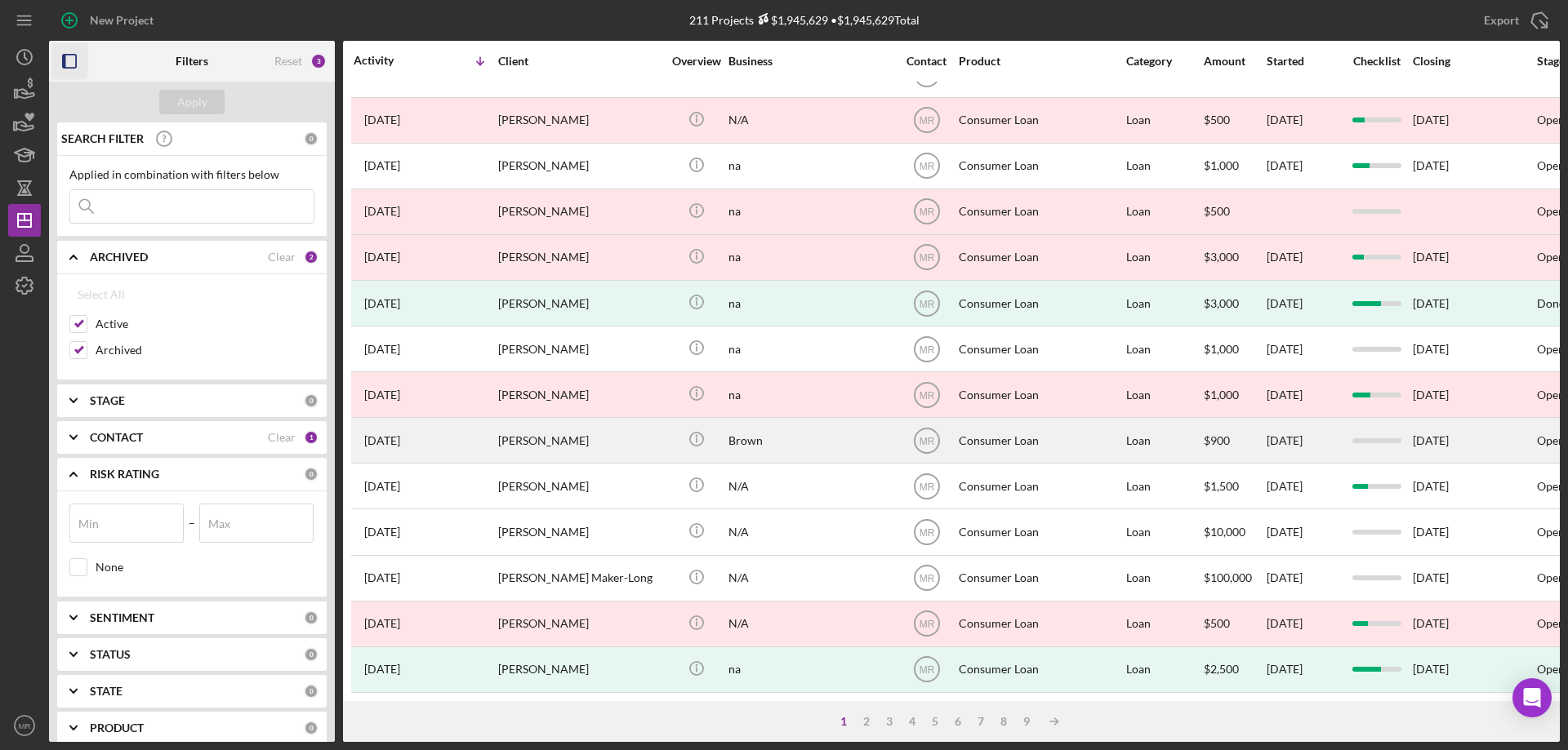
scroll to position [546, 0]
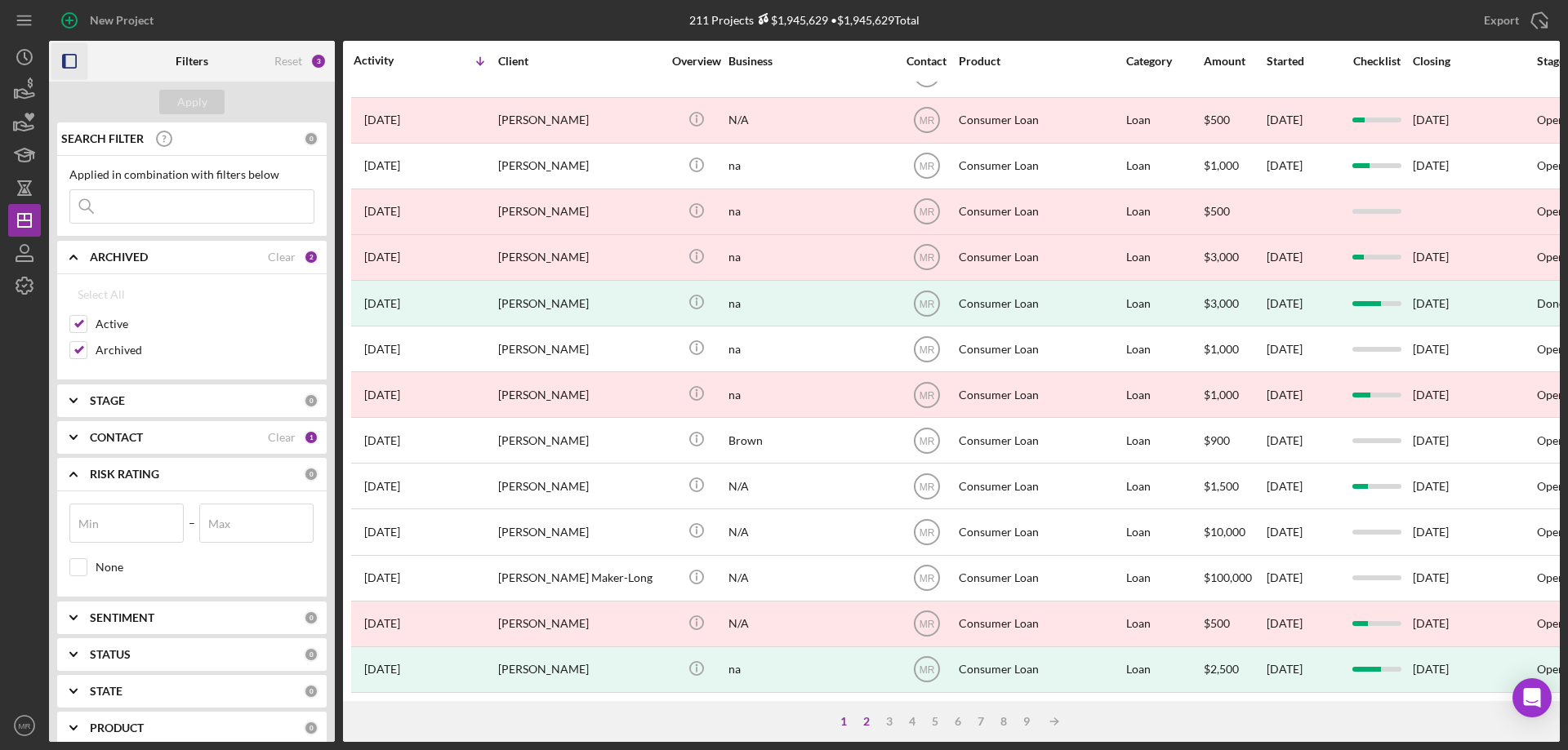
click at [869, 721] on div "2" at bounding box center [867, 721] width 23 height 13
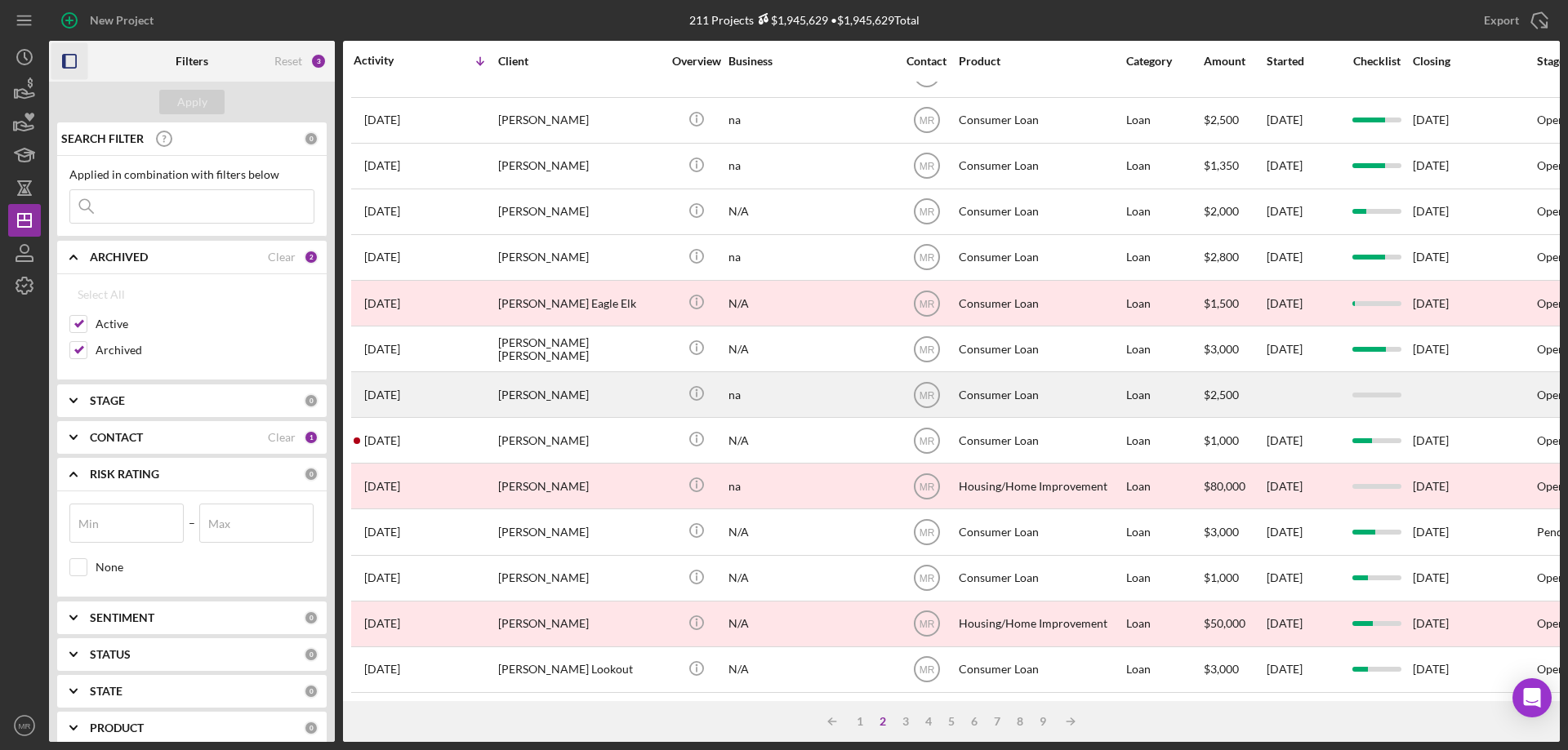
click at [576, 384] on div "Zach Sweeden" at bounding box center [580, 394] width 164 height 43
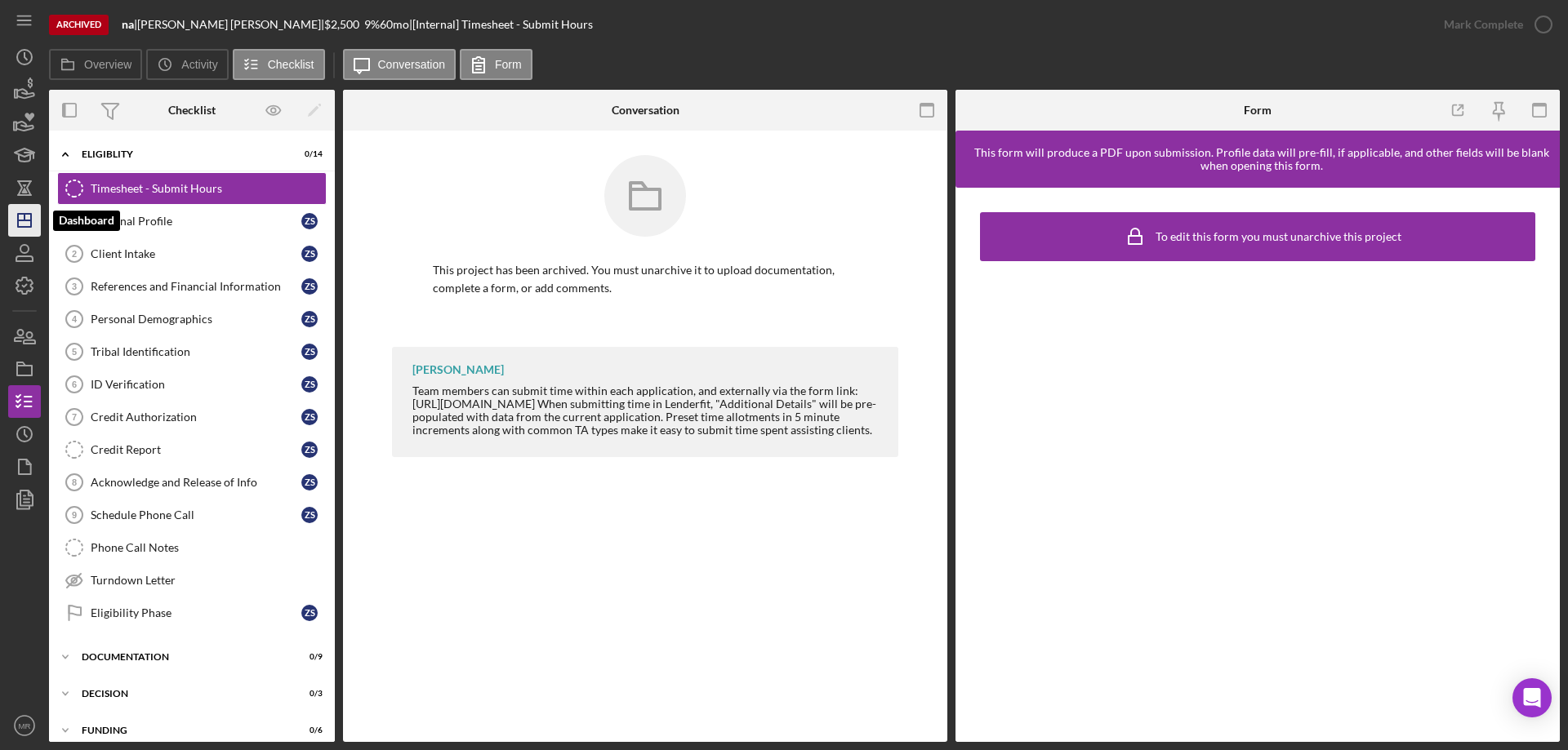
click at [22, 220] on line "button" at bounding box center [25, 220] width 13 height 0
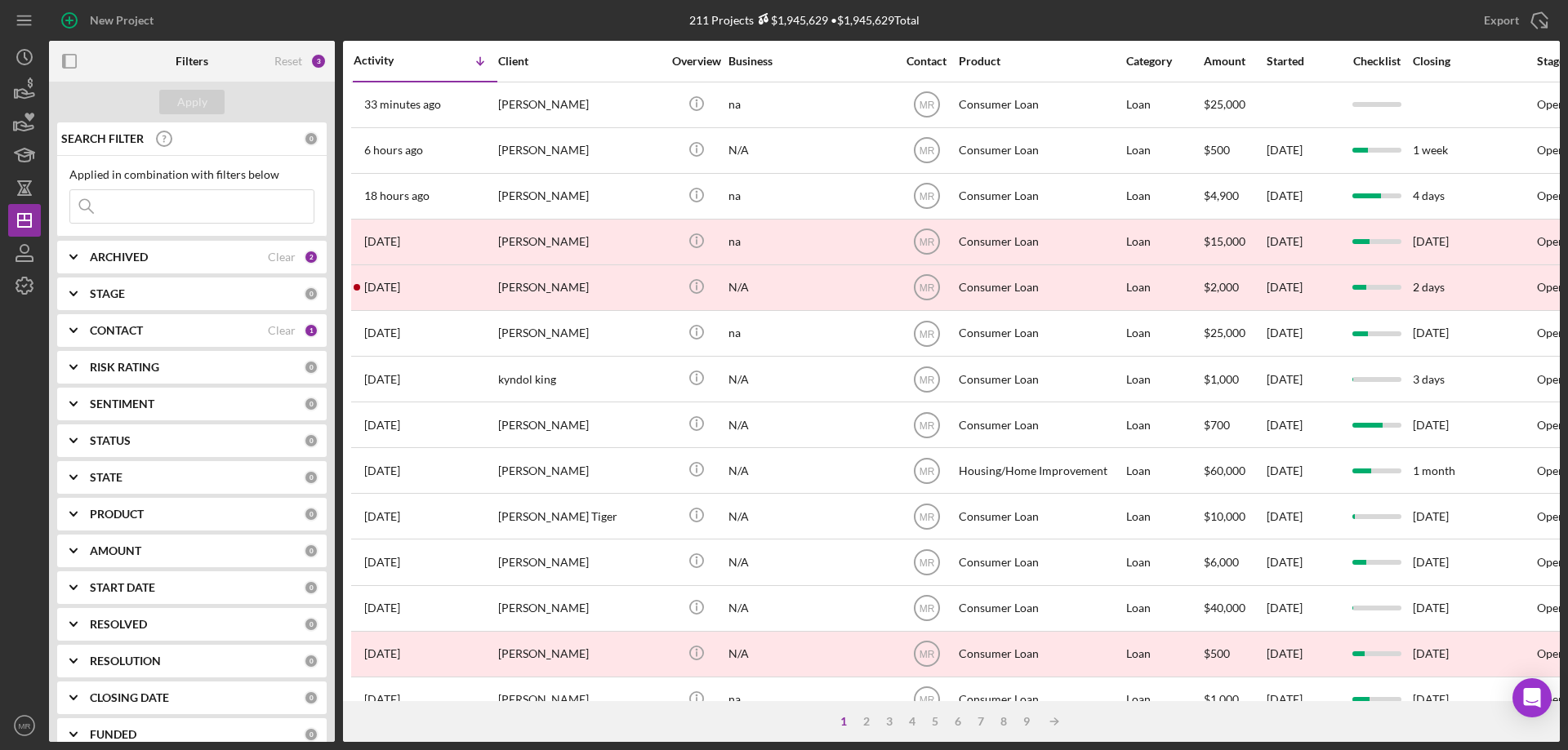
click at [109, 247] on div "ARCHIVED Clear 2" at bounding box center [204, 257] width 228 height 33
drag, startPoint x: 79, startPoint y: 343, endPoint x: 96, endPoint y: 347, distance: 17.5
click at [79, 344] on input "Archived" at bounding box center [79, 350] width 16 height 16
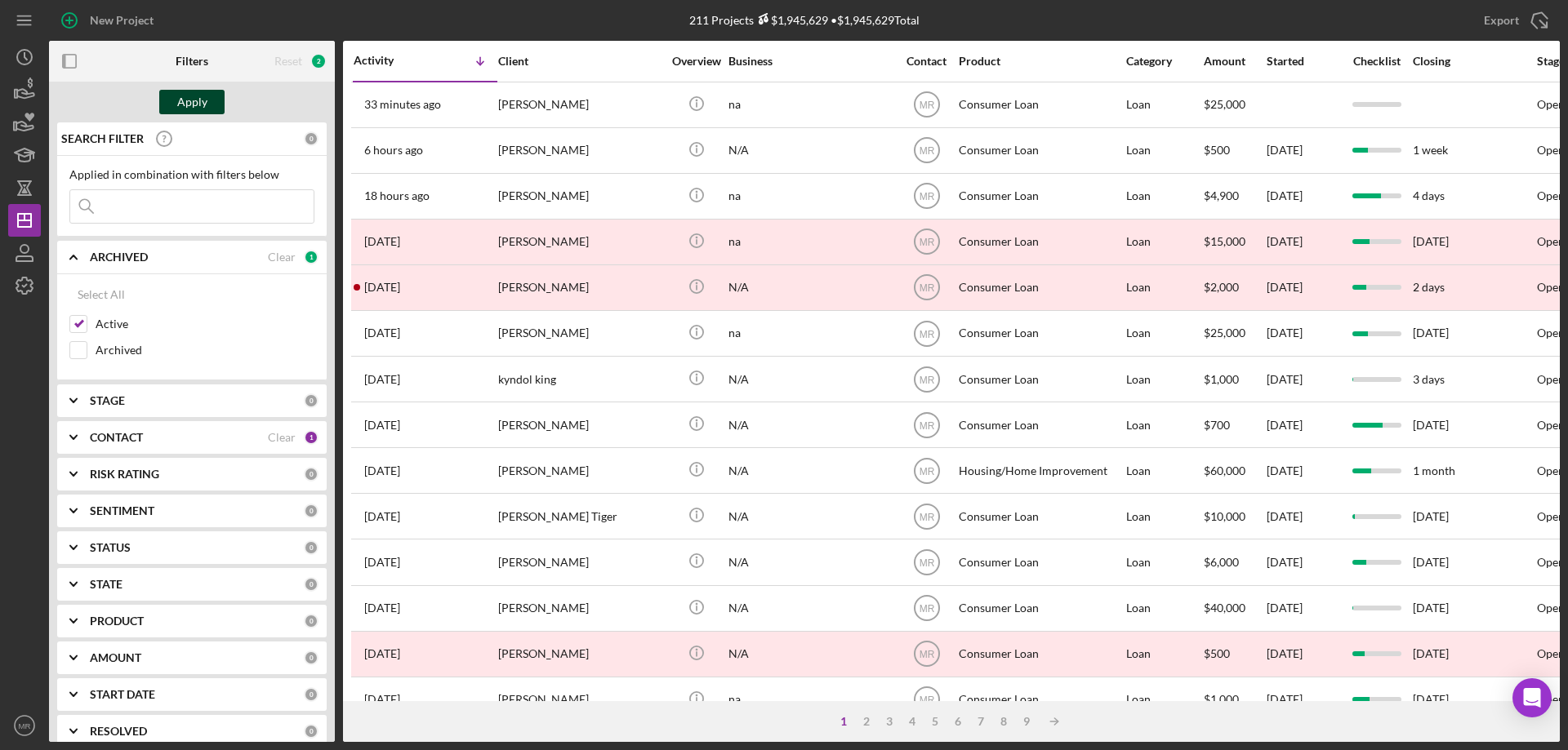
click at [184, 90] on div "Apply" at bounding box center [192, 102] width 30 height 25
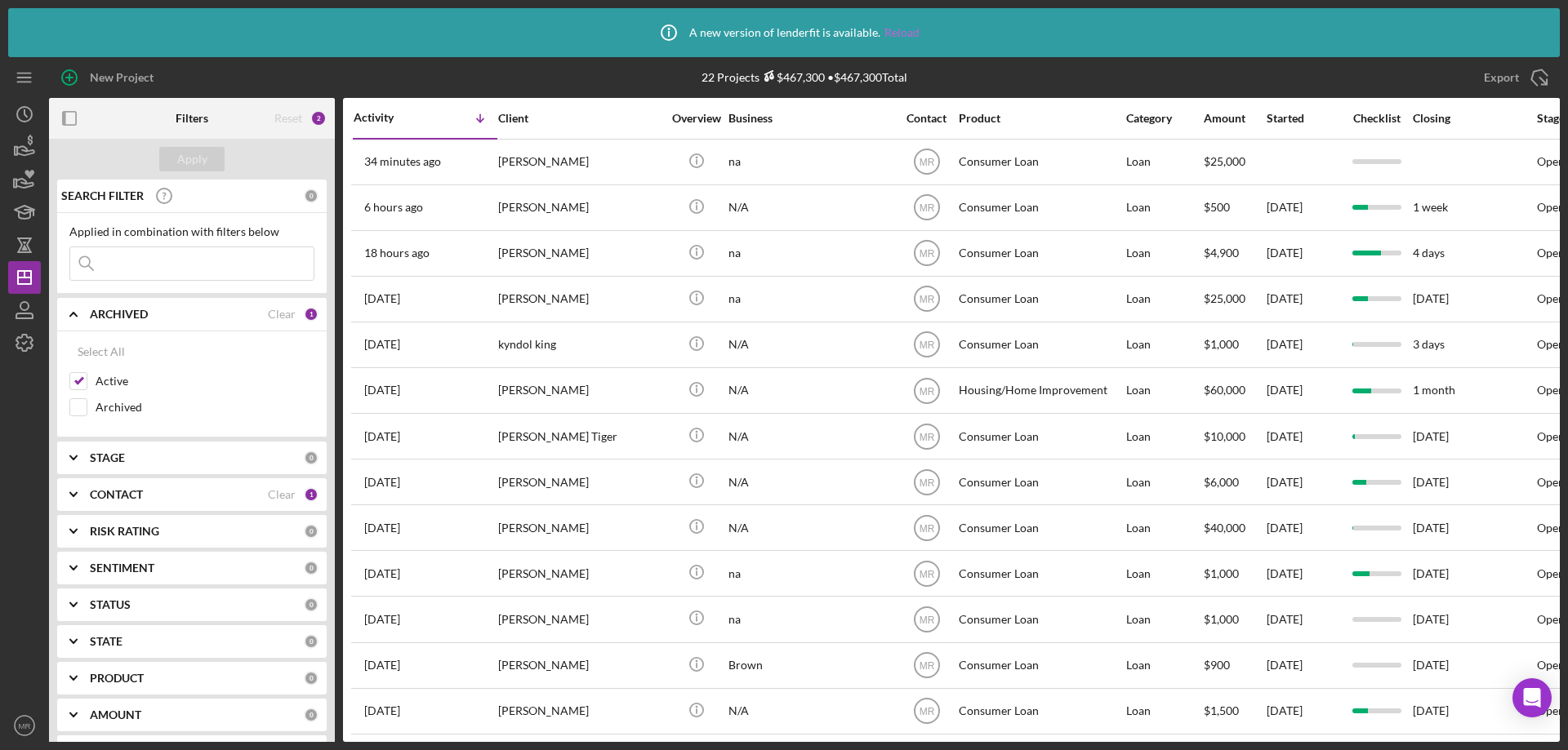
click at [891, 33] on link "Reload" at bounding box center [902, 33] width 35 height 13
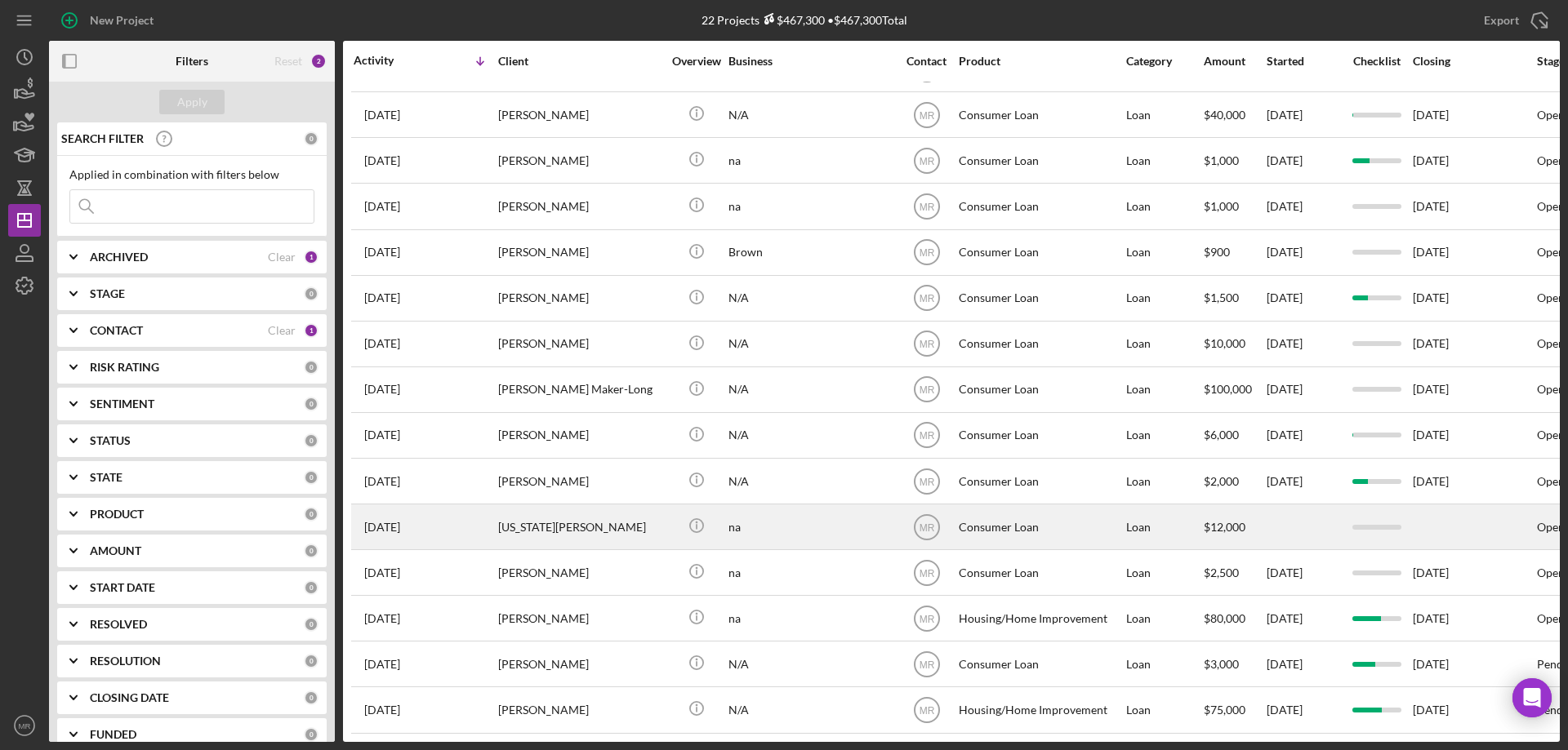
scroll to position [368, 0]
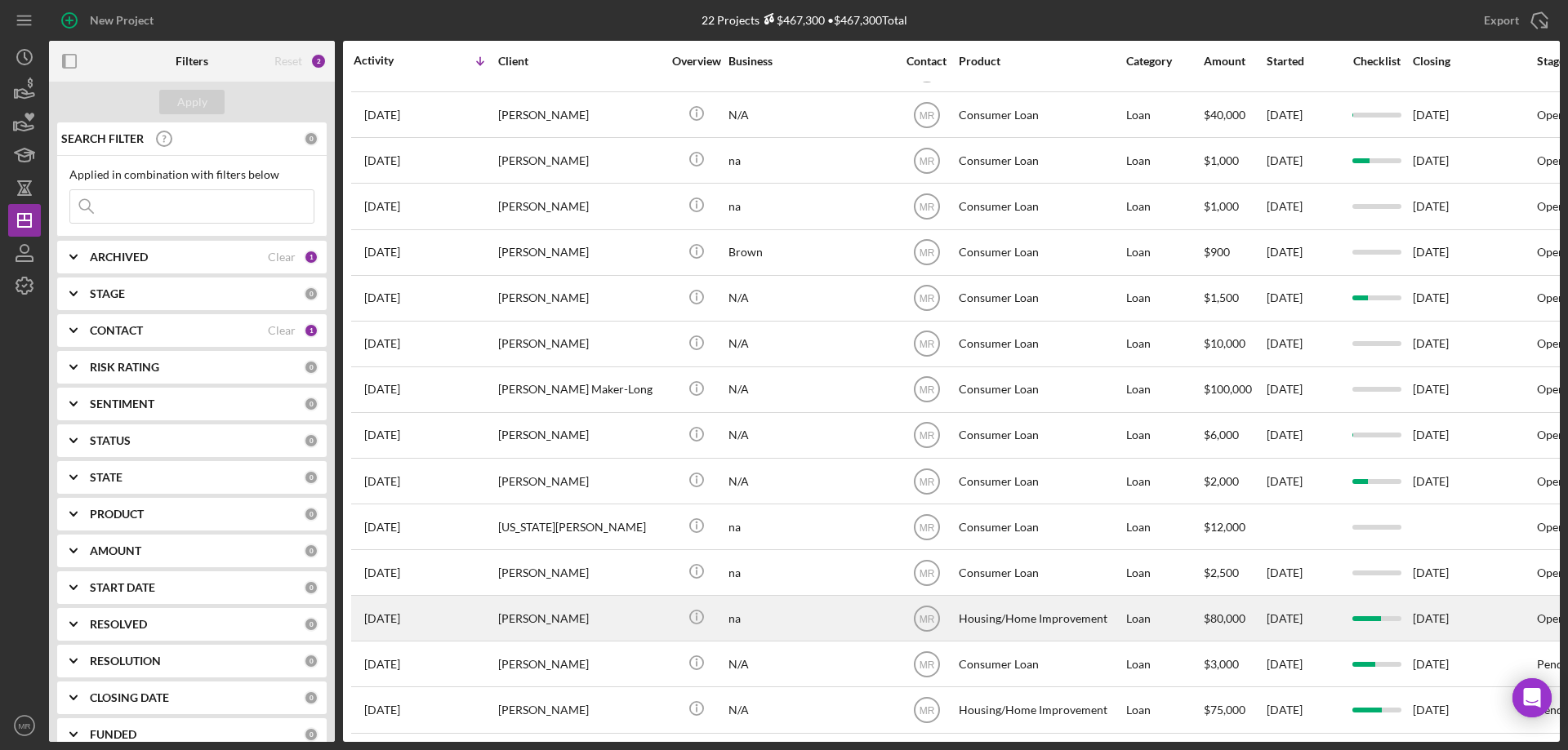
click at [557, 600] on div "[PERSON_NAME]" at bounding box center [580, 618] width 164 height 43
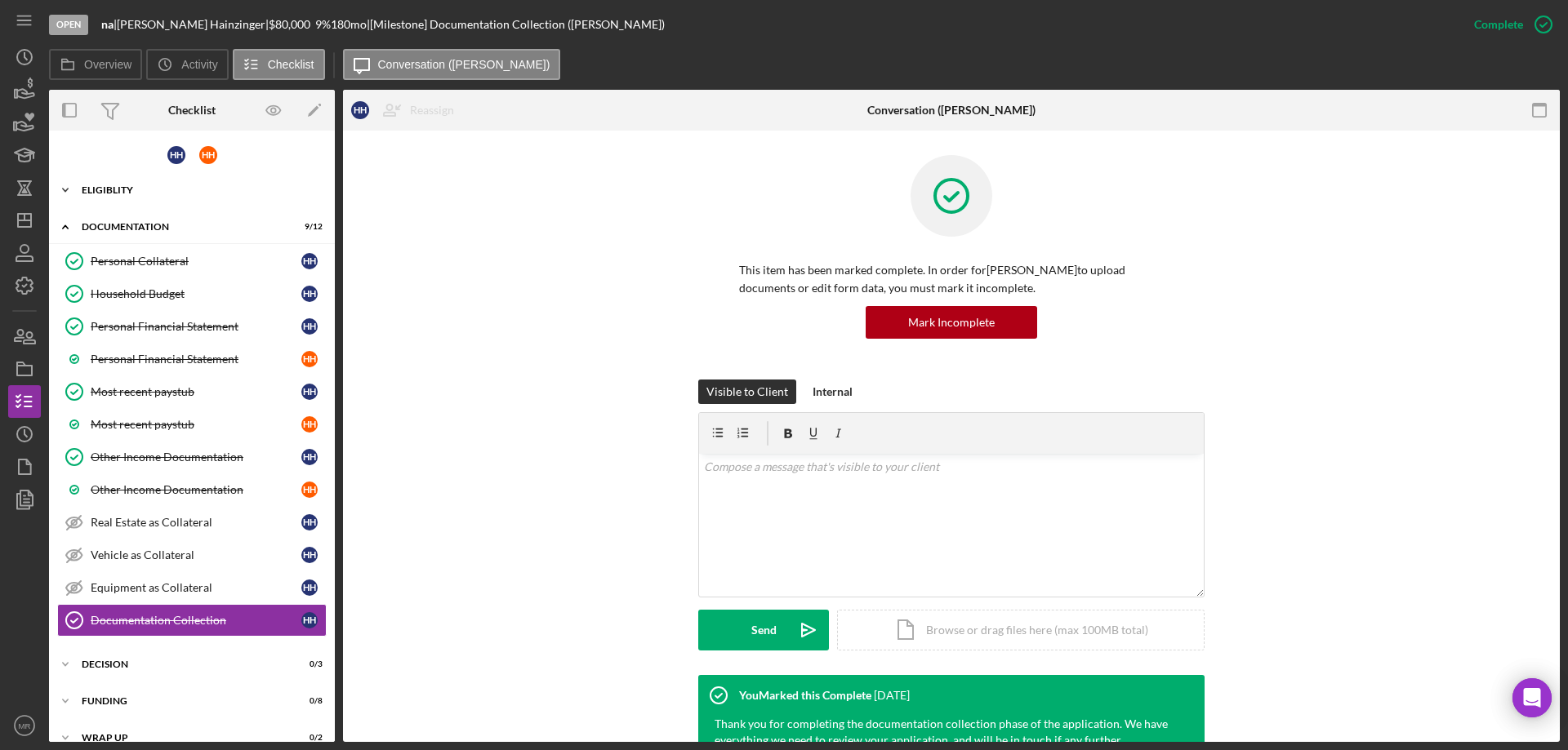
click at [133, 186] on div "Eligiblity" at bounding box center [198, 190] width 232 height 10
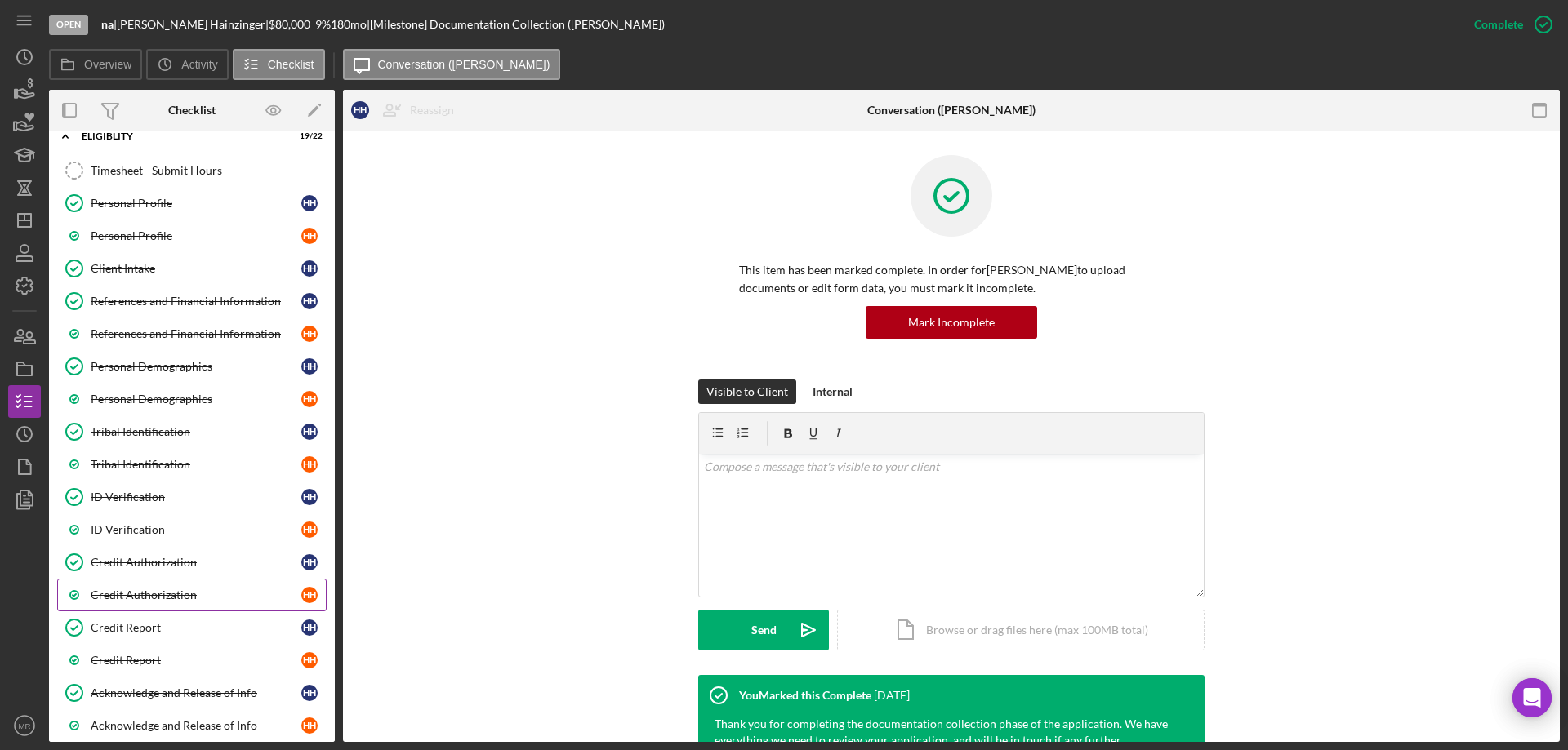
scroll to position [82, 0]
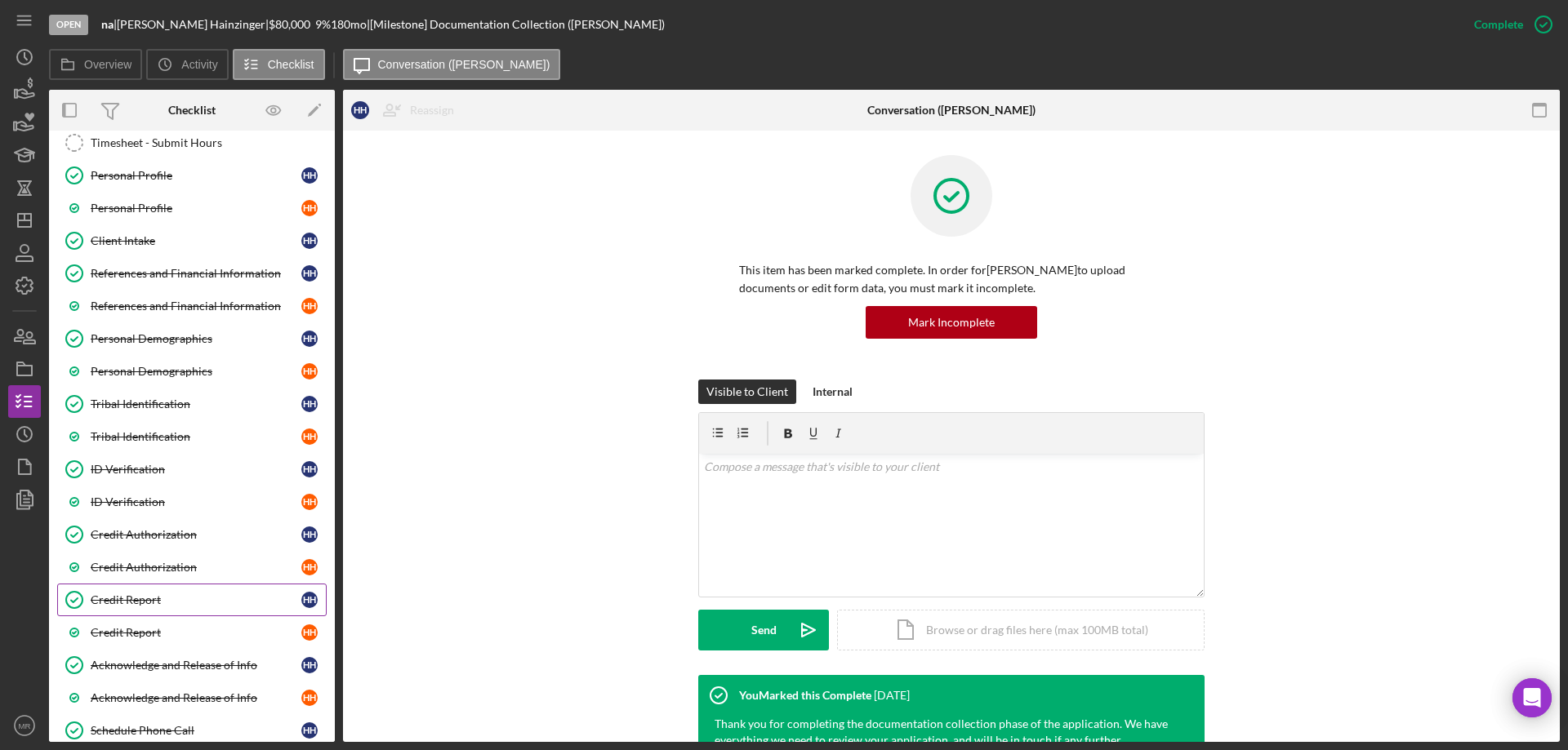
click at [131, 594] on div "Credit Report" at bounding box center [196, 600] width 210 height 13
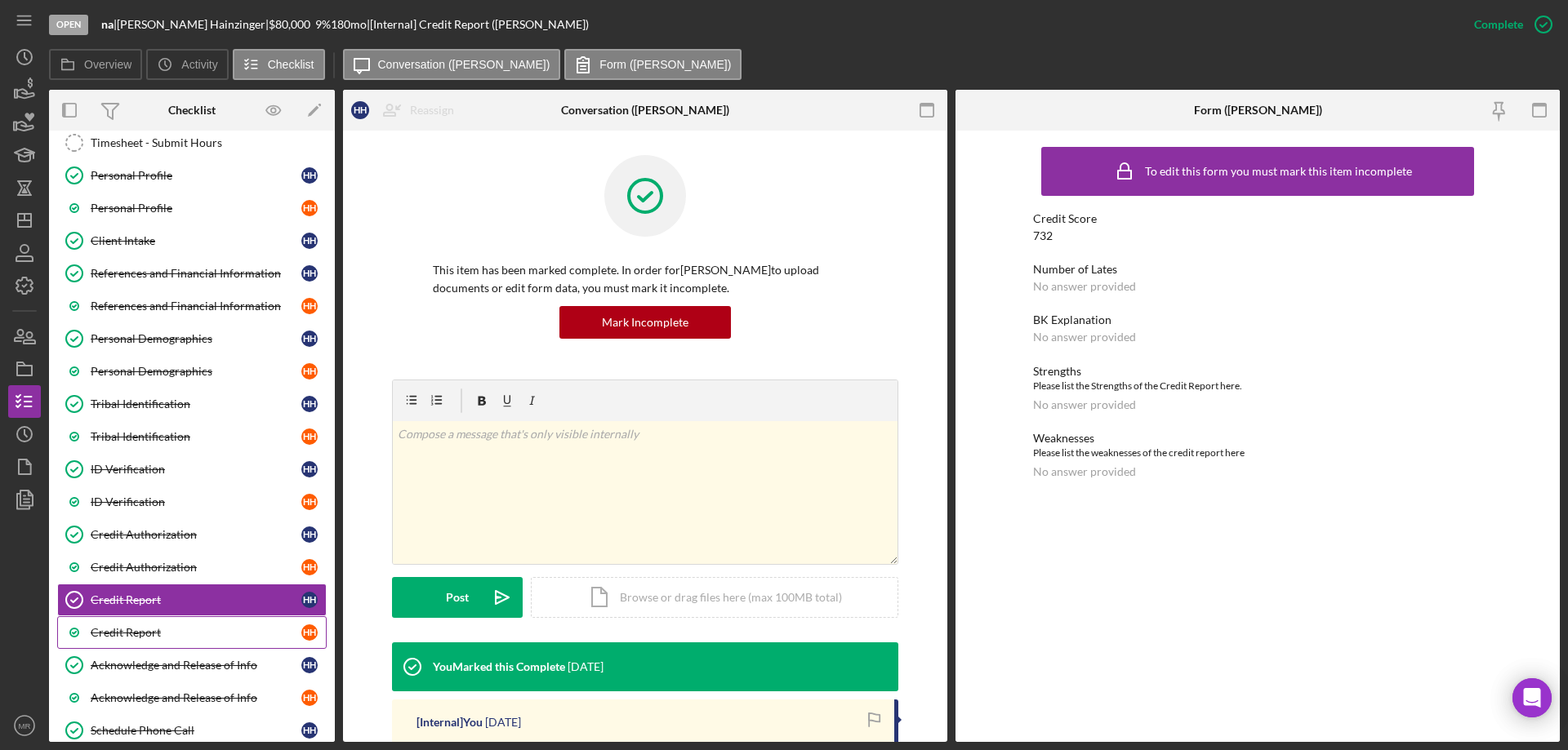
click at [138, 634] on div "Credit Report" at bounding box center [196, 632] width 210 height 13
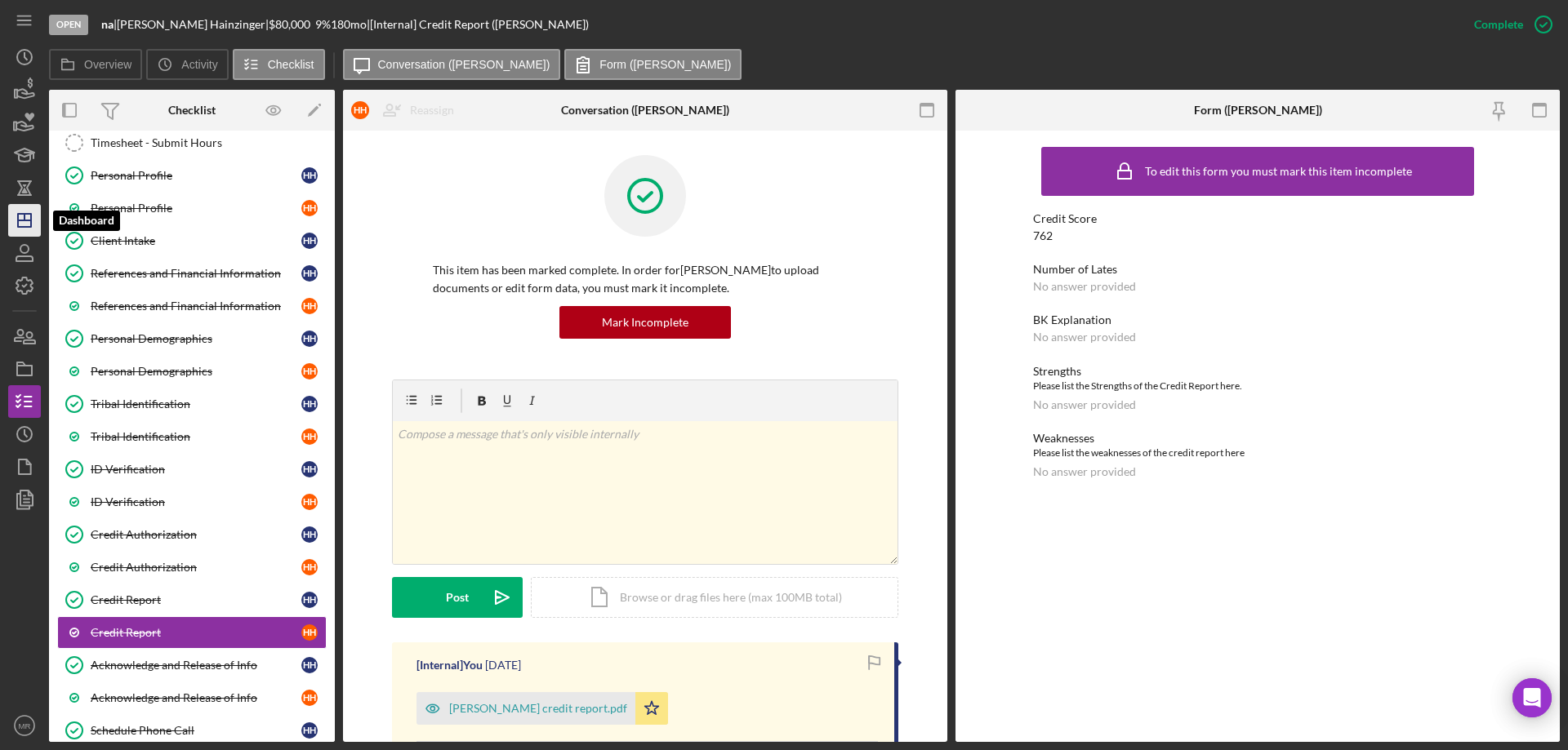
click at [29, 209] on icon "Icon/Dashboard" at bounding box center [25, 220] width 41 height 41
